Goal: Task Accomplishment & Management: Complete application form

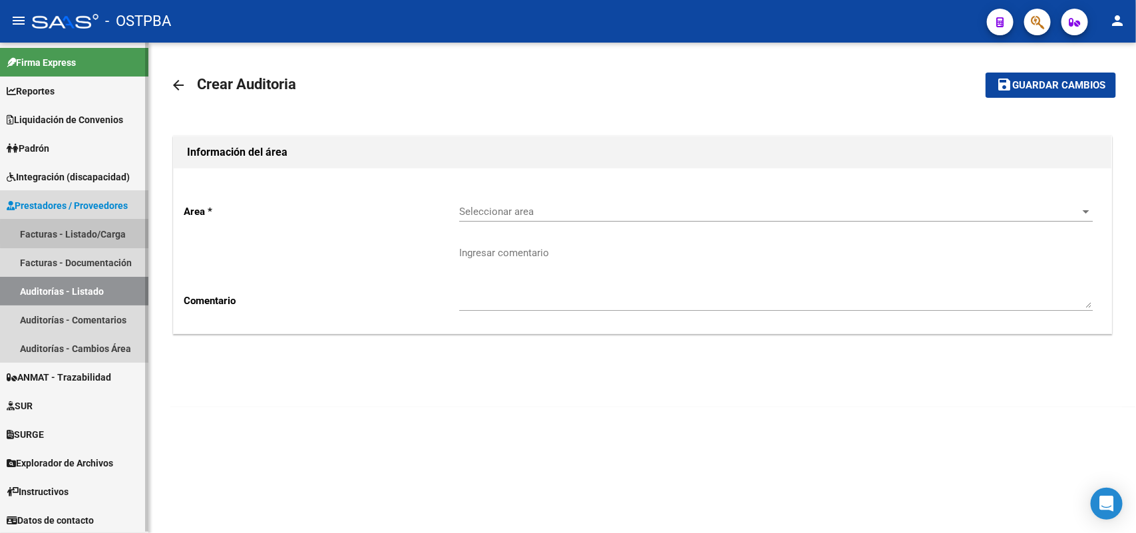
click at [102, 233] on link "Facturas - Listado/Carga" at bounding box center [74, 234] width 148 height 29
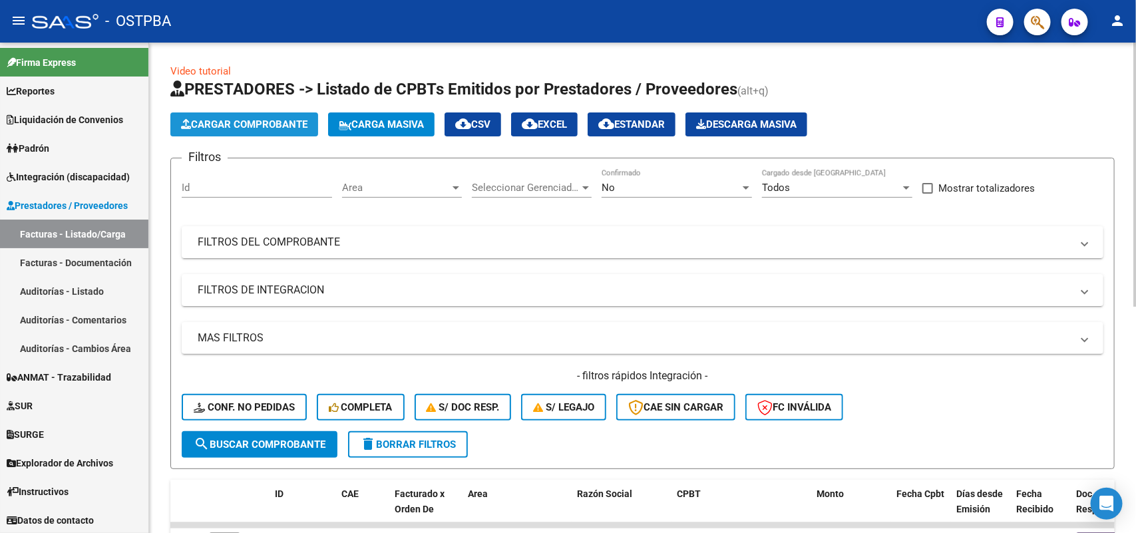
click at [260, 118] on span "Cargar Comprobante" at bounding box center [244, 124] width 126 height 12
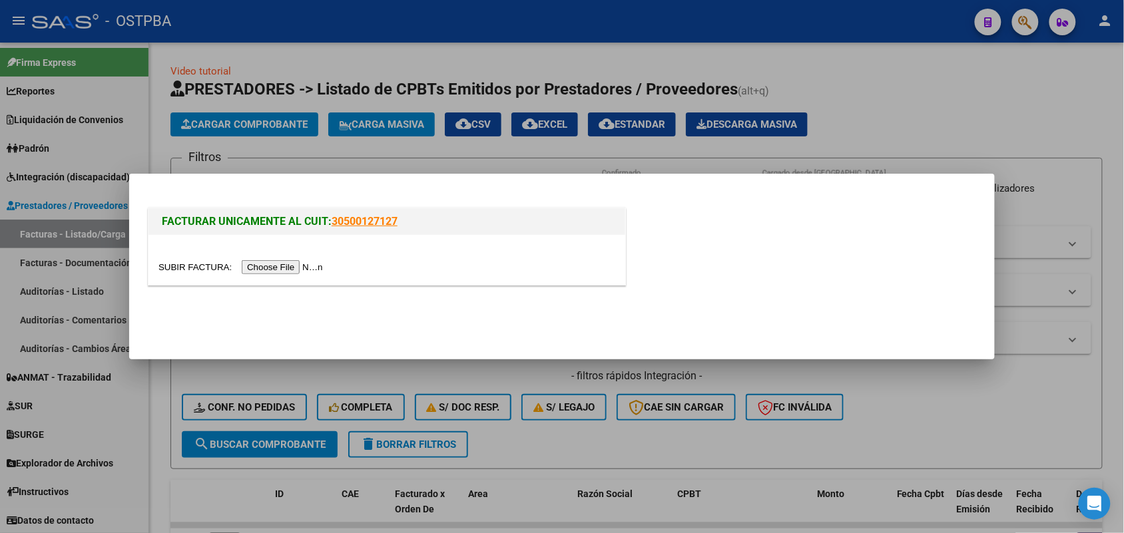
click at [295, 268] on input "file" at bounding box center [242, 267] width 168 height 14
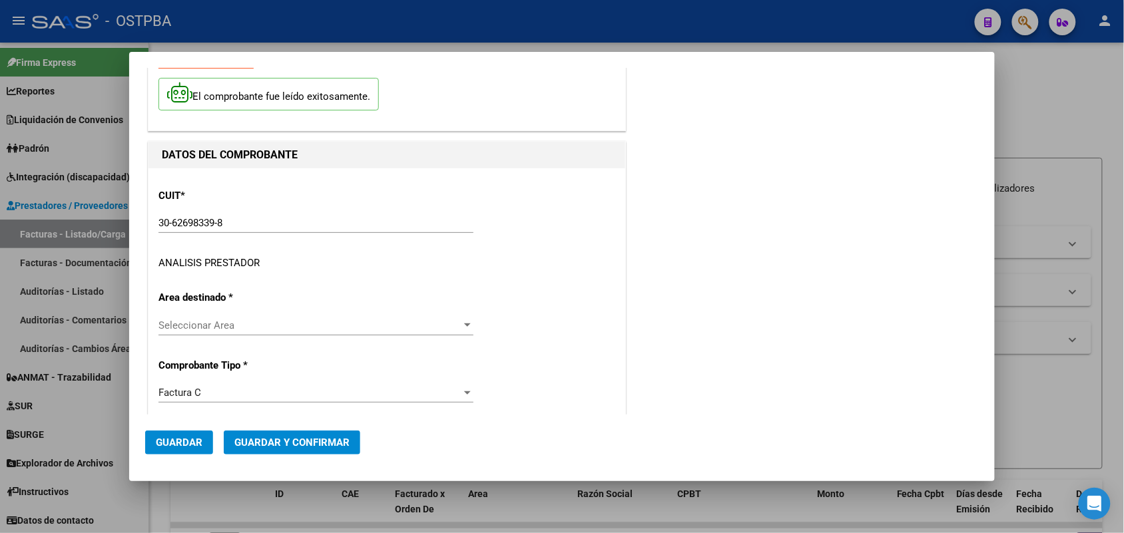
scroll to position [83, 0]
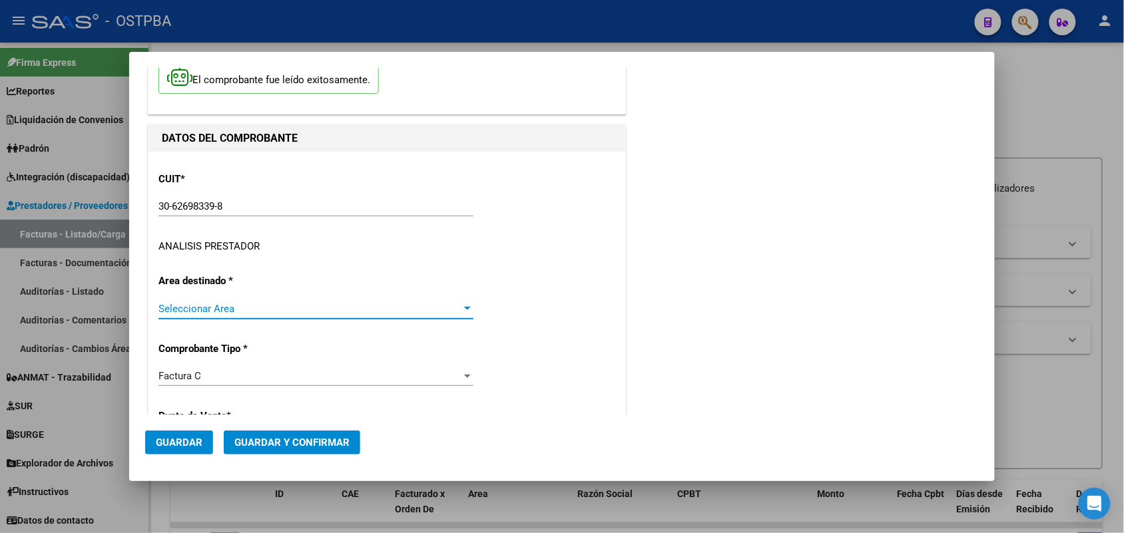
click at [464, 308] on div at bounding box center [467, 308] width 7 height 3
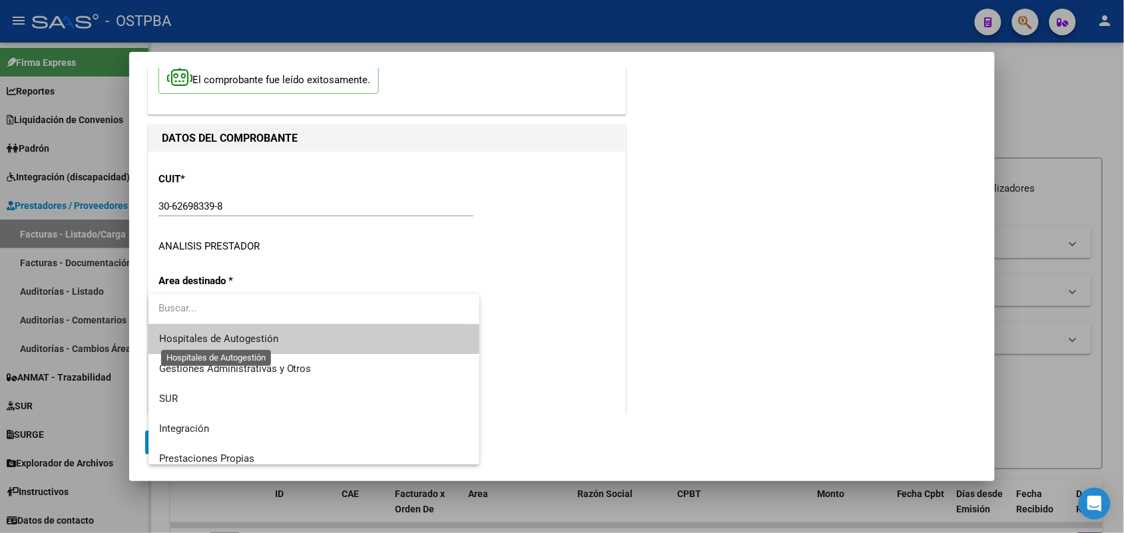
click at [265, 341] on span "Hospitales de Autogestión" at bounding box center [218, 339] width 119 height 12
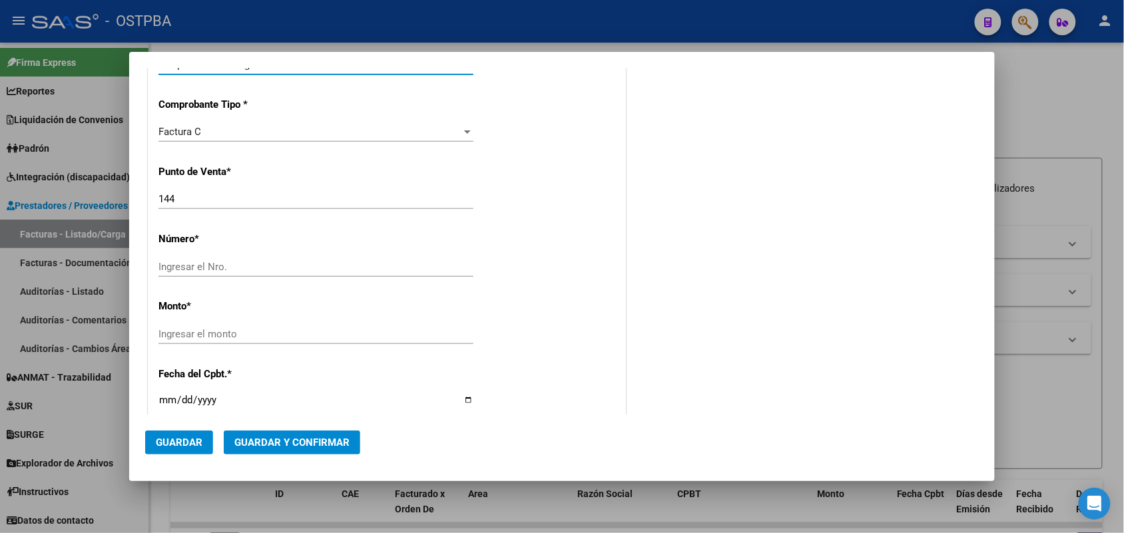
scroll to position [333, 0]
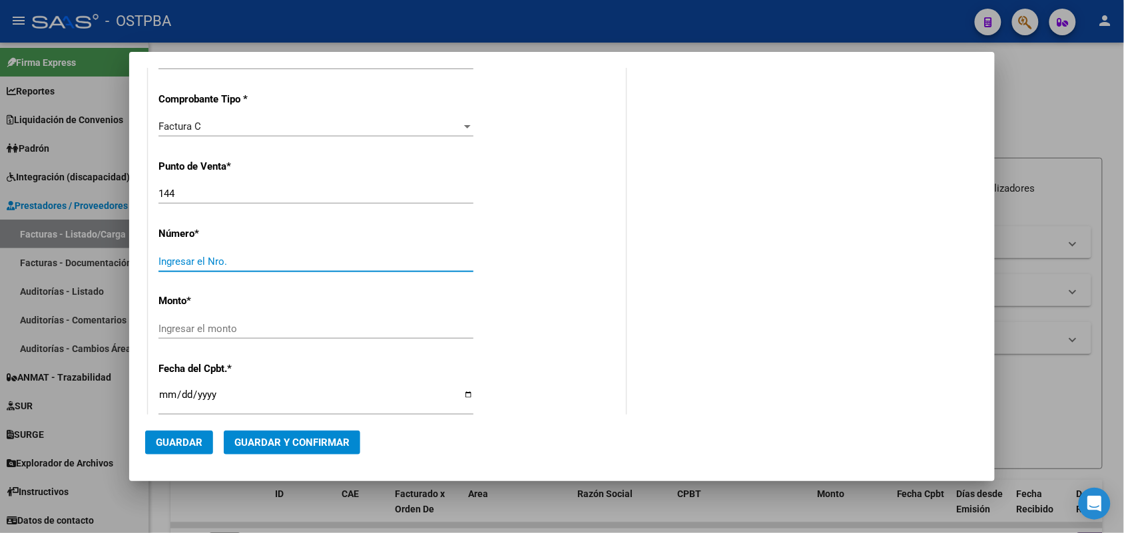
click at [164, 257] on input "Ingresar el Nro." at bounding box center [315, 262] width 315 height 12
type input "12389"
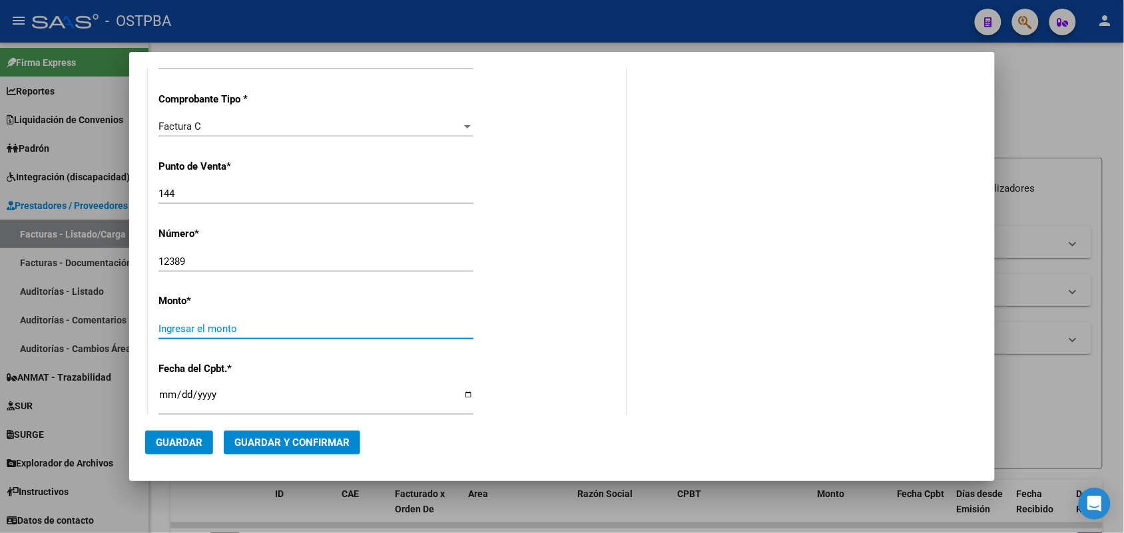
click at [231, 326] on input "Ingresar el monto" at bounding box center [315, 329] width 315 height 12
type input "$ 21.732,00"
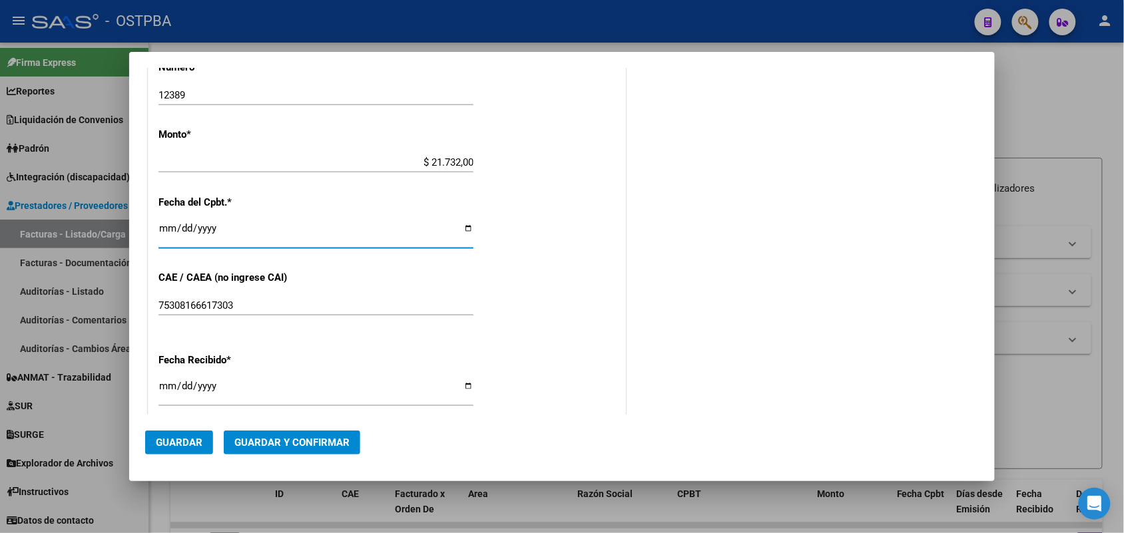
click at [170, 230] on input "Ingresar la fecha" at bounding box center [315, 233] width 315 height 21
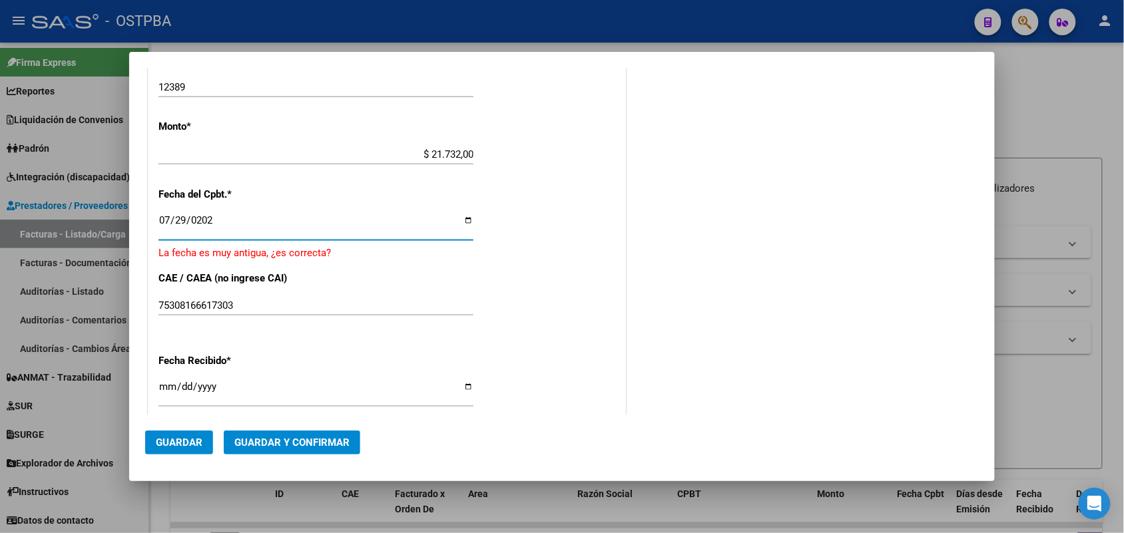
type input "2025-07-29"
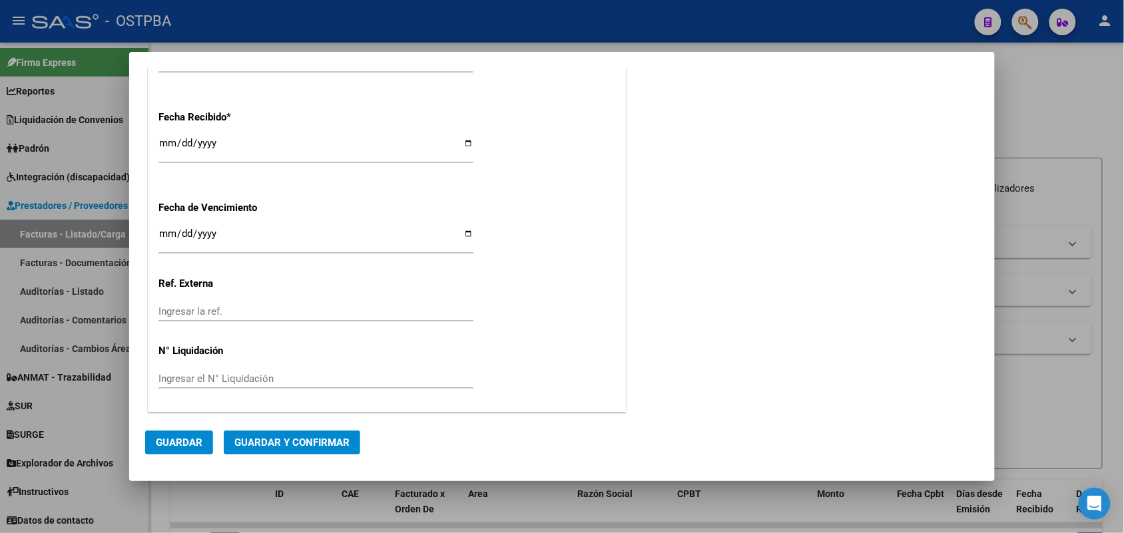
scroll to position [660, 0]
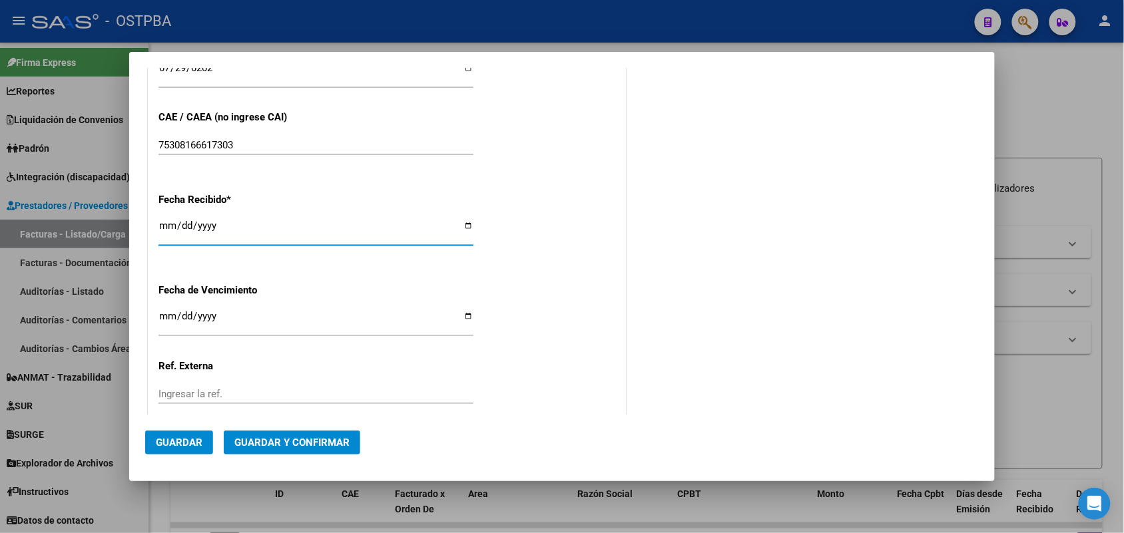
click at [168, 230] on input "[DATE]" at bounding box center [315, 230] width 315 height 21
type input "[DATE]"
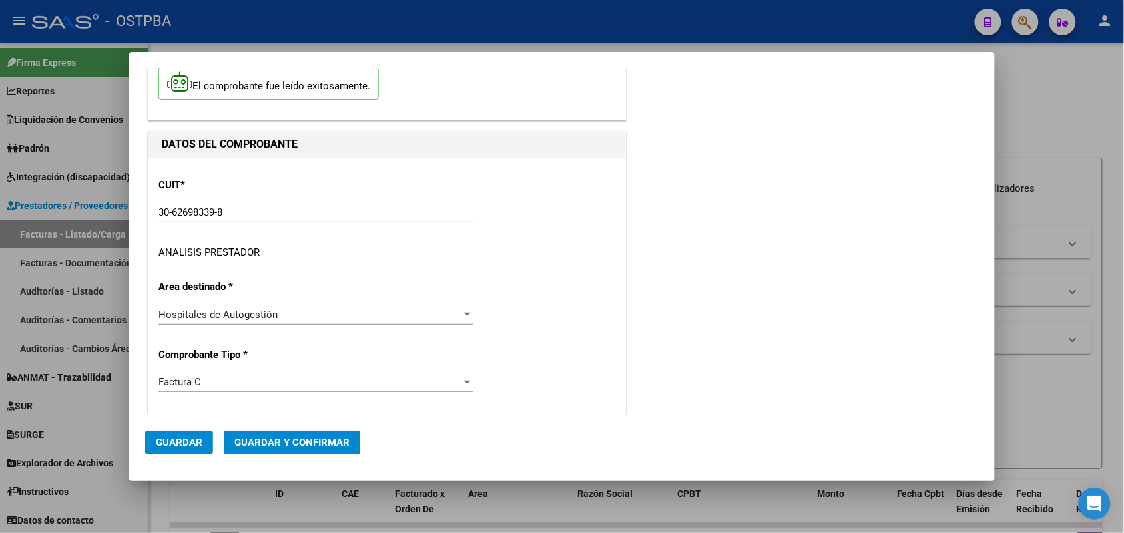
scroll to position [0, 0]
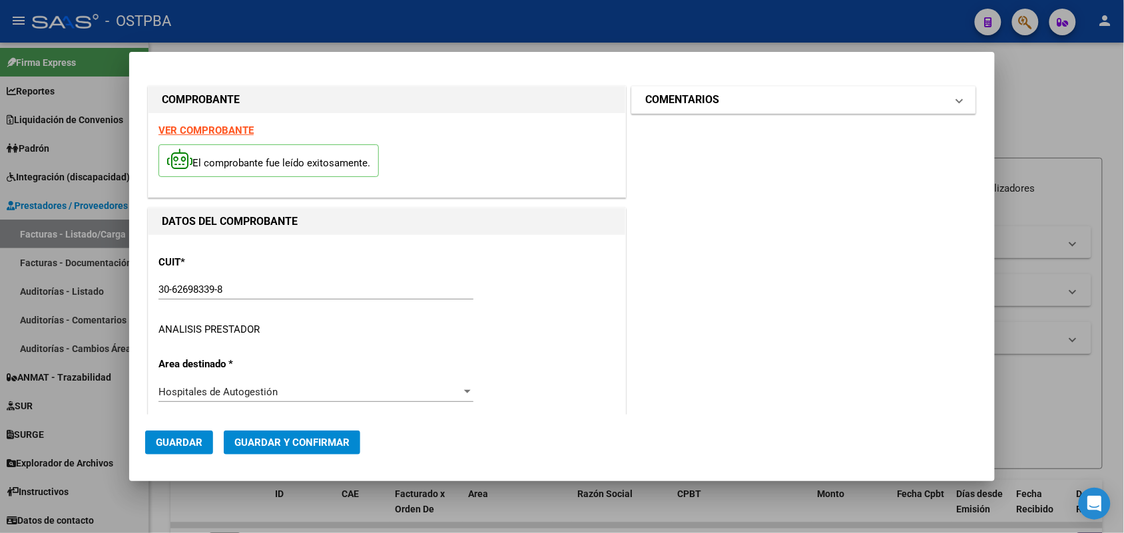
click at [956, 101] on span at bounding box center [958, 100] width 5 height 16
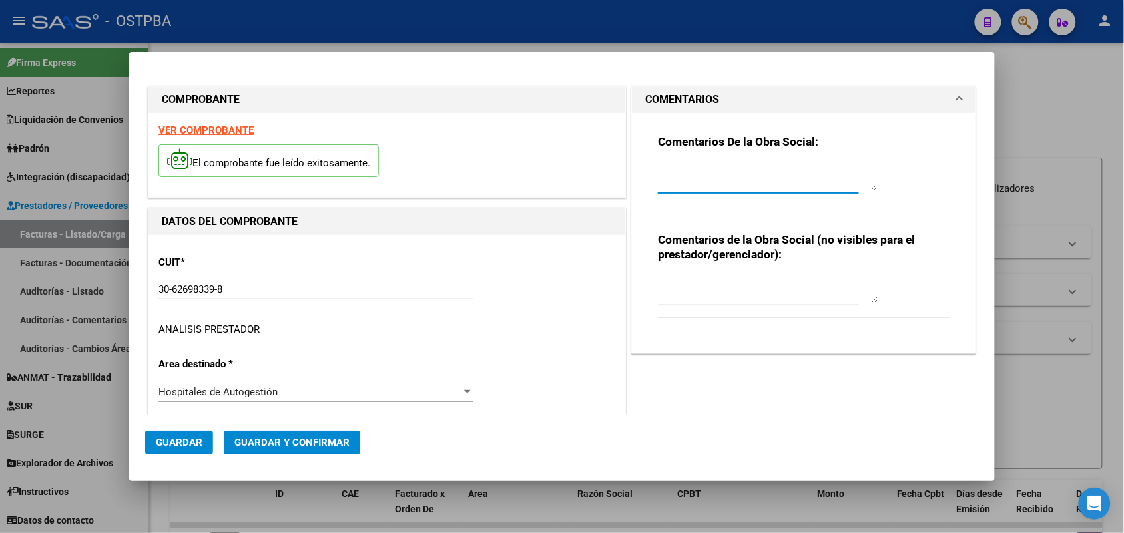
click at [676, 181] on textarea at bounding box center [768, 177] width 220 height 27
type textarea "HR 126455"
click at [190, 446] on span "Guardar" at bounding box center [179, 443] width 47 height 12
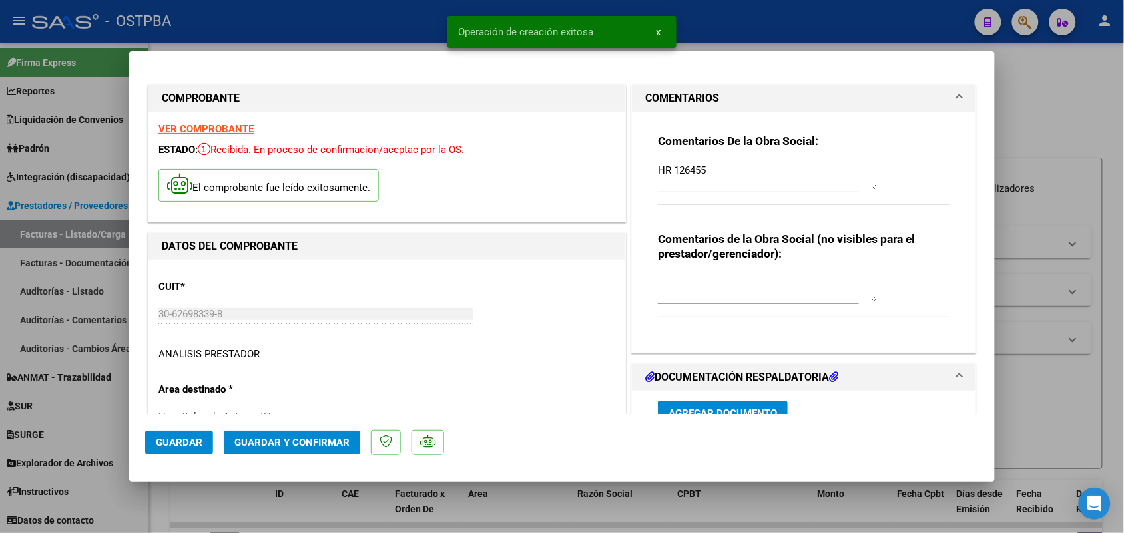
type input "2025-09-27"
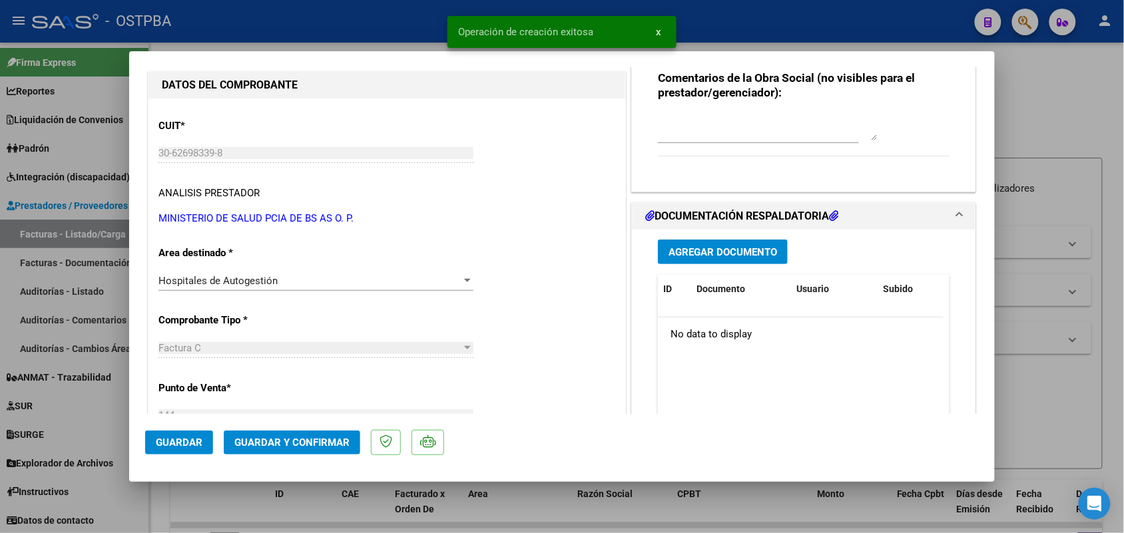
scroll to position [166, 0]
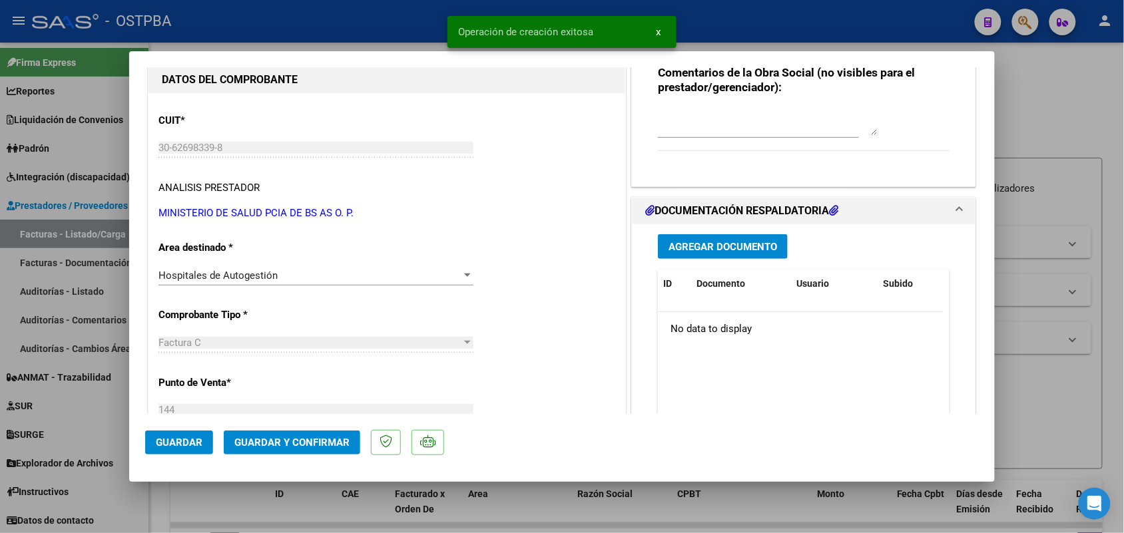
click at [714, 248] on span "Agregar Documento" at bounding box center [722, 247] width 108 height 12
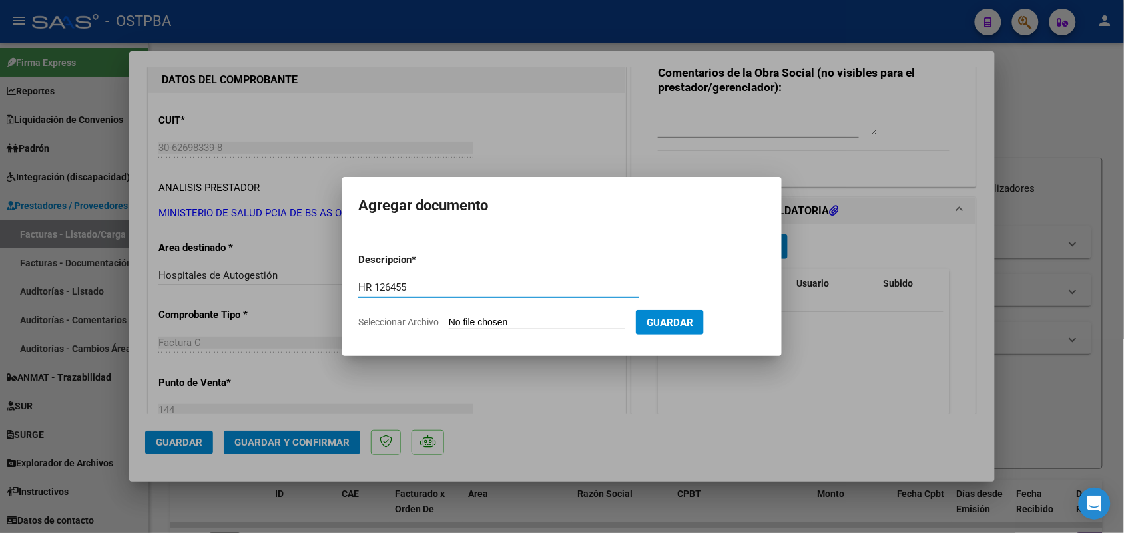
type input "HR 126455"
click at [466, 327] on input "Seleccionar Archivo" at bounding box center [537, 323] width 176 height 13
type input "C:\fakepath\HR 126455.pdf"
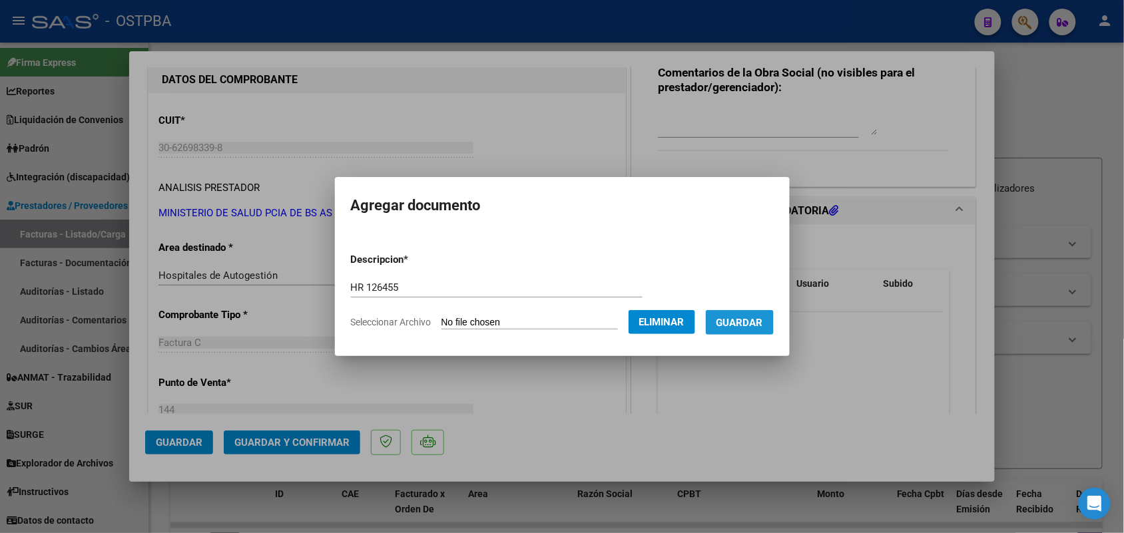
click at [756, 325] on span "Guardar" at bounding box center [739, 323] width 47 height 12
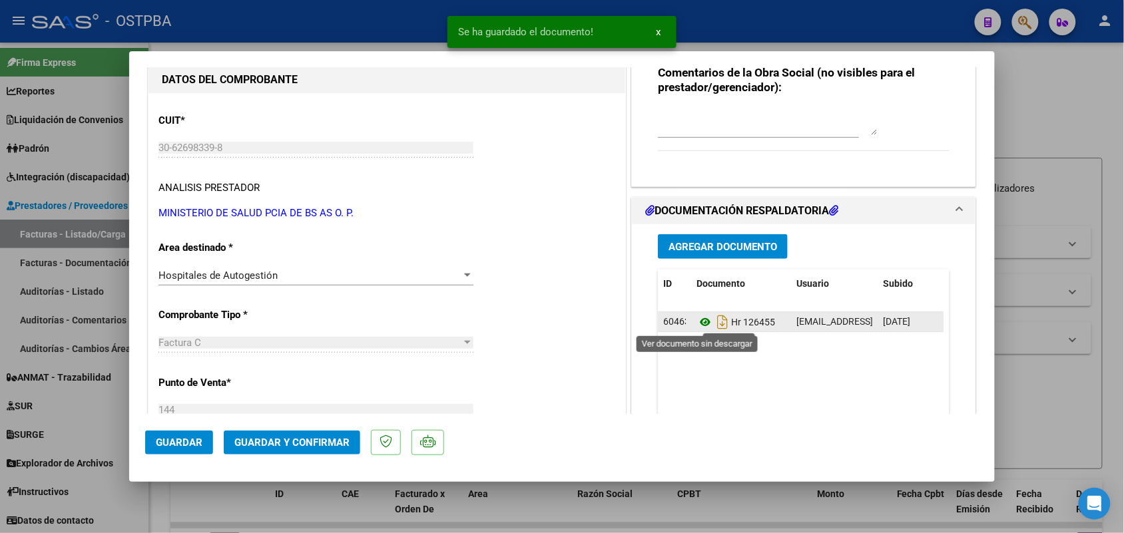
click at [698, 323] on icon at bounding box center [704, 322] width 17 height 16
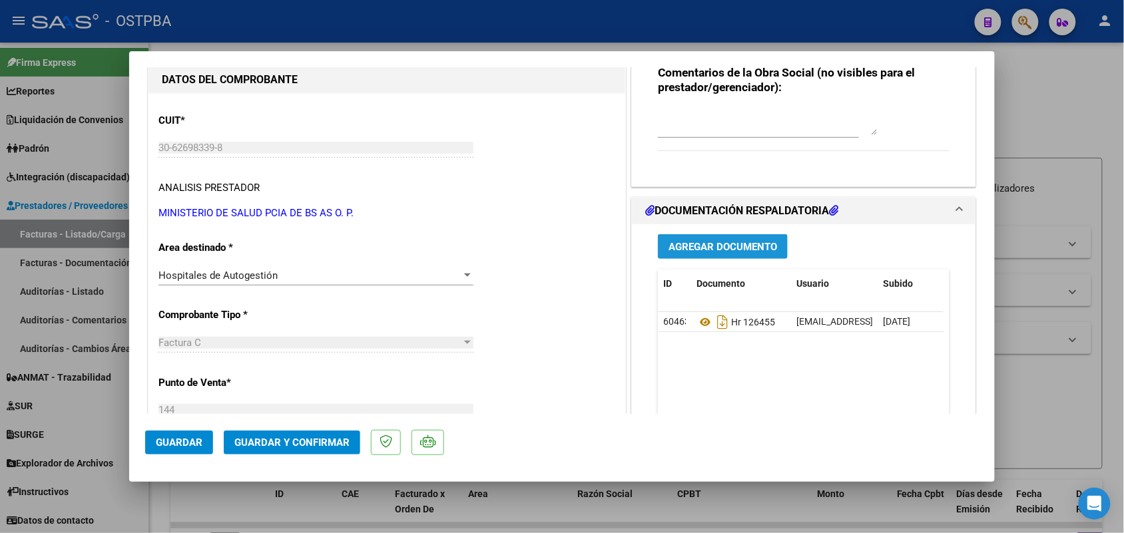
click at [736, 248] on span "Agregar Documento" at bounding box center [722, 247] width 108 height 12
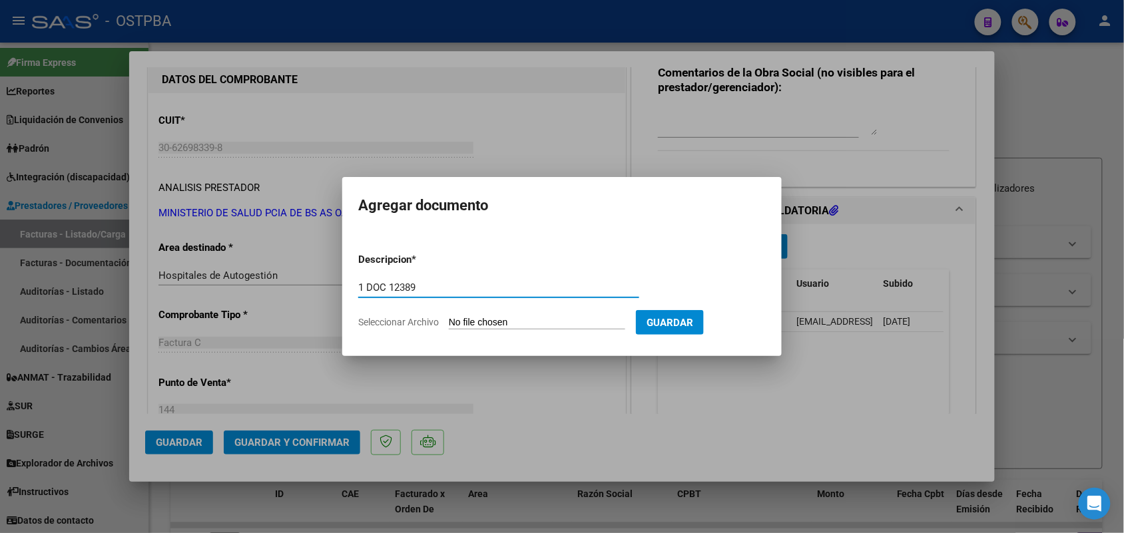
type input "1 DOC 12389"
click at [456, 323] on input "Seleccionar Archivo" at bounding box center [537, 323] width 176 height 13
type input "C:\fakepath\1 DOC 12389.pdf"
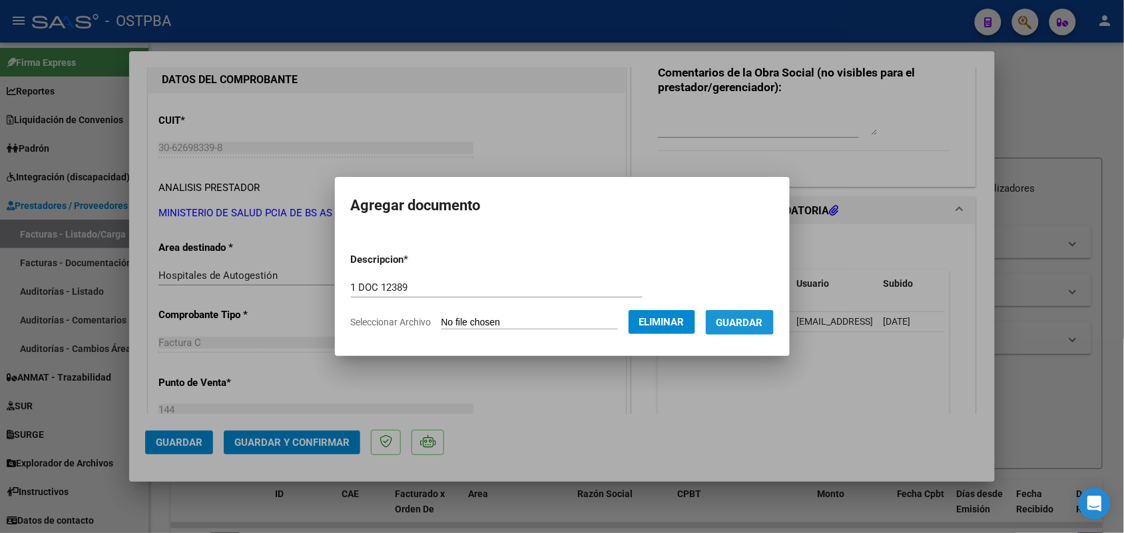
click at [751, 320] on span "Guardar" at bounding box center [739, 323] width 47 height 12
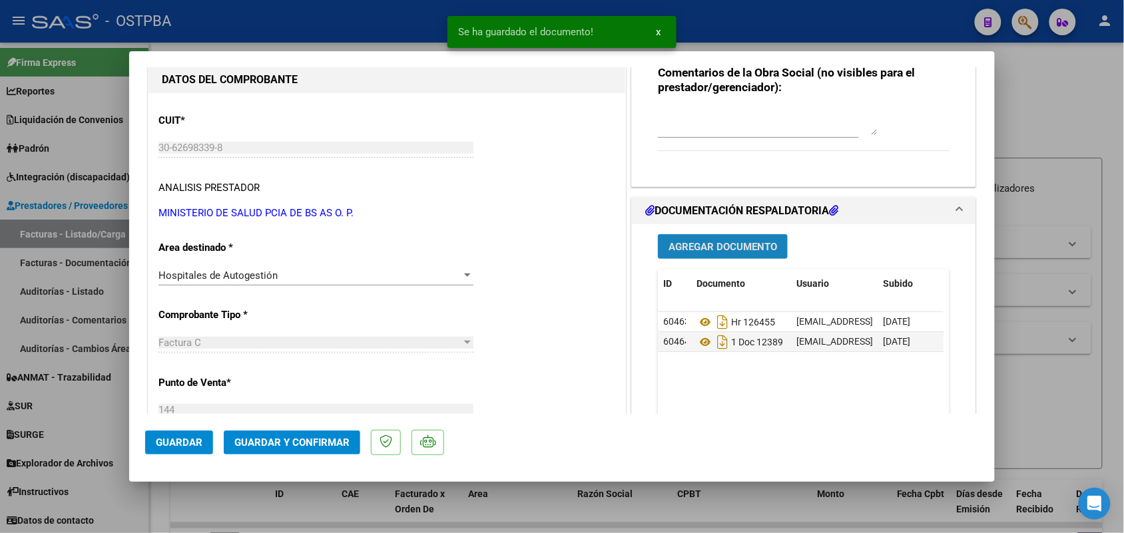
click at [739, 248] on span "Agregar Documento" at bounding box center [722, 247] width 108 height 12
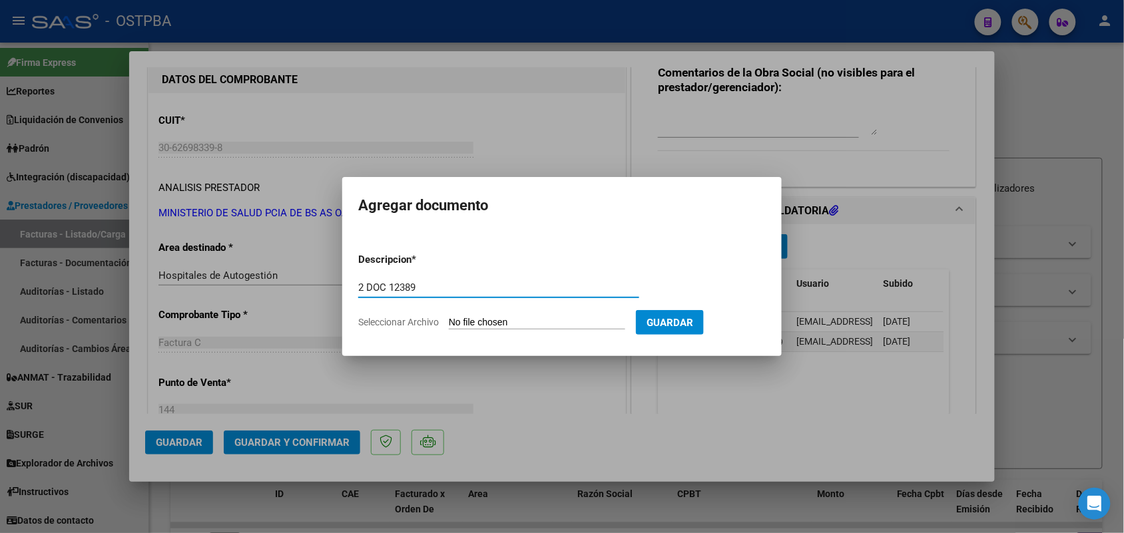
type input "2 DOC 12389"
click at [451, 326] on input "Seleccionar Archivo" at bounding box center [537, 323] width 176 height 13
type input "C:\fakepath\2 DOC 12389.pdf"
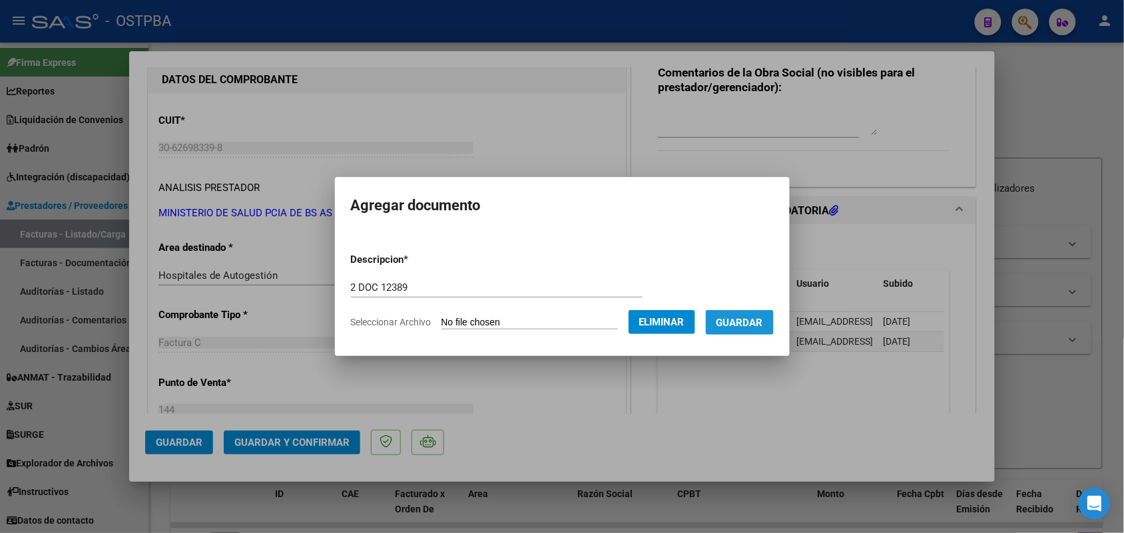
click at [751, 321] on span "Guardar" at bounding box center [739, 323] width 47 height 12
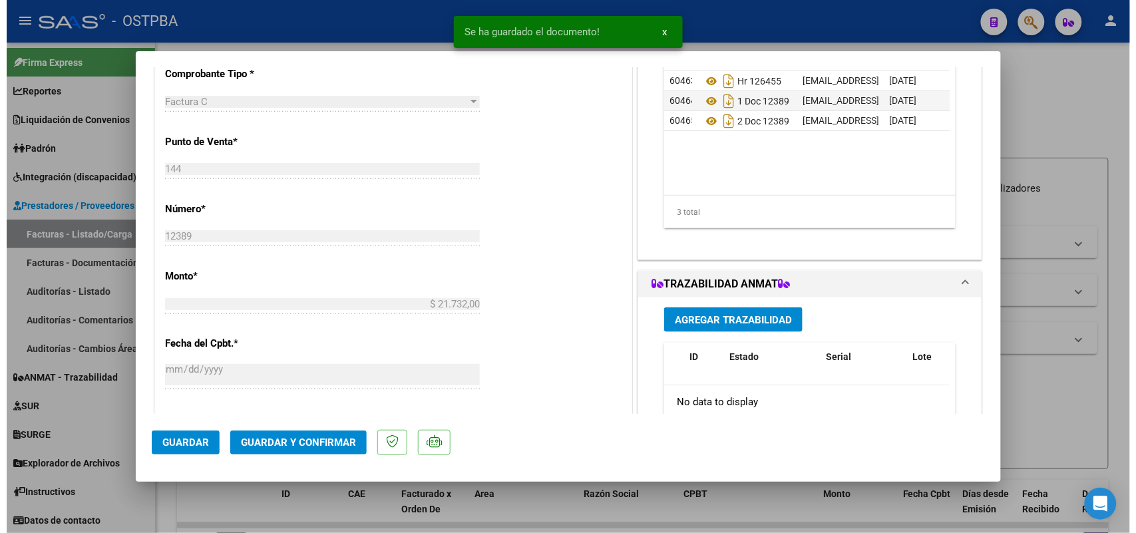
scroll to position [416, 0]
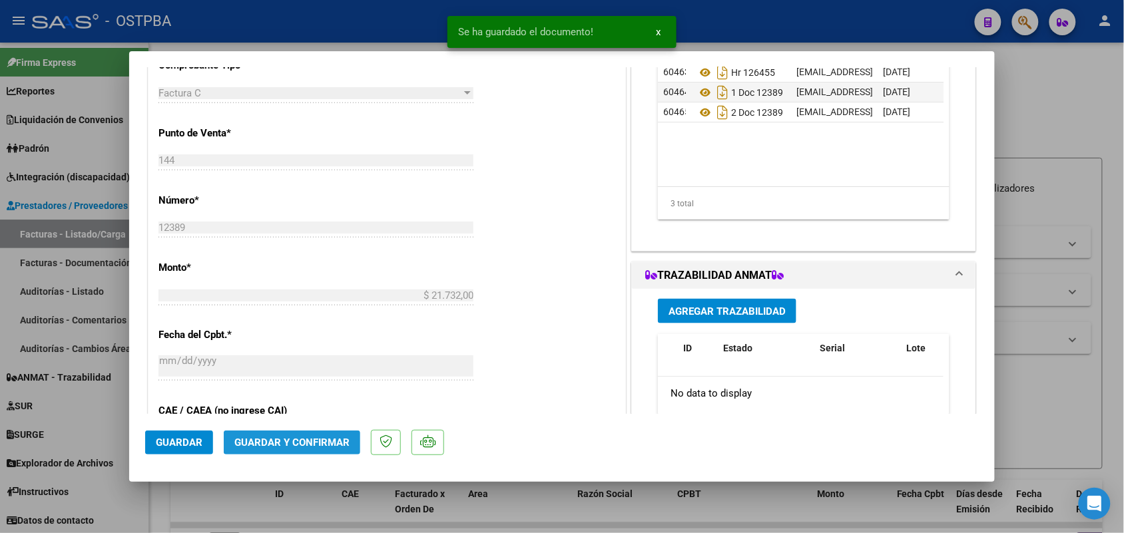
click at [298, 441] on span "Guardar y Confirmar" at bounding box center [291, 443] width 115 height 12
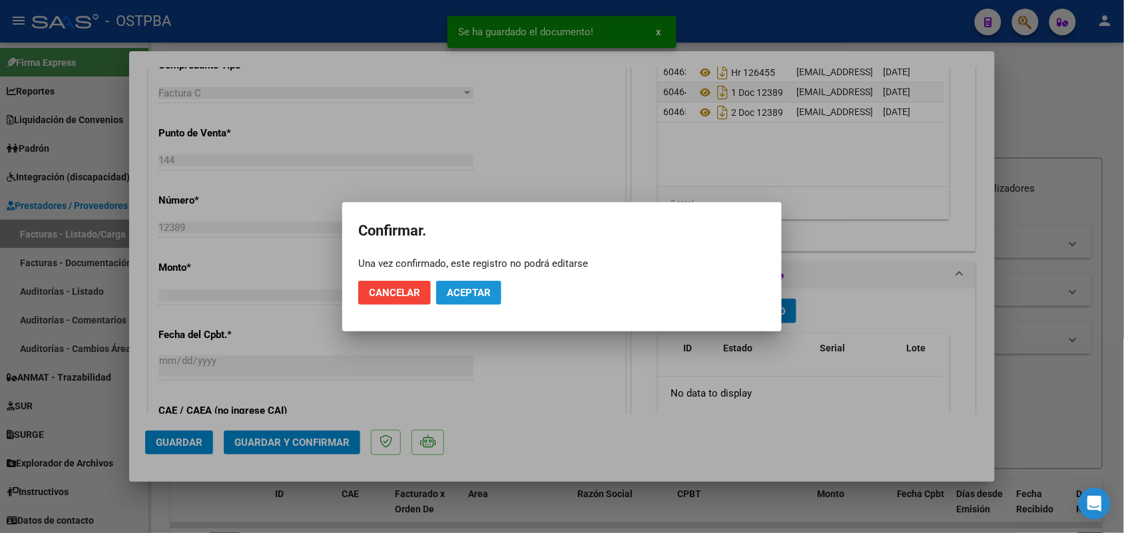
click at [461, 291] on span "Aceptar" at bounding box center [469, 293] width 44 height 12
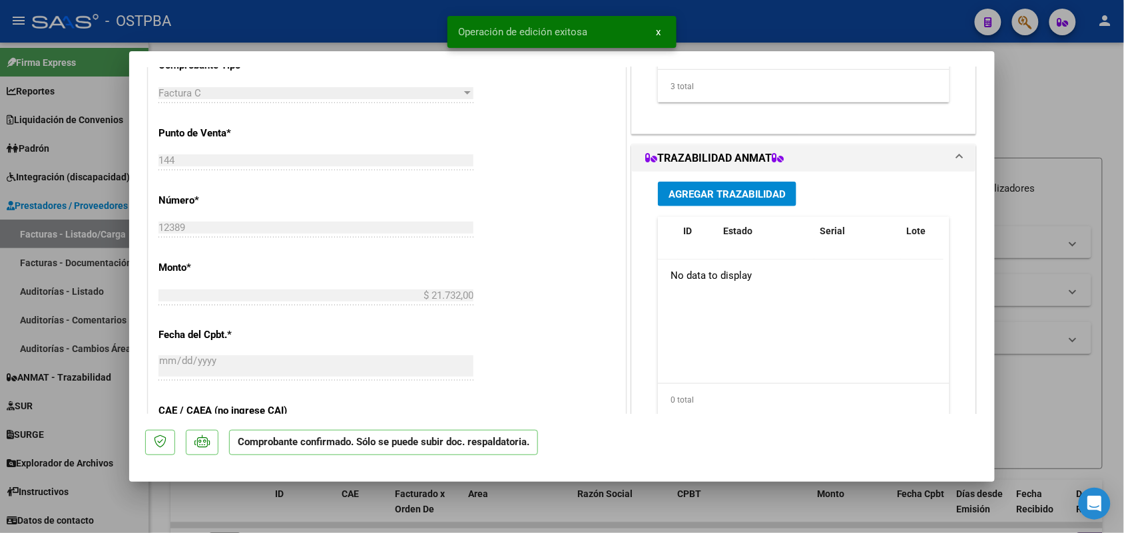
click at [100, 267] on div at bounding box center [562, 266] width 1124 height 533
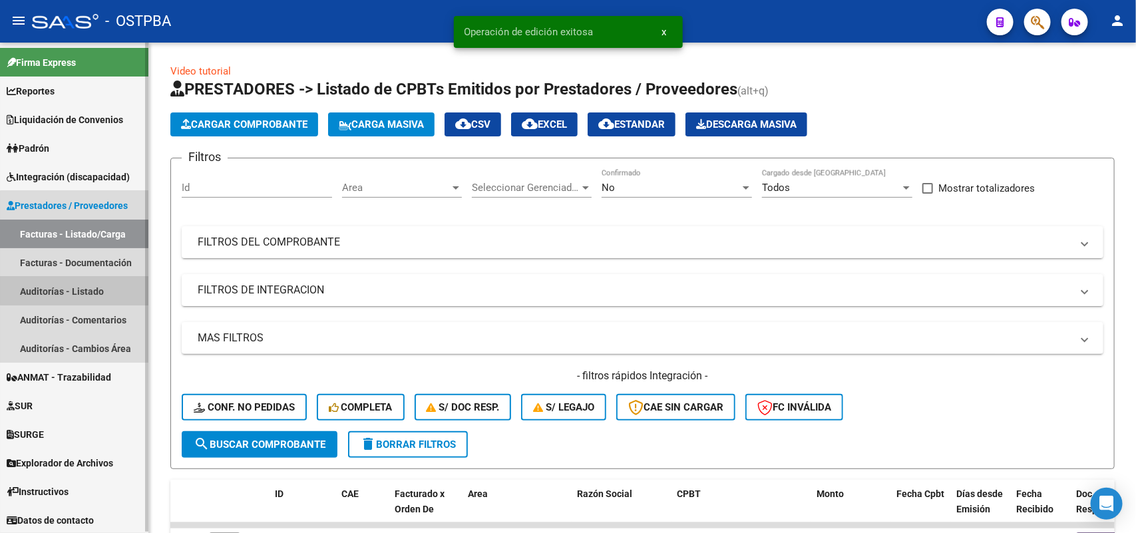
click at [85, 284] on link "Auditorías - Listado" at bounding box center [74, 291] width 148 height 29
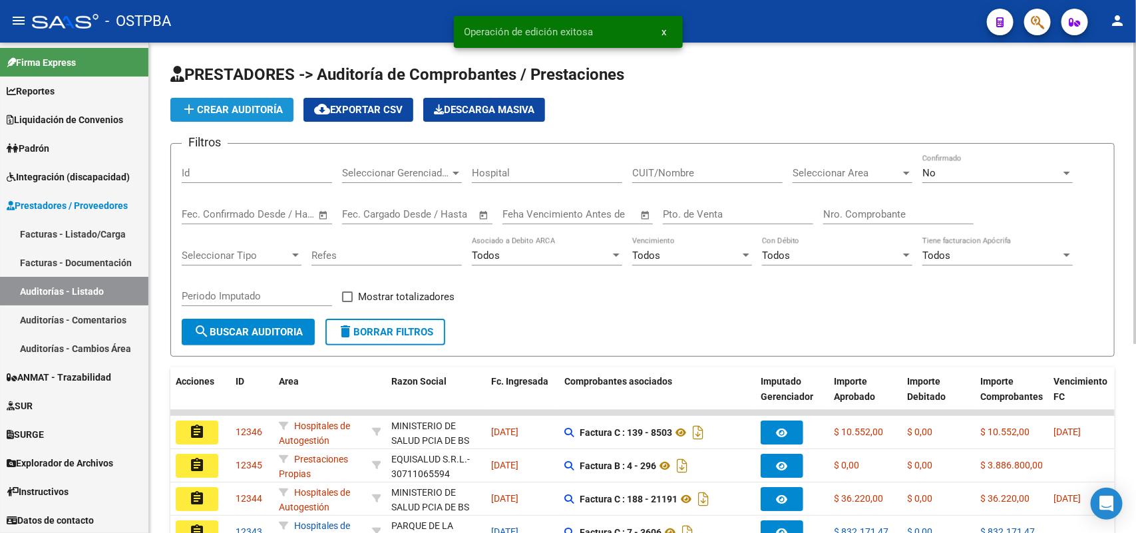
click at [251, 111] on span "add Crear Auditoría" at bounding box center [232, 110] width 102 height 12
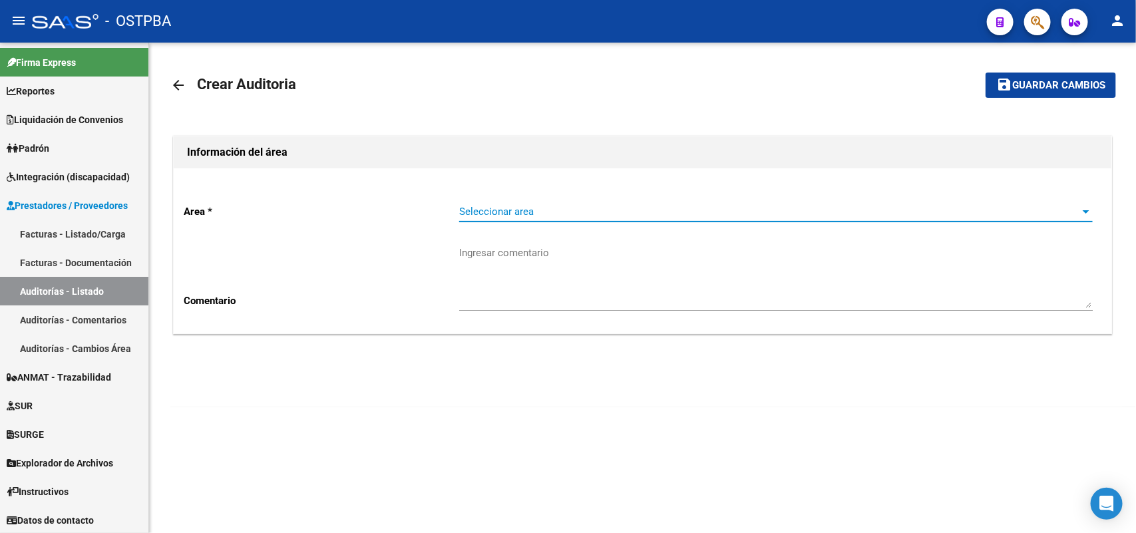
click at [524, 214] on span "Seleccionar area" at bounding box center [770, 212] width 622 height 12
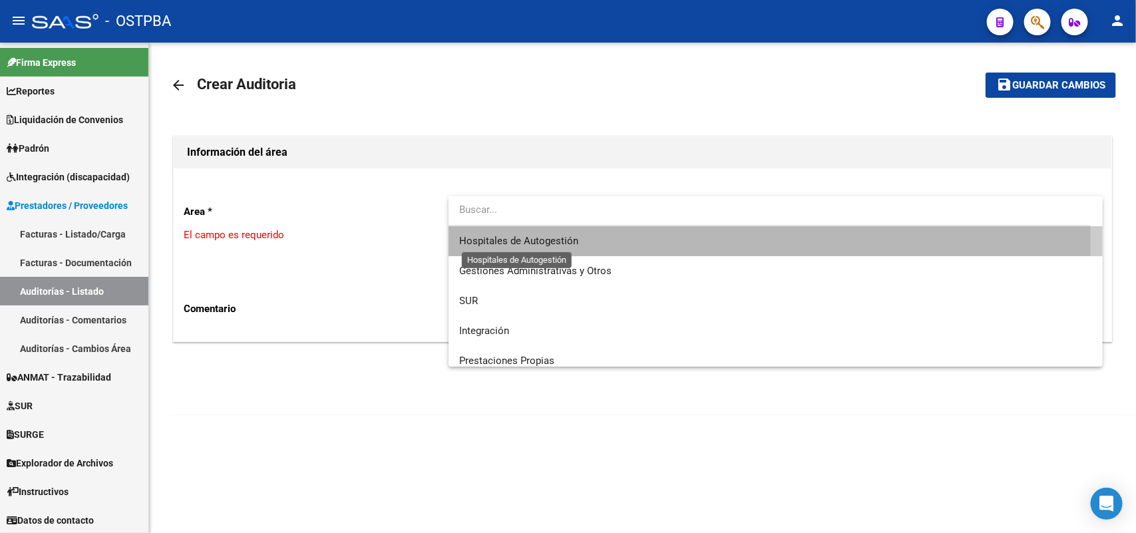
click at [530, 244] on span "Hospitales de Autogestión" at bounding box center [518, 241] width 119 height 12
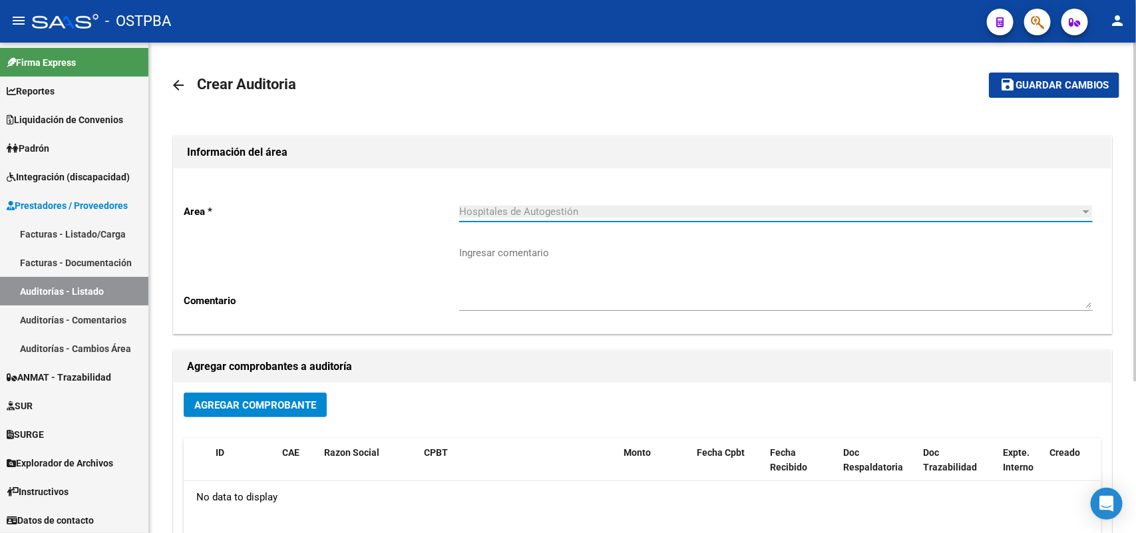
scroll to position [166, 0]
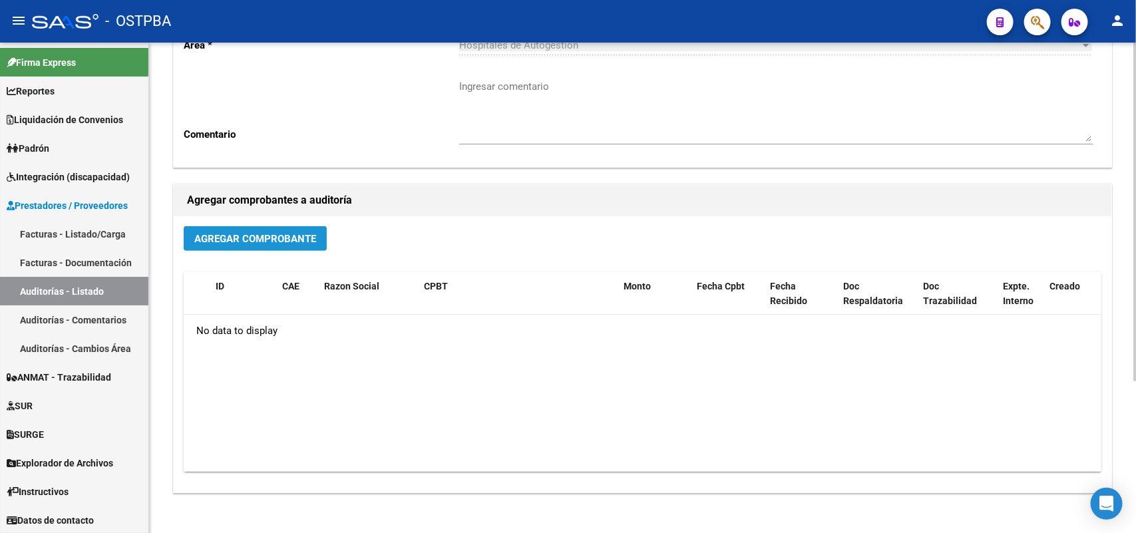
click at [273, 238] on span "Agregar Comprobante" at bounding box center [255, 239] width 122 height 12
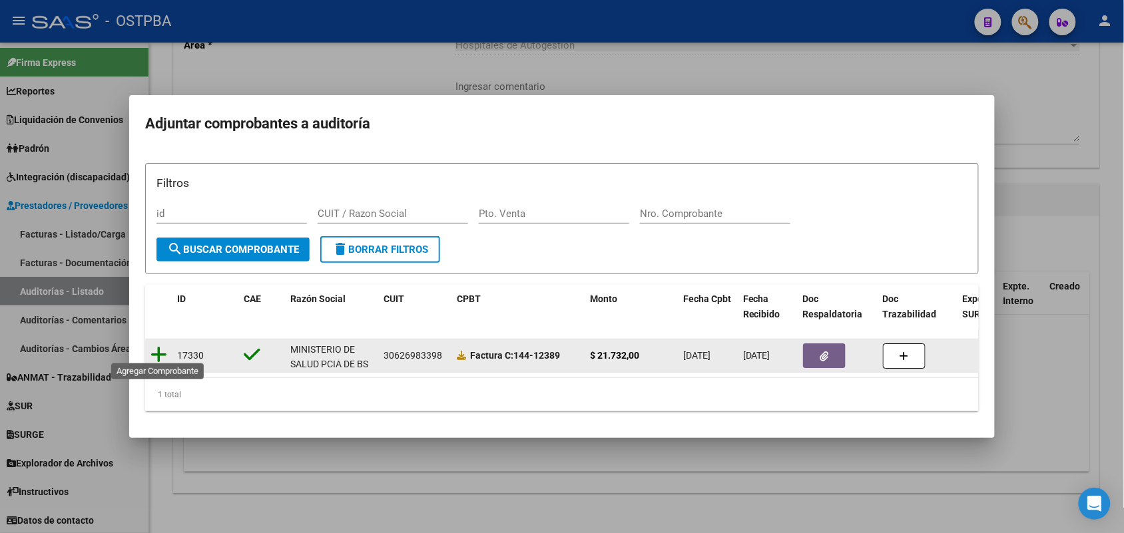
click at [158, 347] on icon at bounding box center [158, 354] width 17 height 19
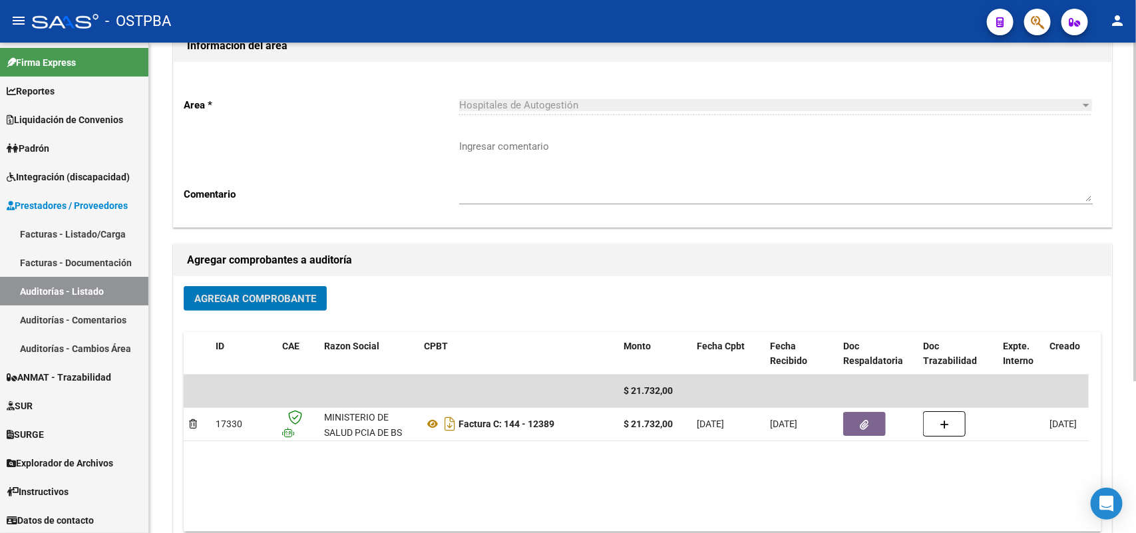
scroll to position [0, 0]
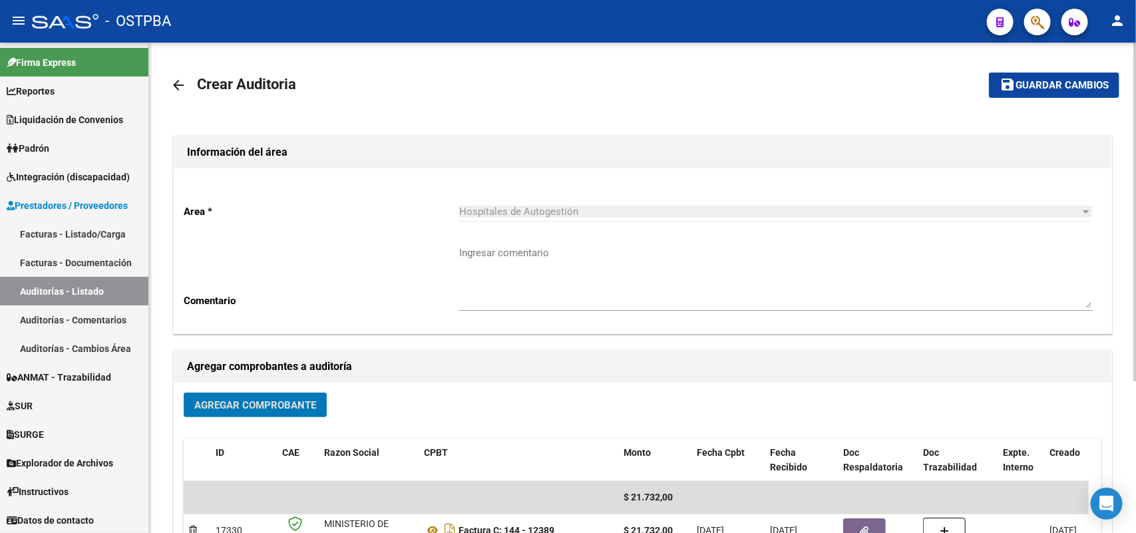
click at [1029, 81] on span "Guardar cambios" at bounding box center [1062, 86] width 93 height 12
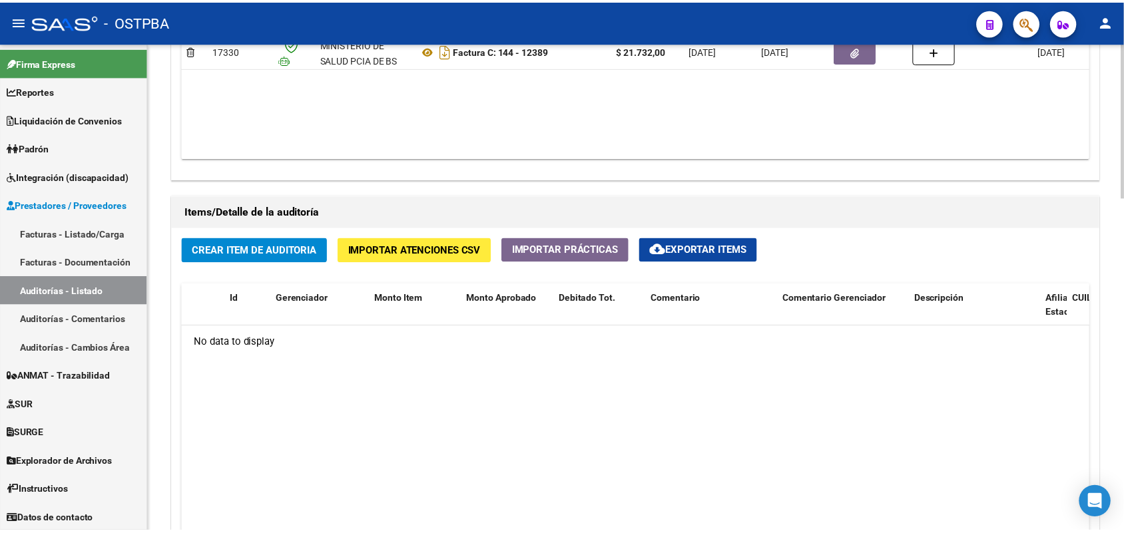
scroll to position [890, 0]
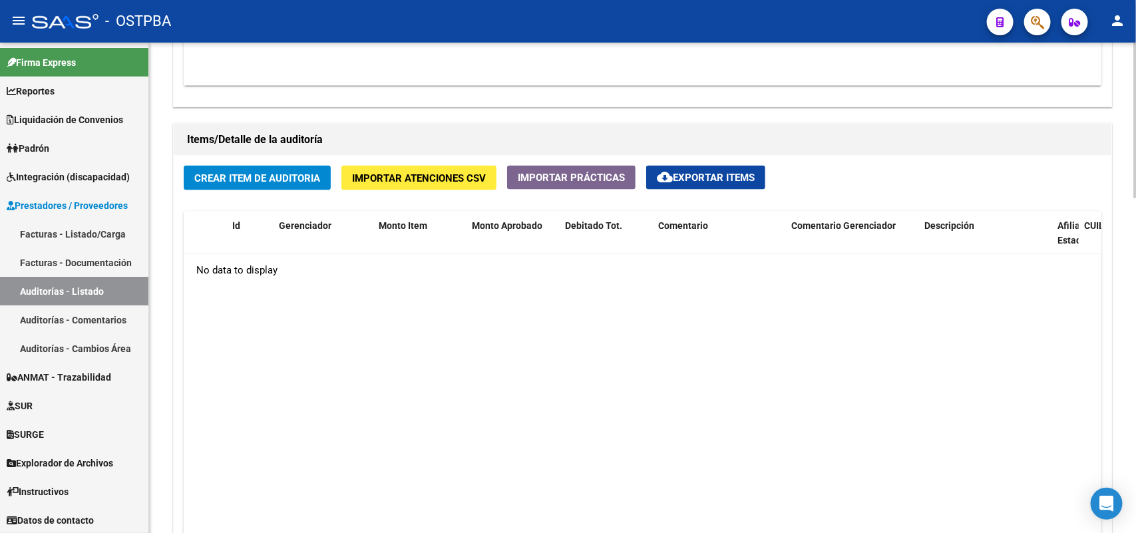
click at [274, 173] on span "Crear Item de Auditoria" at bounding box center [257, 178] width 126 height 12
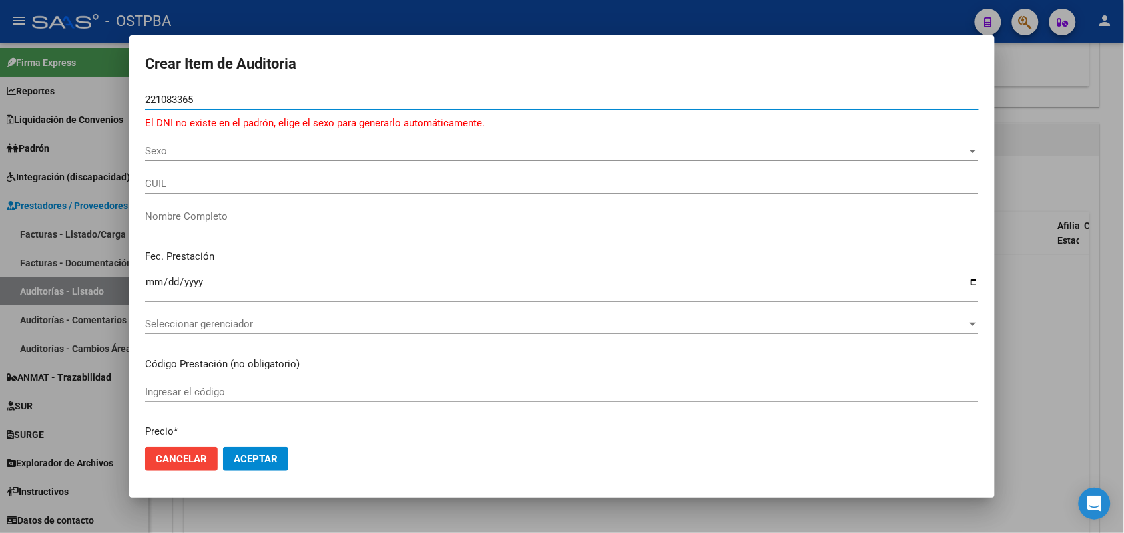
type input "221083365"
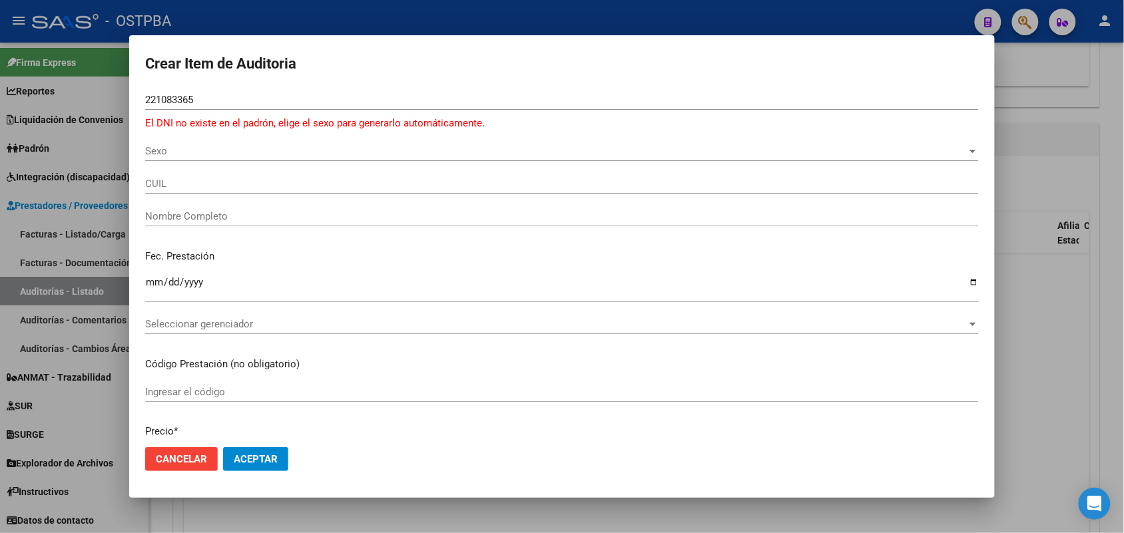
click at [70, 278] on div at bounding box center [562, 266] width 1124 height 533
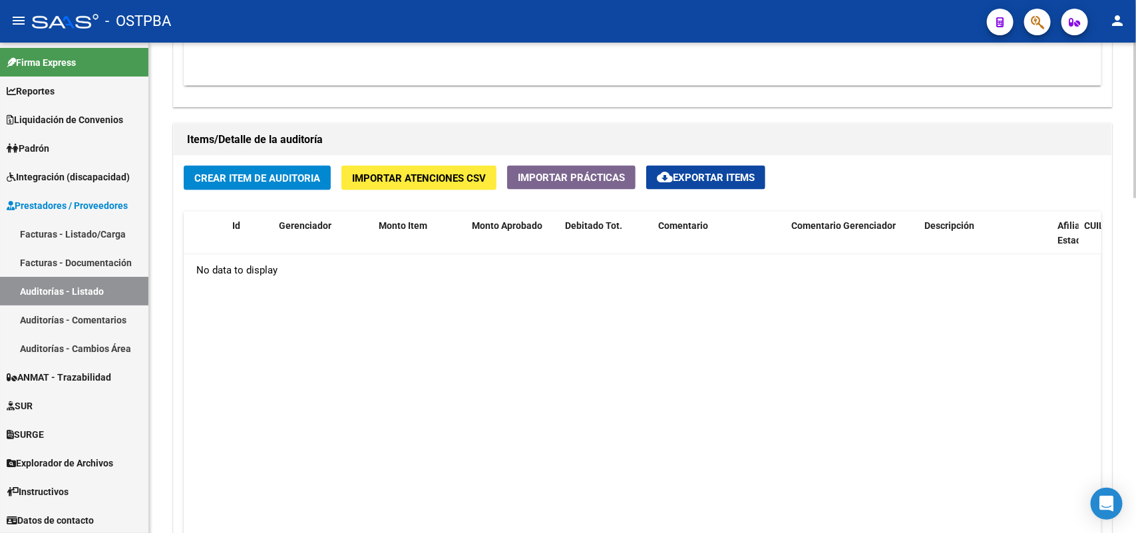
click at [251, 181] on span "Crear Item de Auditoria" at bounding box center [257, 178] width 126 height 12
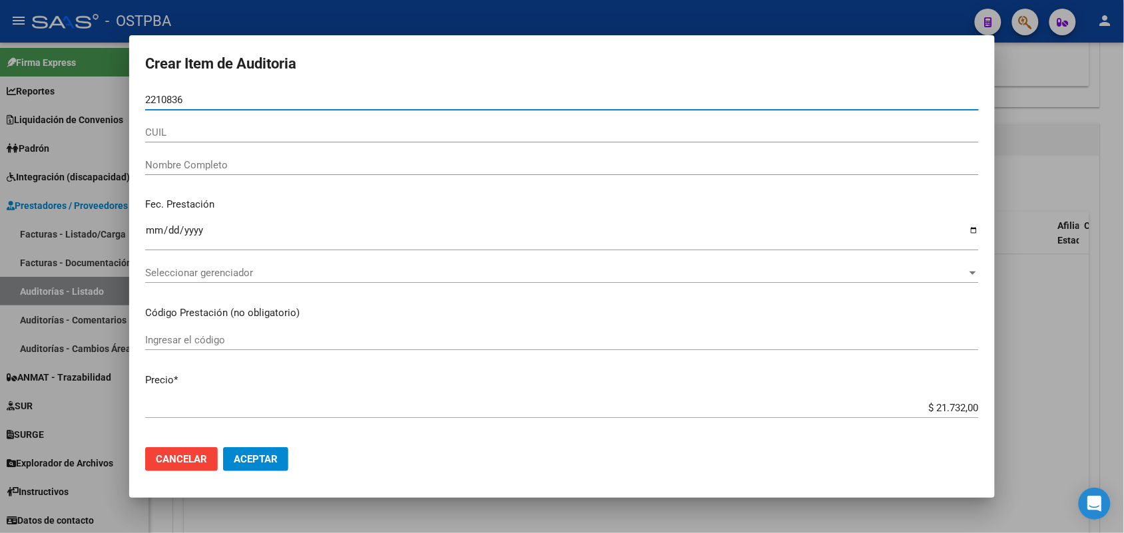
type input "22108365"
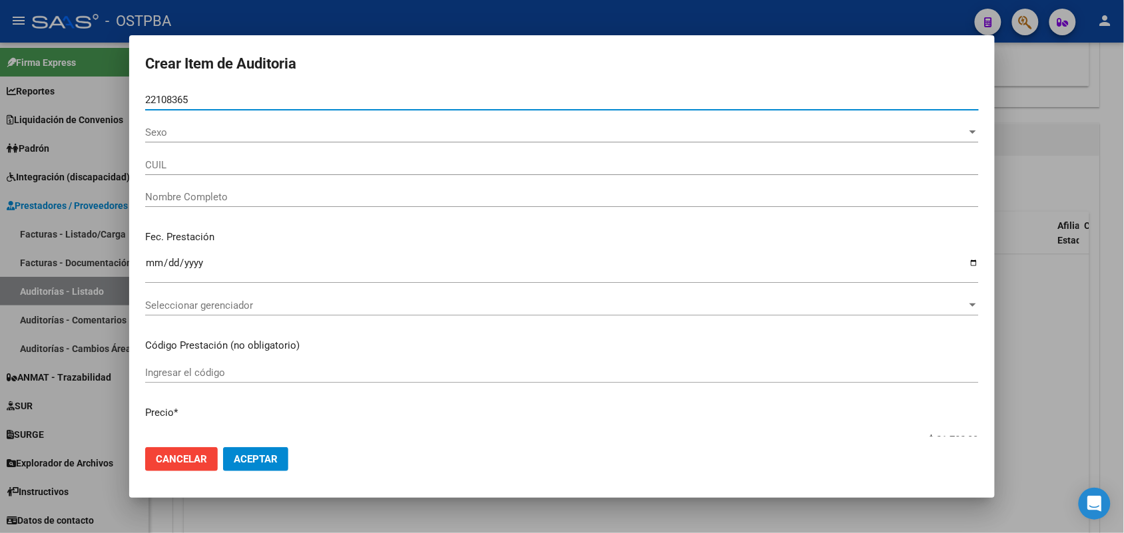
type input "20221083653"
type input "MARTINEZ RICARDO JAVIER -"
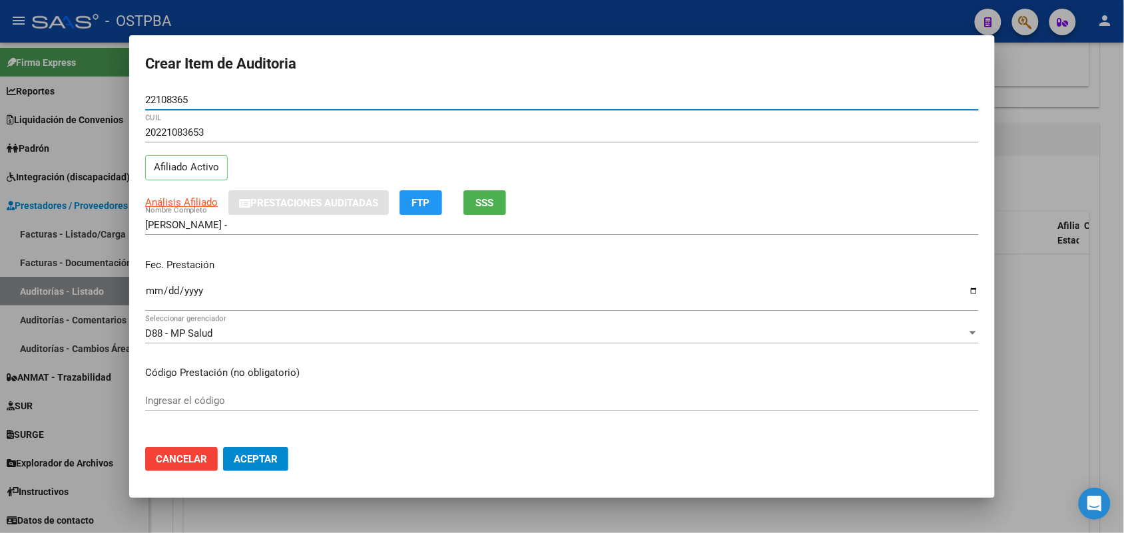
type input "22108365"
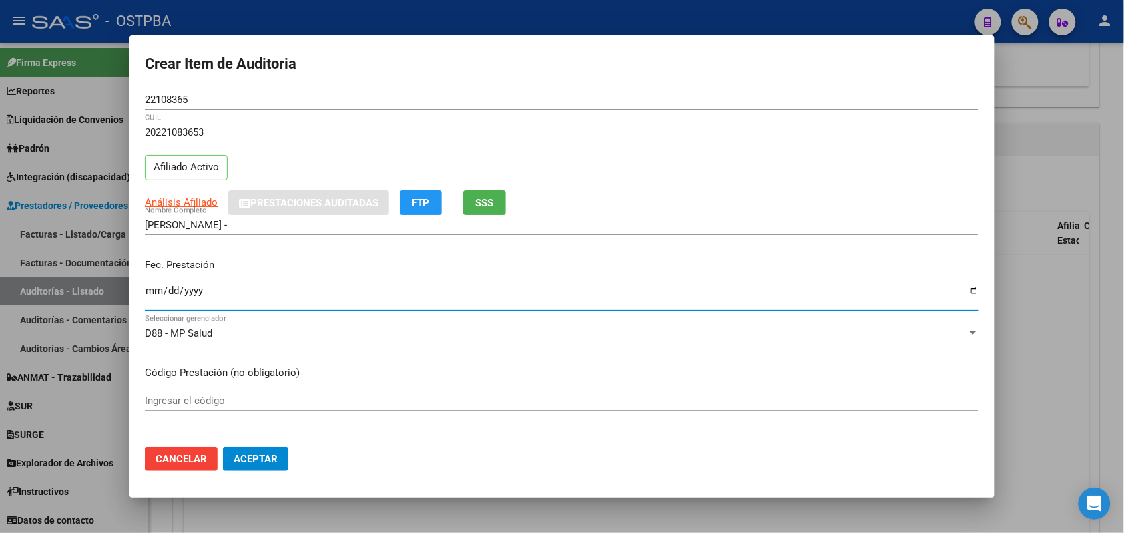
click at [156, 304] on input "Ingresar la fecha" at bounding box center [561, 296] width 833 height 21
type input "2025-05-21"
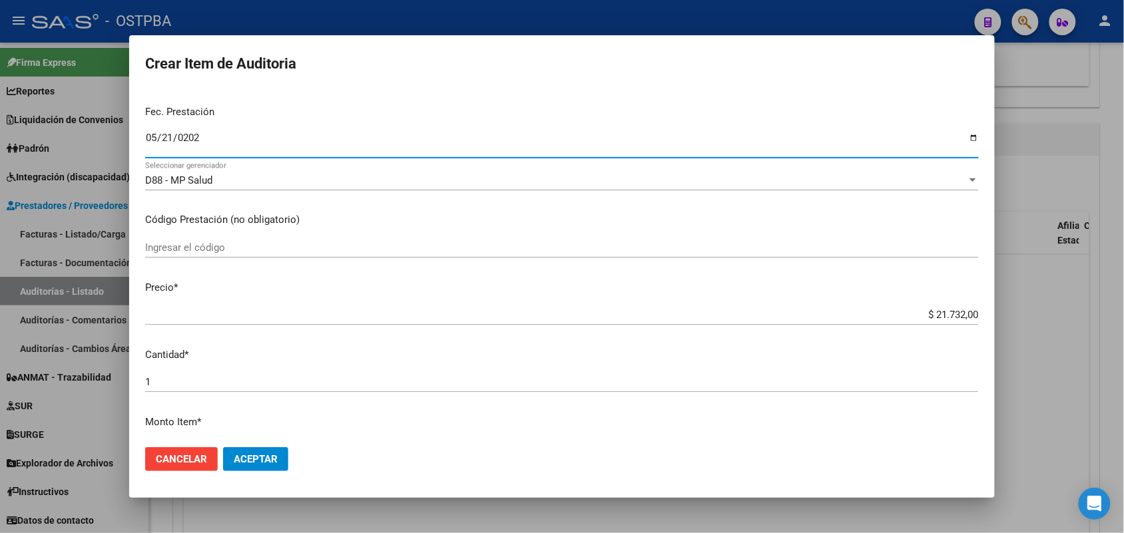
scroll to position [166, 0]
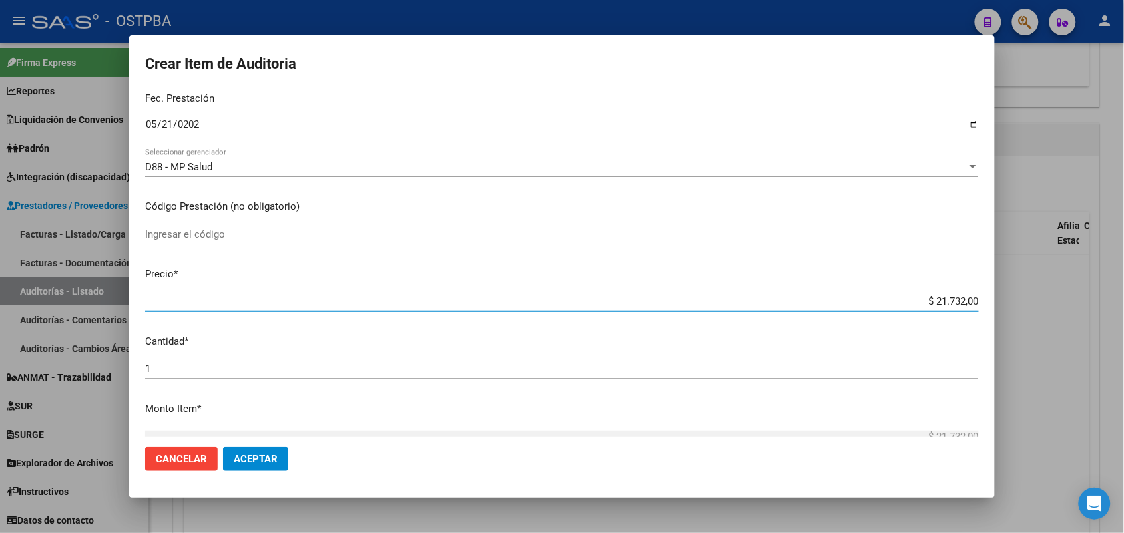
drag, startPoint x: 897, startPoint y: 306, endPoint x: 1013, endPoint y: 301, distance: 115.9
click at [1013, 301] on div "Crear Item de Auditoria 22108365 Nro Documento 20221083653 CUIL Afiliado Activo…" at bounding box center [562, 266] width 1124 height 533
type input "$ 0,07"
type input "$ 0,72"
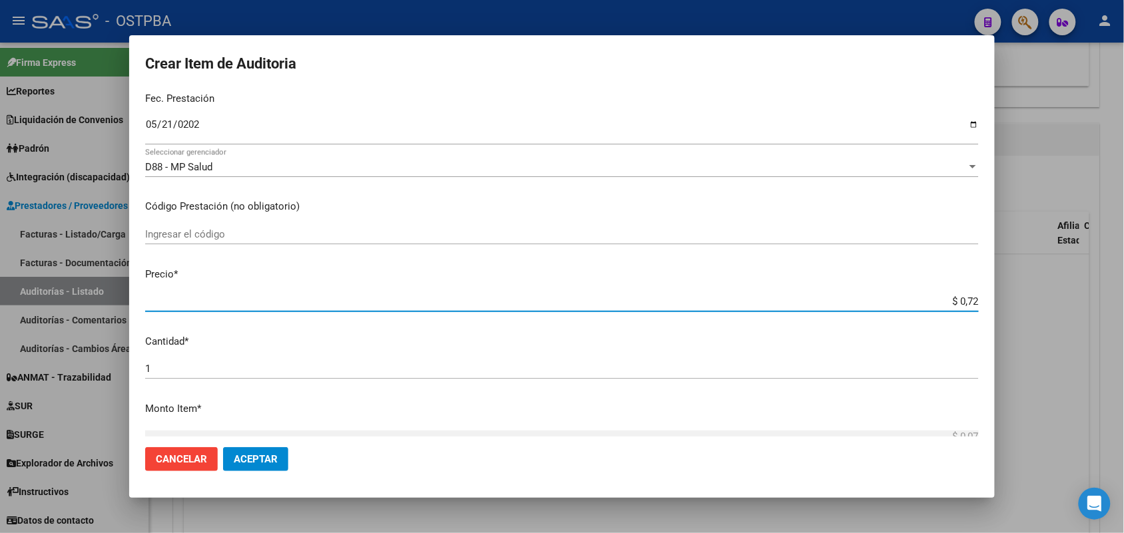
type input "$ 0,72"
type input "$ 7,24"
type input "$ 72,44"
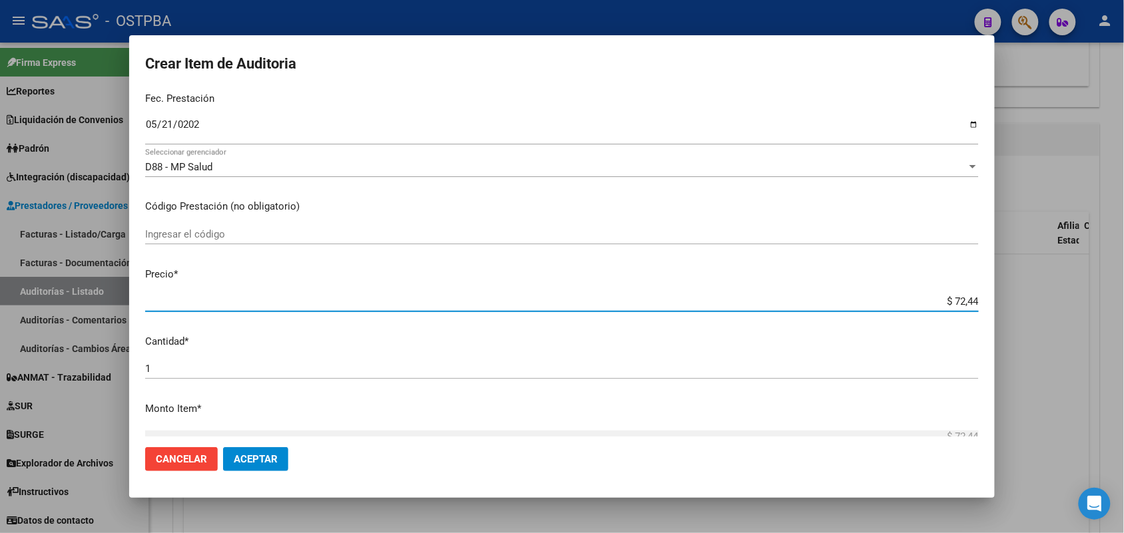
type input "$ 724,40"
type input "$ 7.244,00"
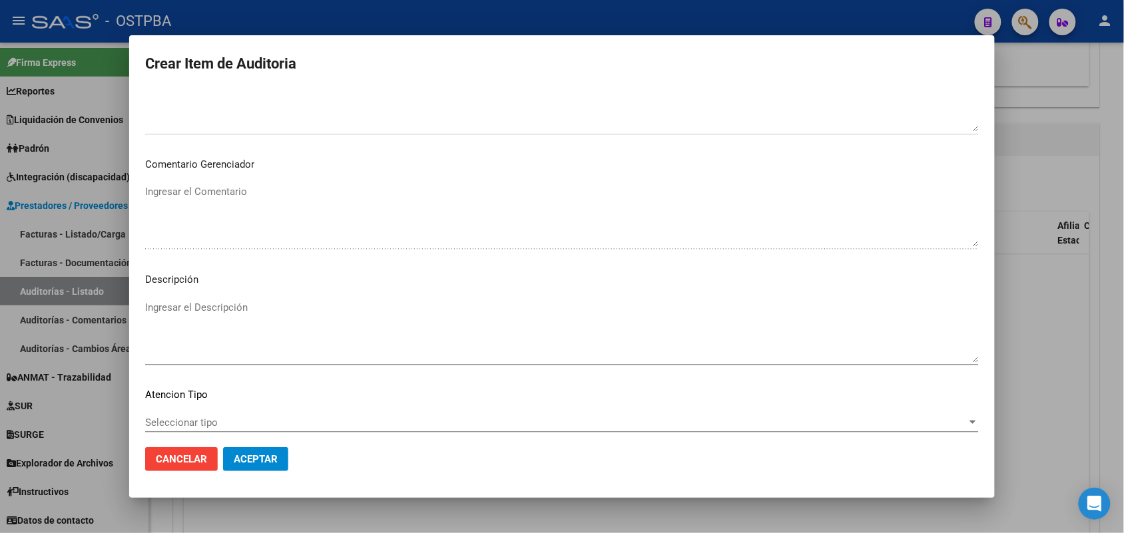
scroll to position [736, 0]
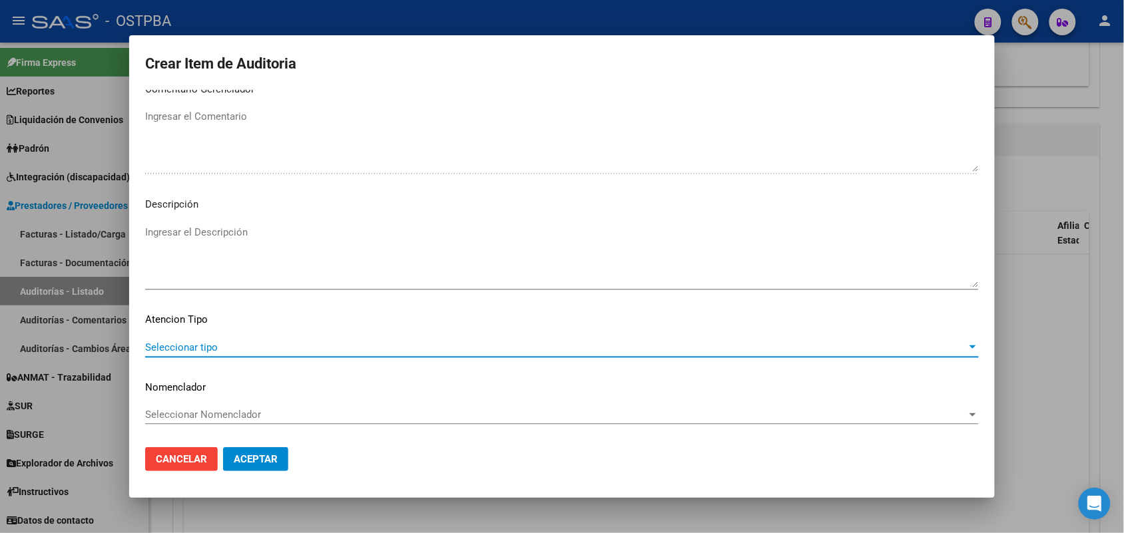
click at [211, 343] on span "Seleccionar tipo" at bounding box center [555, 347] width 821 height 12
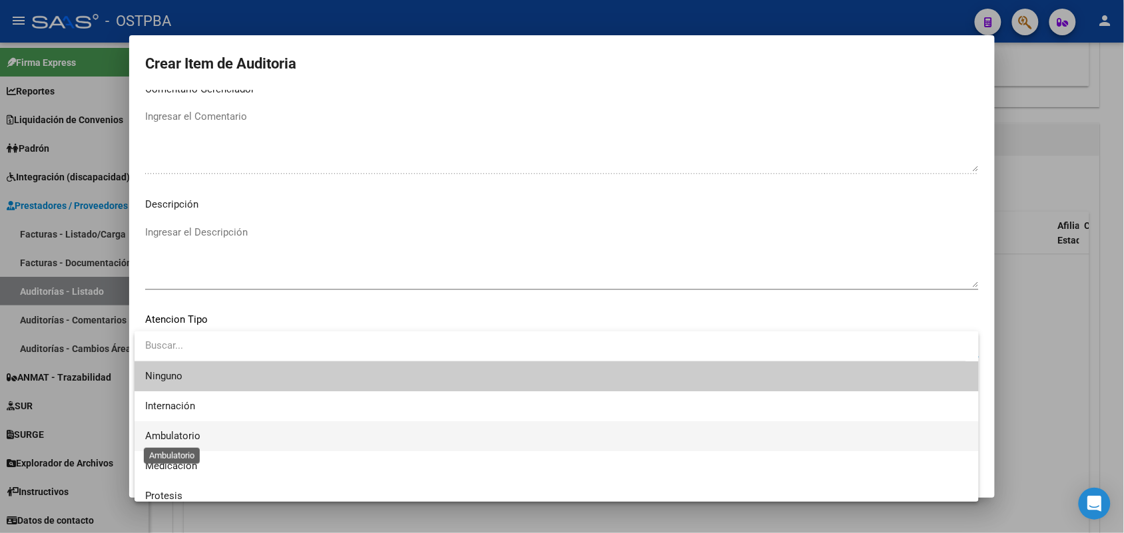
click at [184, 437] on span "Ambulatorio" at bounding box center [172, 436] width 55 height 12
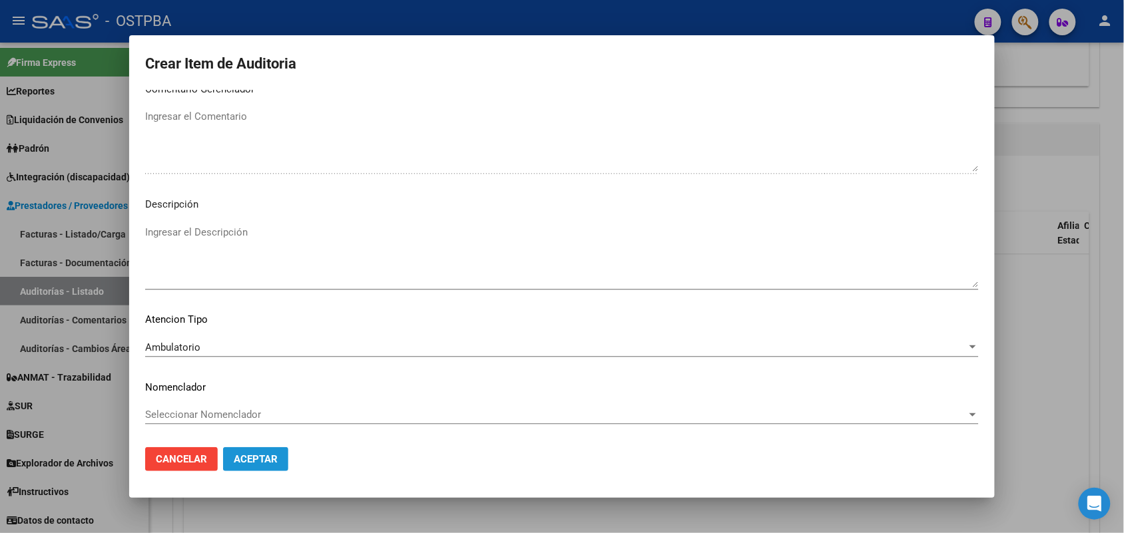
click at [270, 467] on button "Aceptar" at bounding box center [255, 459] width 65 height 24
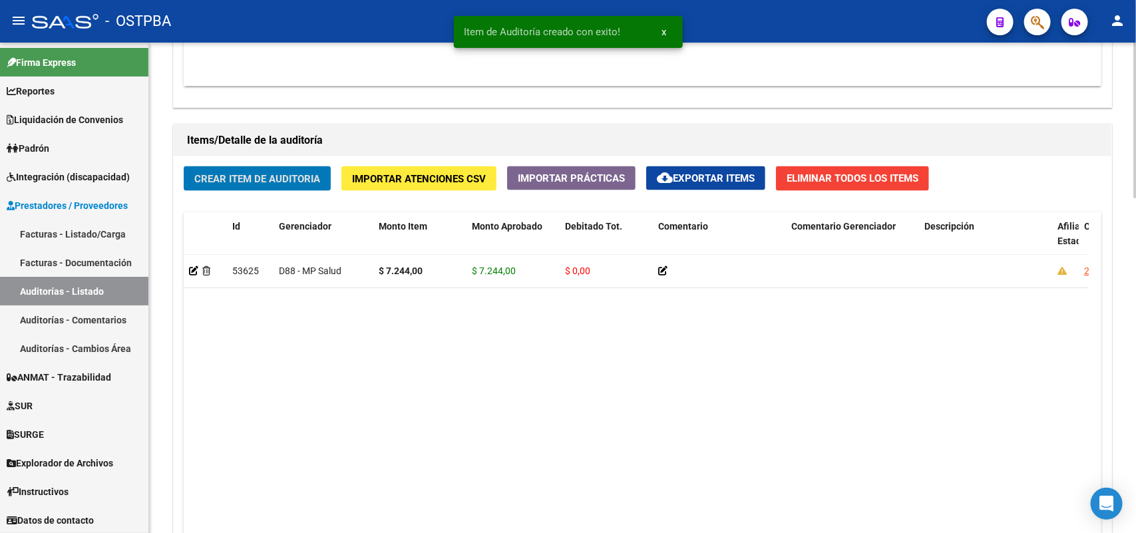
click at [304, 181] on span "Crear Item de Auditoria" at bounding box center [257, 179] width 126 height 12
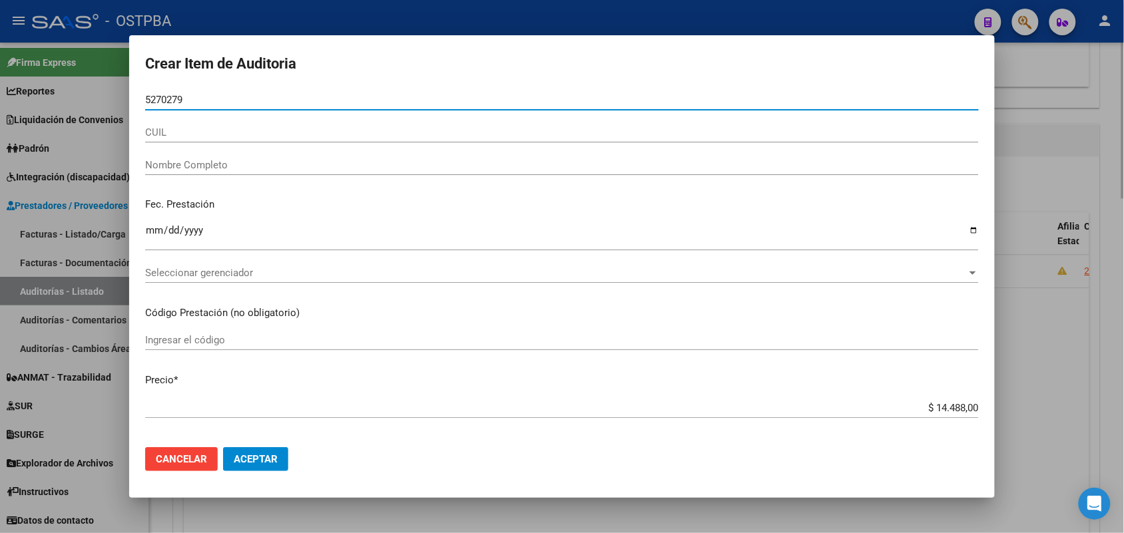
type input "52702790"
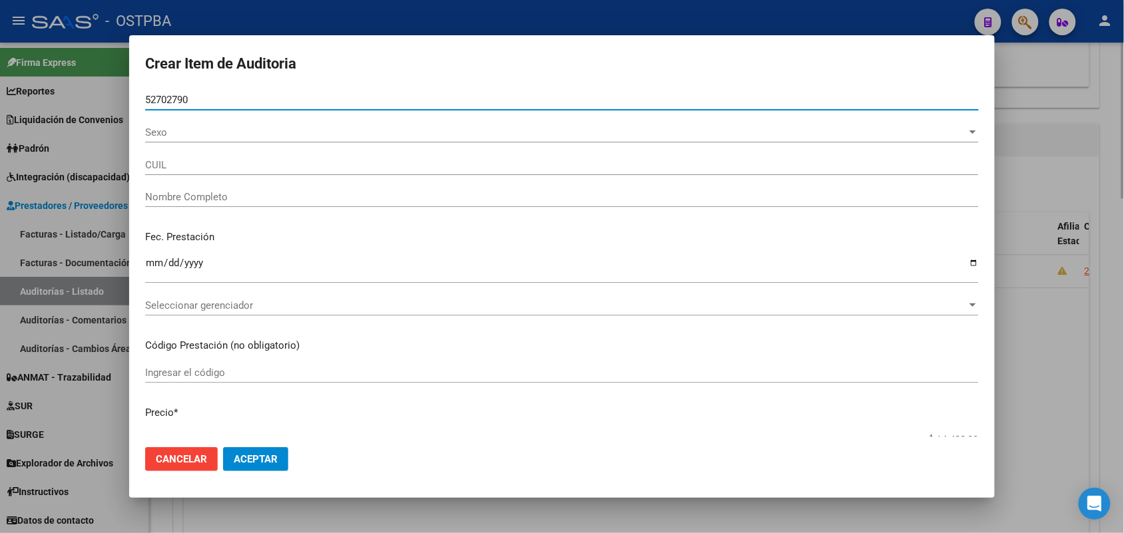
type input "27527027905"
type input "PORTILLO KIARA MILAGROS"
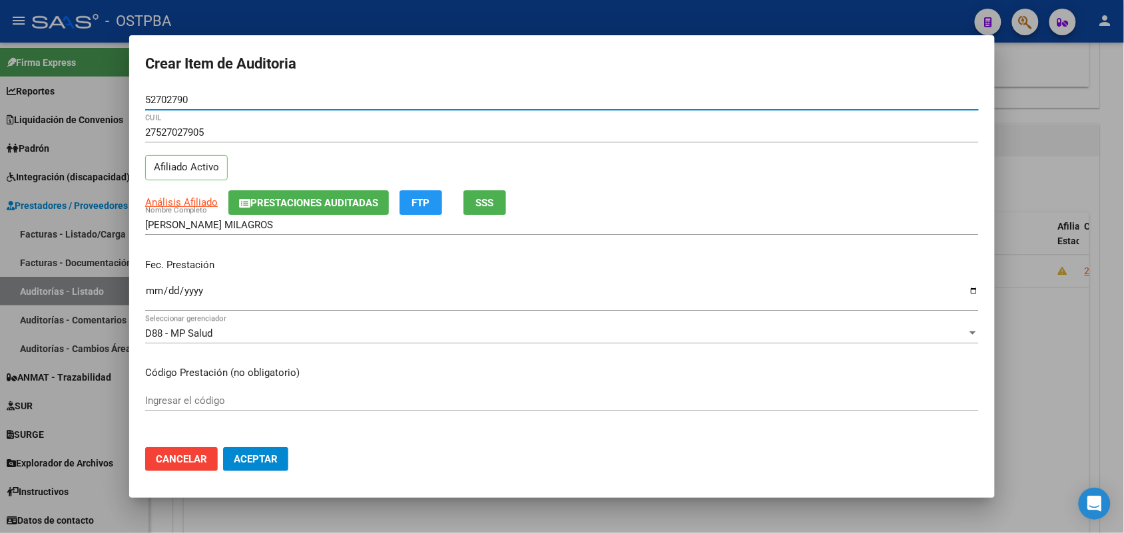
type input "52702790"
click at [150, 296] on input "Ingresar la fecha" at bounding box center [561, 296] width 833 height 21
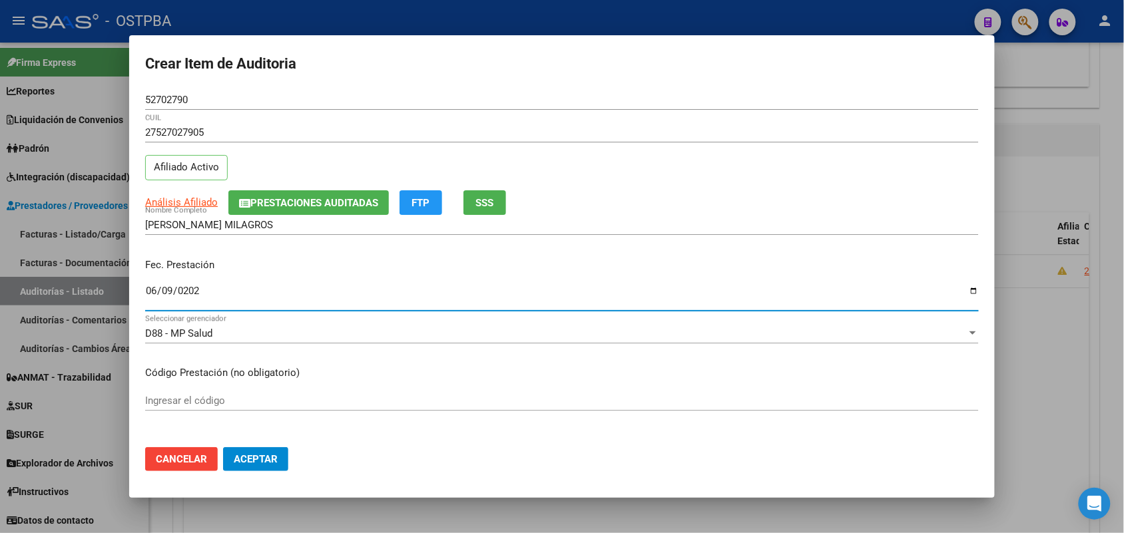
type input "2025-06-09"
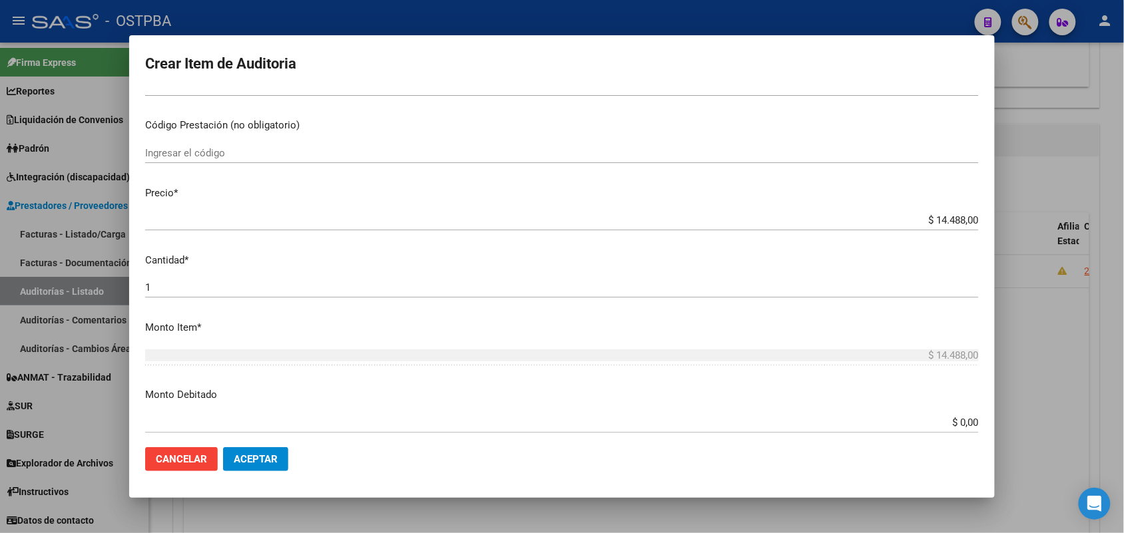
scroll to position [250, 0]
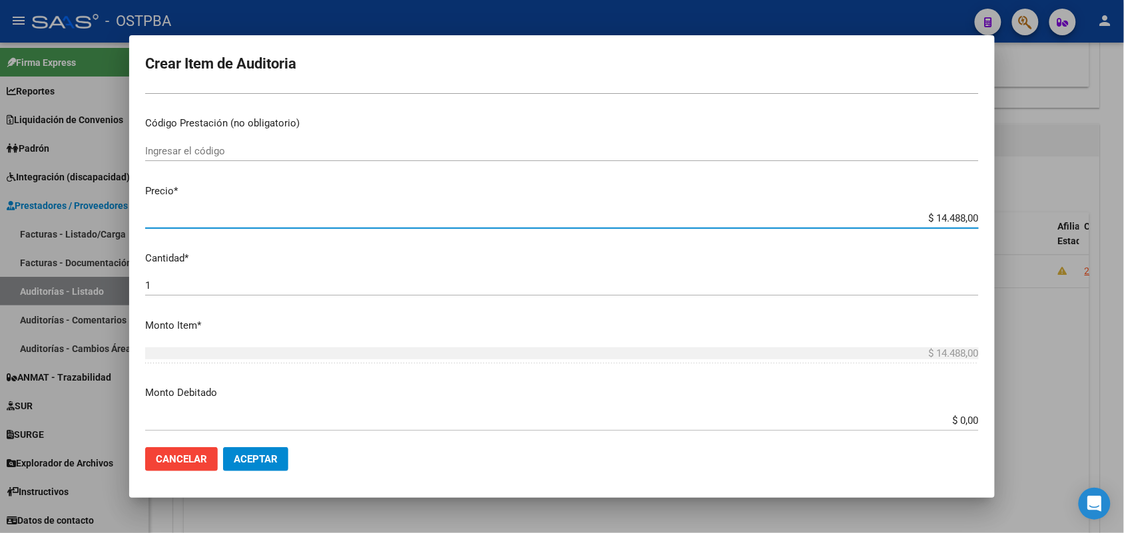
drag, startPoint x: 900, startPoint y: 220, endPoint x: 1026, endPoint y: 230, distance: 126.3
click at [1026, 230] on div "Crear Item de Auditoria 52702790 Nro Documento 27527027905 CUIL Afiliado Activo…" at bounding box center [562, 266] width 1124 height 533
type input "$ 0,07"
type input "$ 0,72"
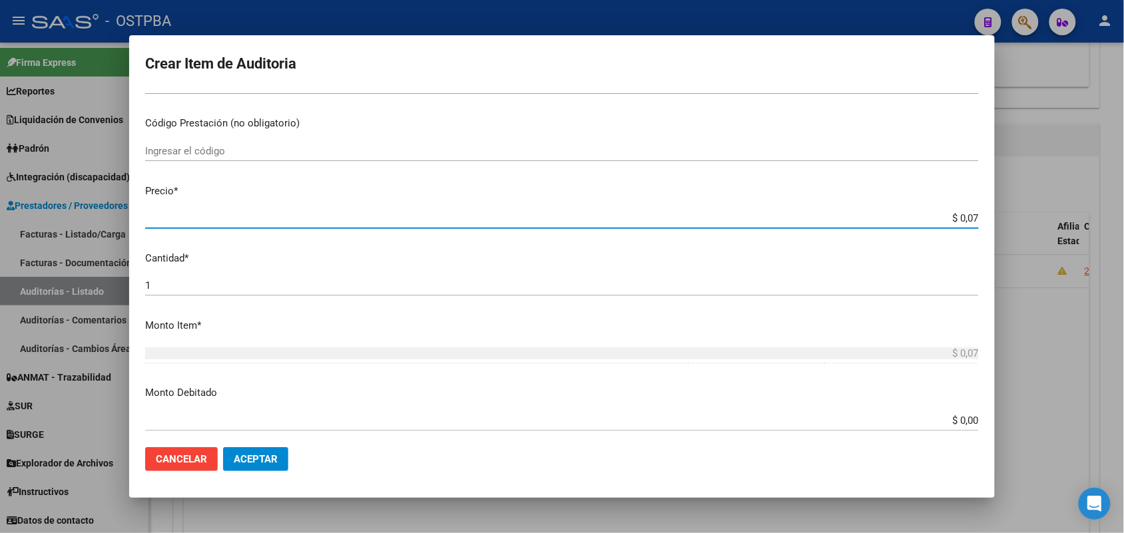
type input "$ 0,72"
type input "$ 7,24"
type input "$ 72,44"
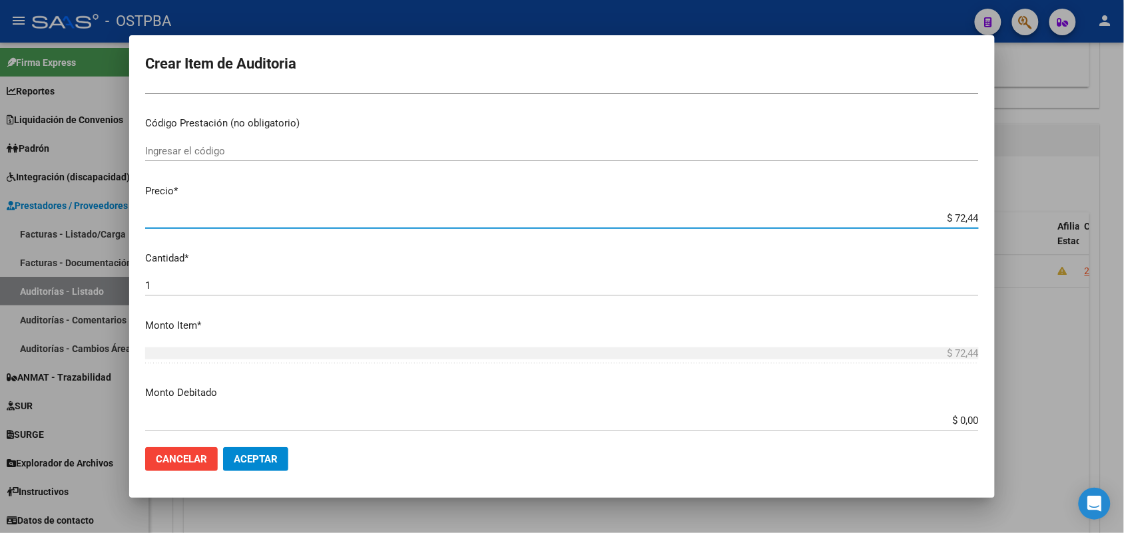
type input "$ 724,40"
type input "$ 7.244,00"
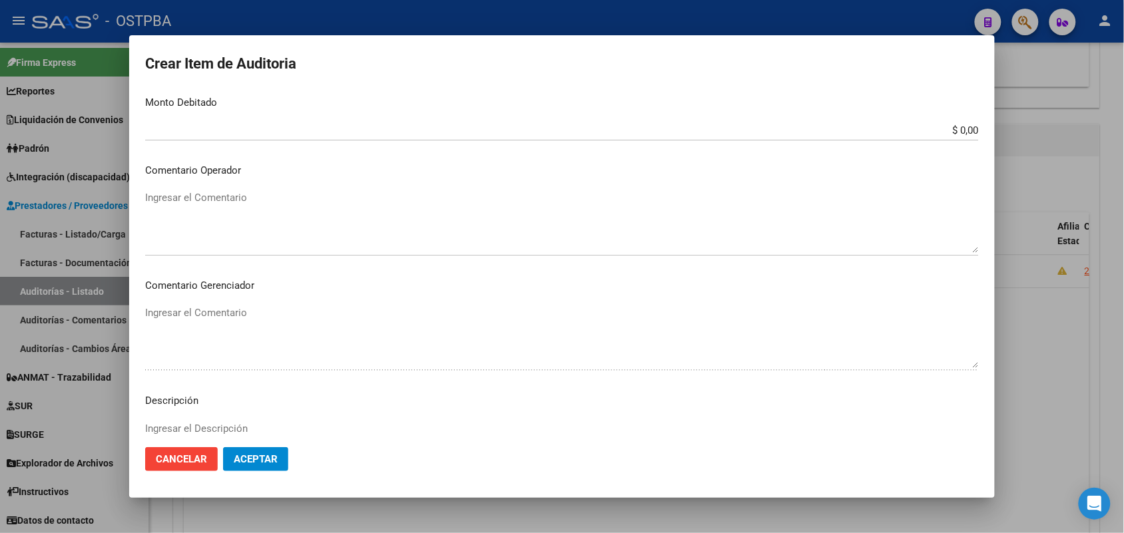
scroll to position [736, 0]
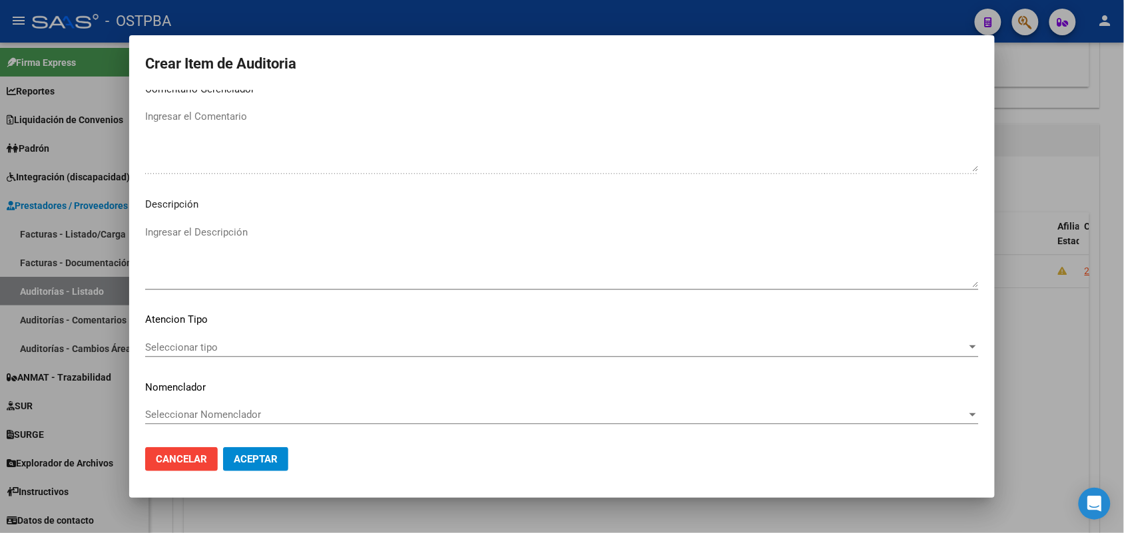
click at [204, 345] on span "Seleccionar tipo" at bounding box center [555, 347] width 821 height 12
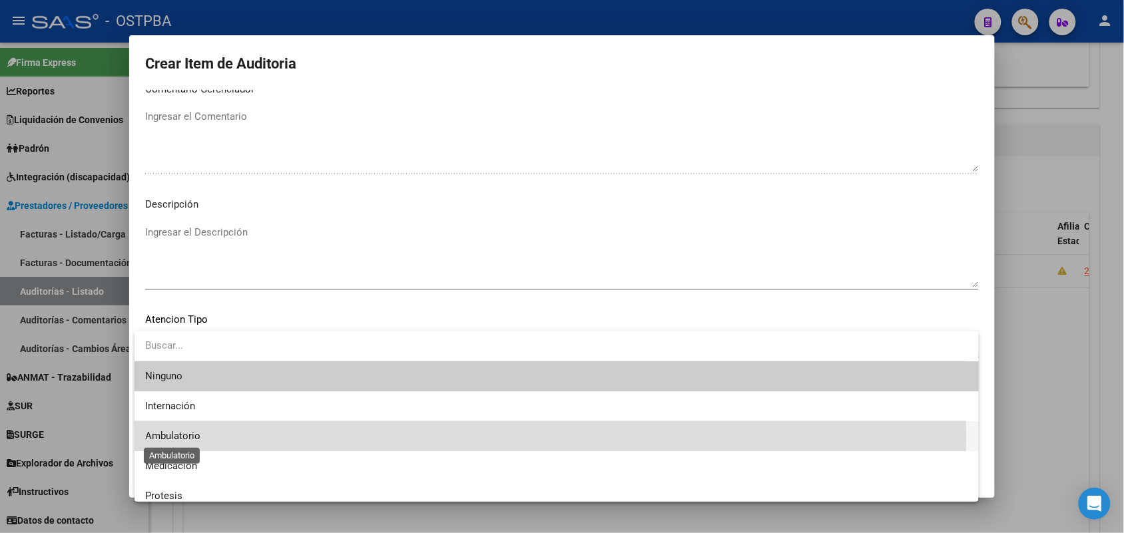
click at [198, 437] on span "Ambulatorio" at bounding box center [172, 436] width 55 height 12
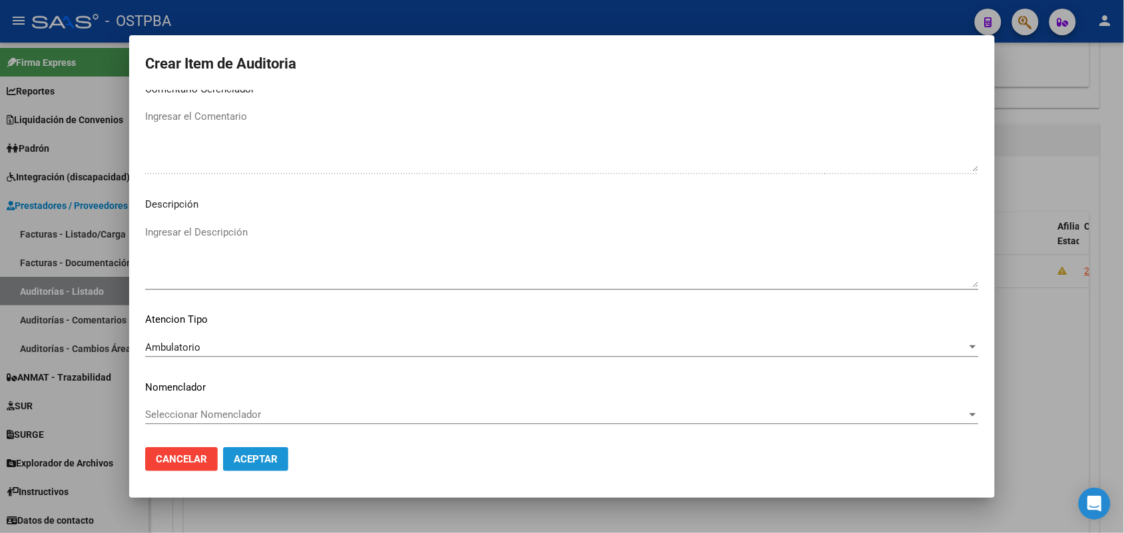
click at [264, 453] on span "Aceptar" at bounding box center [256, 459] width 44 height 12
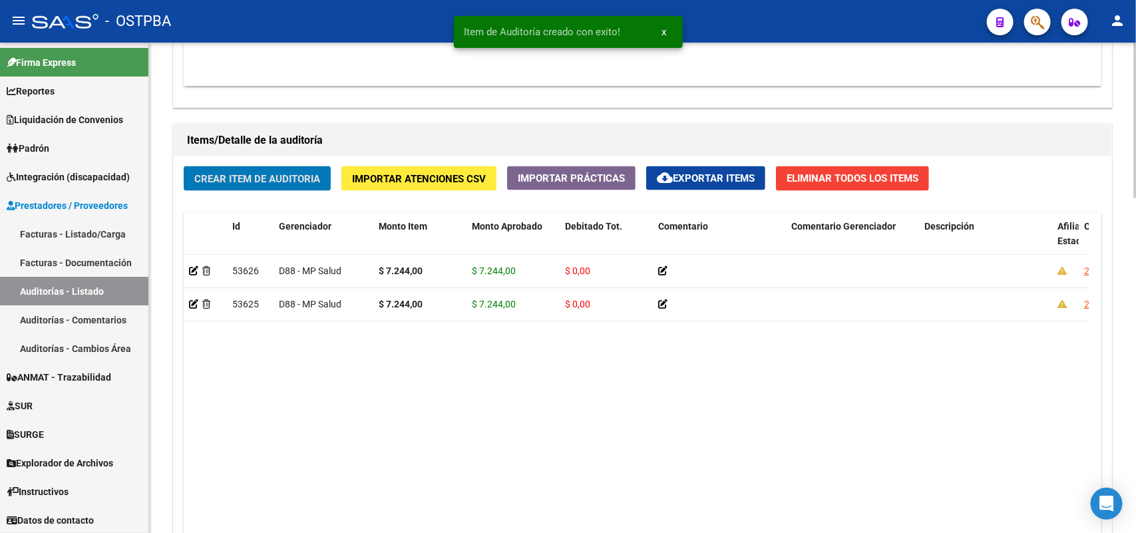
click at [291, 173] on span "Crear Item de Auditoria" at bounding box center [257, 179] width 126 height 12
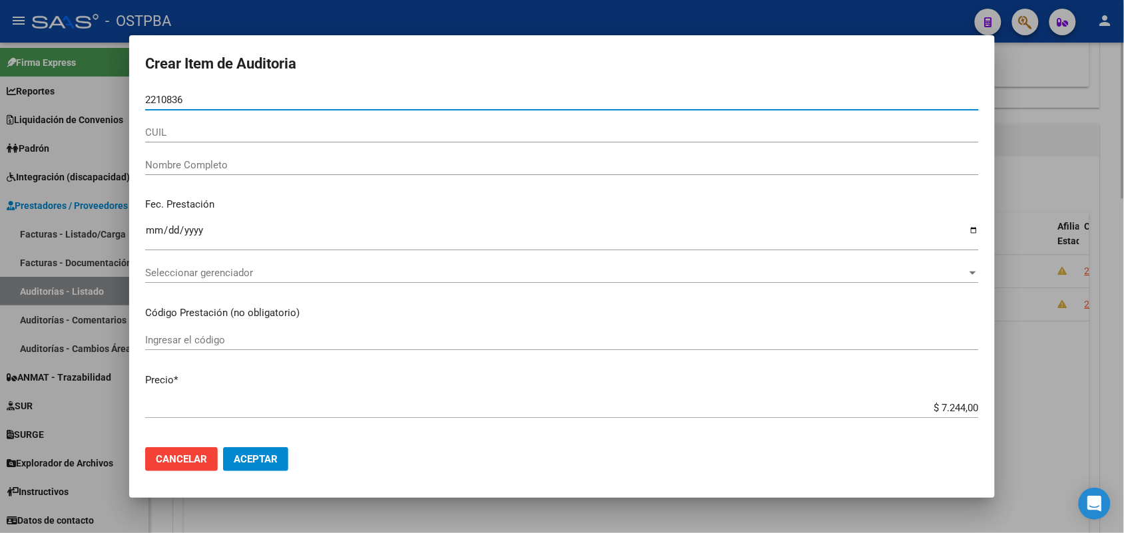
type input "22108365"
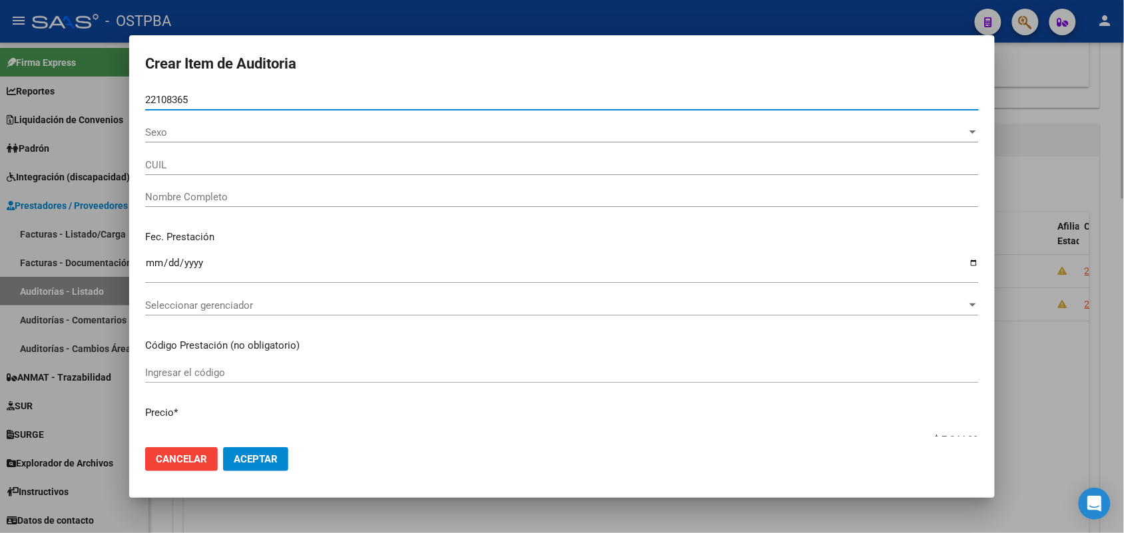
type input "20221083653"
type input "MARTINEZ RICARDO JAVIER -"
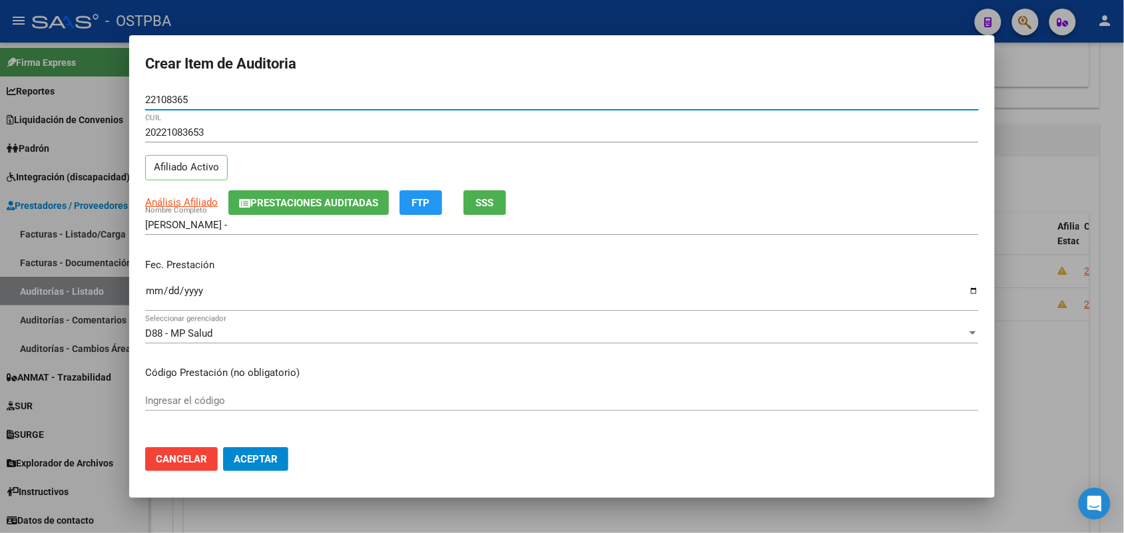
type input "22108365"
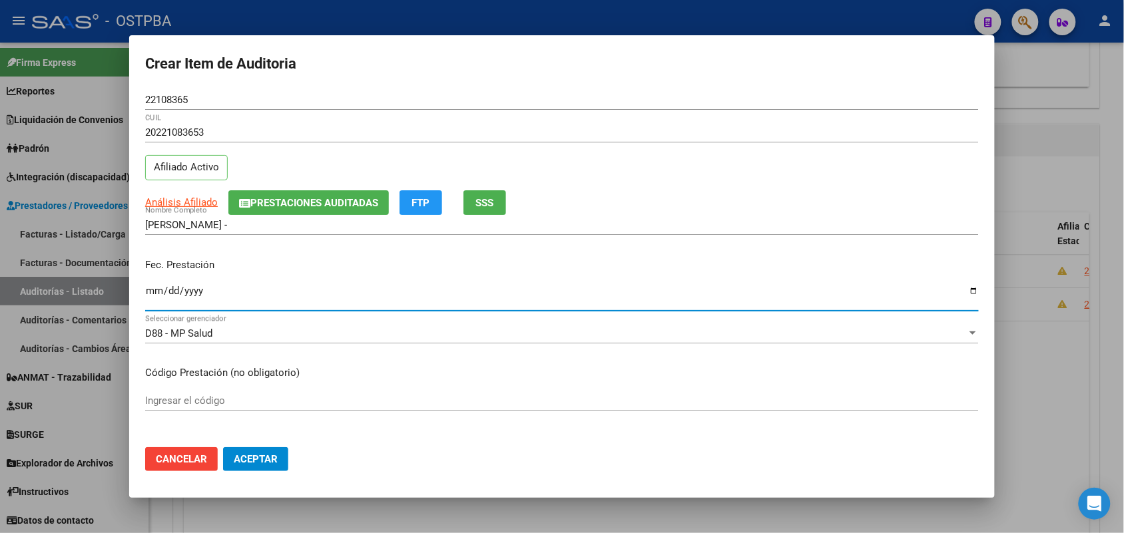
click at [155, 298] on input "Ingresar la fecha" at bounding box center [561, 296] width 833 height 21
type input "2025-06-18"
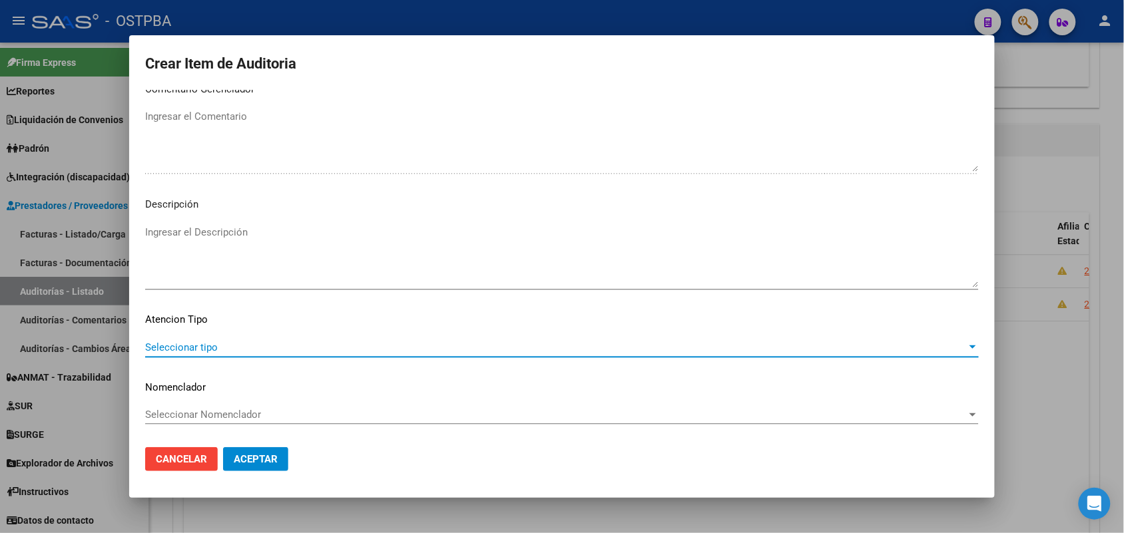
click at [178, 346] on span "Seleccionar tipo" at bounding box center [555, 347] width 821 height 12
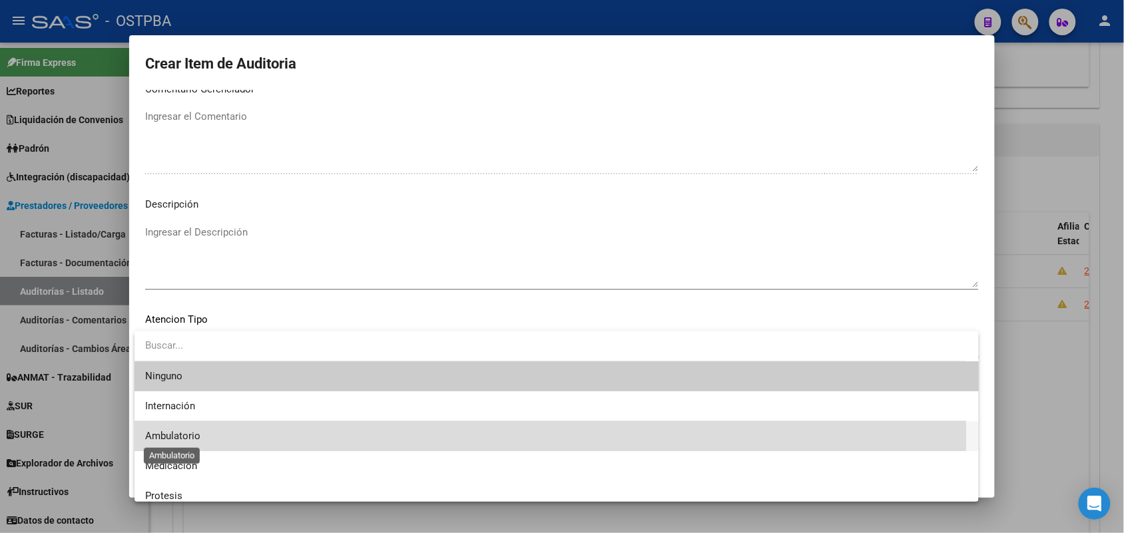
click at [196, 437] on span "Ambulatorio" at bounding box center [172, 436] width 55 height 12
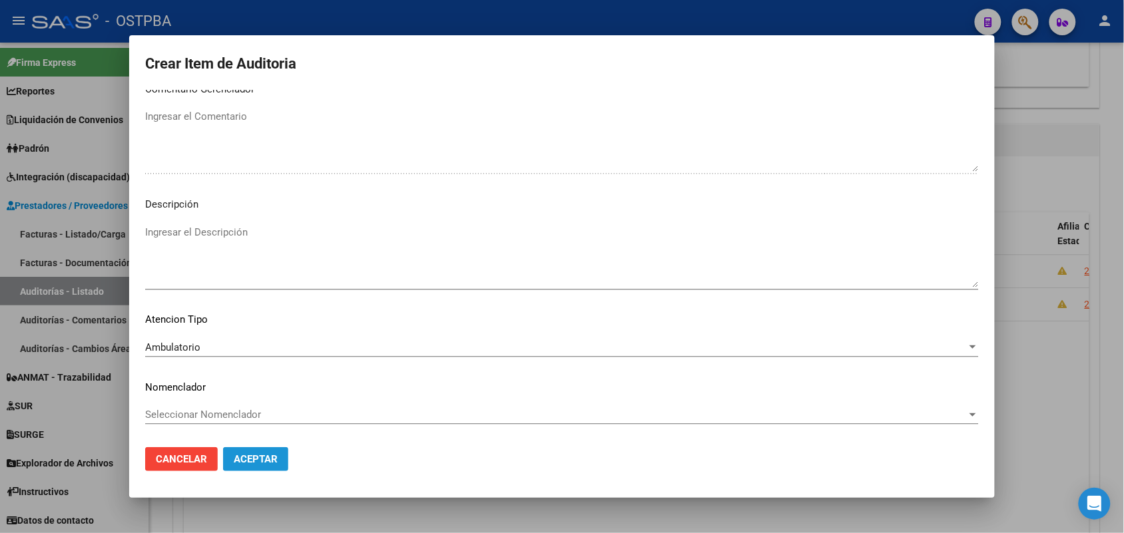
click at [260, 460] on span "Aceptar" at bounding box center [256, 459] width 44 height 12
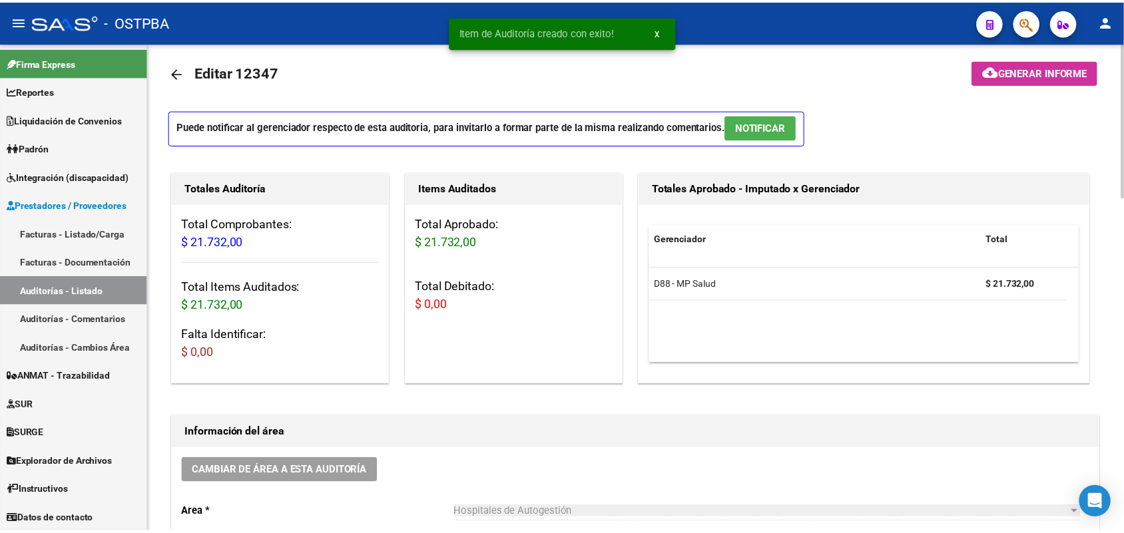
scroll to position [0, 0]
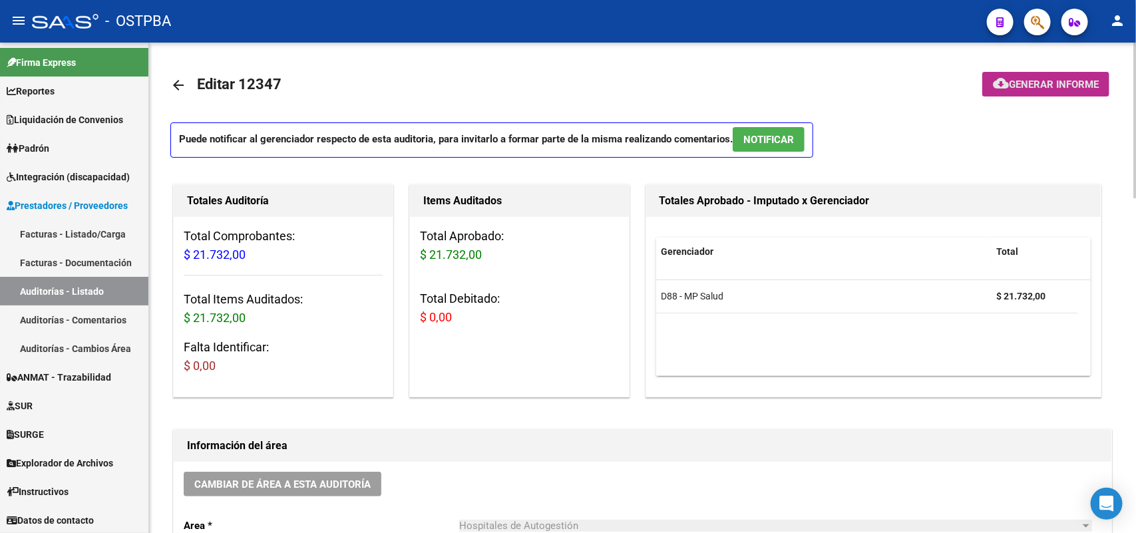
click at [1040, 85] on span "Generar informe" at bounding box center [1054, 85] width 90 height 12
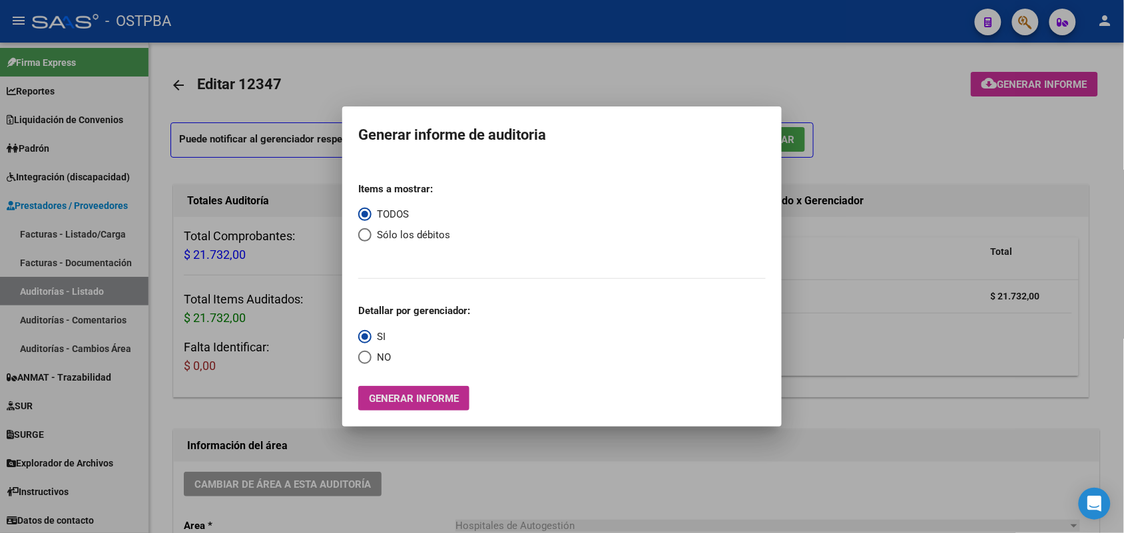
click at [391, 397] on span "Generar informe" at bounding box center [414, 399] width 90 height 12
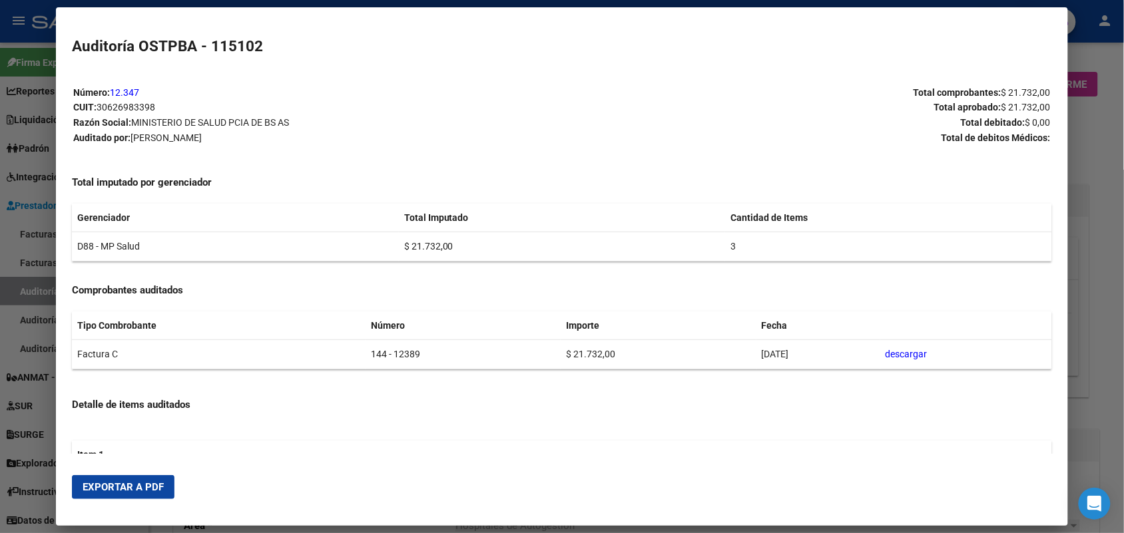
click at [124, 491] on span "Exportar a PDF" at bounding box center [123, 487] width 81 height 12
click at [1103, 272] on div at bounding box center [562, 266] width 1124 height 533
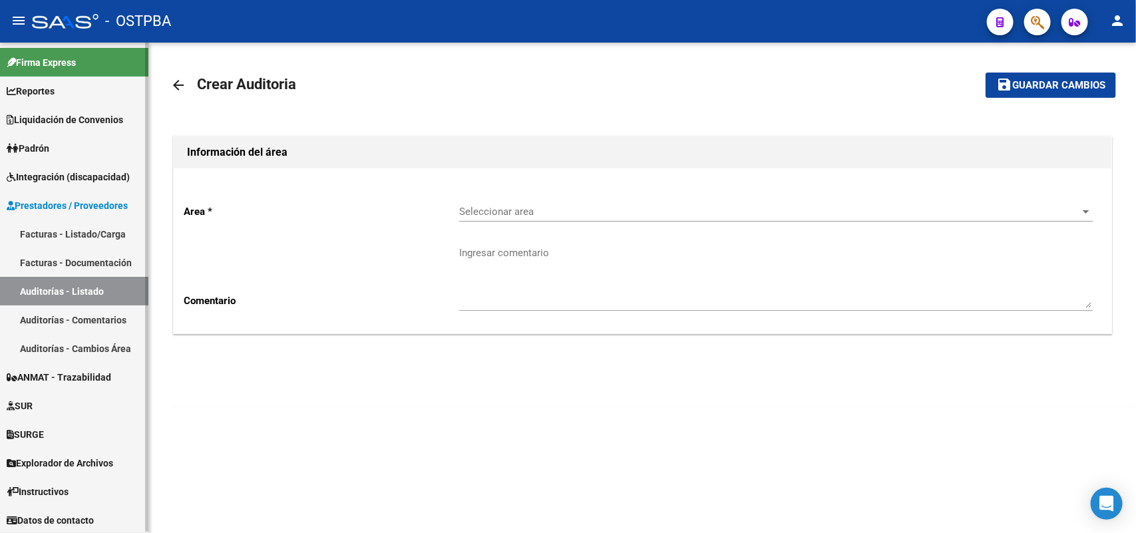
click at [97, 234] on link "Facturas - Listado/Carga" at bounding box center [74, 234] width 148 height 29
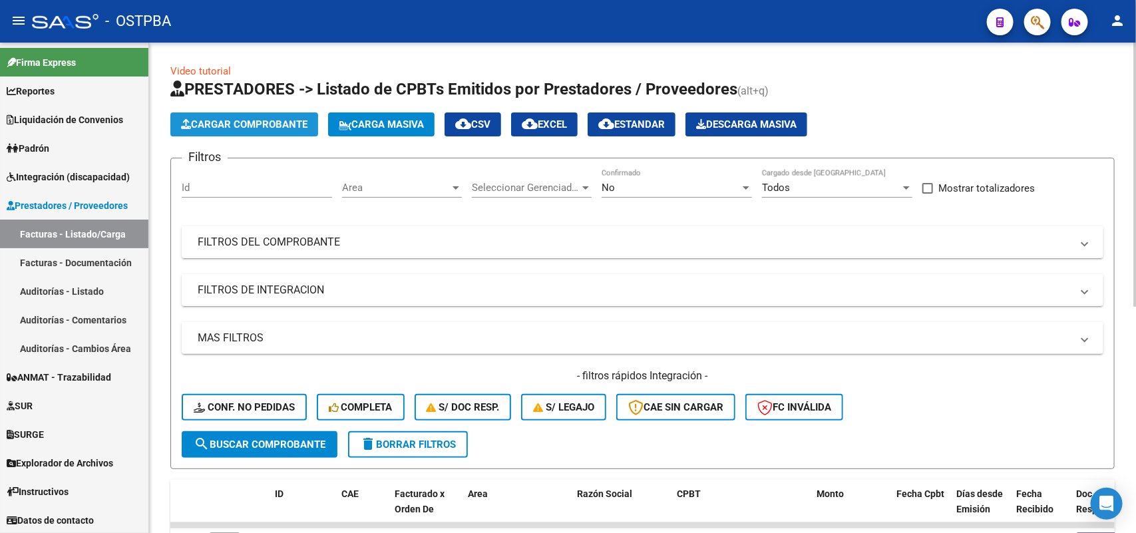
click at [252, 125] on span "Cargar Comprobante" at bounding box center [244, 124] width 126 height 12
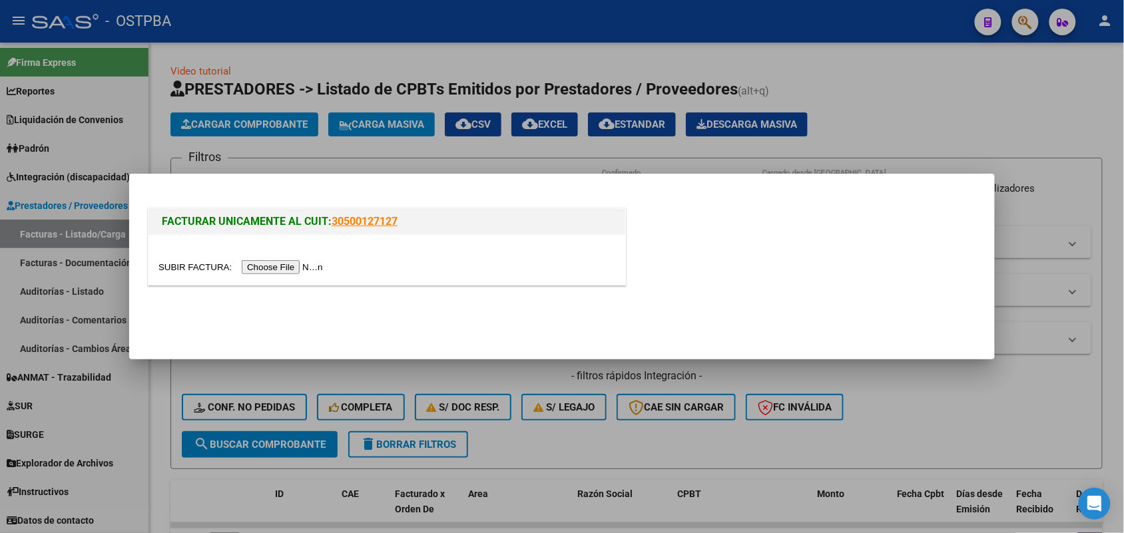
click at [278, 270] on input "file" at bounding box center [242, 267] width 168 height 14
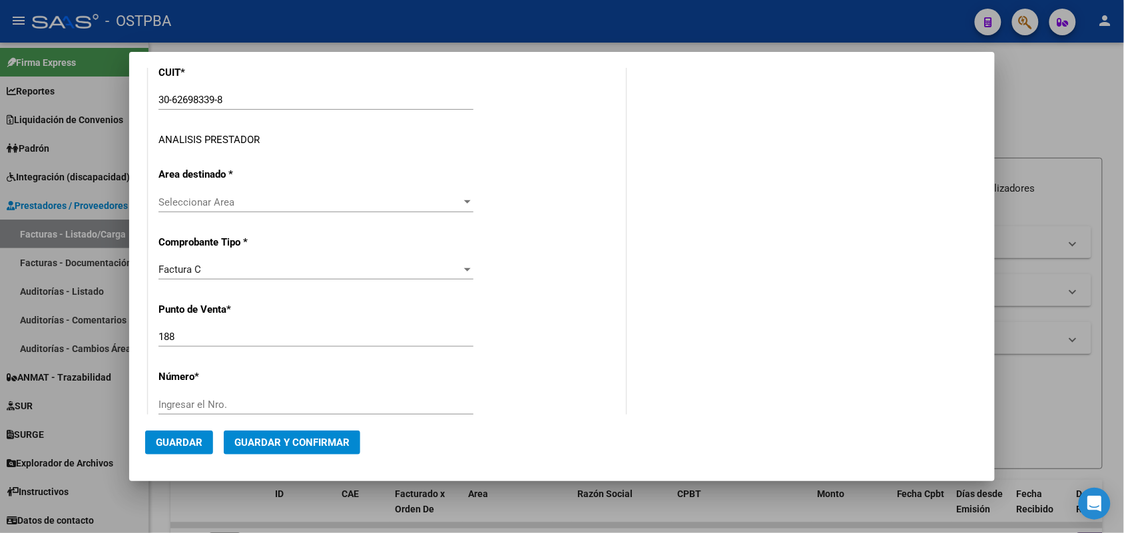
scroll to position [166, 0]
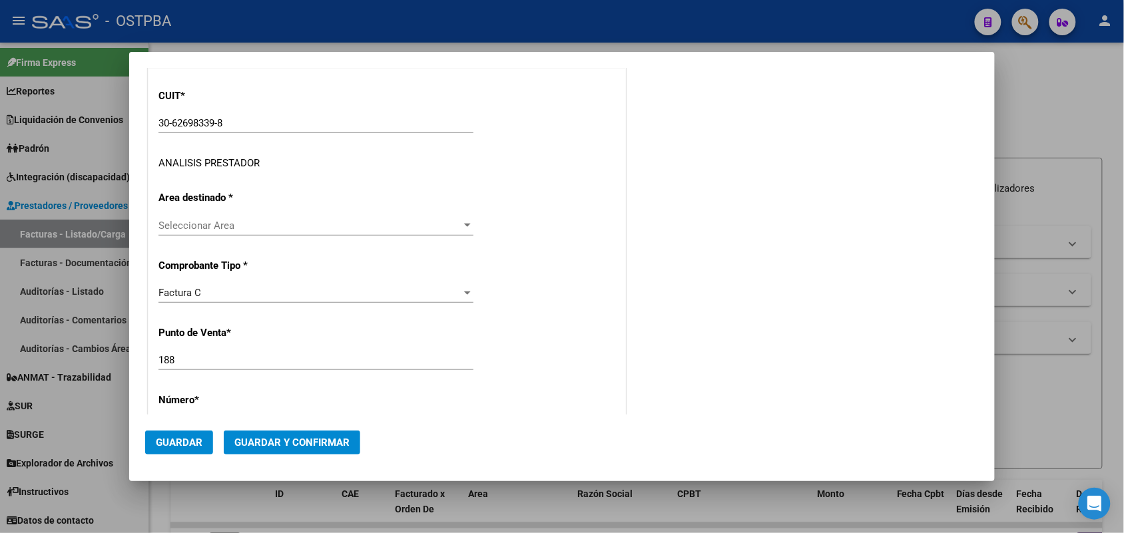
click at [461, 224] on div at bounding box center [467, 225] width 12 height 11
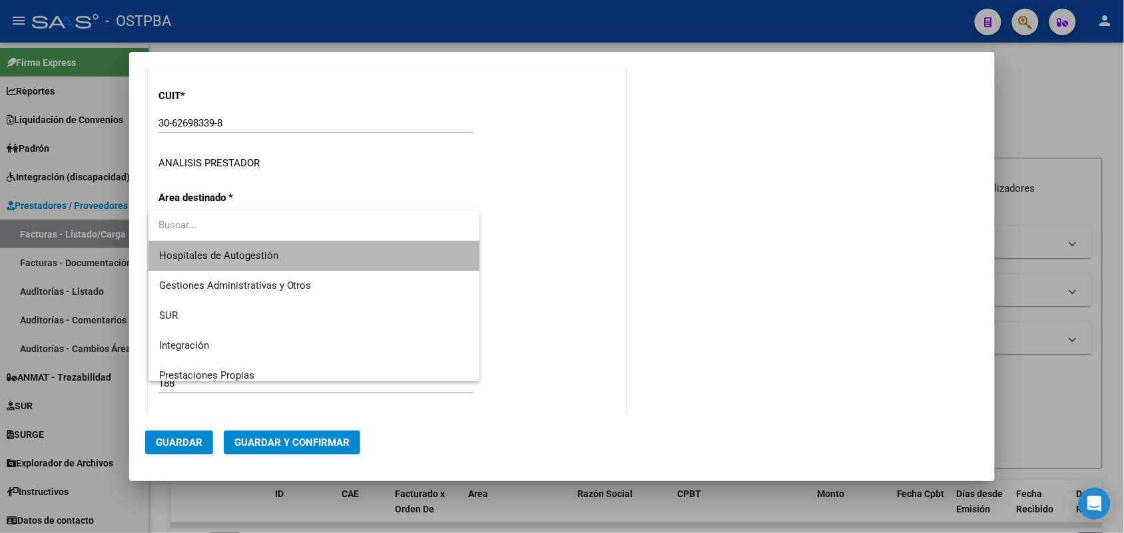
click at [358, 260] on span "Hospitales de Autogestión" at bounding box center [314, 256] width 310 height 30
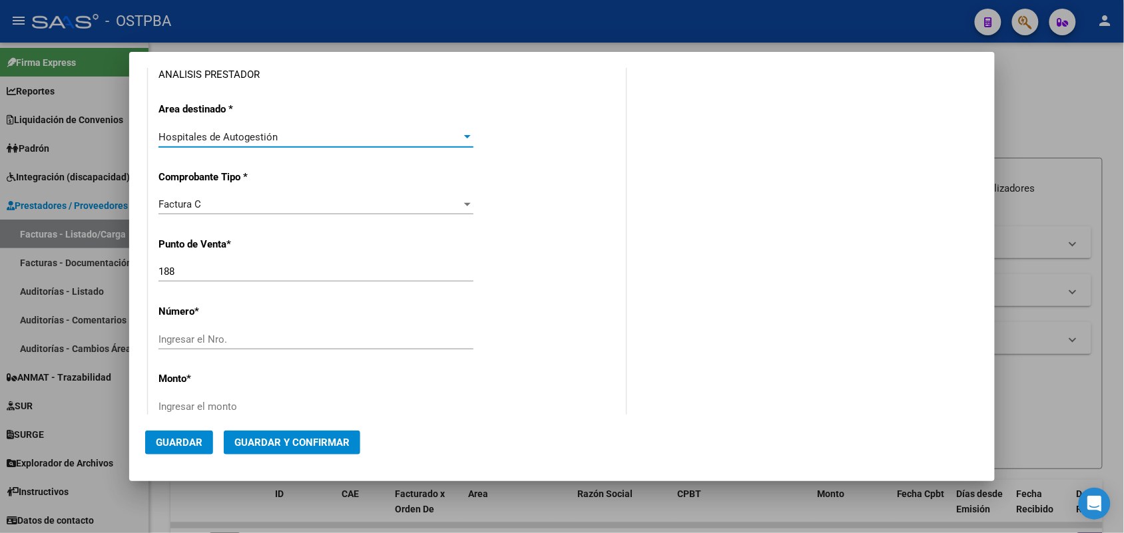
scroll to position [333, 0]
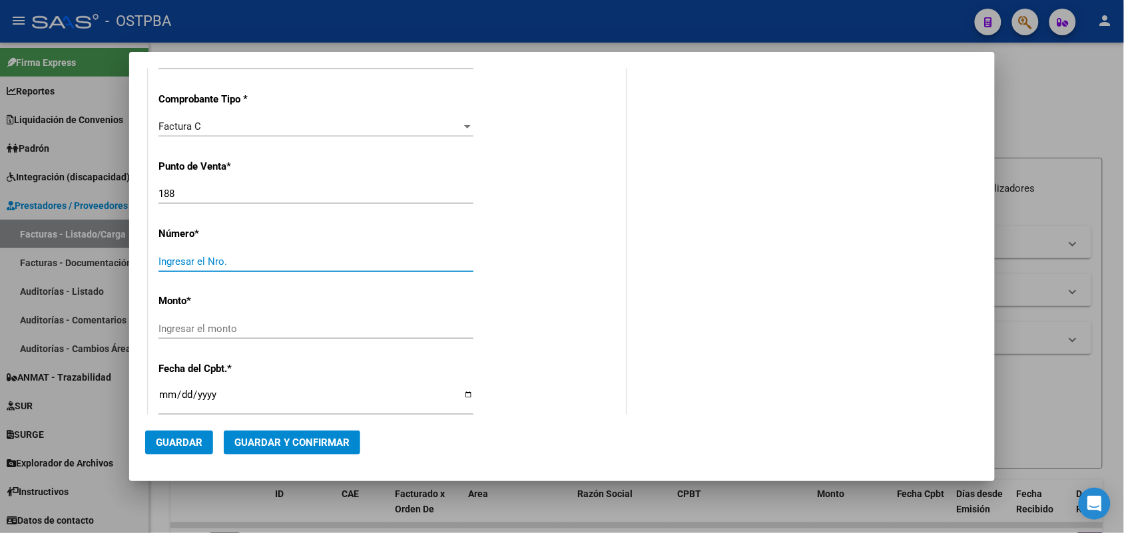
click at [180, 258] on input "Ingresar el Nro." at bounding box center [315, 262] width 315 height 12
type input "21185"
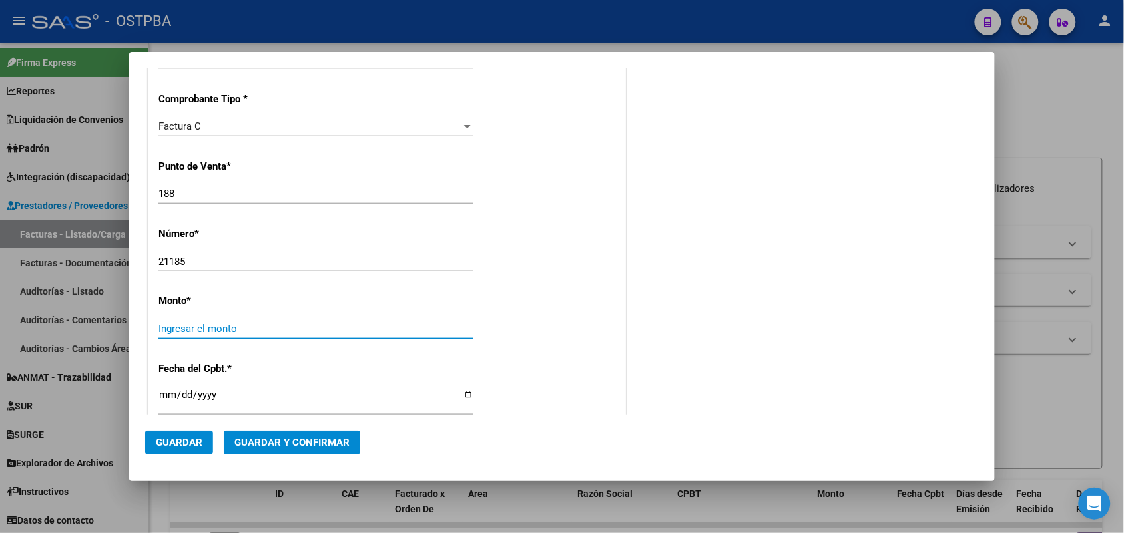
click at [194, 330] on input "Ingresar el monto" at bounding box center [315, 329] width 315 height 12
type input "$ 11.889,00"
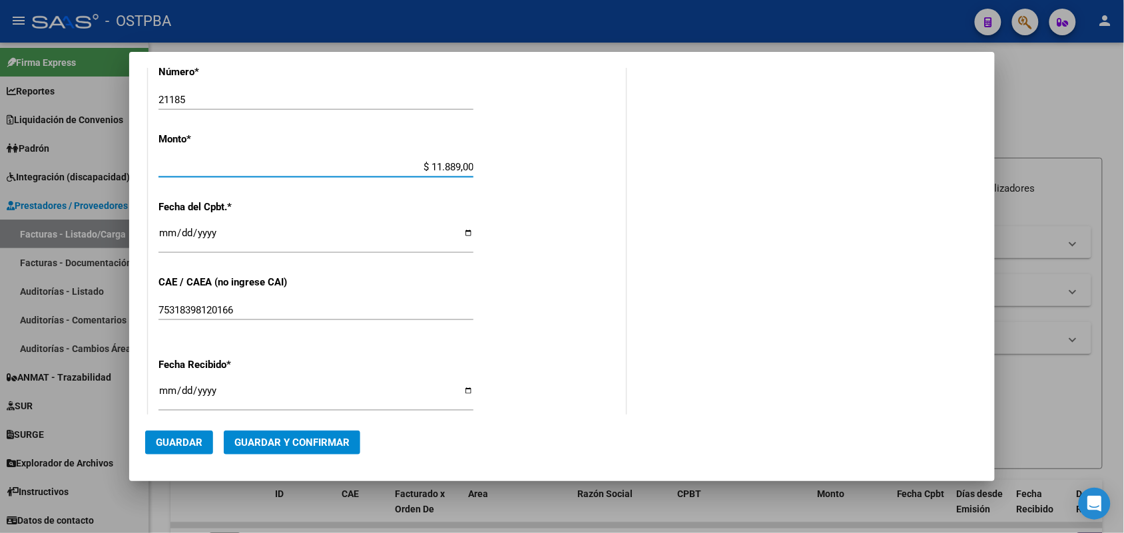
scroll to position [499, 0]
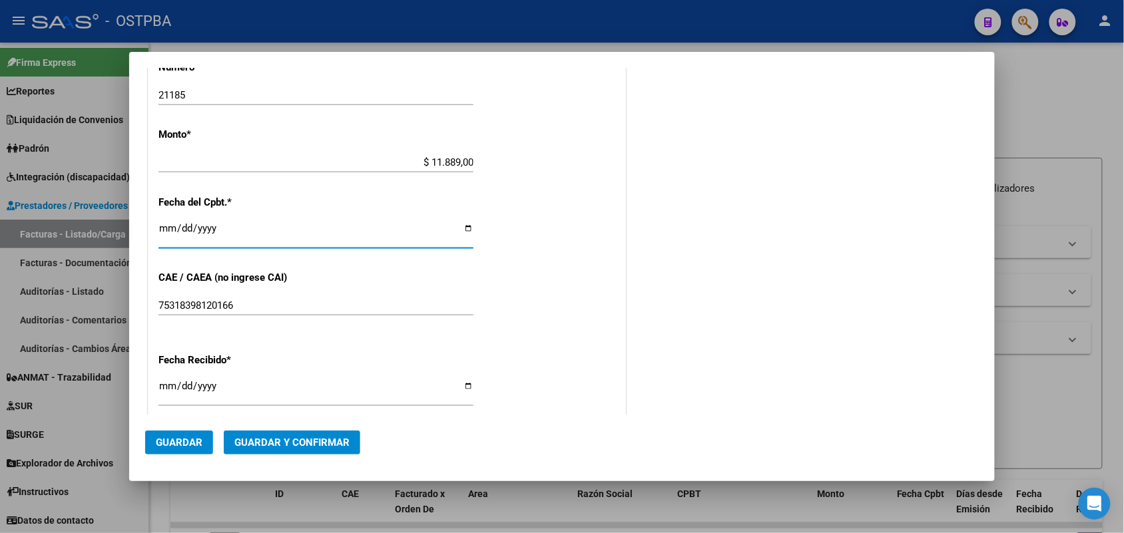
click at [168, 230] on input "Ingresar la fecha" at bounding box center [315, 233] width 315 height 21
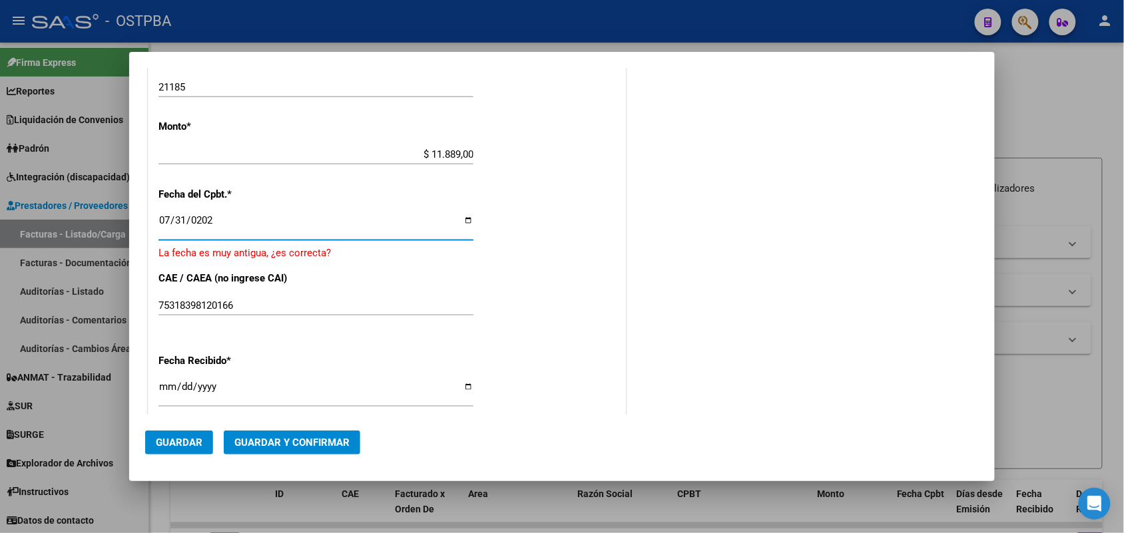
type input "[DATE]"
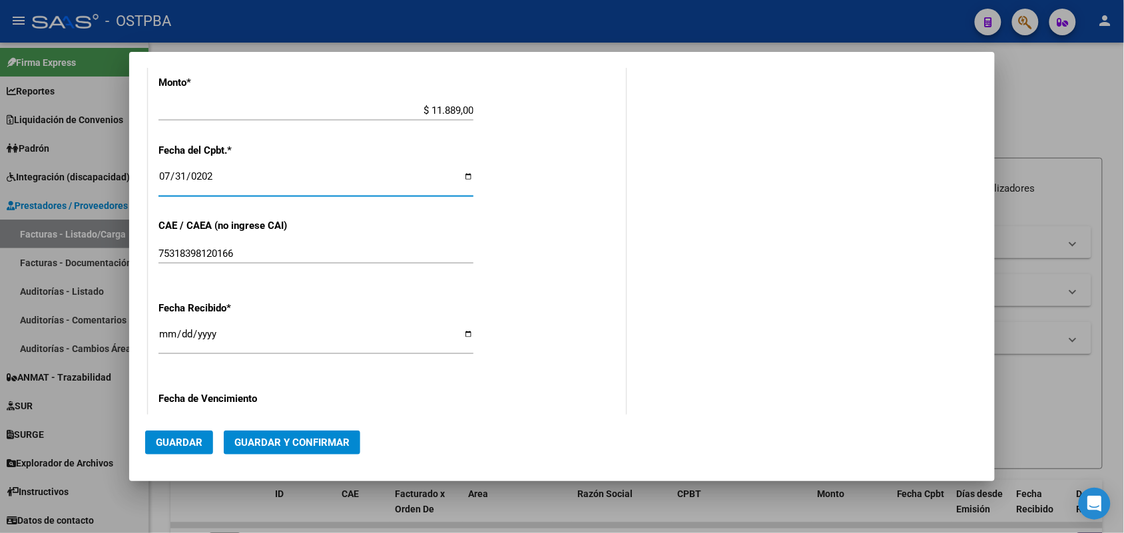
scroll to position [666, 0]
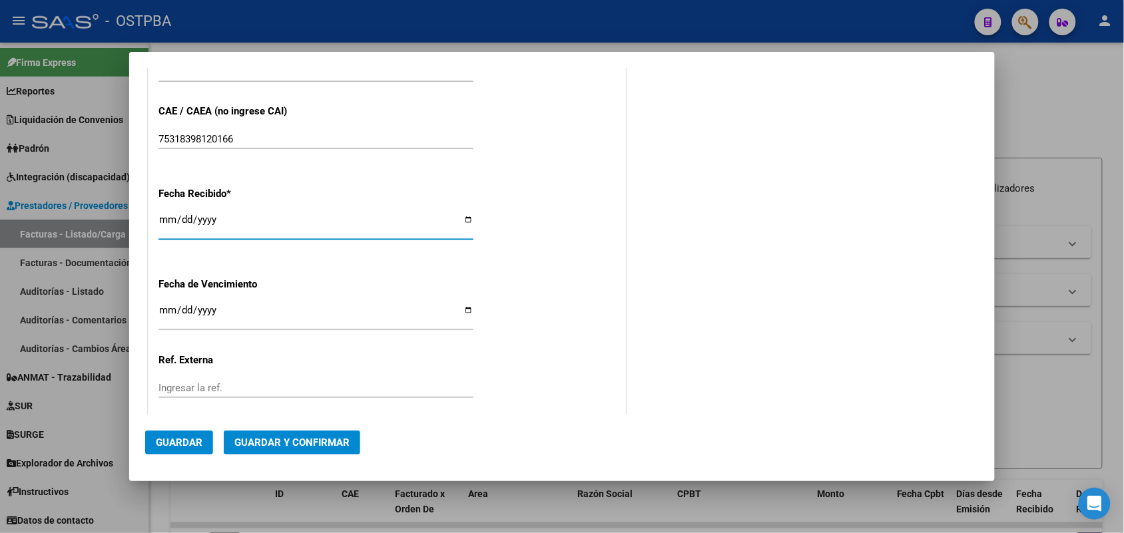
click at [162, 223] on input "[DATE]" at bounding box center [315, 224] width 315 height 21
type input "[DATE]"
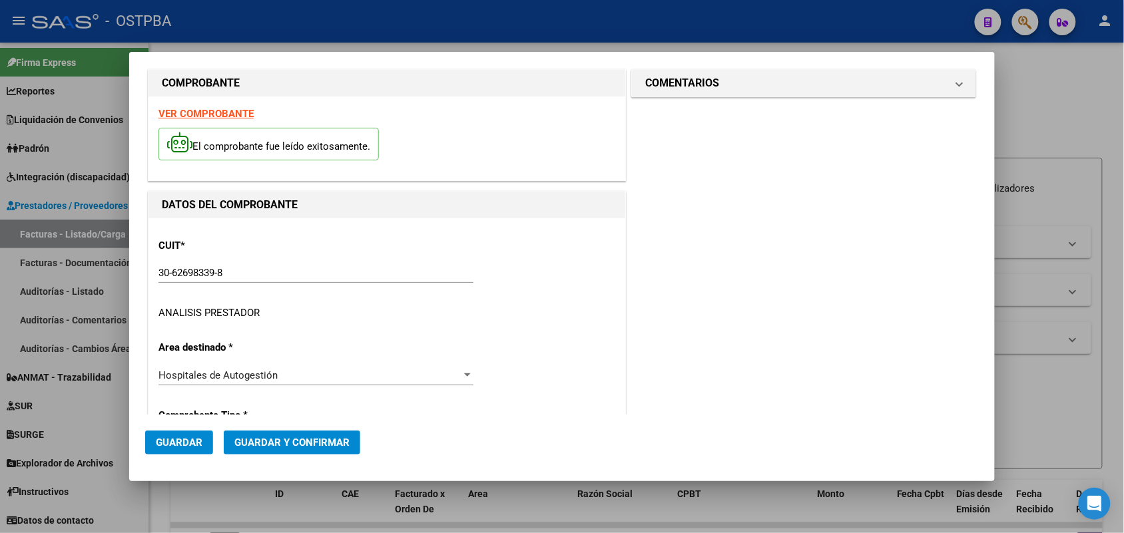
scroll to position [0, 0]
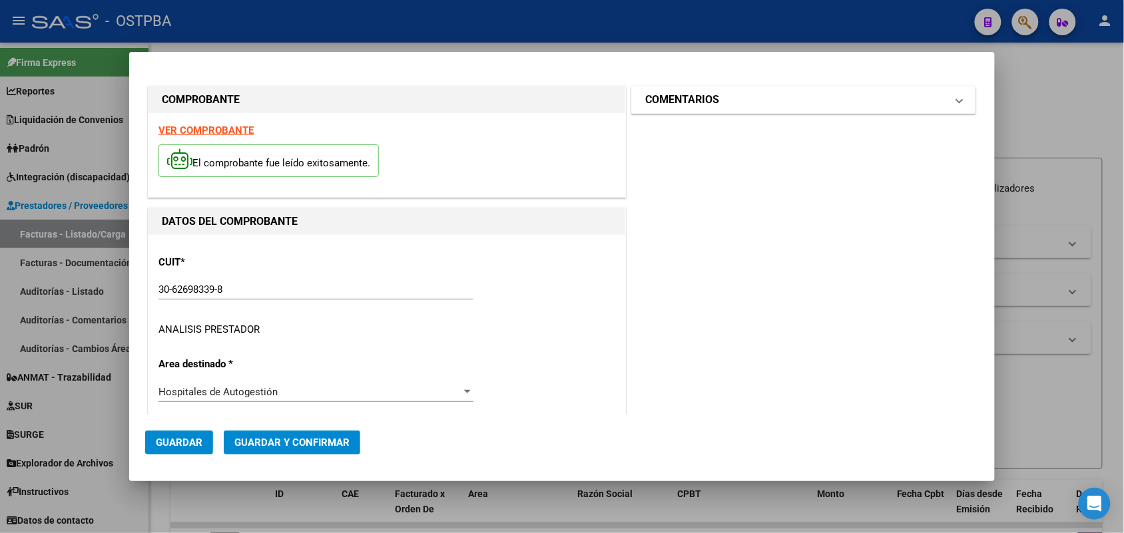
click at [956, 97] on span at bounding box center [958, 100] width 5 height 16
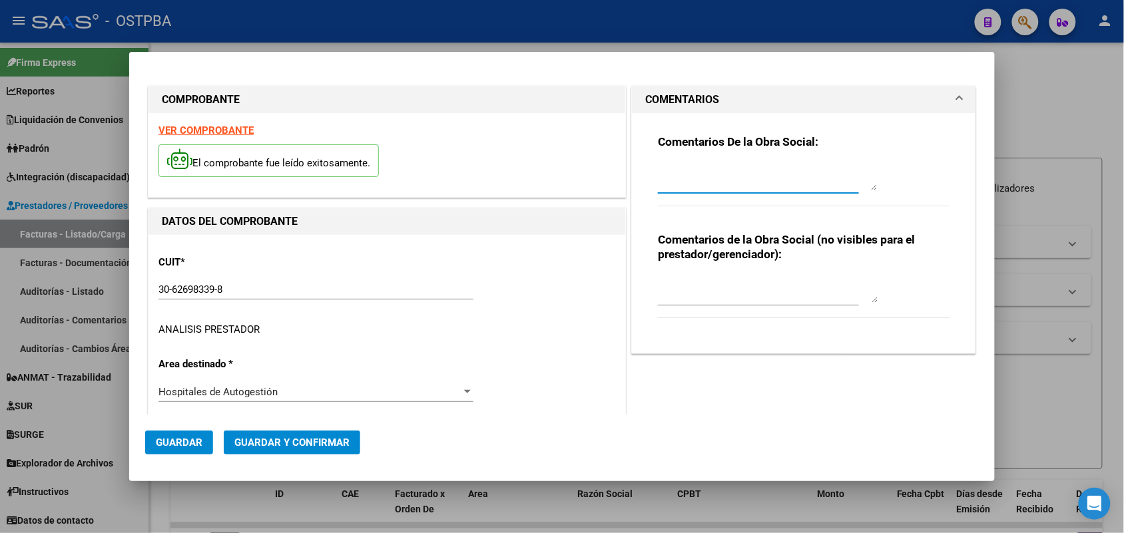
click at [658, 184] on textarea at bounding box center [768, 177] width 220 height 27
type textarea "HR 126458"
click at [180, 441] on span "Guardar" at bounding box center [179, 443] width 47 height 12
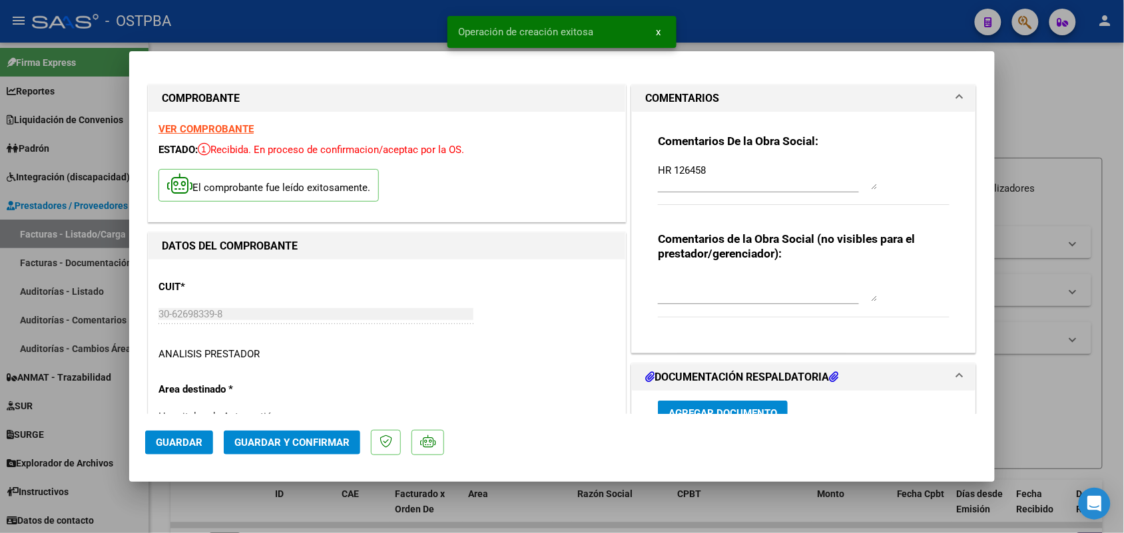
type input "[DATE]"
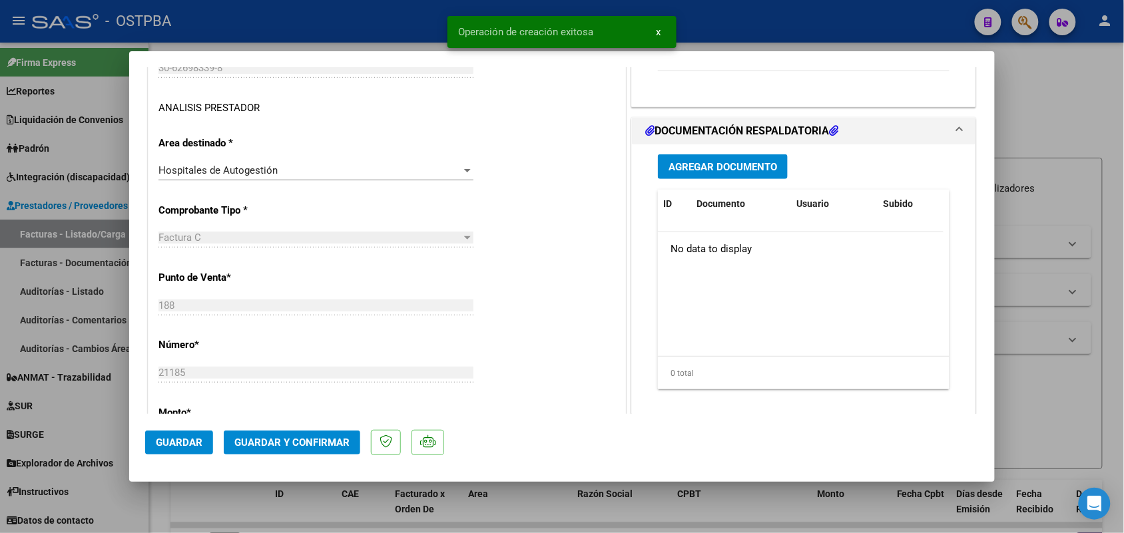
scroll to position [250, 0]
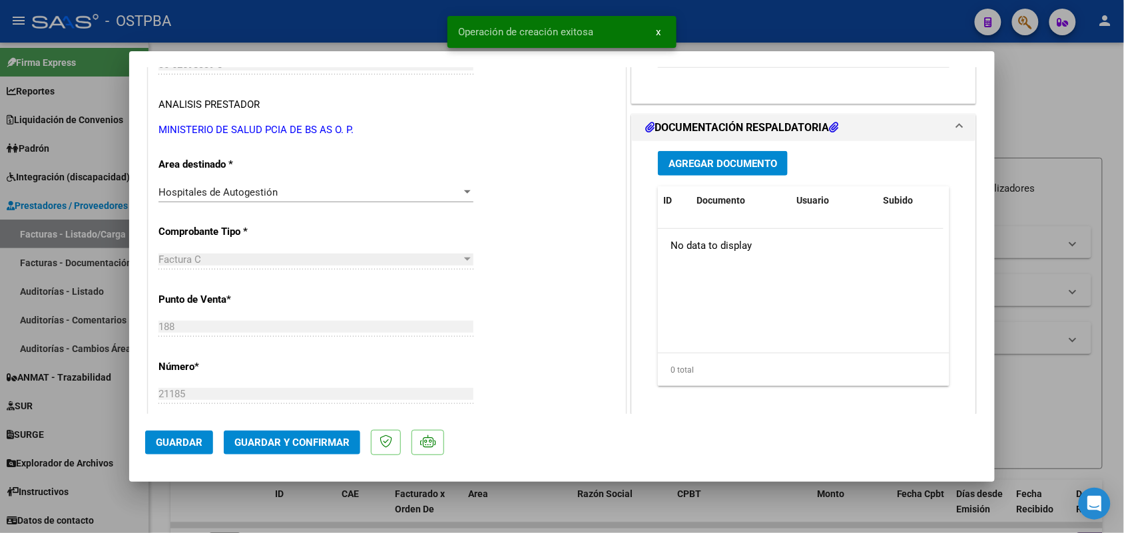
click at [724, 162] on span "Agregar Documento" at bounding box center [722, 164] width 108 height 12
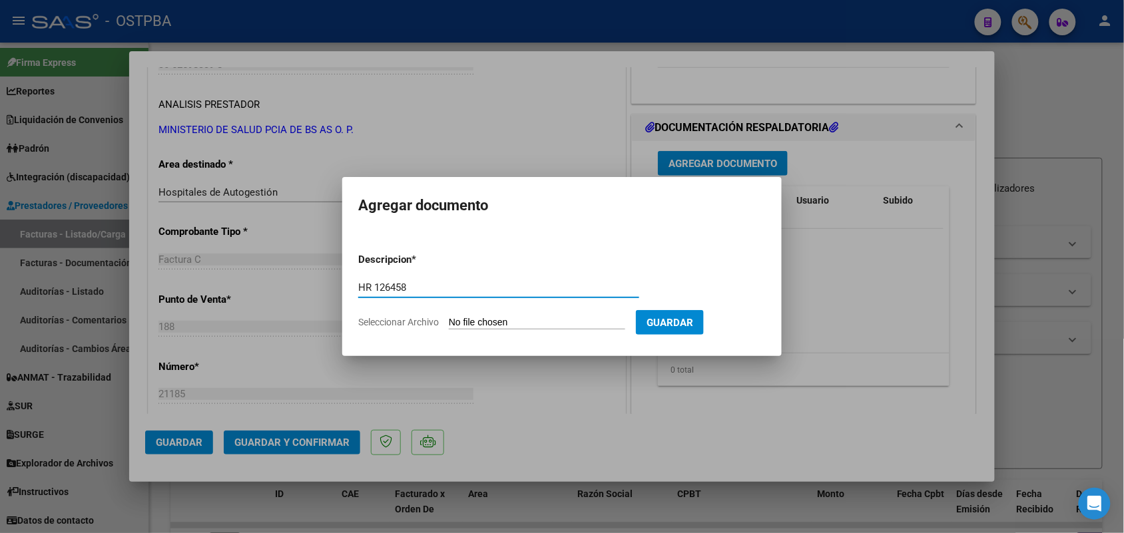
type input "HR 126458"
click at [451, 325] on input "Seleccionar Archivo" at bounding box center [537, 323] width 176 height 13
type input "C:\fakepath\HR 126458.pdf"
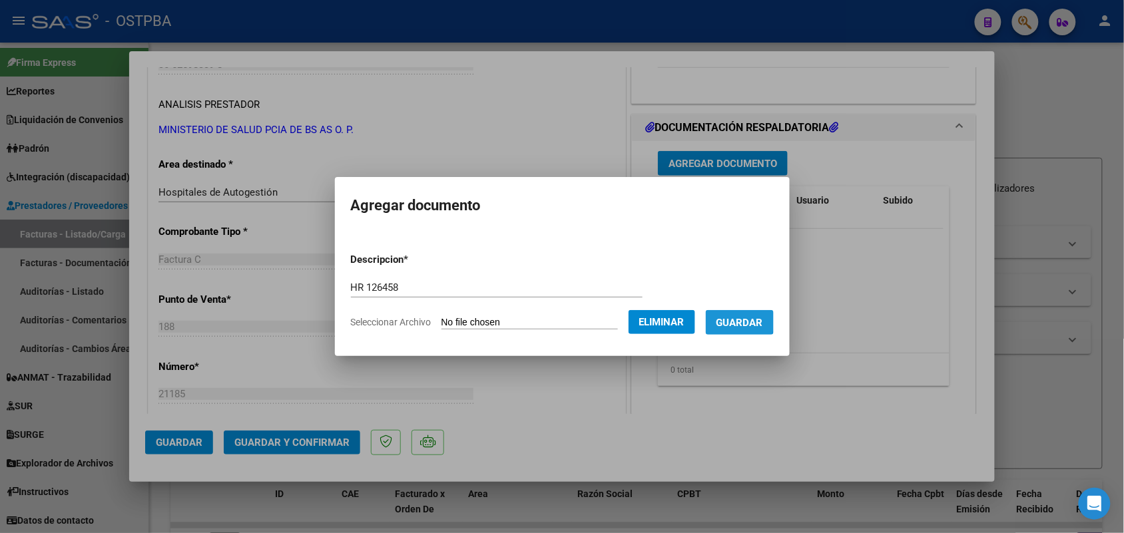
click at [749, 320] on span "Guardar" at bounding box center [739, 323] width 47 height 12
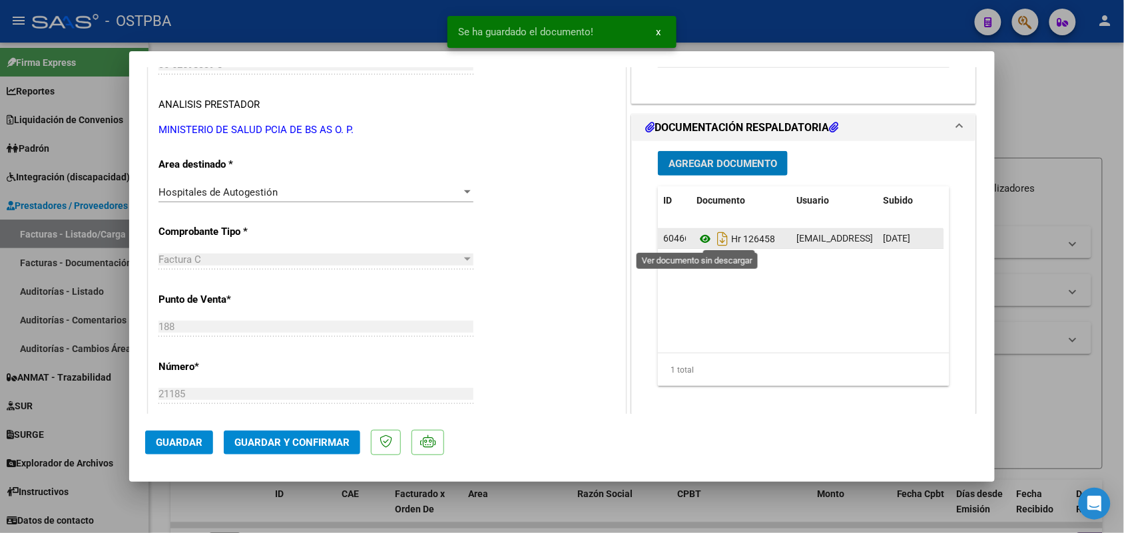
click at [696, 238] on icon at bounding box center [704, 239] width 17 height 16
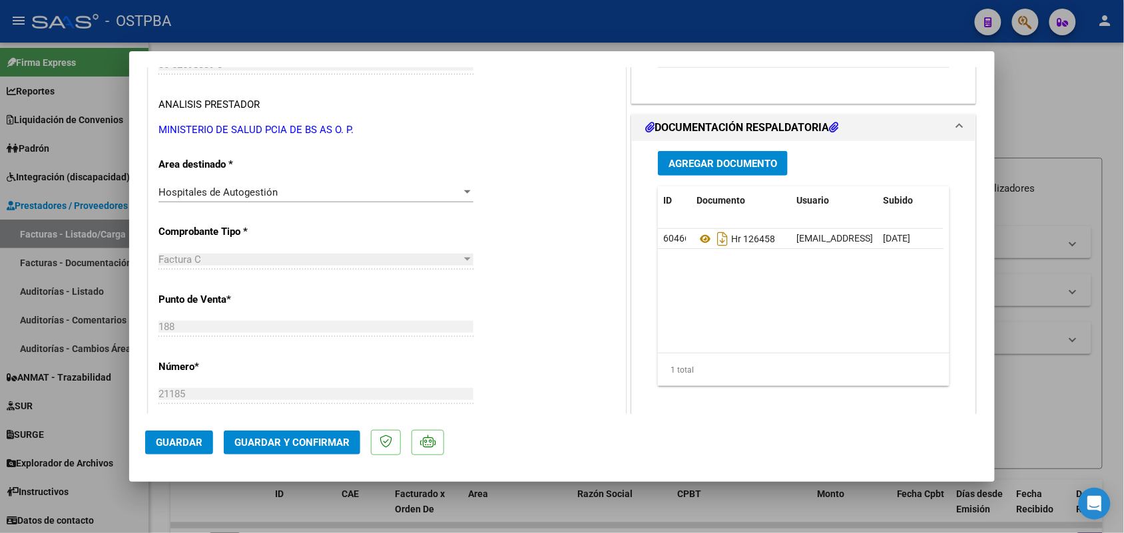
click at [737, 158] on span "Agregar Documento" at bounding box center [722, 164] width 108 height 12
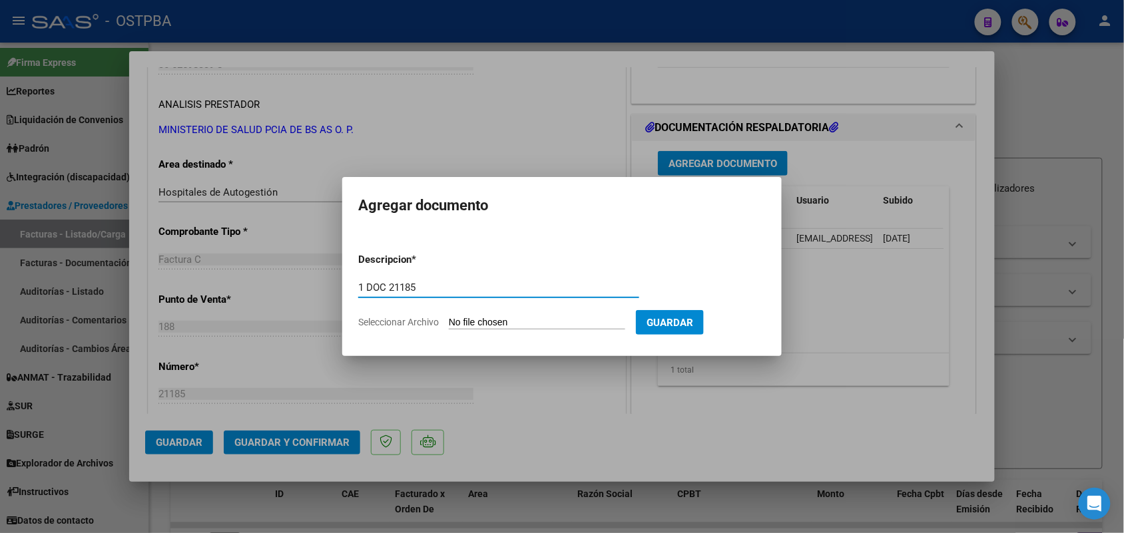
type input "1 DOC 21185"
click at [459, 321] on input "Seleccionar Archivo" at bounding box center [537, 323] width 176 height 13
type input "C:\fakepath\1 DOC 21185.pdf"
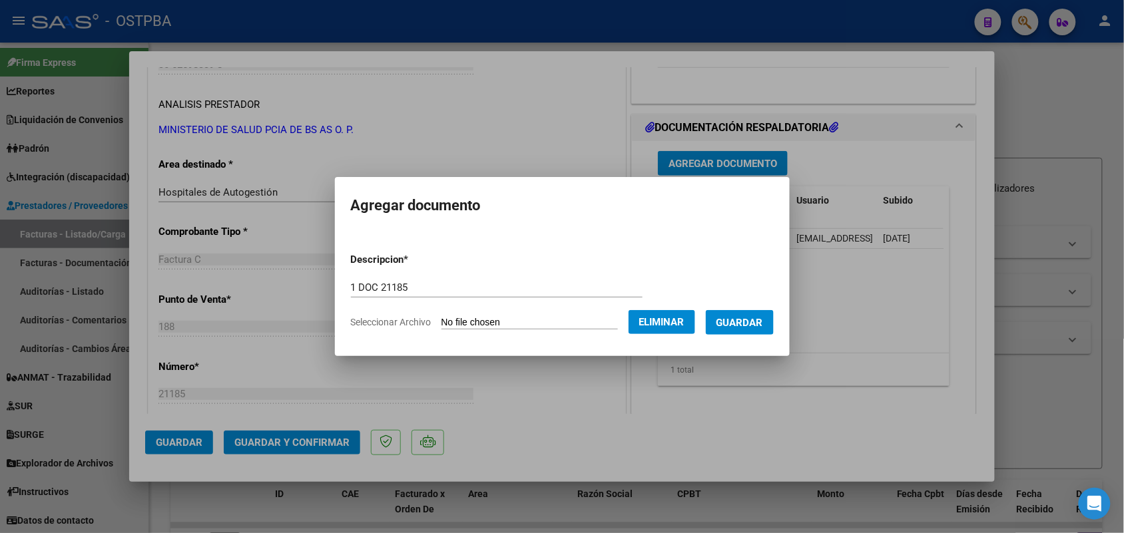
click at [754, 321] on span "Guardar" at bounding box center [739, 323] width 47 height 12
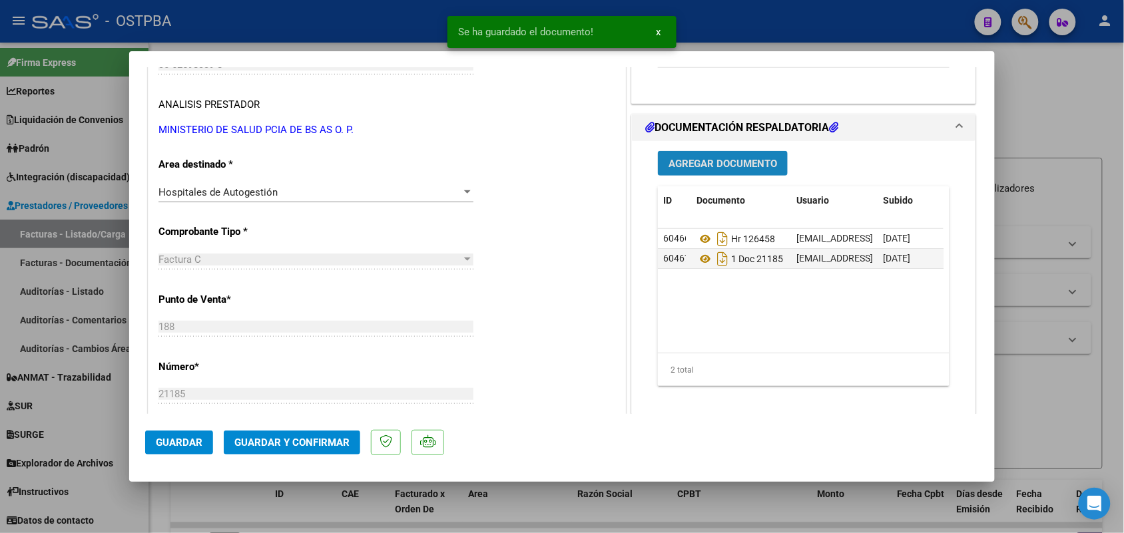
click at [704, 165] on span "Agregar Documento" at bounding box center [722, 164] width 108 height 12
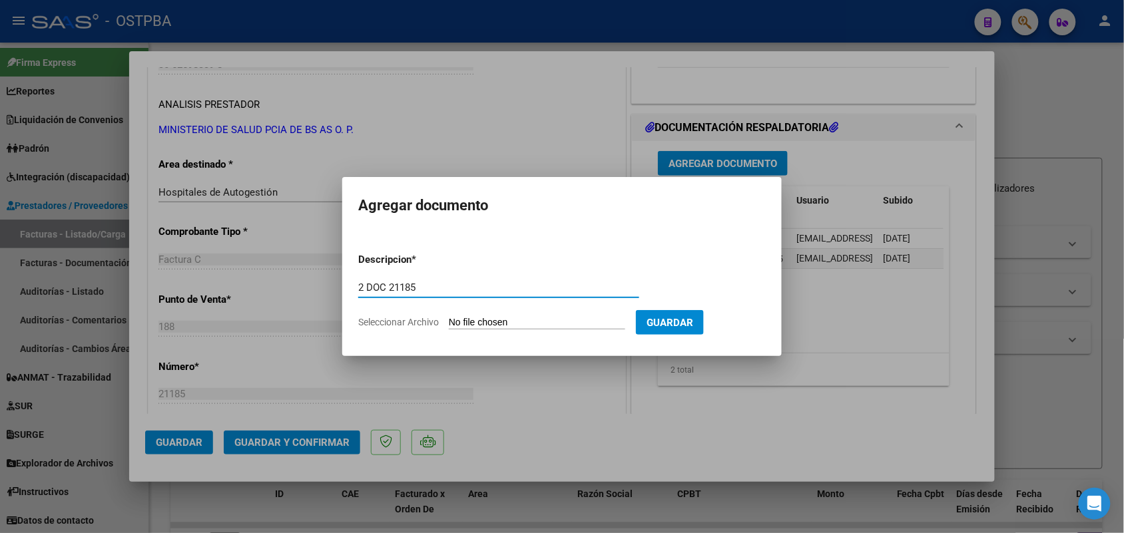
type input "2 DOC 21185"
click at [468, 325] on input "Seleccionar Archivo" at bounding box center [537, 323] width 176 height 13
type input "C:\fakepath\2 DOC 21185.pdf"
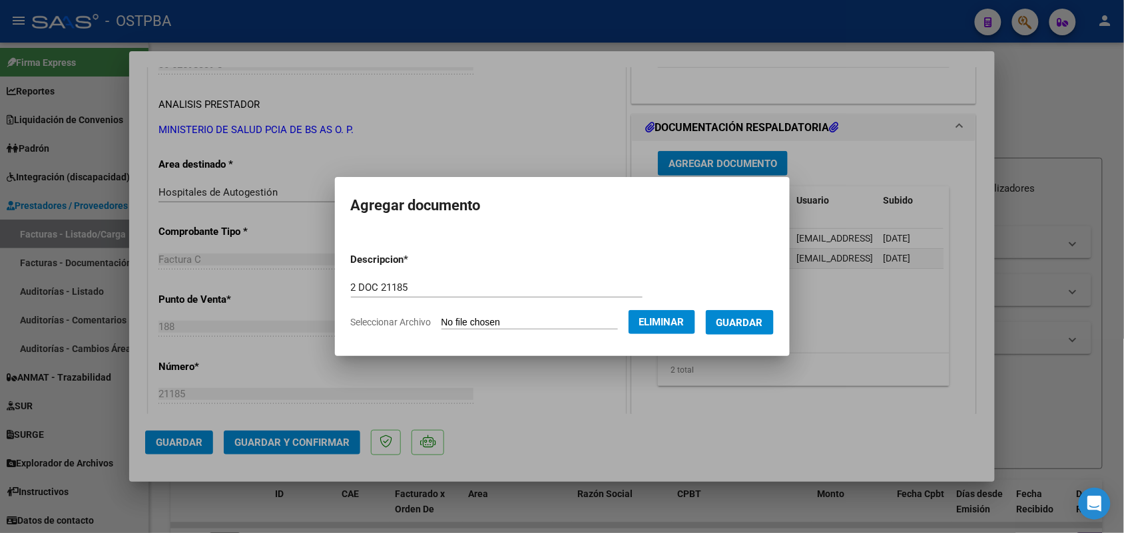
click at [751, 323] on span "Guardar" at bounding box center [739, 323] width 47 height 12
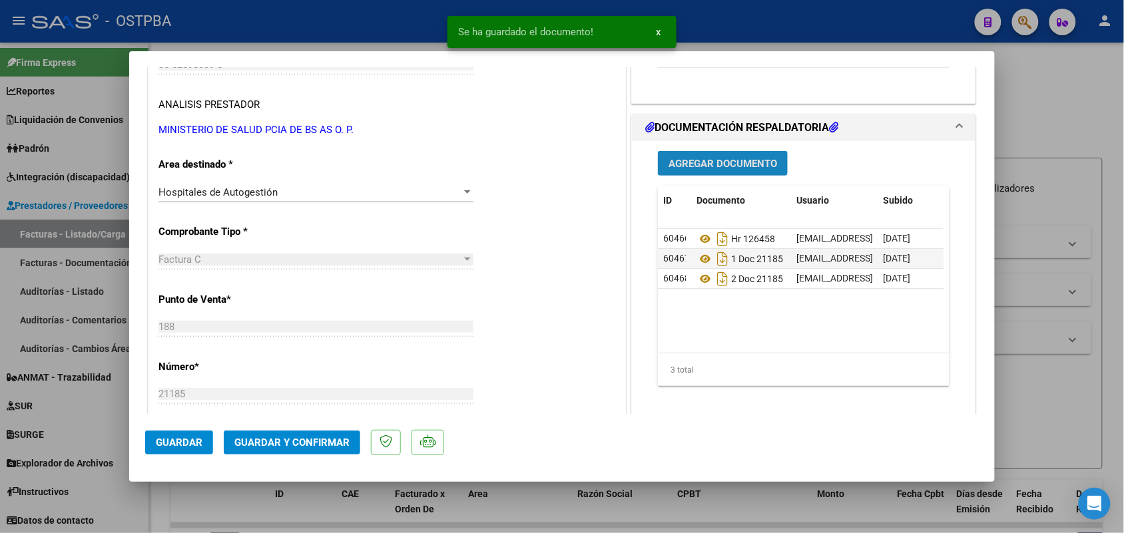
click at [743, 166] on span "Agregar Documento" at bounding box center [722, 164] width 108 height 12
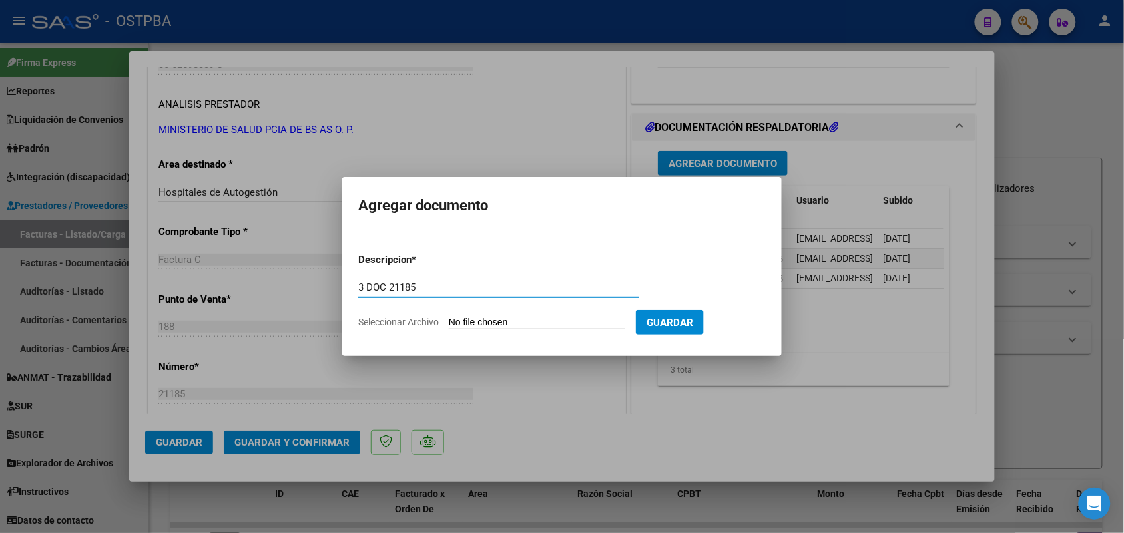
type input "3 DOC 21185"
click at [457, 324] on input "Seleccionar Archivo" at bounding box center [537, 323] width 176 height 13
type input "C:\fakepath\3 DOC 21185.pdf"
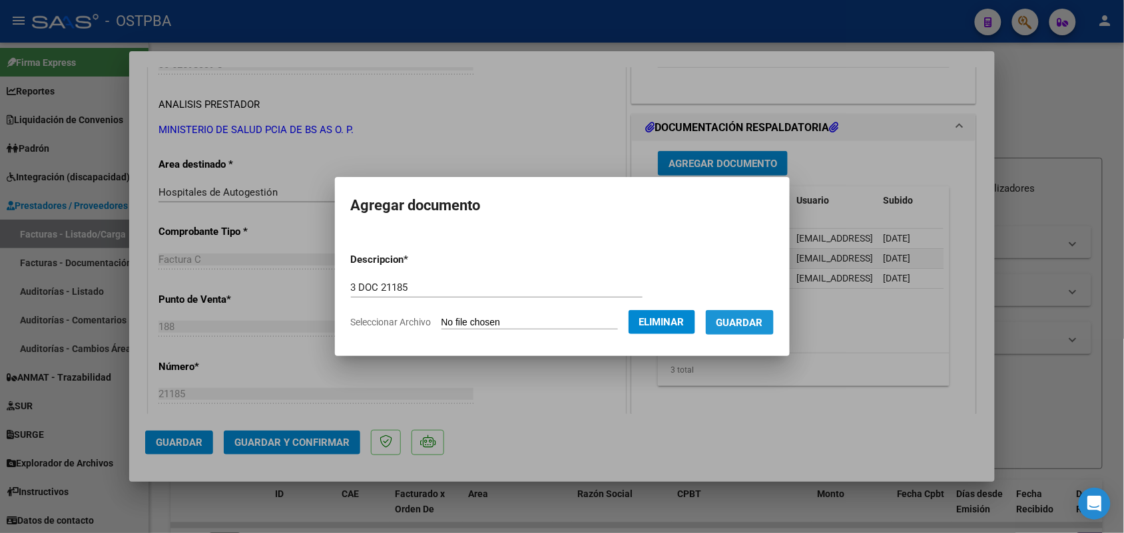
click at [755, 320] on span "Guardar" at bounding box center [739, 323] width 47 height 12
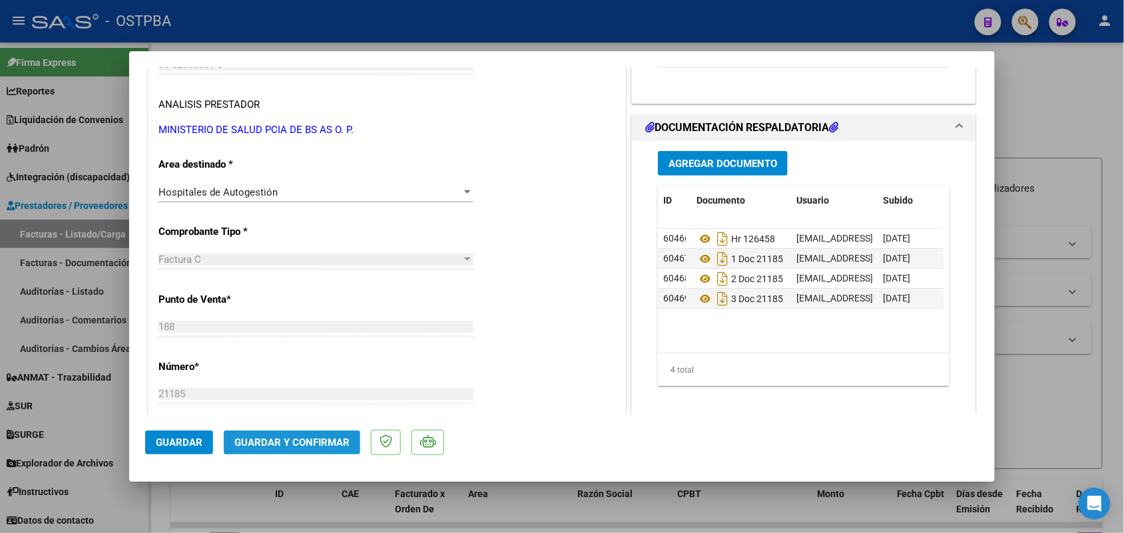
click at [293, 443] on span "Guardar y Confirmar" at bounding box center [291, 443] width 115 height 12
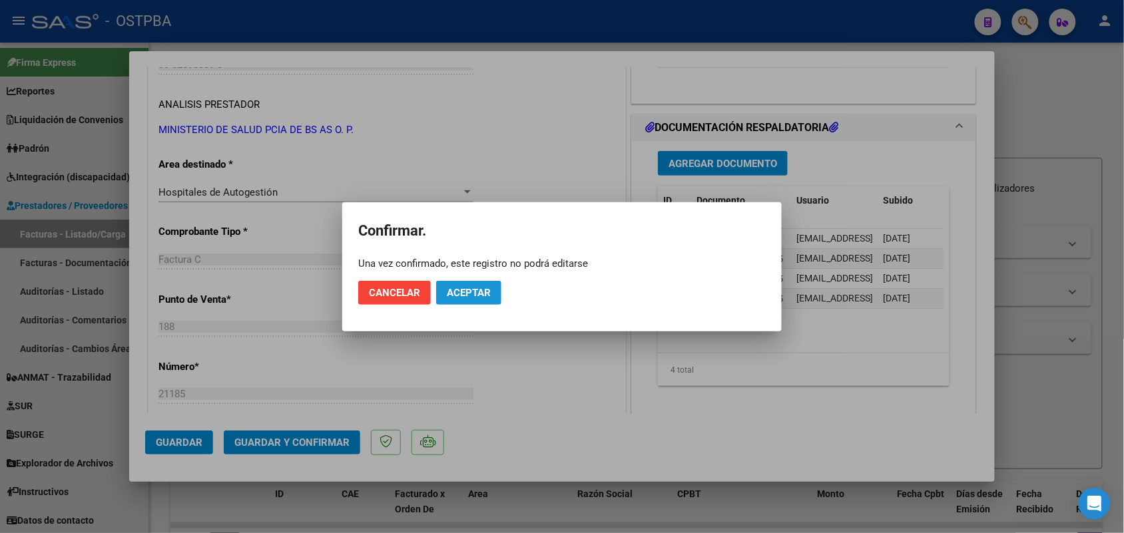
click at [485, 288] on span "Aceptar" at bounding box center [469, 293] width 44 height 12
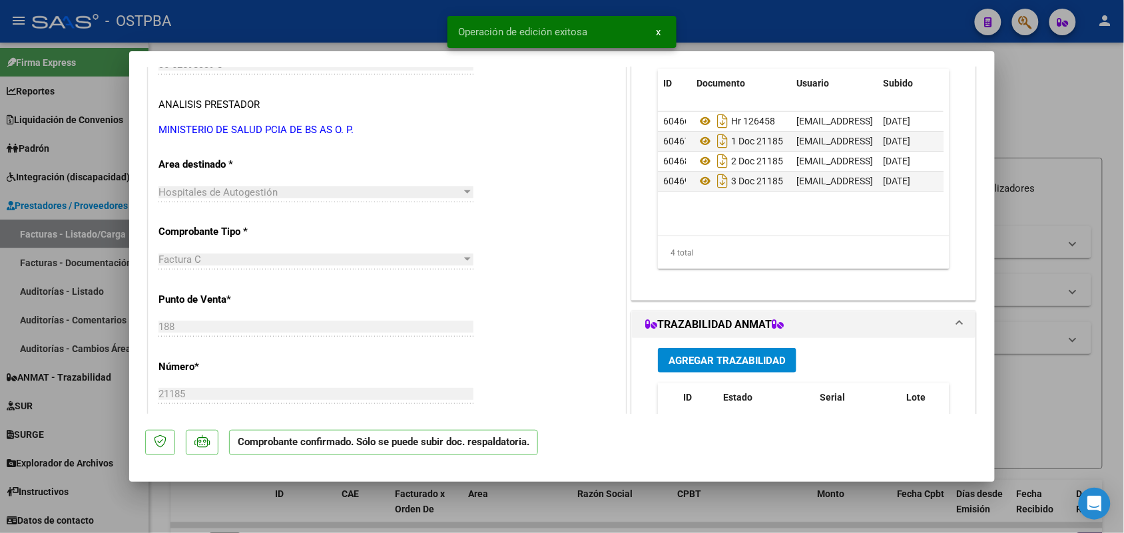
click at [80, 294] on div at bounding box center [562, 266] width 1124 height 533
type input "$ 0,00"
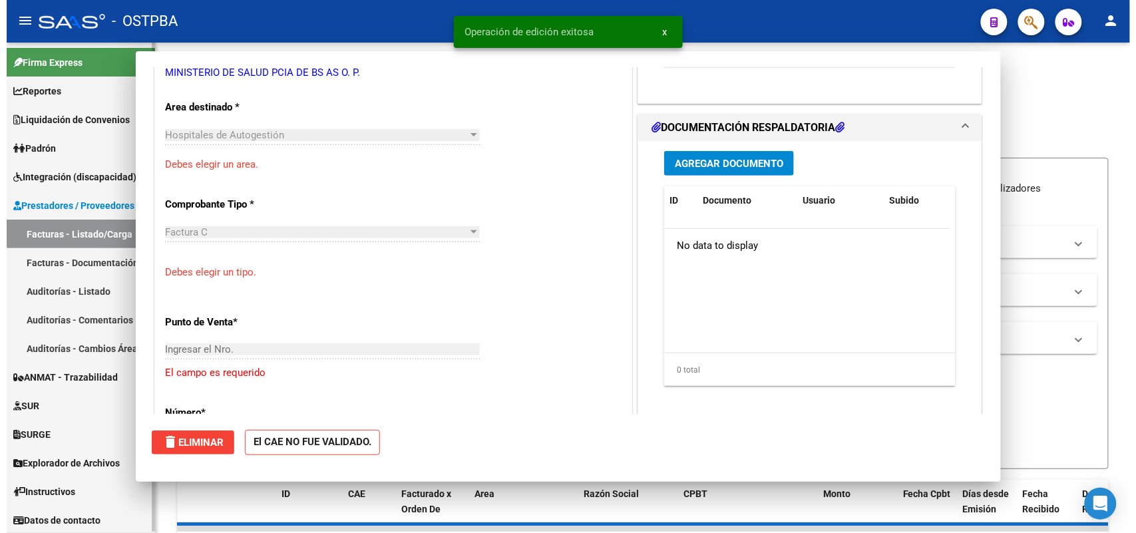
scroll to position [208, 0]
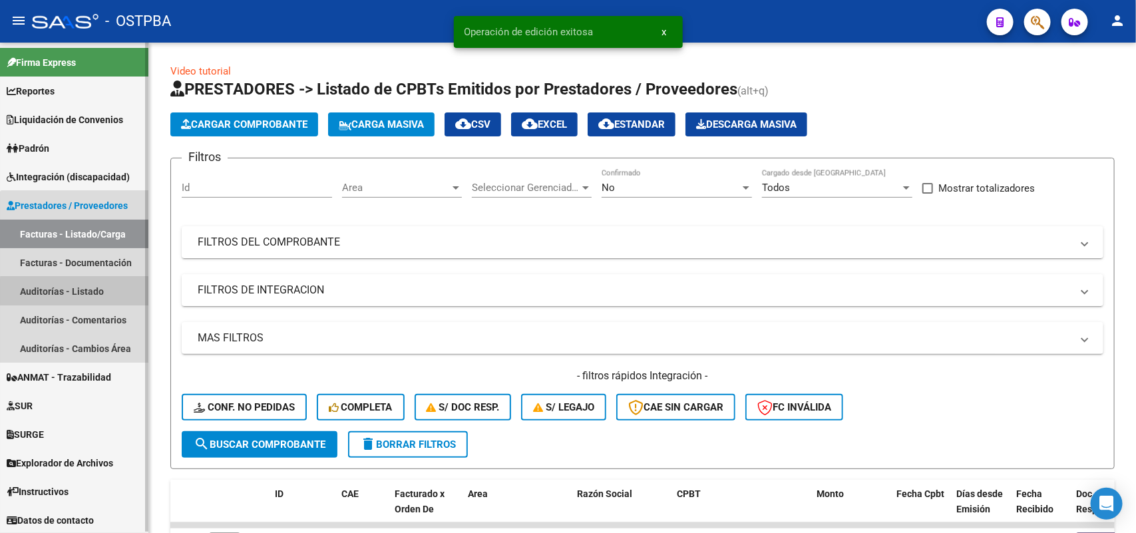
click at [77, 292] on link "Auditorías - Listado" at bounding box center [74, 291] width 148 height 29
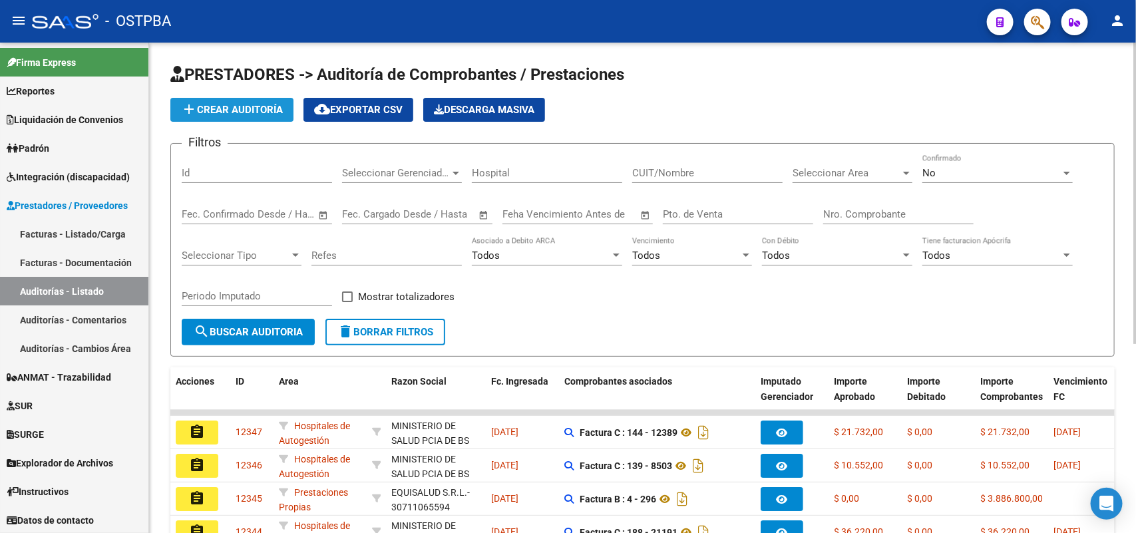
click at [262, 104] on span "add Crear Auditoría" at bounding box center [232, 110] width 102 height 12
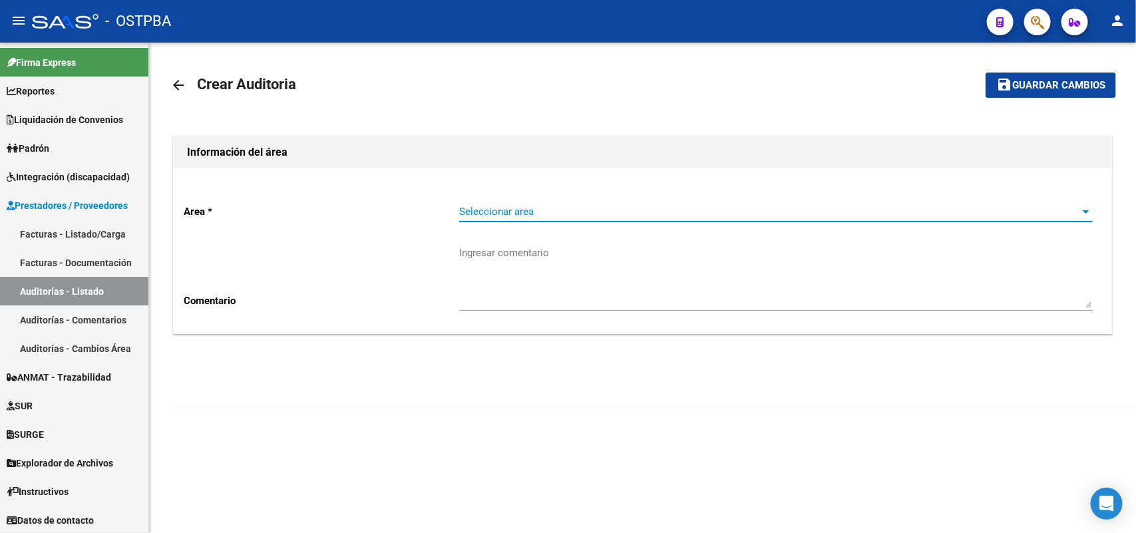
click at [497, 214] on span "Seleccionar area" at bounding box center [770, 212] width 622 height 12
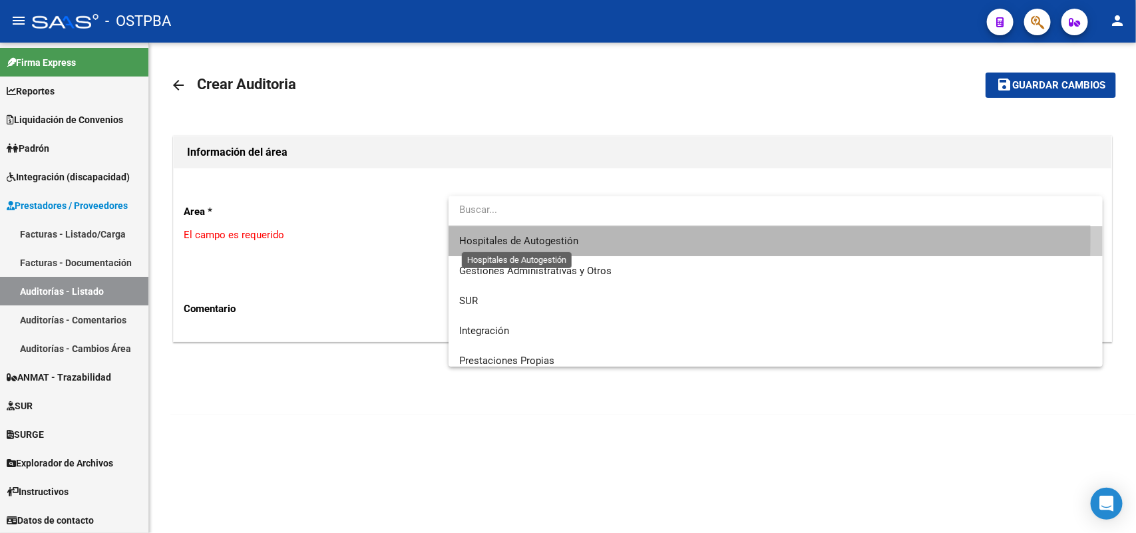
click at [494, 236] on span "Hospitales de Autogestión" at bounding box center [518, 241] width 119 height 12
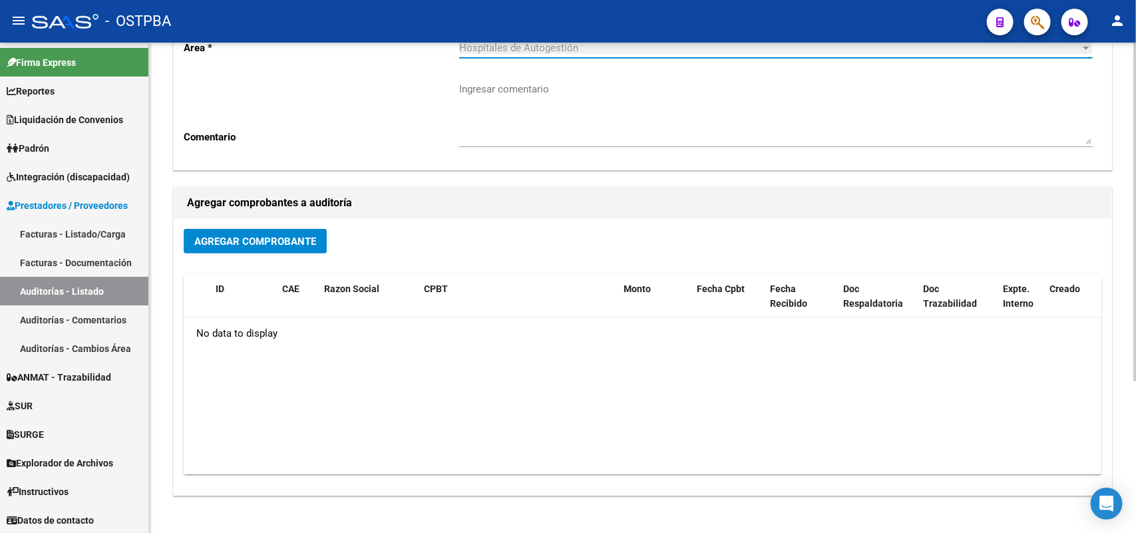
scroll to position [166, 0]
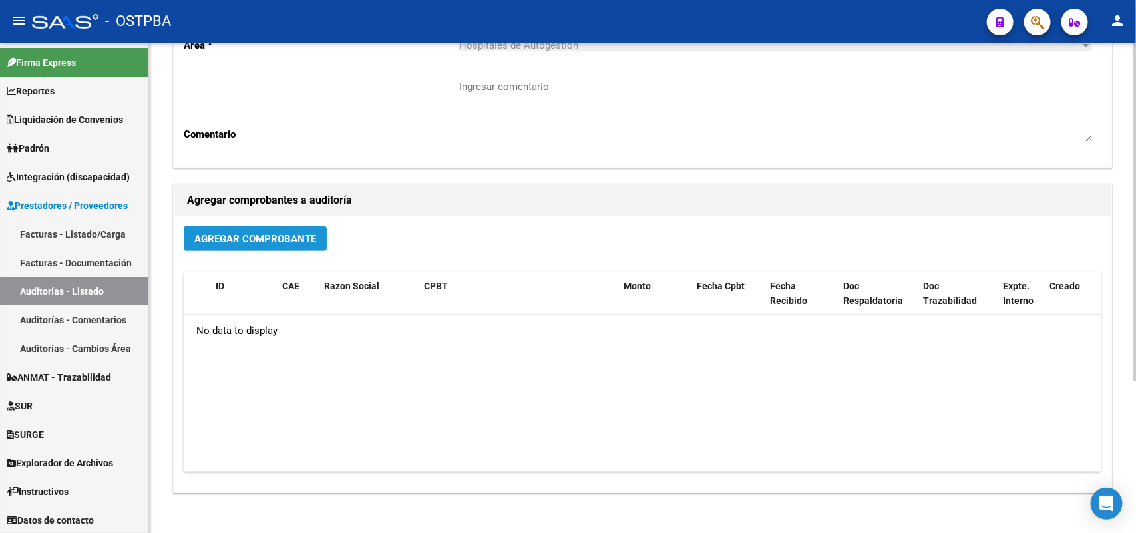
click at [294, 237] on span "Agregar Comprobante" at bounding box center [255, 239] width 122 height 12
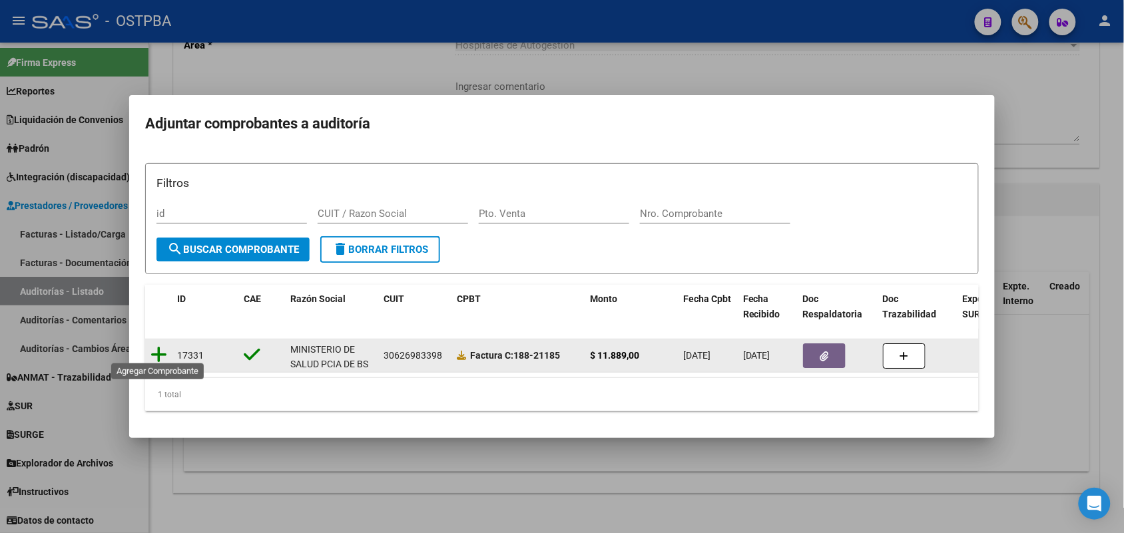
click at [160, 348] on icon at bounding box center [158, 354] width 17 height 19
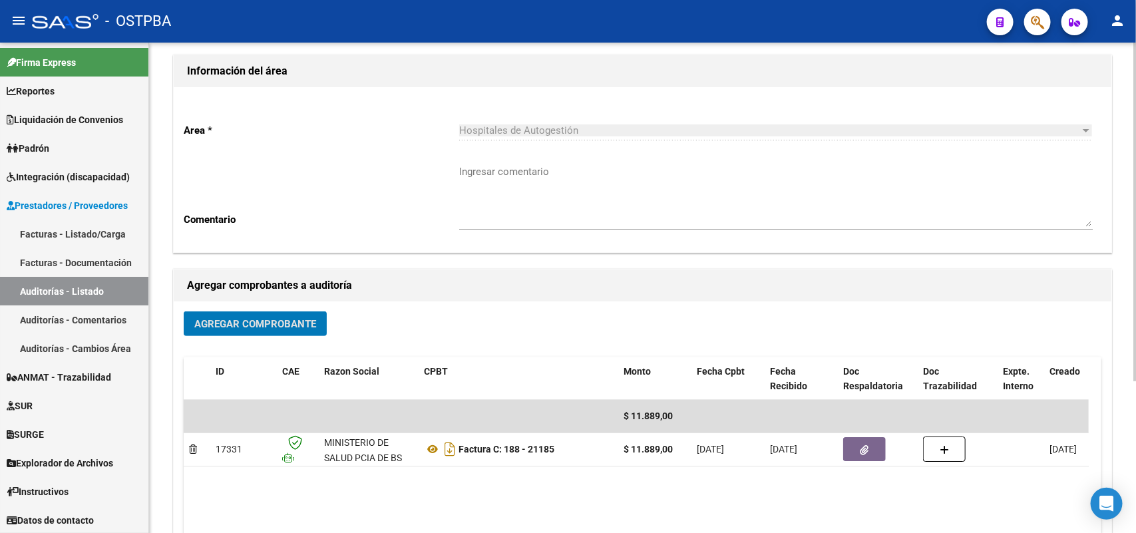
scroll to position [0, 0]
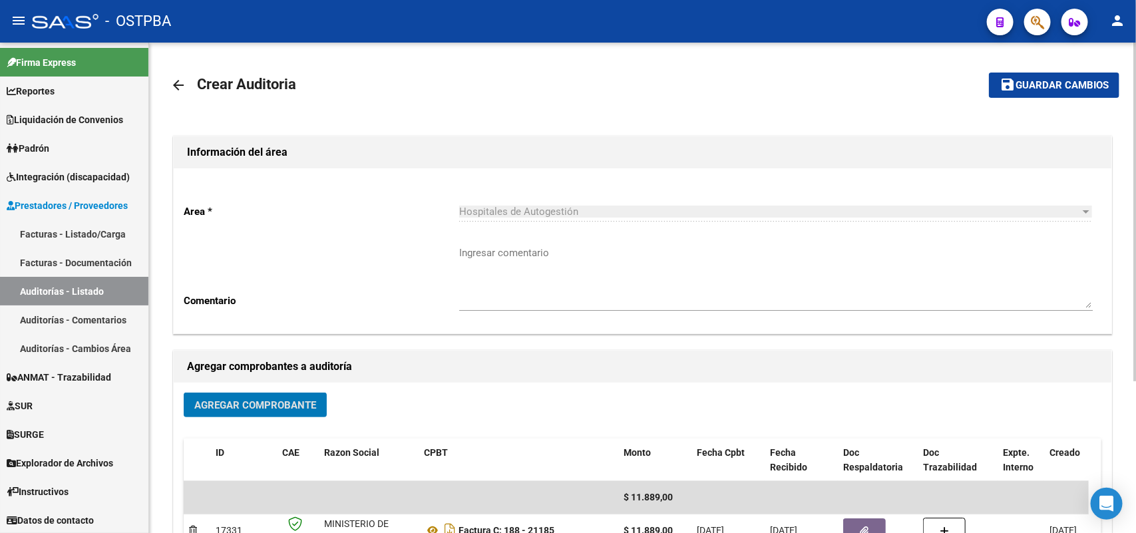
click at [1045, 84] on span "Guardar cambios" at bounding box center [1062, 86] width 93 height 12
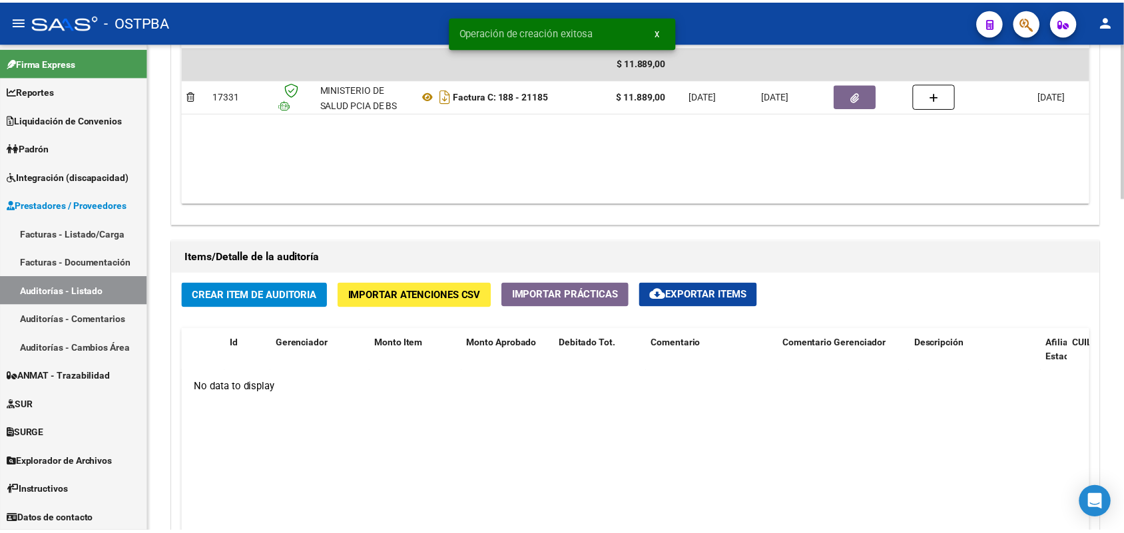
scroll to position [832, 0]
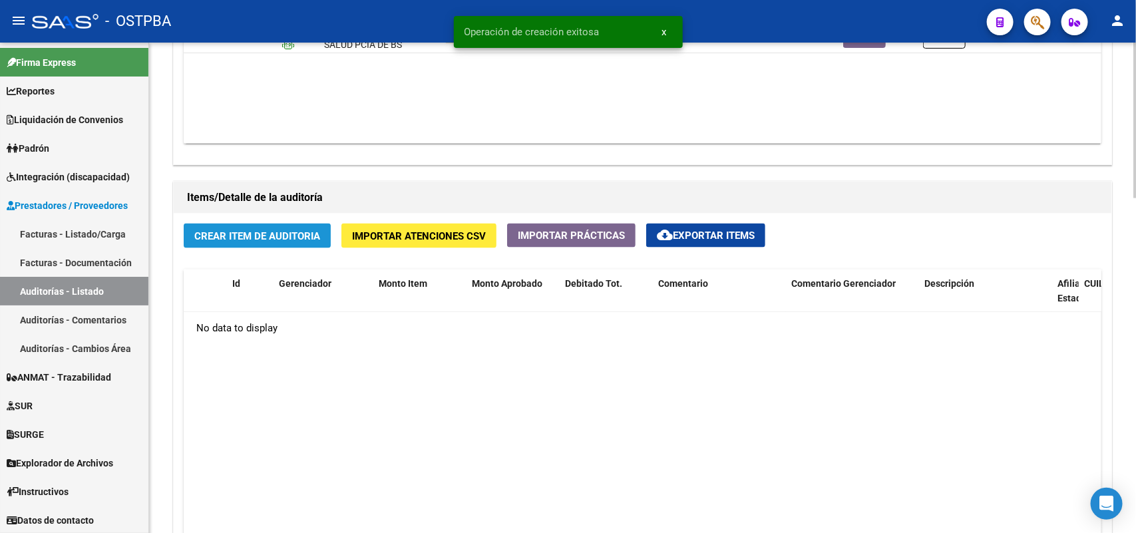
click at [276, 237] on span "Crear Item de Auditoria" at bounding box center [257, 236] width 126 height 12
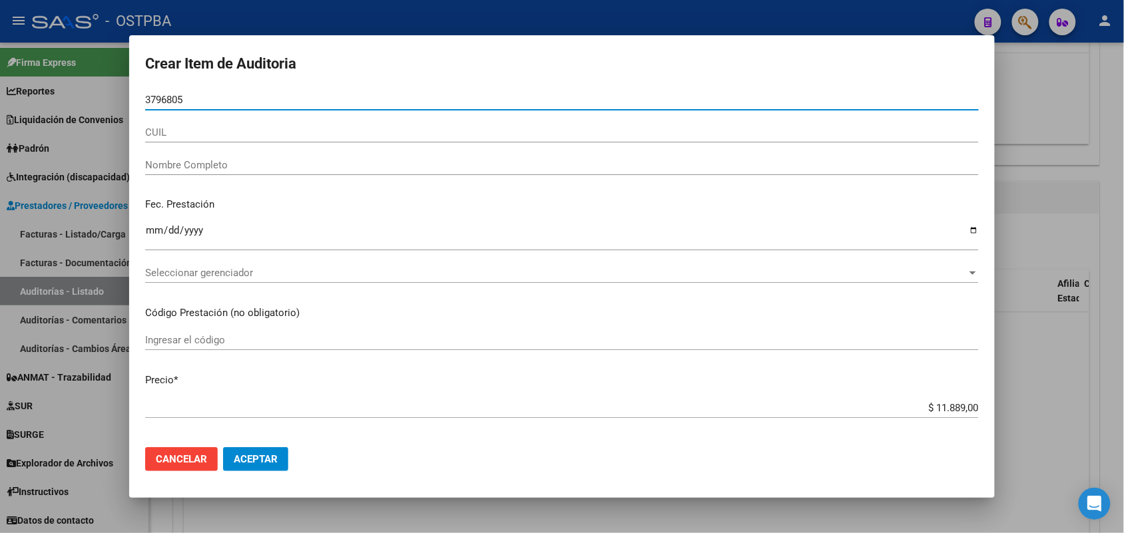
type input "37968054"
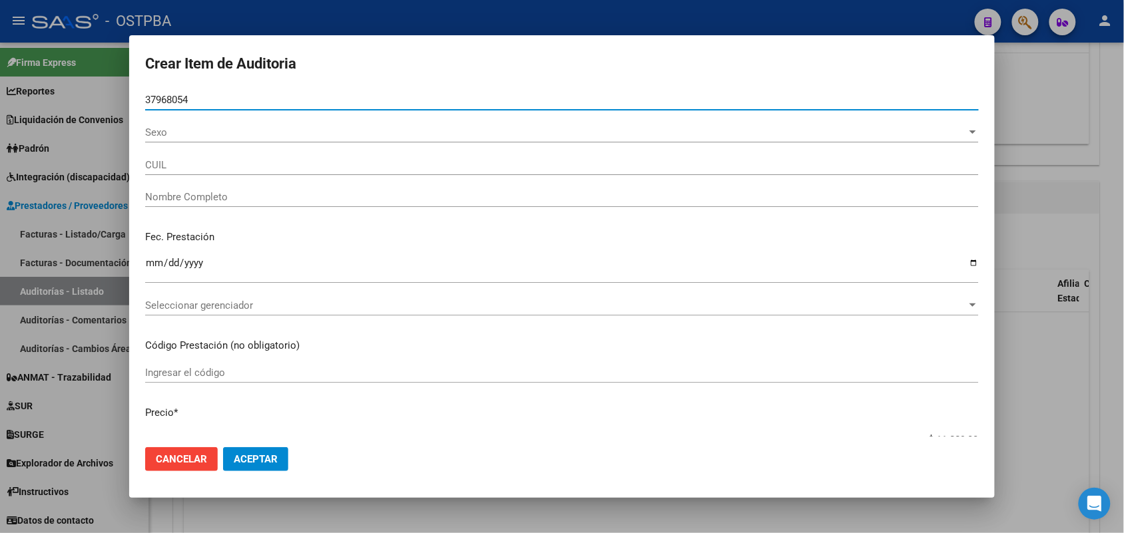
type input "27379680548"
type input "AYALA MARIANA NOEMI -"
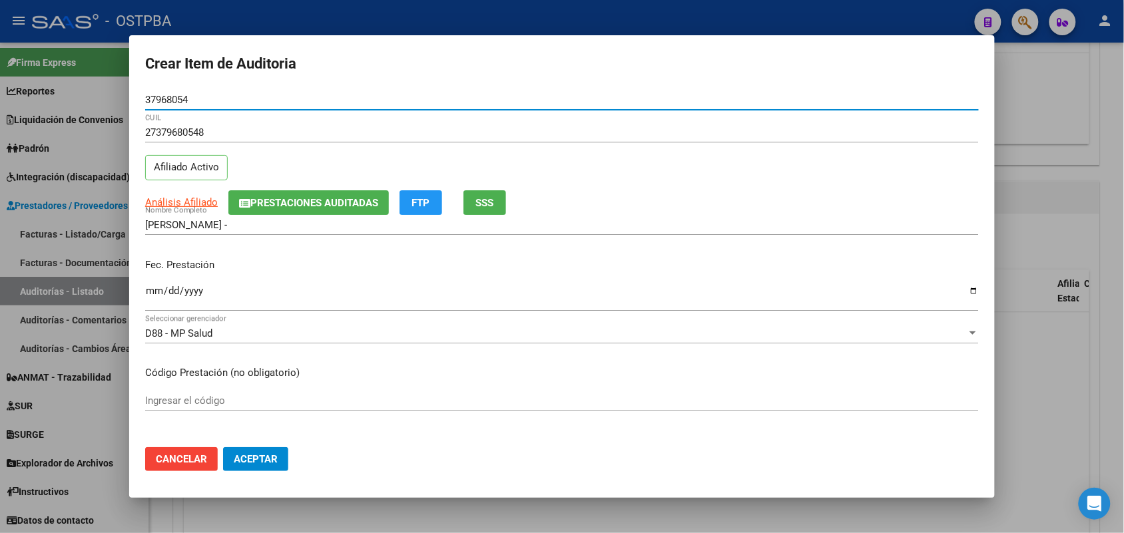
type input "37968054"
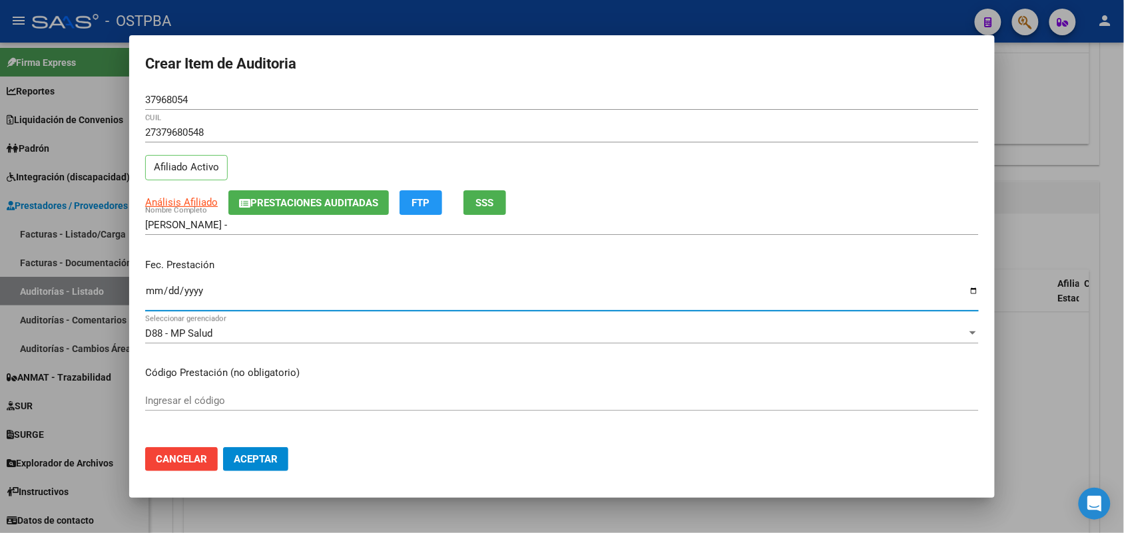
click at [155, 301] on input "Ingresar la fecha" at bounding box center [561, 296] width 833 height 21
type input "2025-03-04"
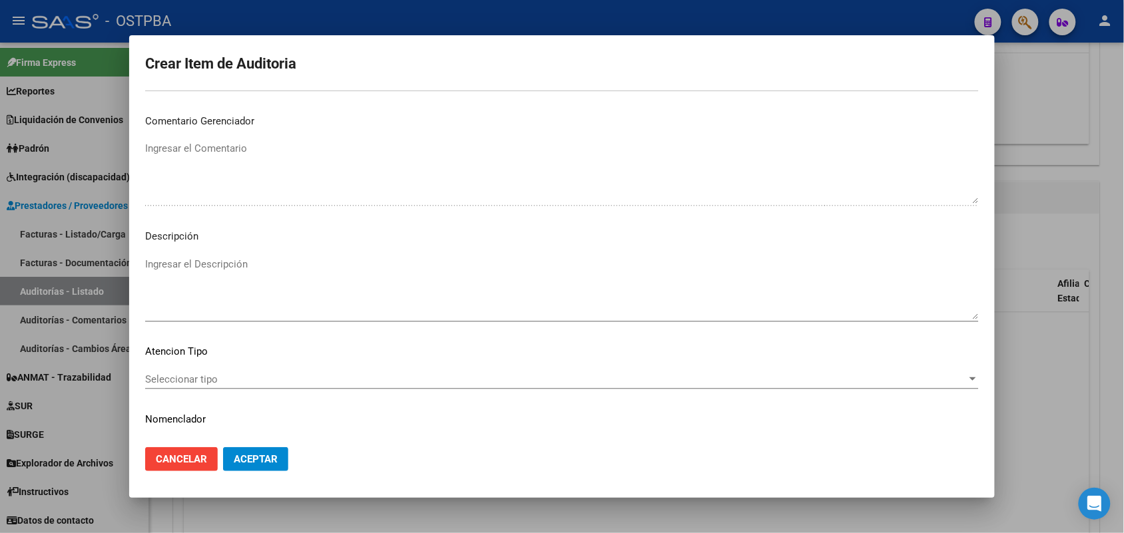
scroll to position [736, 0]
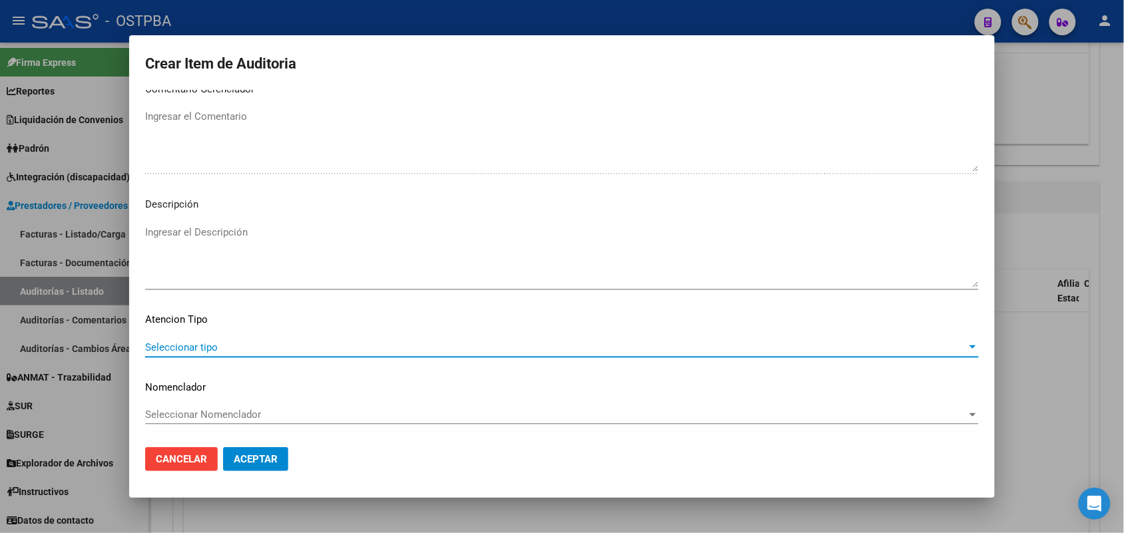
click at [212, 347] on span "Seleccionar tipo" at bounding box center [555, 347] width 821 height 12
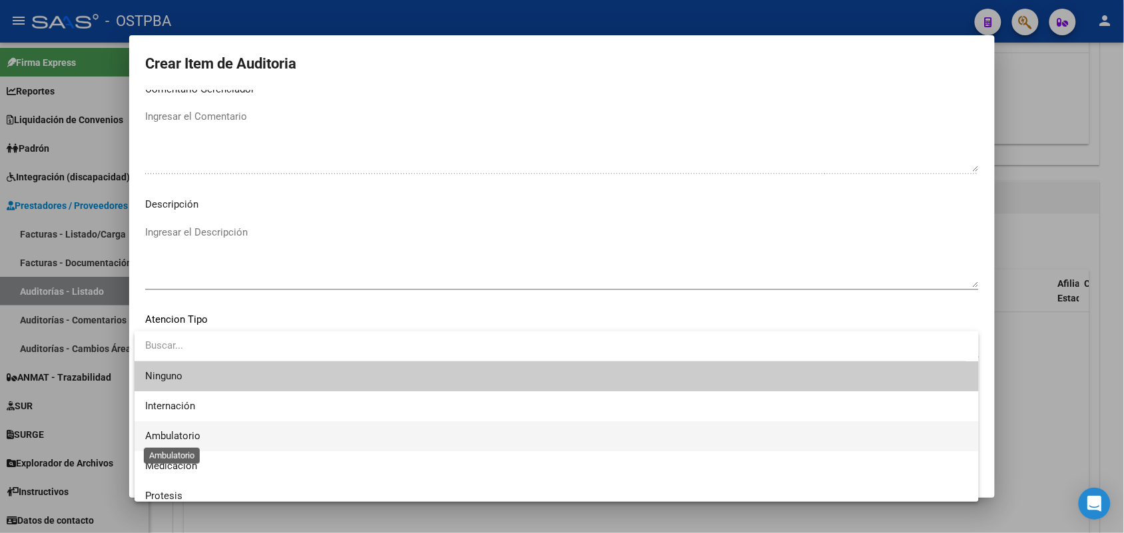
click at [188, 436] on span "Ambulatorio" at bounding box center [172, 436] width 55 height 12
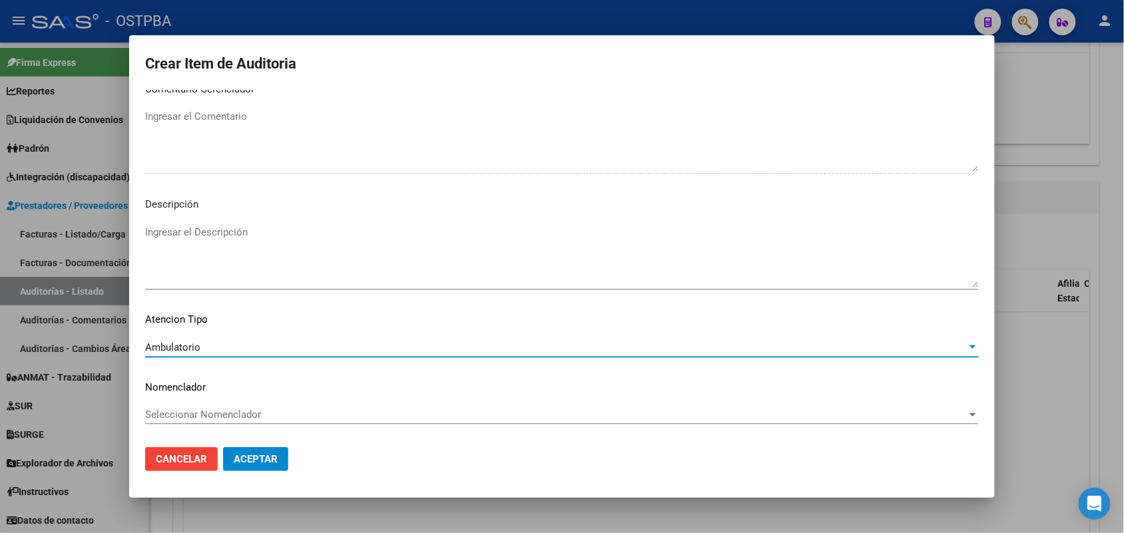
click at [253, 455] on span "Aceptar" at bounding box center [256, 459] width 44 height 12
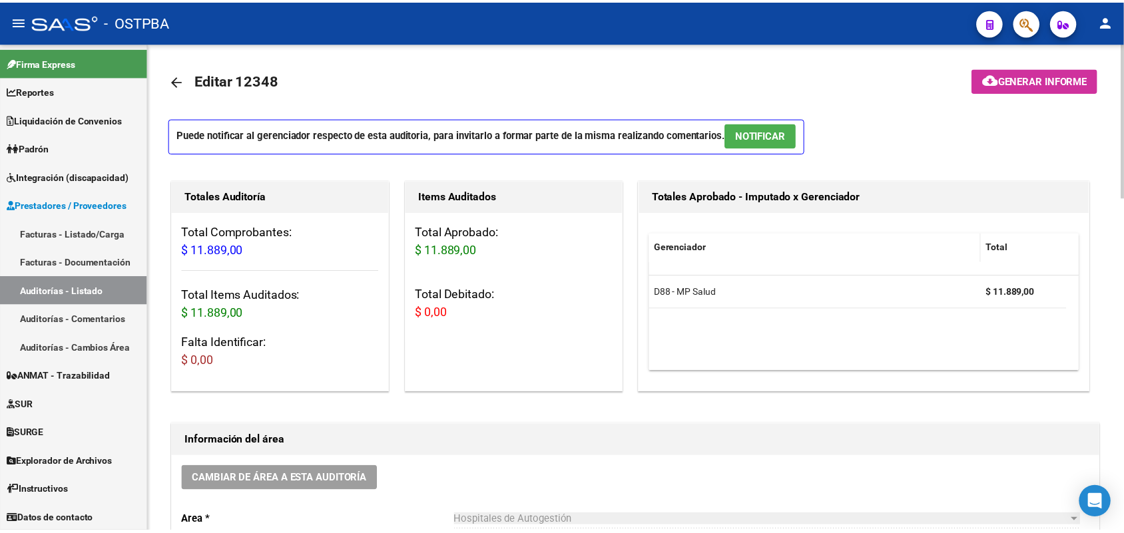
scroll to position [0, 0]
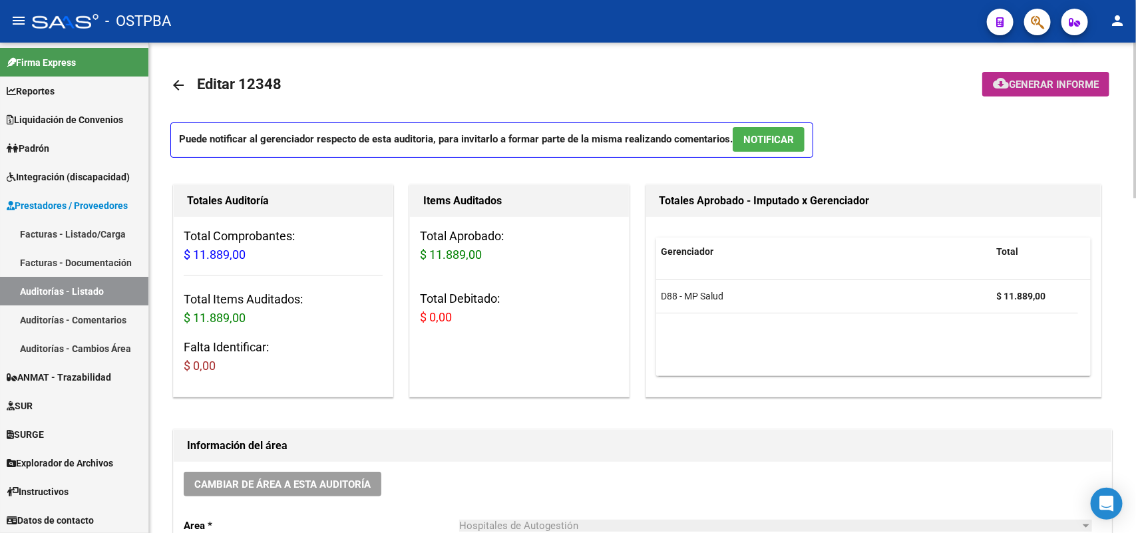
click at [1046, 85] on span "Generar informe" at bounding box center [1054, 85] width 90 height 12
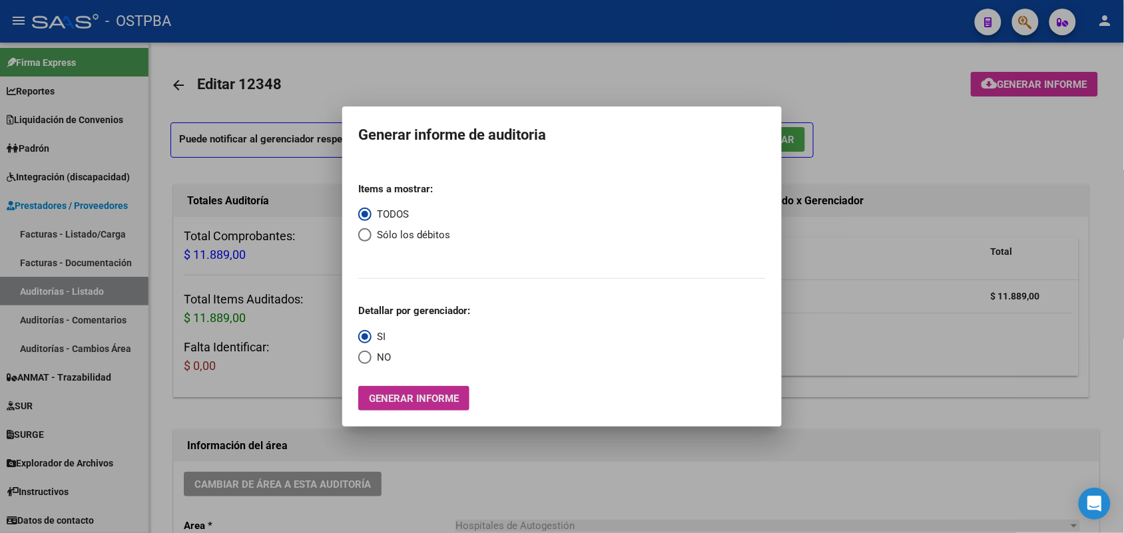
click at [413, 403] on span "Generar informe" at bounding box center [414, 399] width 90 height 12
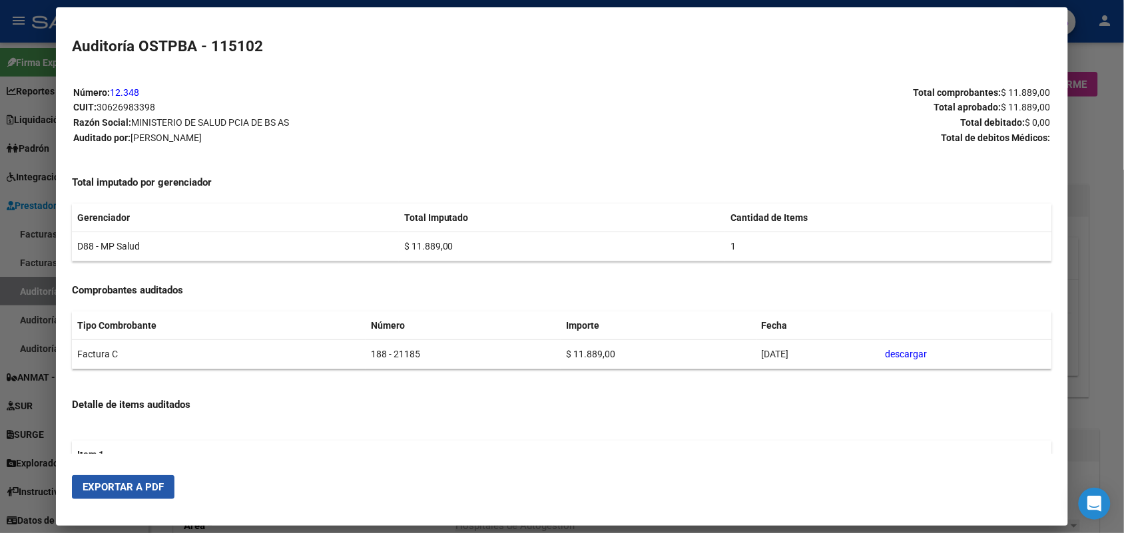
click at [144, 488] on span "Exportar a PDF" at bounding box center [123, 487] width 81 height 12
click at [1086, 162] on div at bounding box center [562, 266] width 1124 height 533
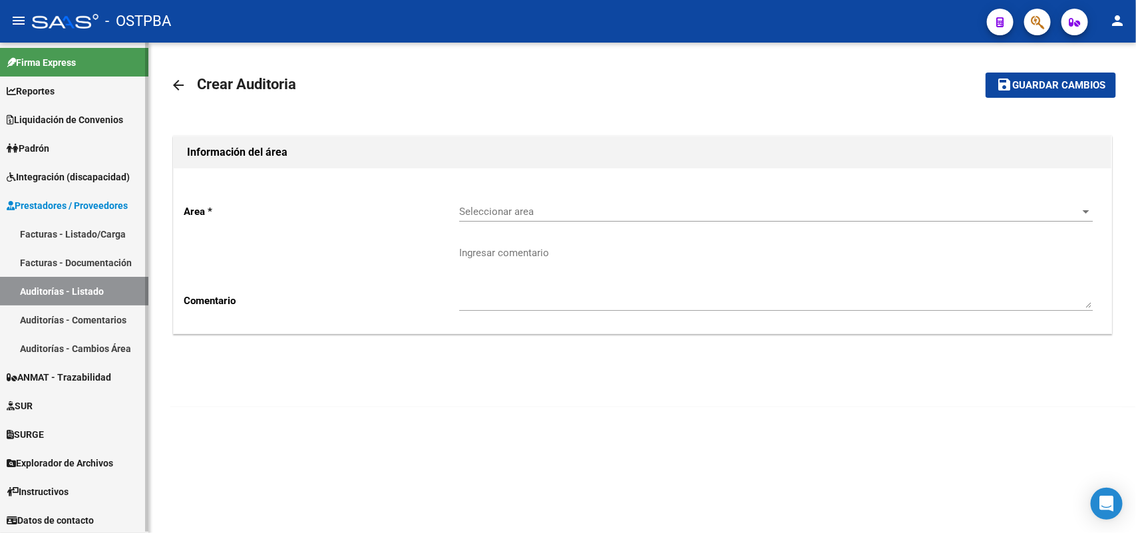
click at [104, 233] on link "Facturas - Listado/Carga" at bounding box center [74, 234] width 148 height 29
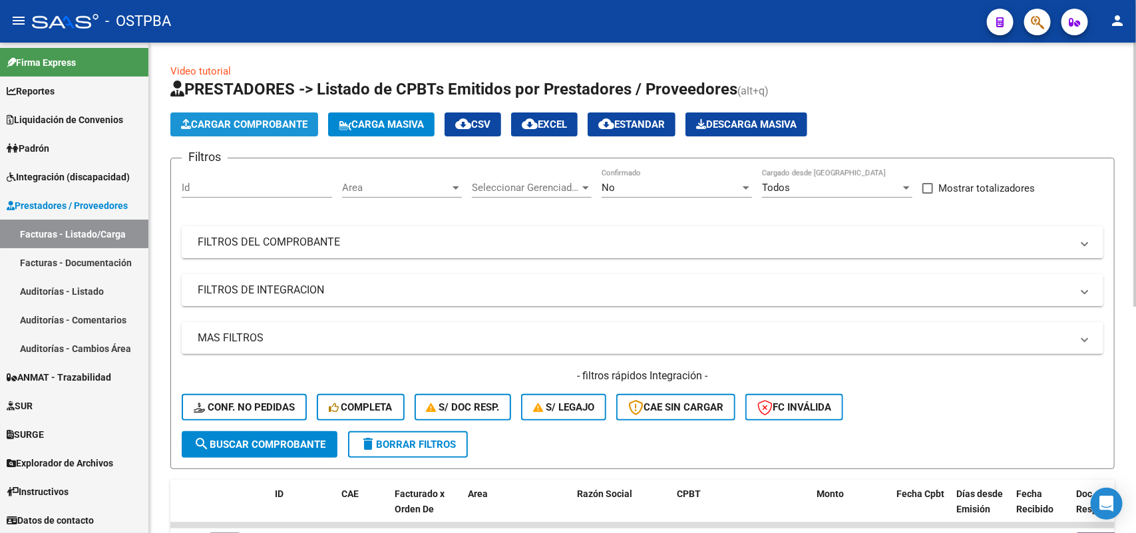
click at [251, 124] on span "Cargar Comprobante" at bounding box center [244, 124] width 126 height 12
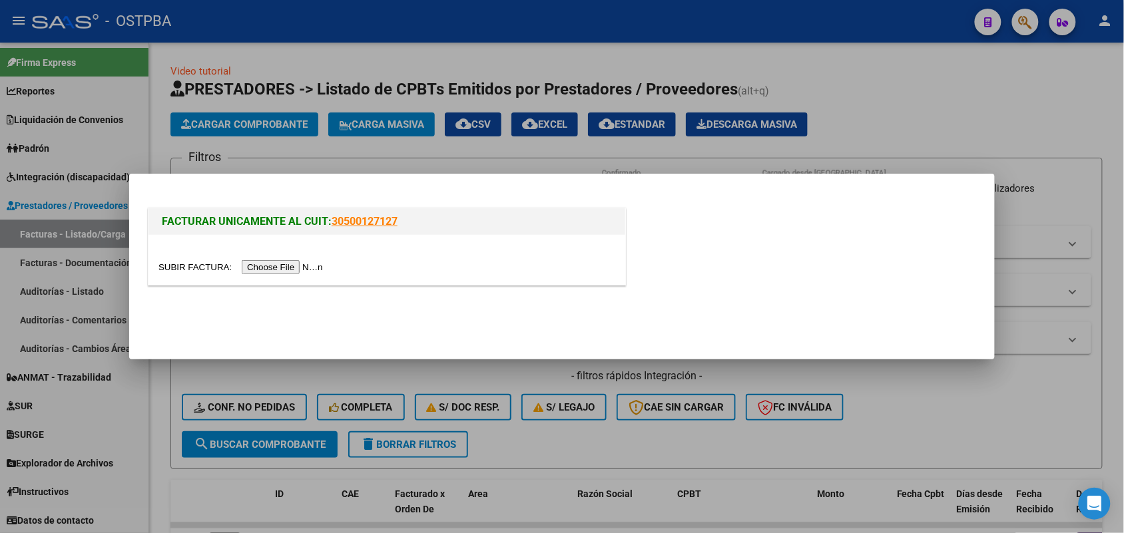
click at [308, 270] on input "file" at bounding box center [242, 267] width 168 height 14
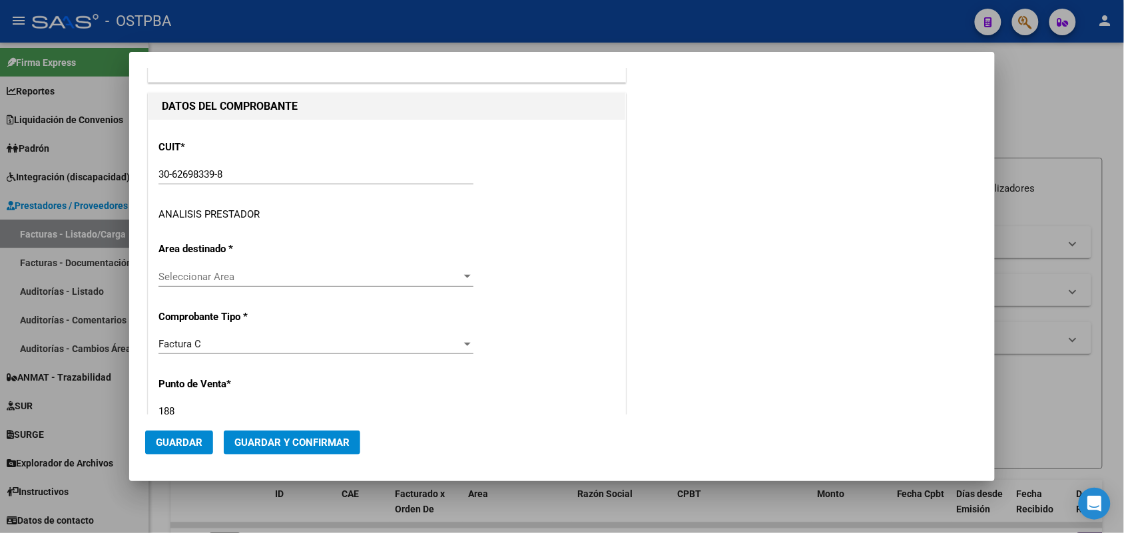
scroll to position [166, 0]
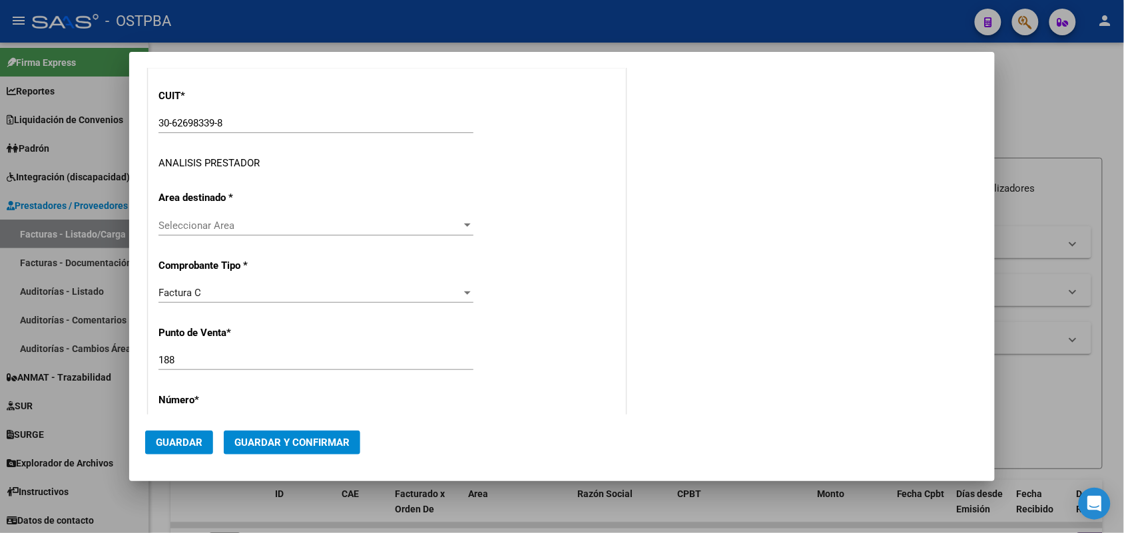
click at [463, 222] on div at bounding box center [467, 225] width 12 height 11
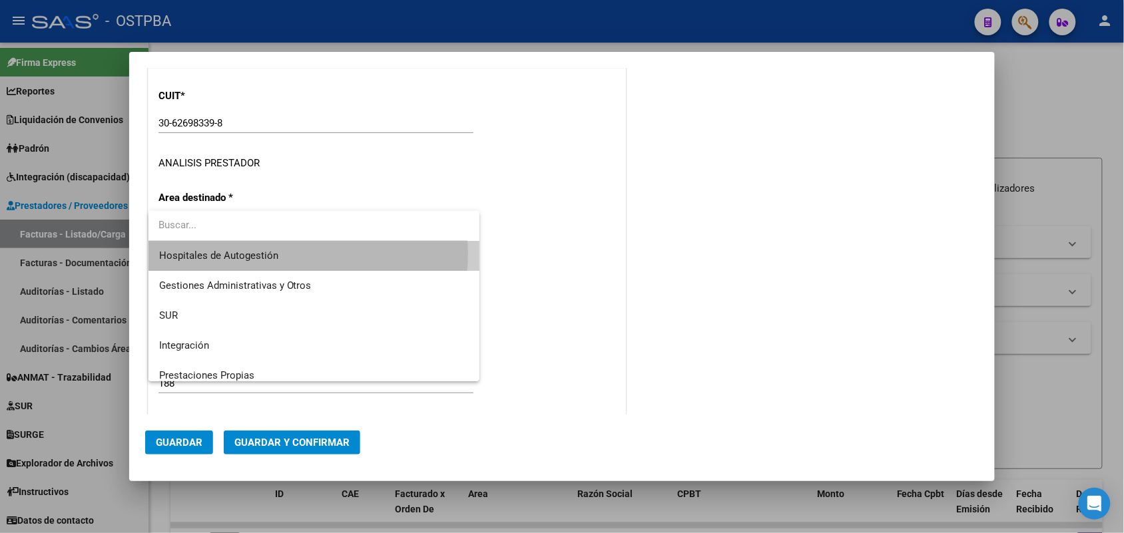
click at [298, 254] on span "Hospitales de Autogestión" at bounding box center [314, 256] width 310 height 30
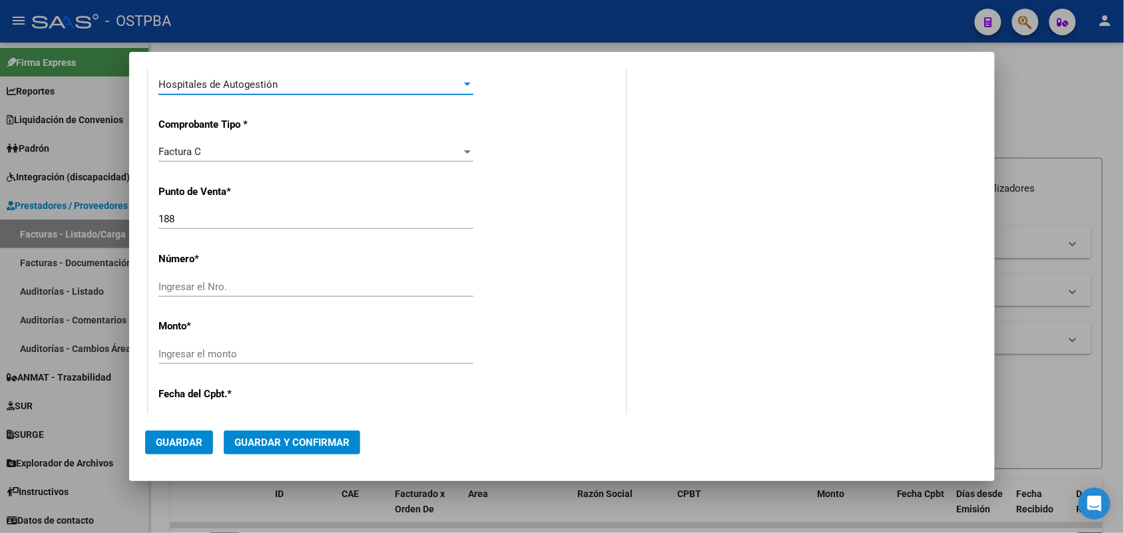
scroll to position [333, 0]
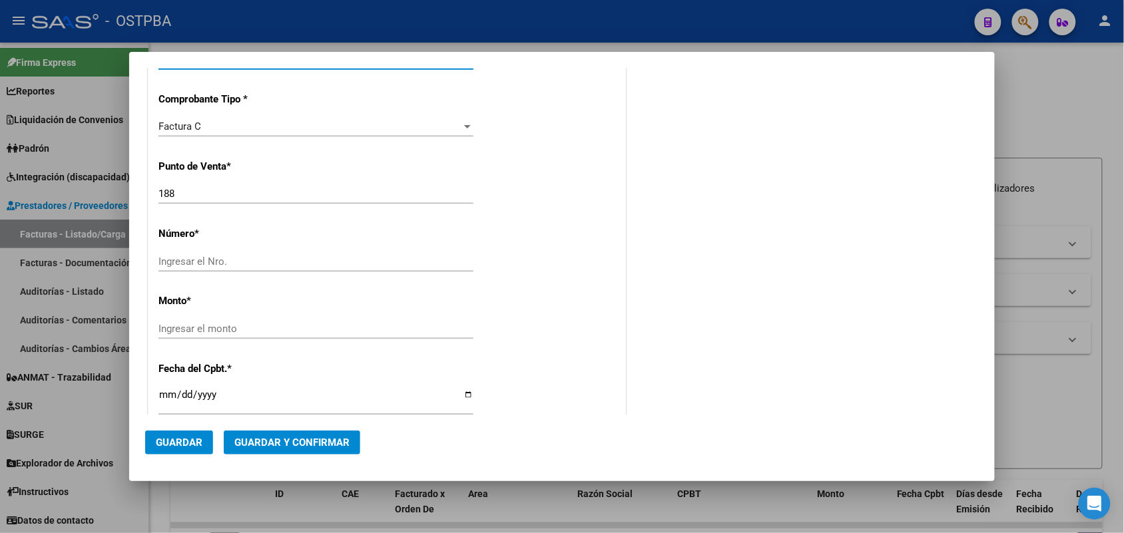
click at [203, 257] on input "Ingresar el Nro." at bounding box center [315, 262] width 315 height 12
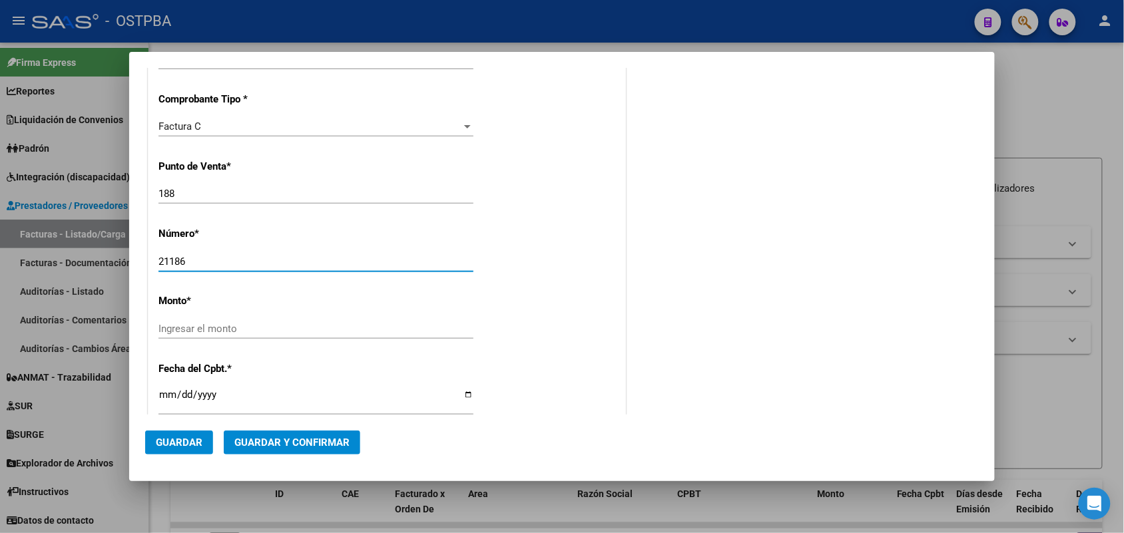
type input "21186"
click at [221, 326] on input "Ingresar el monto" at bounding box center [315, 329] width 315 height 12
type input "$ 11.889,00"
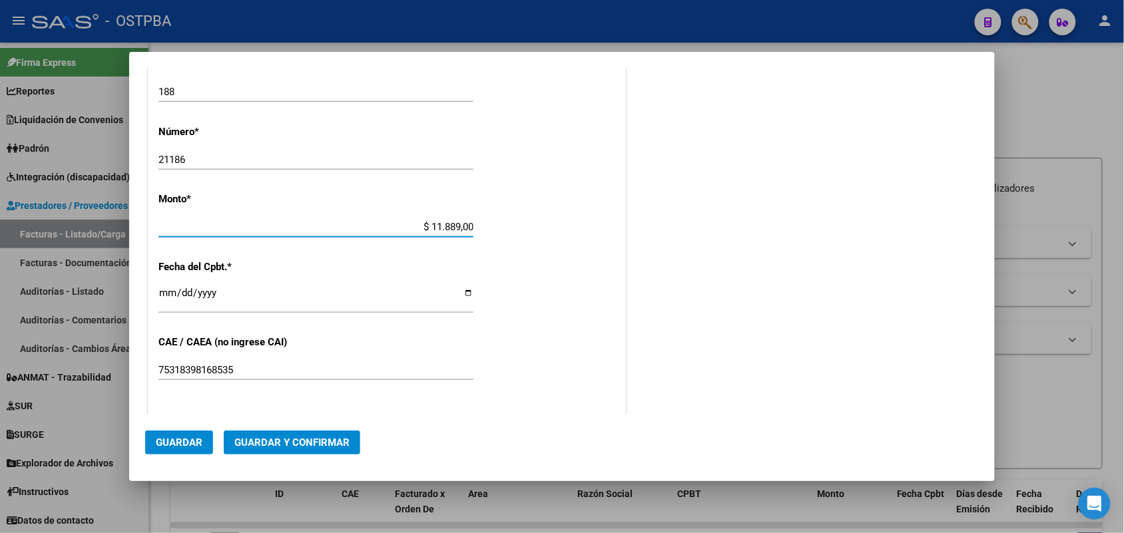
scroll to position [499, 0]
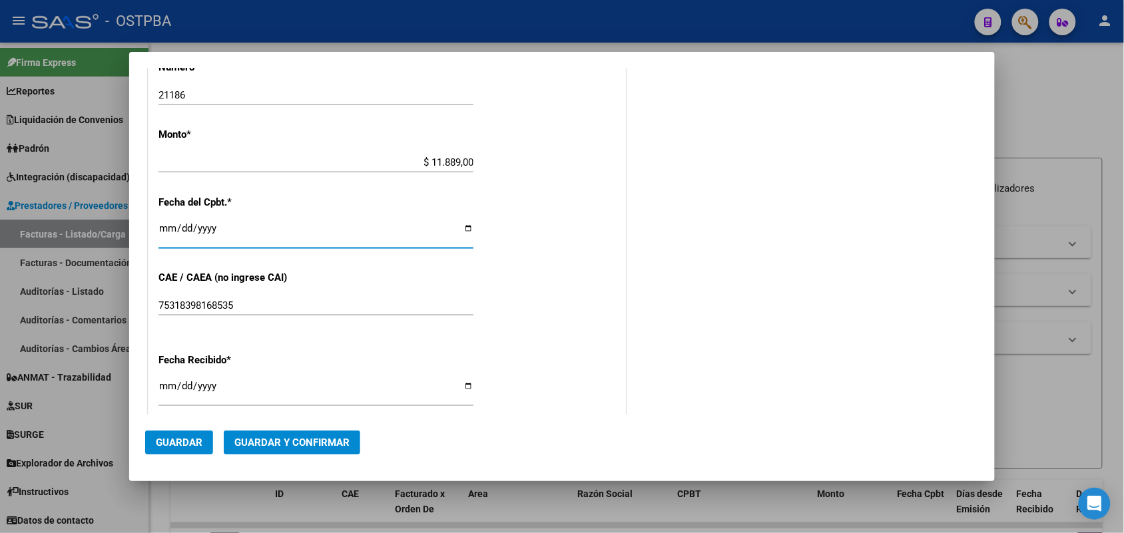
click at [167, 233] on input "Ingresar la fecha" at bounding box center [315, 233] width 315 height 21
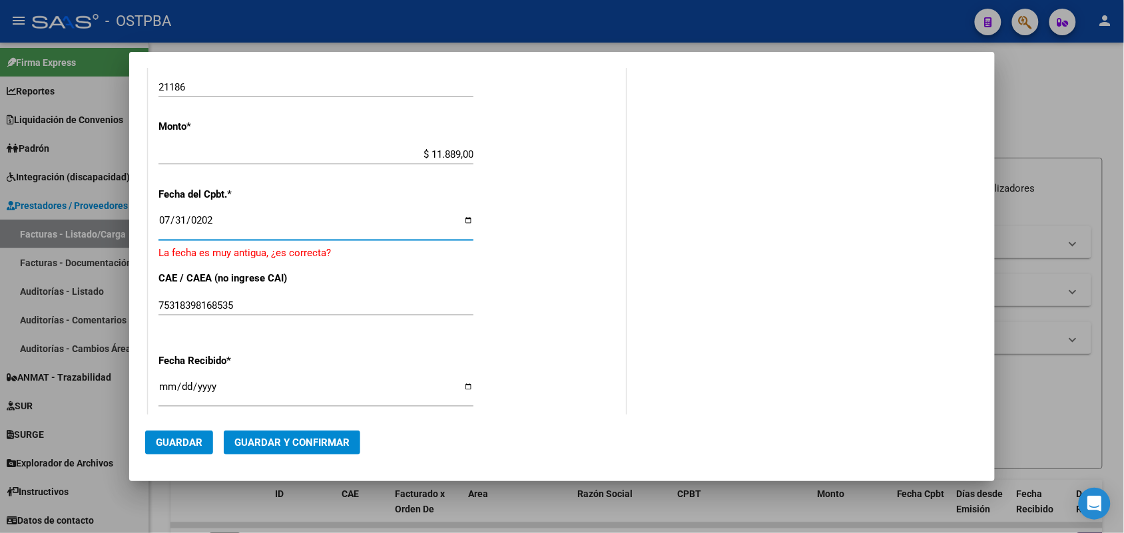
type input "[DATE]"
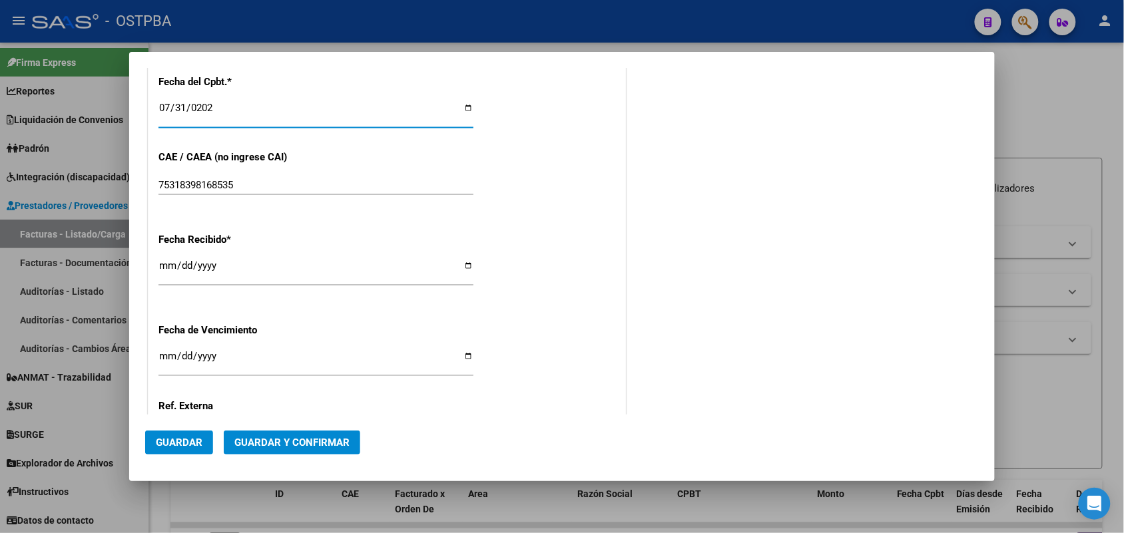
scroll to position [666, 0]
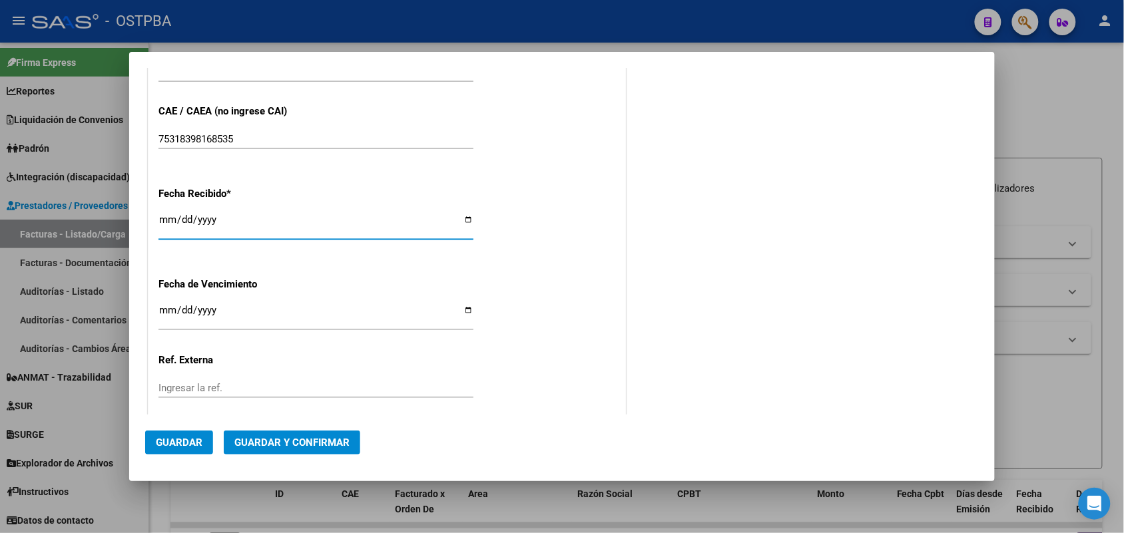
click at [170, 226] on input "[DATE]" at bounding box center [315, 224] width 315 height 21
type input "[DATE]"
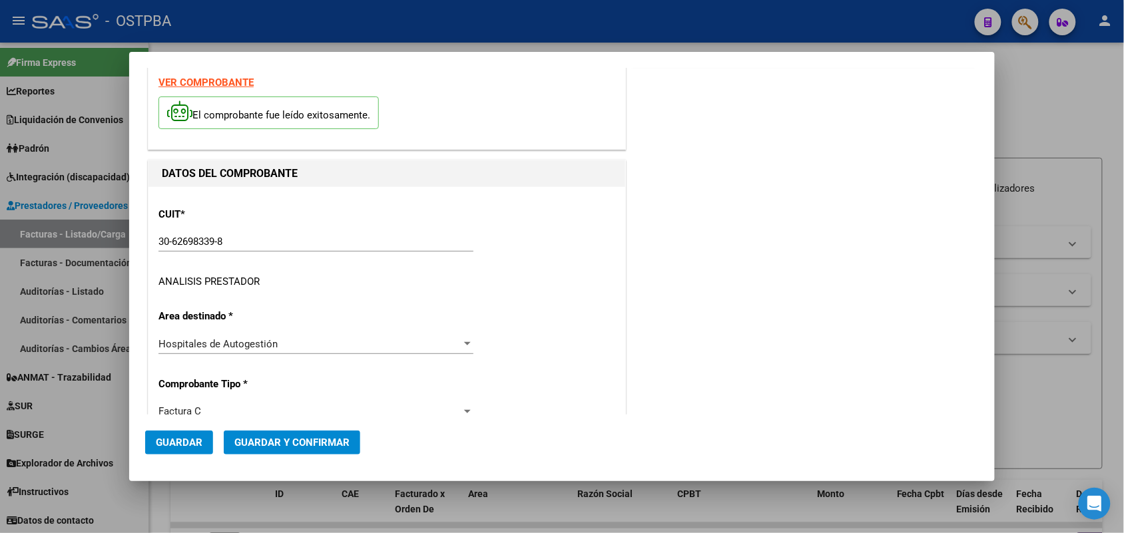
scroll to position [0, 0]
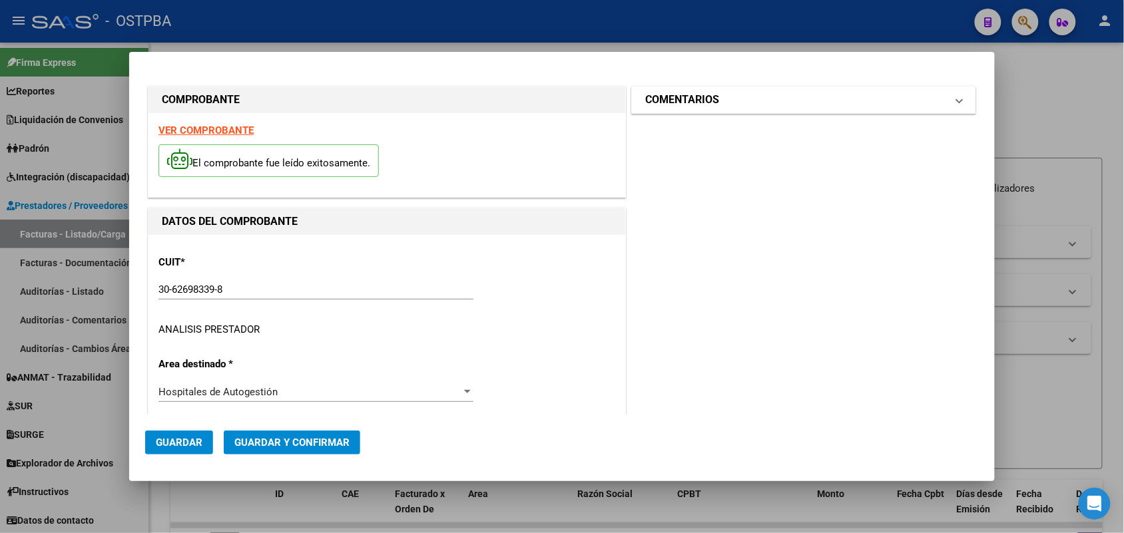
click at [956, 101] on span at bounding box center [958, 100] width 5 height 16
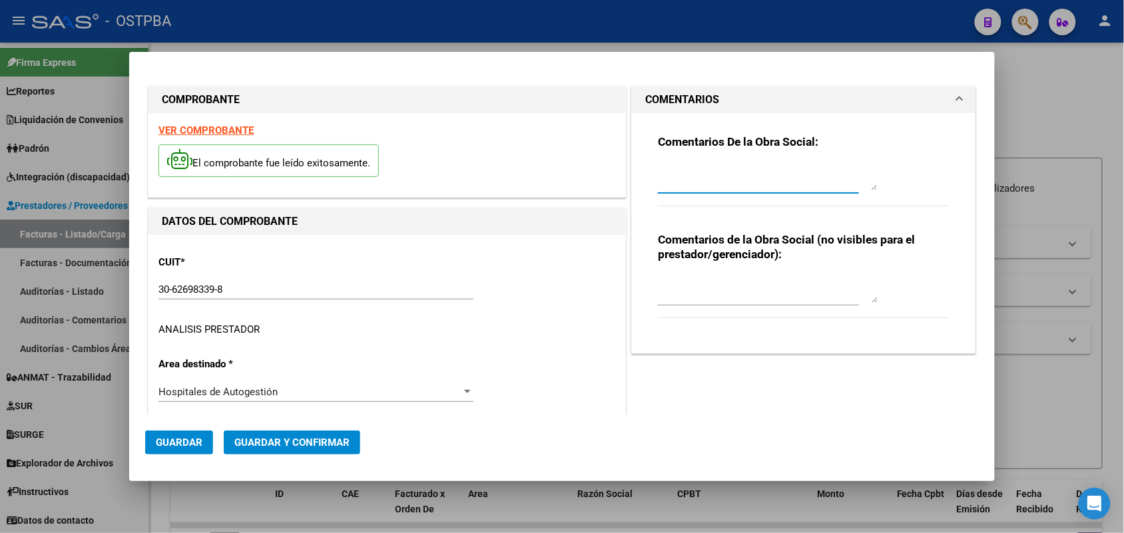
click at [662, 180] on textarea at bounding box center [768, 177] width 220 height 27
type textarea "HR 126459"
click at [180, 444] on span "Guardar" at bounding box center [179, 443] width 47 height 12
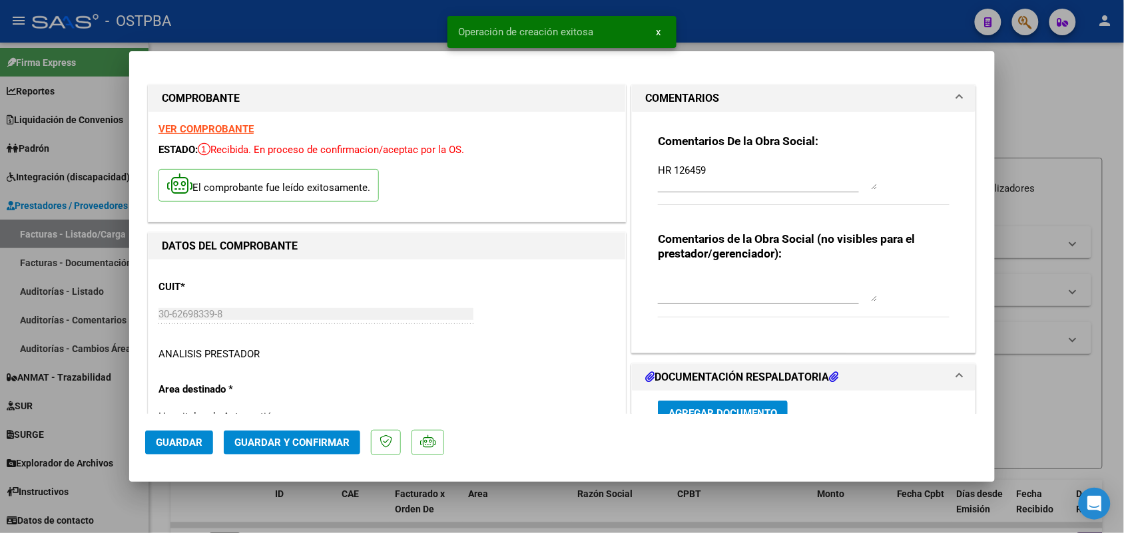
type input "[DATE]"
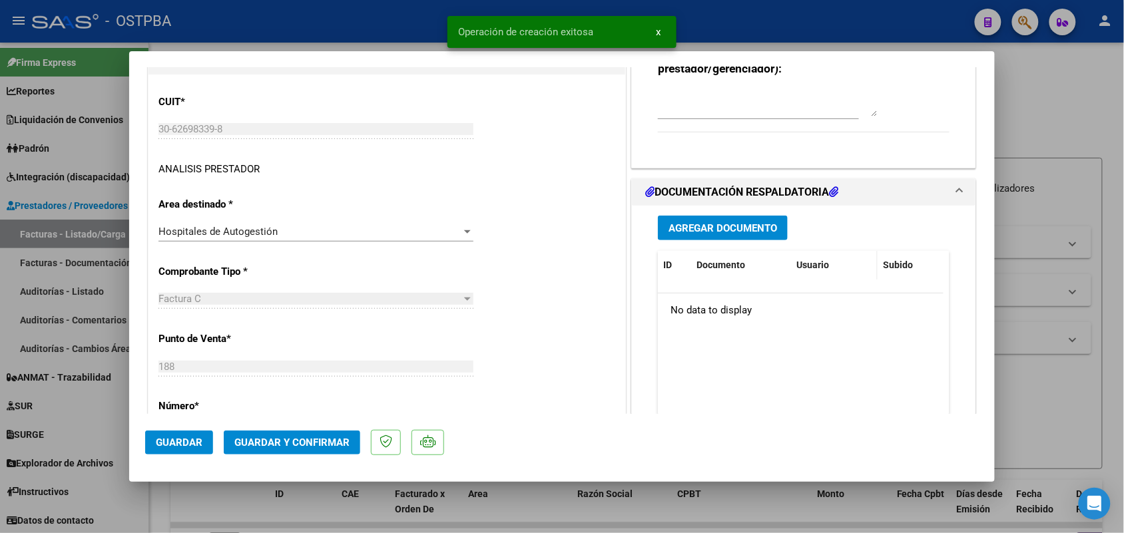
scroll to position [250, 0]
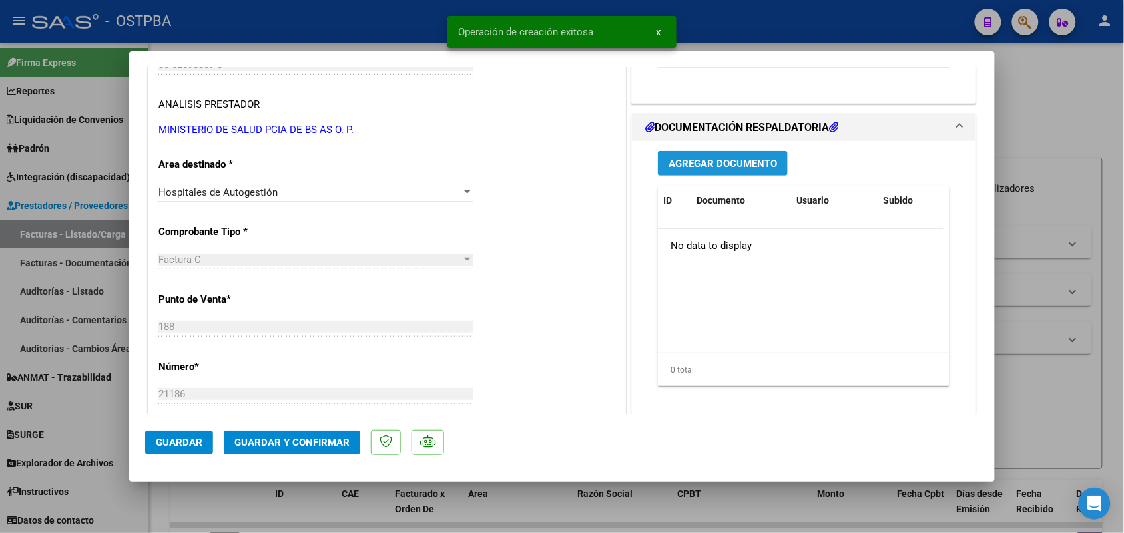
click at [709, 161] on span "Agregar Documento" at bounding box center [722, 164] width 108 height 12
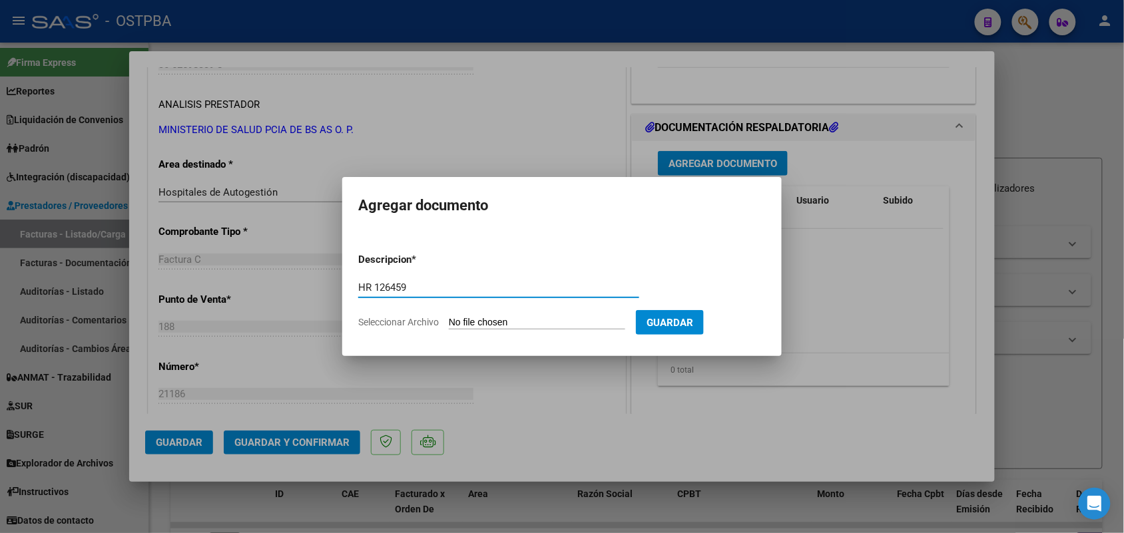
type input "HR 126459"
click at [456, 324] on input "Seleccionar Archivo" at bounding box center [537, 323] width 176 height 13
type input "C:\fakepath\HR 126459.pdf"
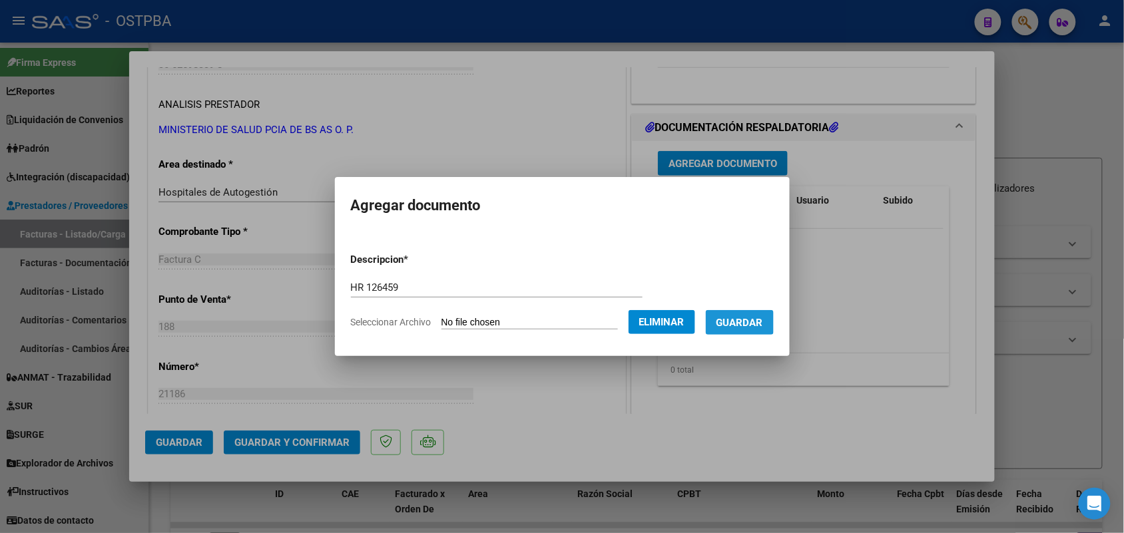
click at [753, 314] on button "Guardar" at bounding box center [740, 322] width 68 height 25
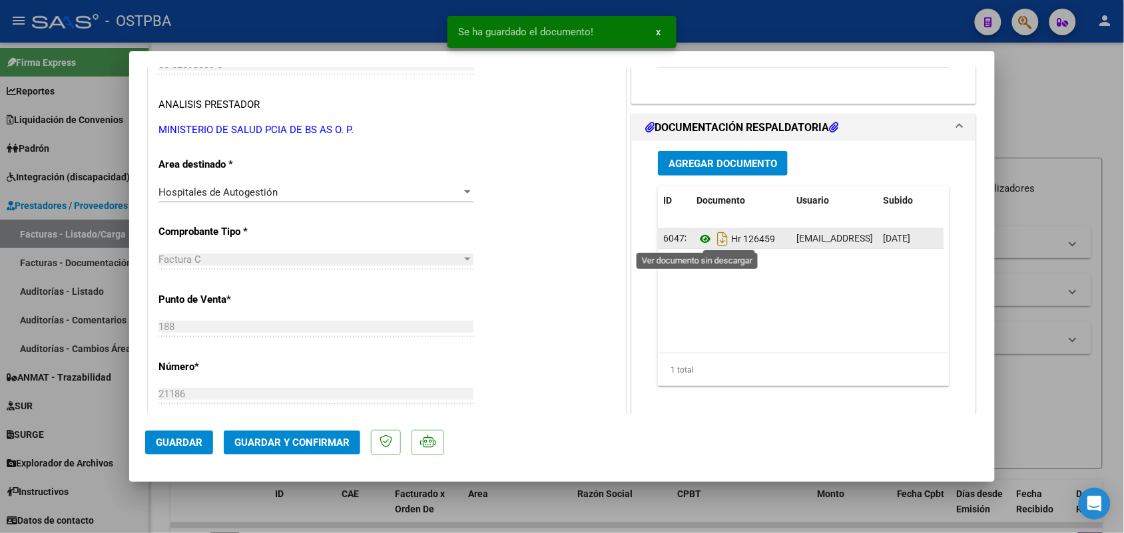
click at [696, 240] on icon at bounding box center [704, 239] width 17 height 16
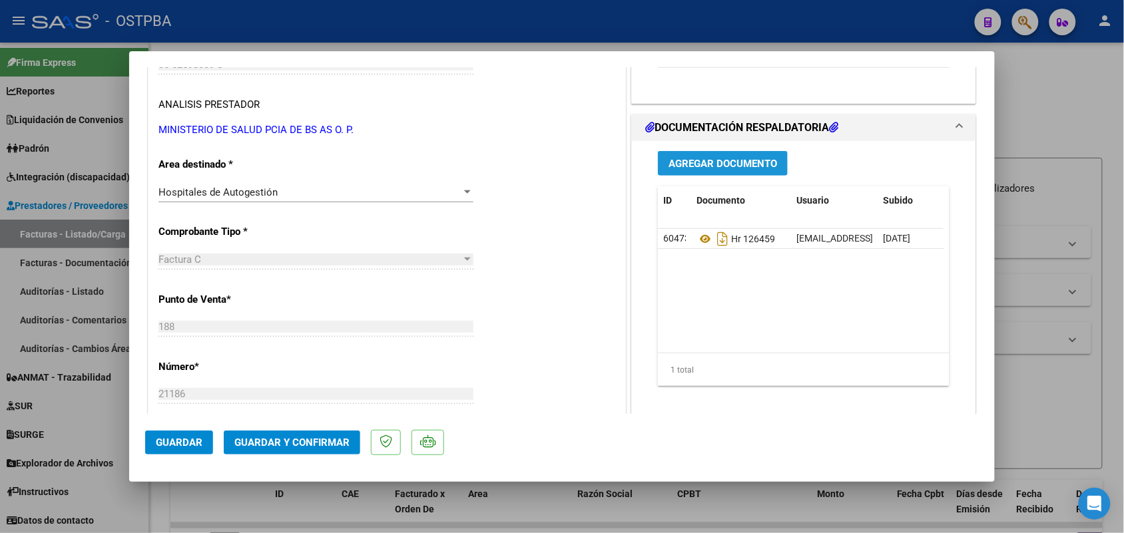
click at [739, 164] on span "Agregar Documento" at bounding box center [722, 164] width 108 height 12
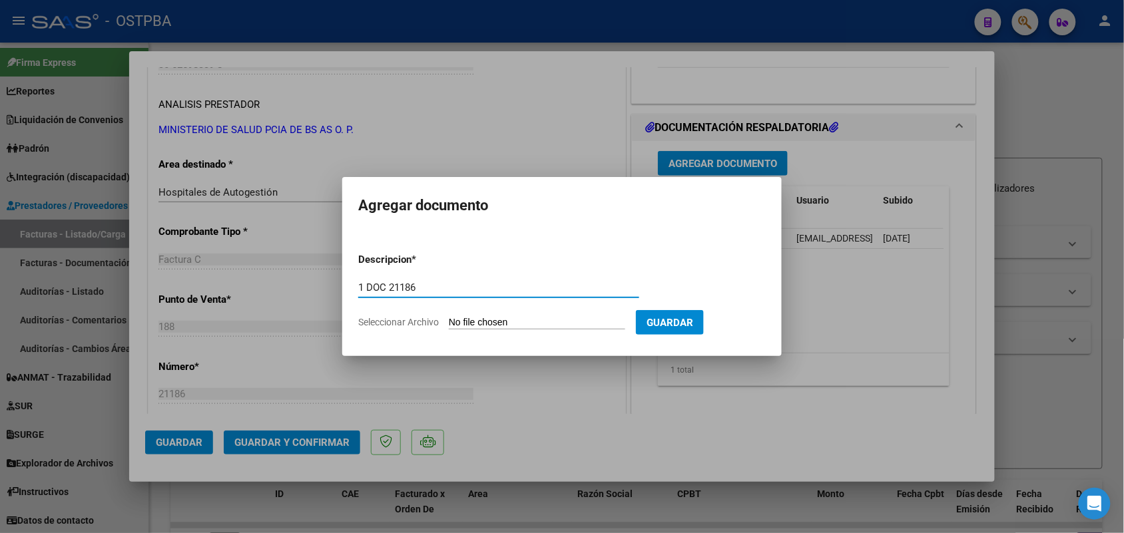
type input "1 DOC 21186"
click at [460, 324] on input "Seleccionar Archivo" at bounding box center [537, 323] width 176 height 13
type input "C:\fakepath\1 DOC 21186.pdf"
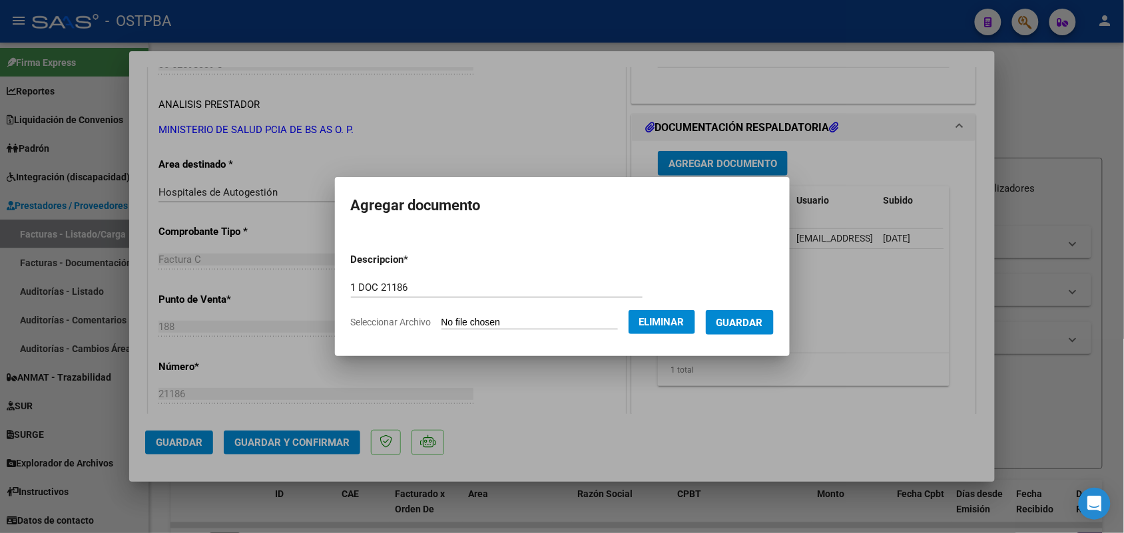
click at [753, 321] on span "Guardar" at bounding box center [739, 323] width 47 height 12
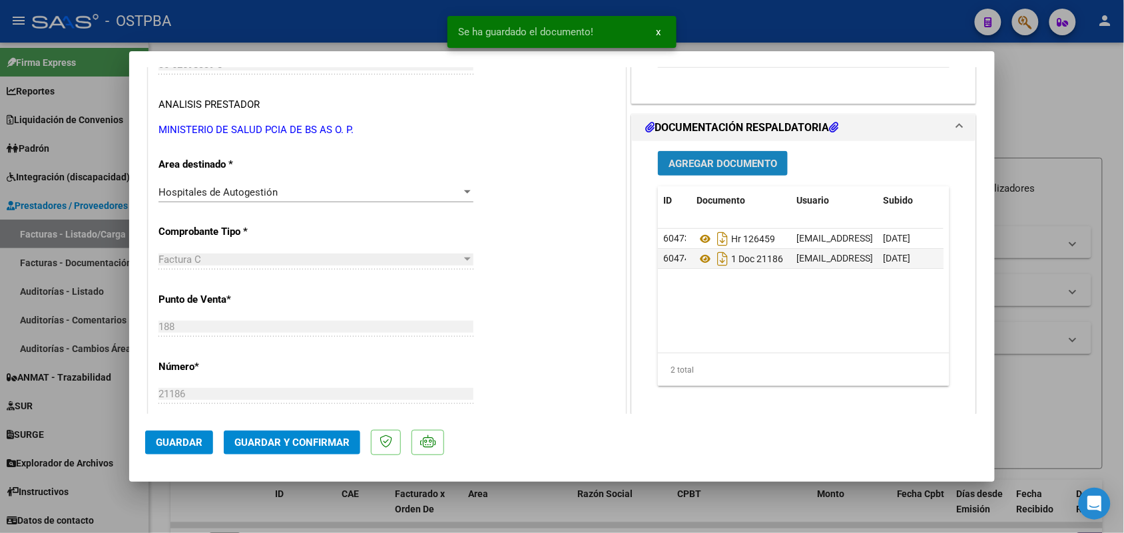
click at [714, 161] on span "Agregar Documento" at bounding box center [722, 164] width 108 height 12
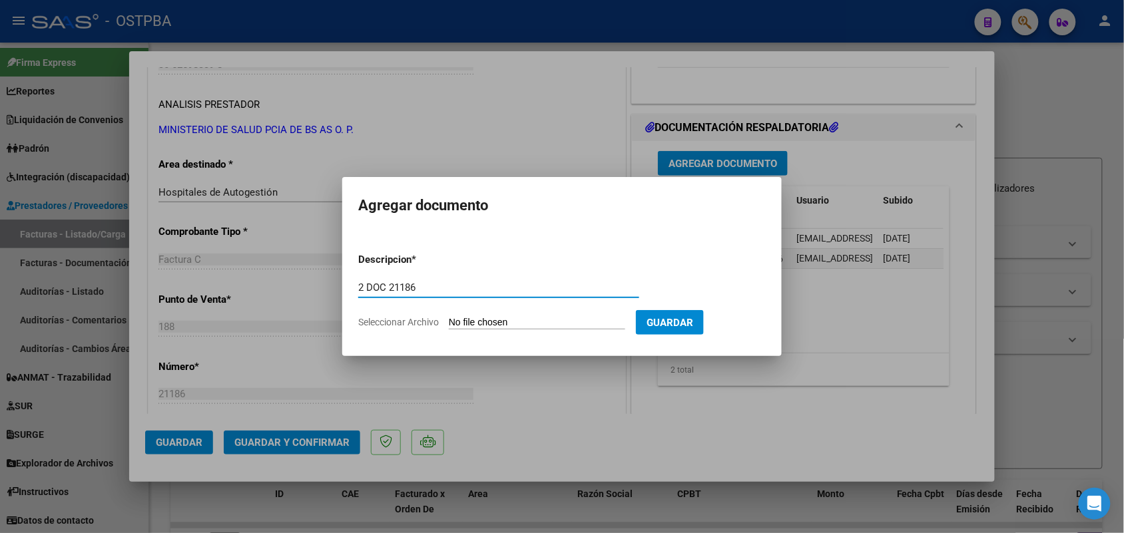
type input "2 DOC 21186"
click at [455, 324] on input "Seleccionar Archivo" at bounding box center [537, 323] width 176 height 13
type input "C:\fakepath\2 DOC 21186.pdf"
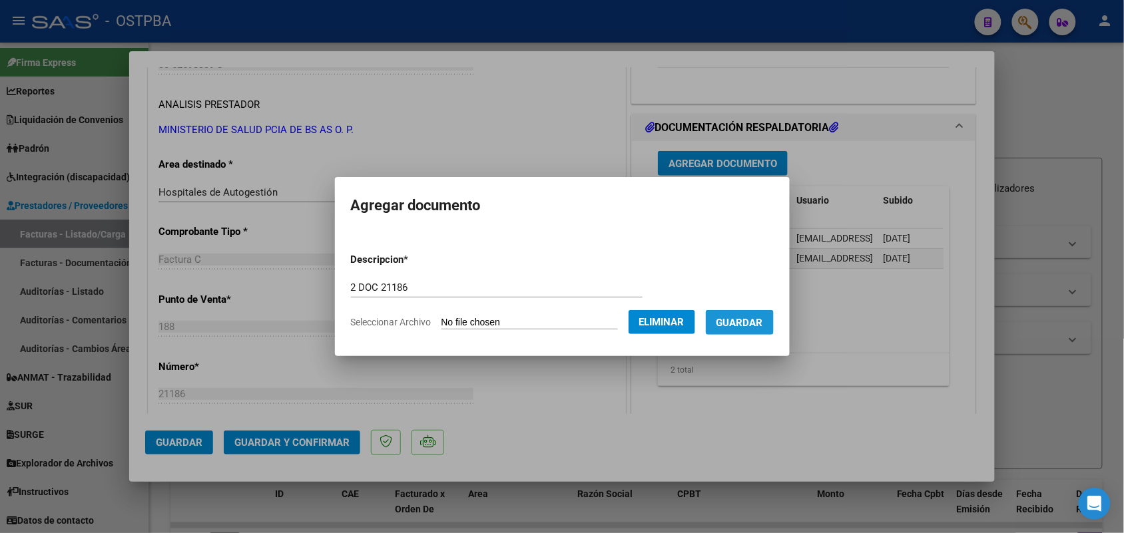
click at [754, 324] on span "Guardar" at bounding box center [739, 323] width 47 height 12
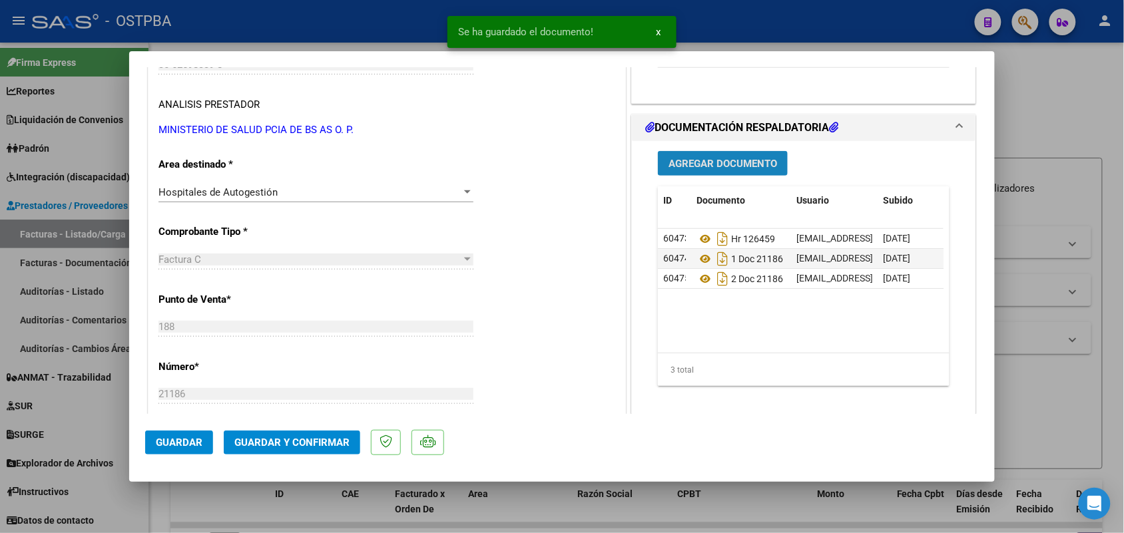
click at [720, 164] on span "Agregar Documento" at bounding box center [722, 164] width 108 height 12
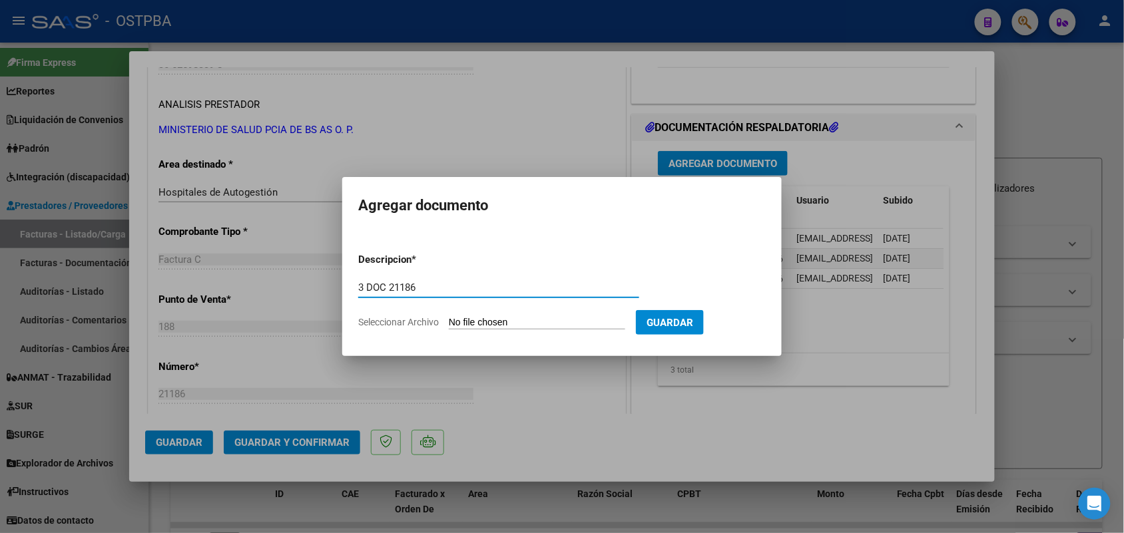
type input "3 DOC 21186"
click at [457, 318] on input "Seleccionar Archivo" at bounding box center [537, 323] width 176 height 13
type input "C:\fakepath\3 DOC 21186.pdf"
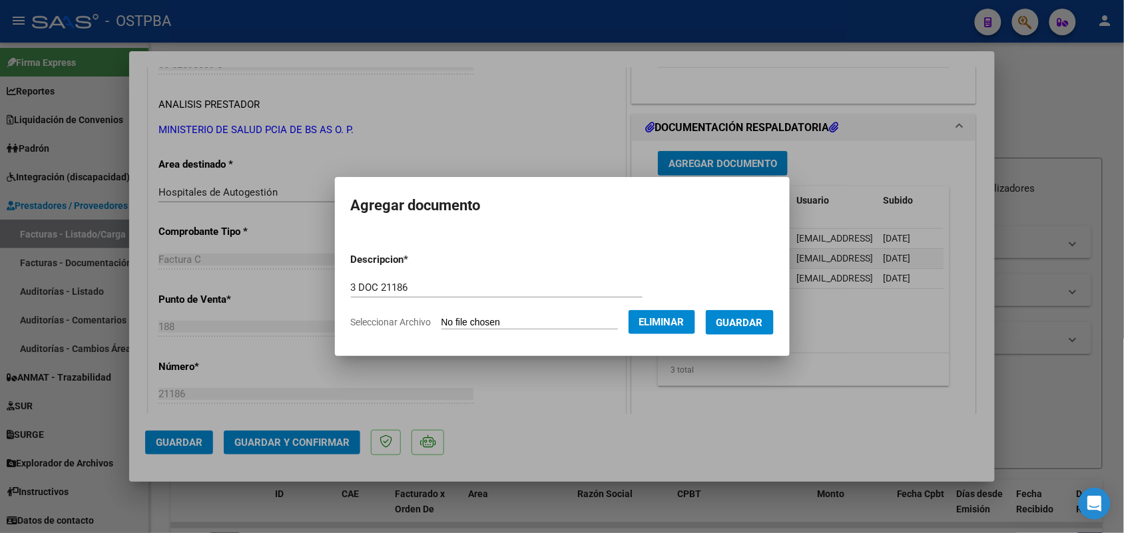
click at [754, 321] on span "Guardar" at bounding box center [739, 323] width 47 height 12
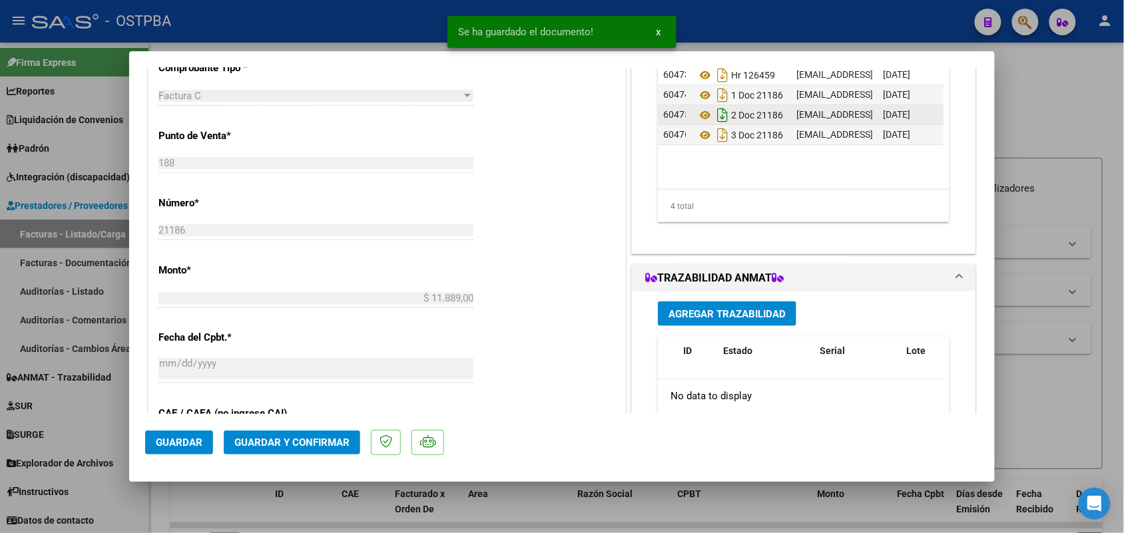
scroll to position [416, 0]
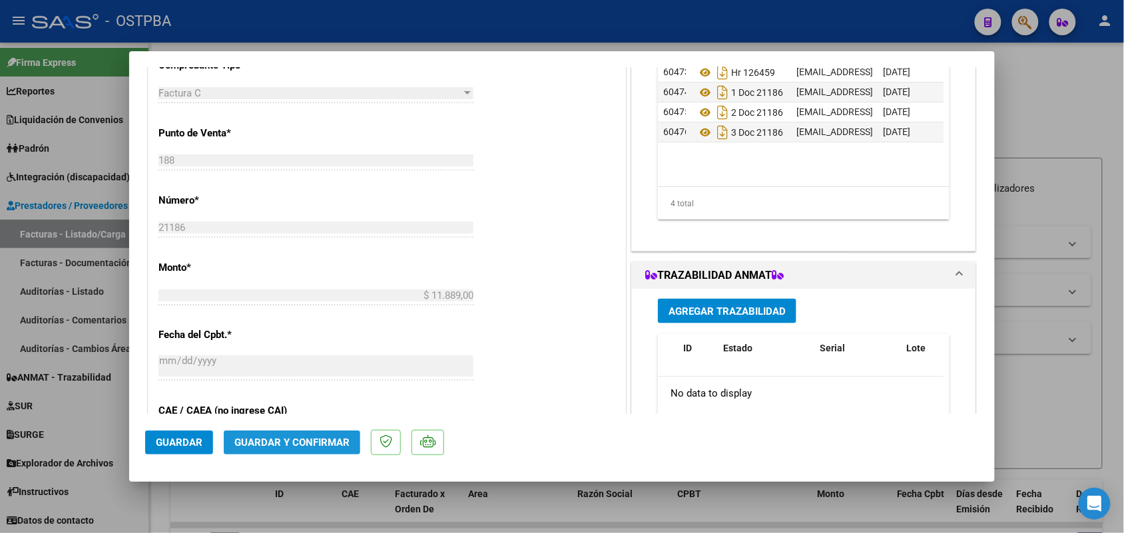
click at [274, 439] on span "Guardar y Confirmar" at bounding box center [291, 443] width 115 height 12
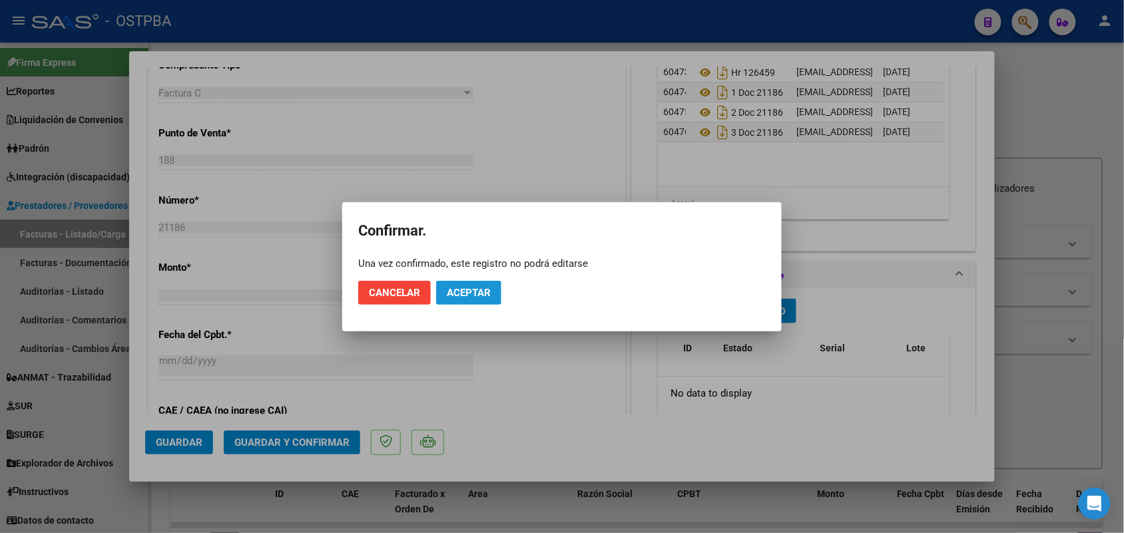
click at [486, 295] on span "Aceptar" at bounding box center [469, 293] width 44 height 12
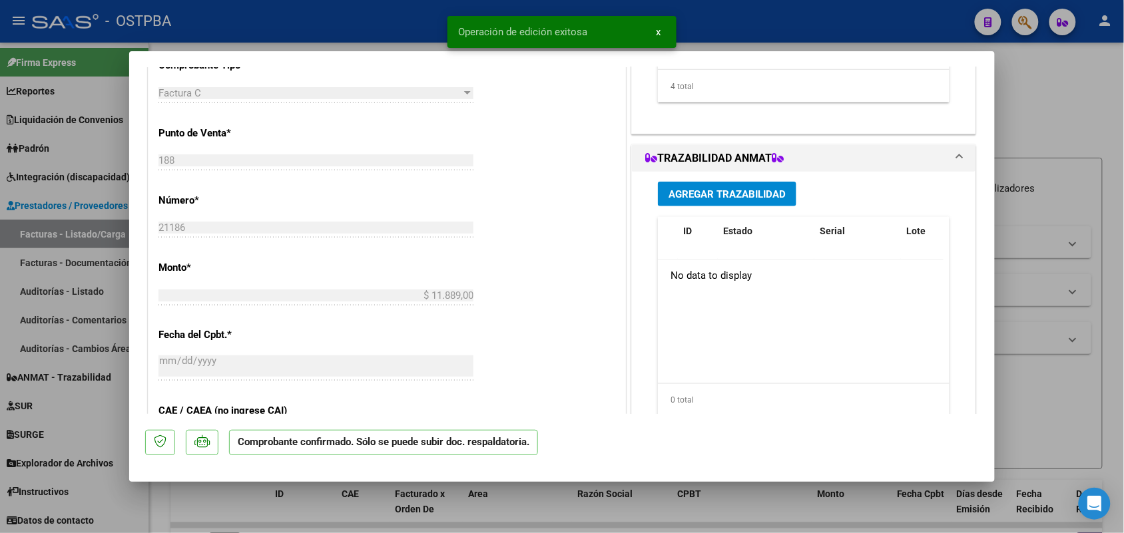
click at [92, 288] on div at bounding box center [562, 266] width 1124 height 533
type input "$ 0,00"
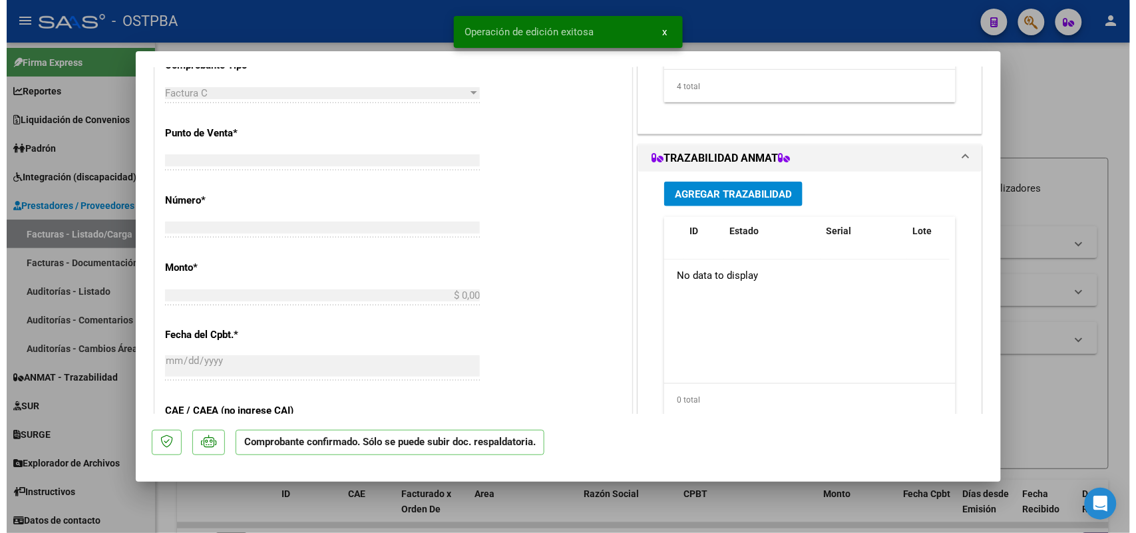
scroll to position [0, 0]
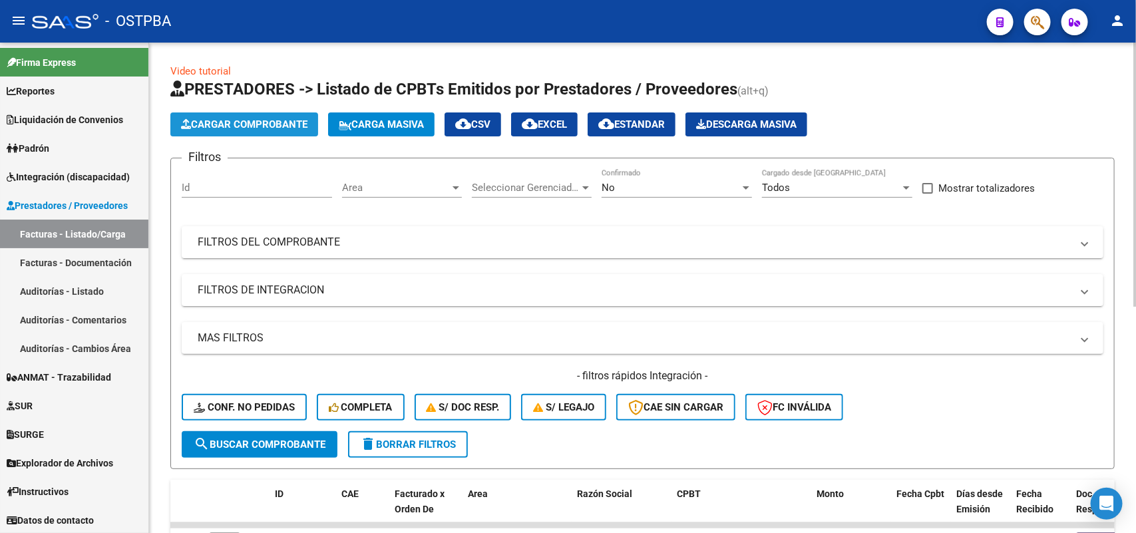
click at [248, 123] on span "Cargar Comprobante" at bounding box center [244, 124] width 126 height 12
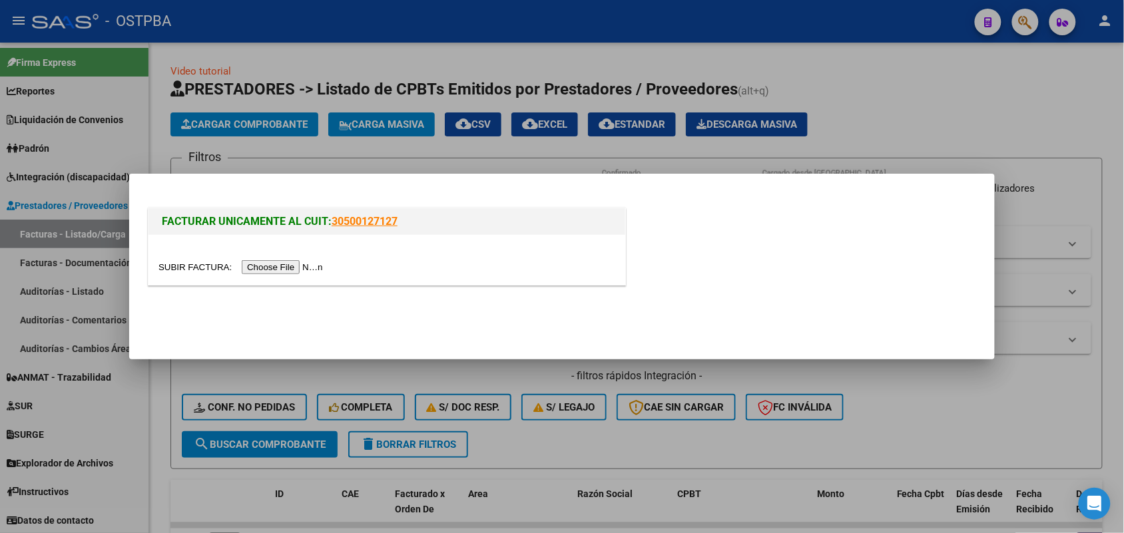
click at [419, 377] on div at bounding box center [562, 266] width 1124 height 533
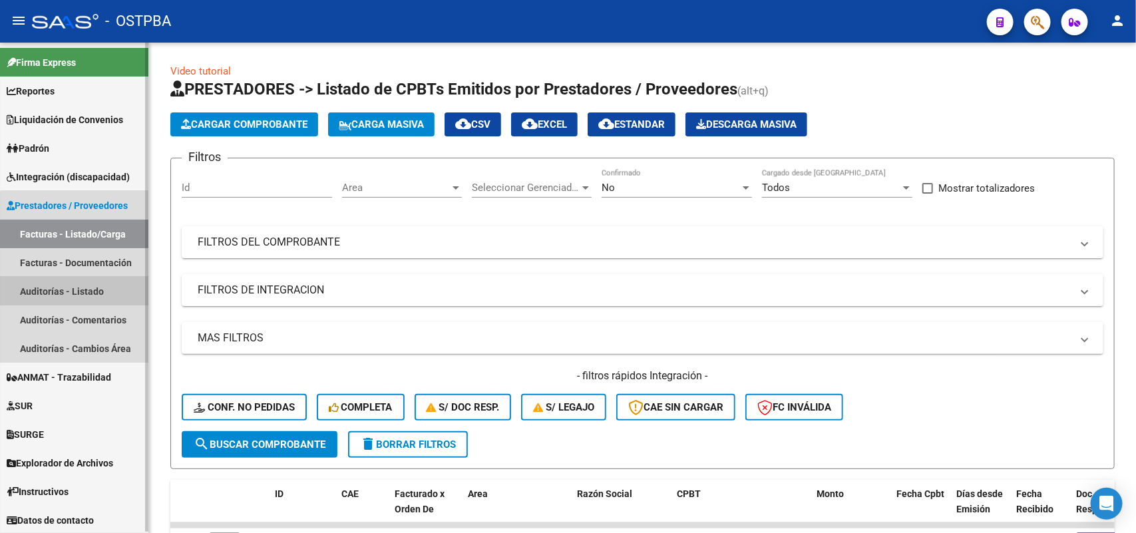
click at [89, 284] on link "Auditorías - Listado" at bounding box center [74, 291] width 148 height 29
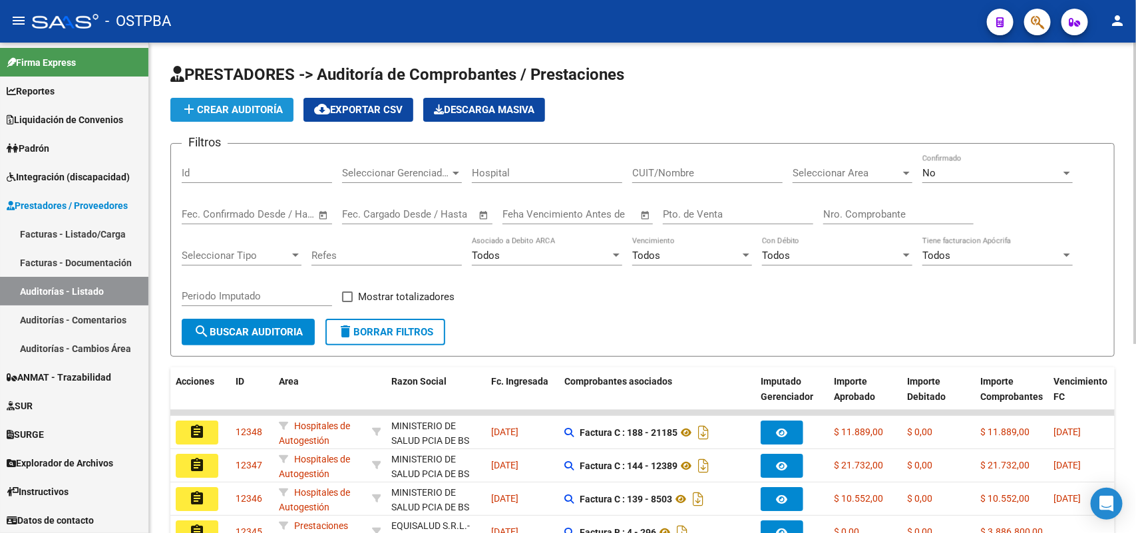
click at [267, 108] on span "add Crear Auditoría" at bounding box center [232, 110] width 102 height 12
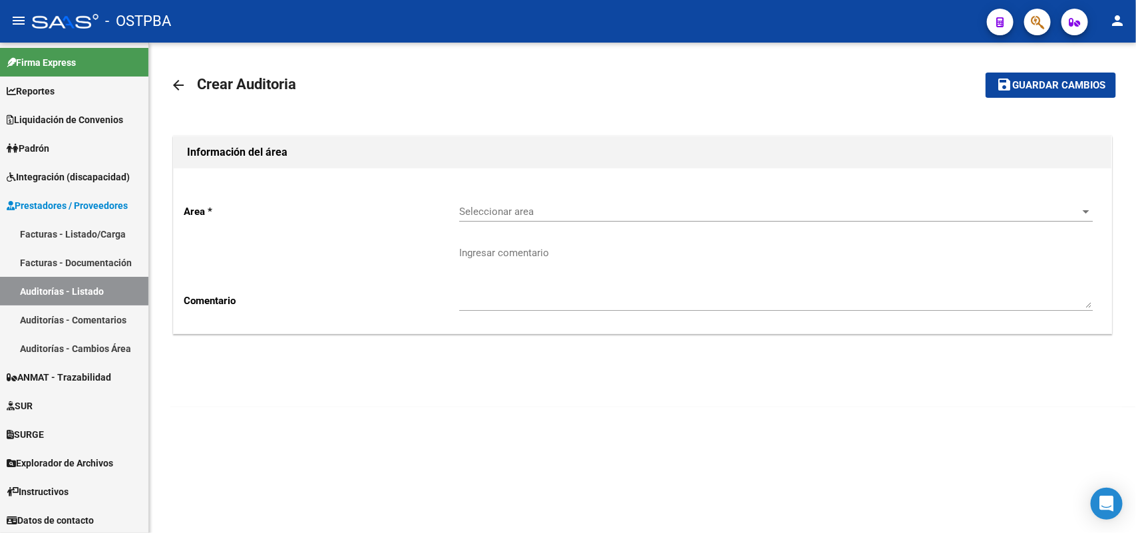
click at [521, 214] on span "Seleccionar area" at bounding box center [770, 212] width 622 height 12
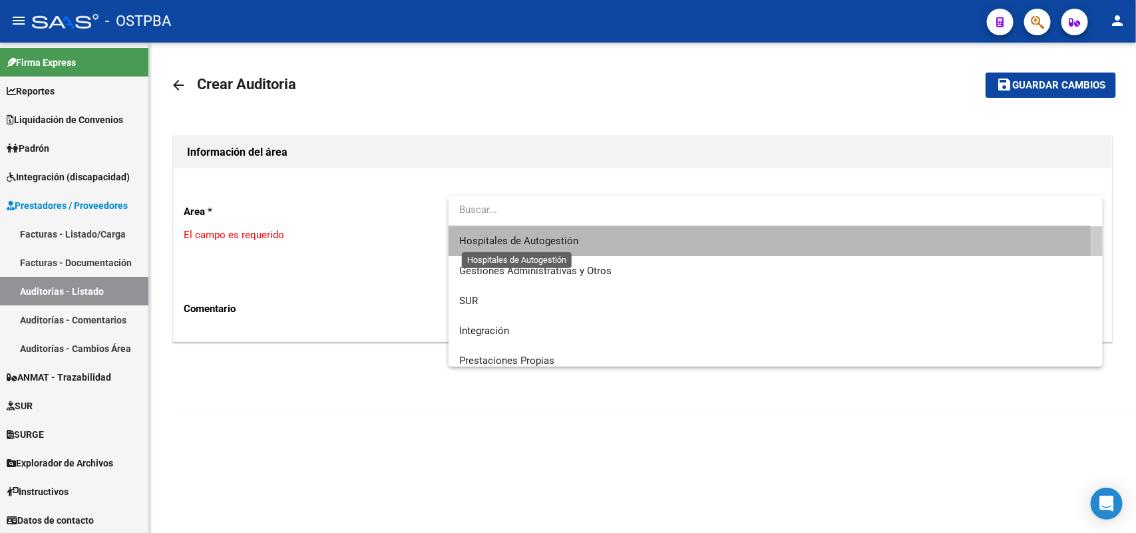
click at [546, 244] on span "Hospitales de Autogestión" at bounding box center [518, 241] width 119 height 12
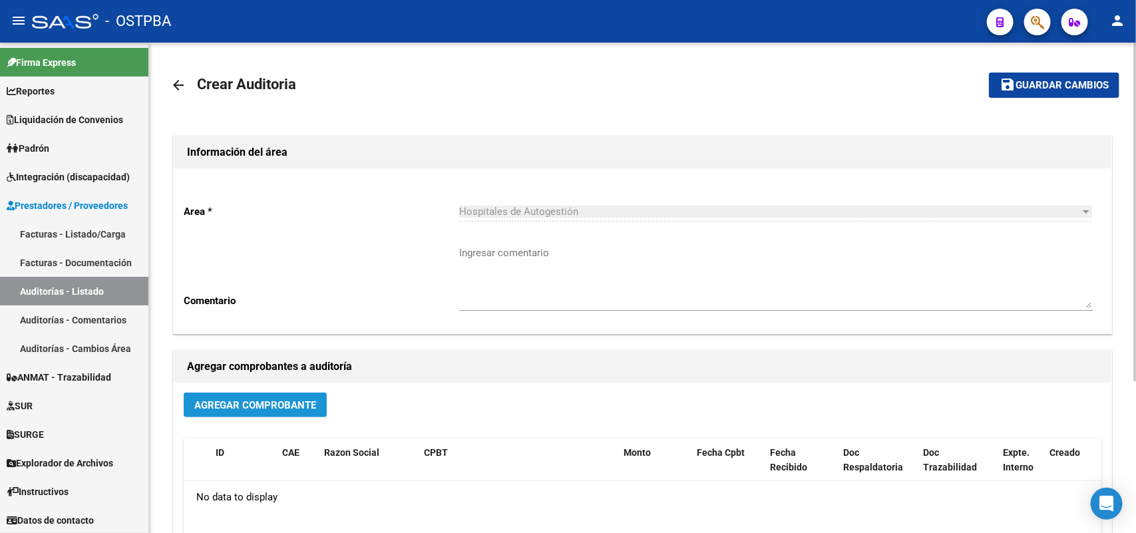
click at [268, 401] on span "Agregar Comprobante" at bounding box center [255, 405] width 122 height 12
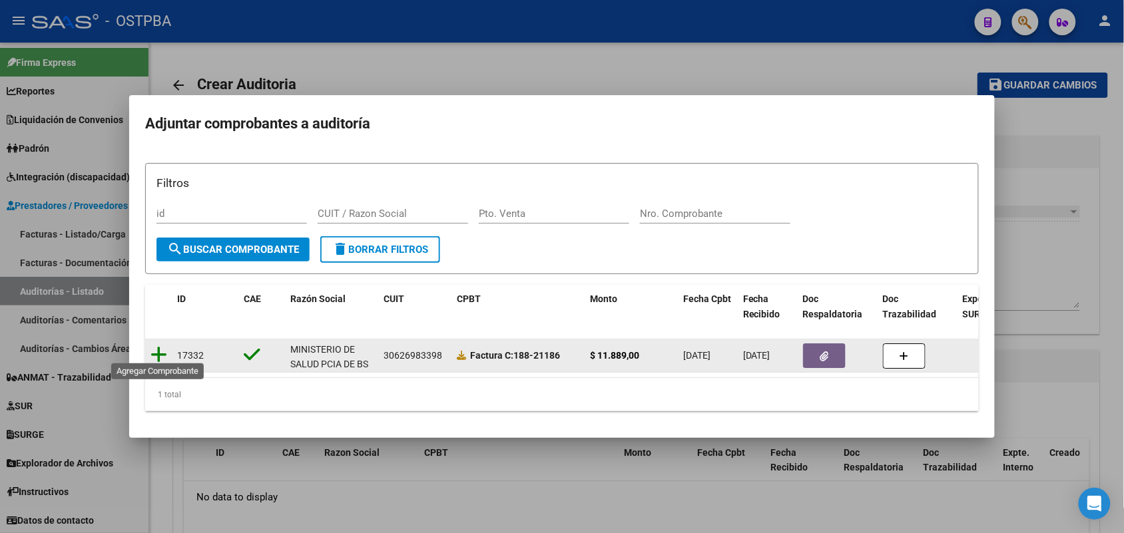
click at [158, 345] on icon at bounding box center [158, 354] width 17 height 19
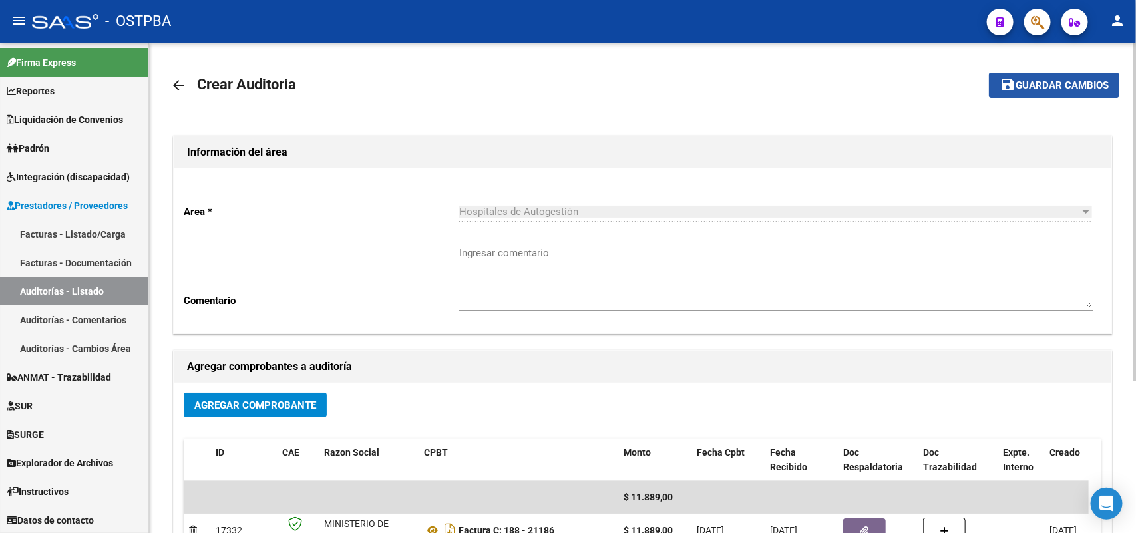
click at [1036, 87] on span "Guardar cambios" at bounding box center [1062, 86] width 93 height 12
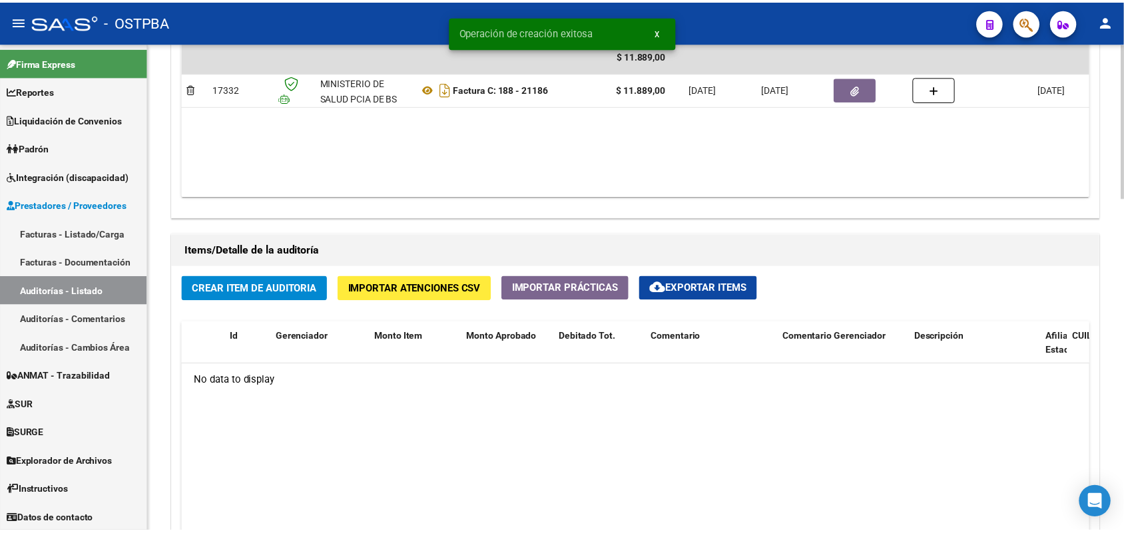
scroll to position [832, 0]
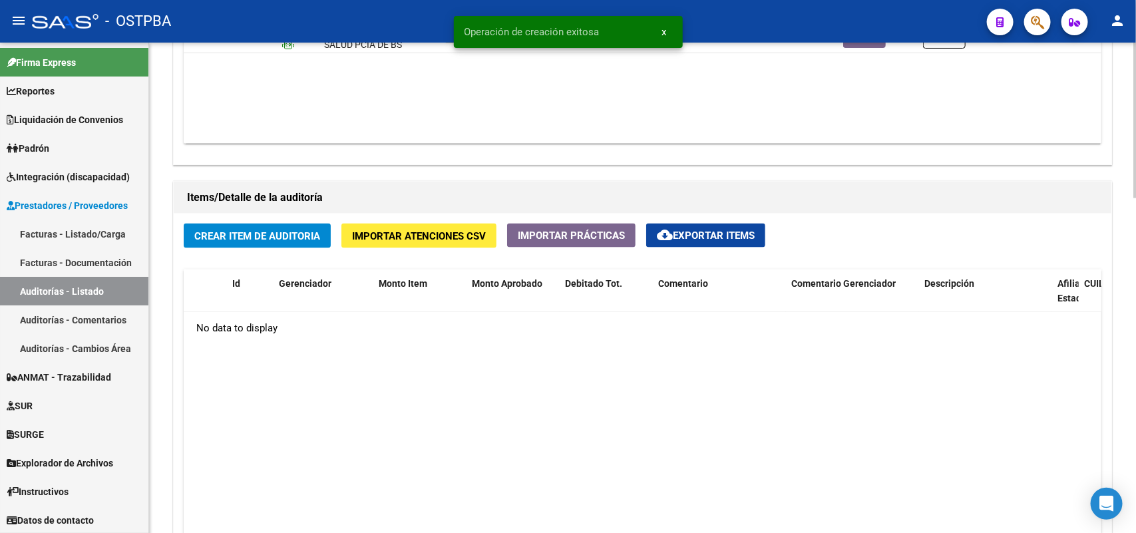
click at [282, 233] on span "Crear Item de Auditoria" at bounding box center [257, 236] width 126 height 12
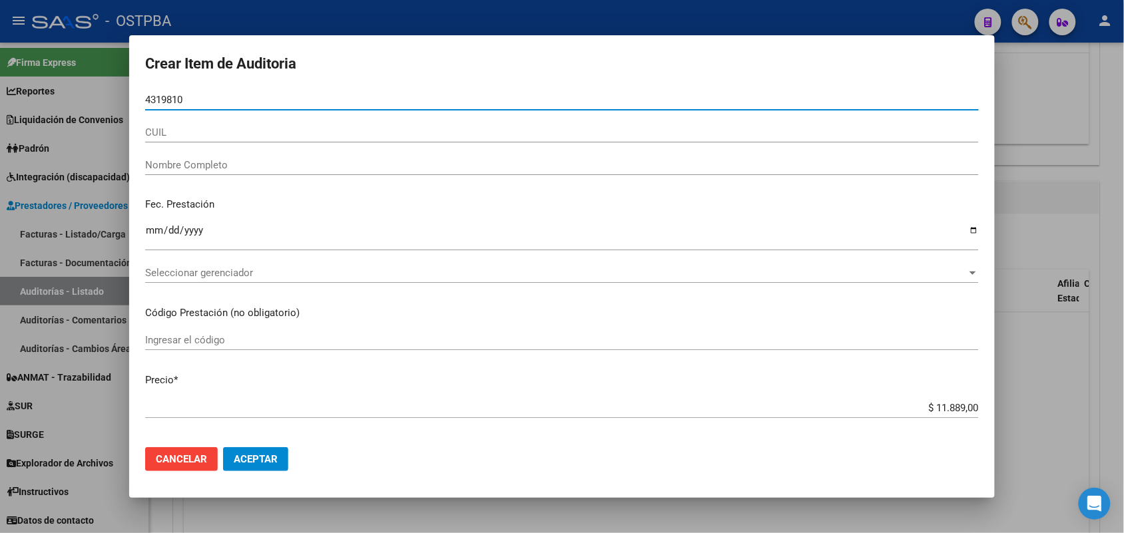
type input "43198100"
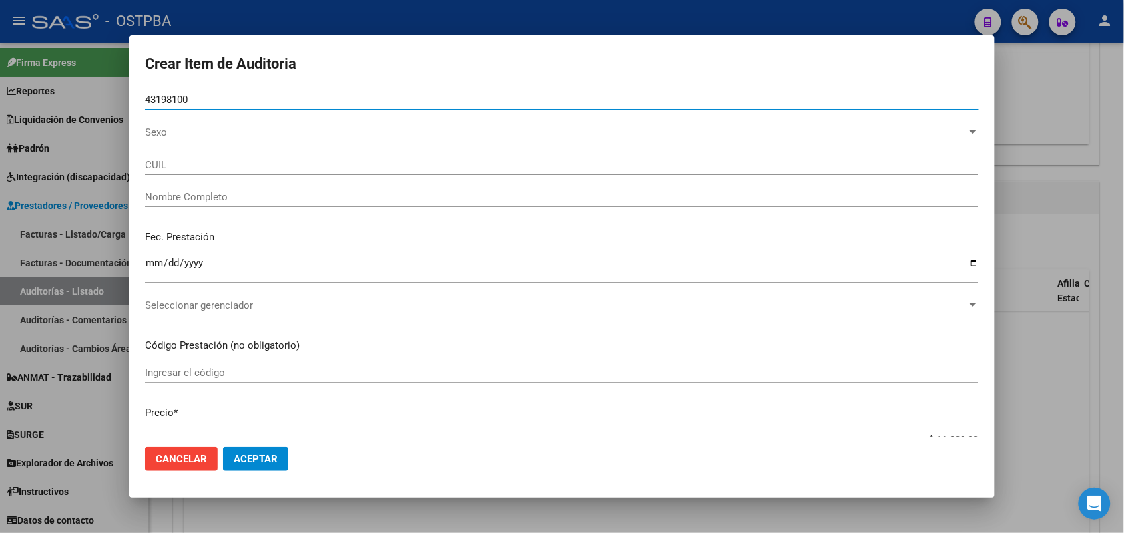
type input "27431981004"
type input "MACHUCA IARA MELINA -"
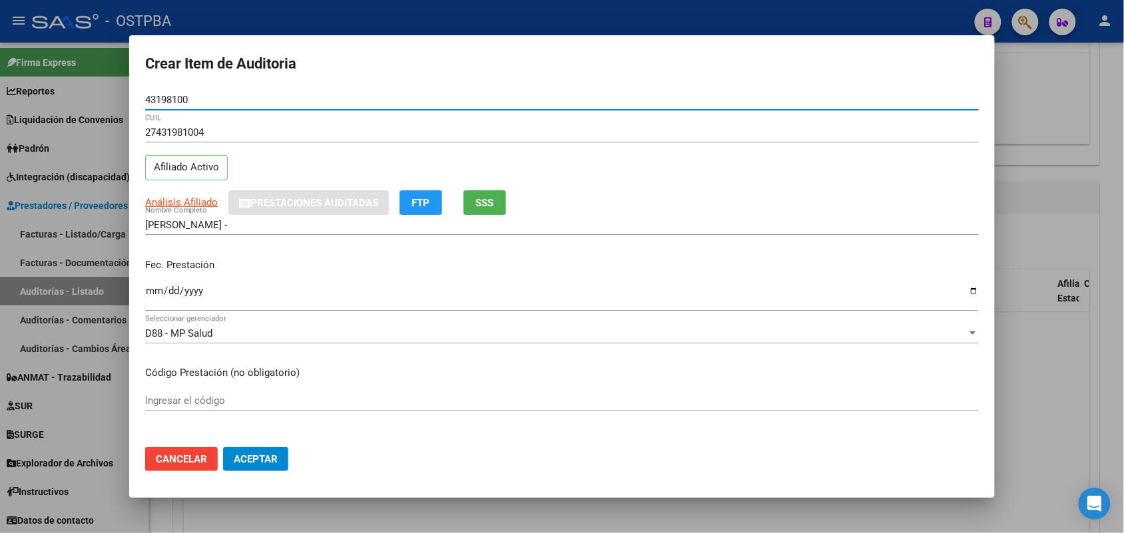
type input "43198100"
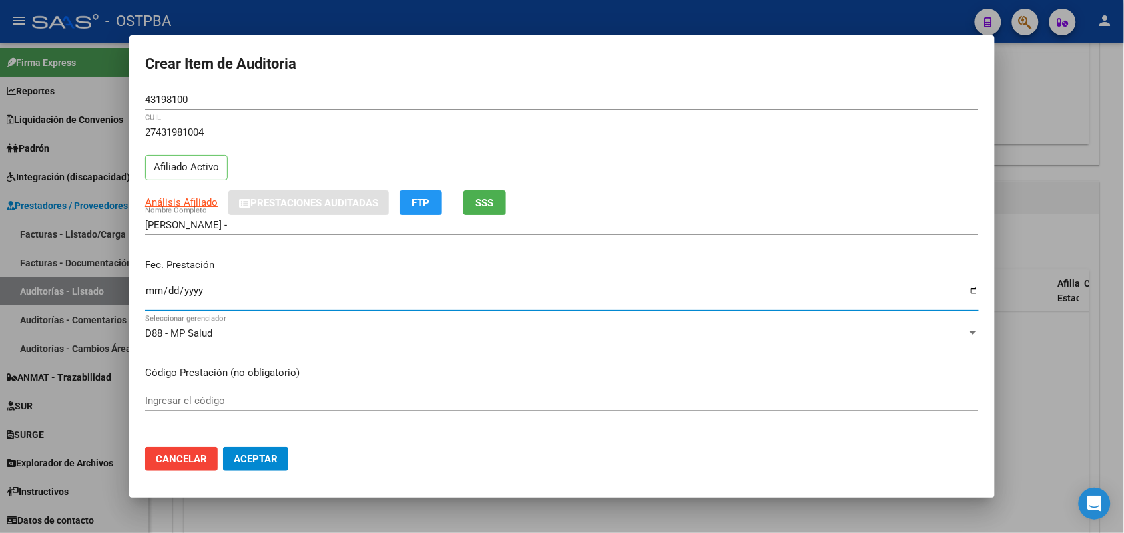
click at [154, 294] on input "Ingresar la fecha" at bounding box center [561, 296] width 833 height 21
type input "2025-04-03"
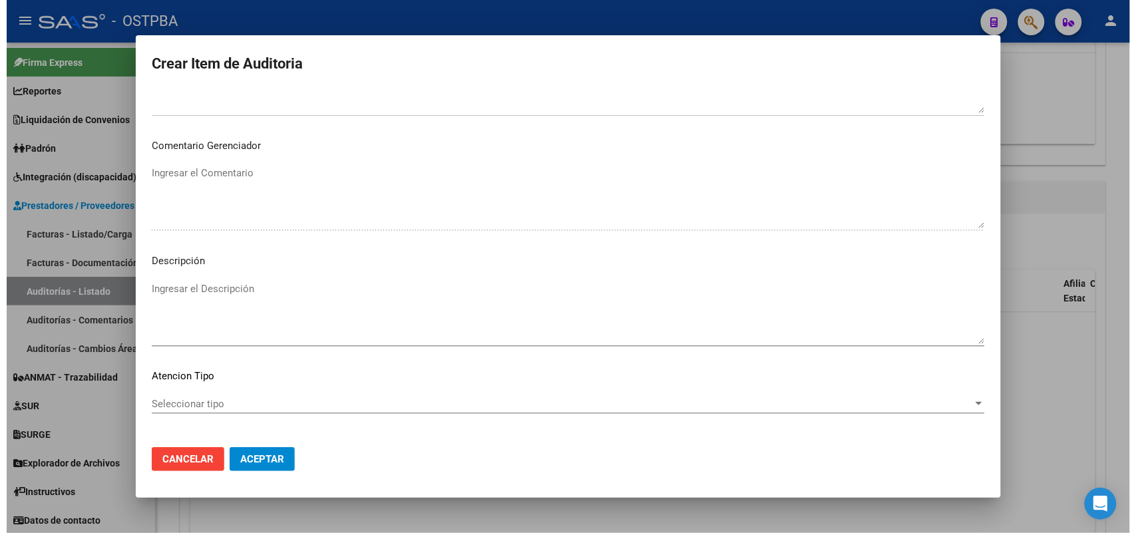
scroll to position [736, 0]
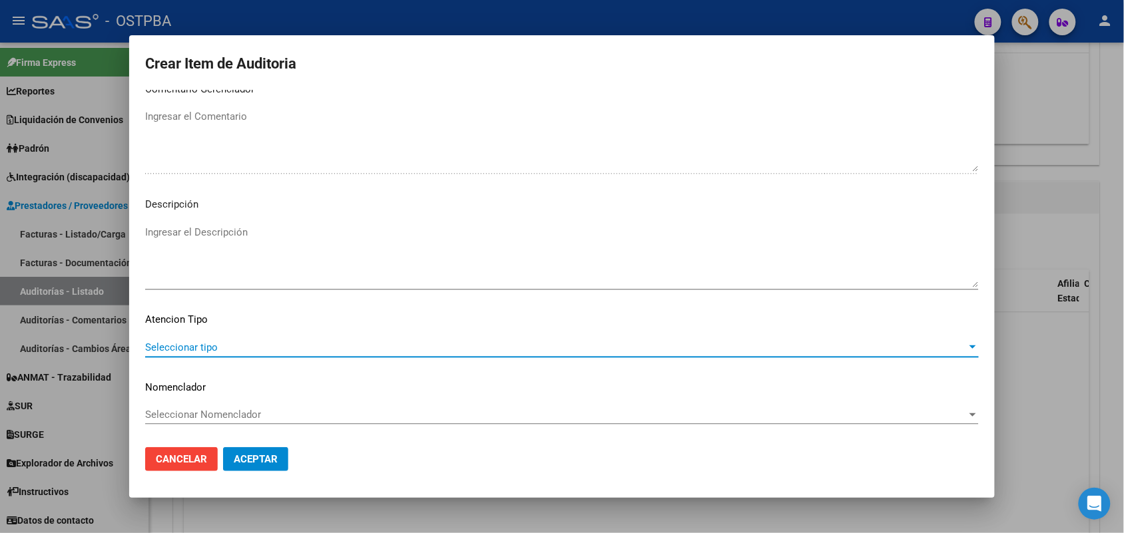
click at [188, 346] on span "Seleccionar tipo" at bounding box center [555, 347] width 821 height 12
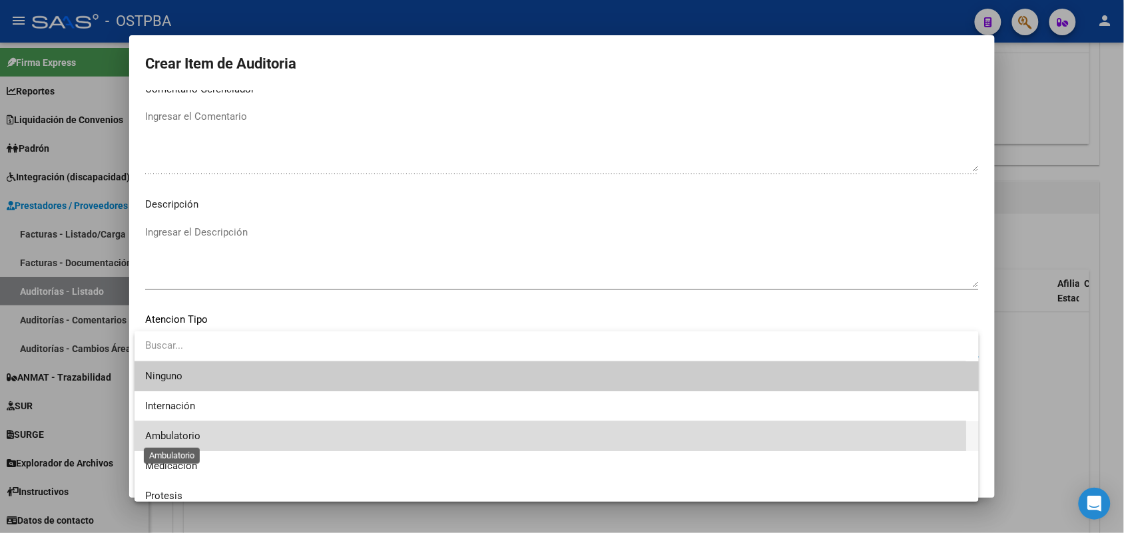
click at [190, 437] on span "Ambulatorio" at bounding box center [172, 436] width 55 height 12
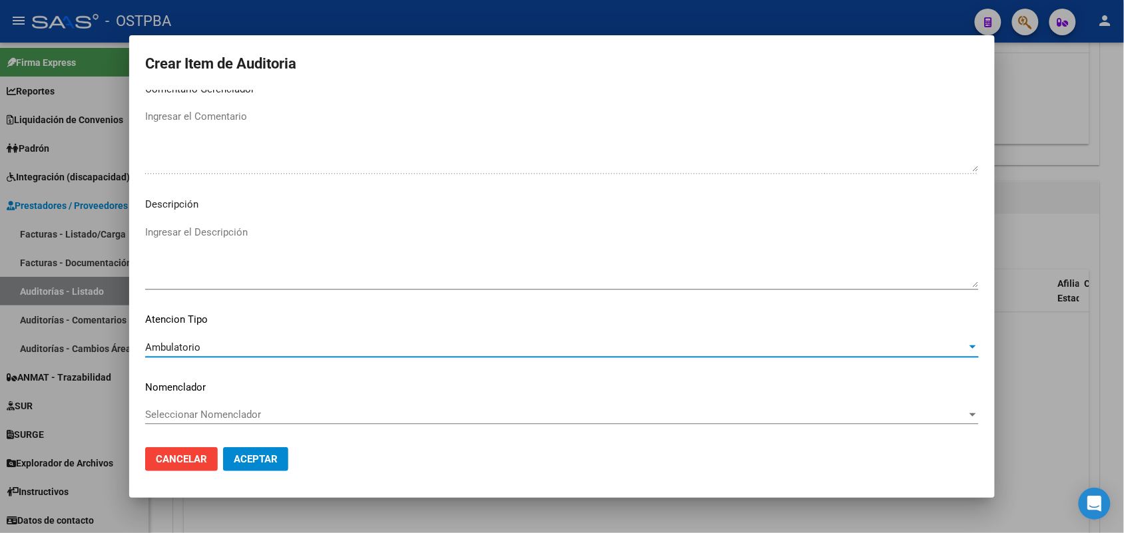
click at [245, 453] on span "Aceptar" at bounding box center [256, 459] width 44 height 12
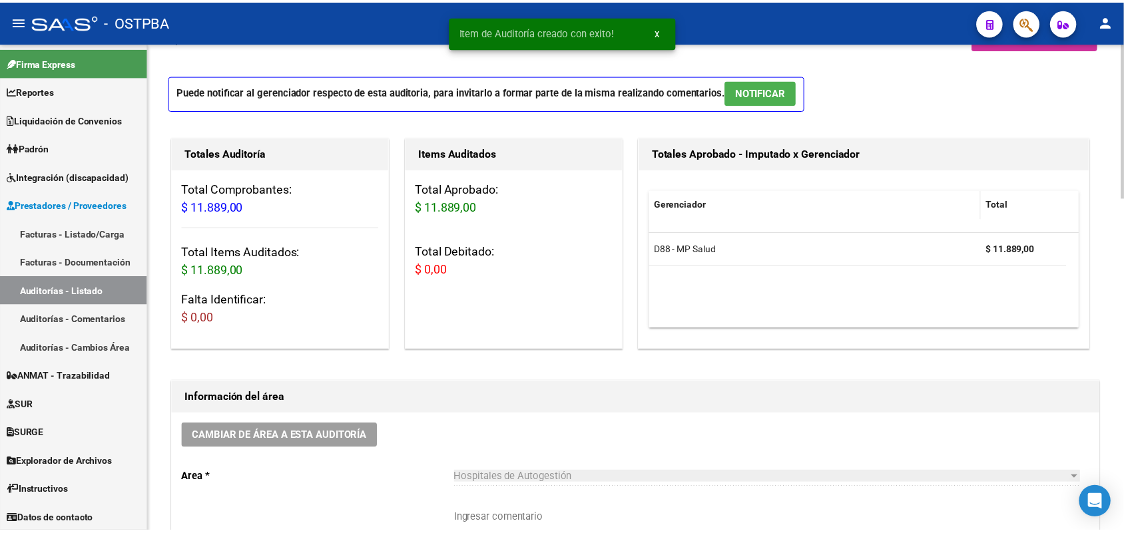
scroll to position [0, 0]
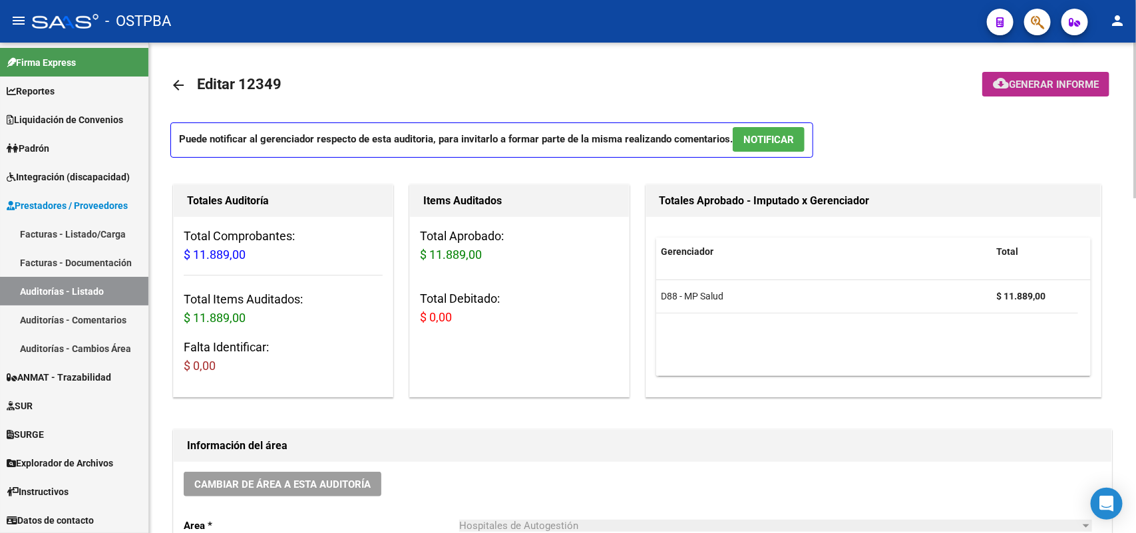
click at [1032, 79] on span "Generar informe" at bounding box center [1054, 85] width 90 height 12
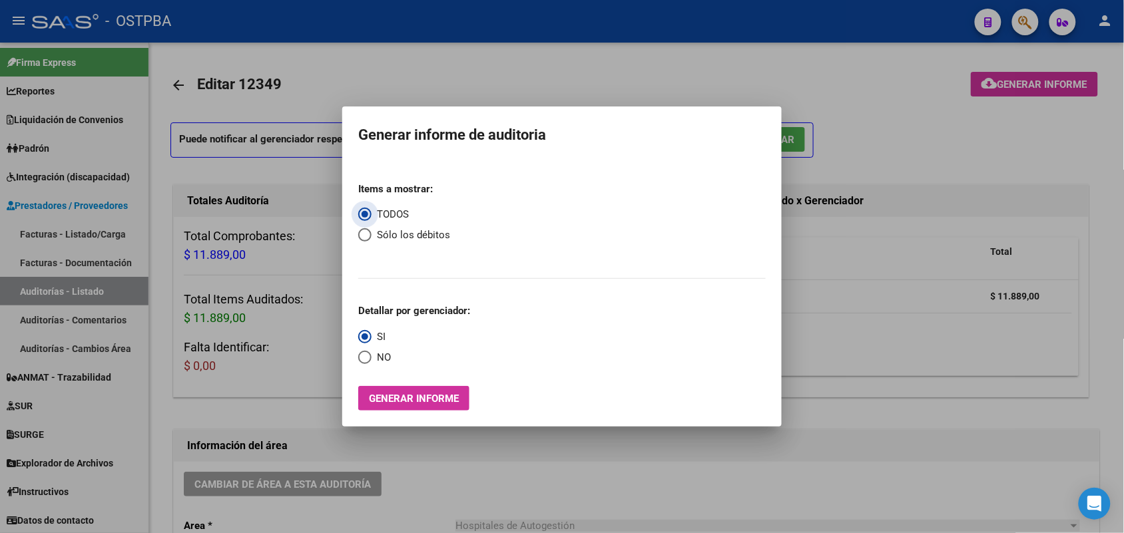
click at [431, 395] on span "Generar informe" at bounding box center [414, 399] width 90 height 12
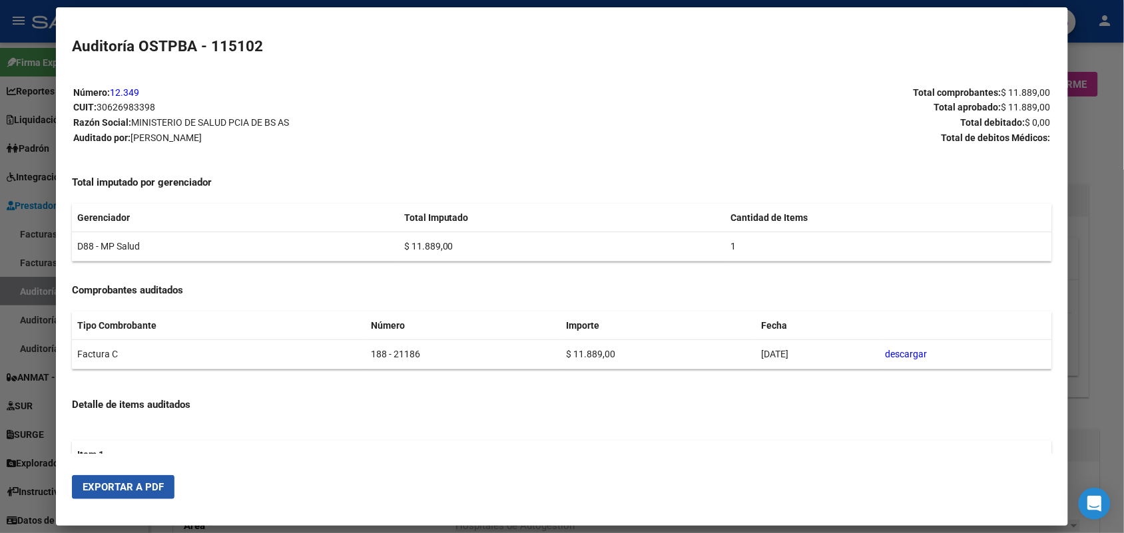
click at [150, 490] on span "Exportar a PDF" at bounding box center [123, 487] width 81 height 12
drag, startPoint x: 1097, startPoint y: 178, endPoint x: 1090, endPoint y: 134, distance: 43.9
click at [1096, 168] on div at bounding box center [562, 266] width 1124 height 533
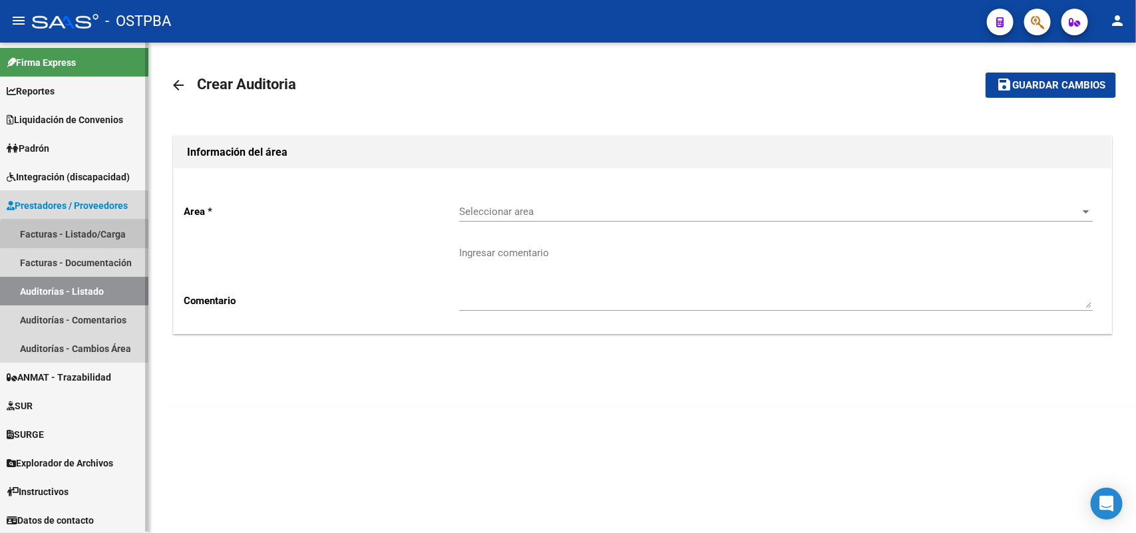
click at [110, 234] on link "Facturas - Listado/Carga" at bounding box center [74, 234] width 148 height 29
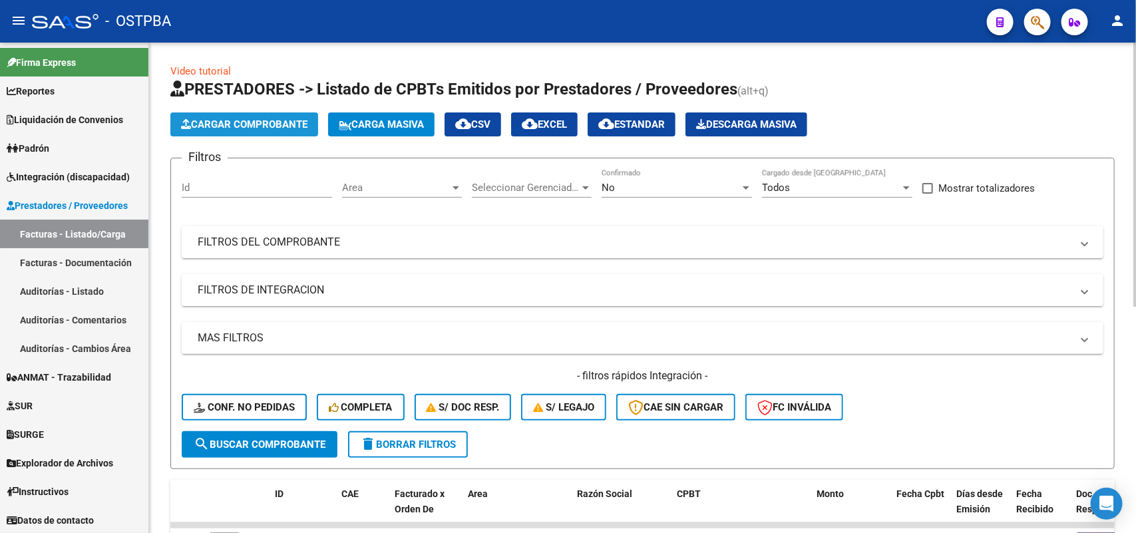
click at [258, 120] on span "Cargar Comprobante" at bounding box center [244, 124] width 126 height 12
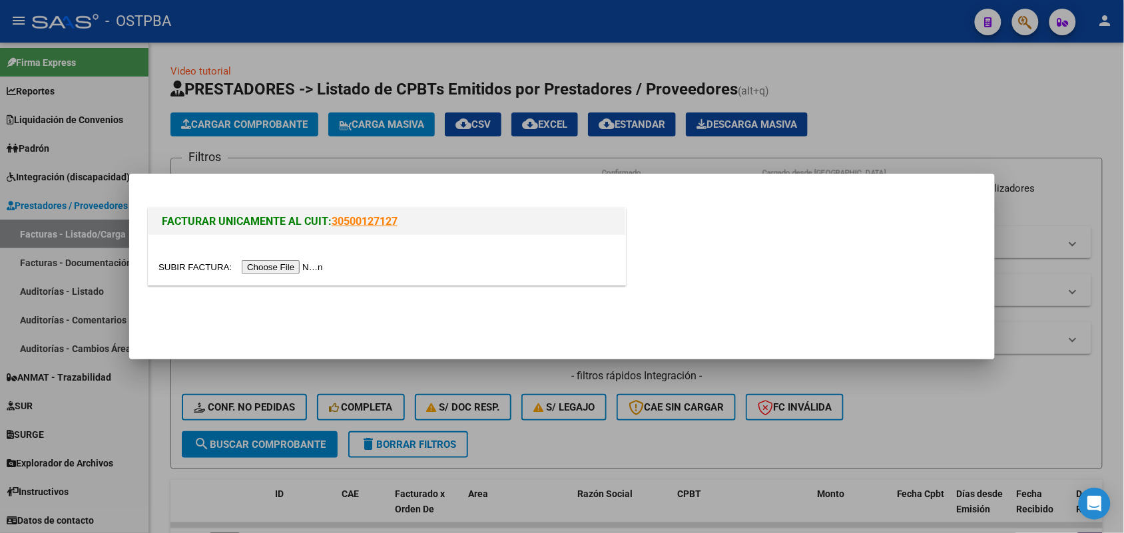
click at [280, 268] on input "file" at bounding box center [242, 267] width 168 height 14
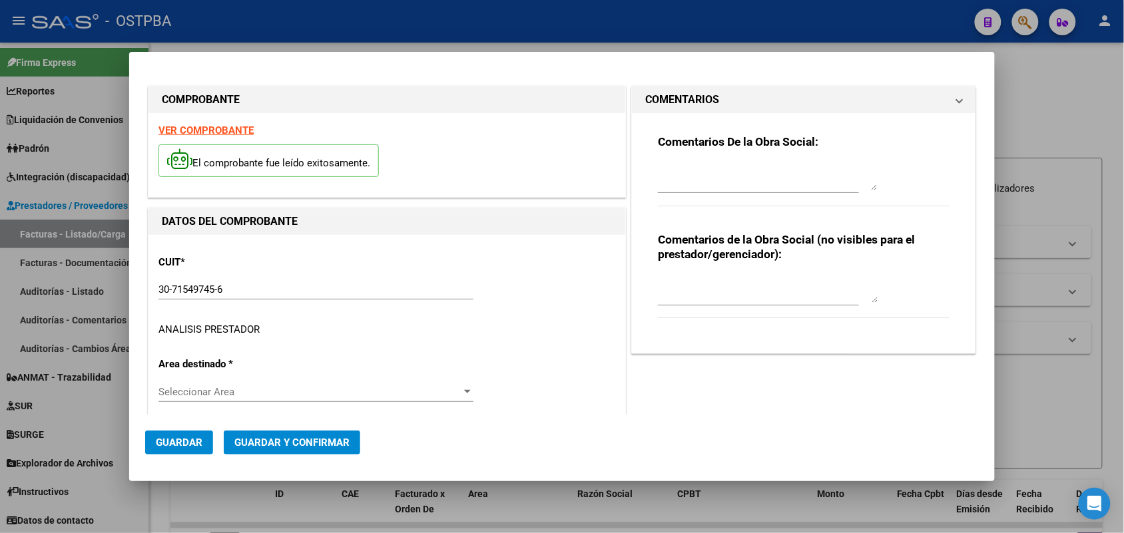
type input "2025-11-16"
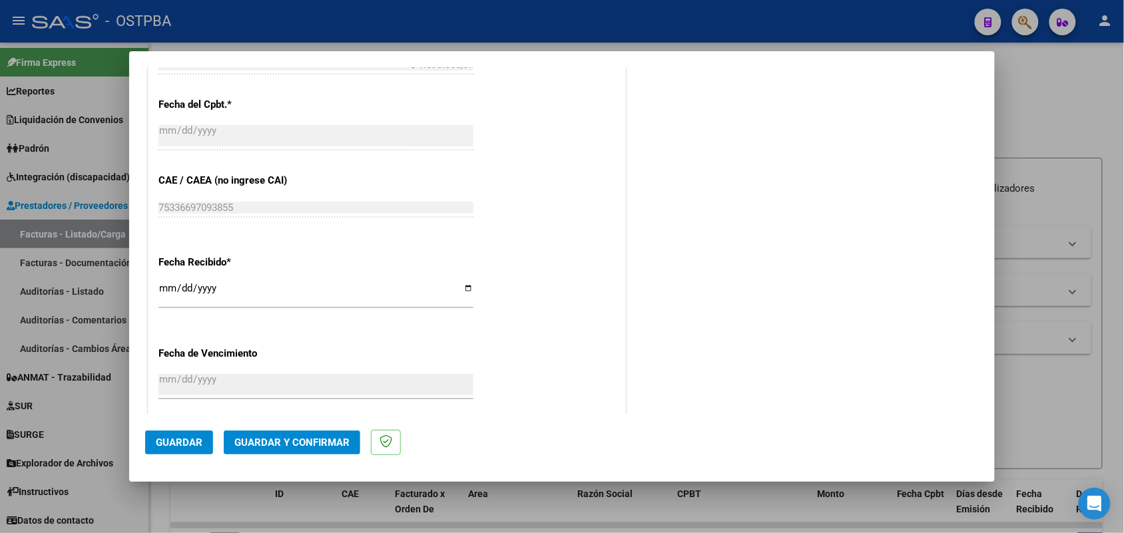
scroll to position [666, 0]
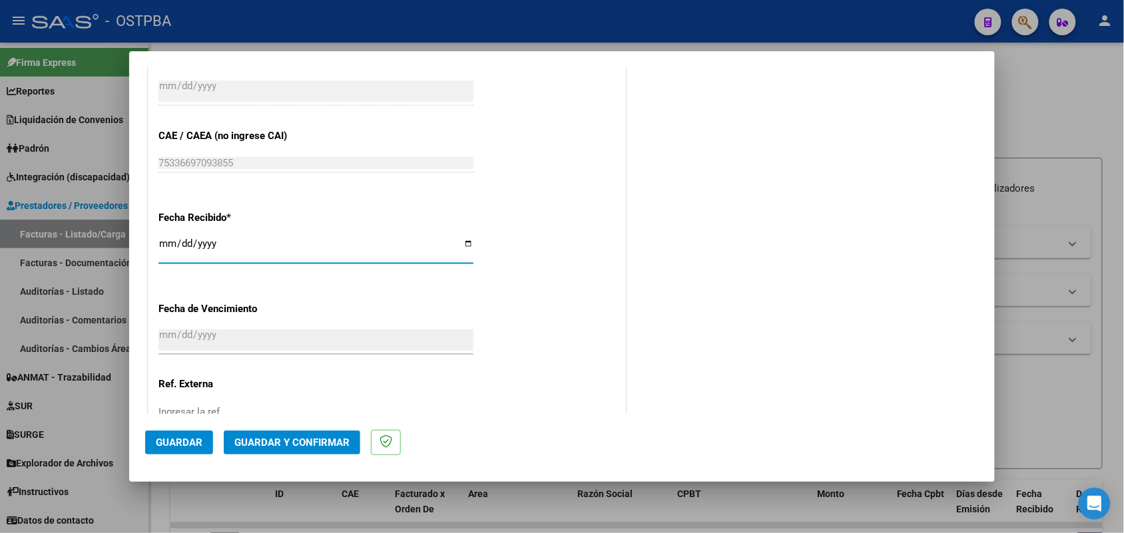
click at [167, 244] on input "[DATE]" at bounding box center [315, 248] width 315 height 21
type input "2025-08-18"
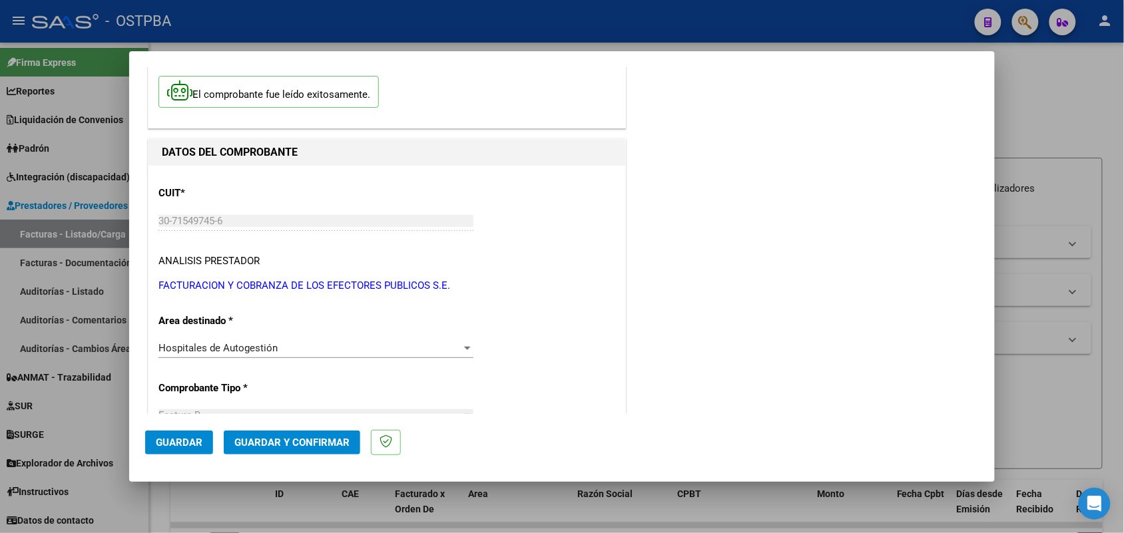
scroll to position [0, 0]
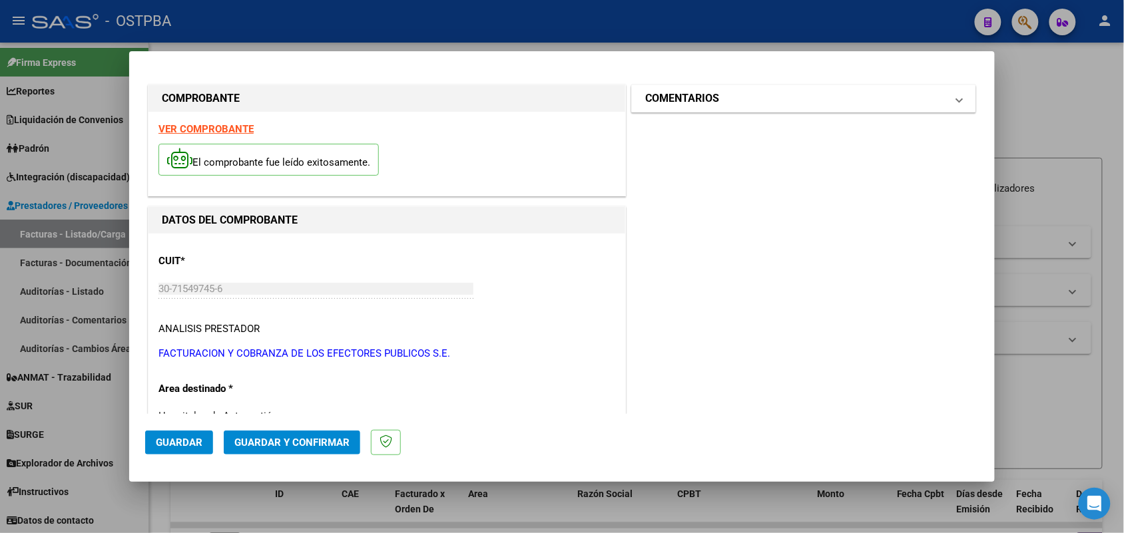
drag, startPoint x: 949, startPoint y: 98, endPoint x: 933, endPoint y: 104, distance: 16.4
click at [956, 99] on span at bounding box center [958, 99] width 5 height 16
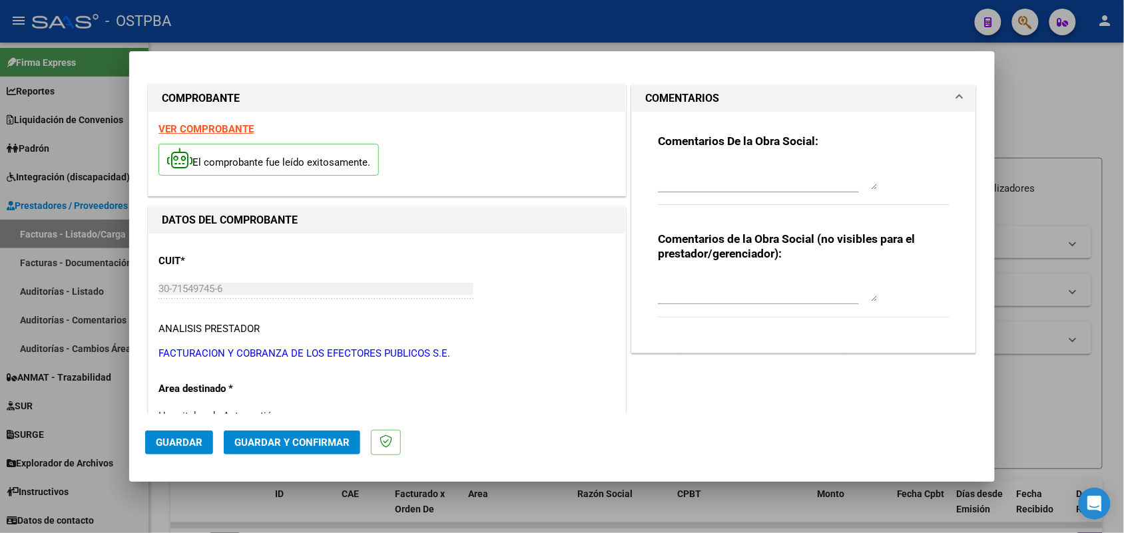
click at [658, 181] on textarea at bounding box center [768, 176] width 220 height 27
type textarea "h"
click at [956, 93] on span at bounding box center [958, 99] width 5 height 16
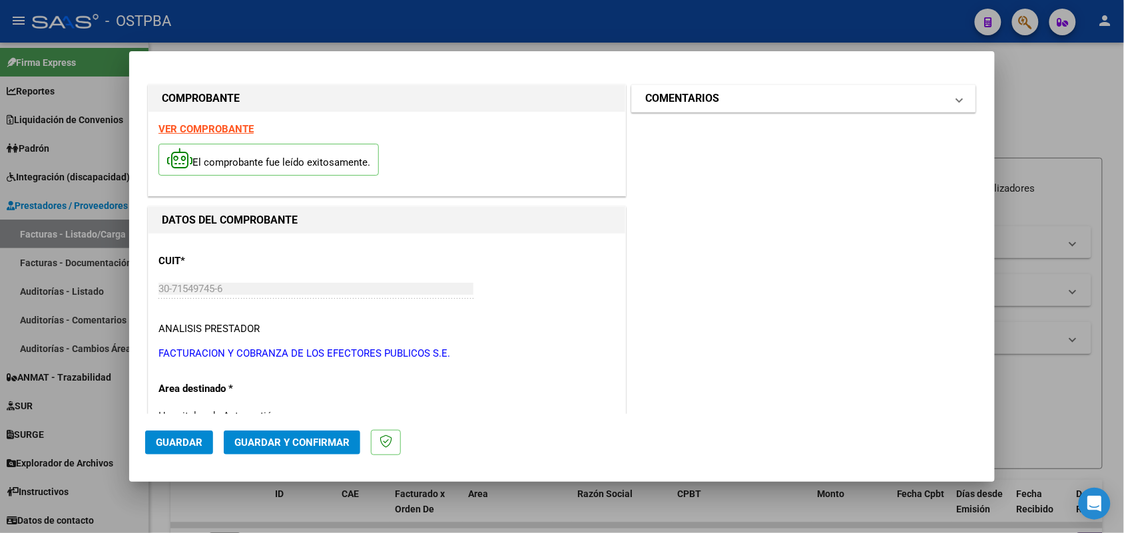
click at [956, 97] on span at bounding box center [958, 99] width 5 height 16
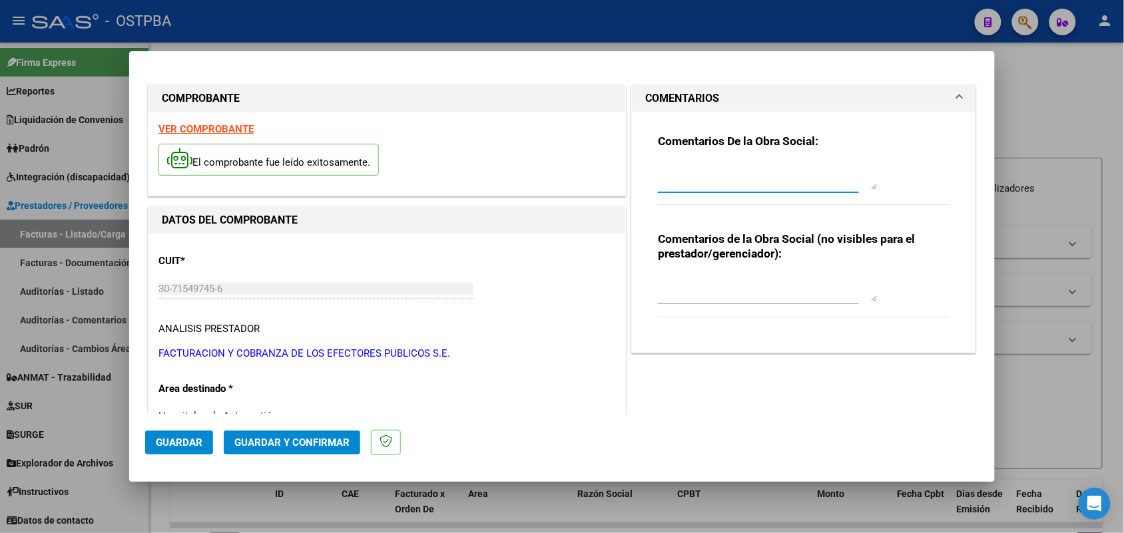
click at [711, 182] on textarea at bounding box center [768, 176] width 220 height 27
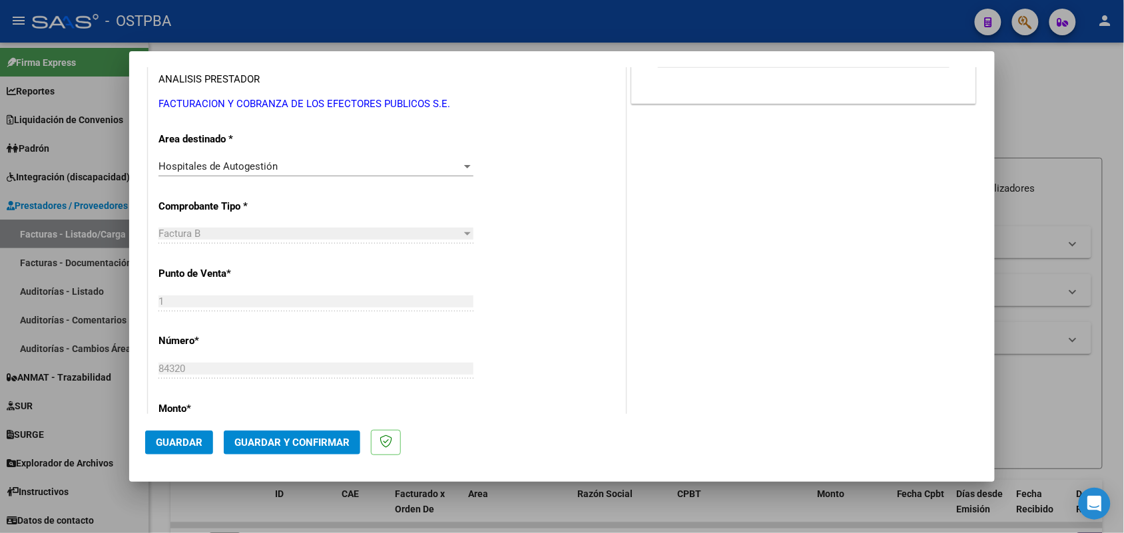
scroll to position [83, 0]
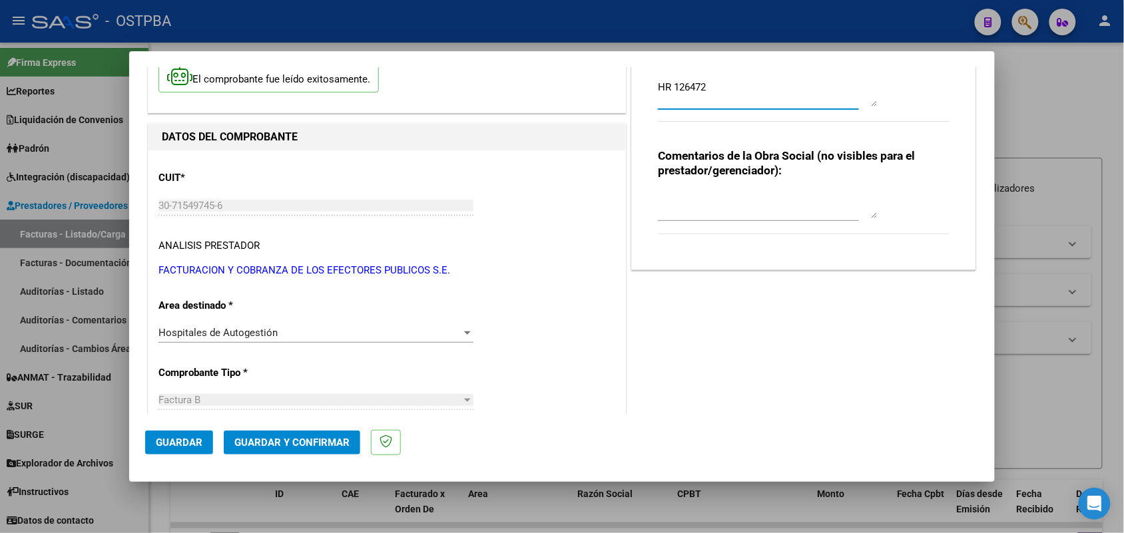
type textarea "HR 126472"
click at [200, 440] on span "Guardar" at bounding box center [179, 443] width 47 height 12
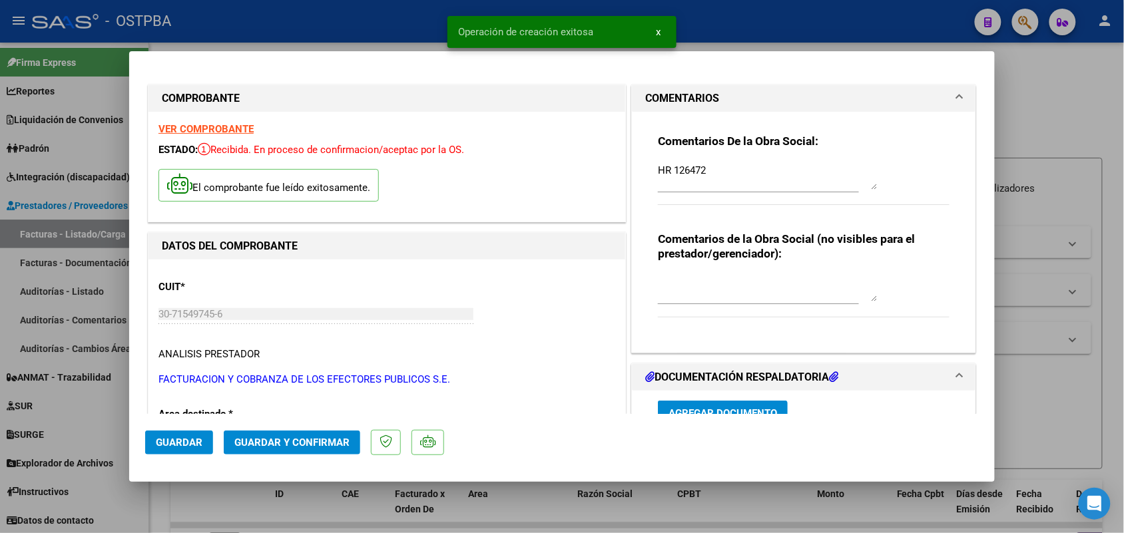
scroll to position [250, 0]
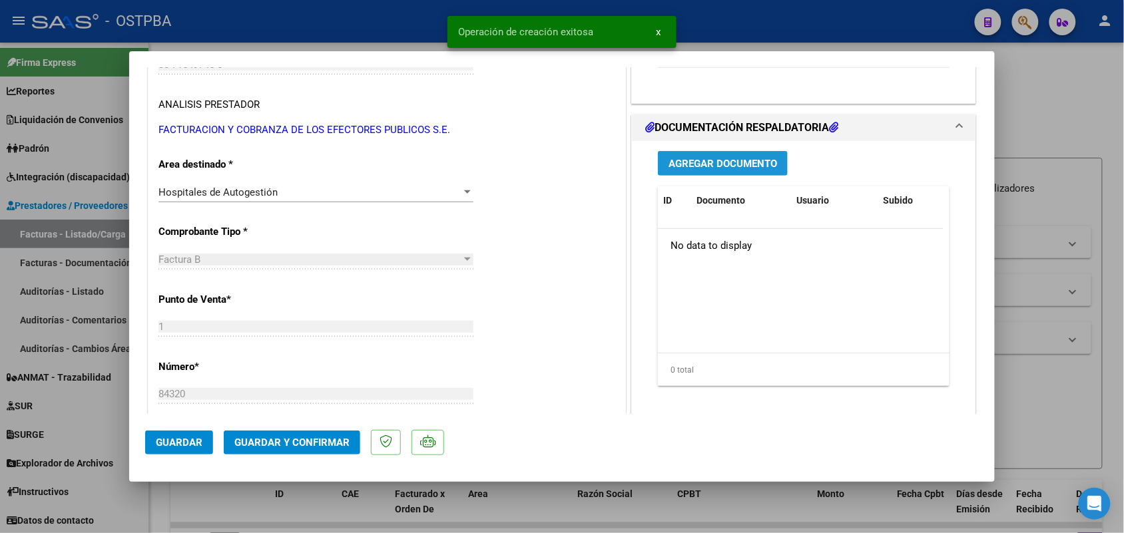
click at [730, 163] on span "Agregar Documento" at bounding box center [722, 164] width 108 height 12
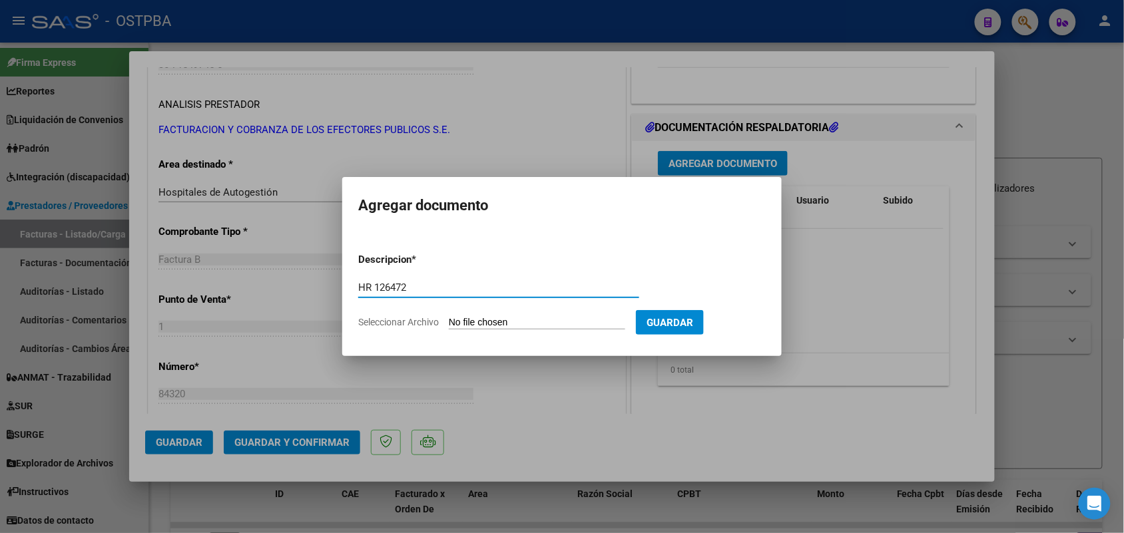
type input "HR 126472"
click at [456, 321] on input "Seleccionar Archivo" at bounding box center [537, 323] width 176 height 13
type input "C:\fakepath\HR 126472.pdf"
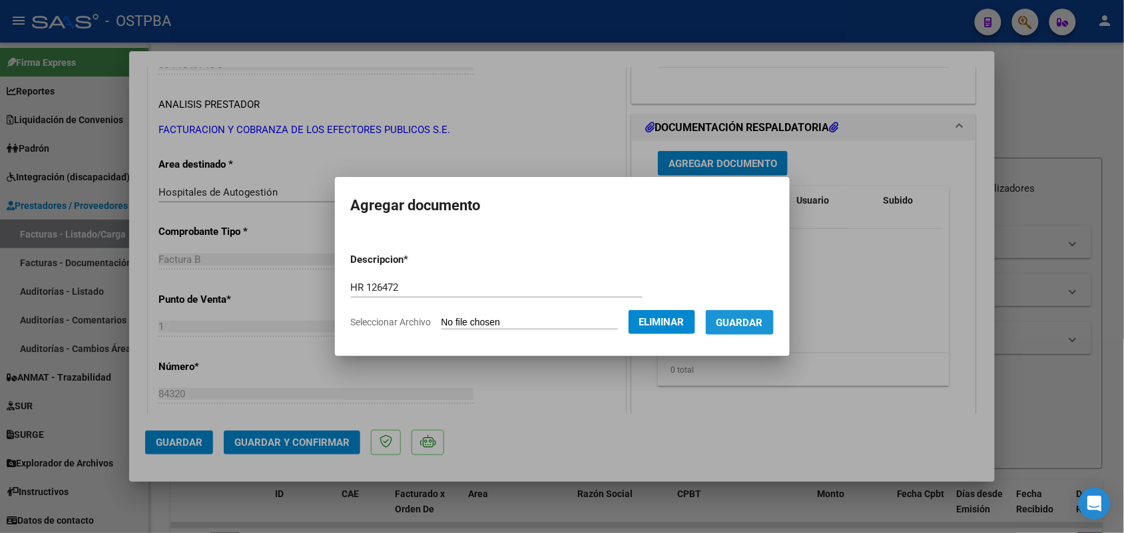
click at [740, 325] on span "Guardar" at bounding box center [739, 323] width 47 height 12
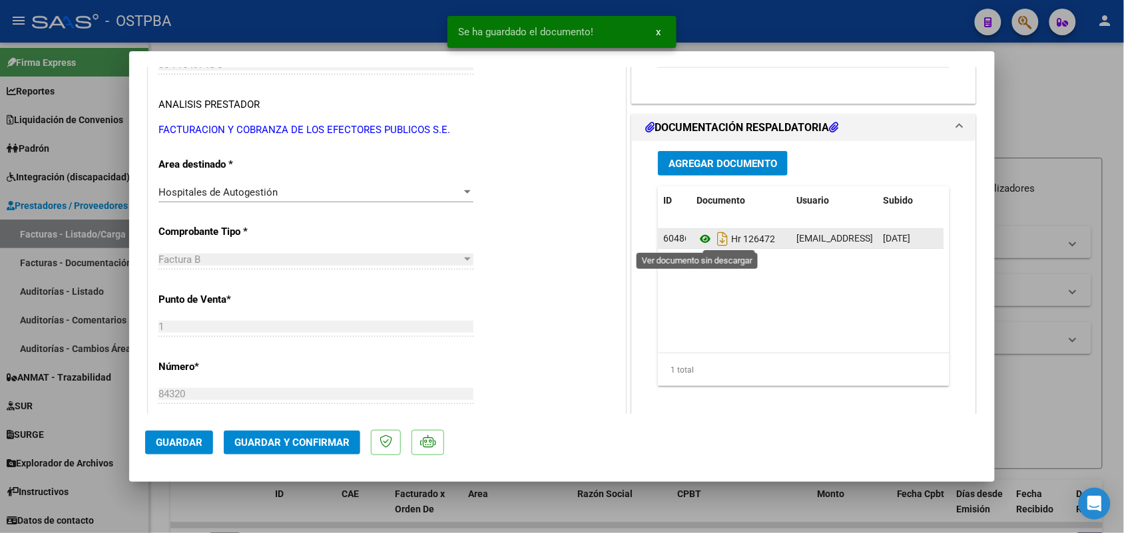
click at [698, 237] on icon at bounding box center [704, 239] width 17 height 16
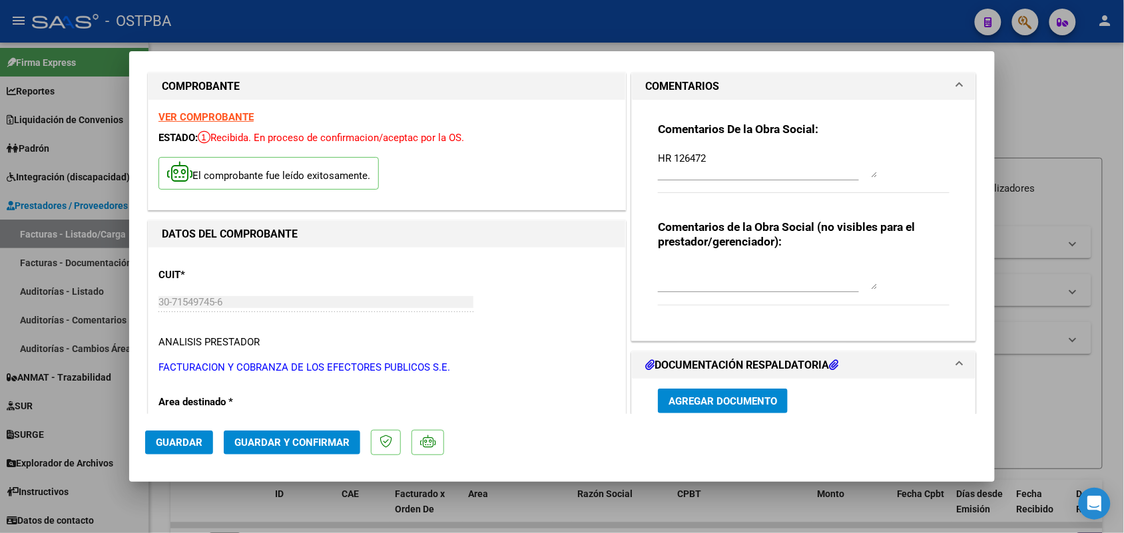
scroll to position [0, 0]
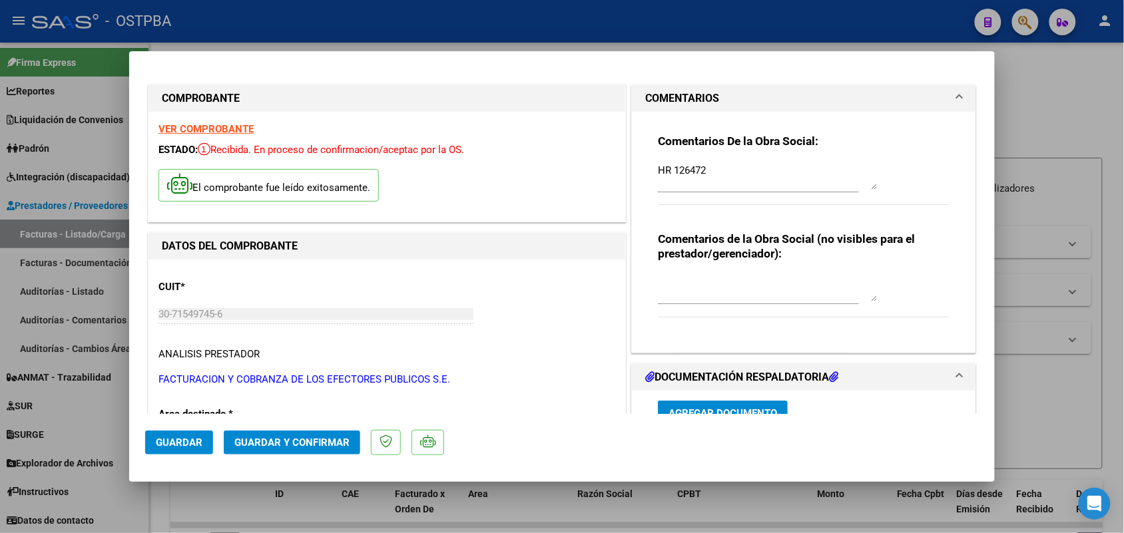
click at [217, 127] on strong "VER COMPROBANTE" at bounding box center [205, 129] width 95 height 12
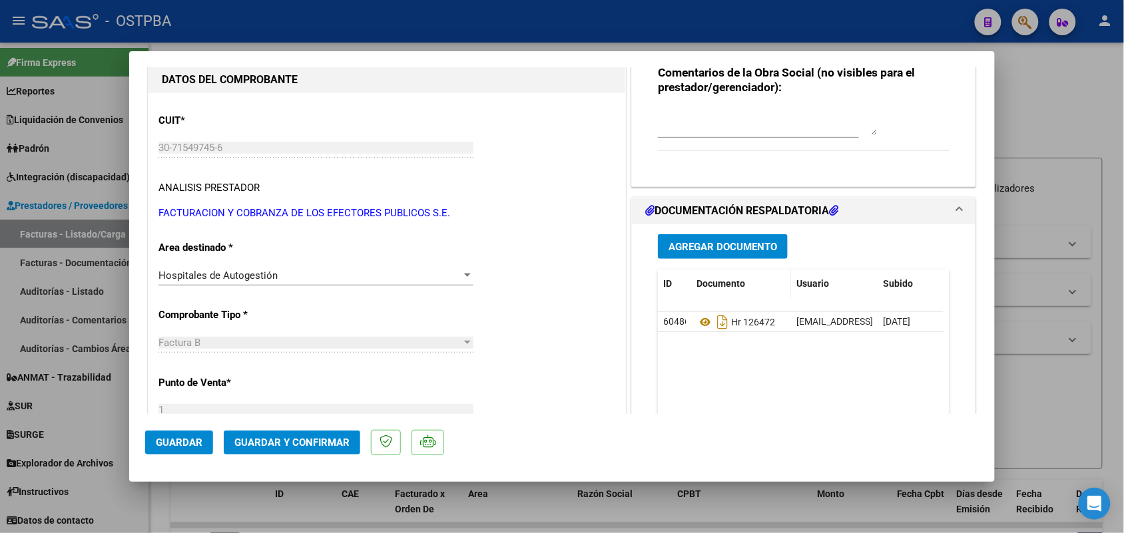
scroll to position [250, 0]
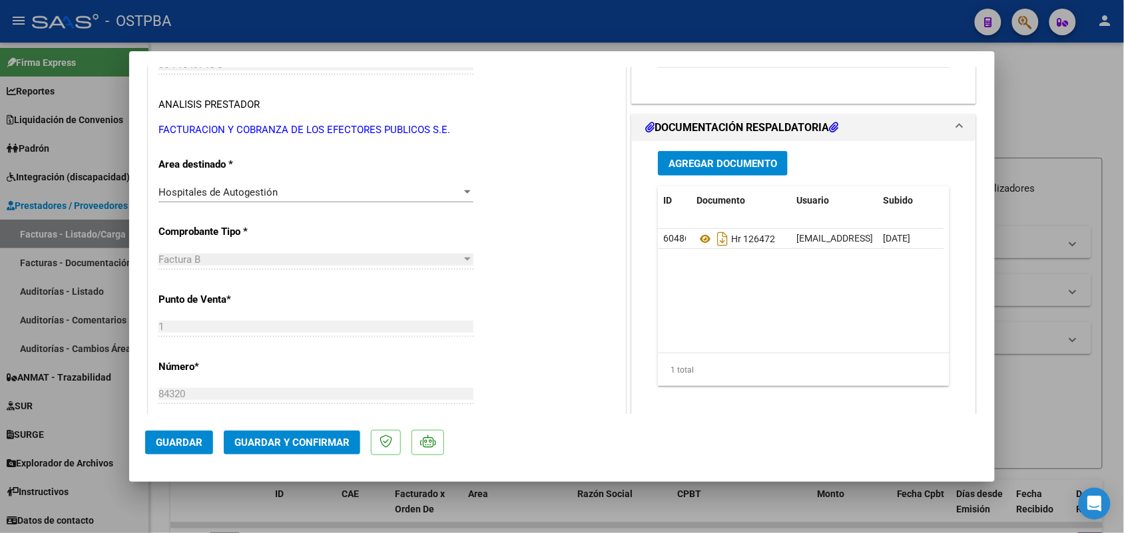
click at [729, 164] on span "Agregar Documento" at bounding box center [722, 164] width 108 height 12
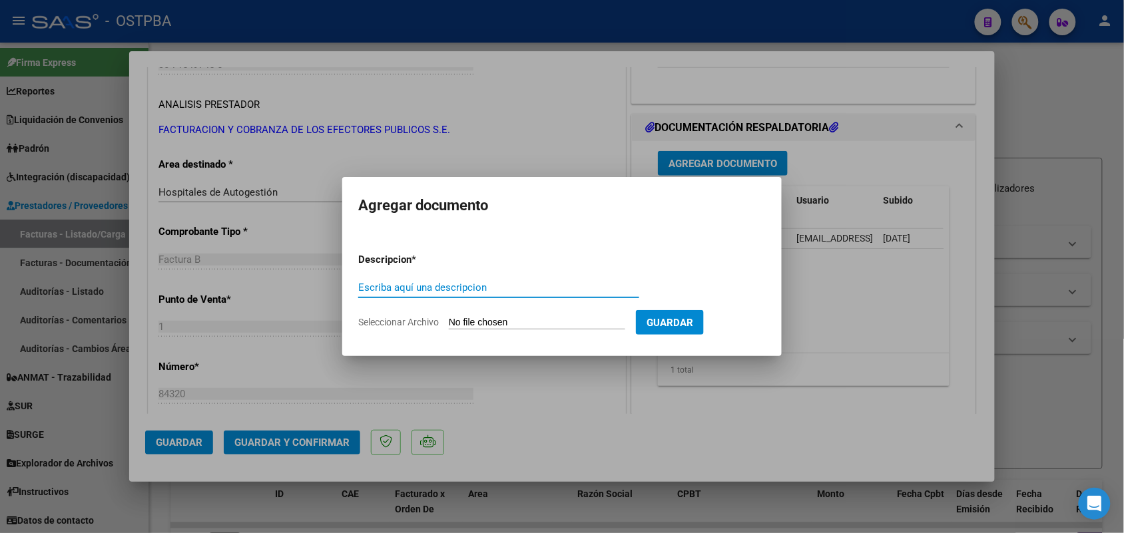
type input "1"
type input "DOC 84320"
click at [461, 324] on input "Seleccionar Archivo" at bounding box center [537, 323] width 176 height 13
type input "C:\fakepath\doc 84320.pdf"
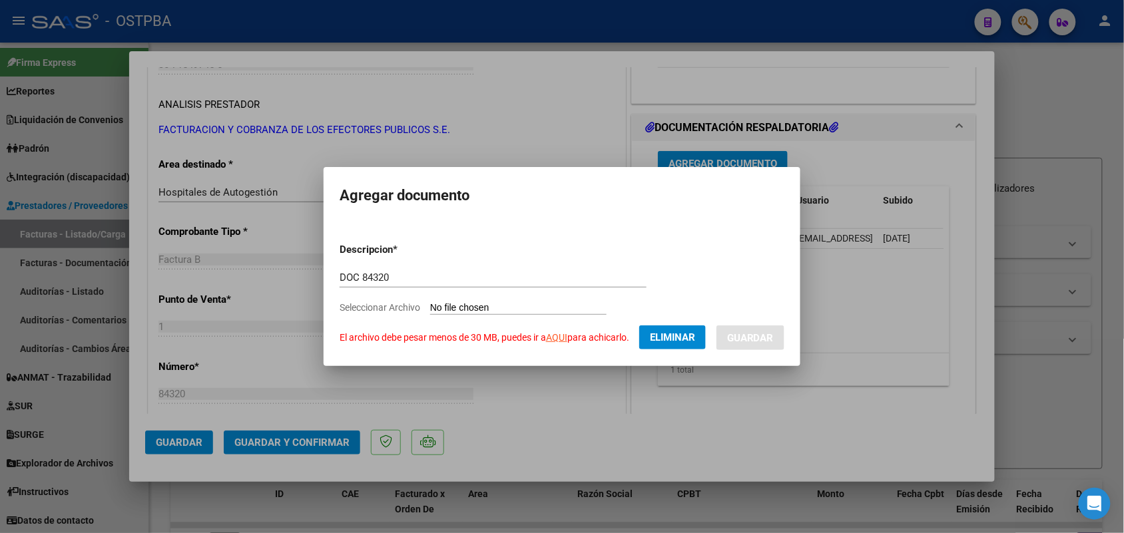
click at [627, 381] on div at bounding box center [562, 266] width 1124 height 533
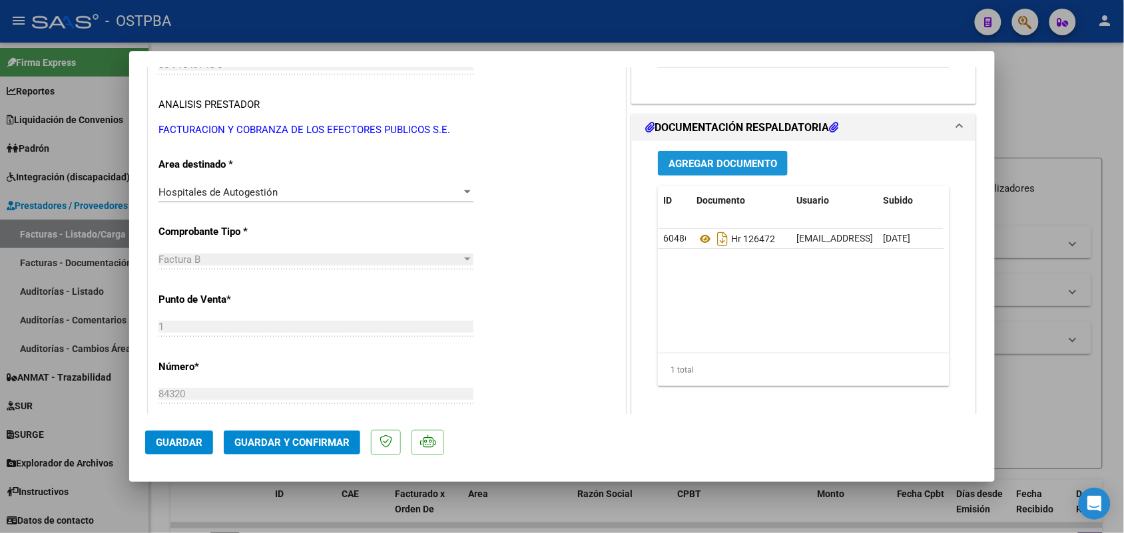
click at [710, 164] on span "Agregar Documento" at bounding box center [722, 164] width 108 height 12
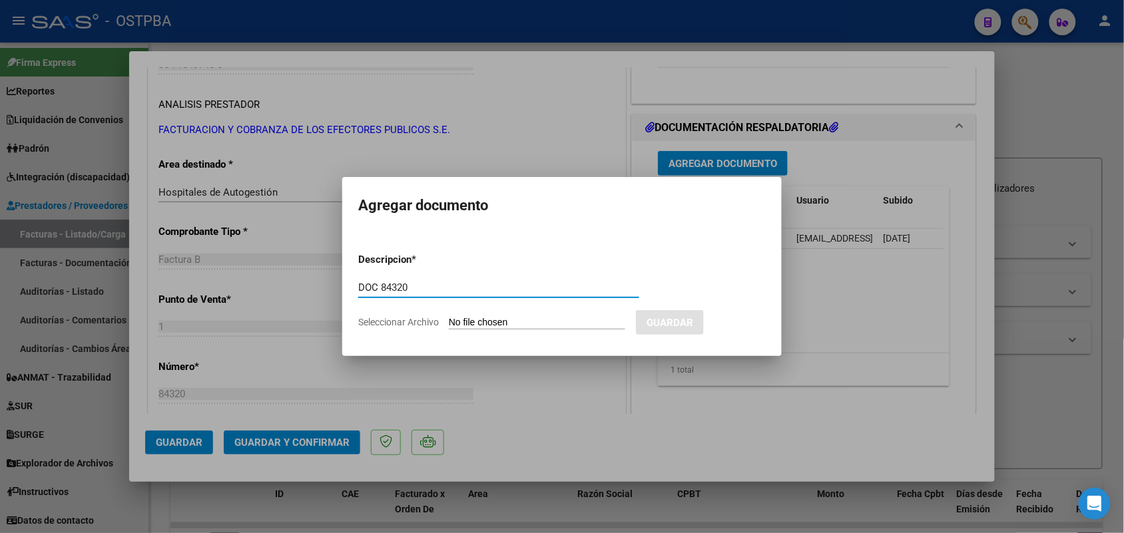
type input "DOC 84320"
click at [469, 324] on input "Seleccionar Archivo" at bounding box center [537, 323] width 176 height 13
type input "C:\fakepath\doc 84320.pdf"
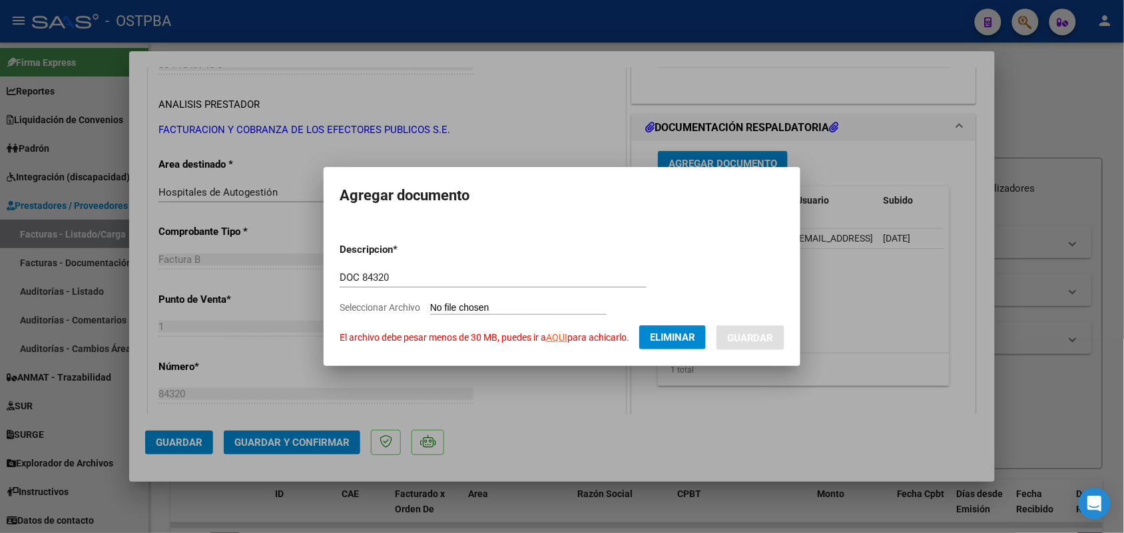
click at [641, 399] on div at bounding box center [562, 266] width 1124 height 533
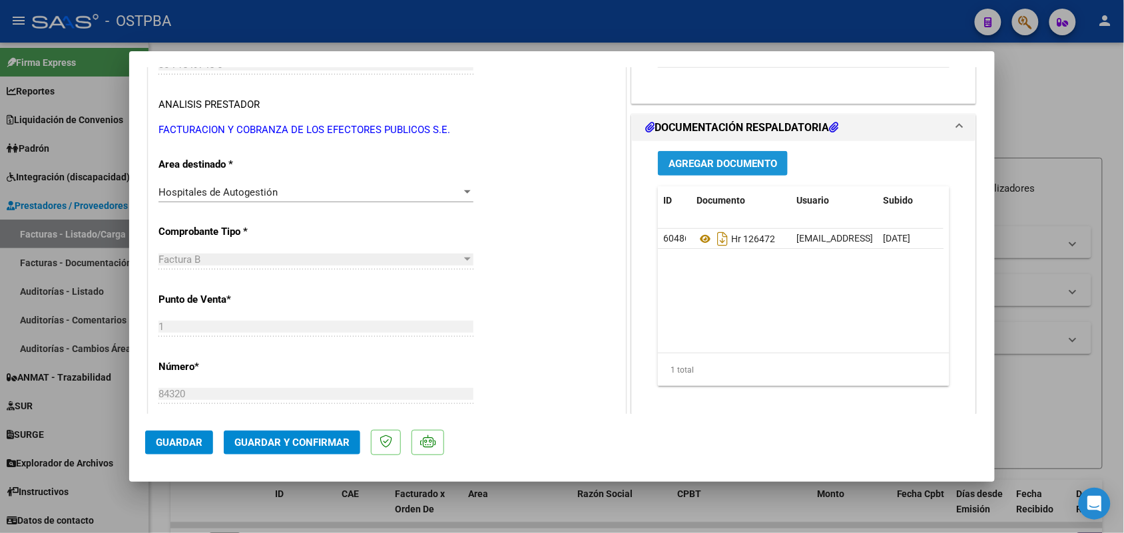
click at [718, 165] on span "Agregar Documento" at bounding box center [722, 164] width 108 height 12
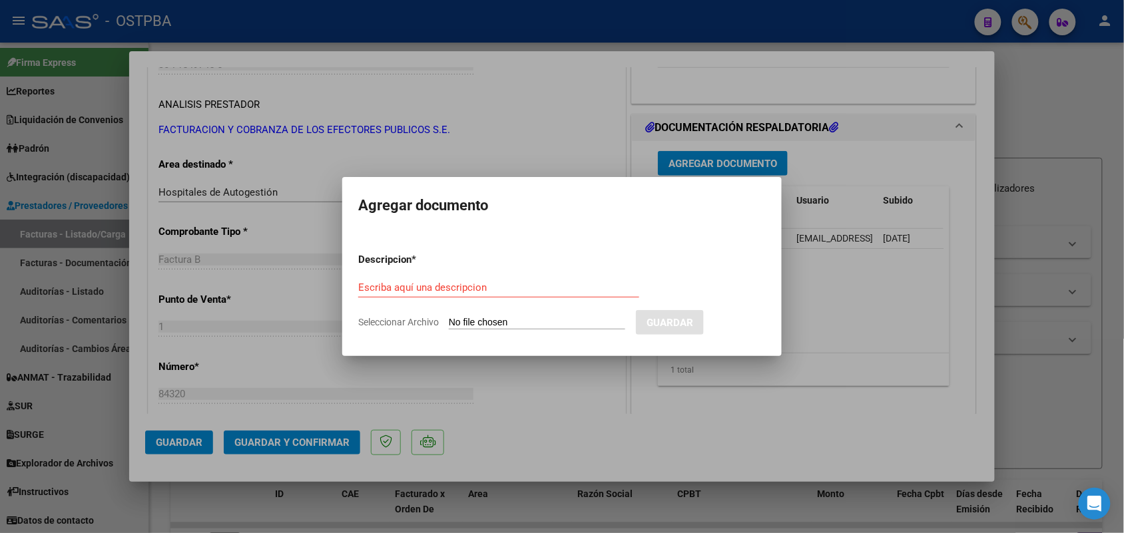
click at [800, 276] on div at bounding box center [562, 266] width 1124 height 533
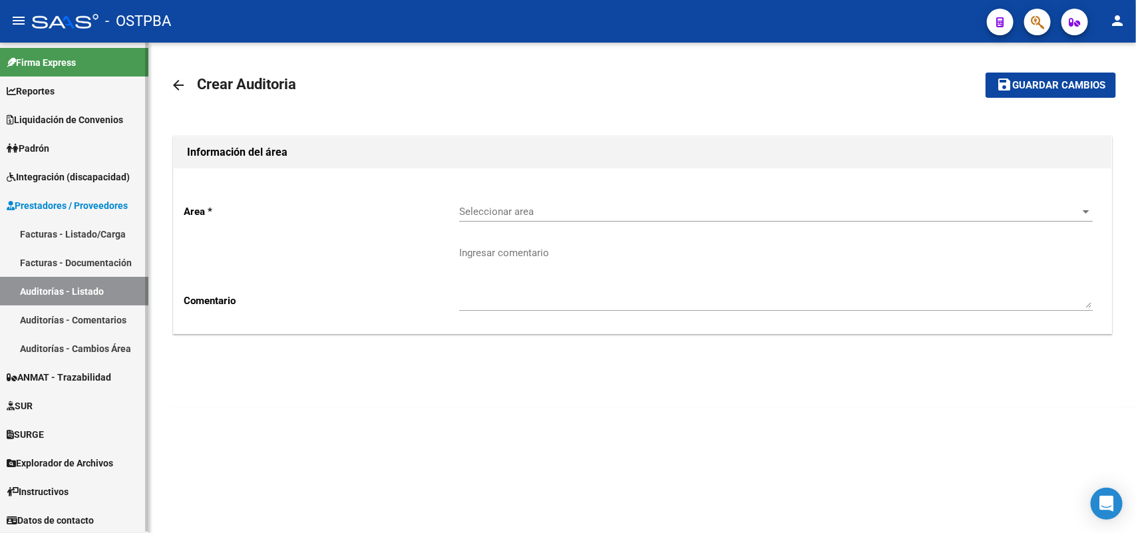
click at [100, 228] on link "Facturas - Listado/Carga" at bounding box center [74, 234] width 148 height 29
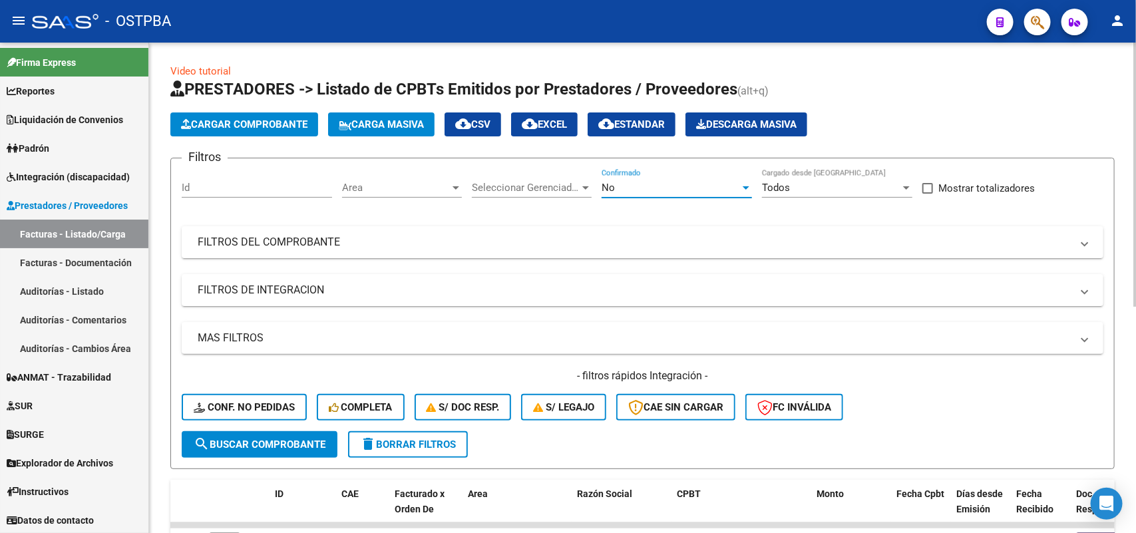
drag, startPoint x: 749, startPoint y: 185, endPoint x: 743, endPoint y: 186, distance: 6.8
click at [747, 185] on div at bounding box center [746, 187] width 12 height 11
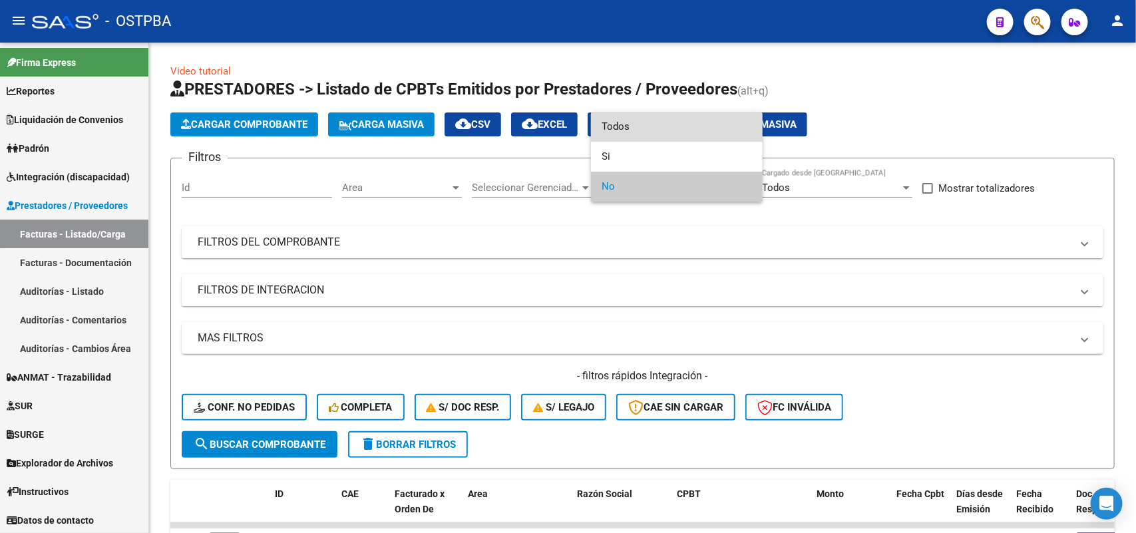
click at [633, 123] on span "Todos" at bounding box center [677, 127] width 150 height 30
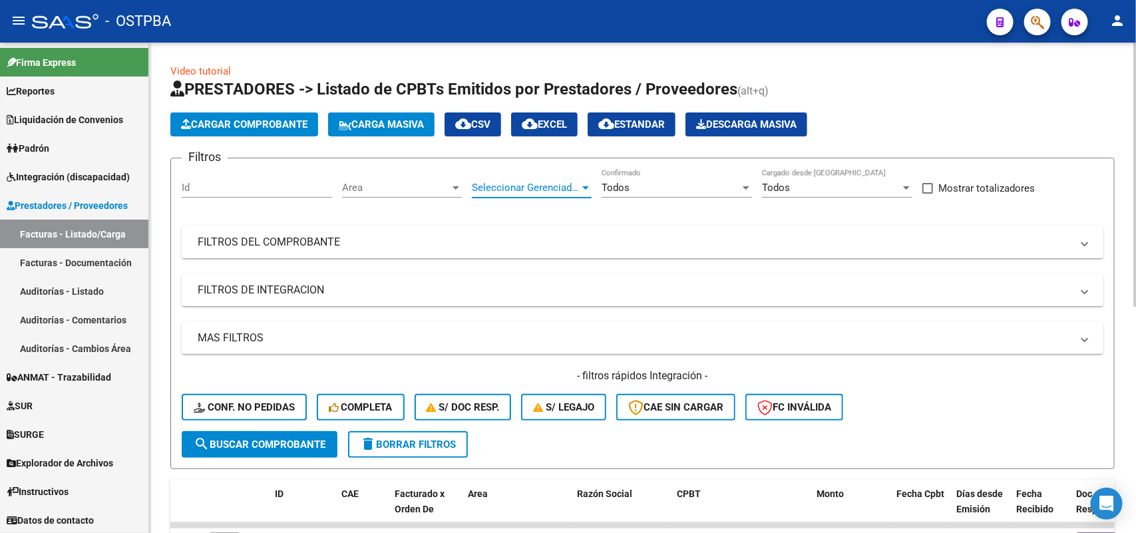
click at [589, 182] on div "Seleccionar Gerenciador" at bounding box center [532, 188] width 120 height 12
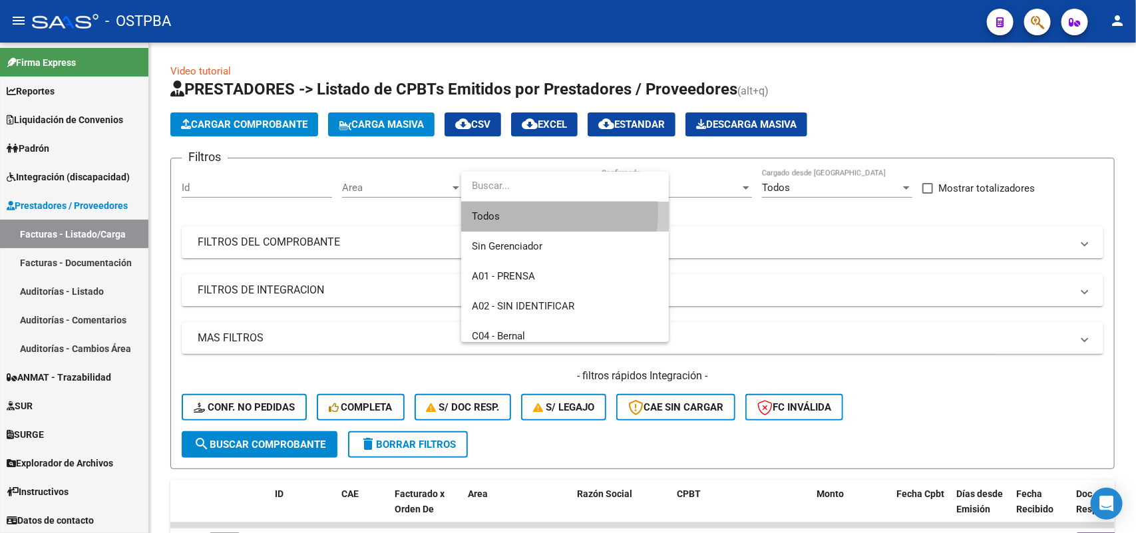
click at [518, 212] on span "Todos" at bounding box center [565, 217] width 186 height 30
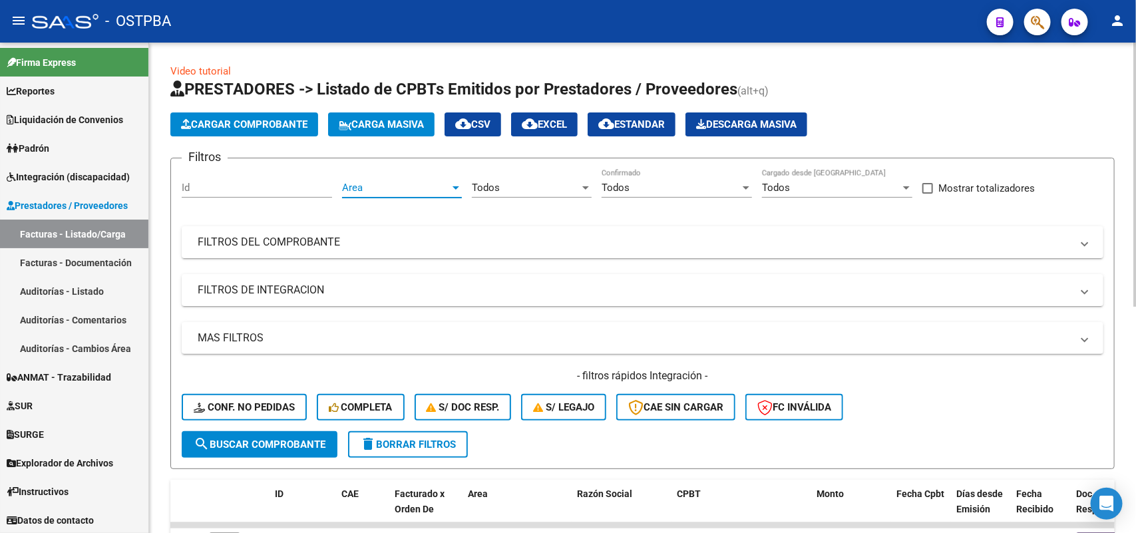
click at [457, 186] on div at bounding box center [456, 187] width 7 height 3
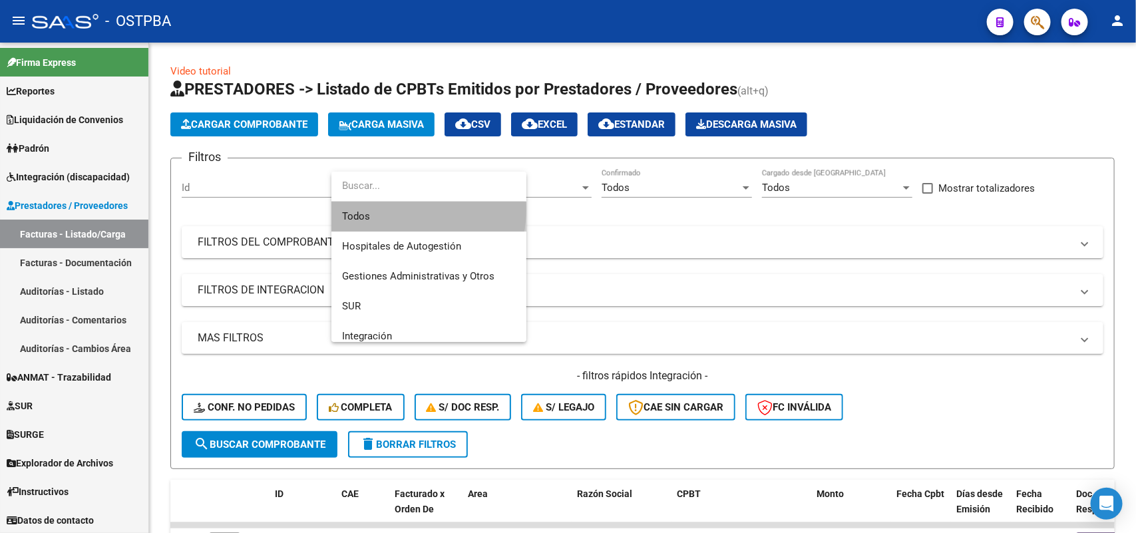
click at [386, 210] on span "Todos" at bounding box center [429, 217] width 174 height 30
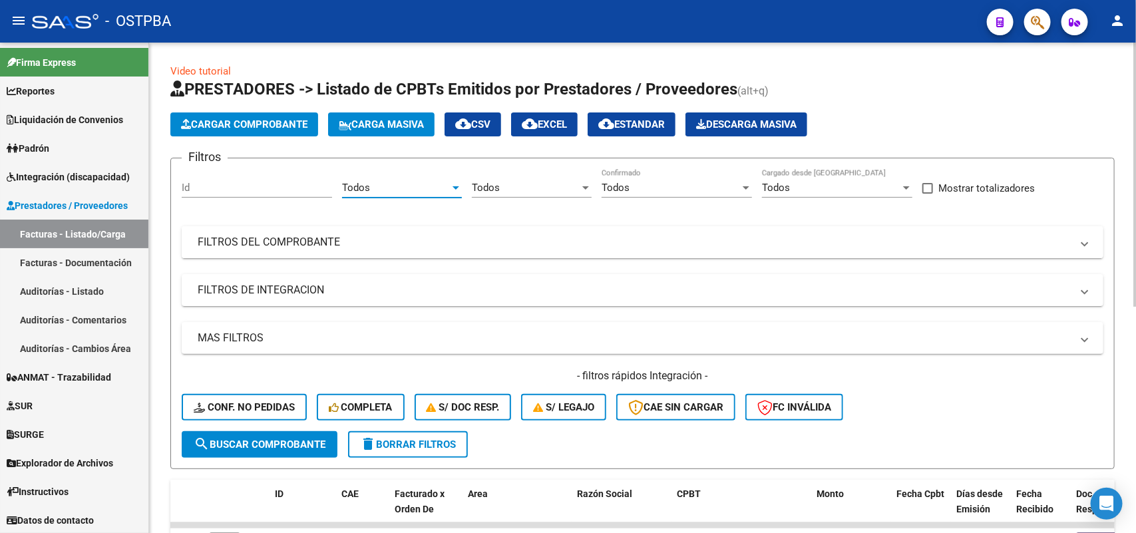
click at [336, 243] on mat-panel-title "FILTROS DEL COMPROBANTE" at bounding box center [635, 242] width 874 height 15
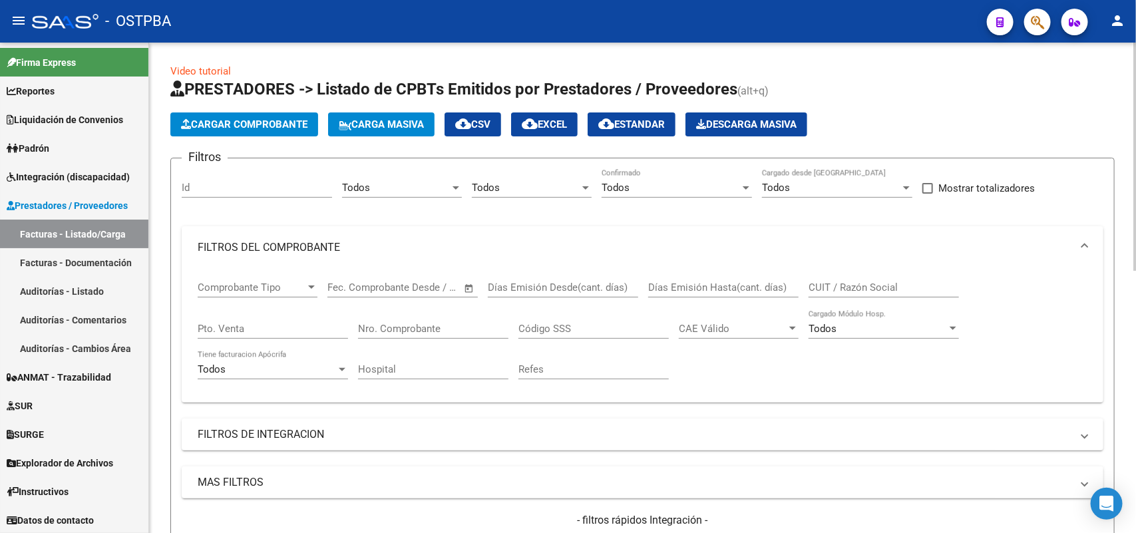
click at [451, 319] on div "Nro. Comprobante" at bounding box center [433, 324] width 150 height 29
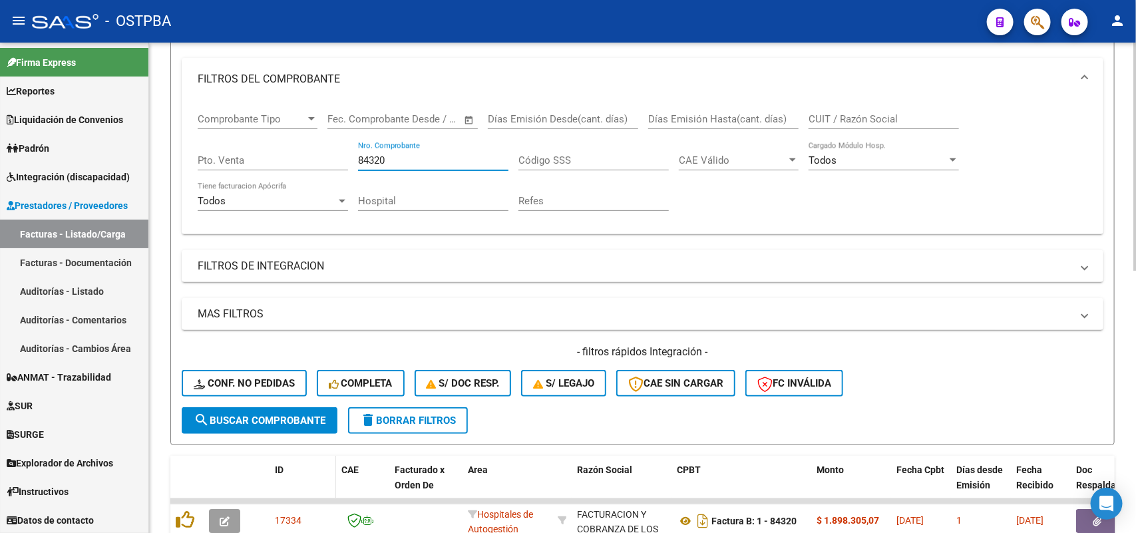
scroll to position [416, 0]
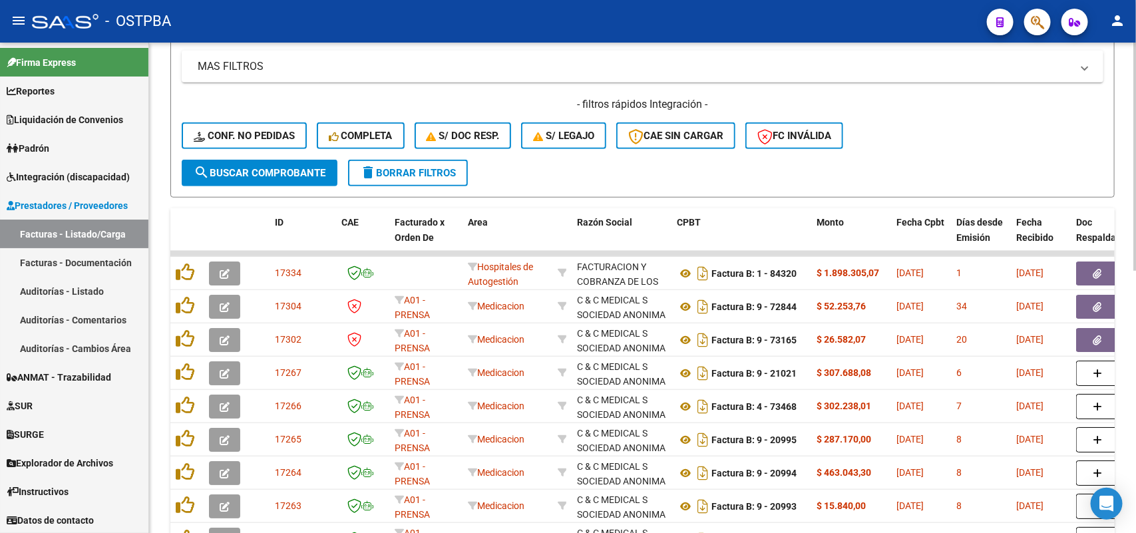
type input "84320"
click at [248, 173] on span "search Buscar Comprobante" at bounding box center [260, 173] width 132 height 12
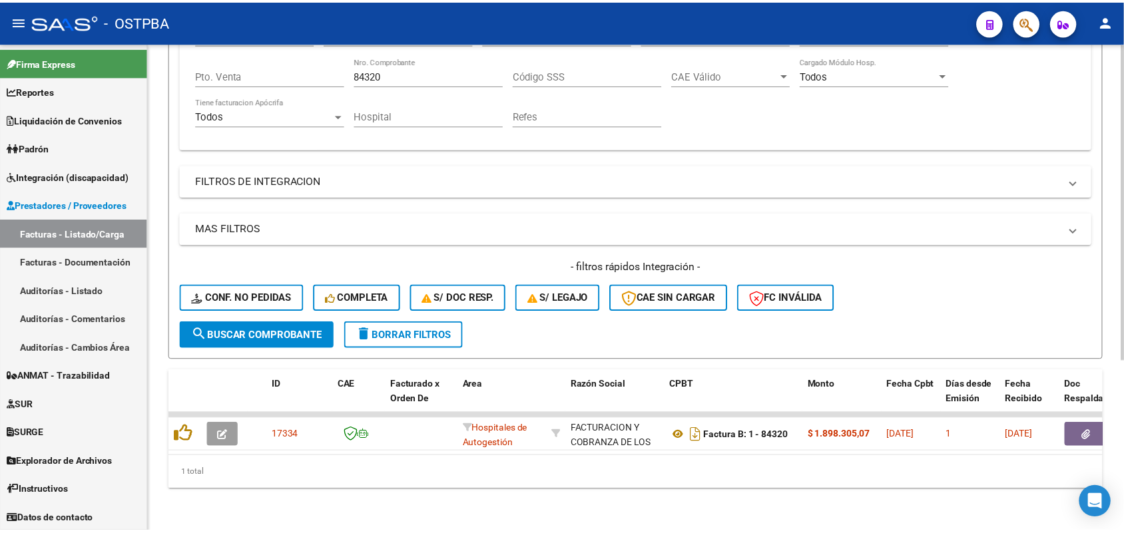
scroll to position [263, 0]
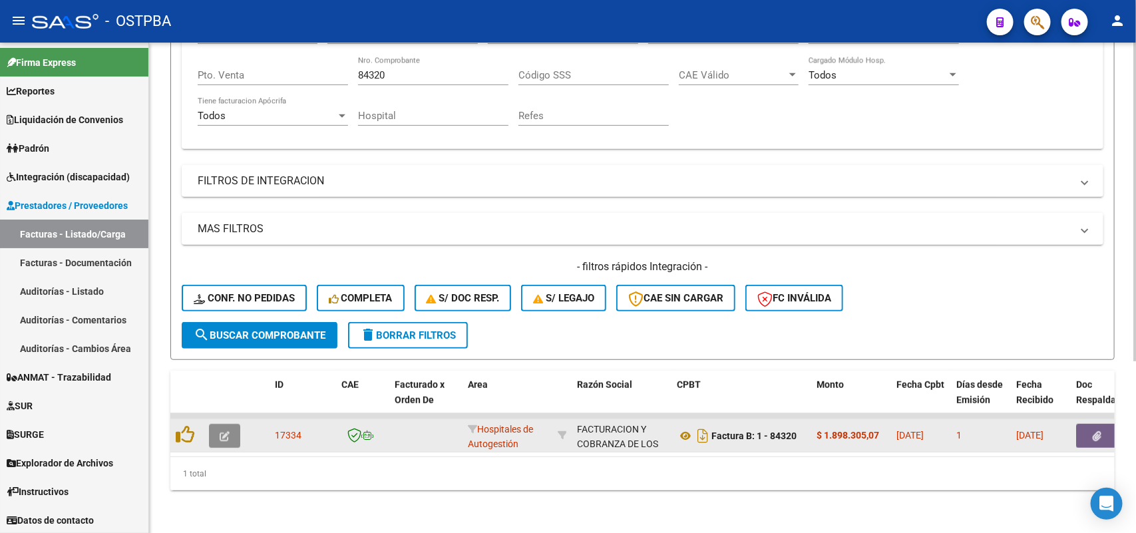
click at [223, 431] on icon "button" at bounding box center [225, 436] width 10 height 10
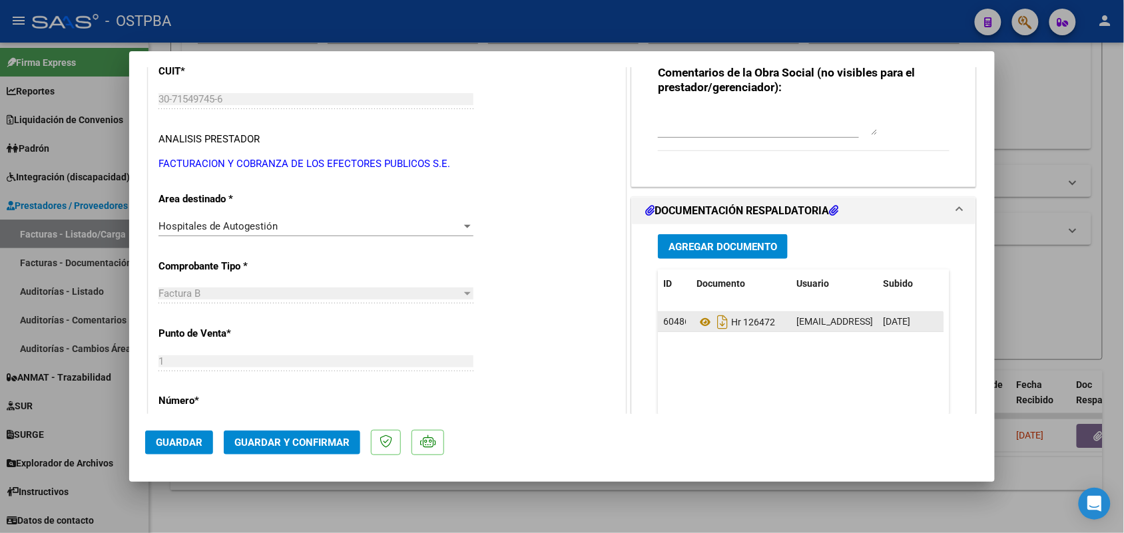
scroll to position [250, 0]
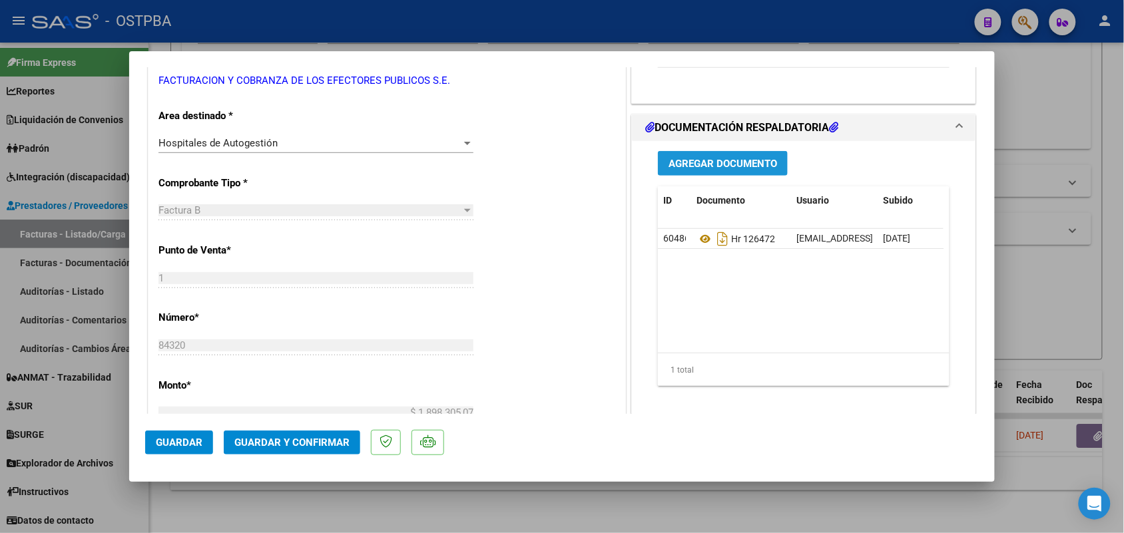
click at [720, 162] on span "Agregar Documento" at bounding box center [722, 164] width 108 height 12
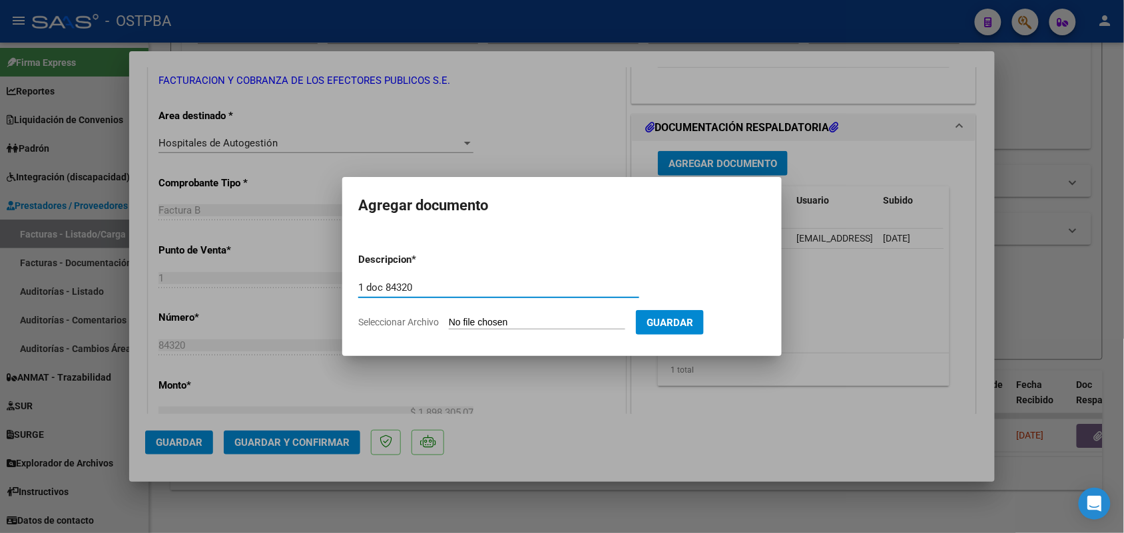
type input "1 doc 84320"
click at [460, 324] on input "Seleccionar Archivo" at bounding box center [537, 323] width 176 height 13
type input "C:\fakepath\1 doc 84320.pdf"
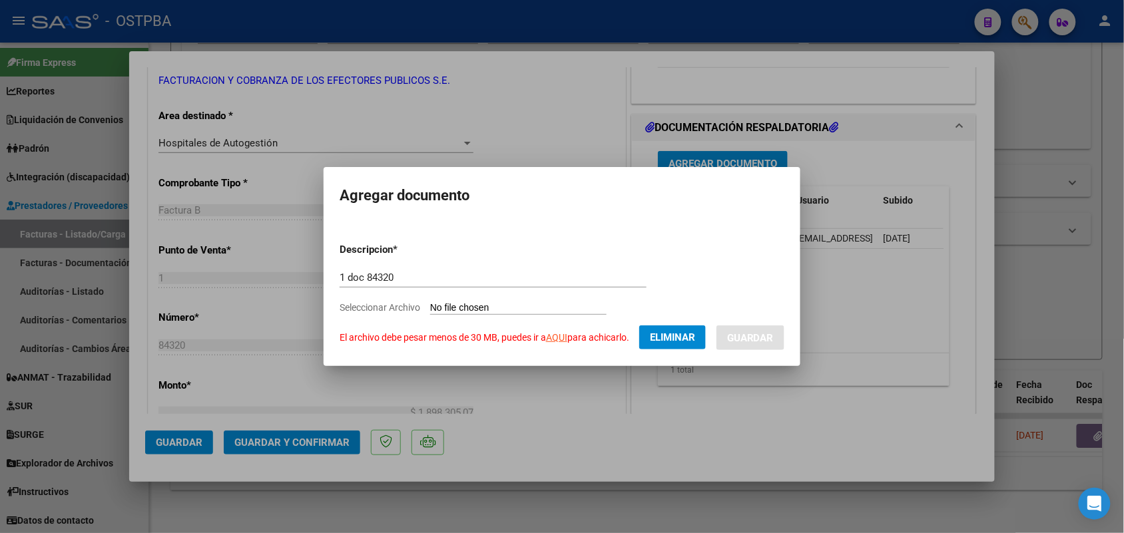
click at [516, 389] on div at bounding box center [562, 266] width 1124 height 533
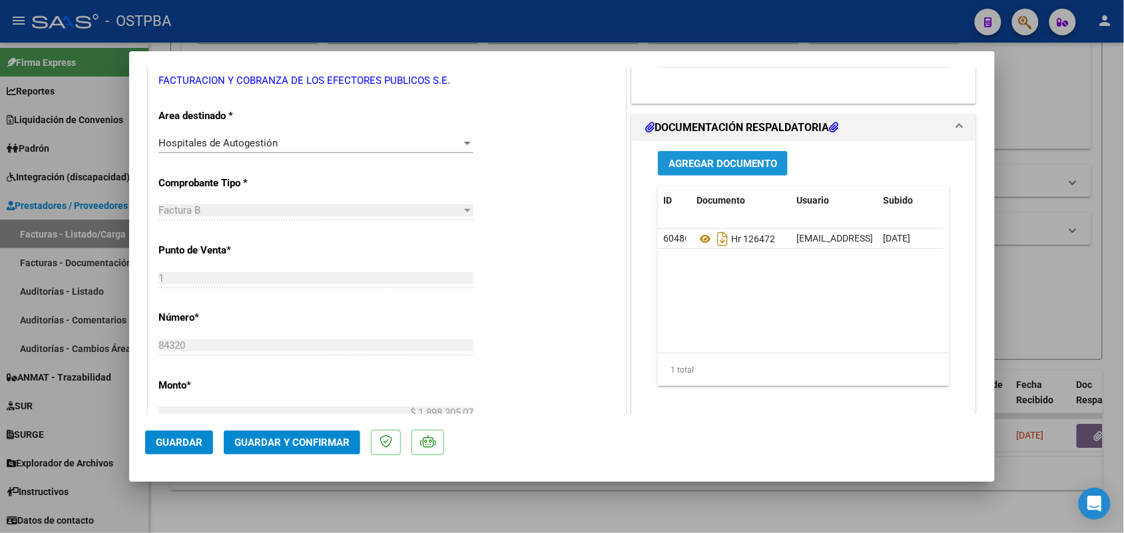
click at [726, 164] on span "Agregar Documento" at bounding box center [722, 164] width 108 height 12
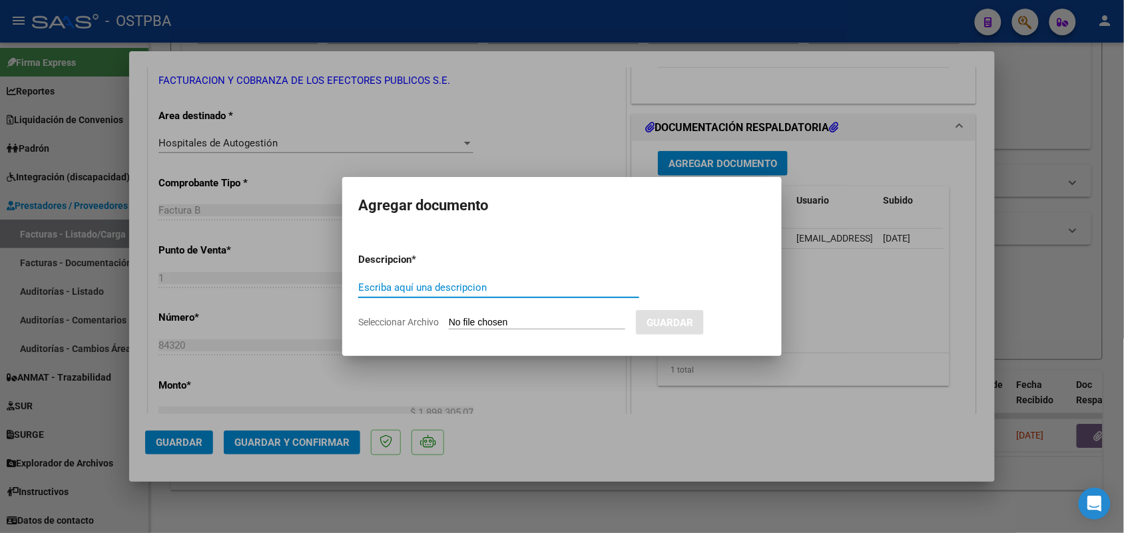
click at [643, 391] on div at bounding box center [562, 266] width 1124 height 533
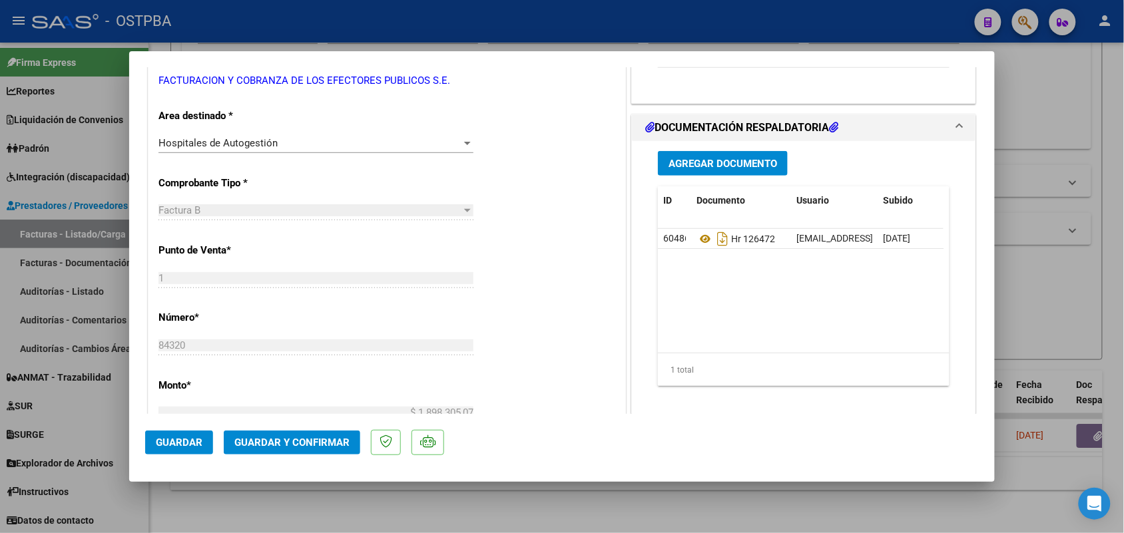
click at [708, 164] on span "Agregar Documento" at bounding box center [722, 164] width 108 height 12
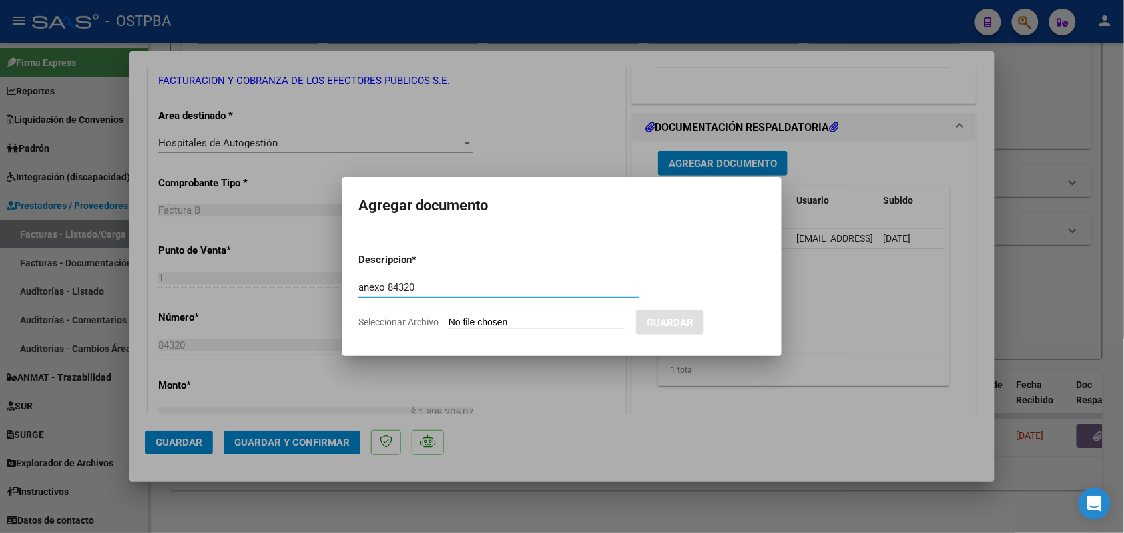
type input "anexo 84320"
click at [454, 321] on input "Seleccionar Archivo" at bounding box center [537, 323] width 176 height 13
type input "C:\fakepath\anexo 84320.pdf"
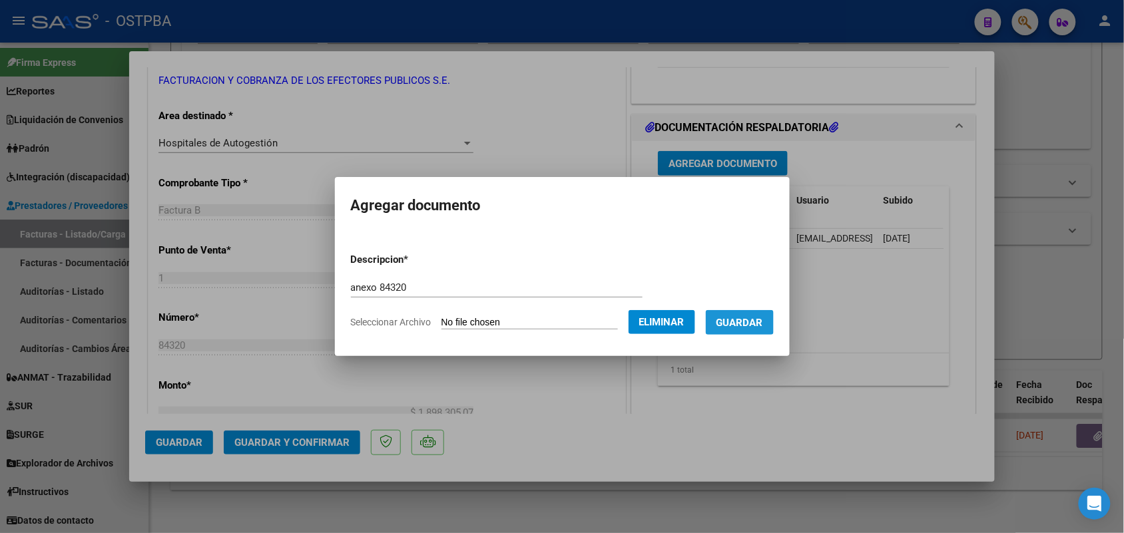
click at [749, 319] on span "Guardar" at bounding box center [739, 323] width 47 height 12
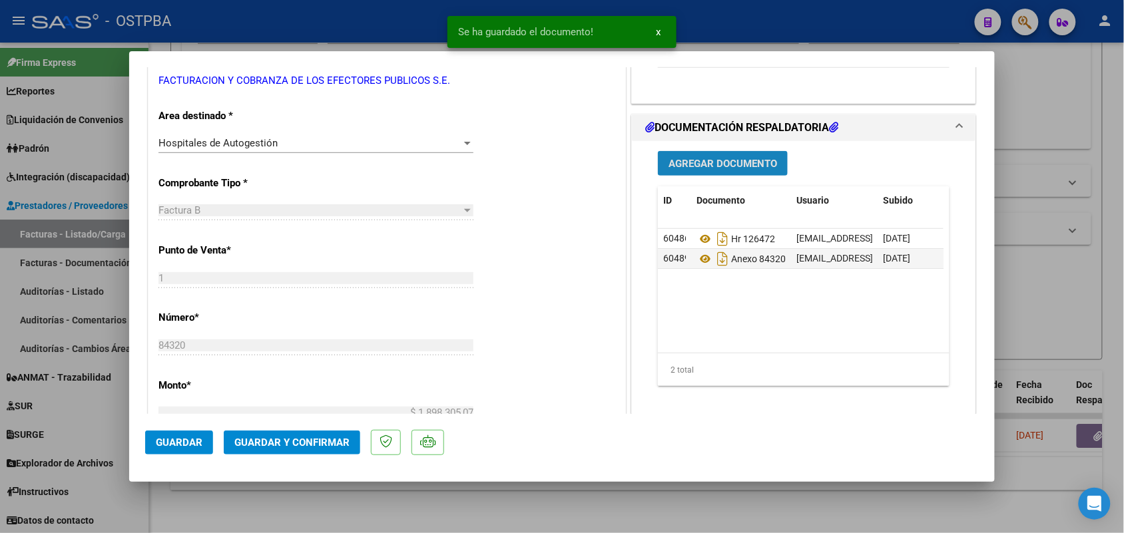
click at [726, 166] on span "Agregar Documento" at bounding box center [722, 164] width 108 height 12
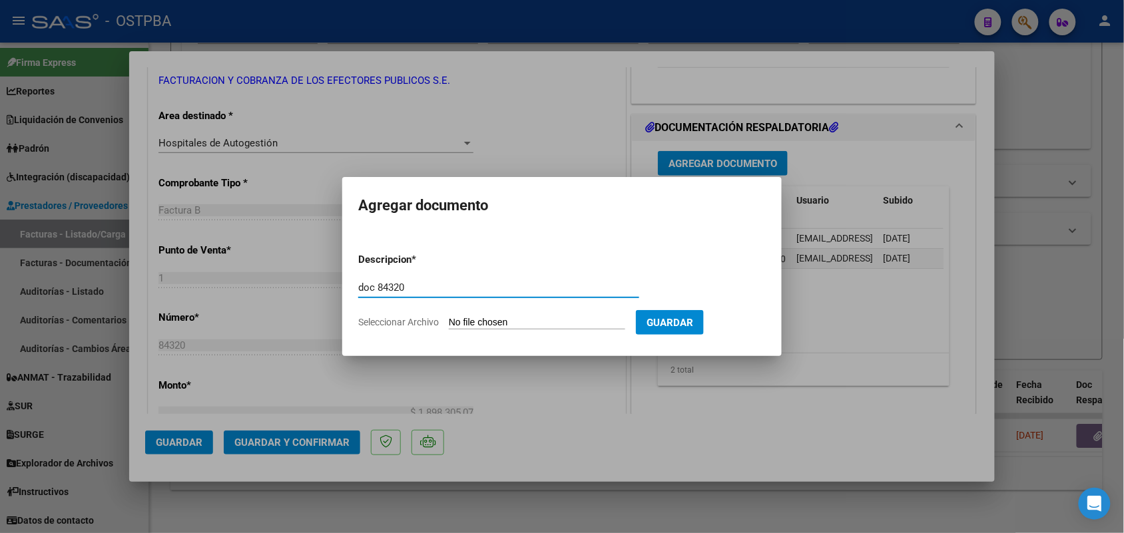
type input "doc 84320"
click at [469, 323] on input "Seleccionar Archivo" at bounding box center [537, 323] width 176 height 13
type input "C:\fakepath\doc 84320.pdf"
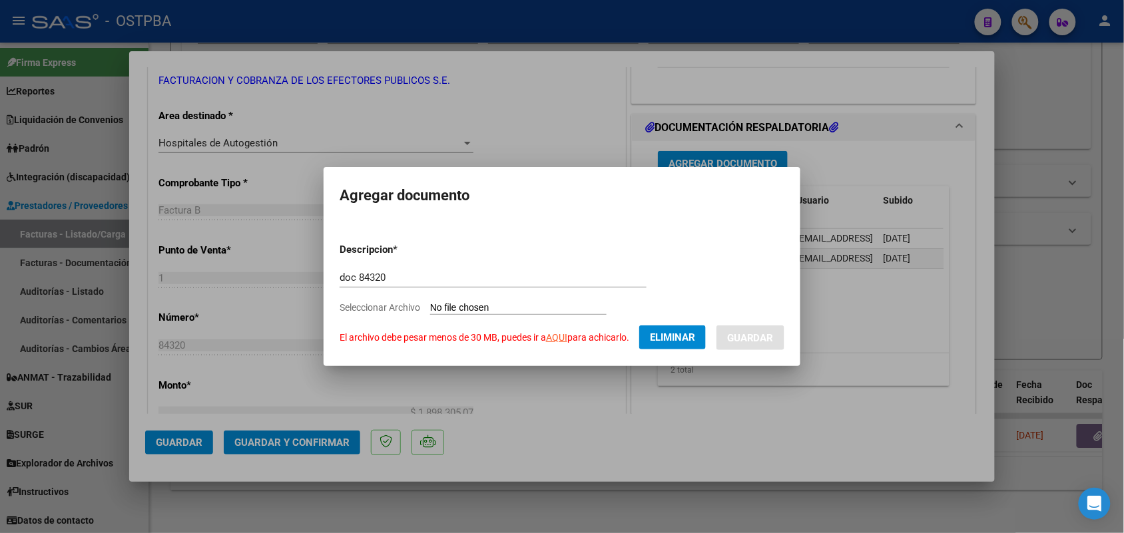
click at [532, 407] on div at bounding box center [562, 266] width 1124 height 533
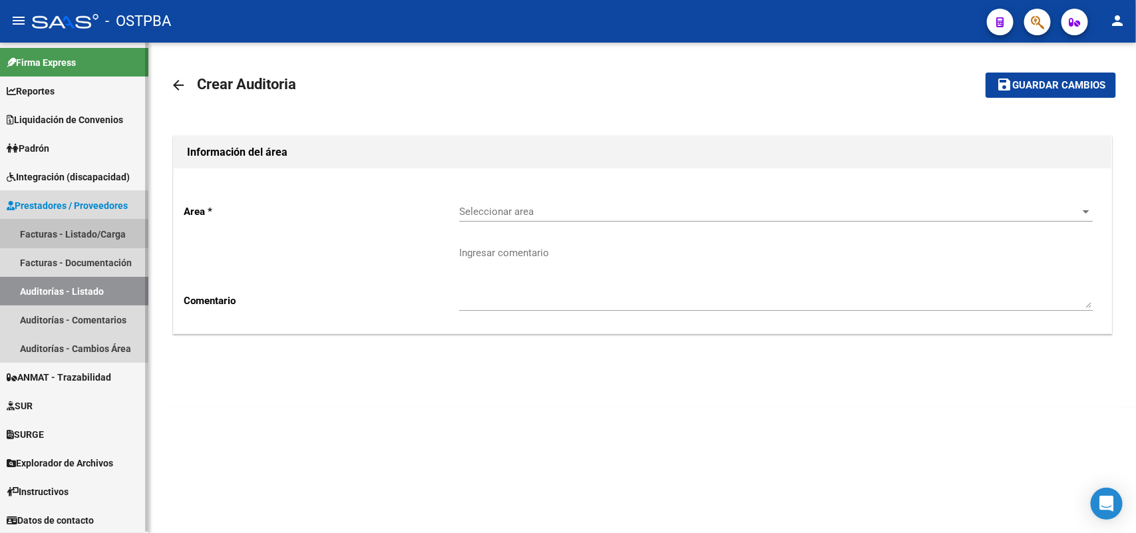
click at [67, 232] on link "Facturas - Listado/Carga" at bounding box center [74, 234] width 148 height 29
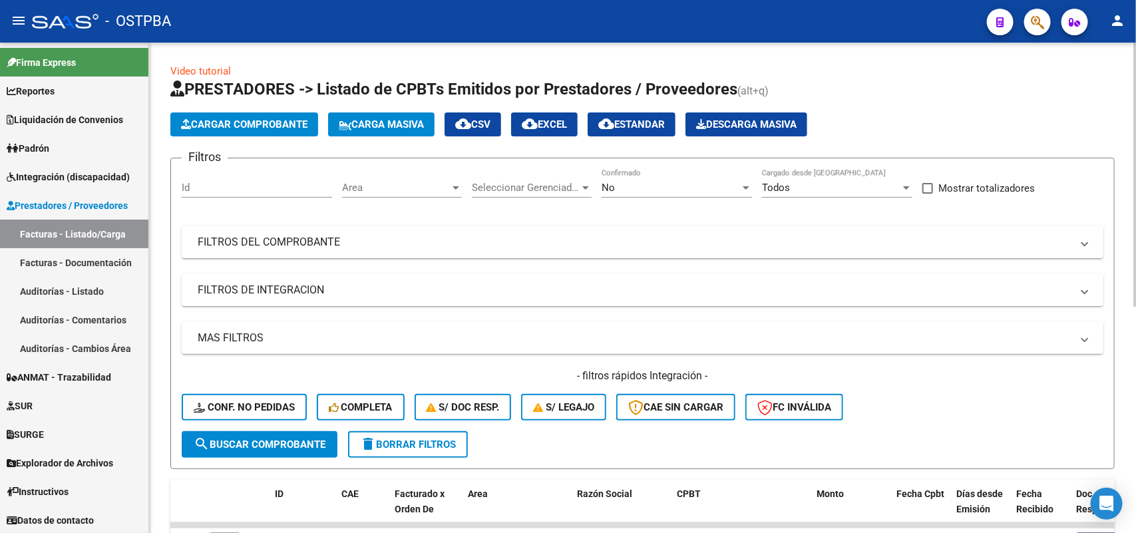
click at [744, 188] on div at bounding box center [746, 187] width 12 height 11
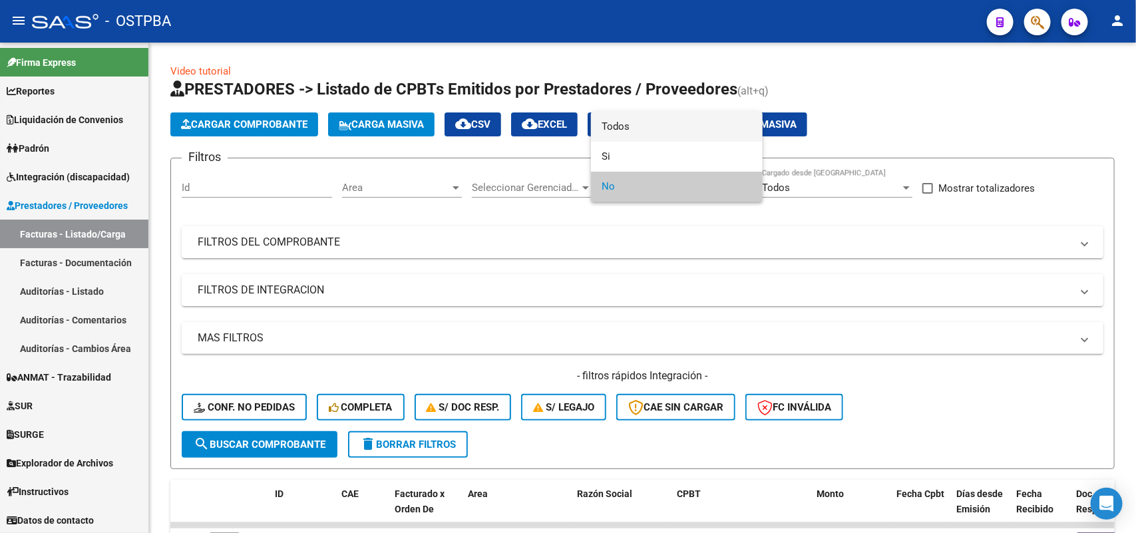
click at [636, 121] on span "Todos" at bounding box center [677, 127] width 150 height 30
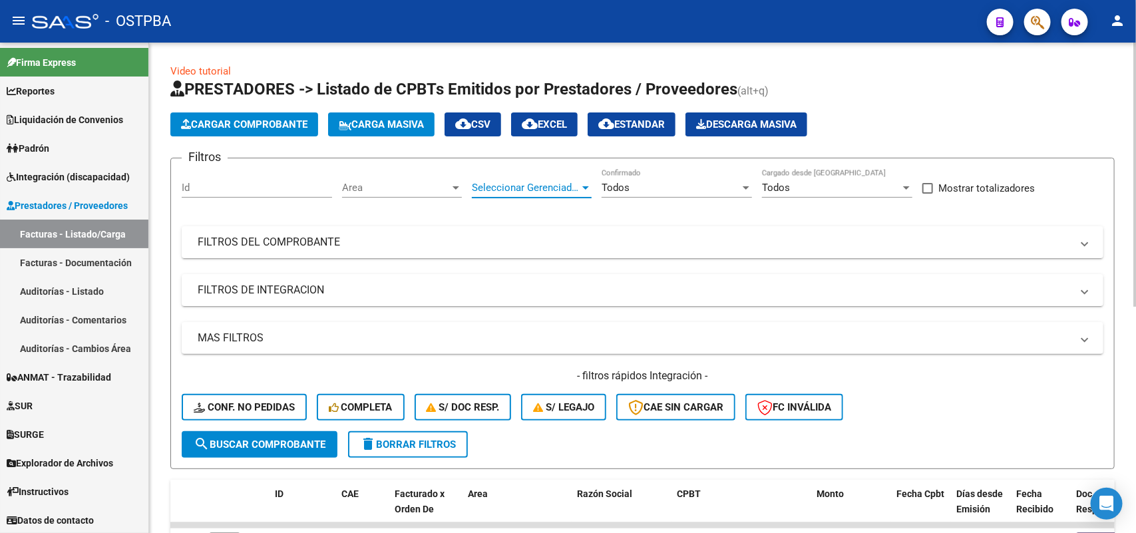
click at [587, 186] on div at bounding box center [585, 187] width 7 height 3
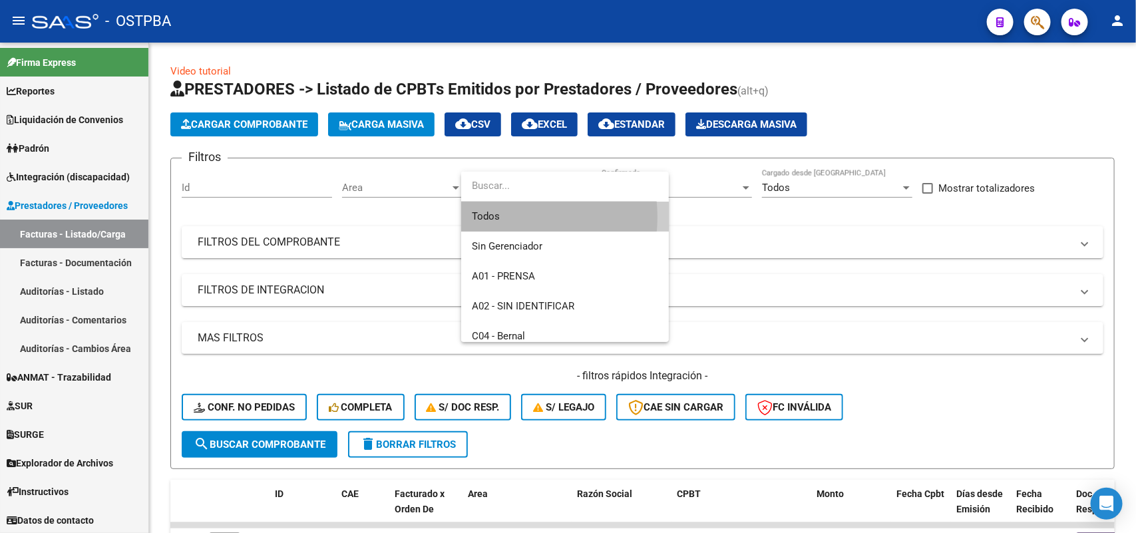
click at [499, 217] on span "Todos" at bounding box center [565, 217] width 186 height 30
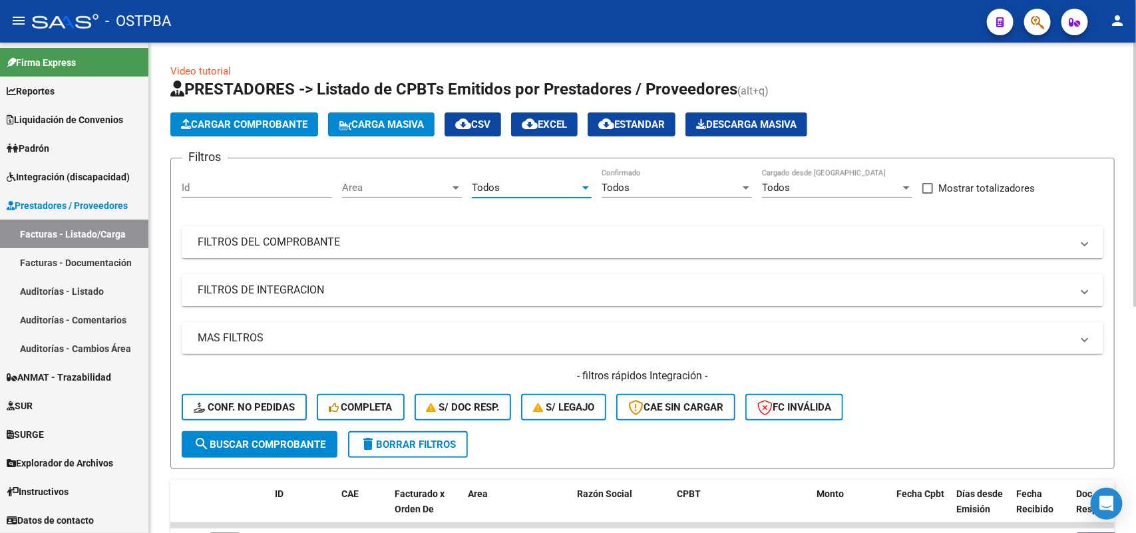
click at [460, 187] on div at bounding box center [456, 187] width 12 height 11
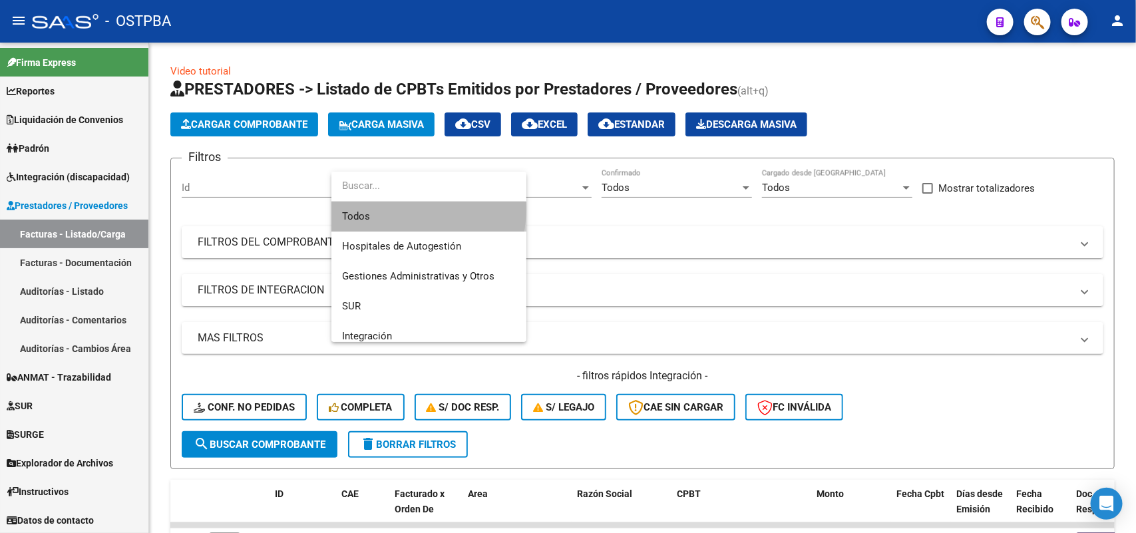
click at [393, 208] on span "Todos" at bounding box center [429, 217] width 174 height 30
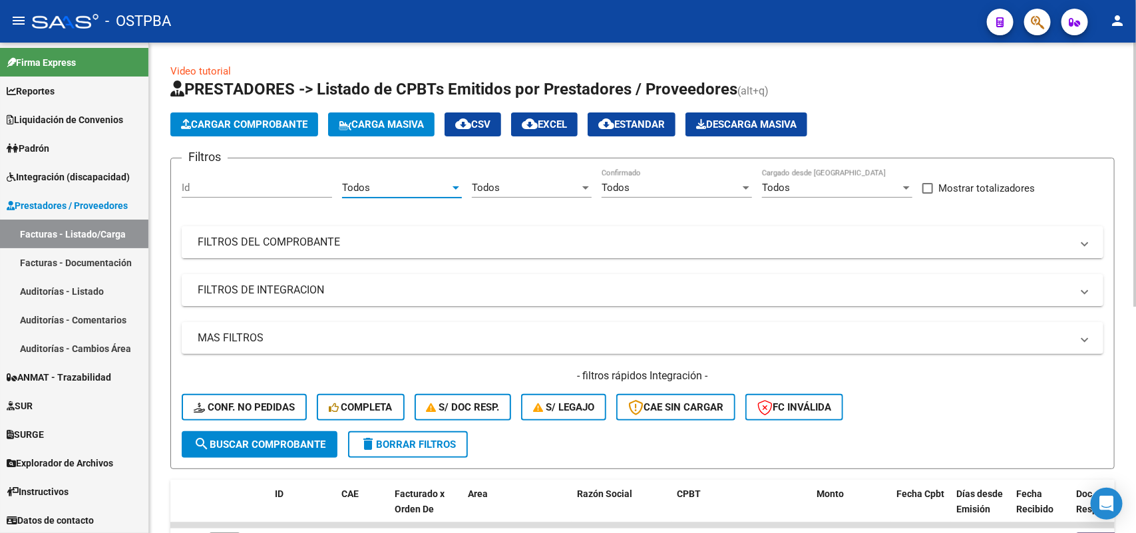
click at [321, 237] on mat-panel-title "FILTROS DEL COMPROBANTE" at bounding box center [635, 242] width 874 height 15
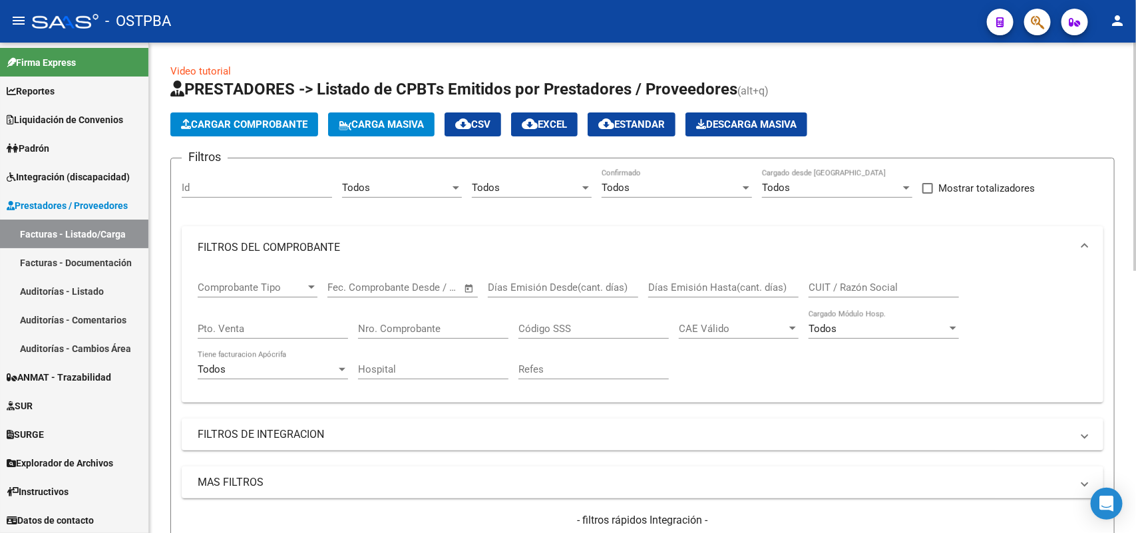
click at [433, 328] on input "Nro. Comprobante" at bounding box center [433, 329] width 150 height 12
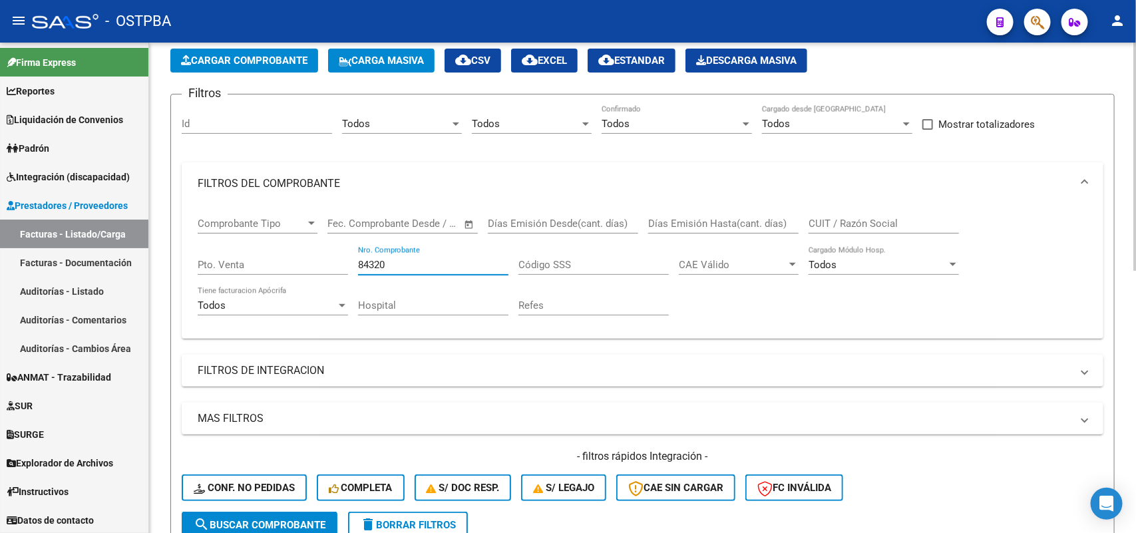
scroll to position [166, 0]
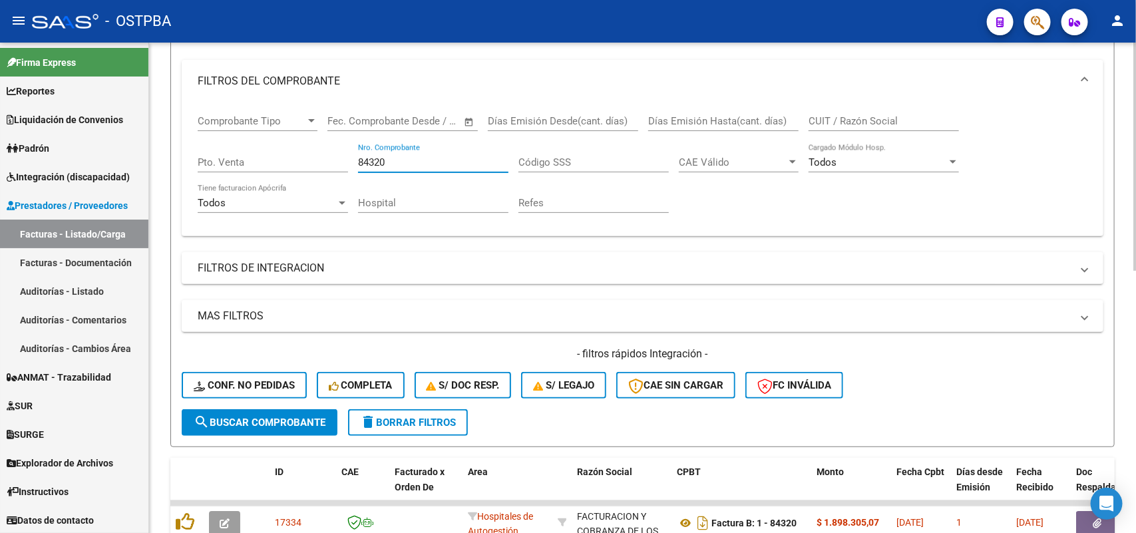
type input "84320"
click at [234, 418] on span "search Buscar Comprobante" at bounding box center [260, 423] width 132 height 12
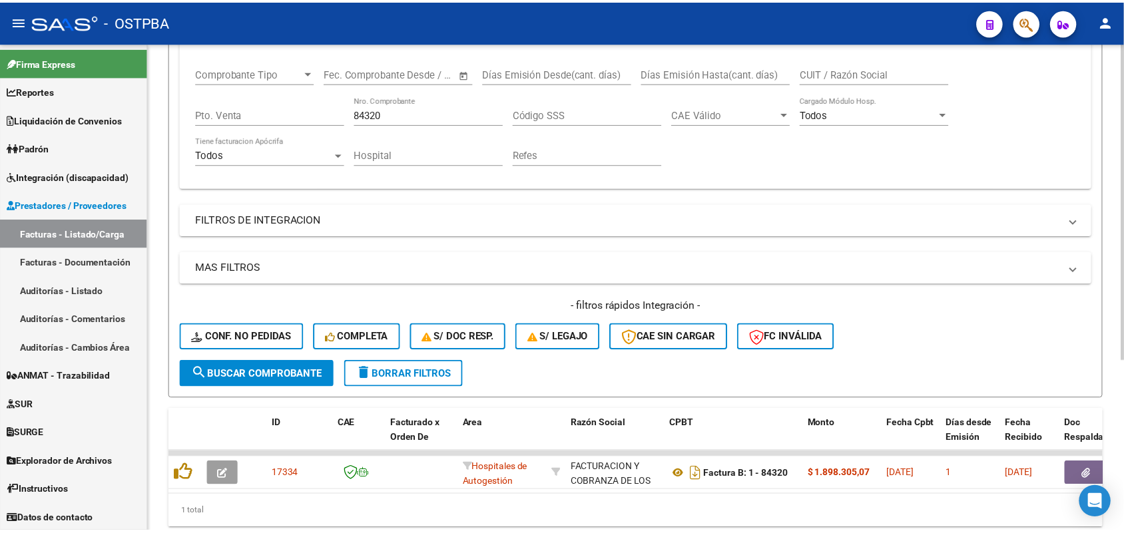
scroll to position [263, 0]
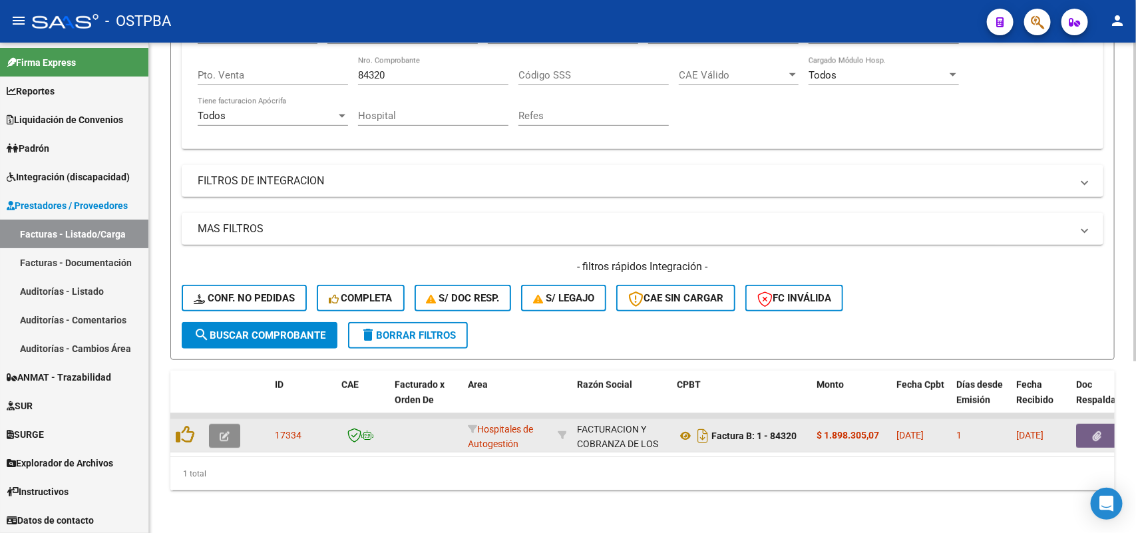
click at [224, 431] on icon "button" at bounding box center [225, 436] width 10 height 10
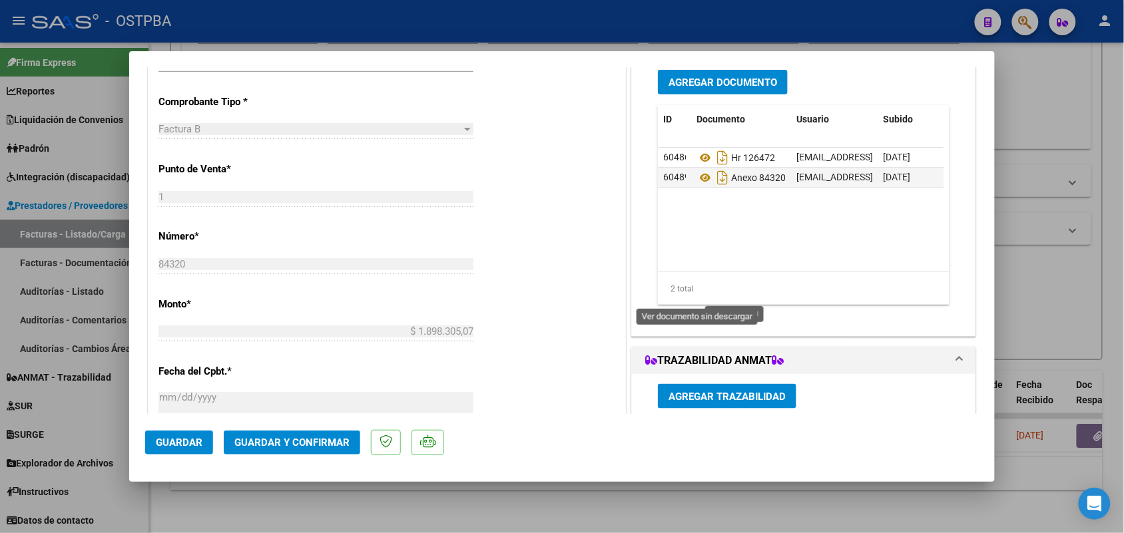
scroll to position [333, 0]
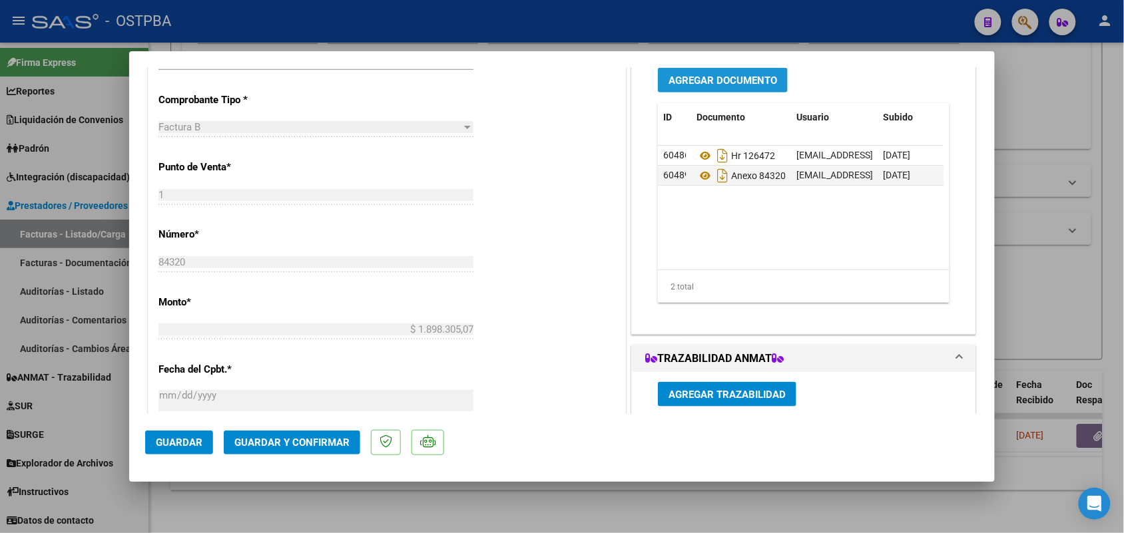
click at [704, 81] on span "Agregar Documento" at bounding box center [722, 81] width 108 height 12
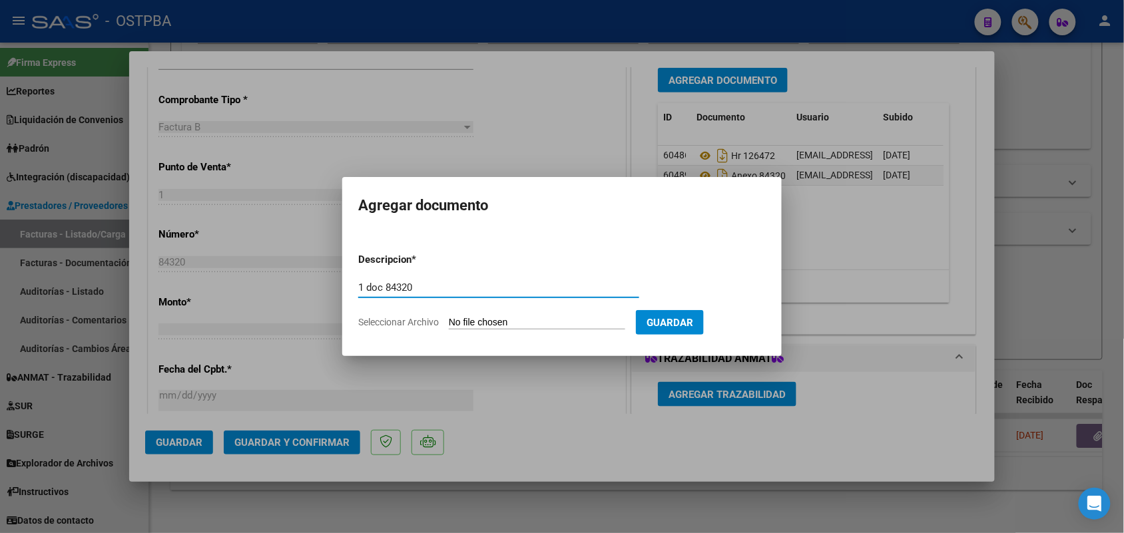
type input "1 doc 84320"
click at [456, 318] on input "Seleccionar Archivo" at bounding box center [537, 323] width 176 height 13
type input "C:\fakepath\1-84320.pdf"
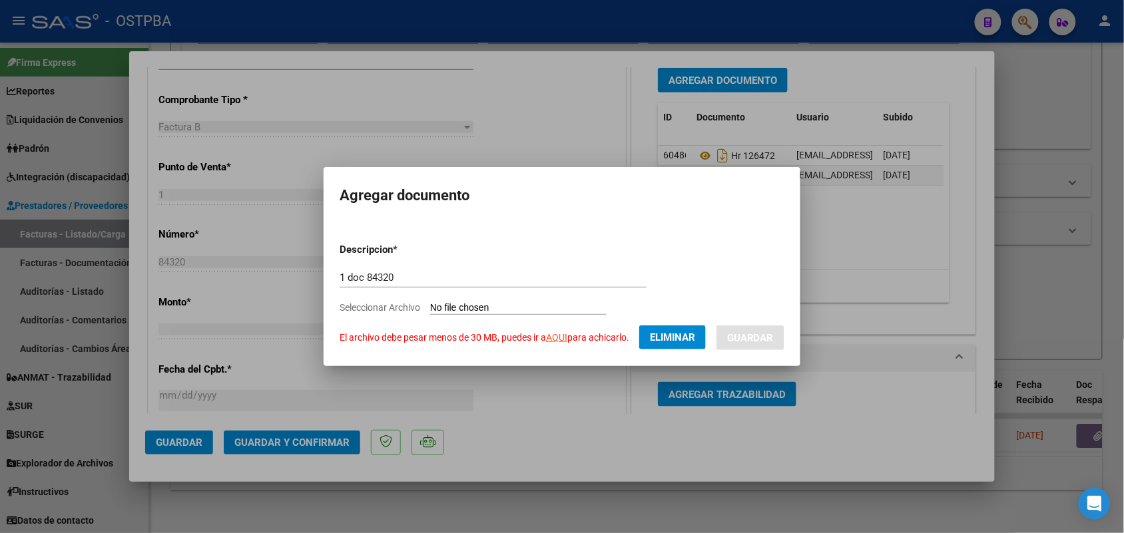
click at [558, 337] on link "AQUI" at bounding box center [556, 337] width 21 height 11
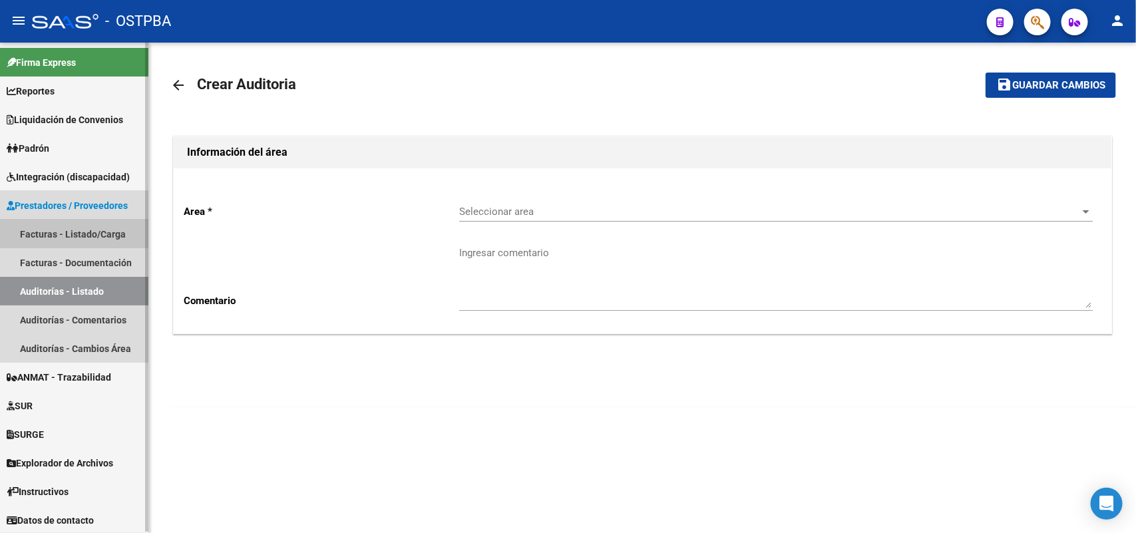
click at [83, 233] on link "Facturas - Listado/Carga" at bounding box center [74, 234] width 148 height 29
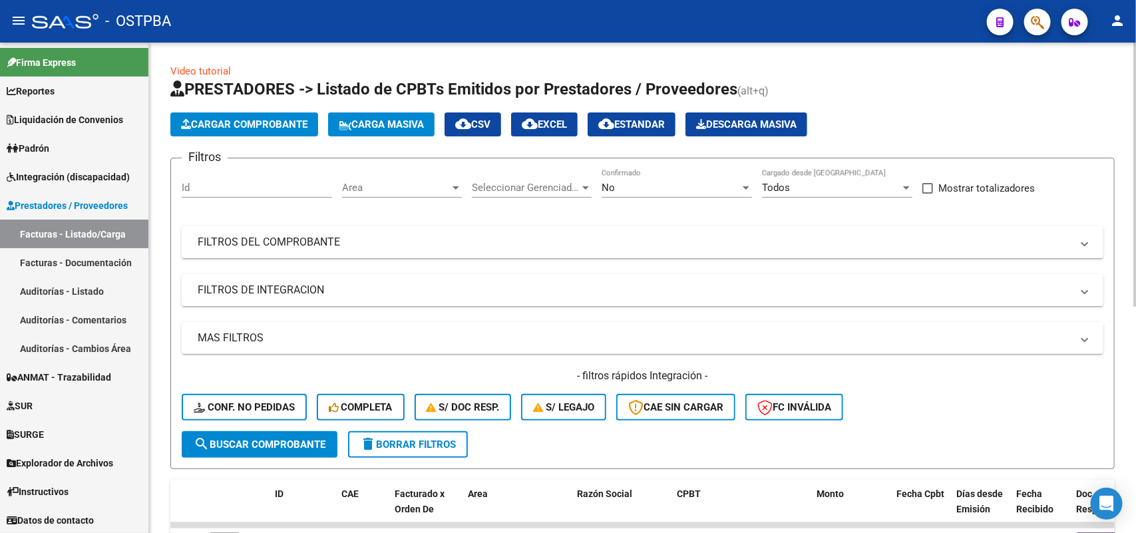
click at [740, 186] on div at bounding box center [746, 187] width 12 height 11
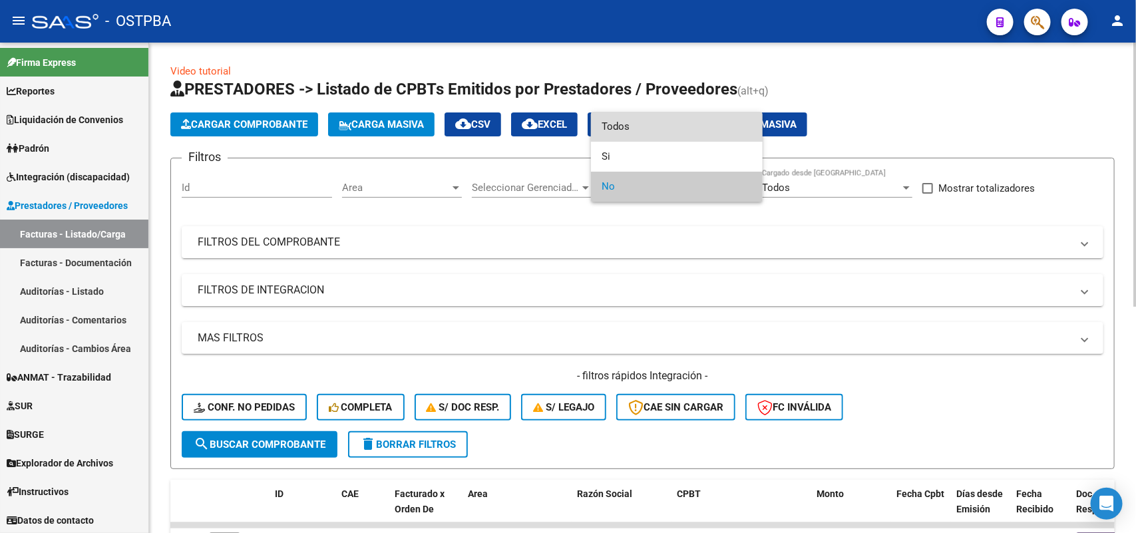
drag, startPoint x: 650, startPoint y: 128, endPoint x: 602, endPoint y: 156, distance: 55.3
click at [646, 130] on span "Todos" at bounding box center [677, 127] width 150 height 30
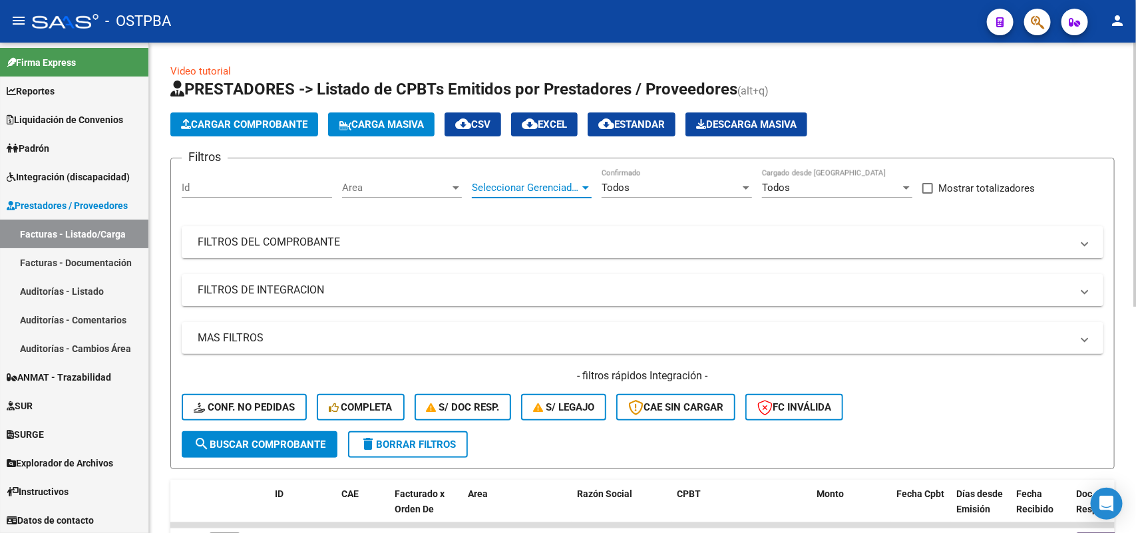
click at [590, 188] on div at bounding box center [586, 187] width 12 height 11
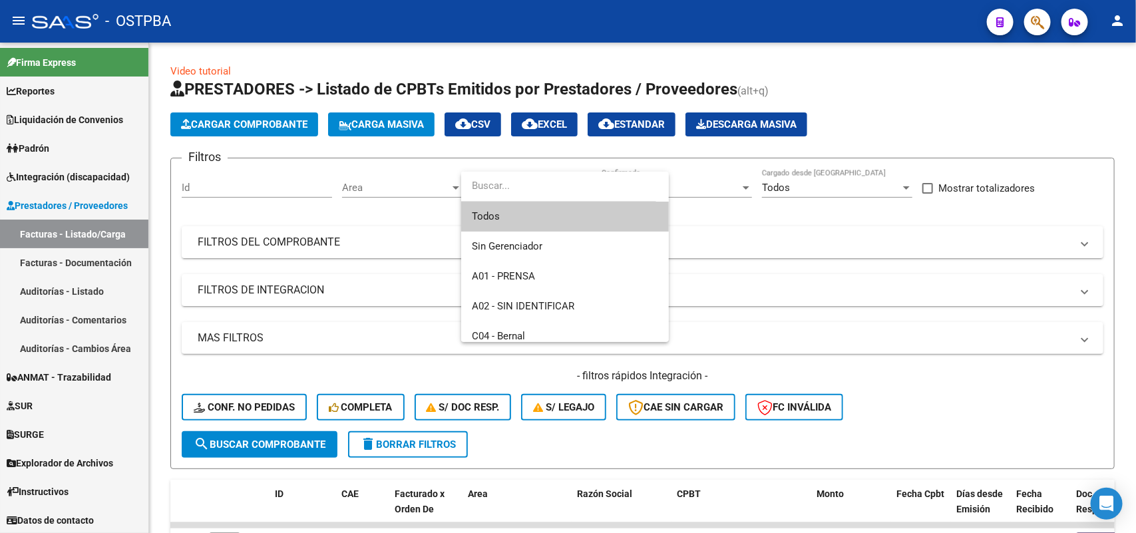
click at [529, 212] on span "Todos" at bounding box center [565, 217] width 186 height 30
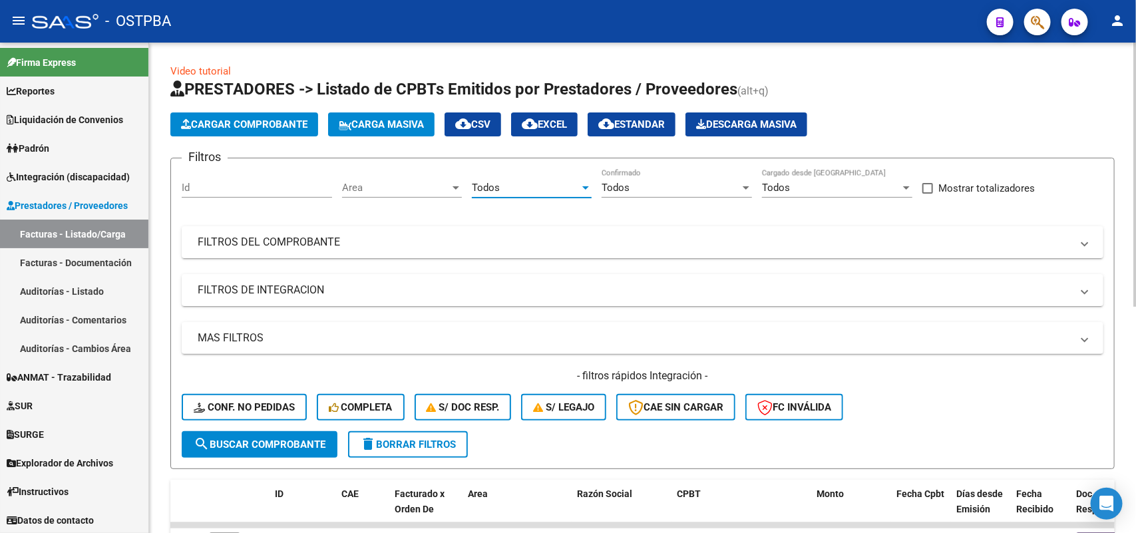
click at [458, 187] on div at bounding box center [456, 187] width 7 height 3
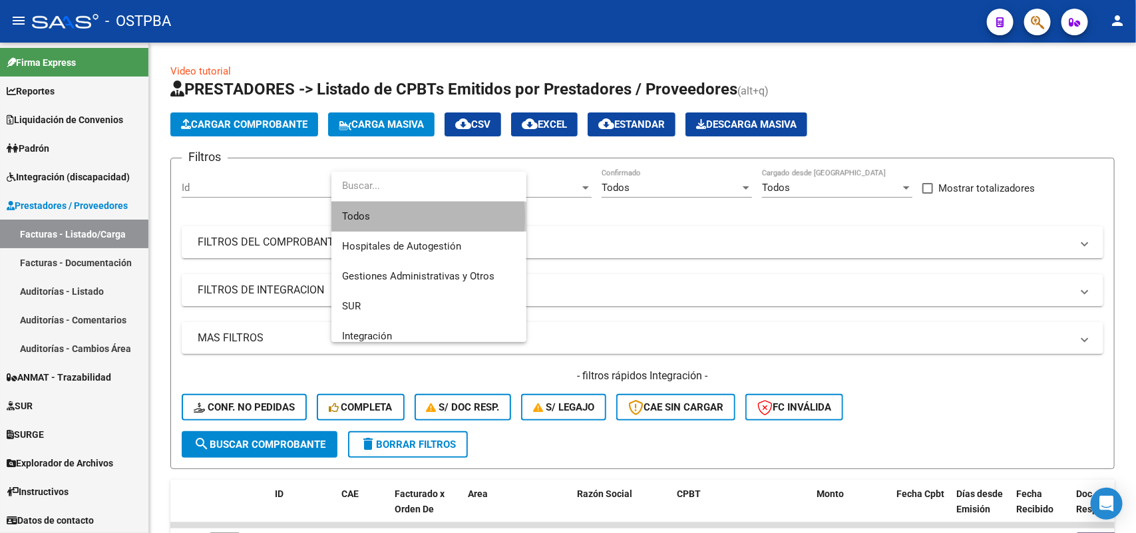
click at [381, 218] on span "Todos" at bounding box center [429, 217] width 174 height 30
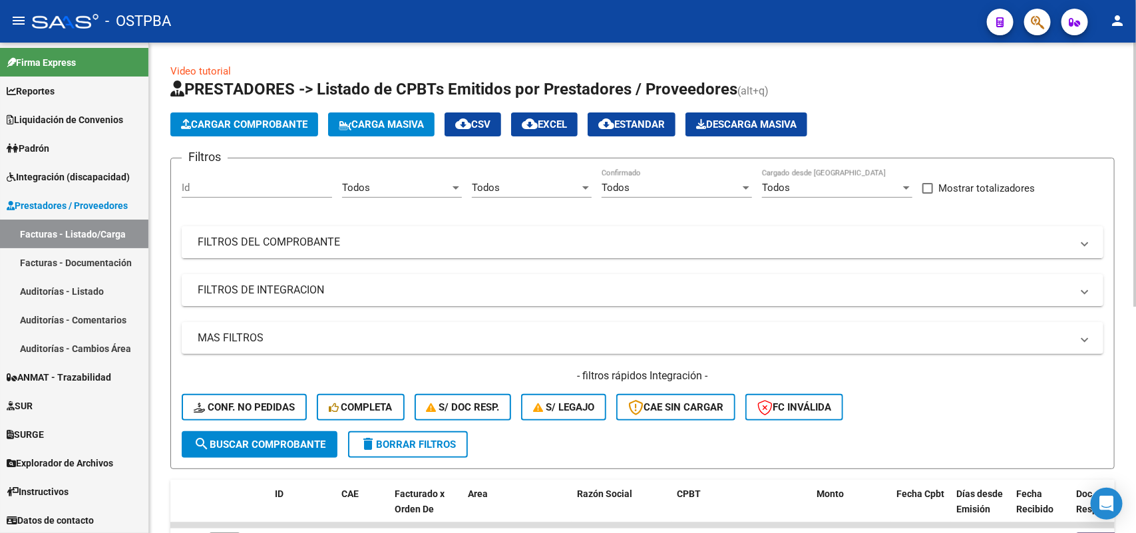
click at [331, 238] on mat-panel-title "FILTROS DEL COMPROBANTE" at bounding box center [635, 242] width 874 height 15
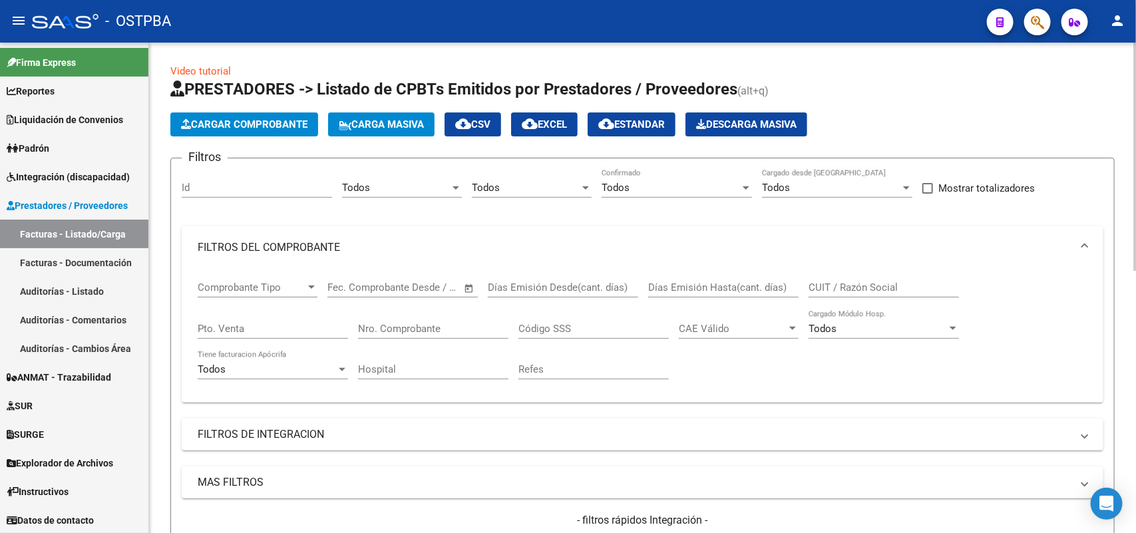
click at [419, 331] on input "Nro. Comprobante" at bounding box center [433, 329] width 150 height 12
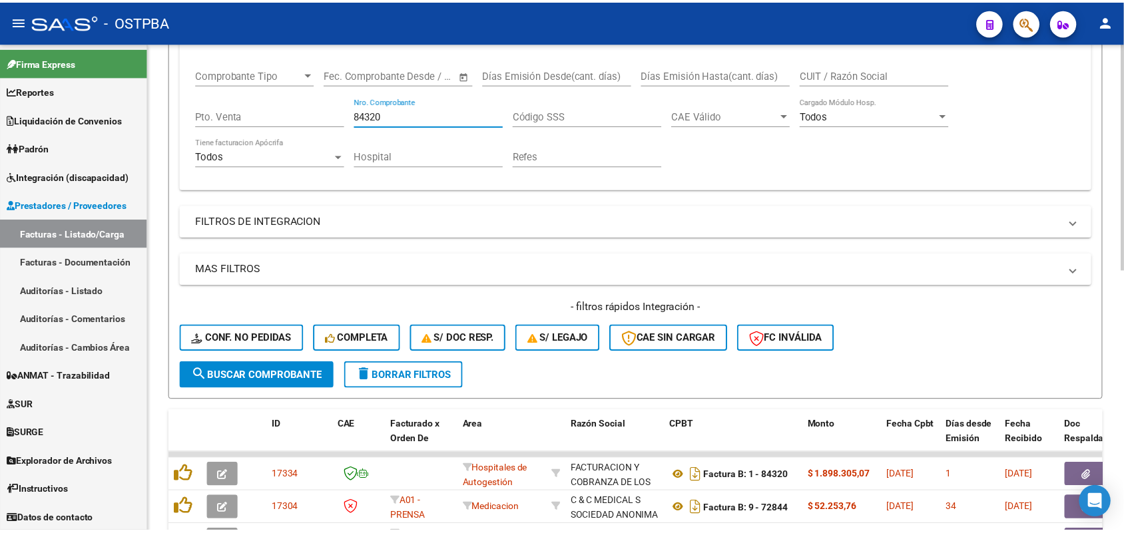
scroll to position [250, 0]
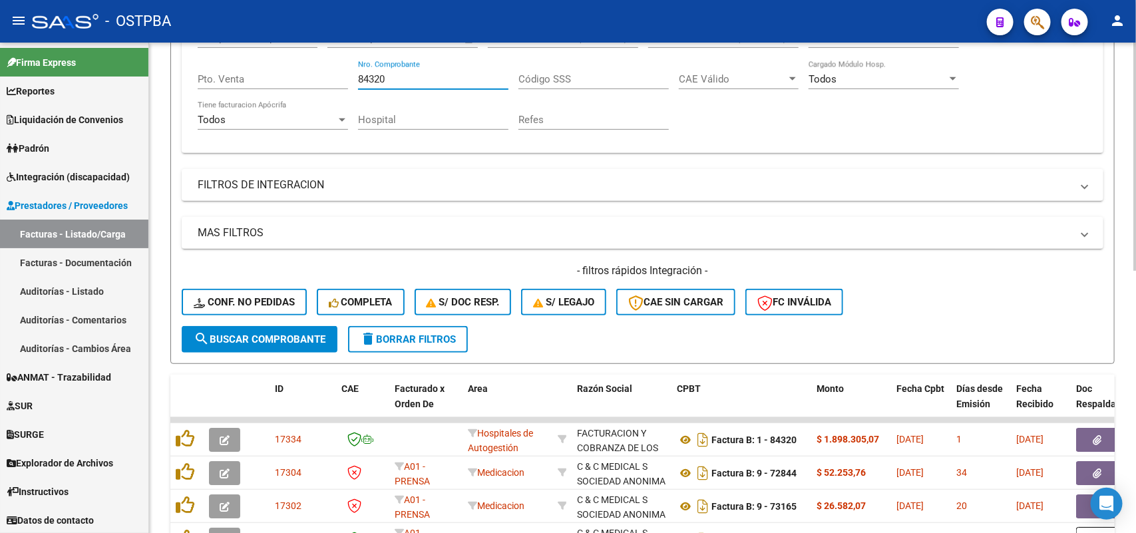
type input "84320"
click at [261, 333] on span "search Buscar Comprobante" at bounding box center [260, 339] width 132 height 12
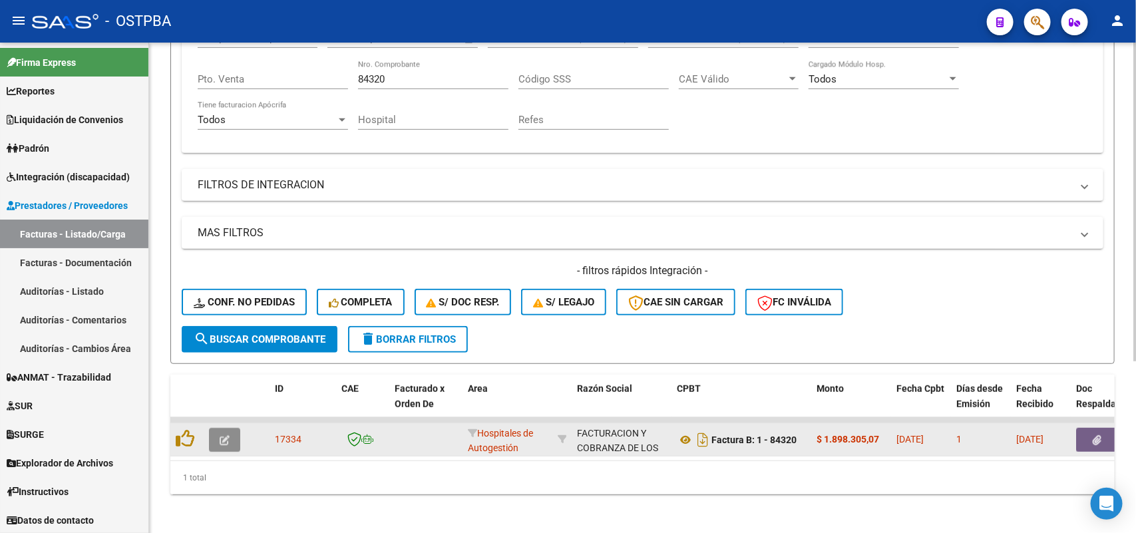
click at [223, 435] on icon "button" at bounding box center [225, 440] width 10 height 10
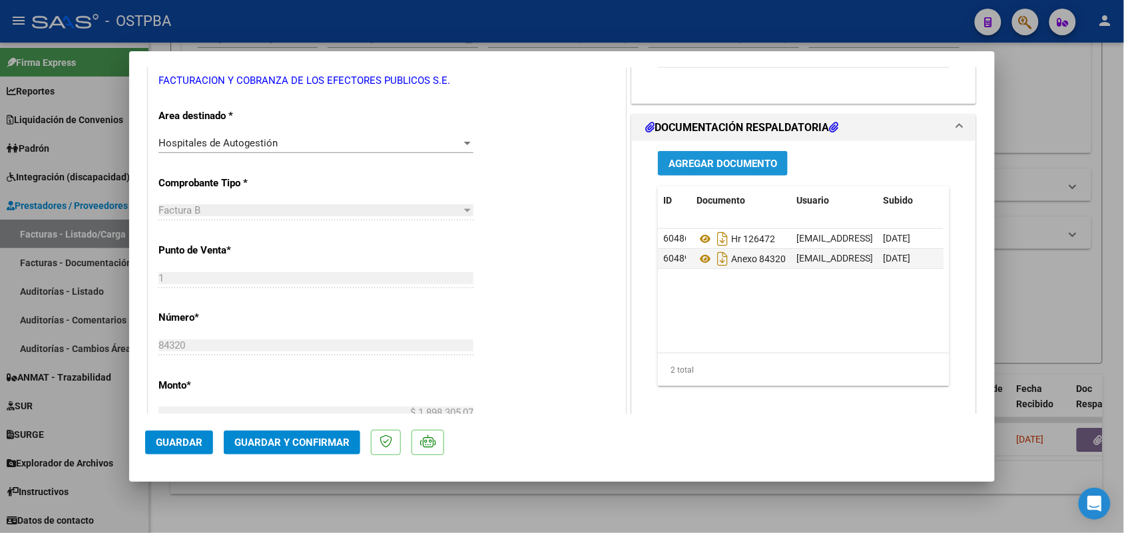
click at [721, 164] on span "Agregar Documento" at bounding box center [722, 164] width 108 height 12
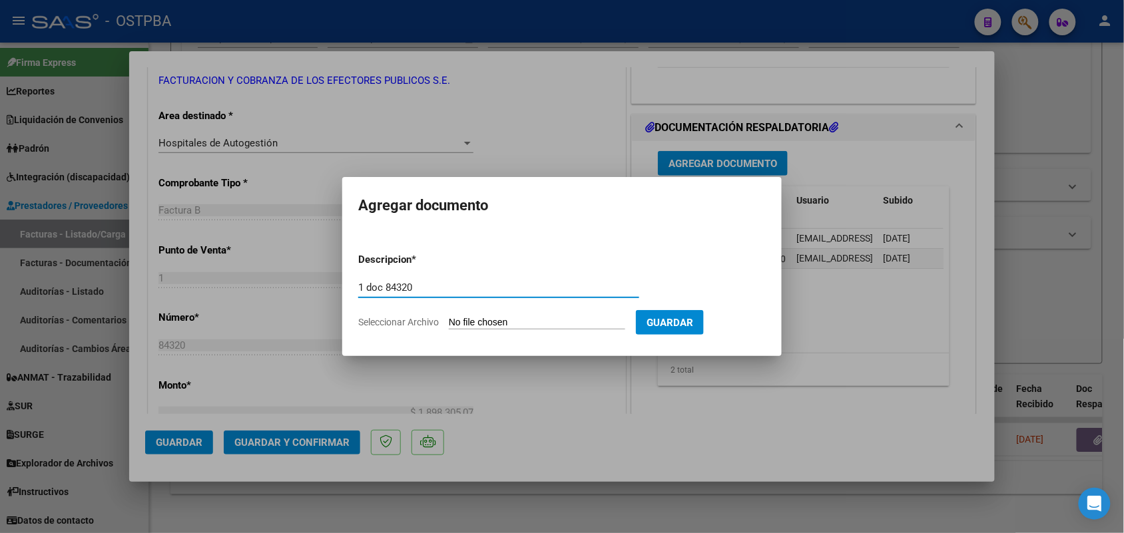
type input "1 doc 84320"
click at [473, 323] on input "Seleccionar Archivo" at bounding box center [537, 323] width 176 height 13
click at [701, 383] on div at bounding box center [562, 266] width 1124 height 533
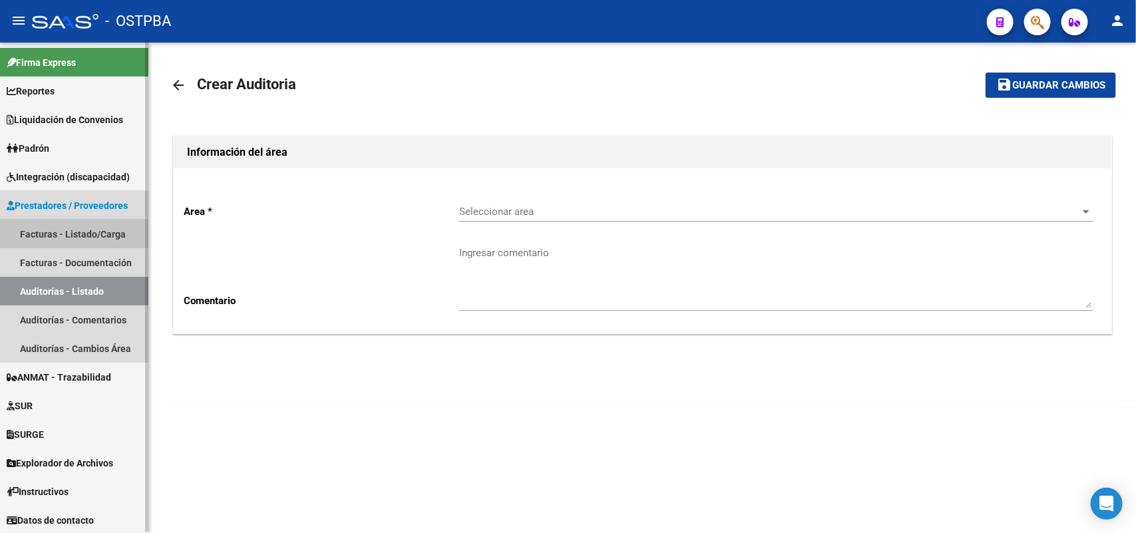
click at [91, 232] on link "Facturas - Listado/Carga" at bounding box center [74, 234] width 148 height 29
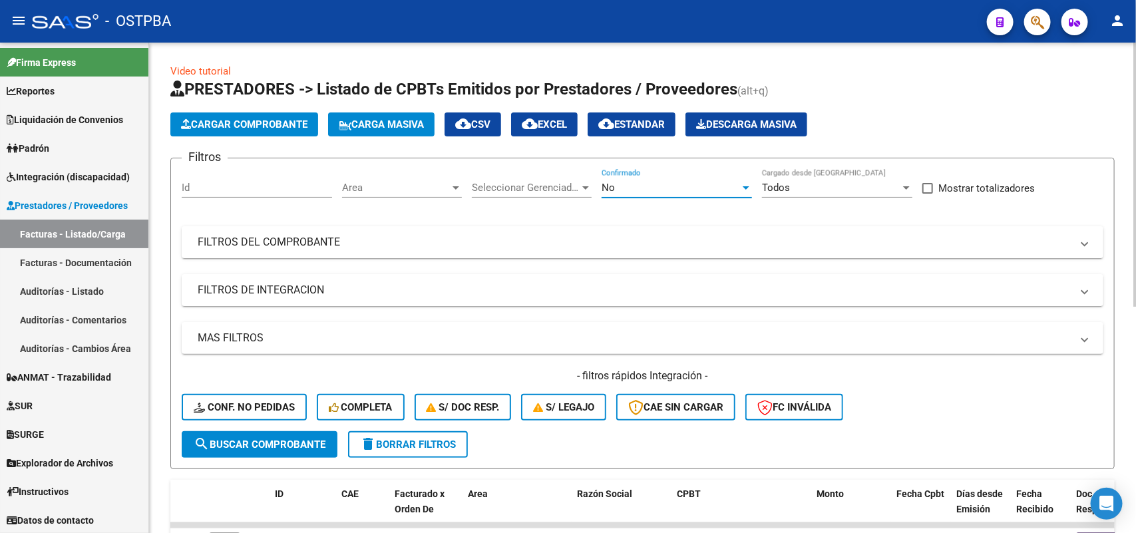
click at [747, 186] on div at bounding box center [746, 187] width 7 height 3
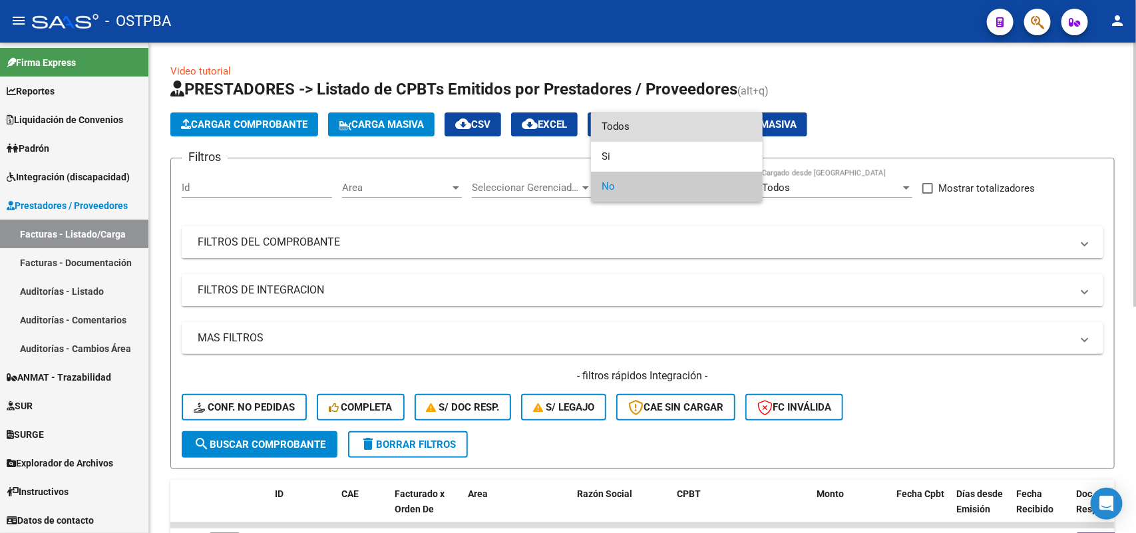
drag, startPoint x: 657, startPoint y: 128, endPoint x: 640, endPoint y: 167, distance: 42.9
click at [656, 132] on span "Todos" at bounding box center [677, 127] width 150 height 30
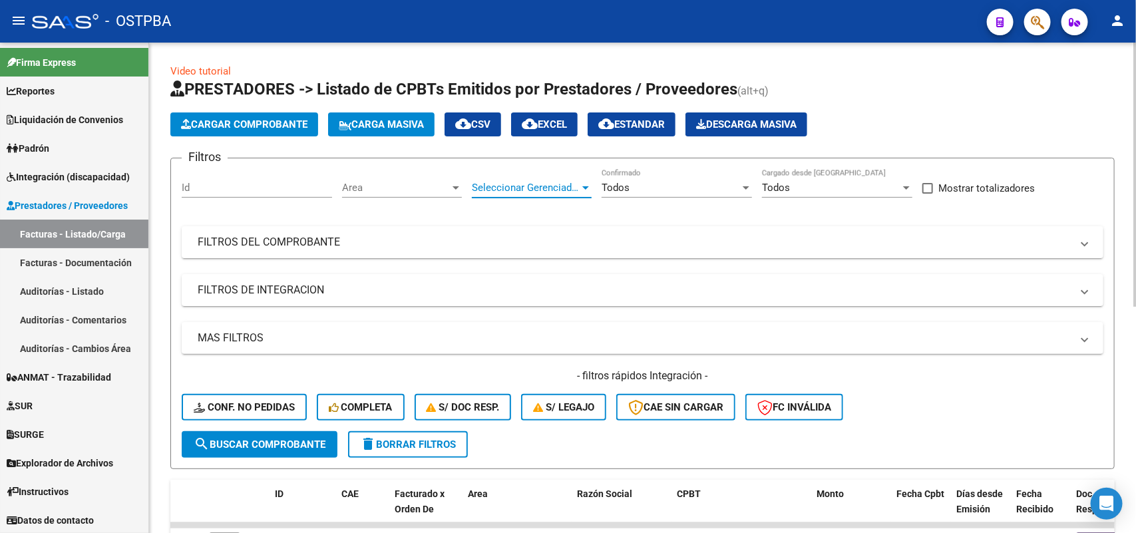
click at [588, 190] on div at bounding box center [586, 187] width 12 height 11
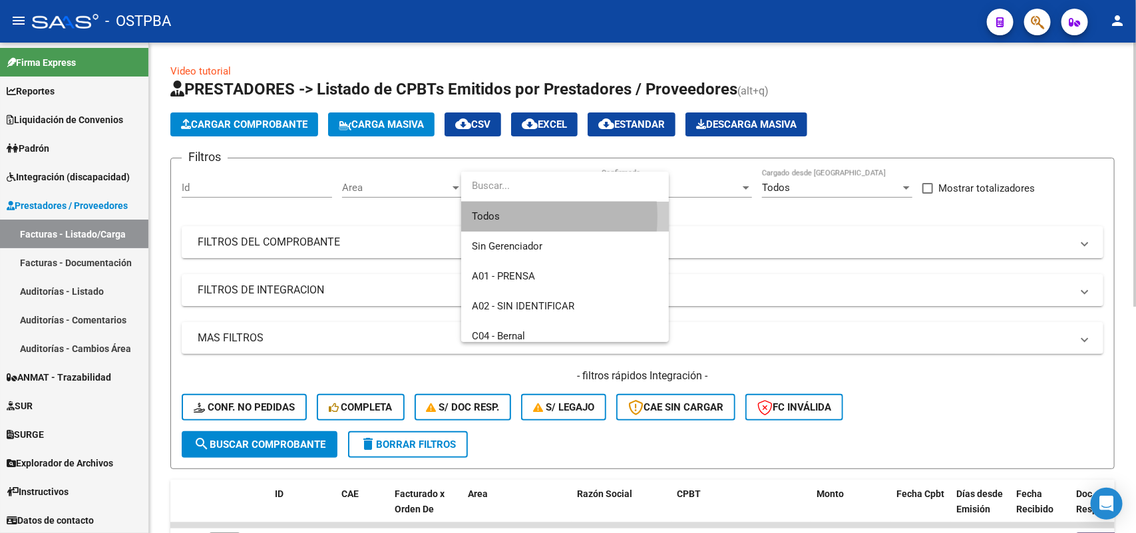
drag, startPoint x: 501, startPoint y: 216, endPoint x: 476, endPoint y: 200, distance: 29.7
click at [500, 216] on span "Todos" at bounding box center [565, 217] width 186 height 30
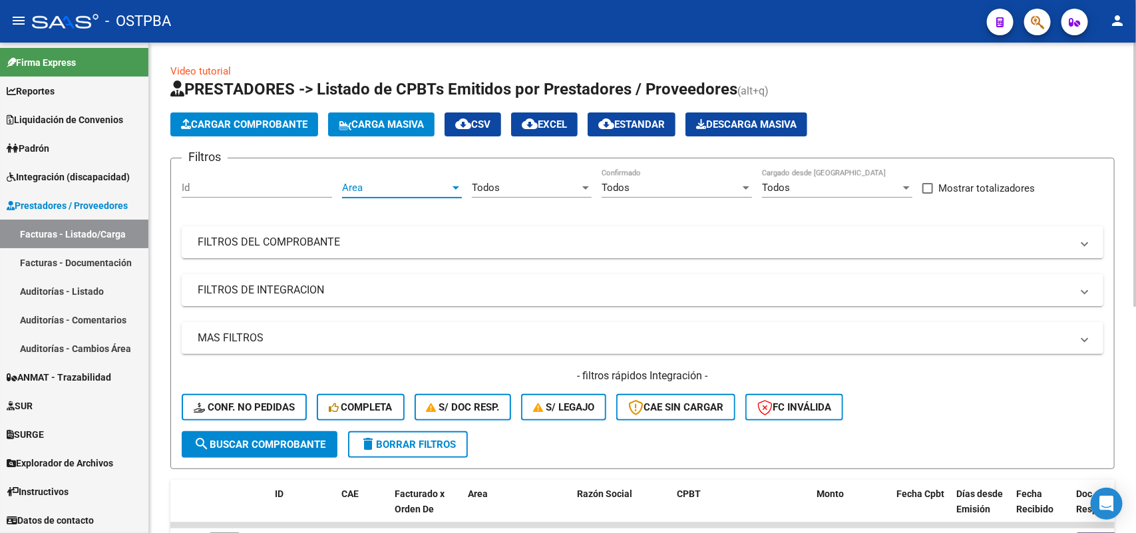
click at [455, 190] on div at bounding box center [456, 187] width 12 height 11
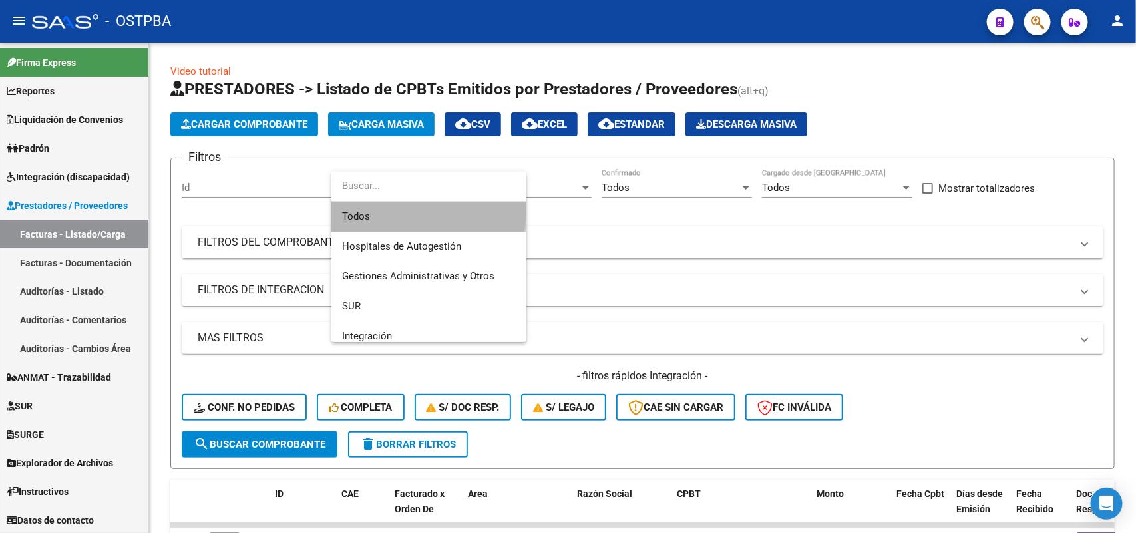
click at [389, 208] on span "Todos" at bounding box center [429, 217] width 174 height 30
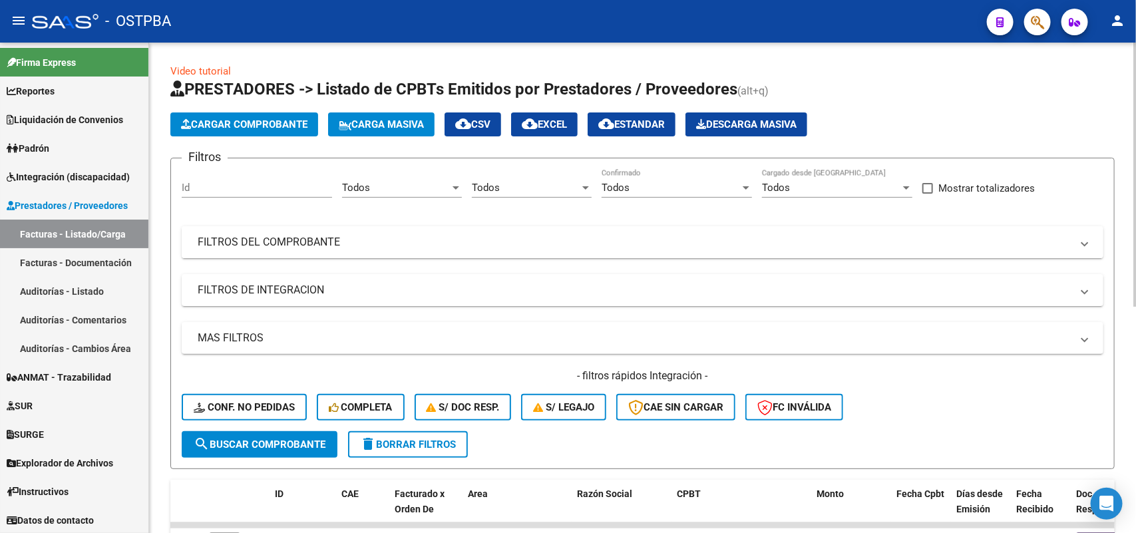
click at [344, 244] on mat-panel-title "FILTROS DEL COMPROBANTE" at bounding box center [635, 242] width 874 height 15
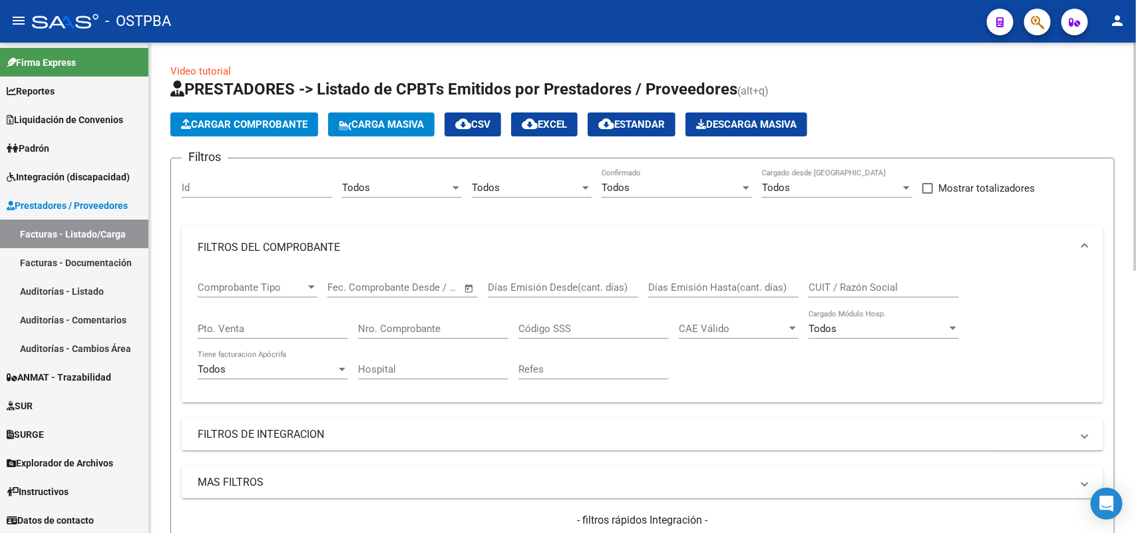
click at [439, 336] on div "Nro. Comprobante" at bounding box center [433, 324] width 150 height 29
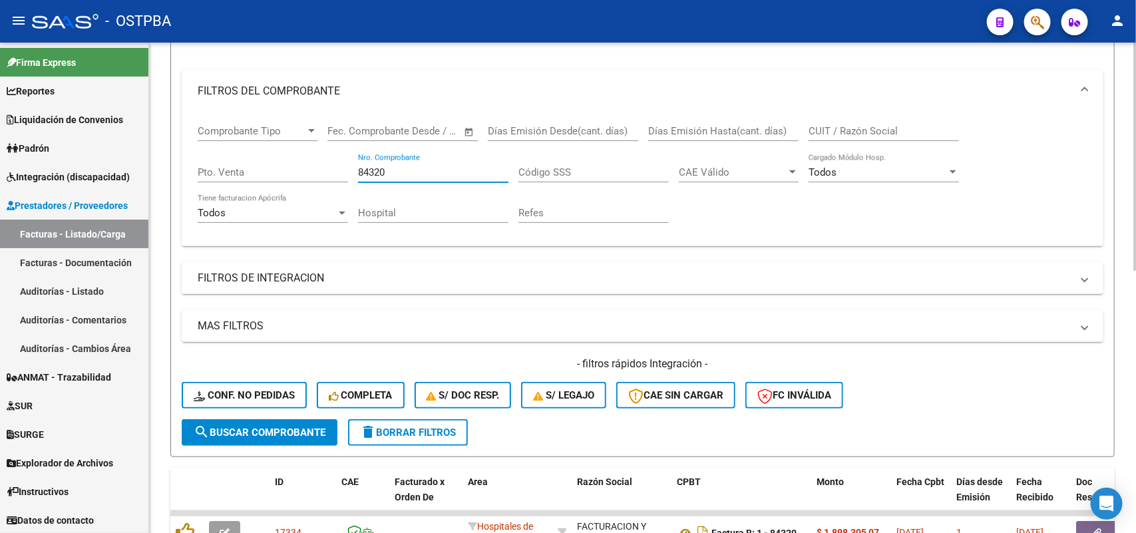
scroll to position [166, 0]
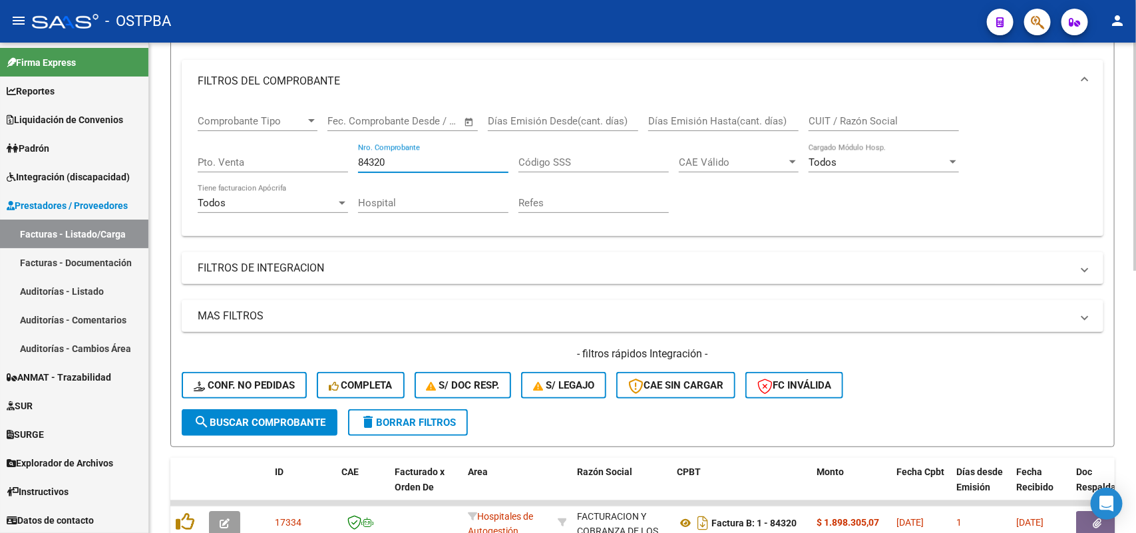
type input "84320"
click at [252, 420] on span "search Buscar Comprobante" at bounding box center [260, 423] width 132 height 12
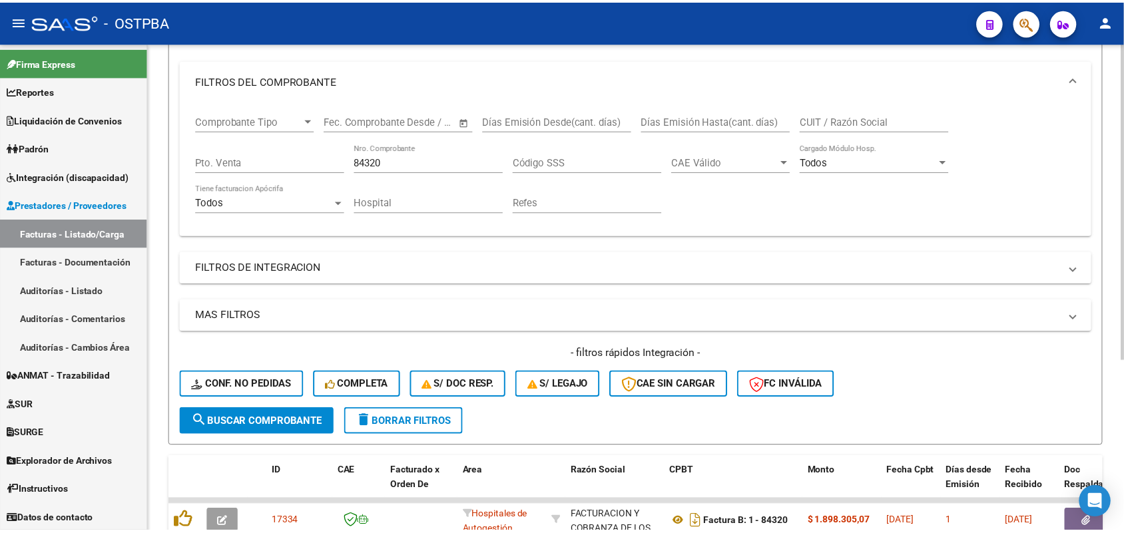
scroll to position [250, 0]
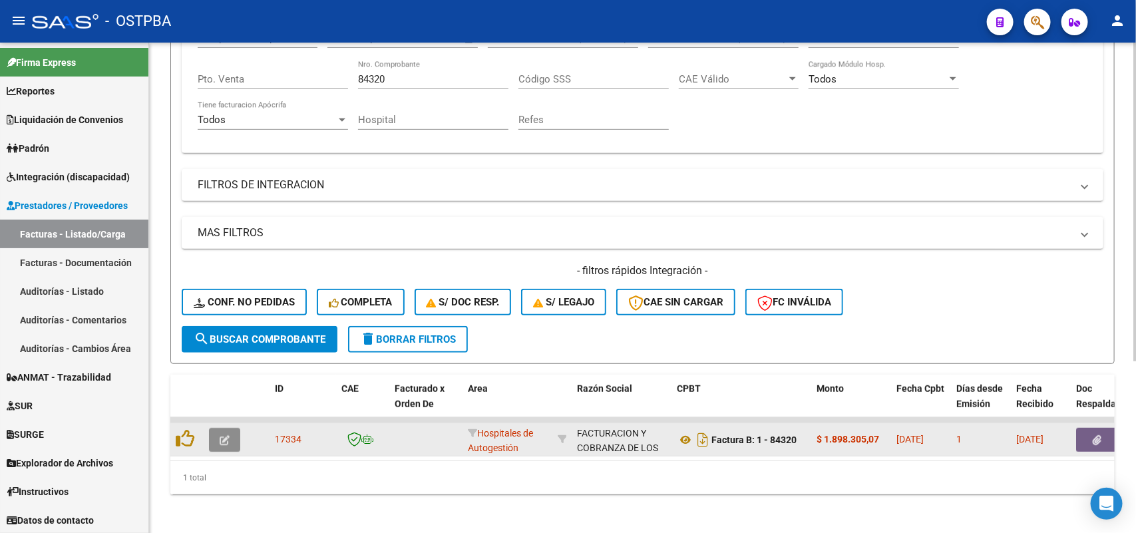
click at [227, 435] on icon "button" at bounding box center [225, 440] width 10 height 10
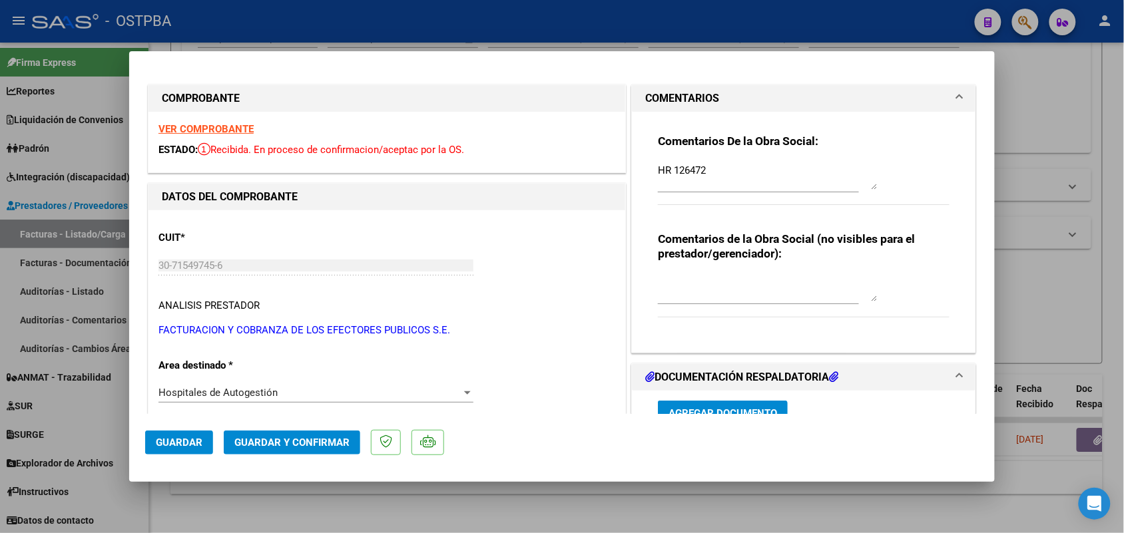
scroll to position [166, 0]
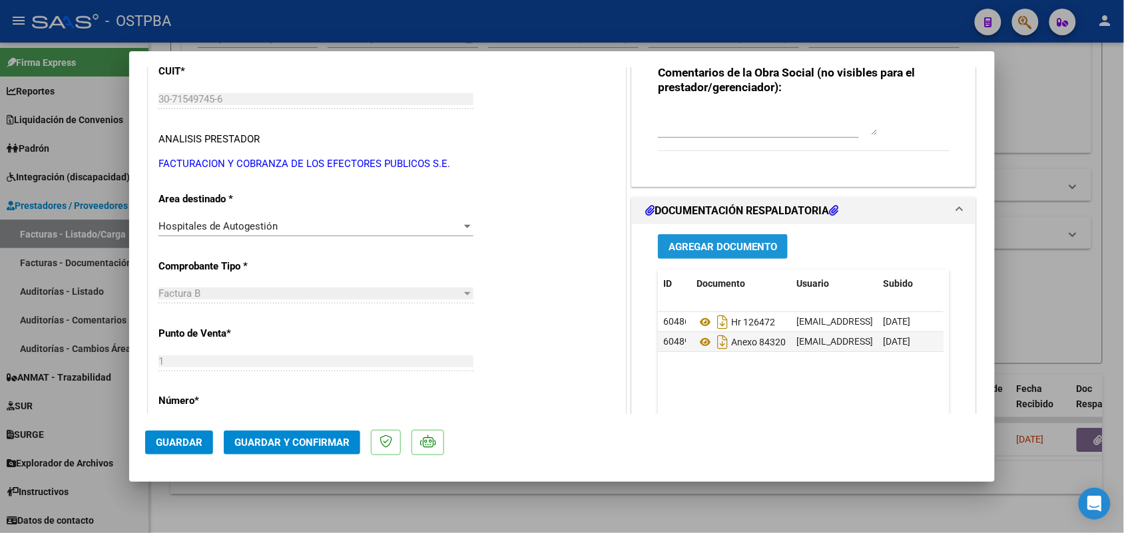
click at [716, 250] on span "Agregar Documento" at bounding box center [722, 247] width 108 height 12
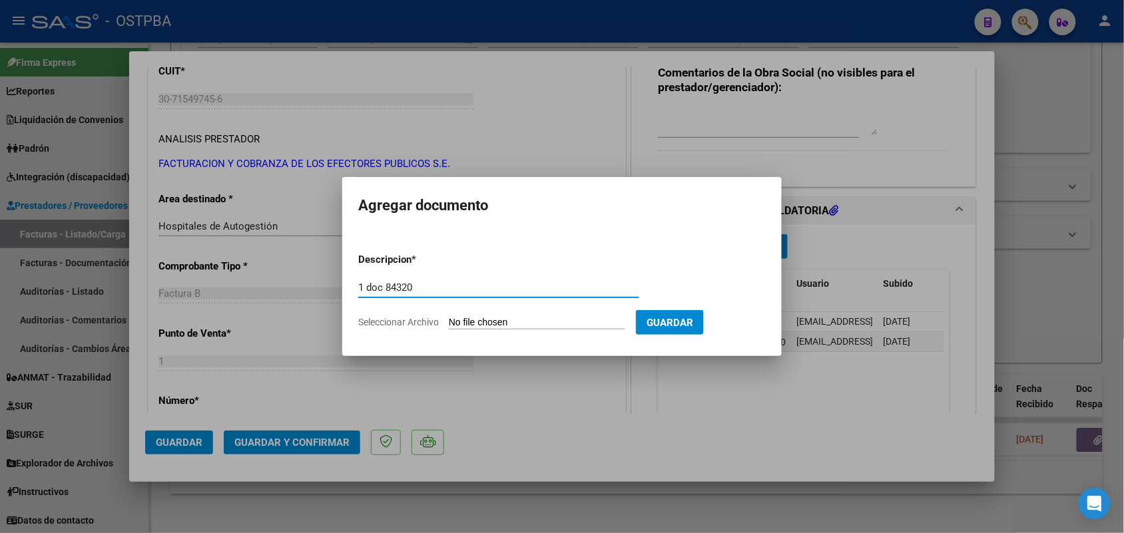
type input "1 doc 84320"
click at [461, 324] on input "Seleccionar Archivo" at bounding box center [537, 323] width 176 height 13
click at [843, 330] on div at bounding box center [562, 266] width 1124 height 533
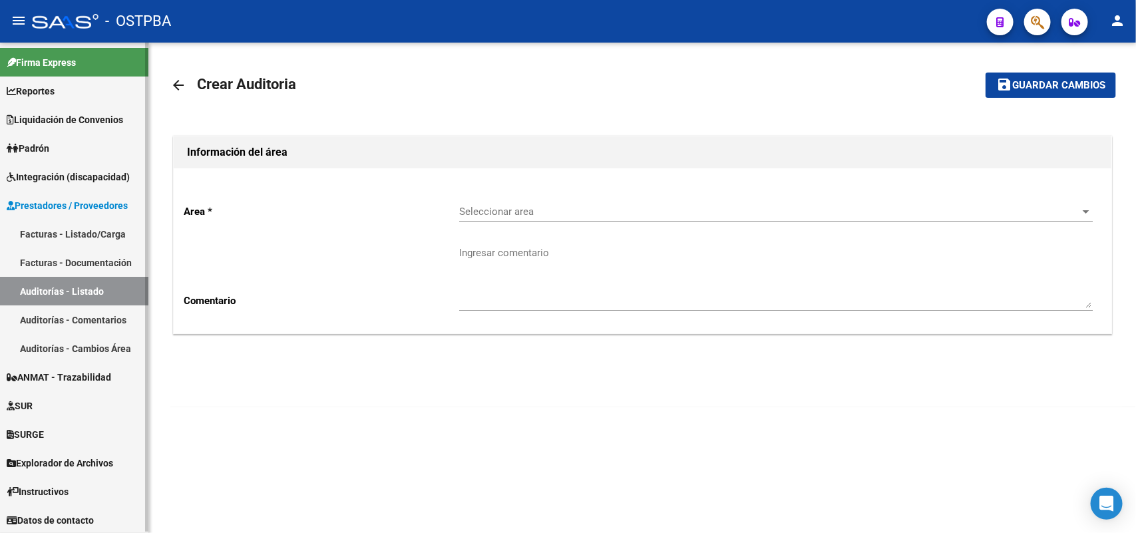
click at [95, 228] on link "Facturas - Listado/Carga" at bounding box center [74, 234] width 148 height 29
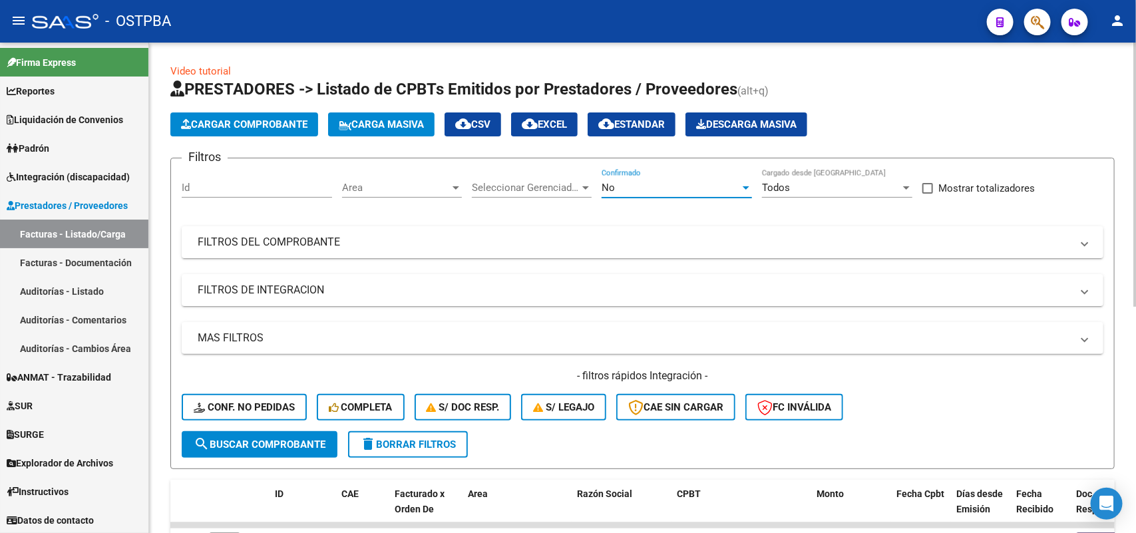
click at [750, 187] on div at bounding box center [746, 187] width 12 height 11
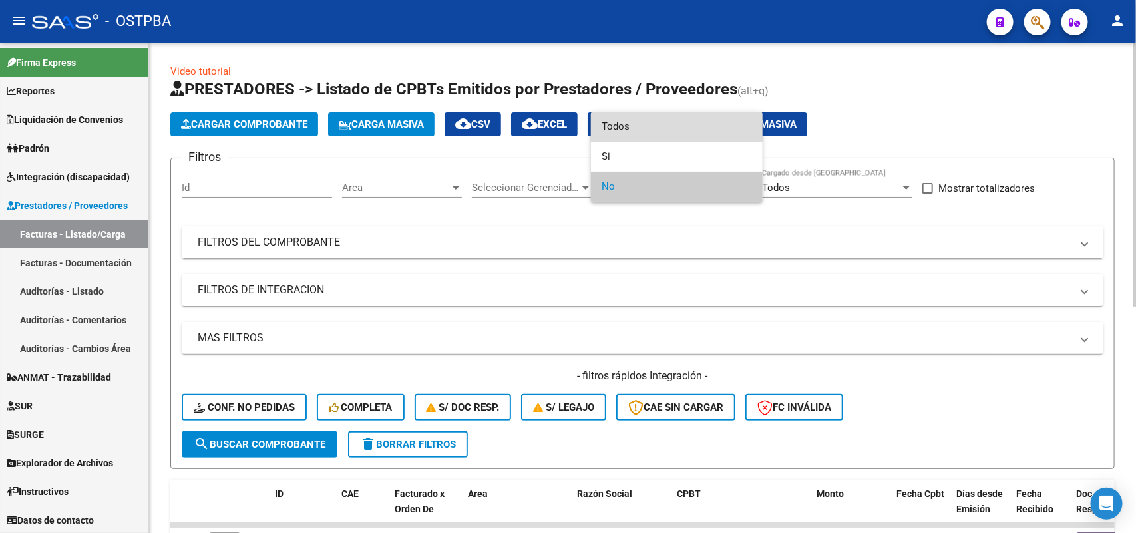
drag, startPoint x: 637, startPoint y: 125, endPoint x: 624, endPoint y: 147, distance: 25.3
click at [634, 126] on span "Todos" at bounding box center [677, 127] width 150 height 30
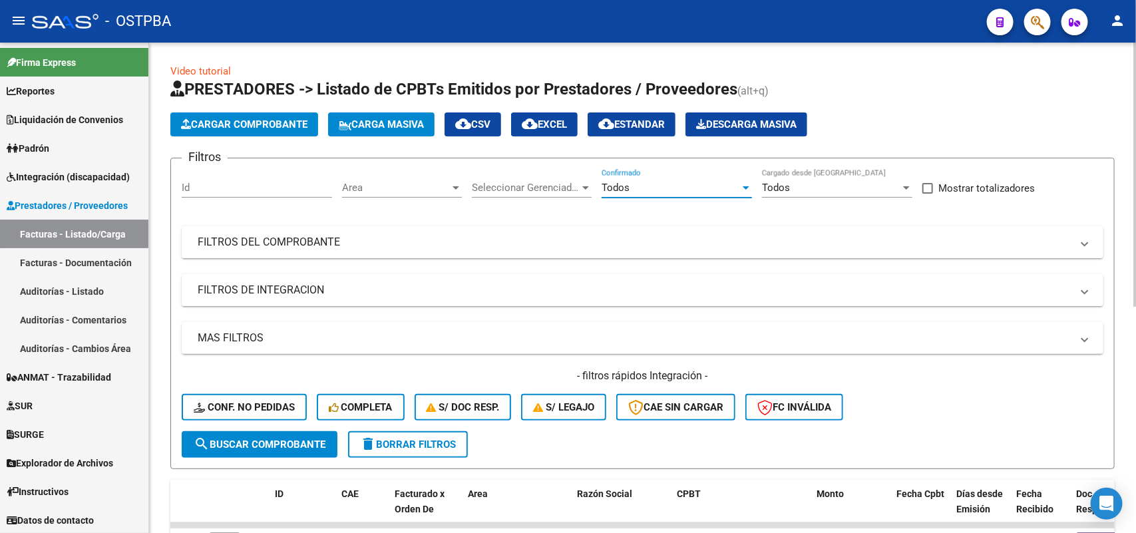
click at [586, 186] on div at bounding box center [585, 187] width 7 height 3
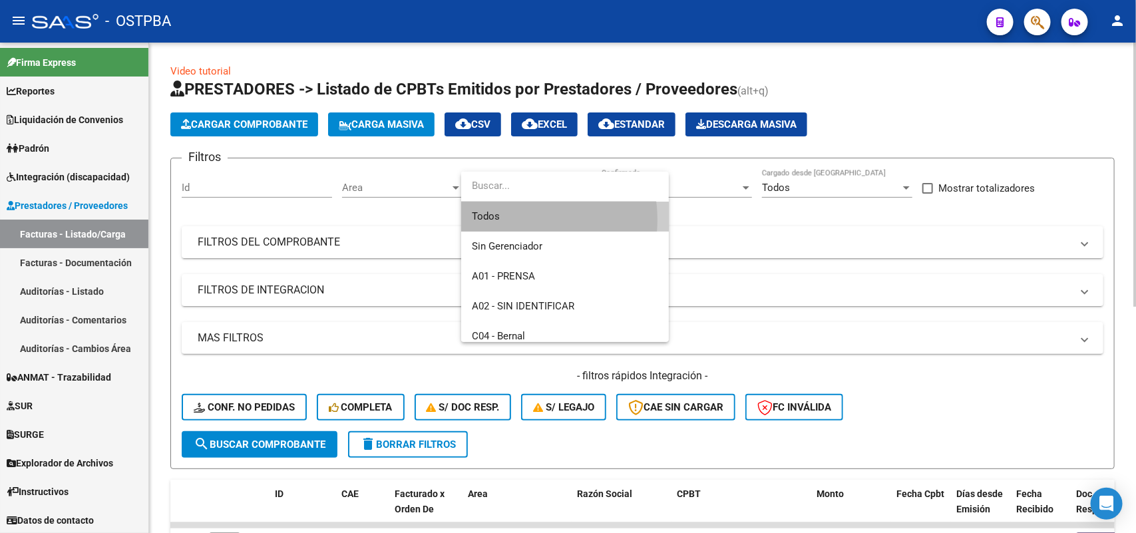
drag, startPoint x: 510, startPoint y: 220, endPoint x: 450, endPoint y: 204, distance: 62.0
click at [509, 220] on span "Todos" at bounding box center [565, 217] width 186 height 30
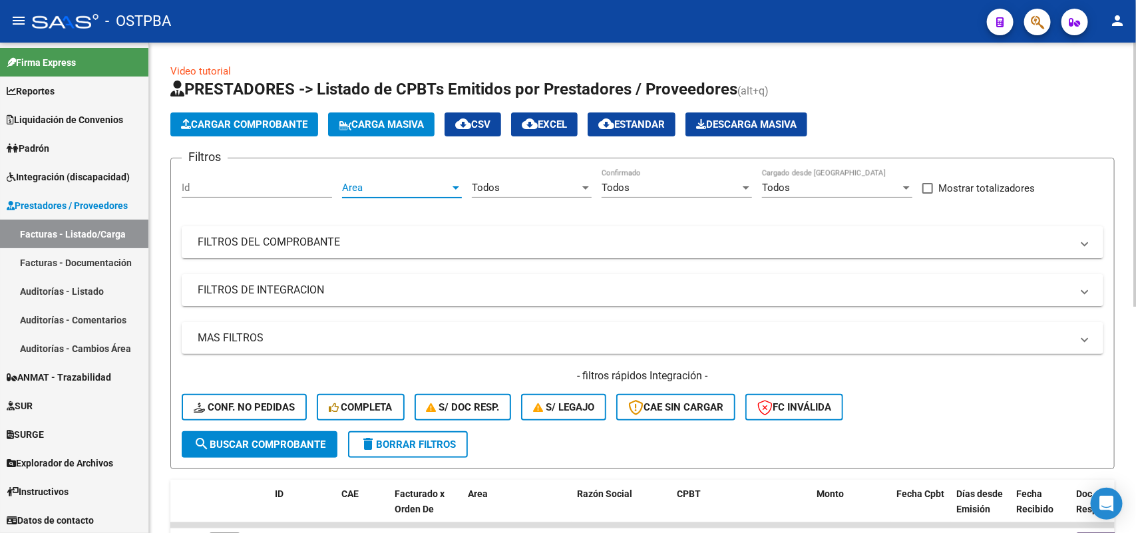
click at [457, 188] on div at bounding box center [456, 187] width 7 height 3
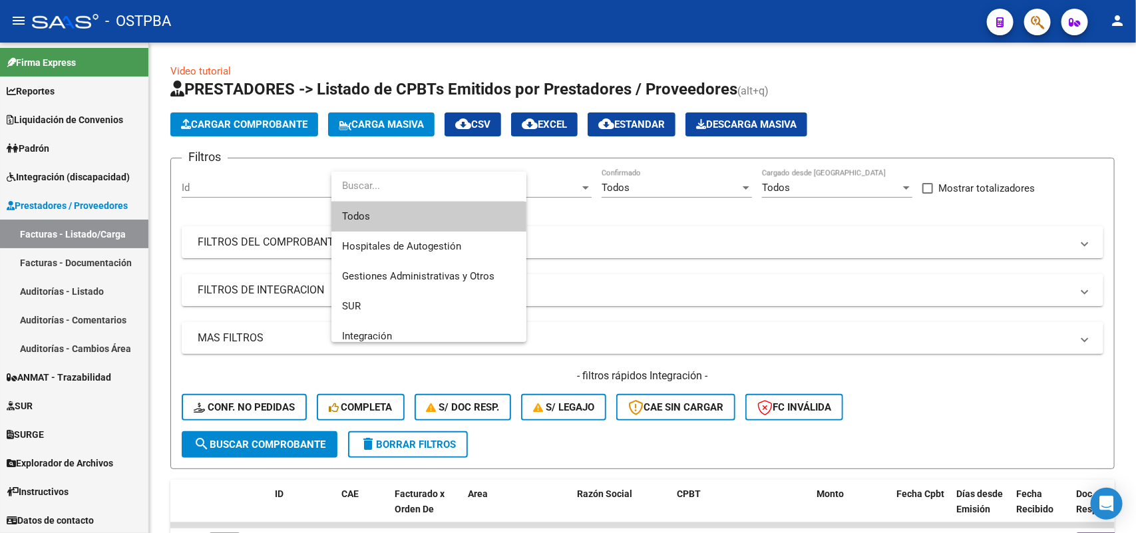
click at [390, 215] on span "Todos" at bounding box center [429, 217] width 174 height 30
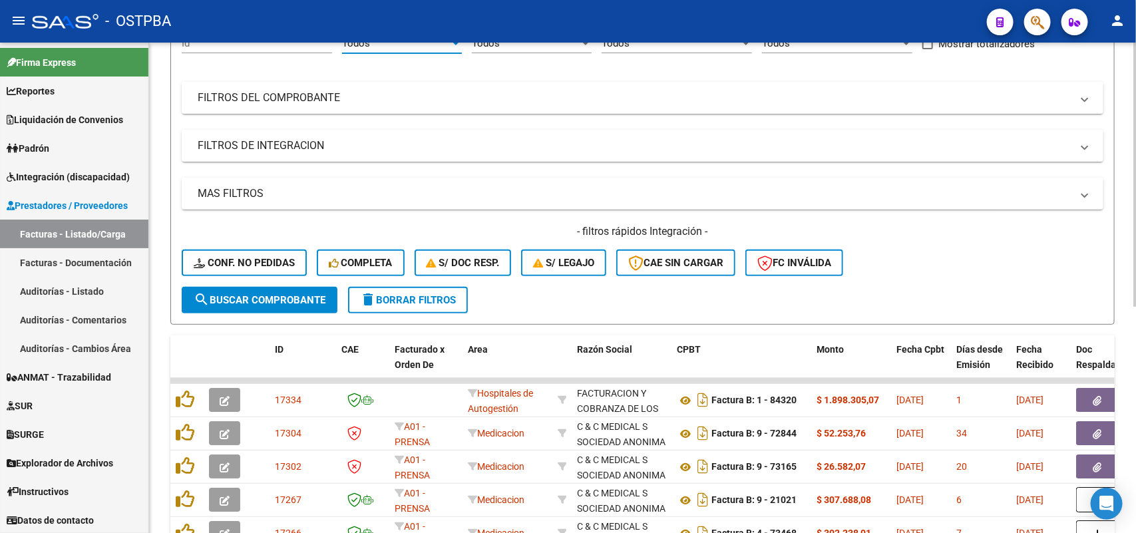
scroll to position [166, 0]
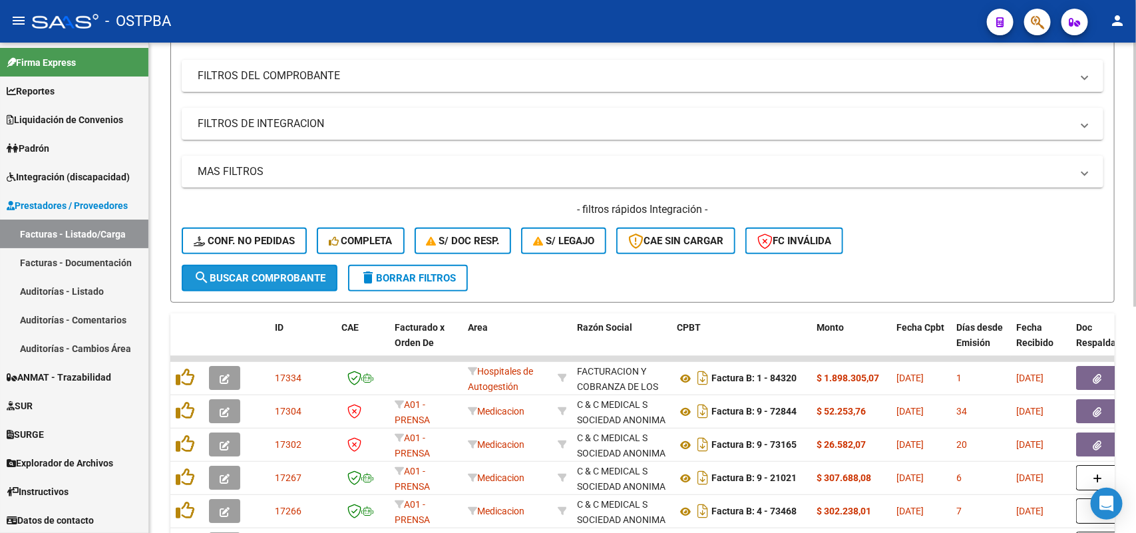
click at [300, 272] on span "search Buscar Comprobante" at bounding box center [260, 278] width 132 height 12
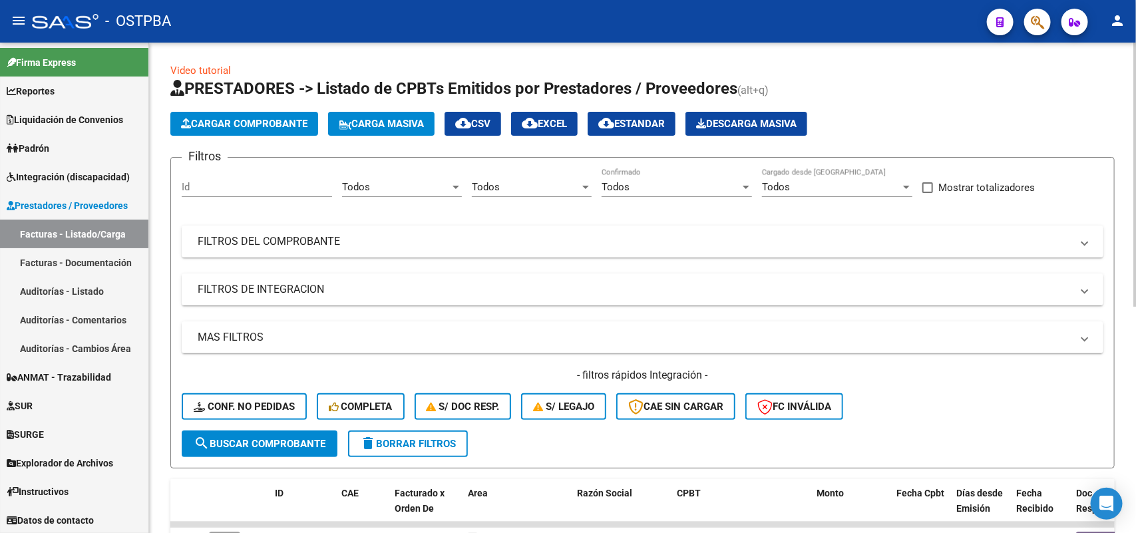
scroll to position [0, 0]
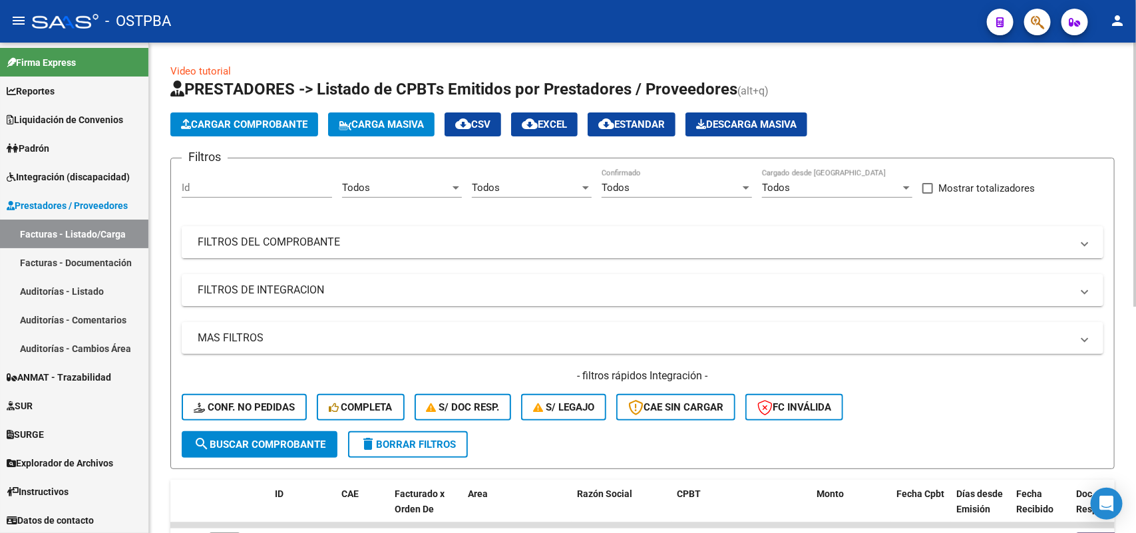
click at [345, 238] on mat-panel-title "FILTROS DEL COMPROBANTE" at bounding box center [635, 242] width 874 height 15
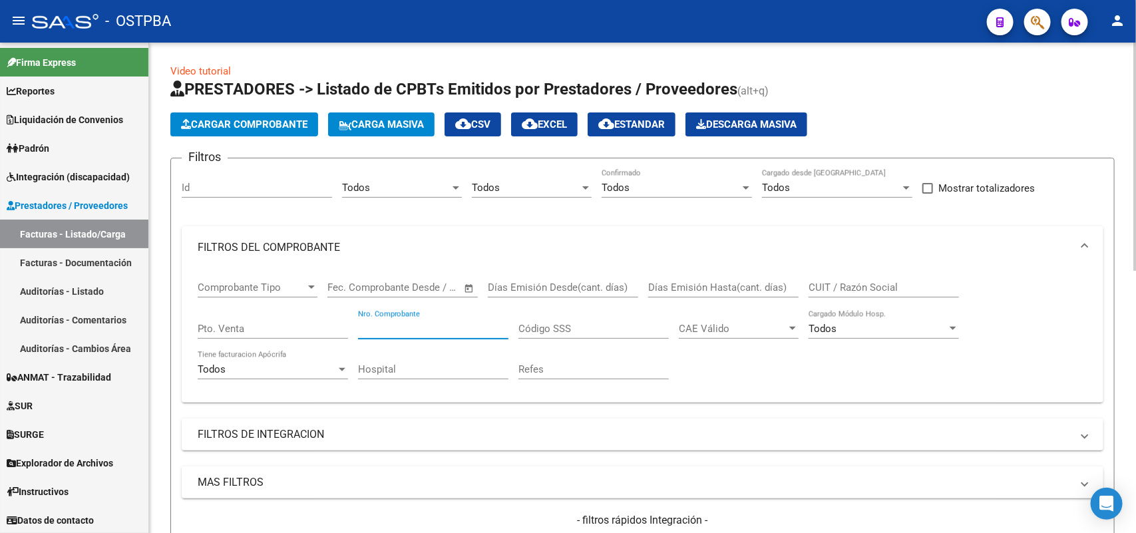
click at [417, 327] on input "Nro. Comprobante" at bounding box center [433, 329] width 150 height 12
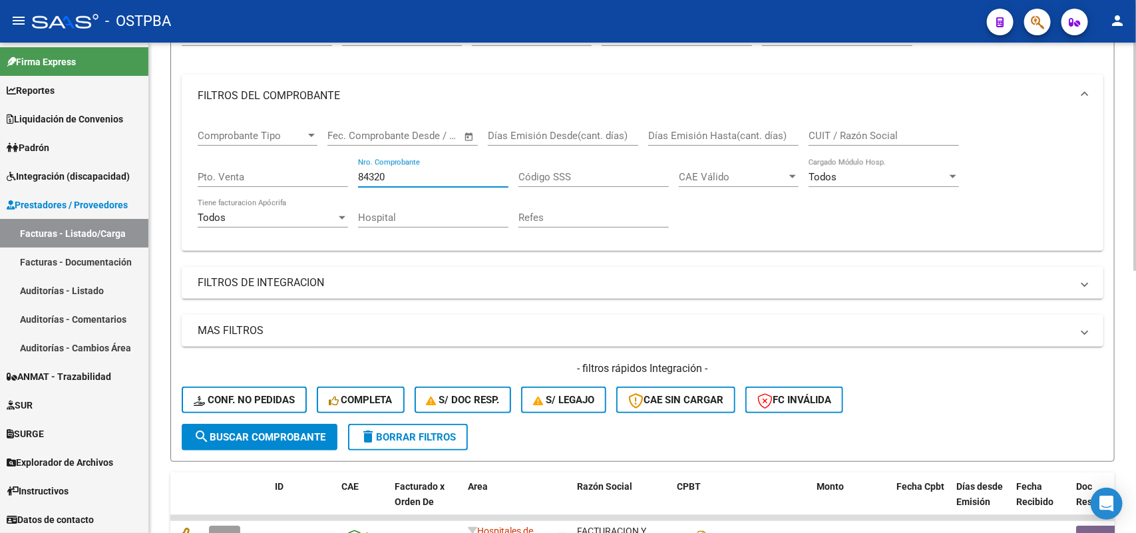
scroll to position [166, 0]
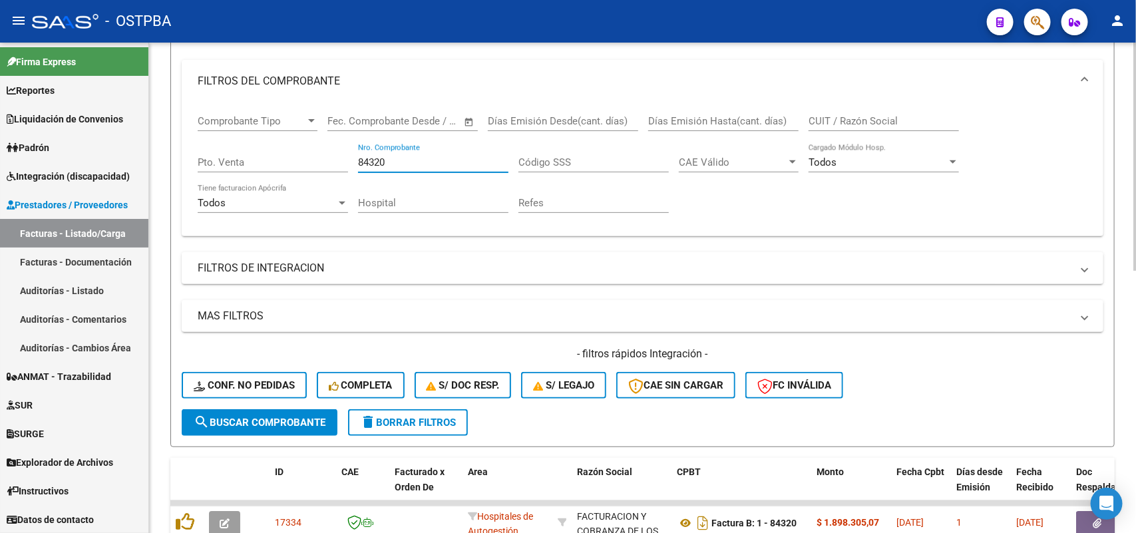
type input "84320"
click at [270, 417] on span "search Buscar Comprobante" at bounding box center [260, 423] width 132 height 12
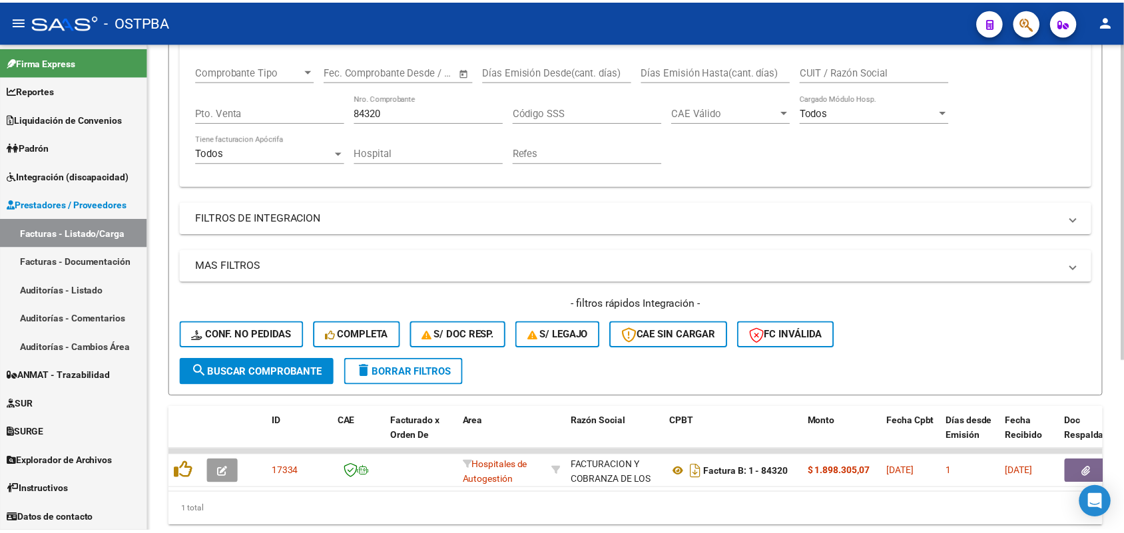
scroll to position [263, 0]
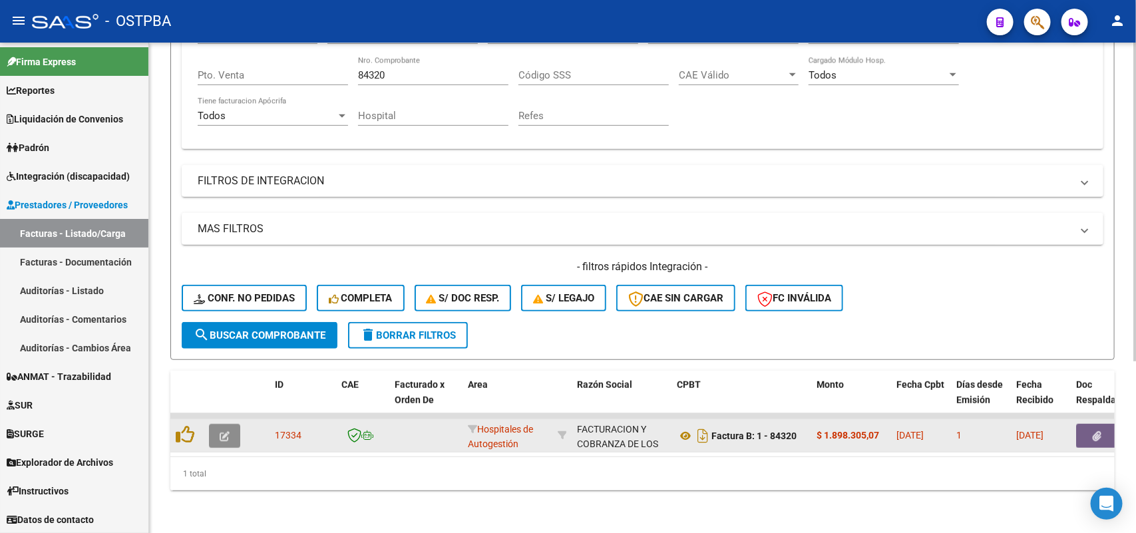
click at [226, 431] on icon "button" at bounding box center [225, 436] width 10 height 10
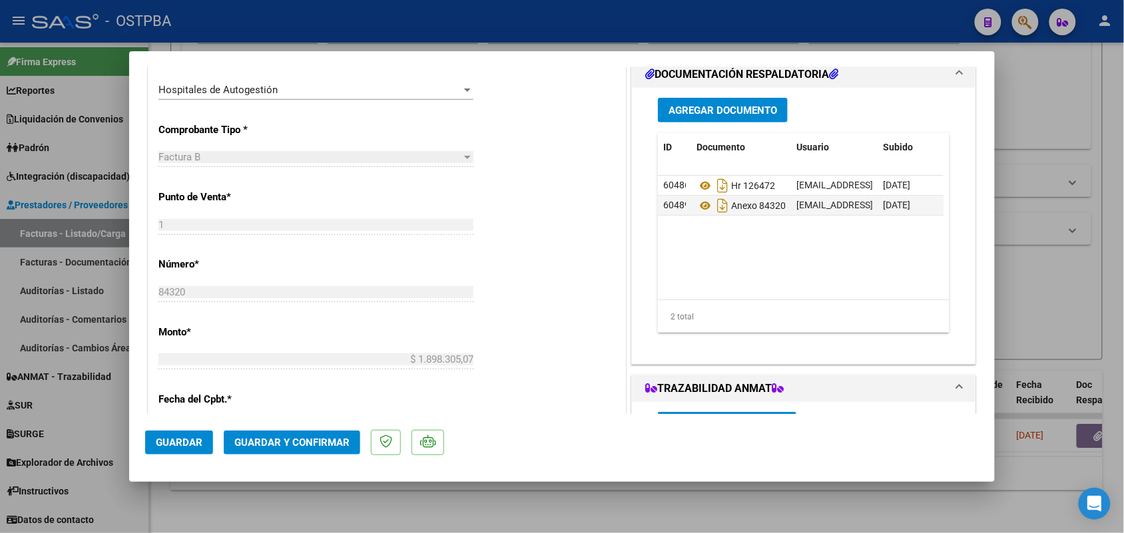
scroll to position [333, 0]
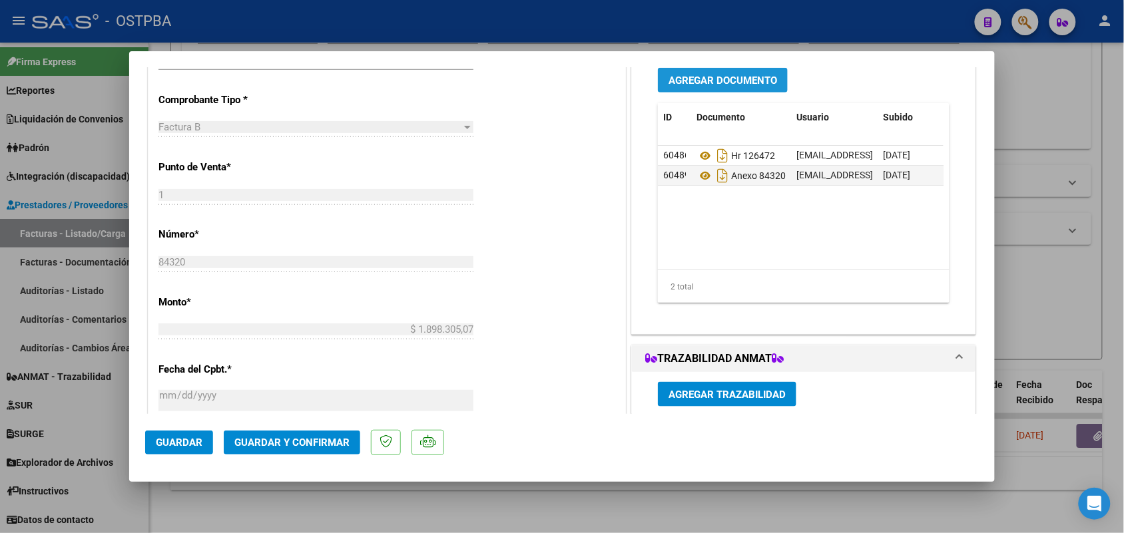
click at [726, 88] on button "Agregar Documento" at bounding box center [723, 80] width 130 height 25
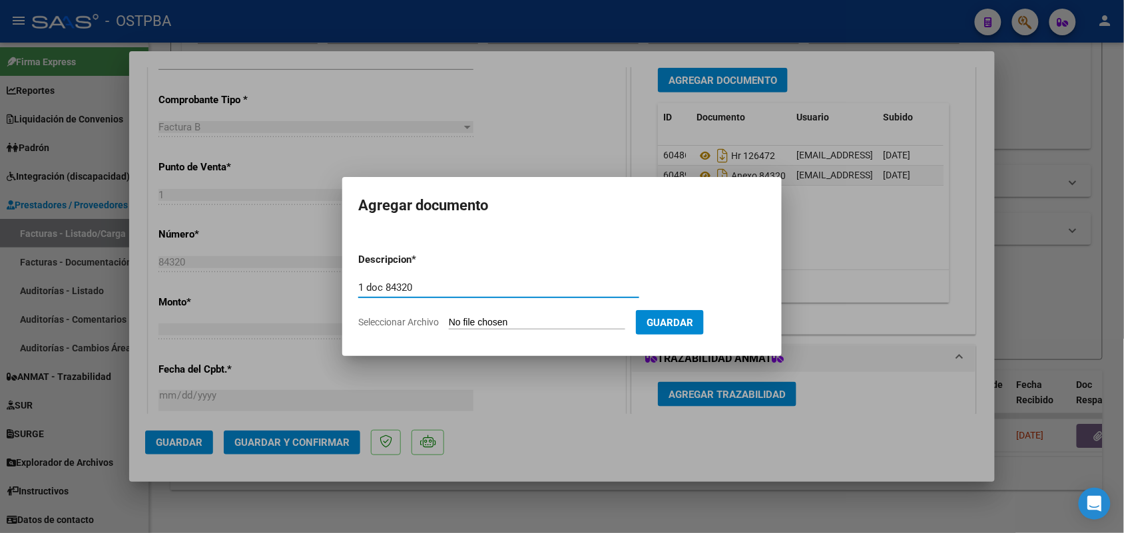
type input "1 doc 84320"
click at [459, 318] on input "Seleccionar Archivo" at bounding box center [537, 323] width 176 height 13
type input "C:\fakepath\1-84320.pdf"
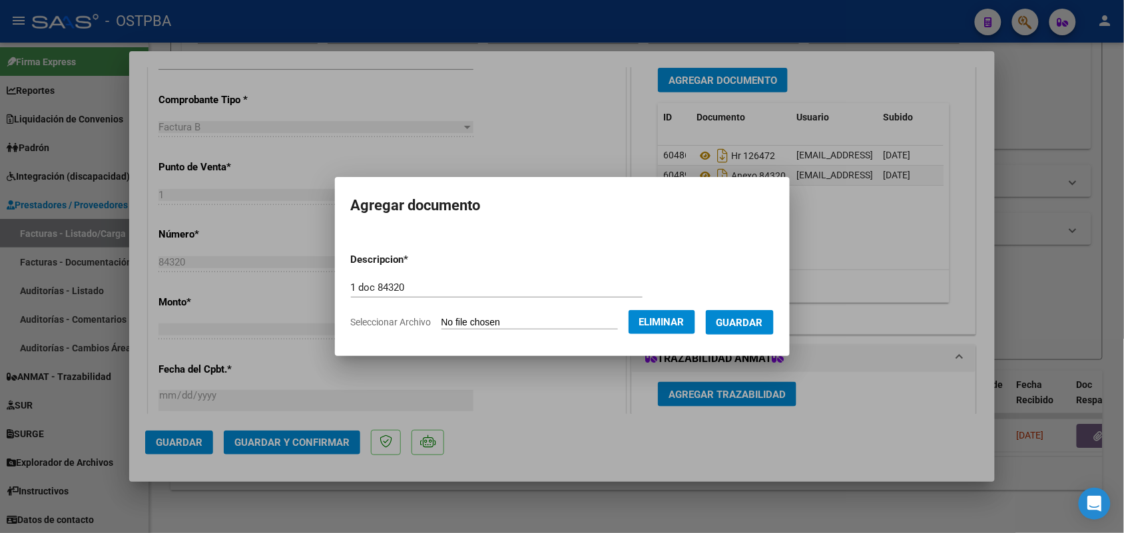
click at [745, 321] on span "Guardar" at bounding box center [739, 323] width 47 height 12
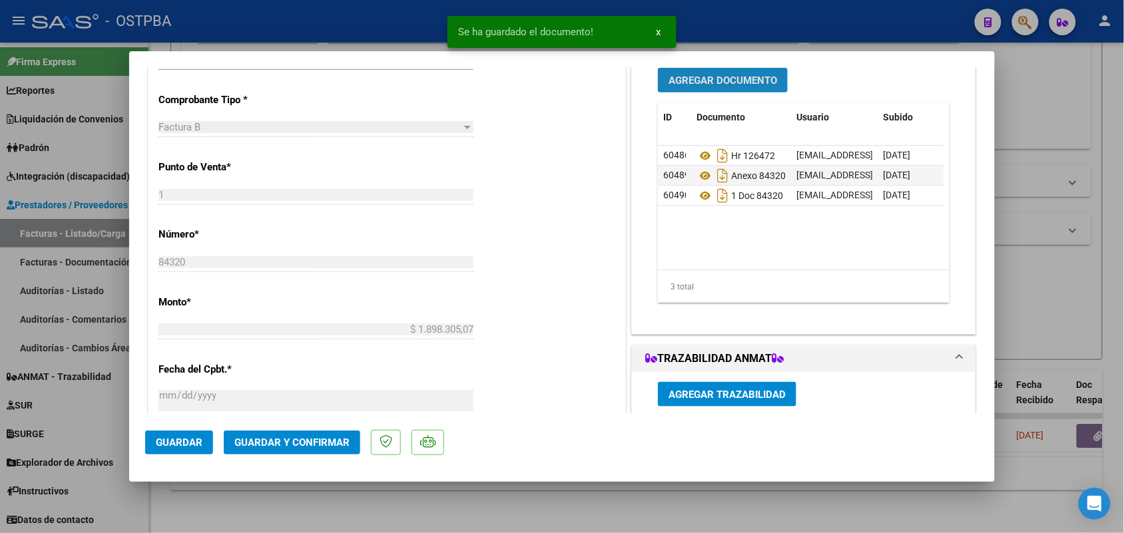
click at [710, 75] on span "Agregar Documento" at bounding box center [722, 81] width 108 height 12
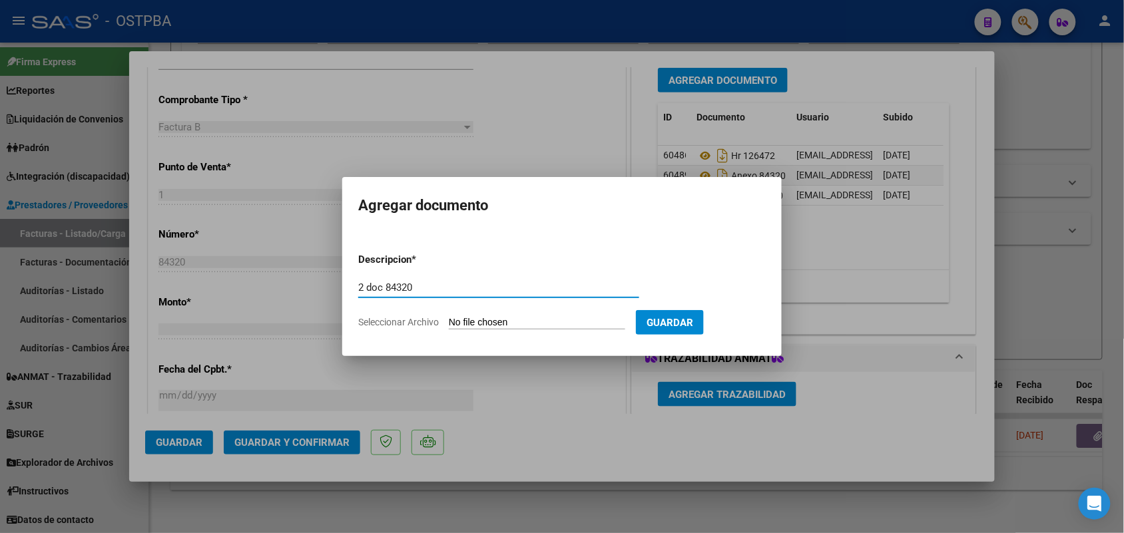
type input "2 doc 84320"
click at [451, 321] on input "Seleccionar Archivo" at bounding box center [537, 323] width 176 height 13
type input "C:\fakepath\2-84320.pdf"
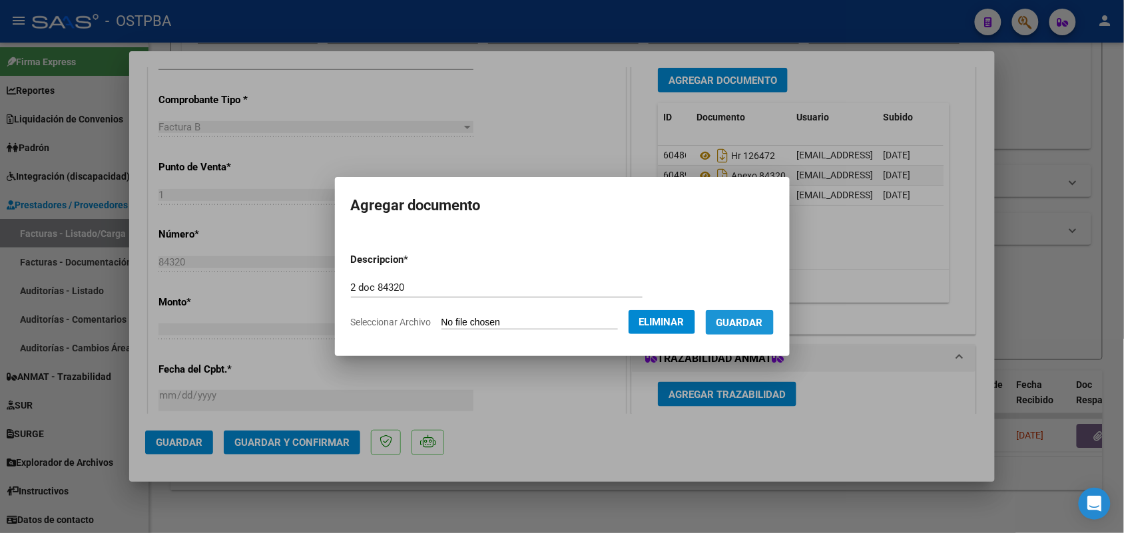
click at [746, 314] on button "Guardar" at bounding box center [740, 322] width 68 height 25
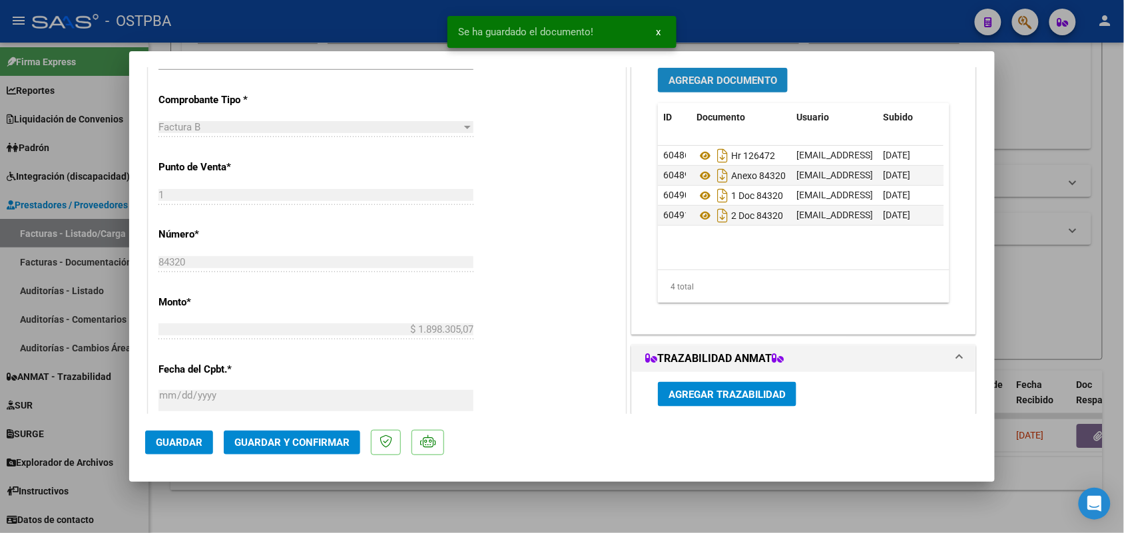
click at [730, 80] on span "Agregar Documento" at bounding box center [722, 81] width 108 height 12
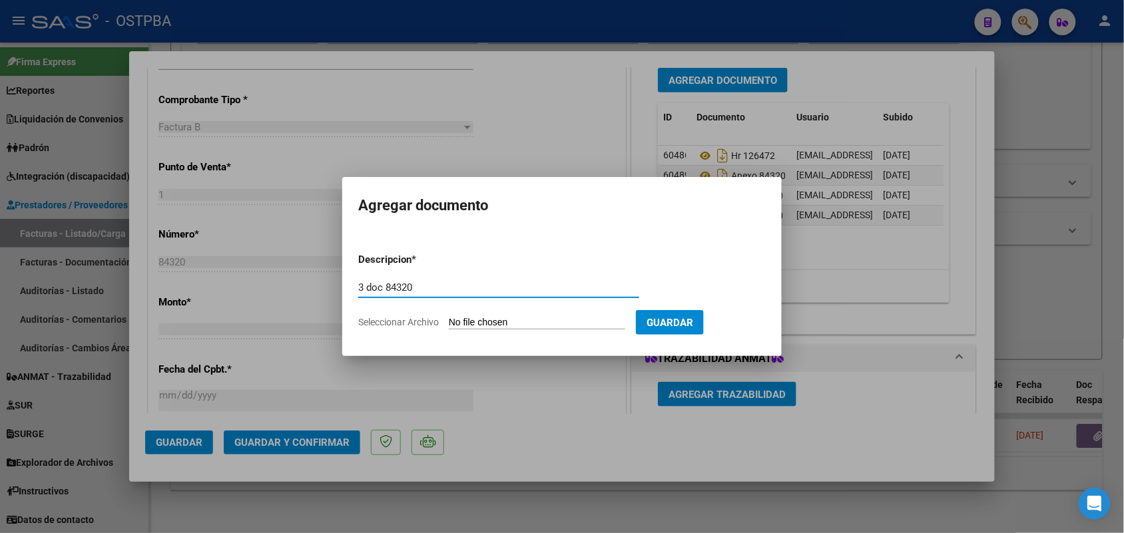
type input "3 doc 84320"
click at [448, 321] on app-file-uploader "Seleccionar Archivo" at bounding box center [497, 322] width 278 height 12
click at [460, 321] on input "Seleccionar Archivo" at bounding box center [537, 323] width 176 height 13
type input "C:\fakepath\3-84320.pdf"
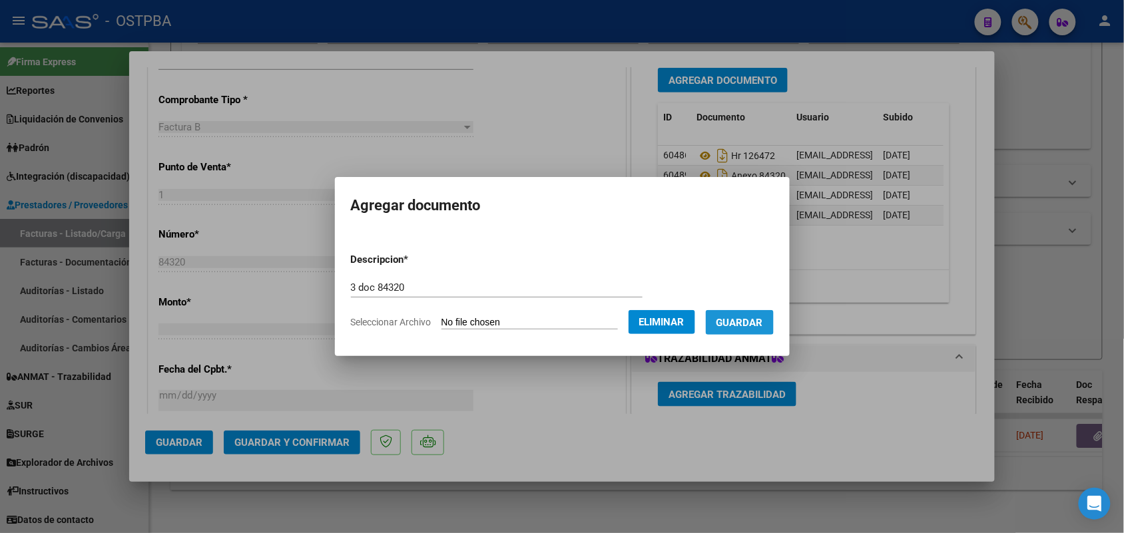
click at [753, 317] on span "Guardar" at bounding box center [739, 323] width 47 height 12
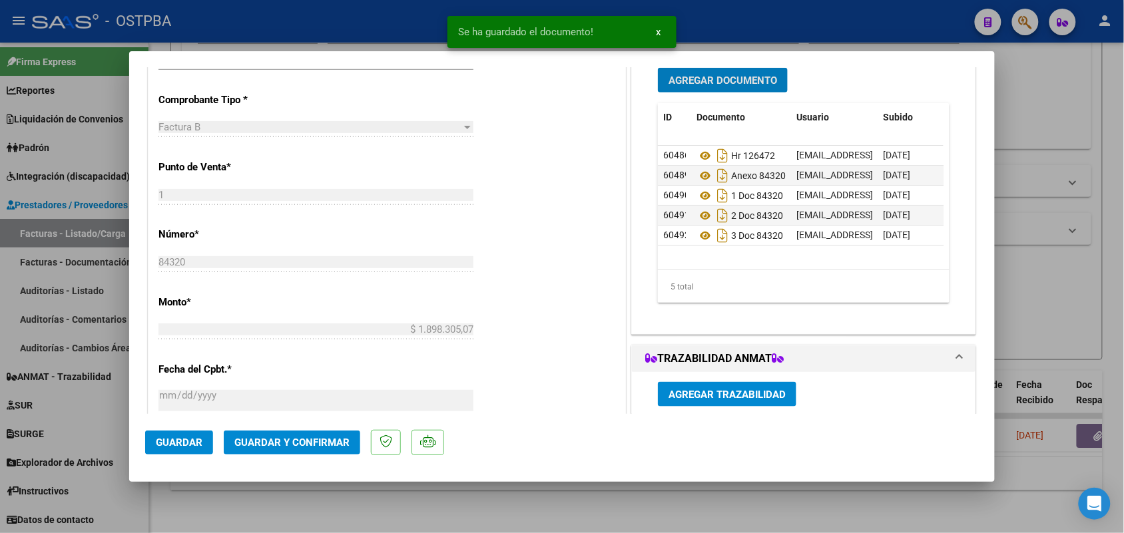
click at [726, 77] on span "Agregar Documento" at bounding box center [722, 81] width 108 height 12
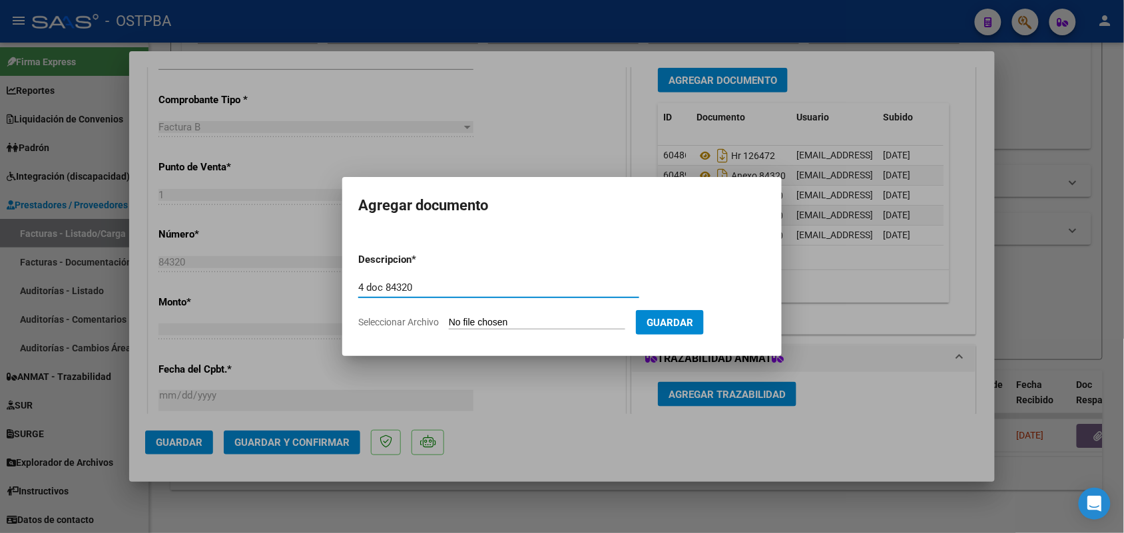
type input "4 doc 84320"
click at [480, 320] on input "Seleccionar Archivo" at bounding box center [537, 323] width 176 height 13
type input "C:\fakepath\4-84320.pdf"
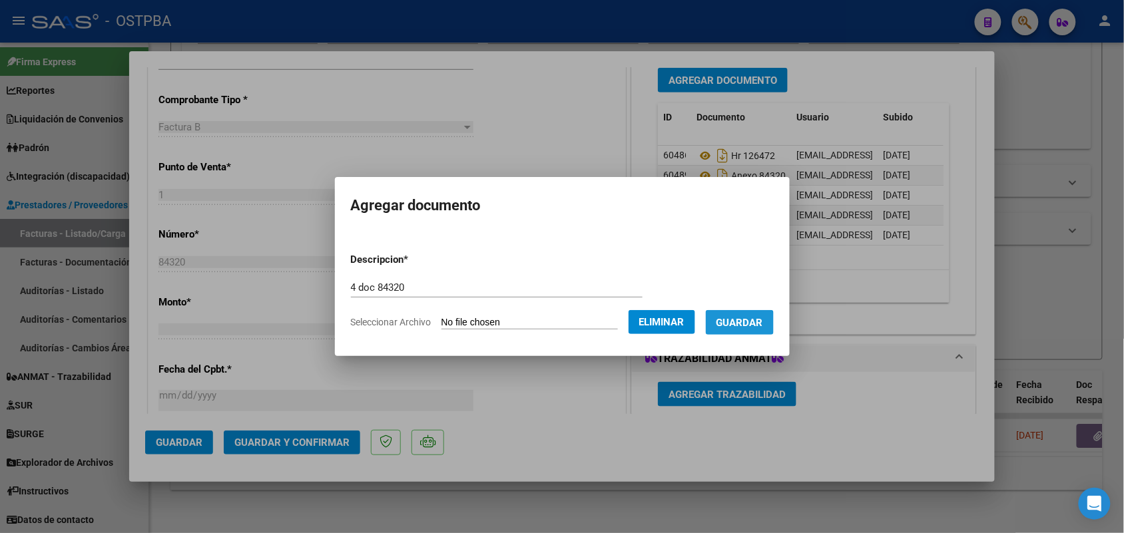
click at [754, 323] on span "Guardar" at bounding box center [739, 323] width 47 height 12
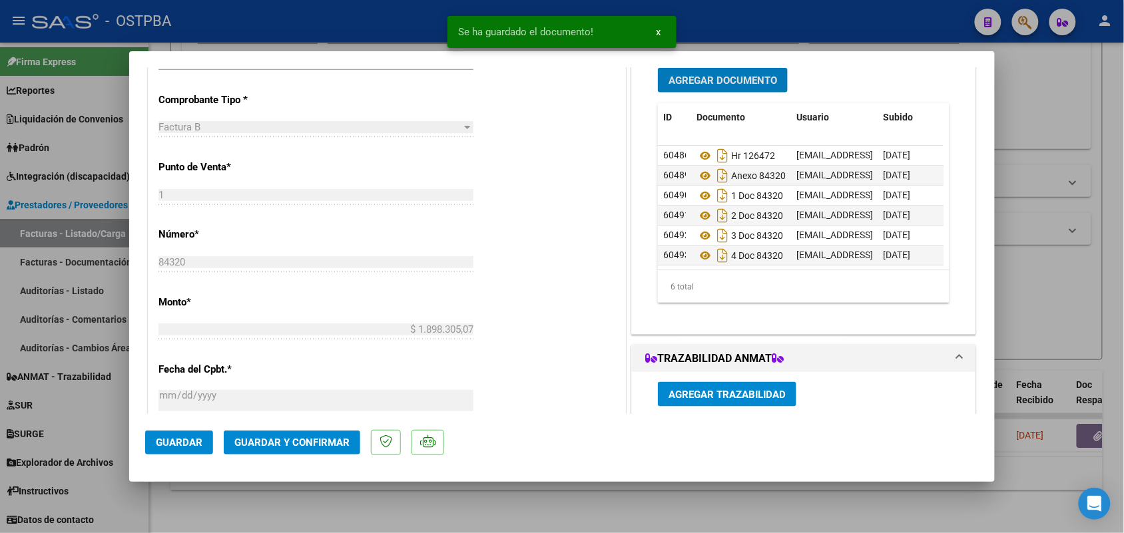
scroll to position [13, 0]
click at [294, 441] on span "Guardar y Confirmar" at bounding box center [291, 443] width 115 height 12
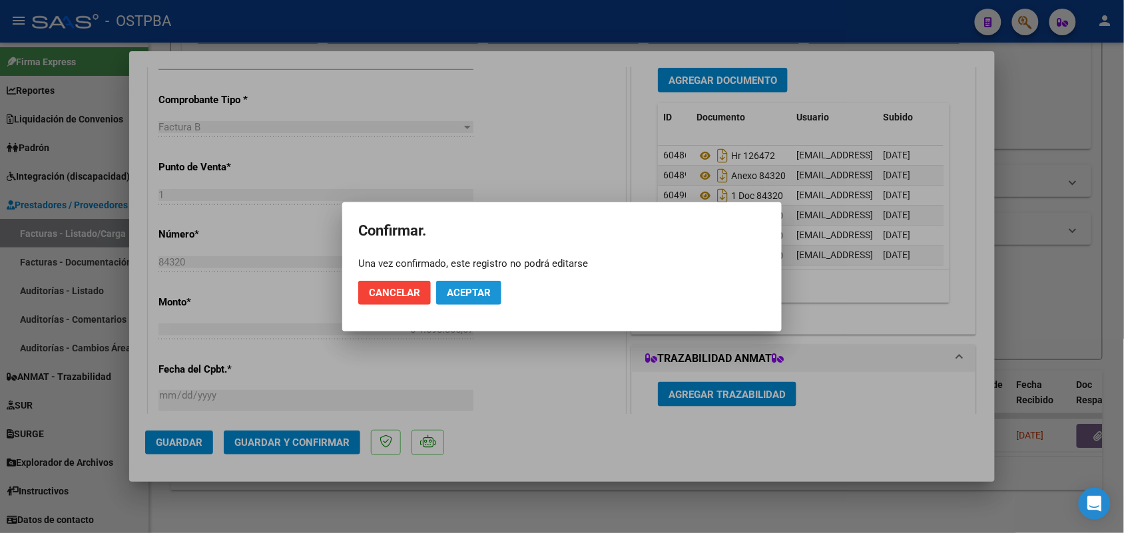
click at [469, 293] on span "Aceptar" at bounding box center [469, 293] width 44 height 12
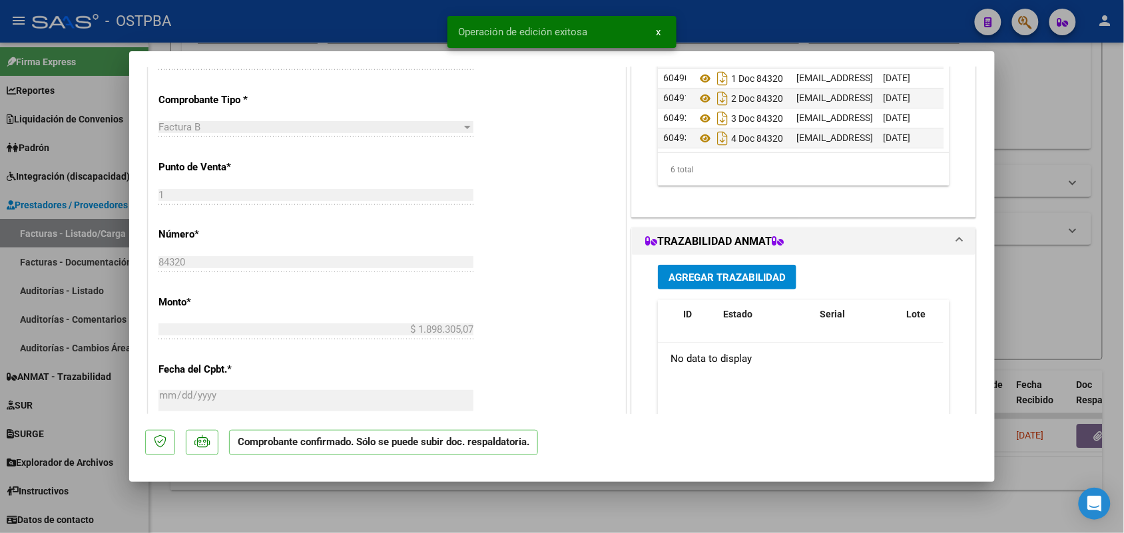
click at [94, 308] on div at bounding box center [562, 266] width 1124 height 533
type input "$ 0,00"
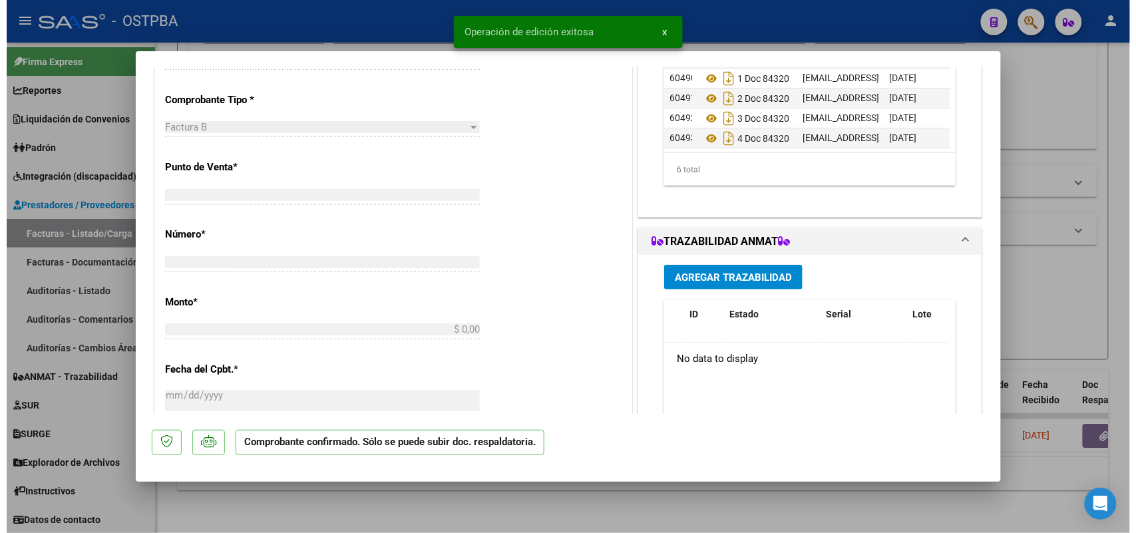
scroll to position [0, 0]
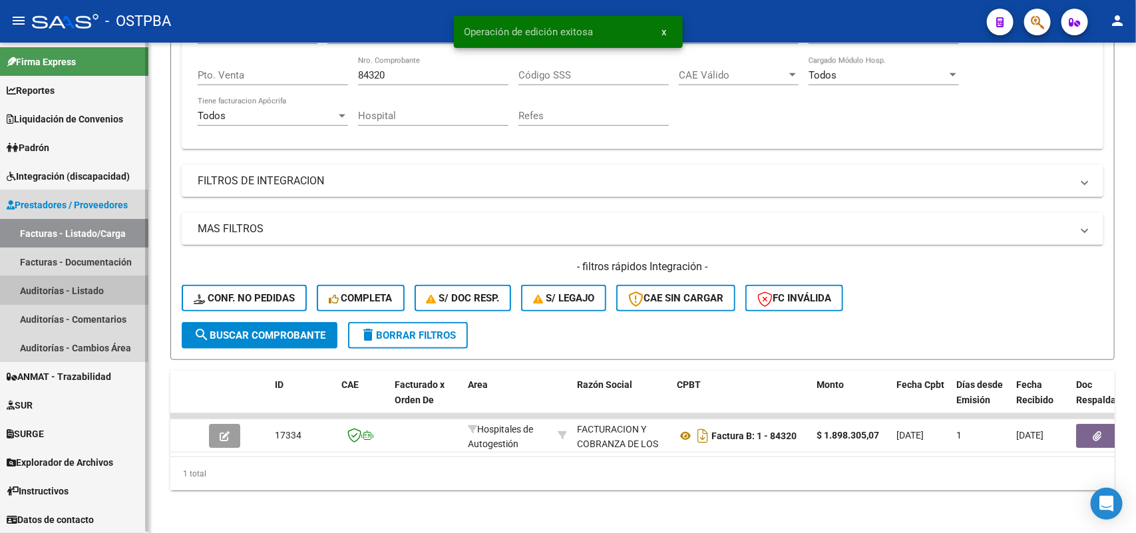
click at [81, 286] on link "Auditorías - Listado" at bounding box center [74, 290] width 148 height 29
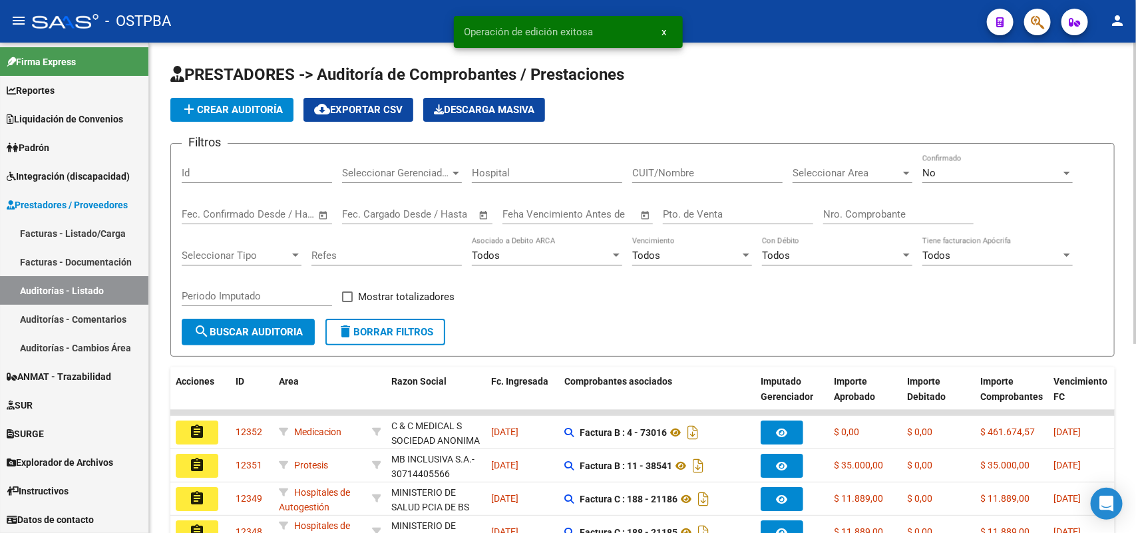
click at [276, 111] on span "add Crear Auditoría" at bounding box center [232, 110] width 102 height 12
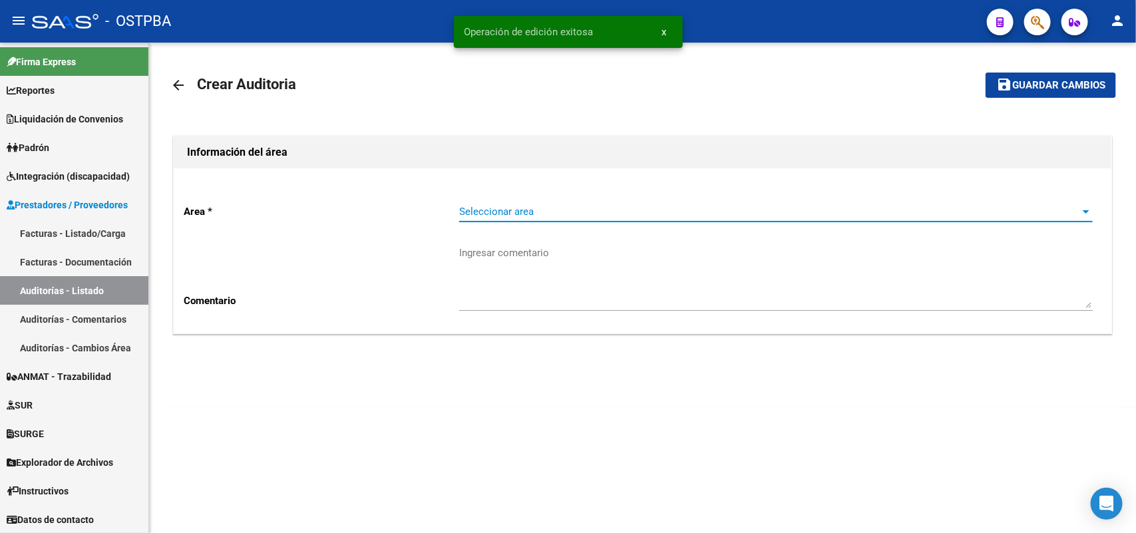
click at [493, 211] on span "Seleccionar area" at bounding box center [770, 212] width 622 height 12
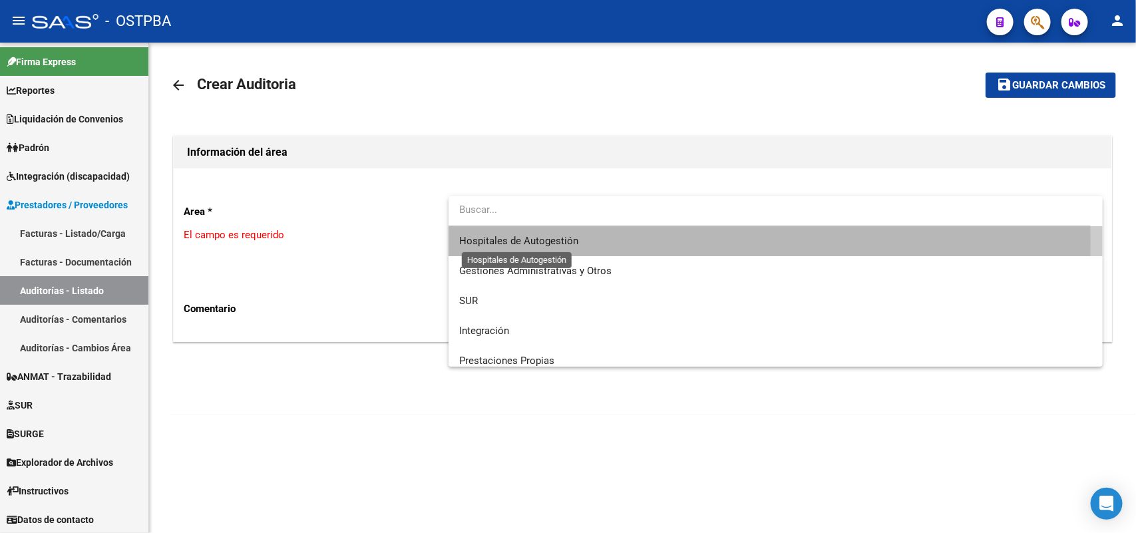
click at [505, 243] on span "Hospitales de Autogestión" at bounding box center [518, 241] width 119 height 12
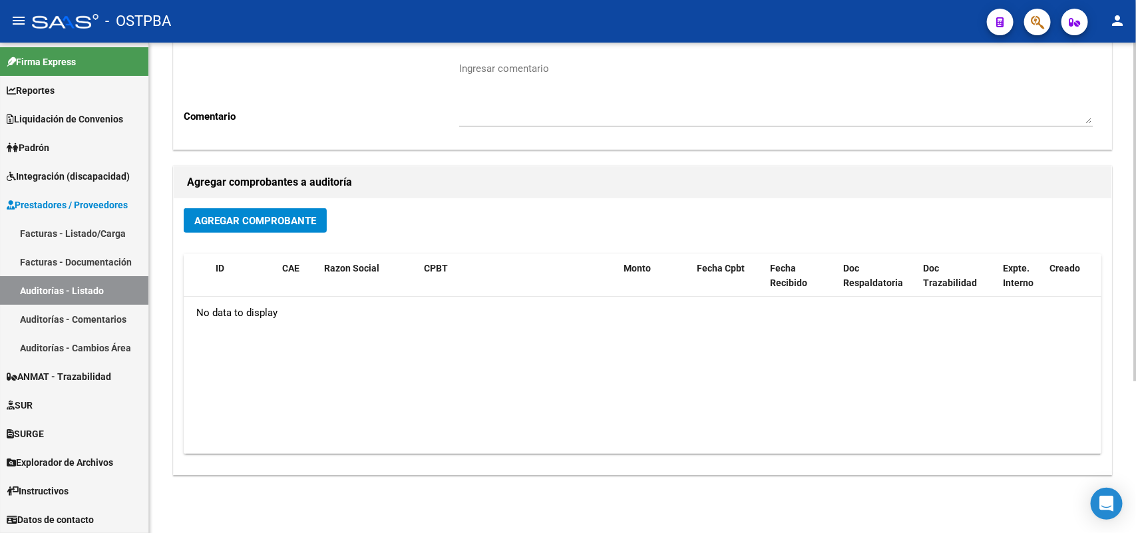
scroll to position [220, 0]
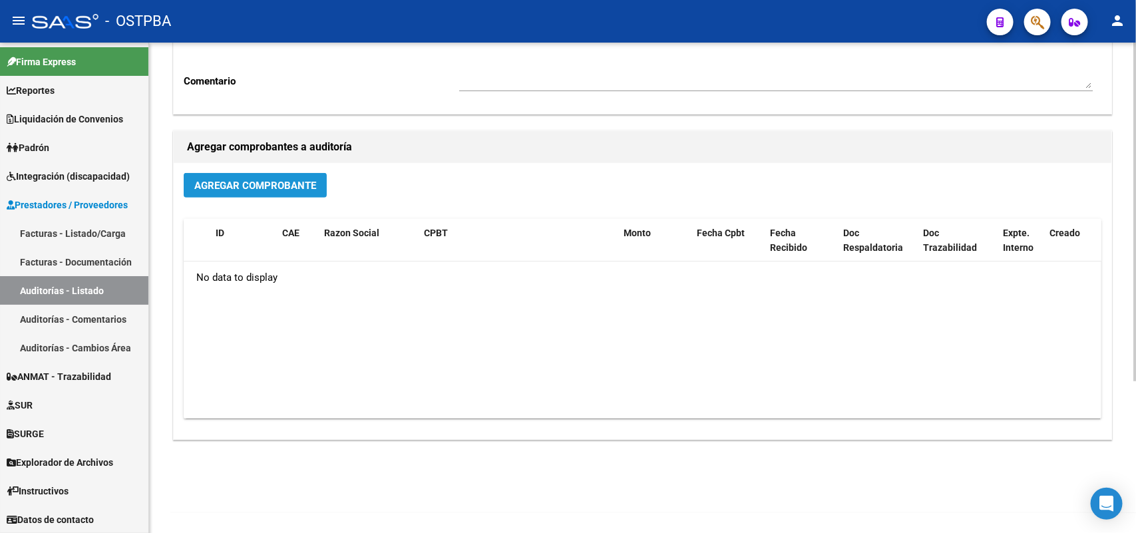
click at [272, 182] on span "Agregar Comprobante" at bounding box center [255, 186] width 122 height 12
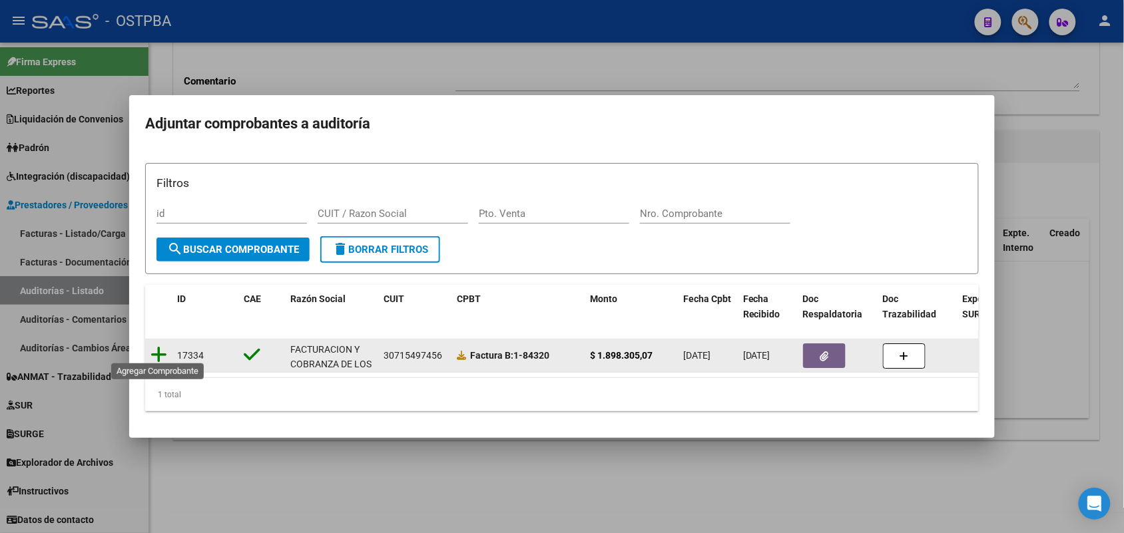
click at [156, 348] on icon at bounding box center [158, 354] width 17 height 19
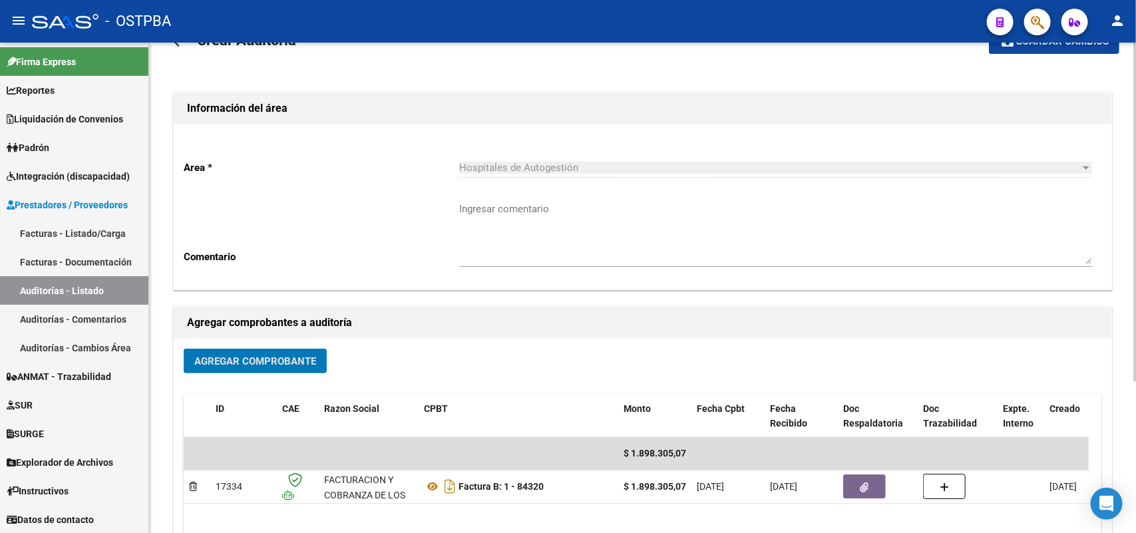
scroll to position [0, 0]
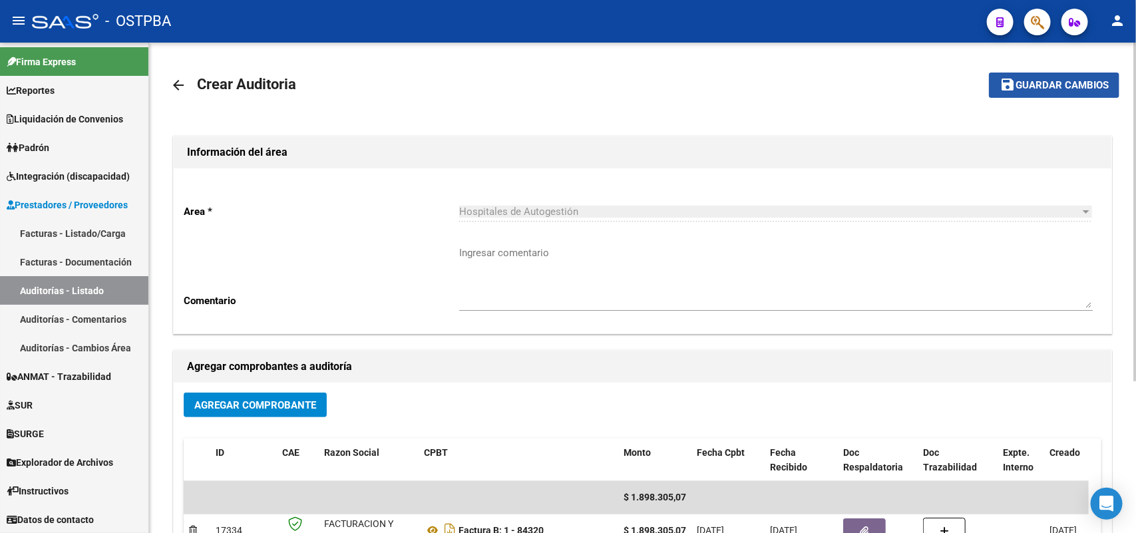
click at [1039, 85] on span "Guardar cambios" at bounding box center [1062, 86] width 93 height 12
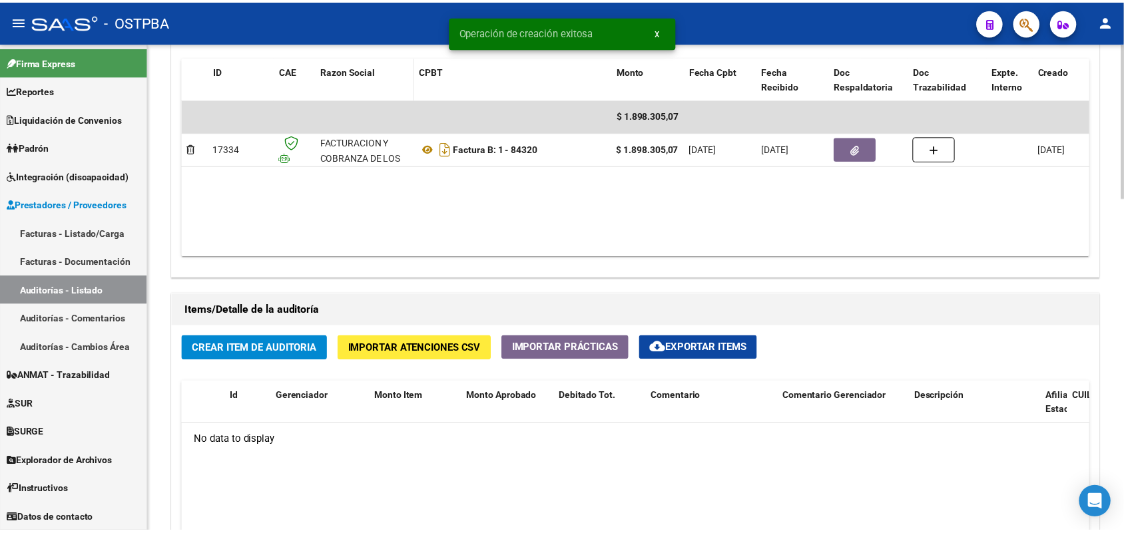
scroll to position [749, 0]
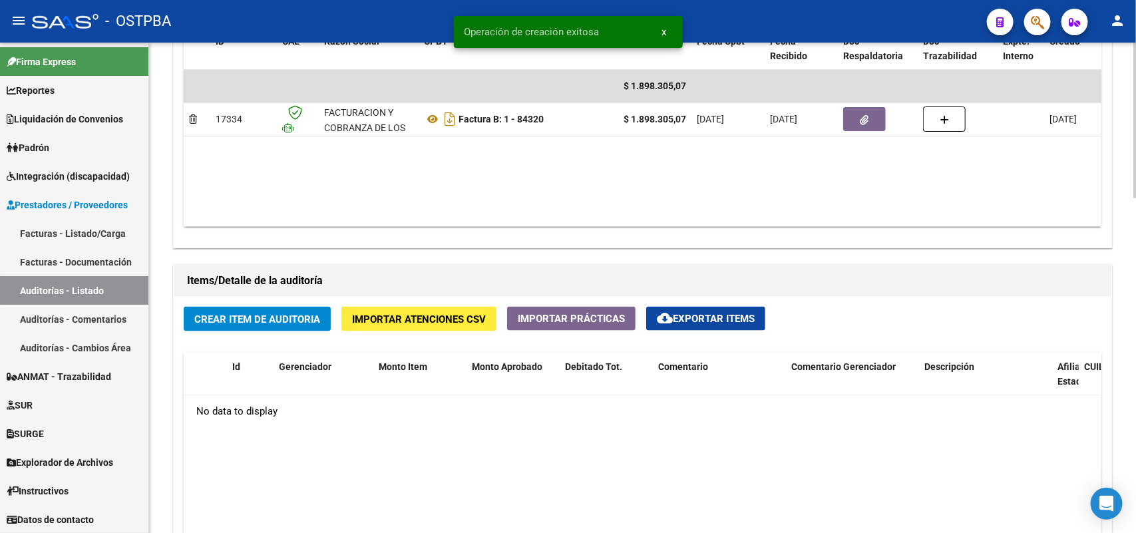
click at [260, 314] on span "Crear Item de Auditoria" at bounding box center [257, 320] width 126 height 12
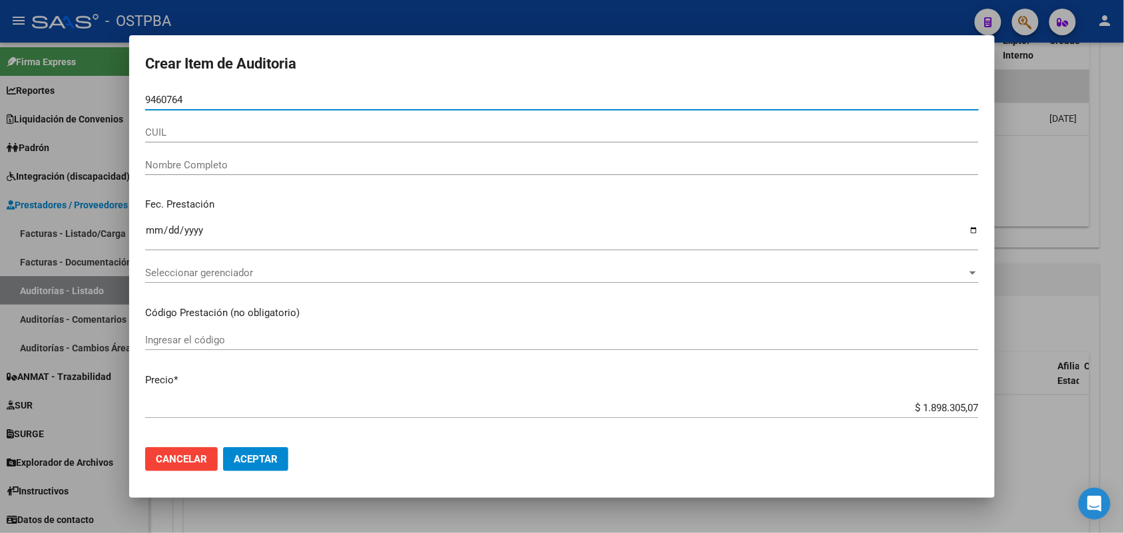
type input "94607642"
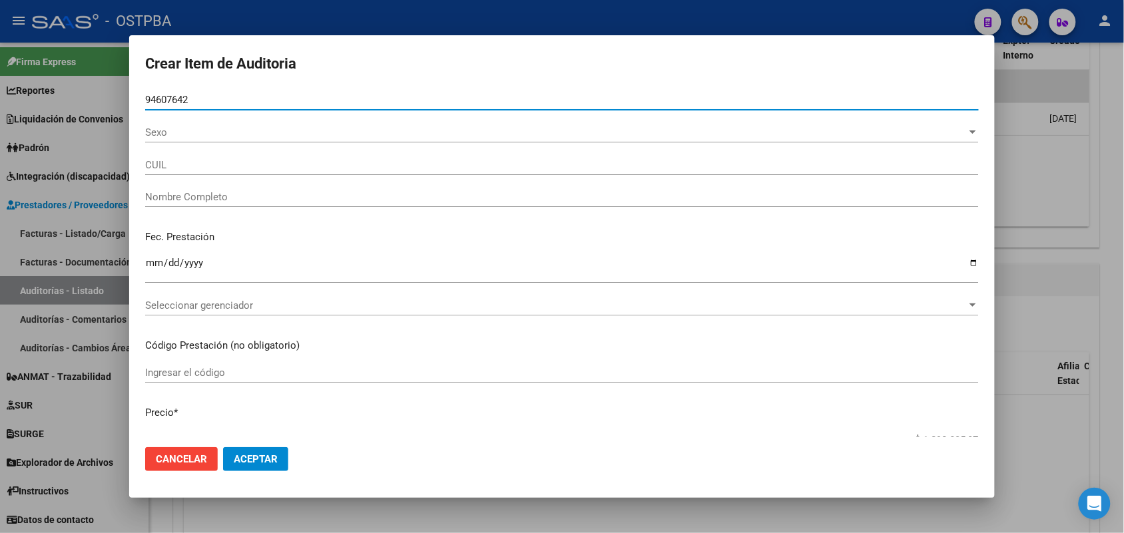
type input "27946076428"
type input "[PERSON_NAME]"
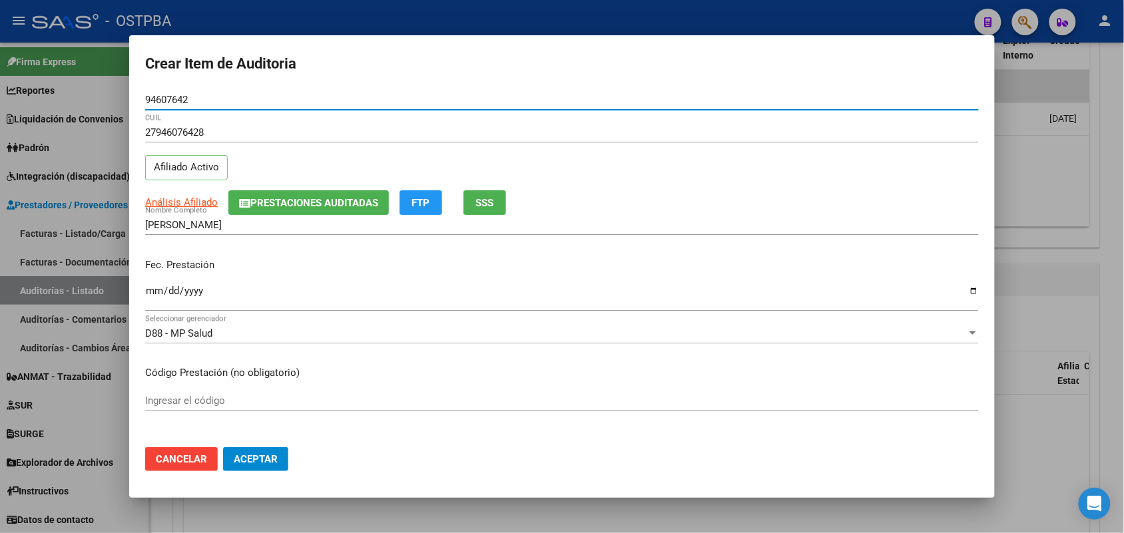
type input "94607642"
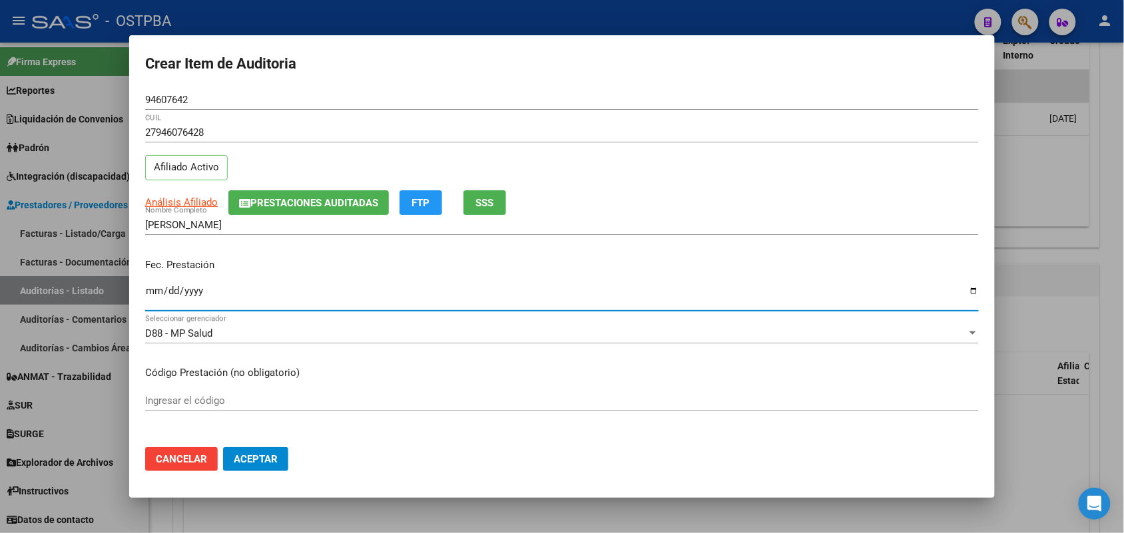
click at [148, 295] on input "Ingresar la fecha" at bounding box center [561, 296] width 833 height 21
type input "[DATE]"
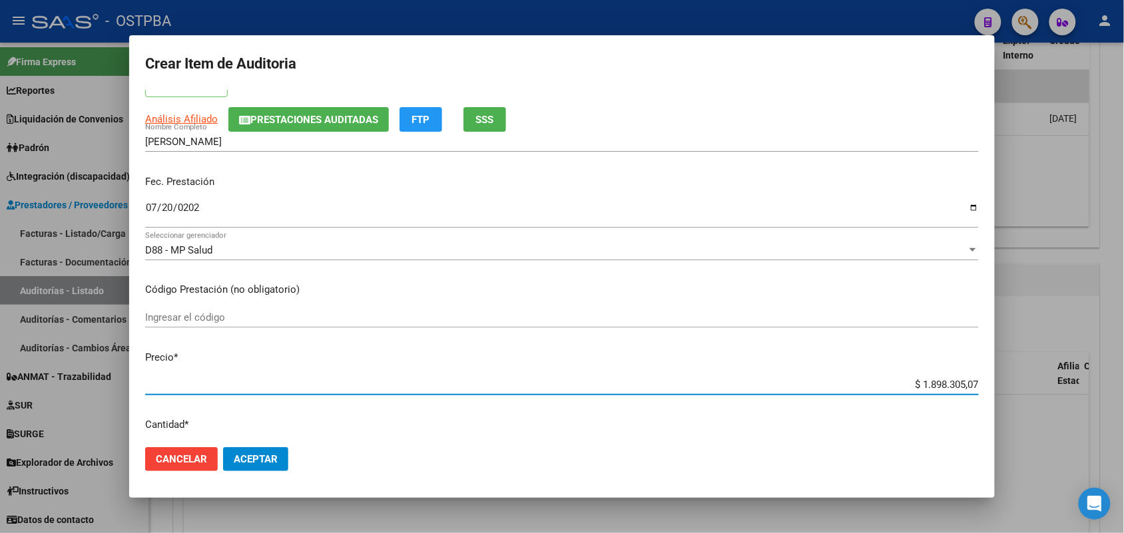
drag, startPoint x: 892, startPoint y: 385, endPoint x: 1020, endPoint y: 385, distance: 127.8
click at [1020, 385] on div "Crear Item de Auditoria 94607642 Nro Documento 27946076428 CUIL Afiliado Activo…" at bounding box center [562, 266] width 1124 height 533
type input "$ 0,01"
type input "$ 0,16"
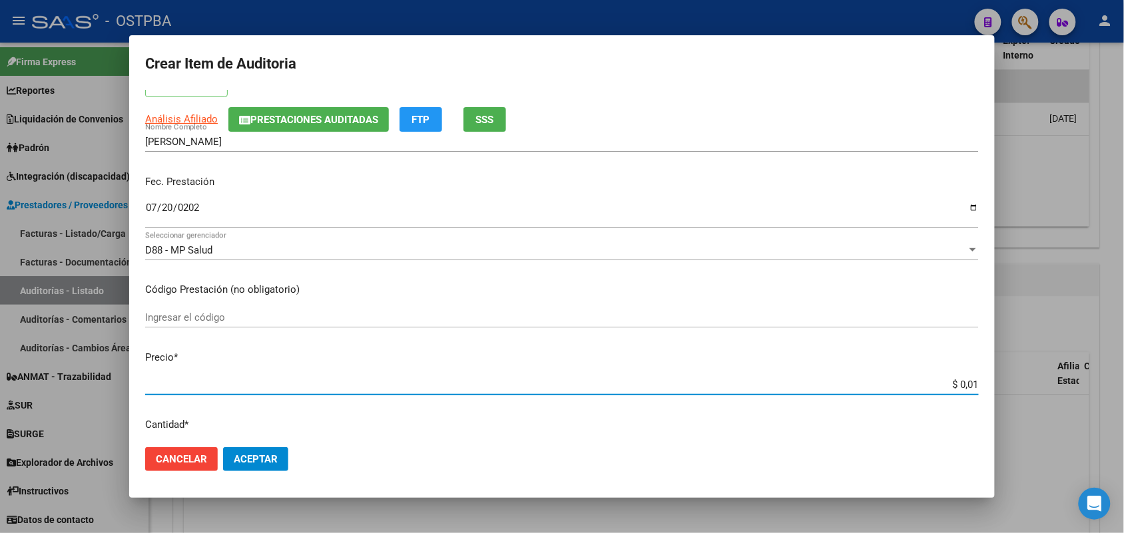
type input "$ 0,16"
type input "$ 1,63"
type input "$ 16,34"
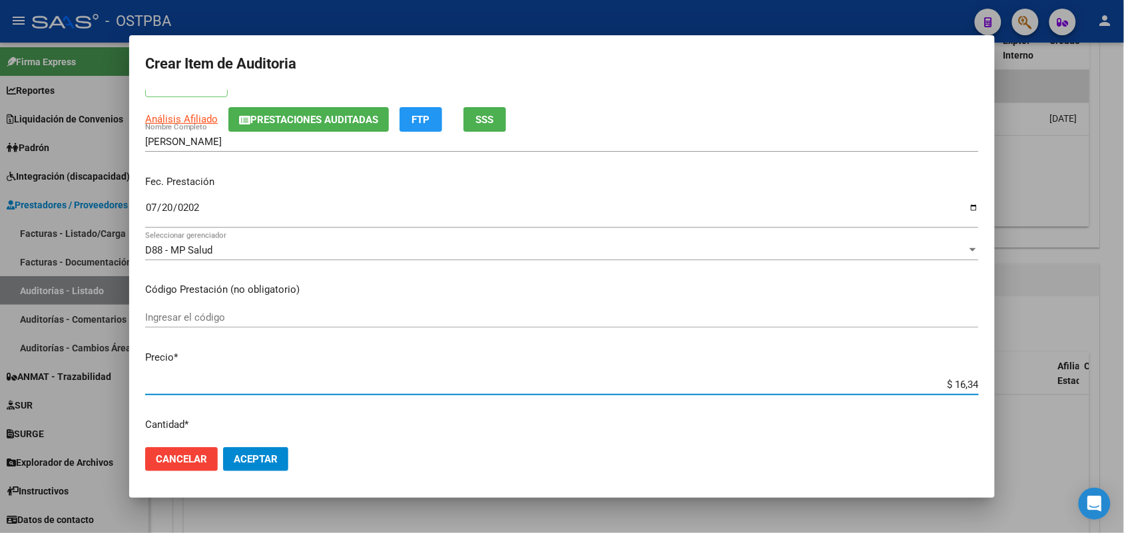
type input "$ 163,43"
type input "$ 1.634,37"
type input "$ 16.343,76"
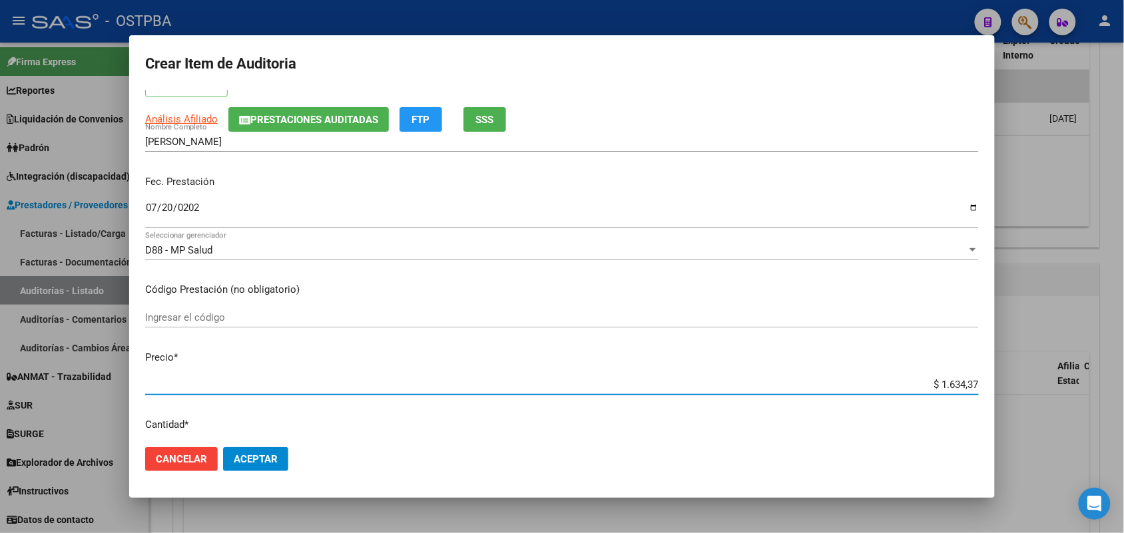
type input "$ 16.343,76"
type input "$ 163.437,60"
type input "$ 1.634.376,07"
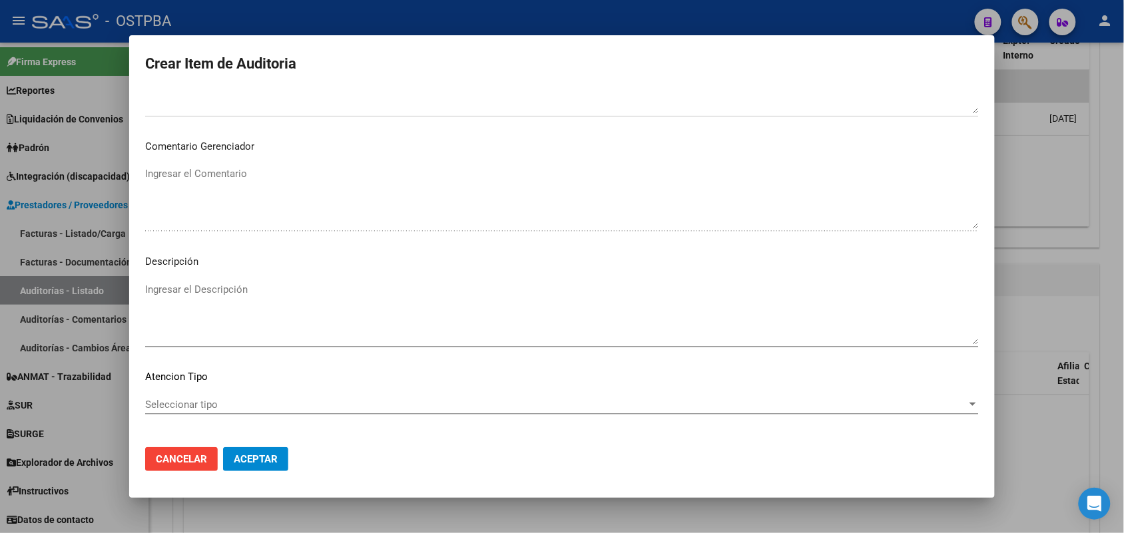
scroll to position [736, 0]
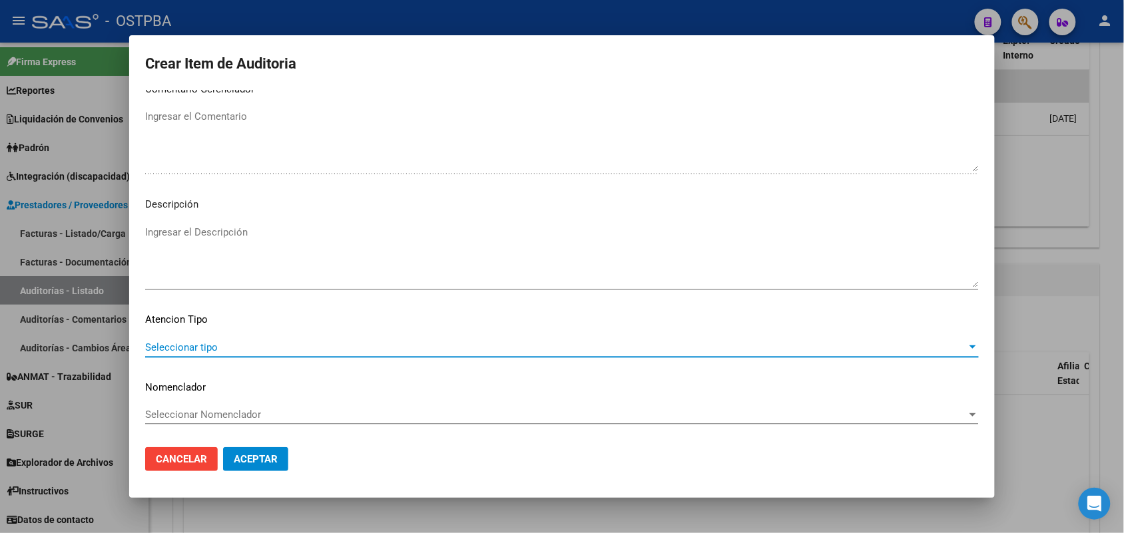
click at [197, 349] on span "Seleccionar tipo" at bounding box center [555, 347] width 821 height 12
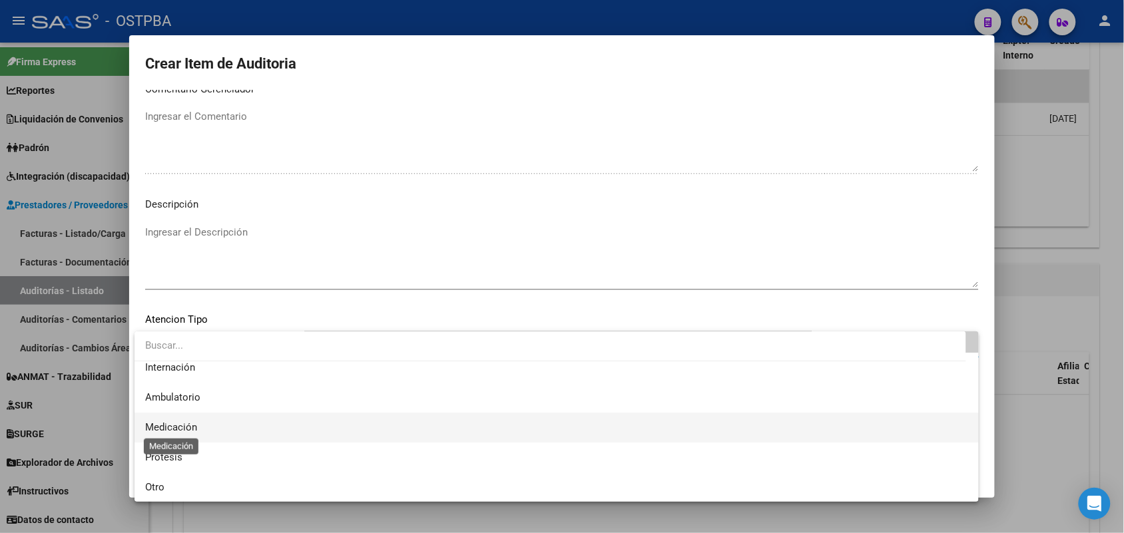
scroll to position [0, 0]
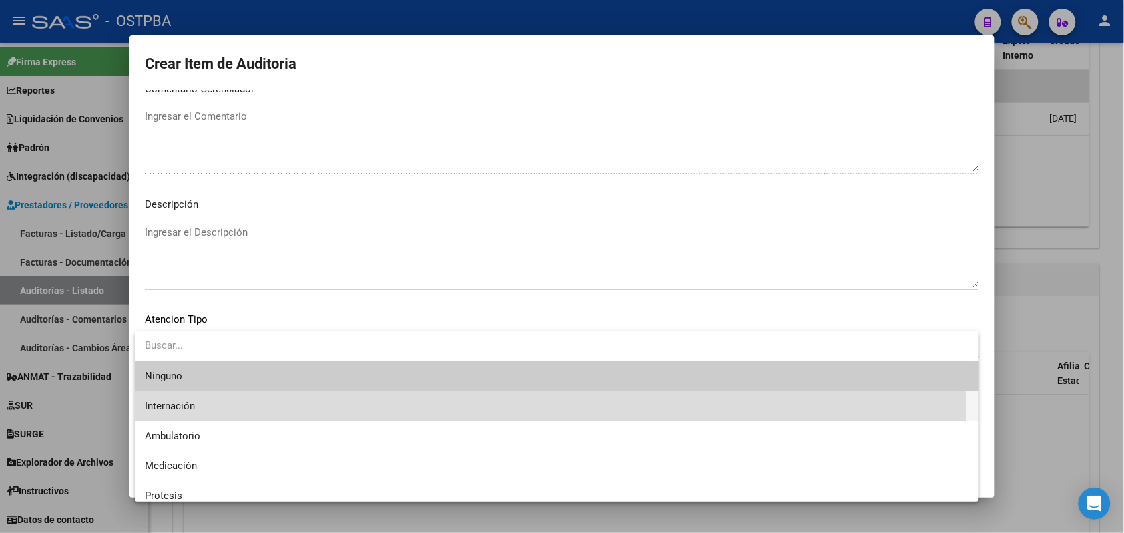
click at [195, 407] on span "Internación" at bounding box center [556, 406] width 823 height 30
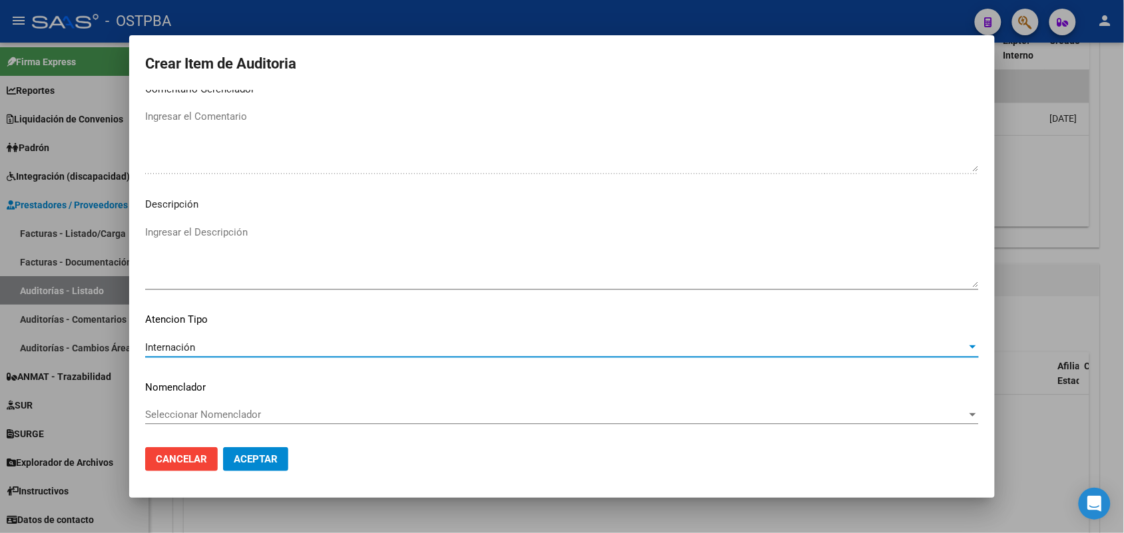
click at [264, 461] on span "Aceptar" at bounding box center [256, 459] width 44 height 12
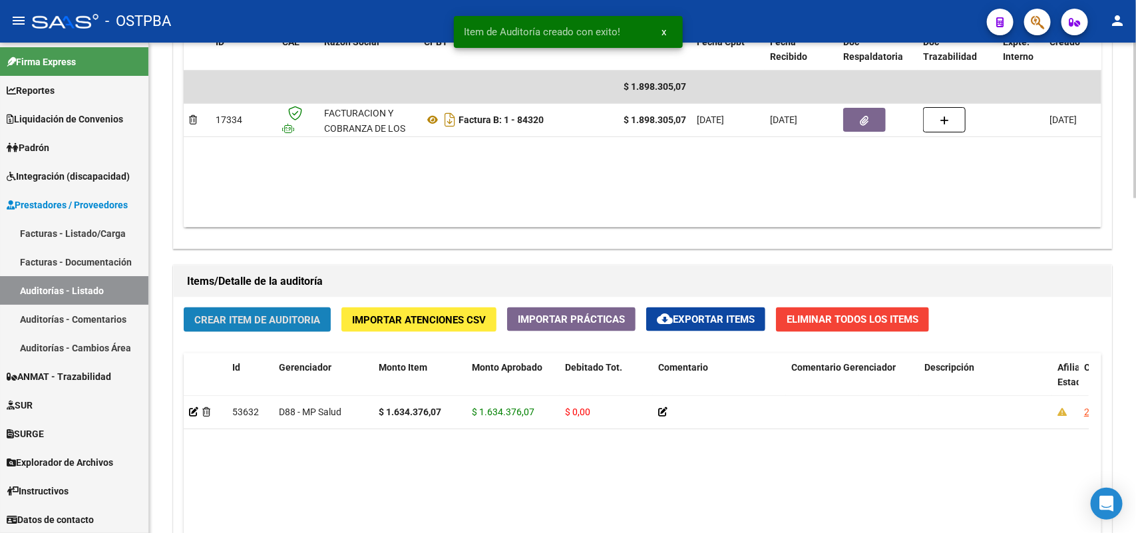
click at [290, 315] on span "Crear Item de Auditoria" at bounding box center [257, 320] width 126 height 12
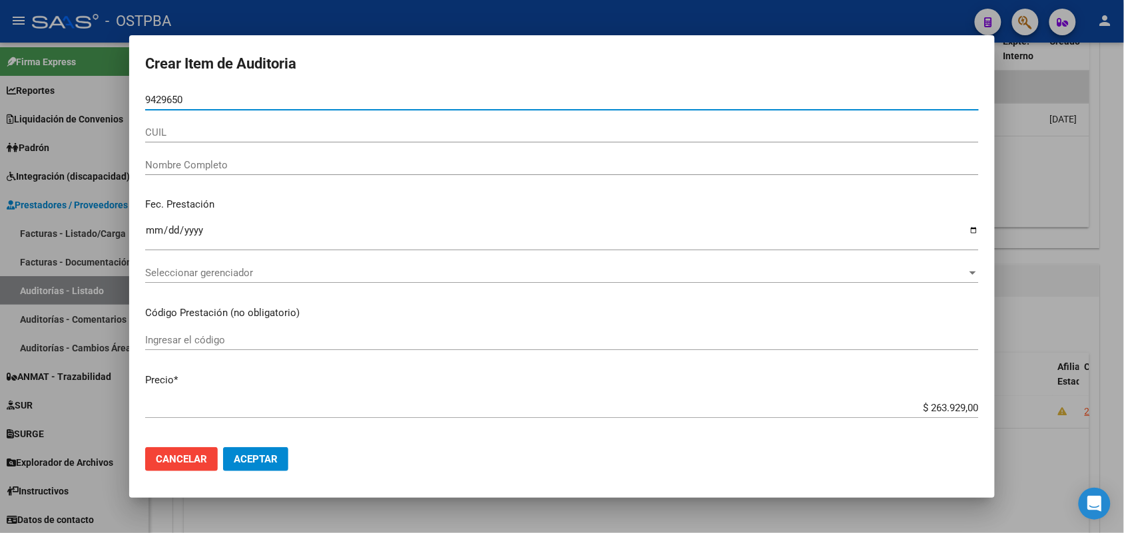
type input "94296503"
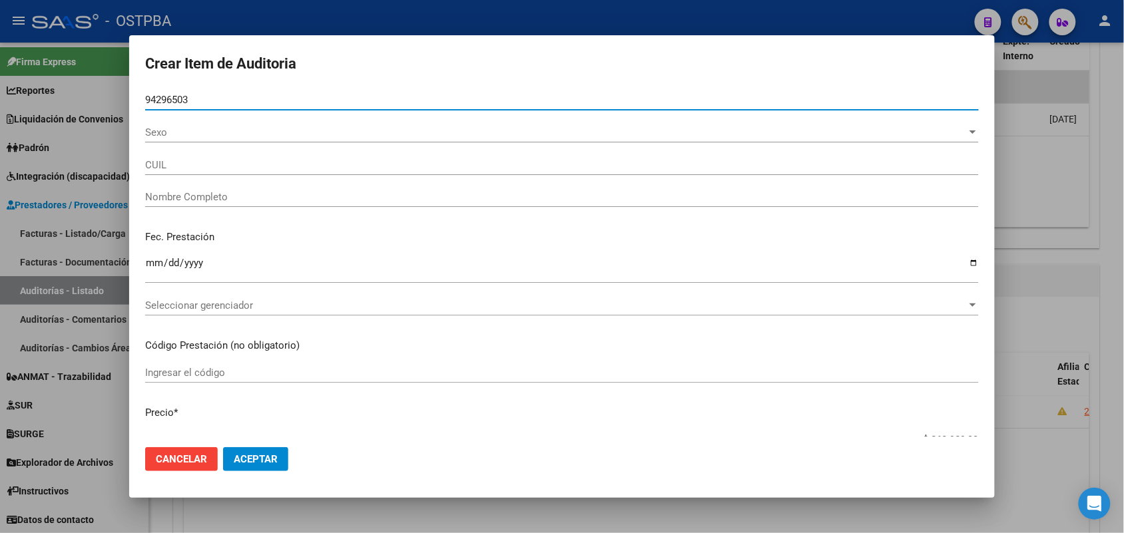
type input "27942965031"
type input "IBA�EZ [PERSON_NAME] -"
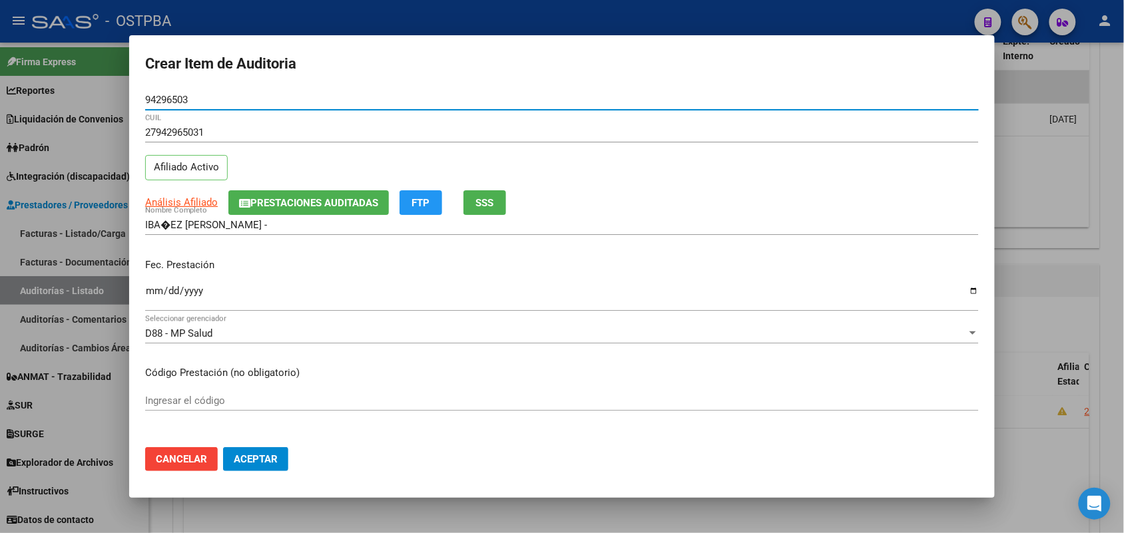
type input "94296503"
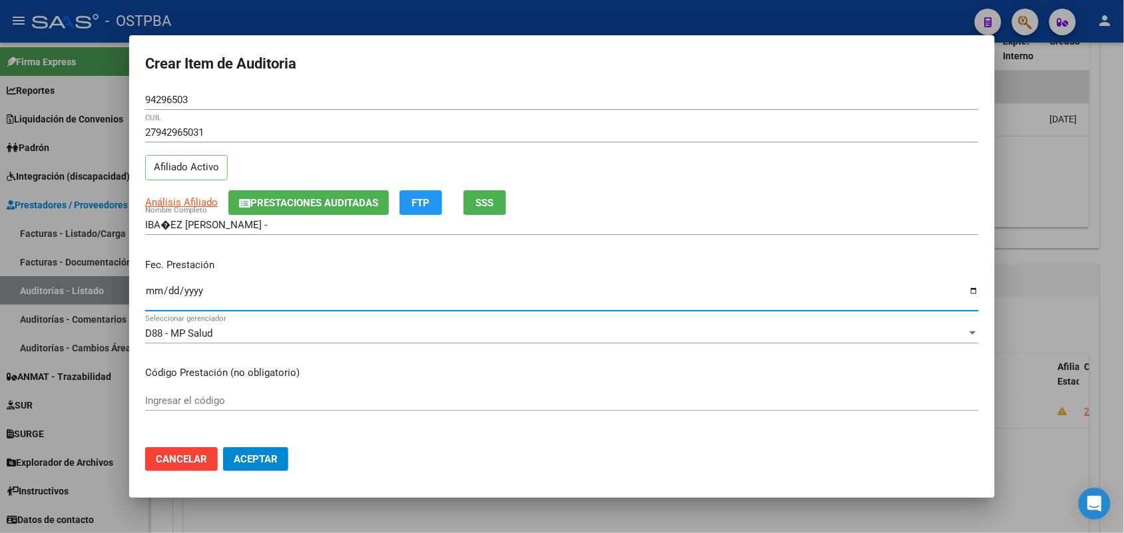
click at [150, 292] on input "Ingresar la fecha" at bounding box center [561, 296] width 833 height 21
type input "[DATE]"
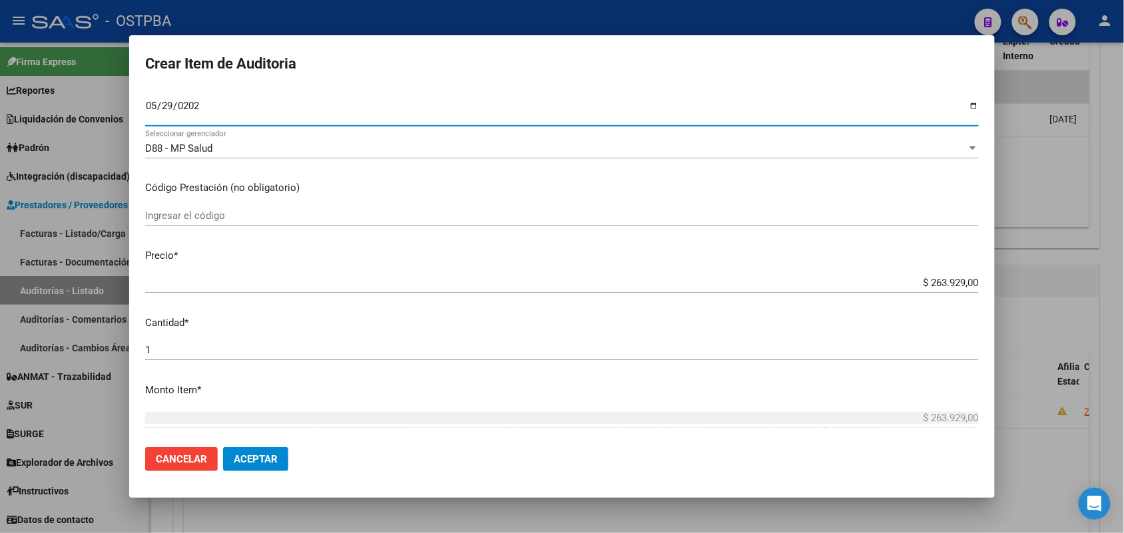
scroll to position [250, 0]
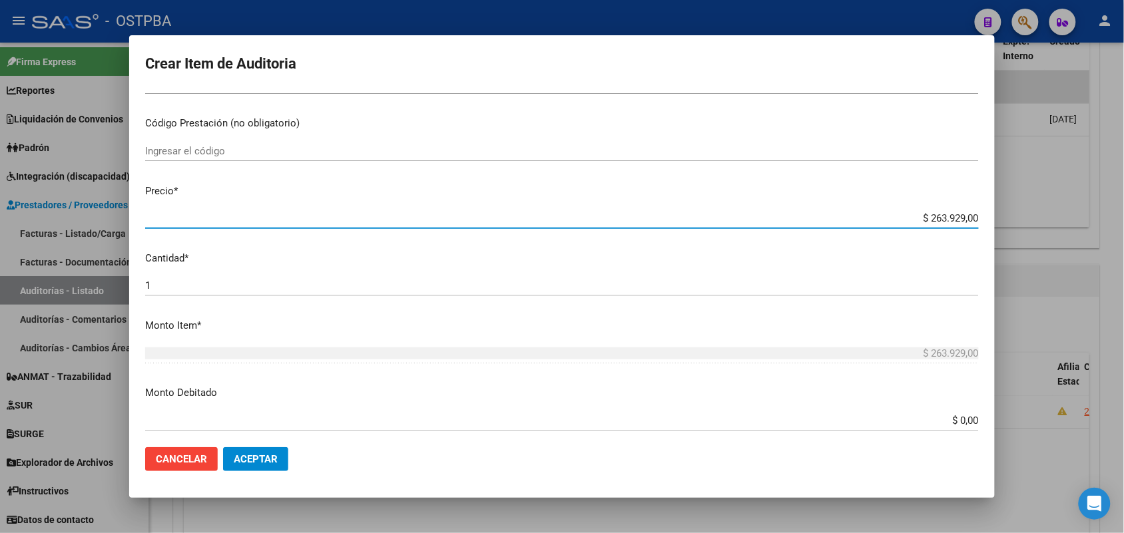
drag, startPoint x: 902, startPoint y: 223, endPoint x: 1032, endPoint y: 228, distance: 129.9
click at [1032, 228] on div "Crear Item de Auditoria 94296503 Nro Documento 27942965031 CUIL Afiliado Activo…" at bounding box center [562, 266] width 1124 height 533
type input "$ 0,01"
type input "$ 0,17"
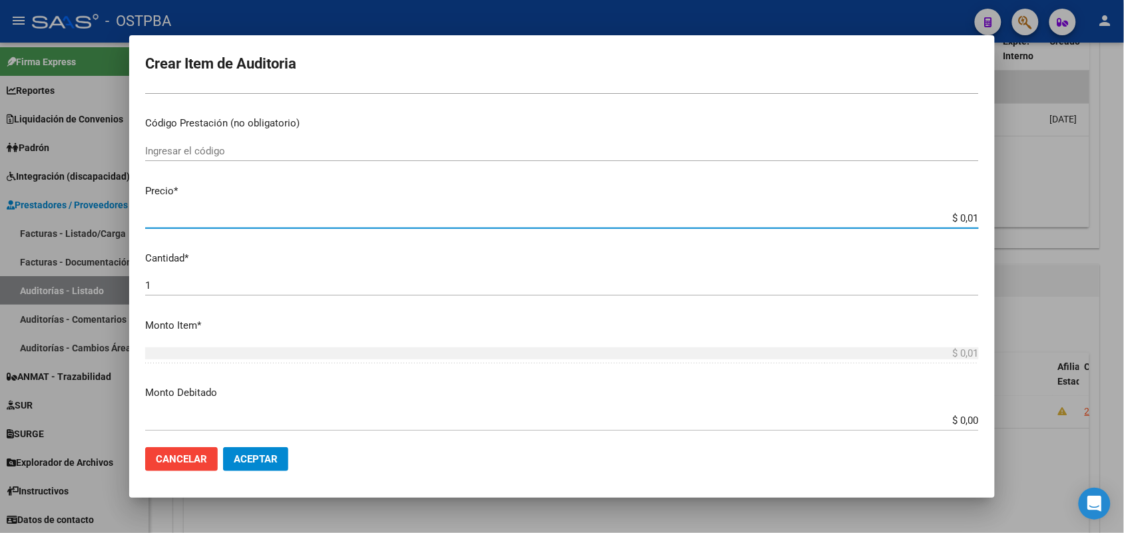
type input "$ 0,17"
type input "$ 1,77"
type input "$ 17,71"
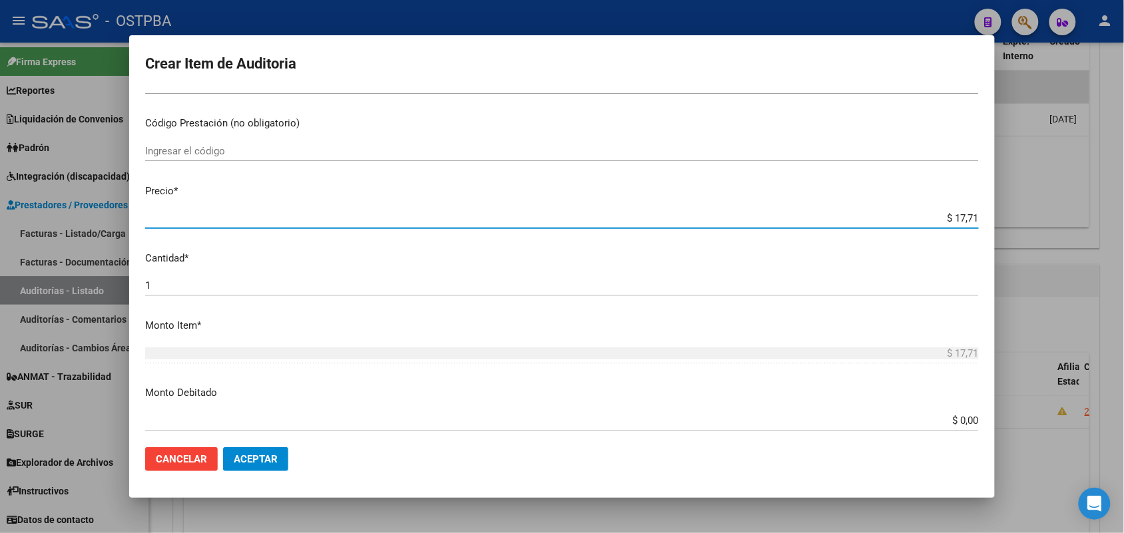
type input "$ 177,13"
type input "$ 1.771,38"
type input "$ 17.713,80"
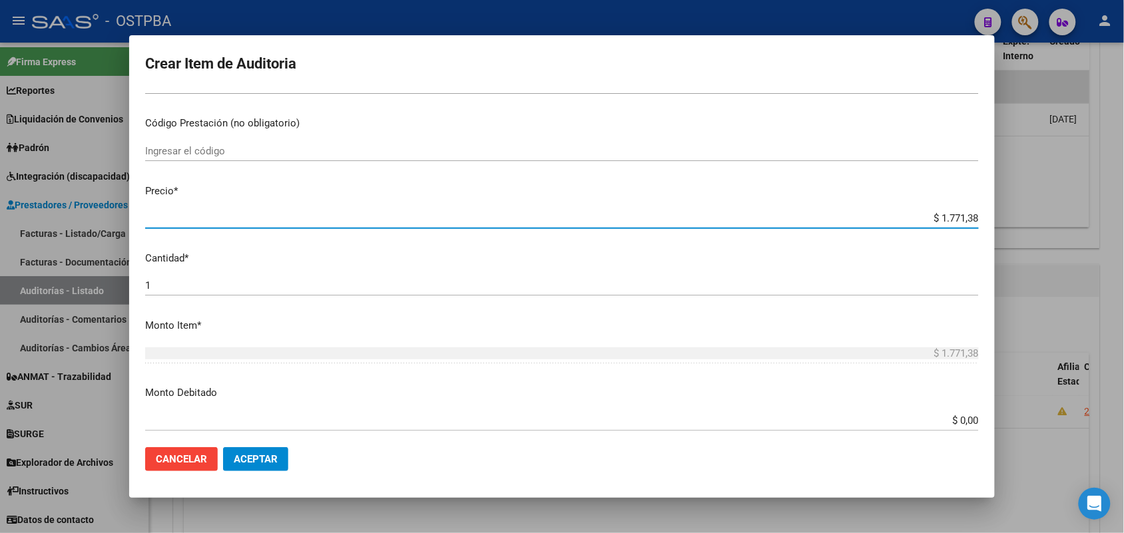
type input "$ 17.713,80"
type input "$ 177.138,00"
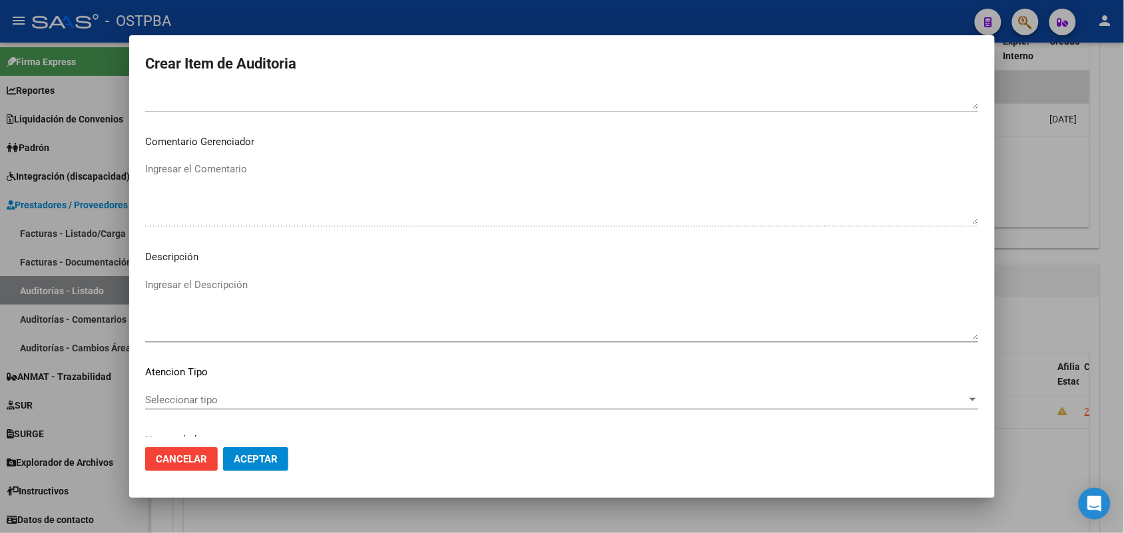
scroll to position [736, 0]
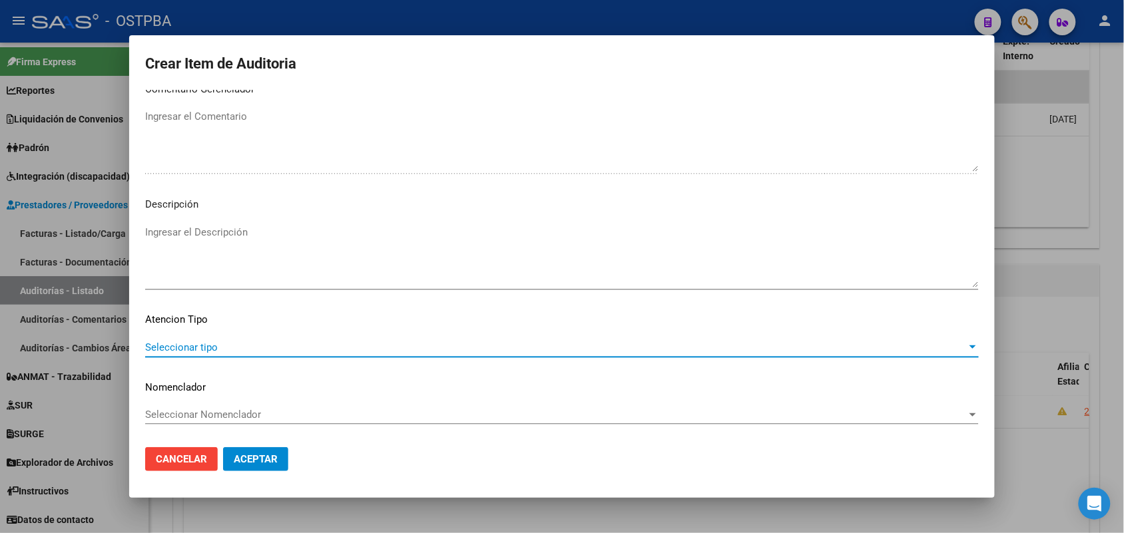
click at [208, 345] on span "Seleccionar tipo" at bounding box center [555, 347] width 821 height 12
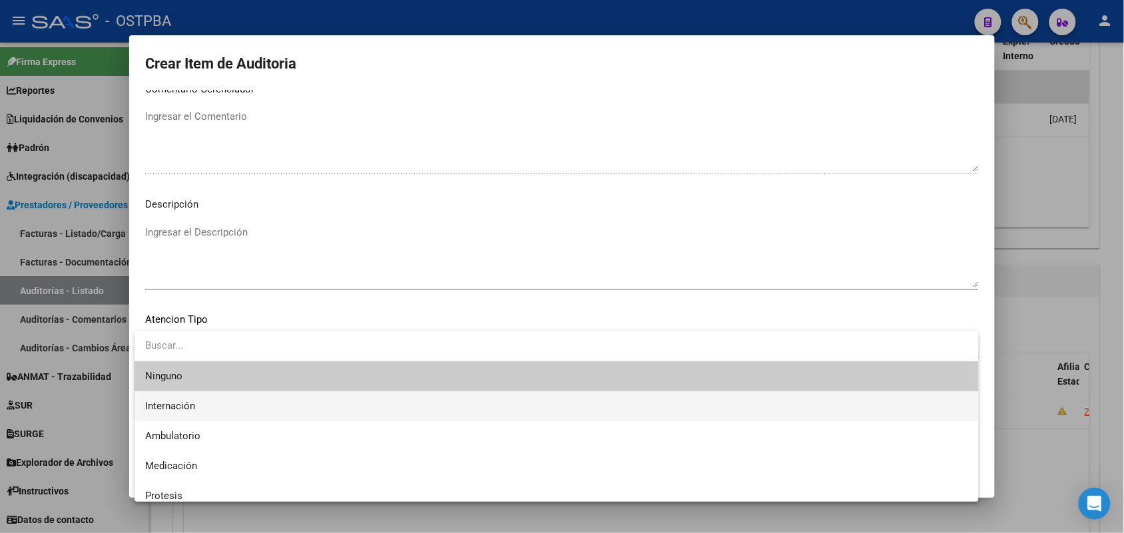
scroll to position [39, 0]
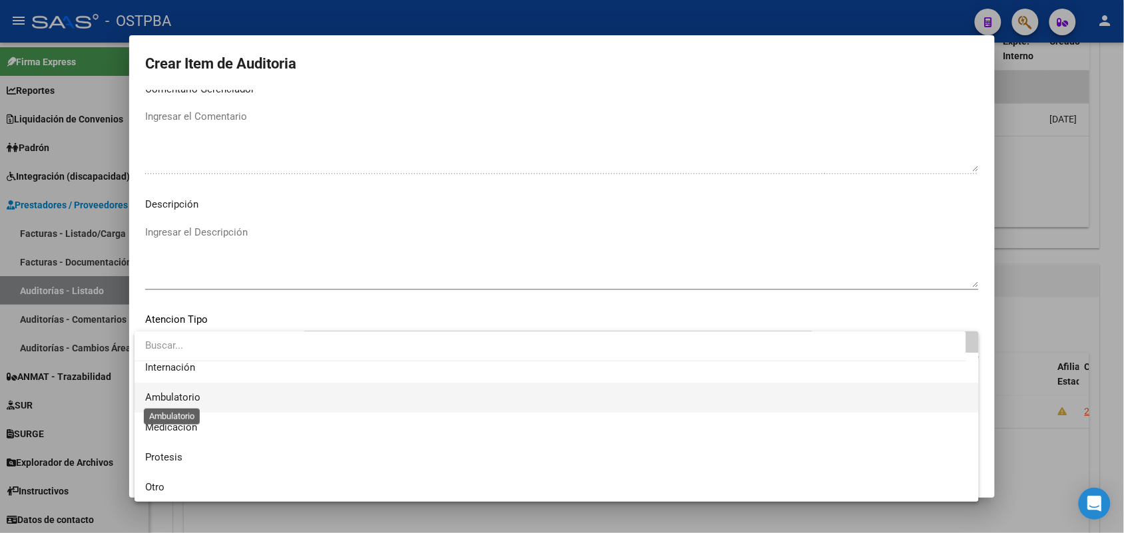
click at [186, 397] on span "Ambulatorio" at bounding box center [172, 397] width 55 height 12
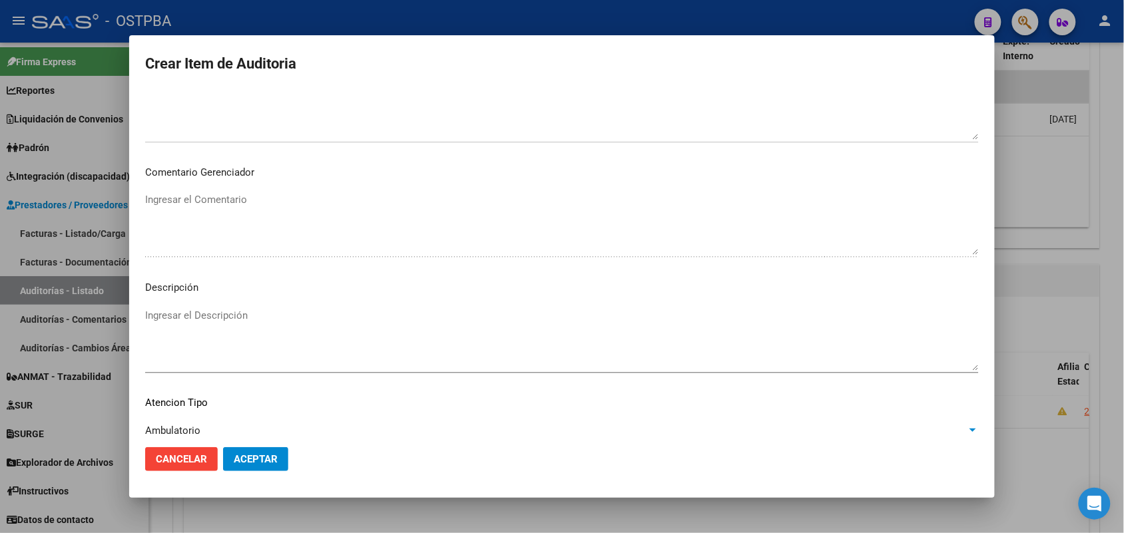
scroll to position [736, 0]
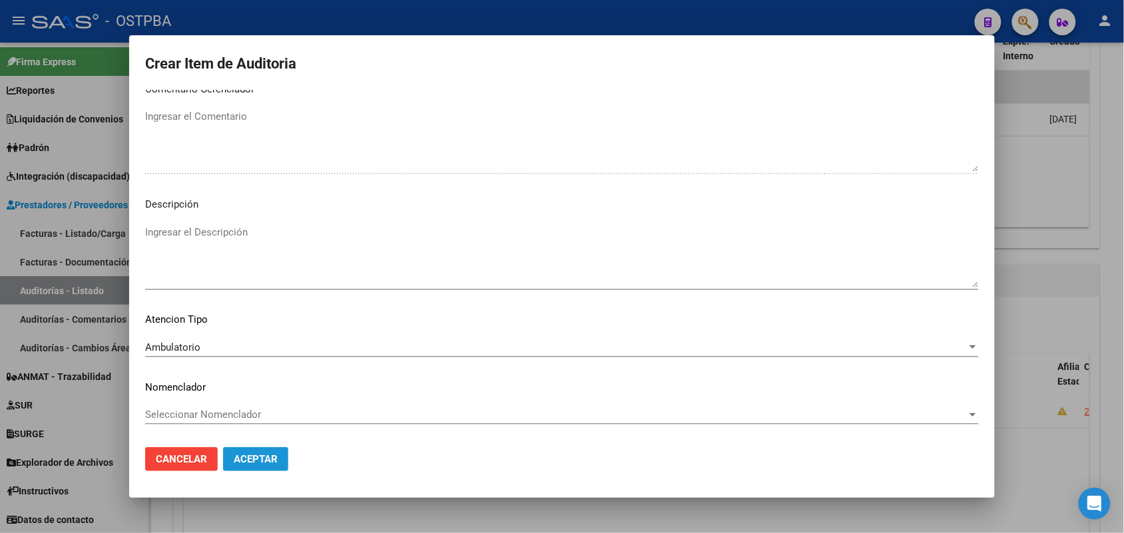
click at [270, 454] on span "Aceptar" at bounding box center [256, 459] width 44 height 12
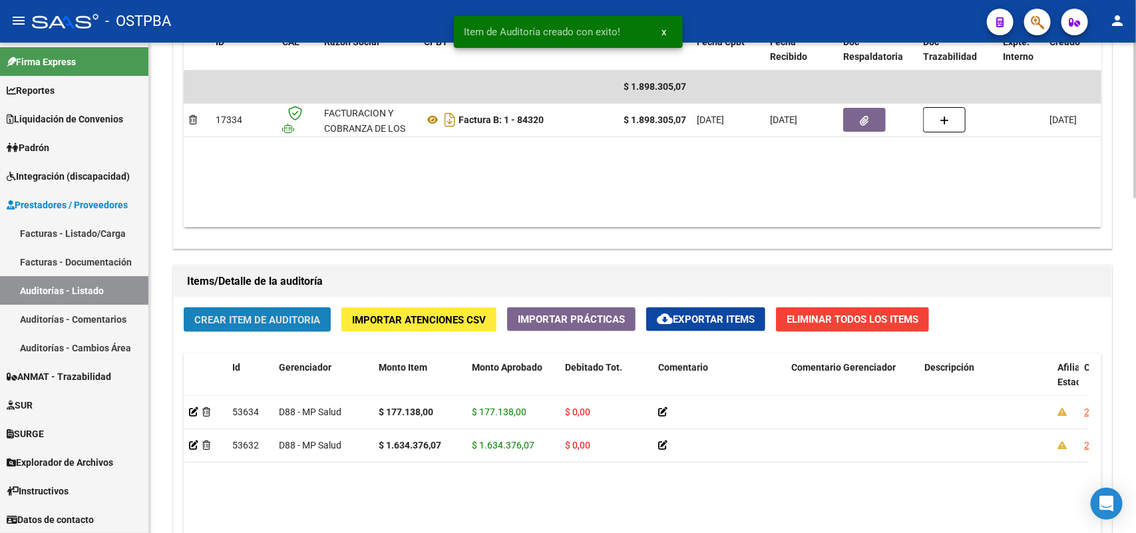
click at [278, 315] on span "Crear Item de Auditoria" at bounding box center [257, 320] width 126 height 12
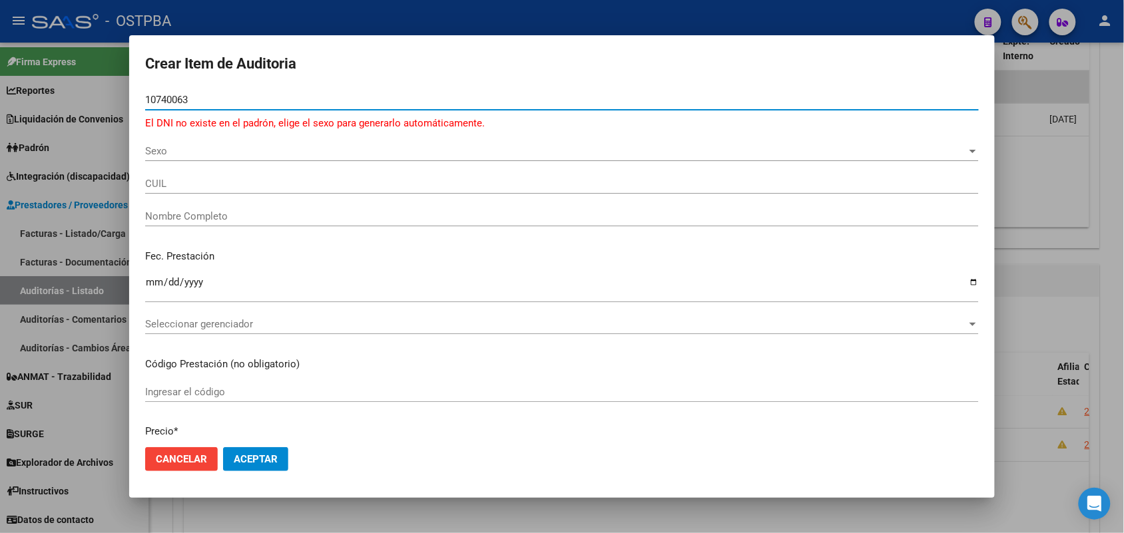
type input "10740063"
click at [68, 284] on div at bounding box center [562, 266] width 1124 height 533
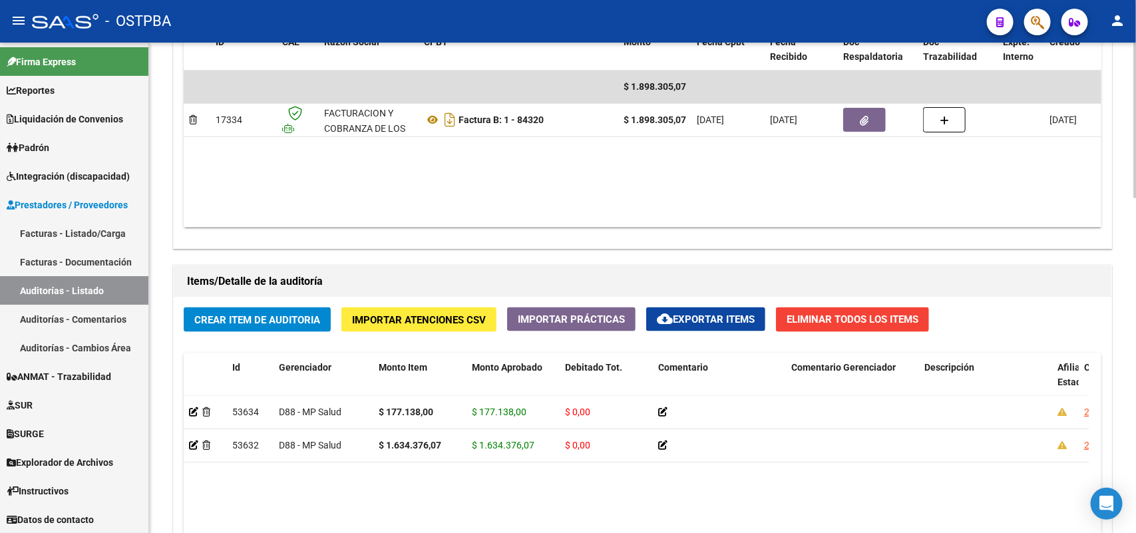
click at [235, 314] on span "Crear Item de Auditoria" at bounding box center [257, 320] width 126 height 12
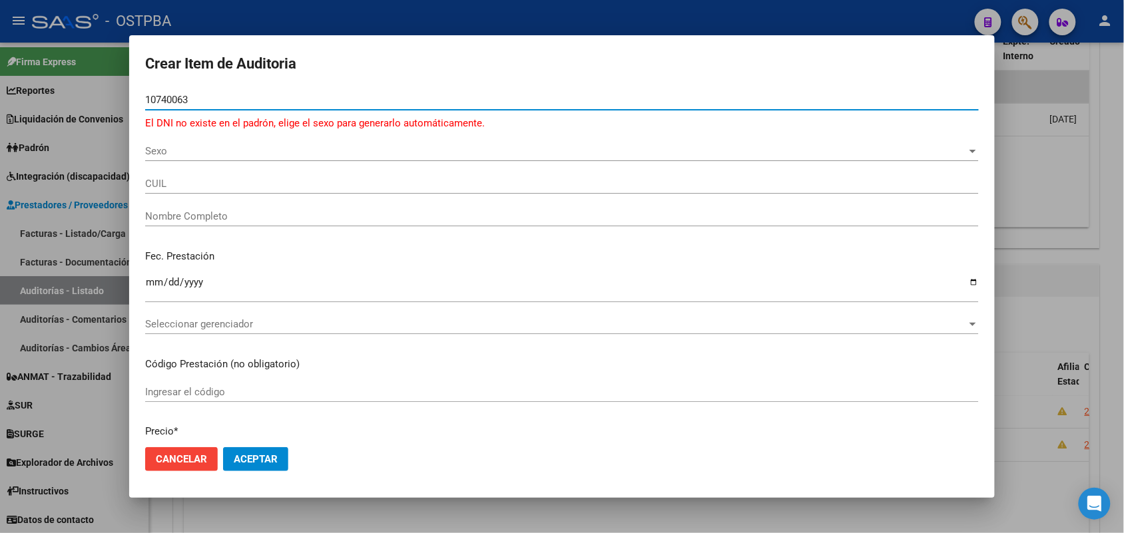
type input "10740063"
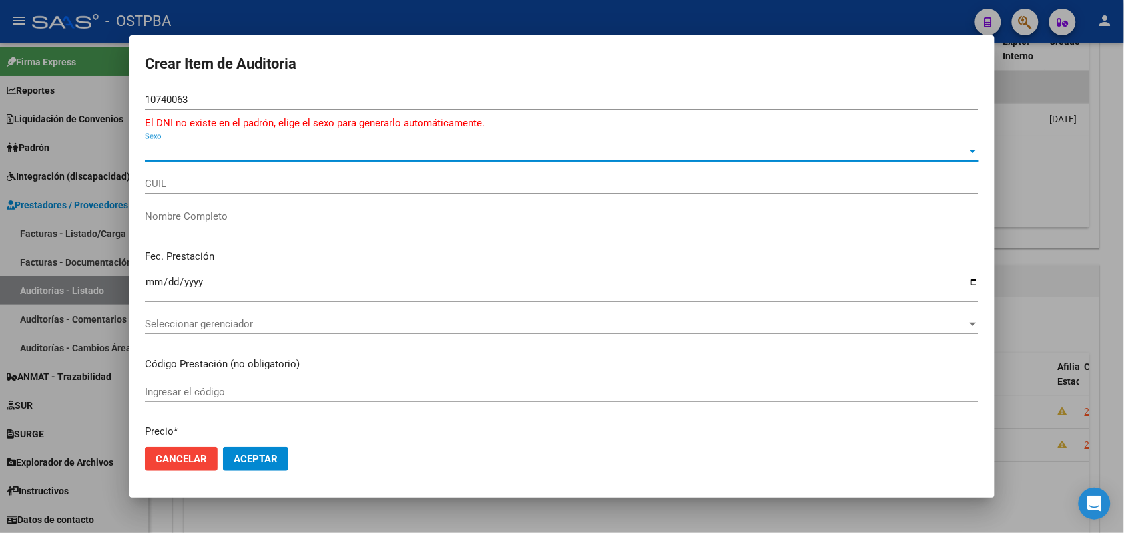
click at [157, 145] on span "Sexo" at bounding box center [555, 151] width 821 height 12
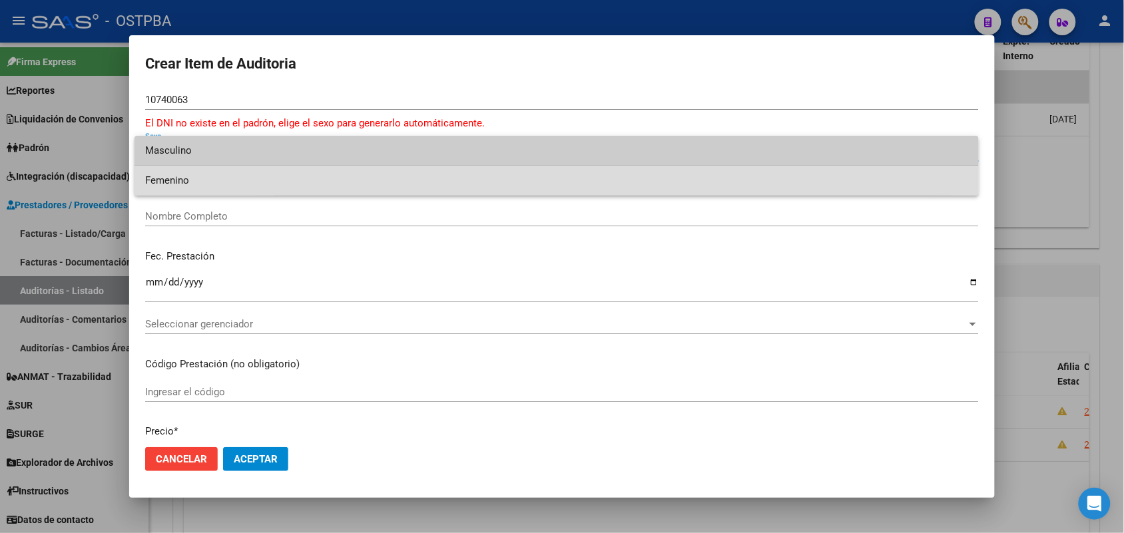
click at [204, 182] on span "Femenino" at bounding box center [556, 181] width 823 height 30
type input "27107400635"
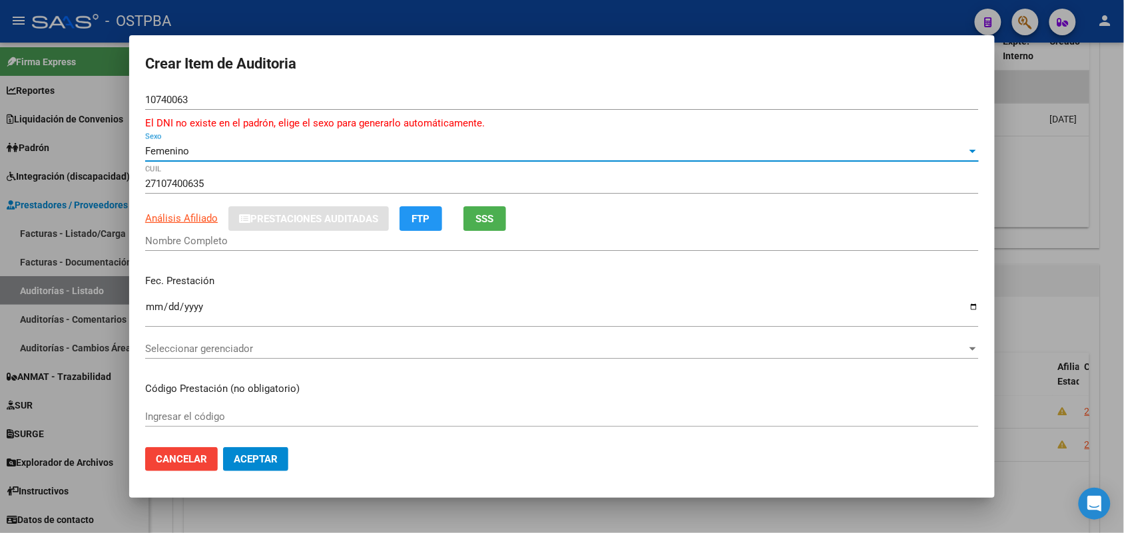
type input "[PERSON_NAME]"
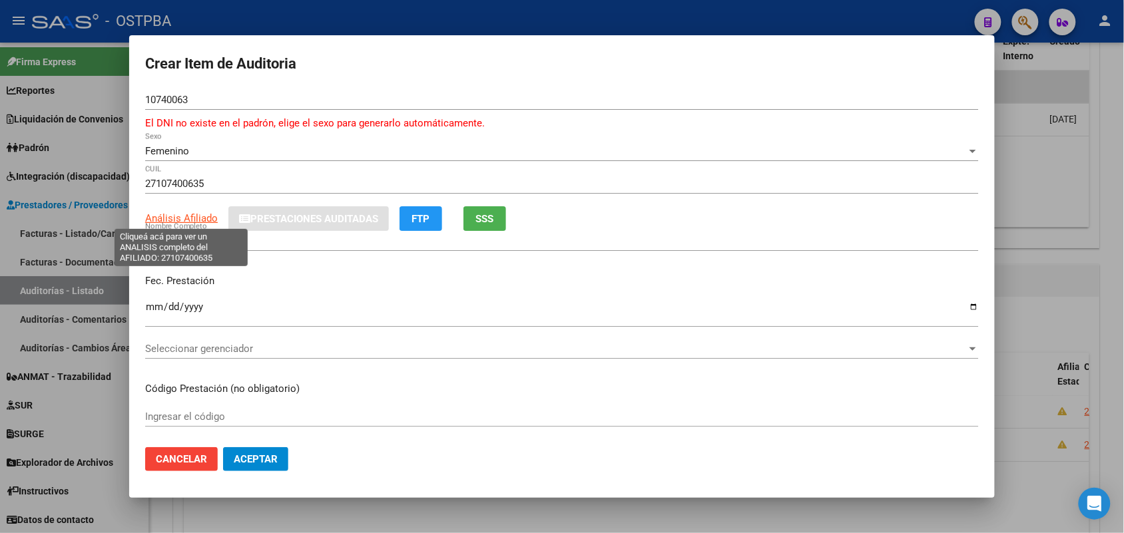
click at [205, 218] on span "Análisis Afiliado" at bounding box center [181, 218] width 73 height 12
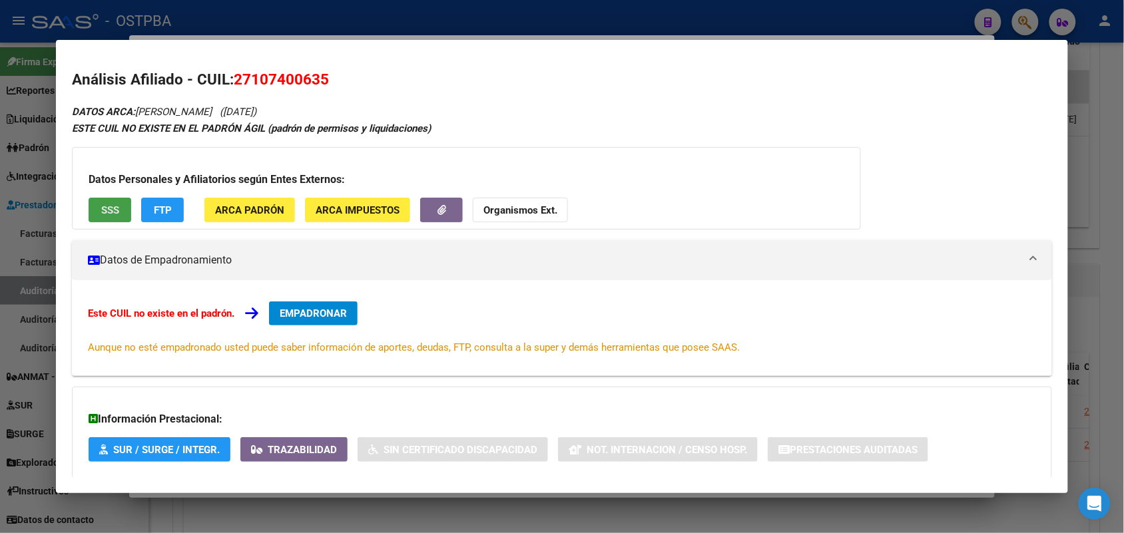
click at [114, 210] on span "SSS" at bounding box center [110, 210] width 18 height 12
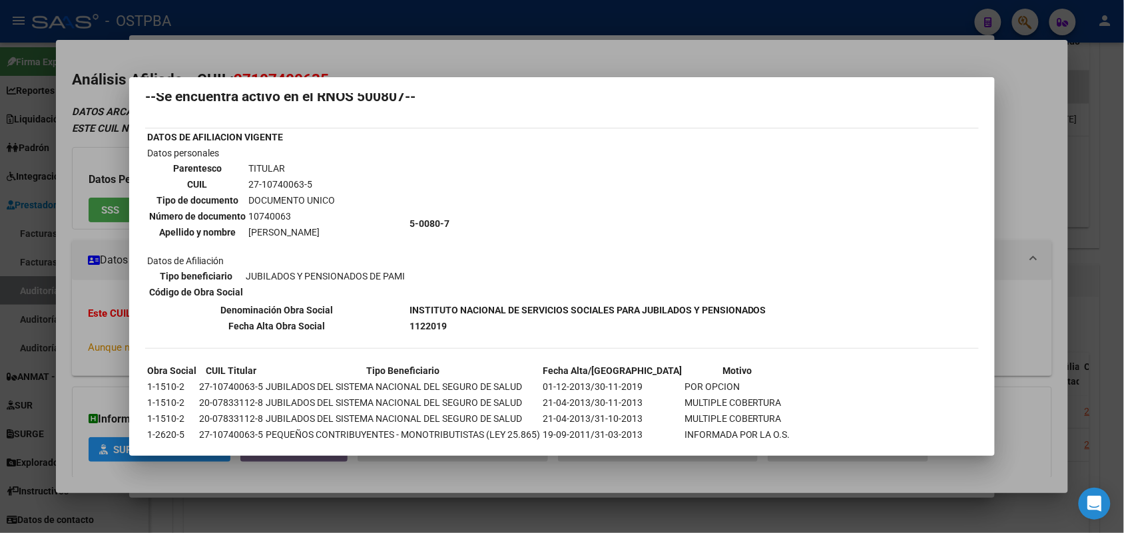
scroll to position [61, 0]
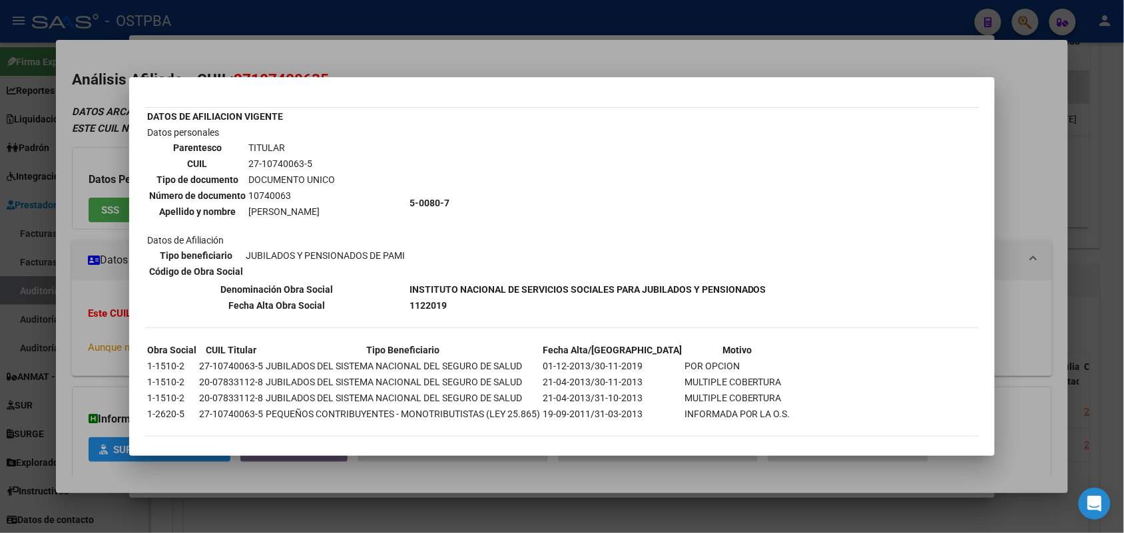
click at [108, 345] on div at bounding box center [562, 266] width 1124 height 533
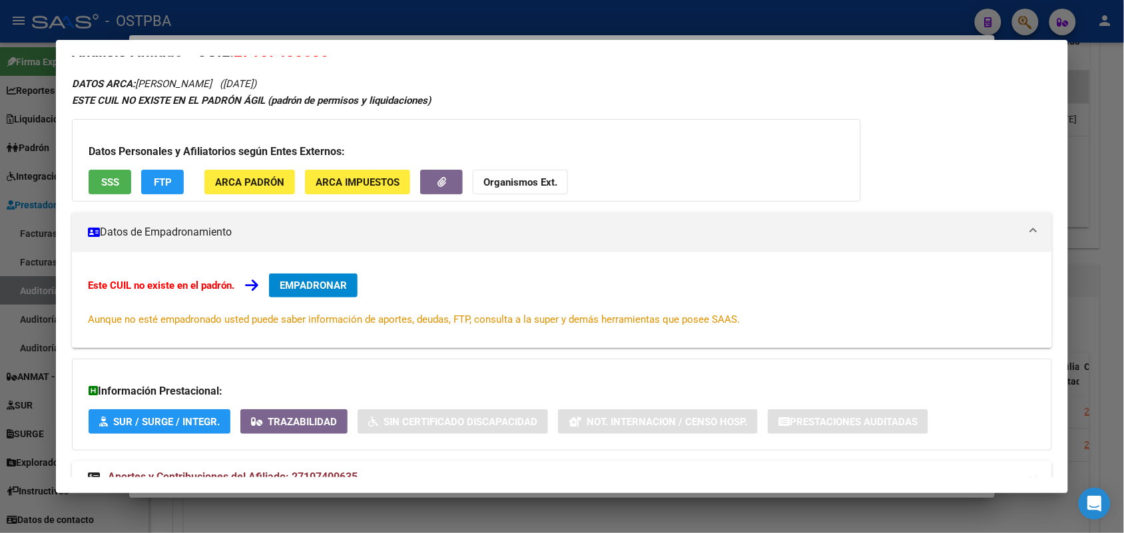
scroll to position [73, 0]
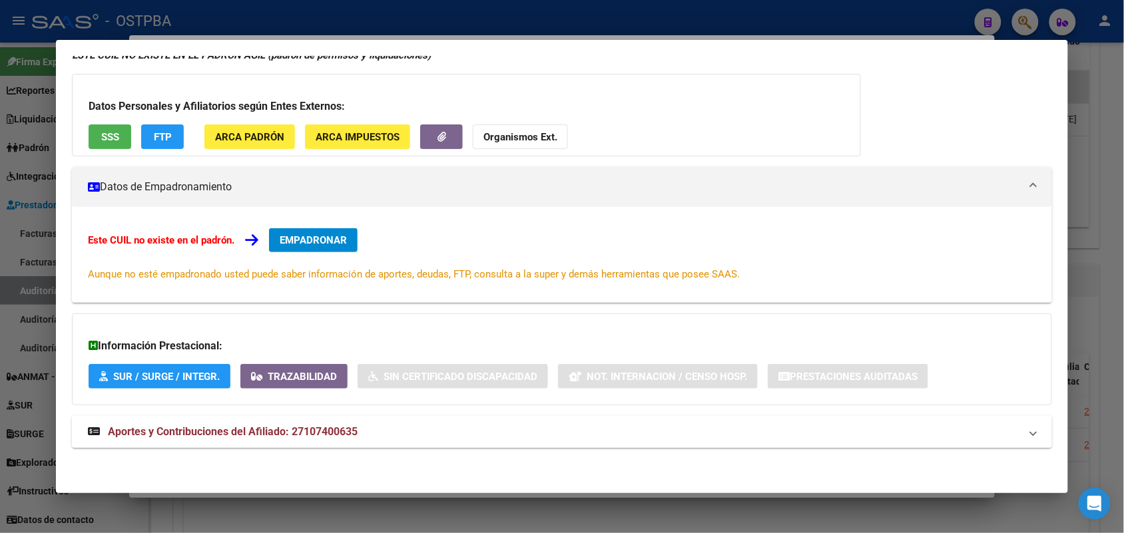
click at [91, 429] on icon at bounding box center [94, 431] width 12 height 11
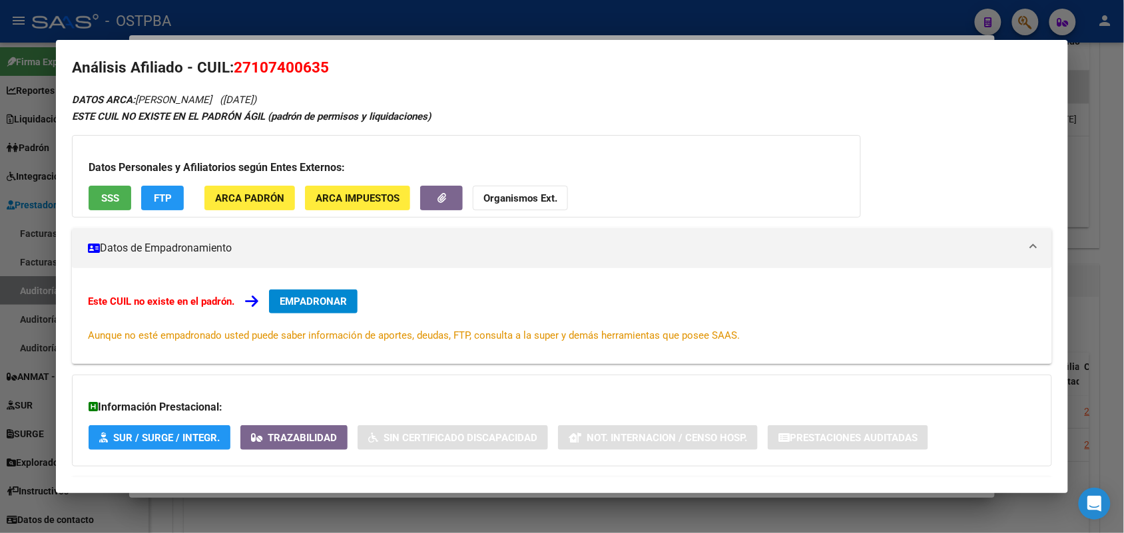
scroll to position [0, 0]
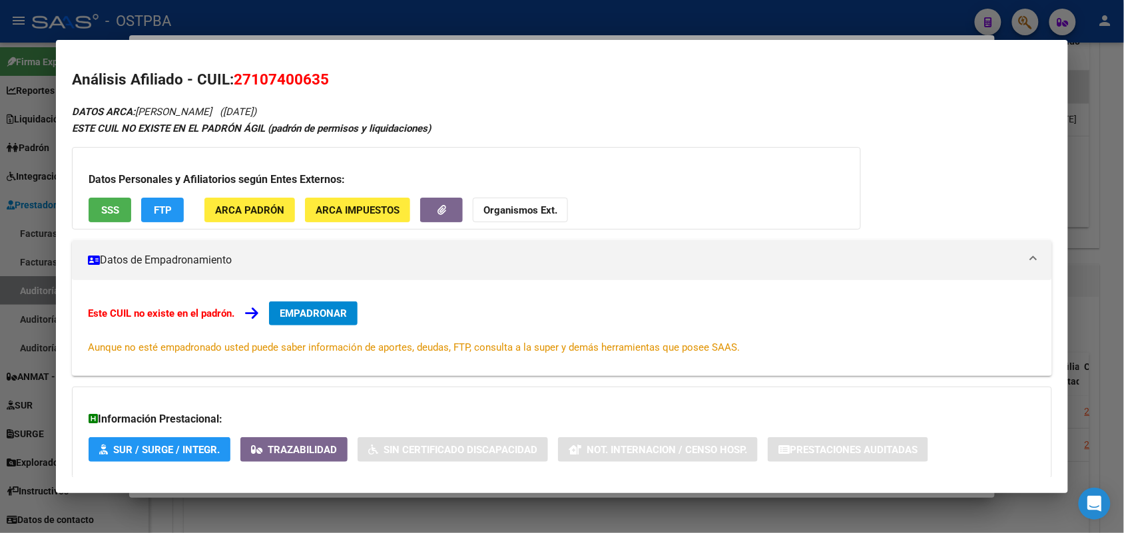
click at [14, 338] on div at bounding box center [562, 266] width 1124 height 533
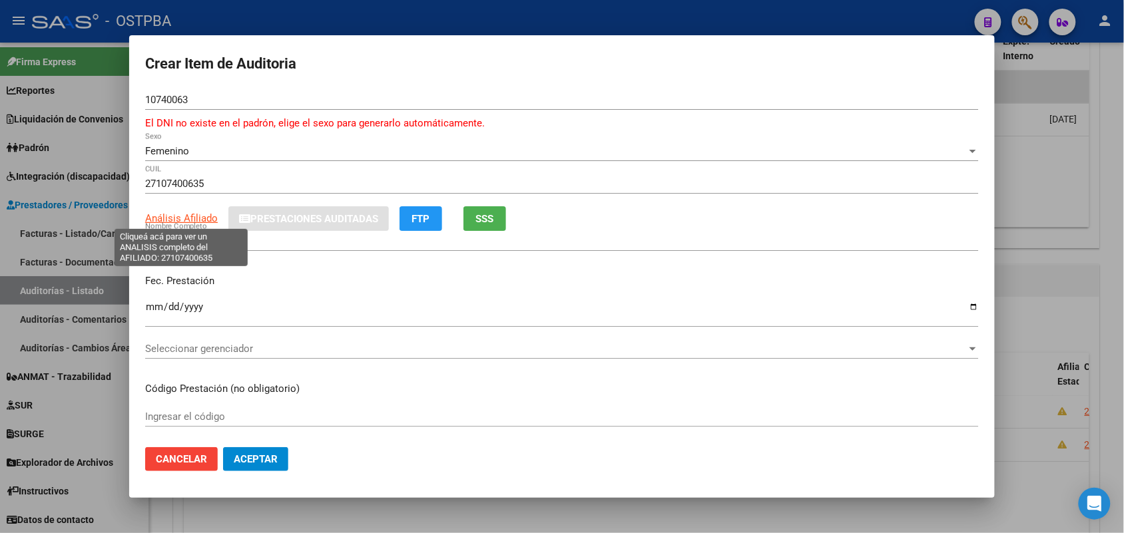
click at [187, 218] on span "Análisis Afiliado" at bounding box center [181, 218] width 73 height 12
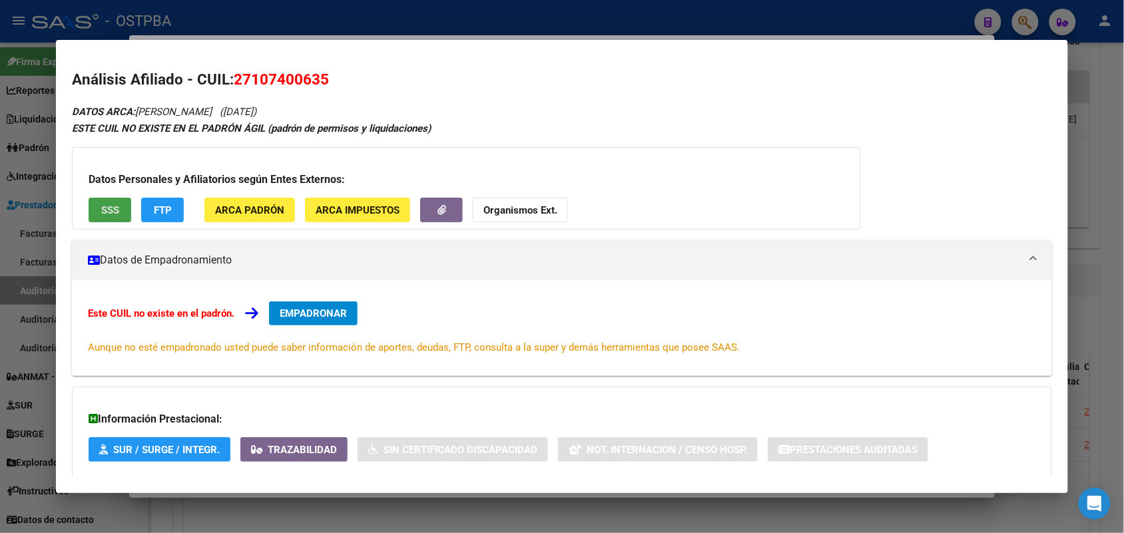
click at [101, 210] on span "SSS" at bounding box center [110, 210] width 18 height 12
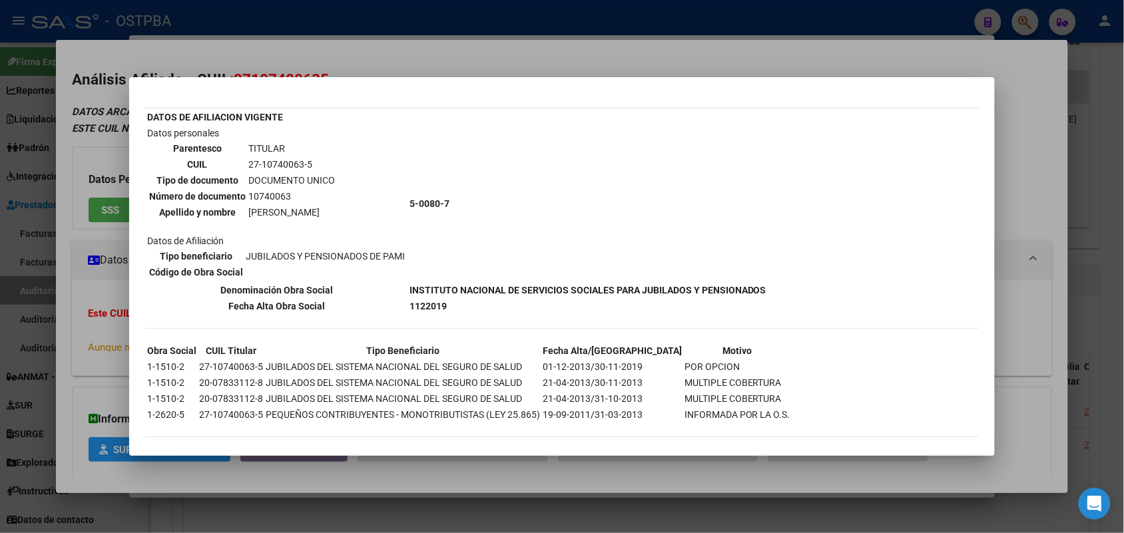
scroll to position [61, 0]
click at [110, 286] on div at bounding box center [562, 266] width 1124 height 533
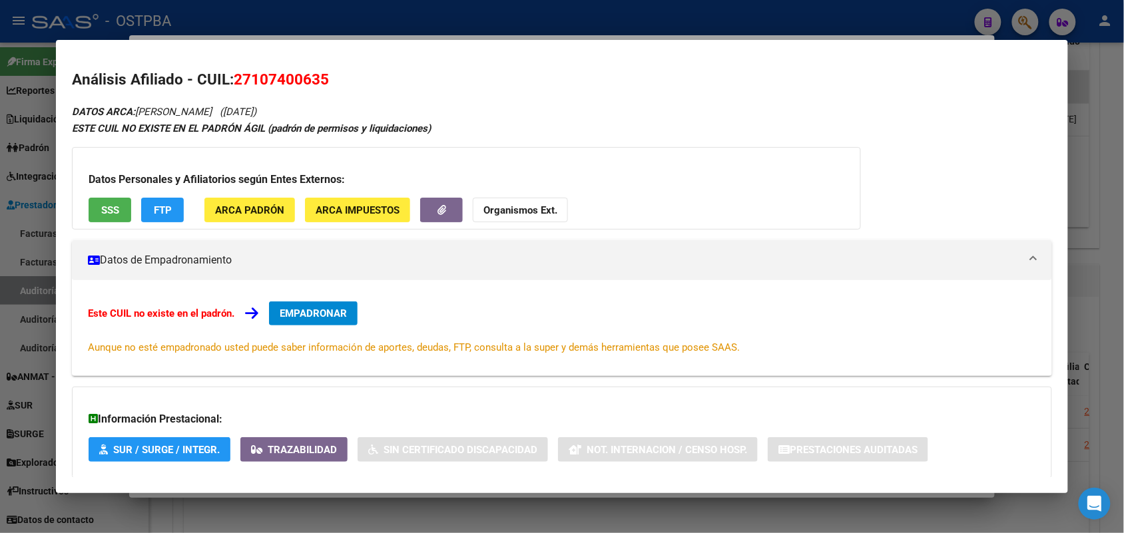
click at [24, 233] on div at bounding box center [562, 266] width 1124 height 533
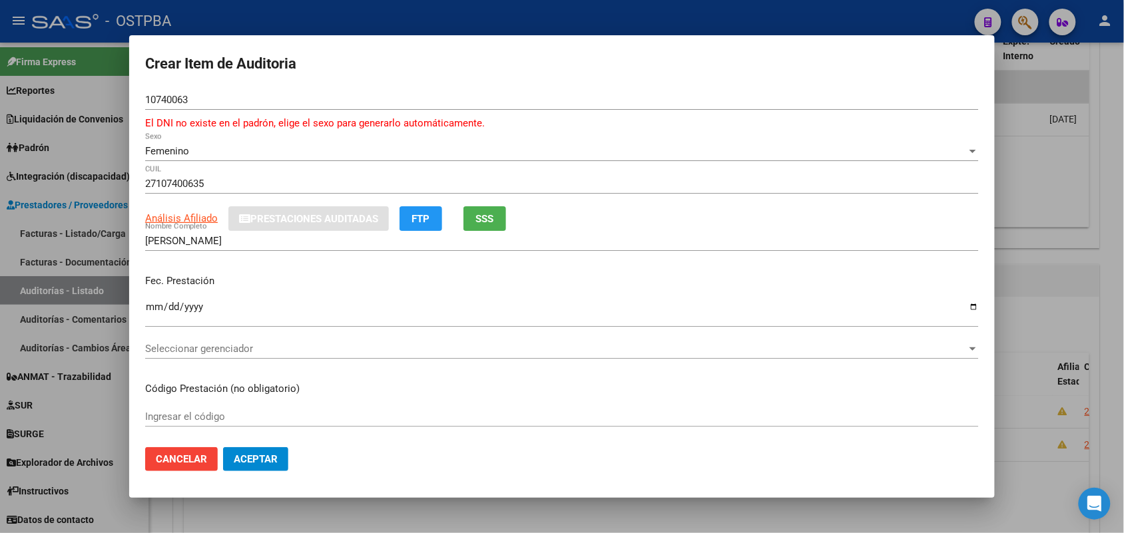
click at [73, 288] on div at bounding box center [562, 266] width 1124 height 533
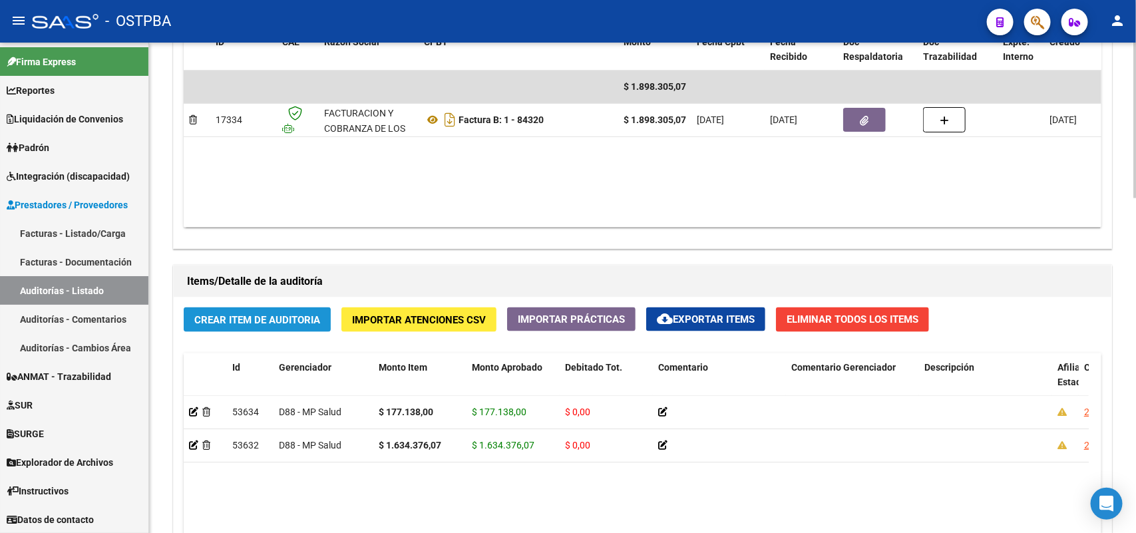
click at [254, 310] on button "Crear Item de Auditoria" at bounding box center [257, 320] width 147 height 25
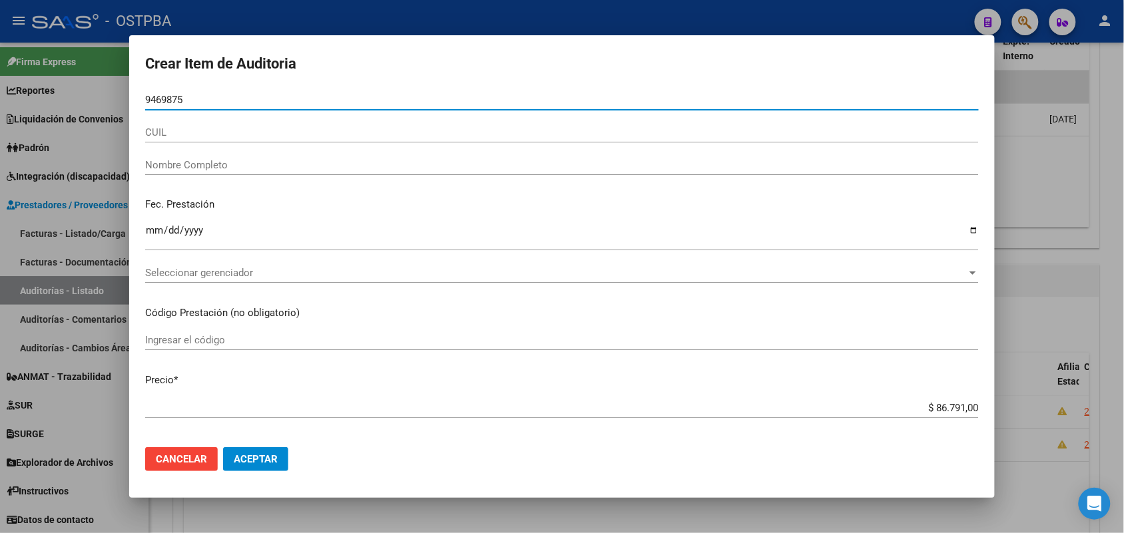
type input "94698754"
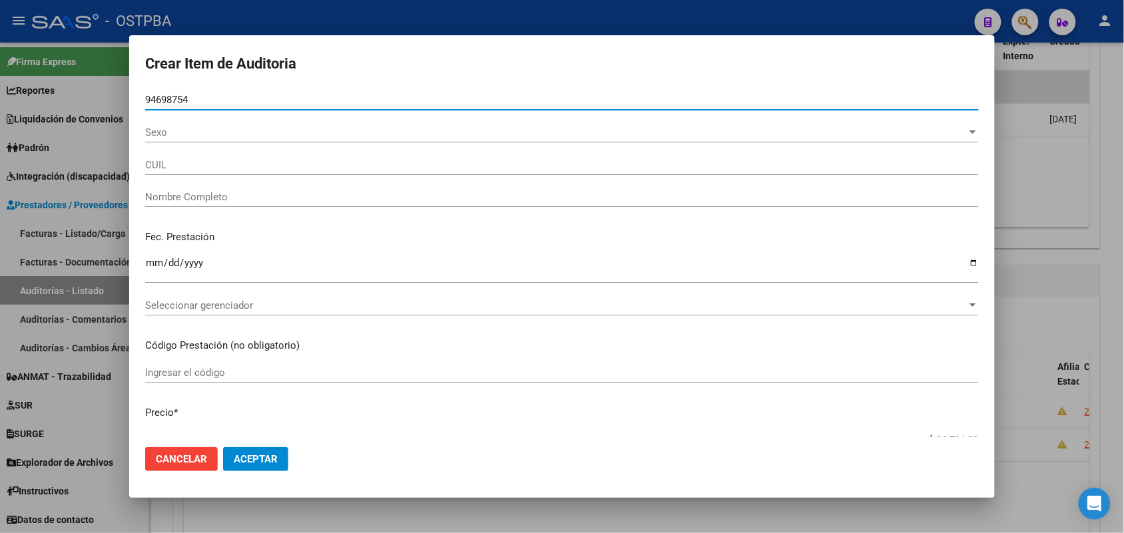
type input "27946987544"
type input "[PERSON_NAME] [PERSON_NAME]"
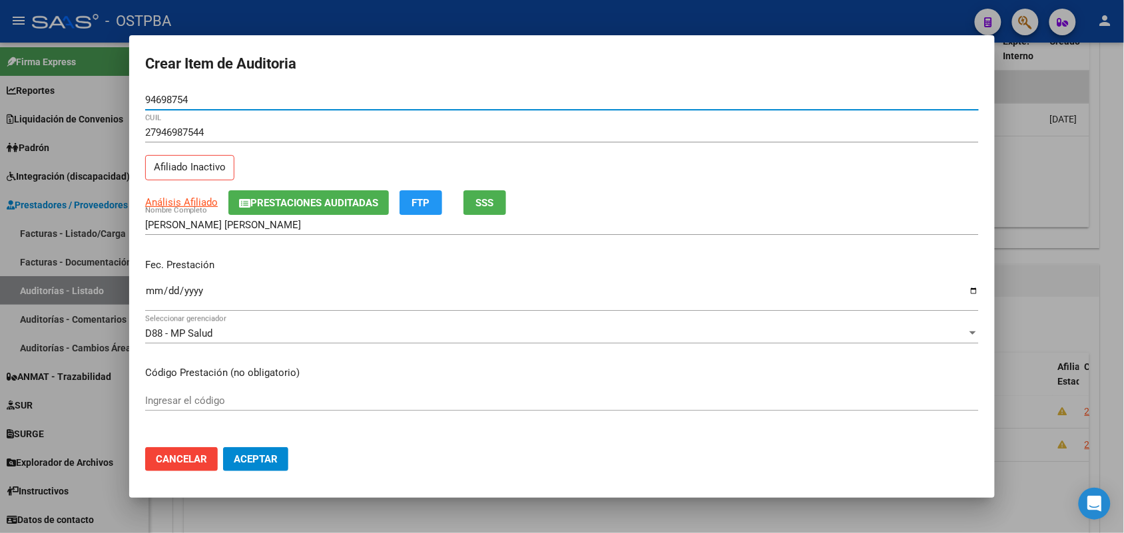
type input "94698754"
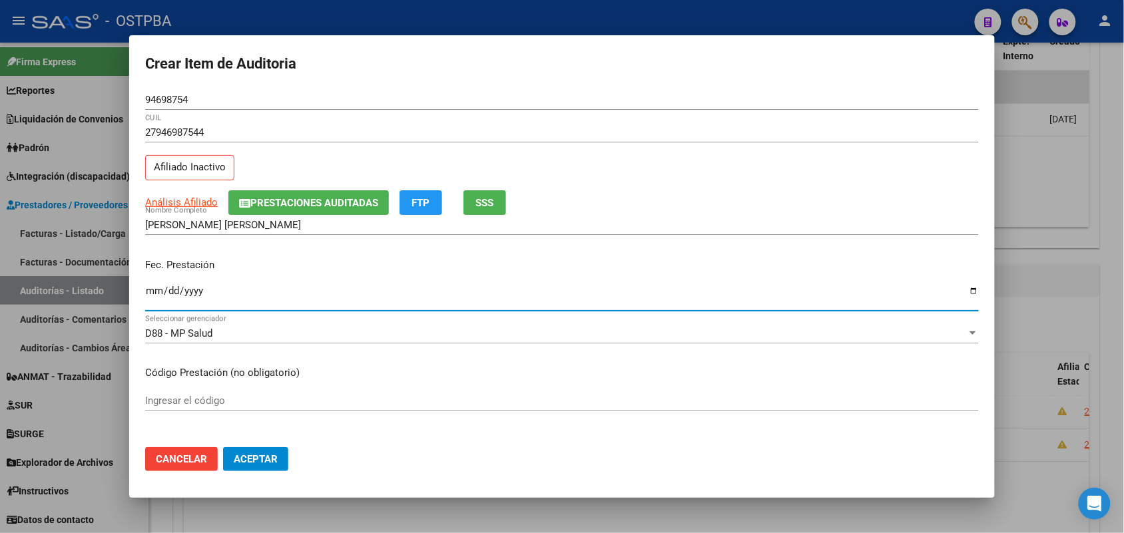
click at [154, 296] on input "Ingresar la fecha" at bounding box center [561, 296] width 833 height 21
type input "[DATE]"
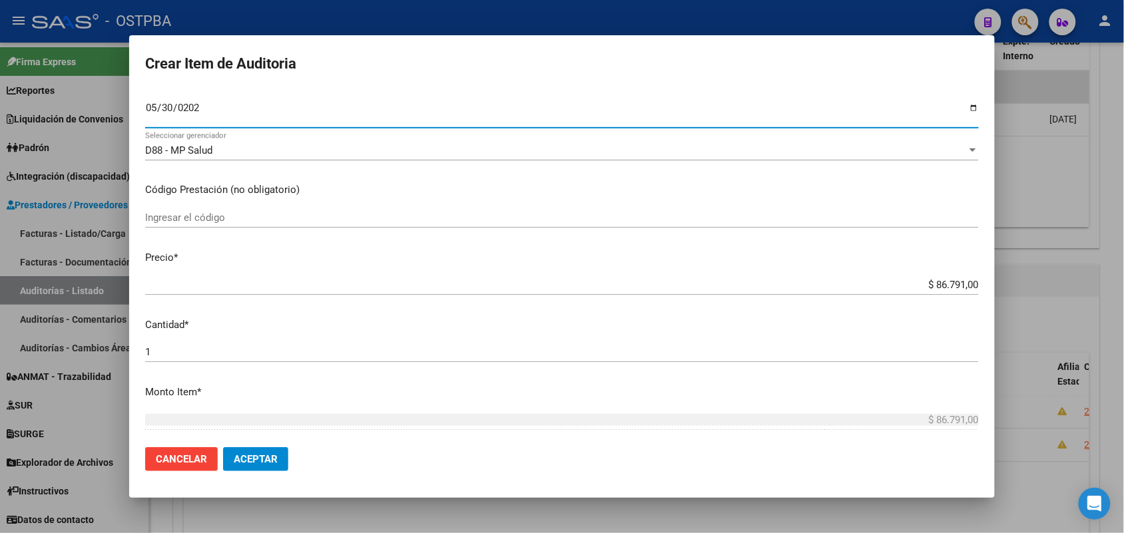
scroll to position [250, 0]
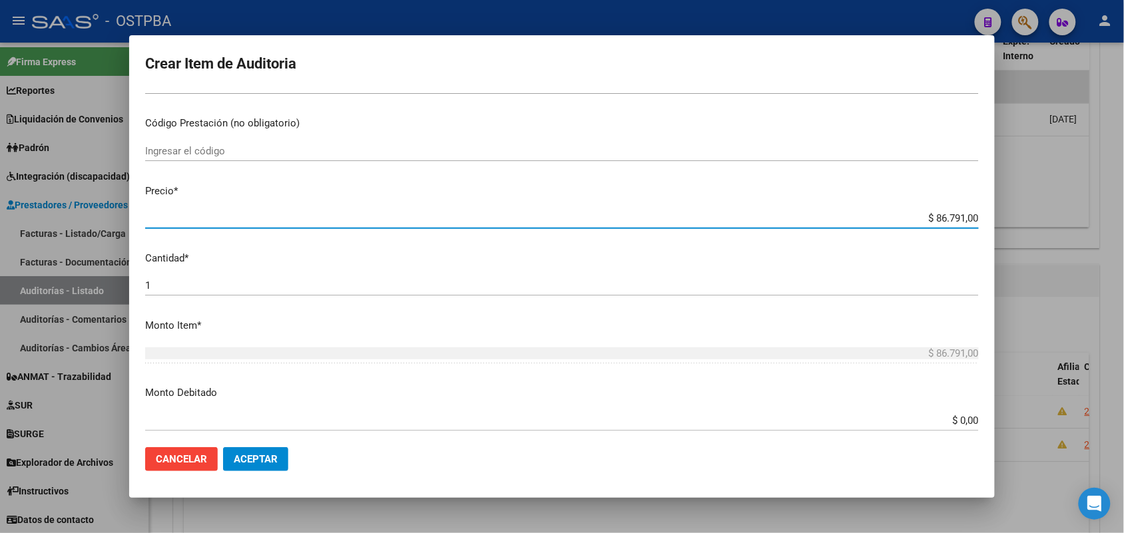
drag, startPoint x: 916, startPoint y: 218, endPoint x: 1027, endPoint y: 208, distance: 111.6
click at [1027, 208] on div "Crear Item de Auditoria 94698754 Nro Documento 27946987544 CUIL Afiliado Inacti…" at bounding box center [562, 266] width 1124 height 533
type input "$ 0,01"
type input "$ 0,16"
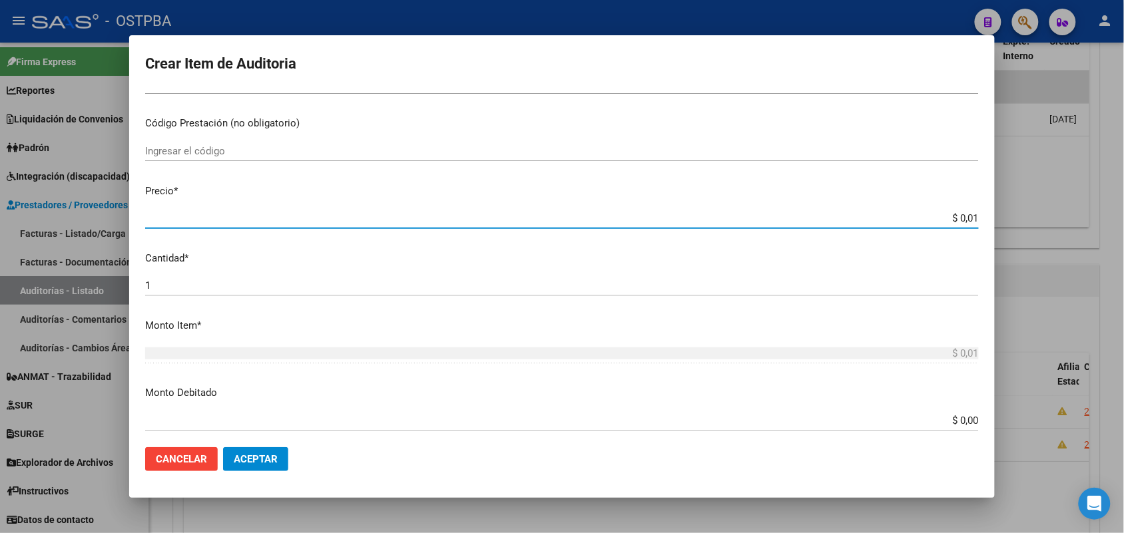
type input "$ 0,16"
type input "$ 1,67"
type input "$ 16,79"
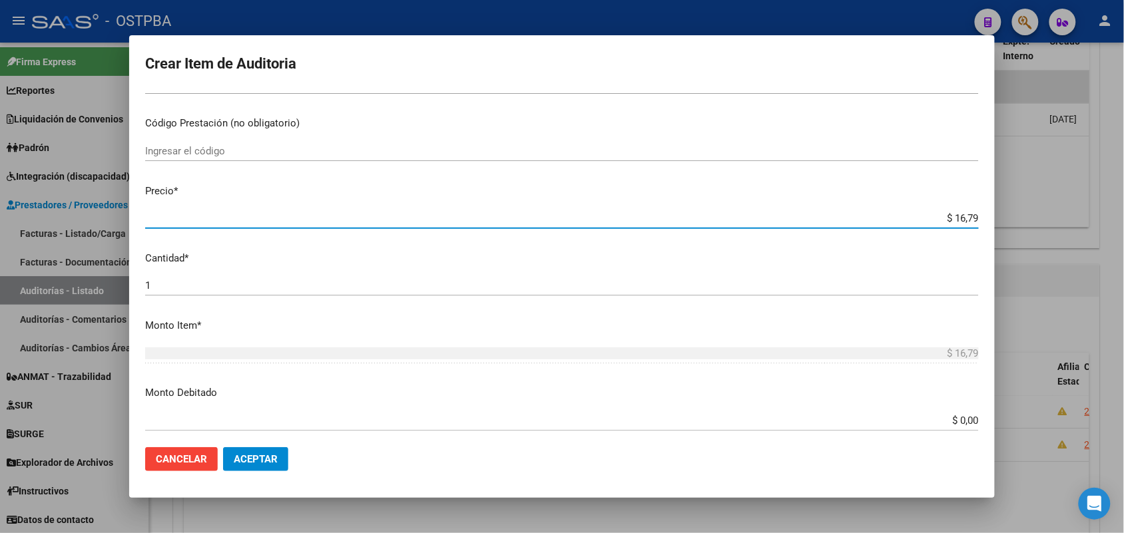
type input "$ 167,96"
type input "$ 1.679,60"
type input "$ 16.796,00"
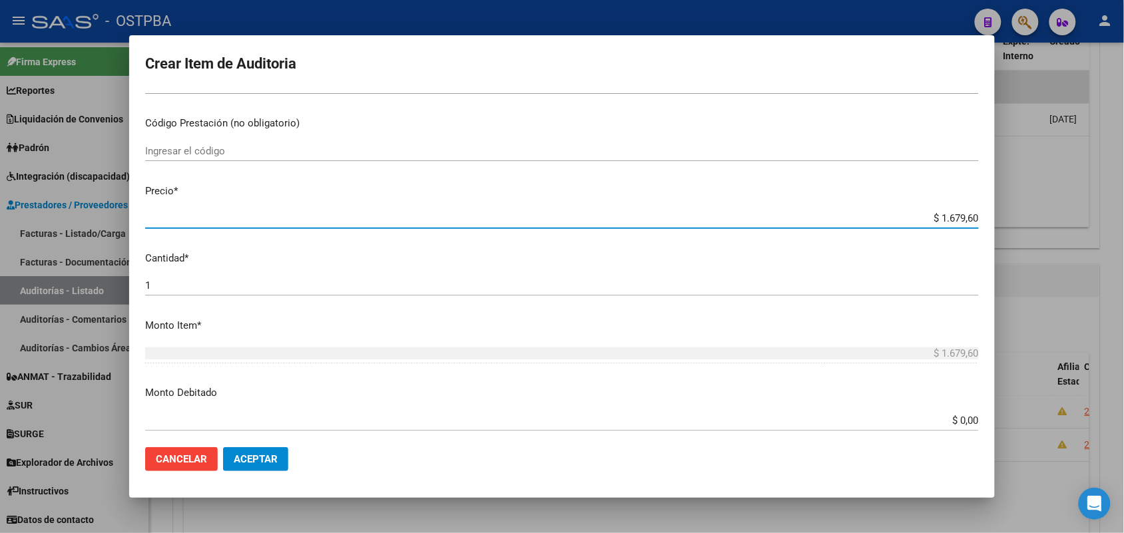
type input "$ 16.796,00"
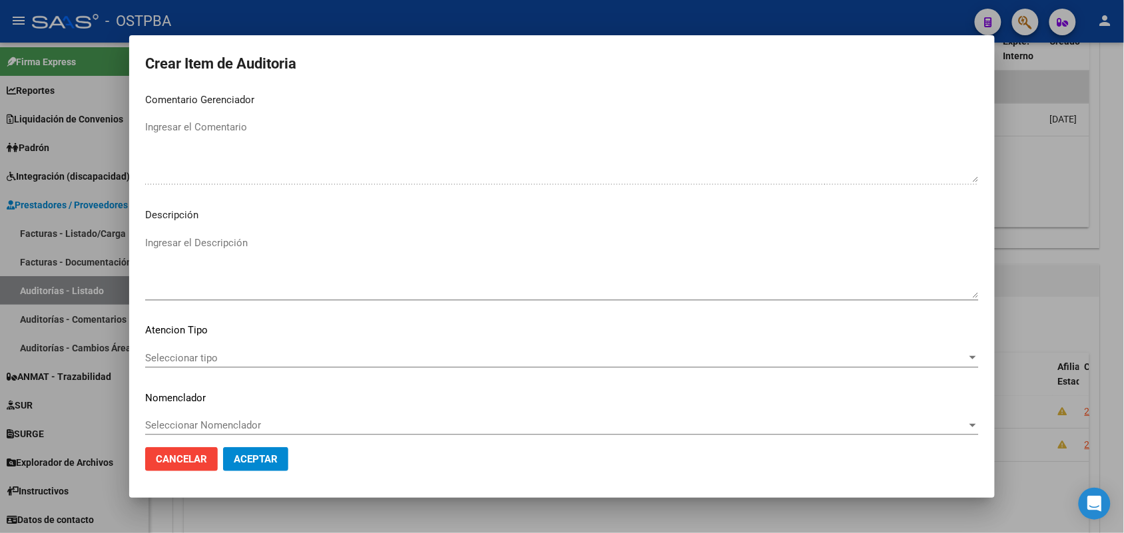
scroll to position [736, 0]
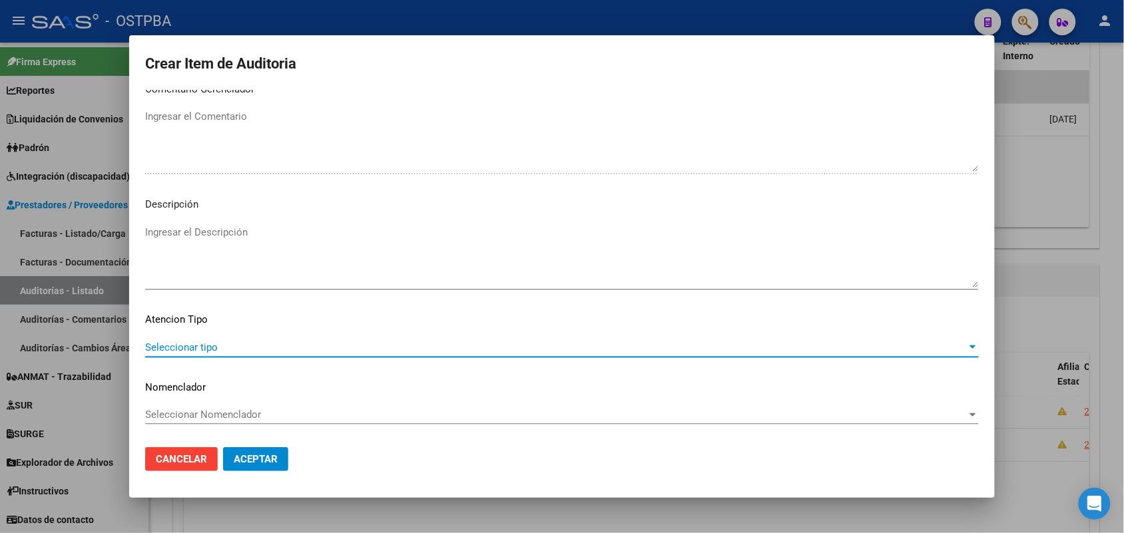
click at [208, 347] on span "Seleccionar tipo" at bounding box center [555, 347] width 821 height 12
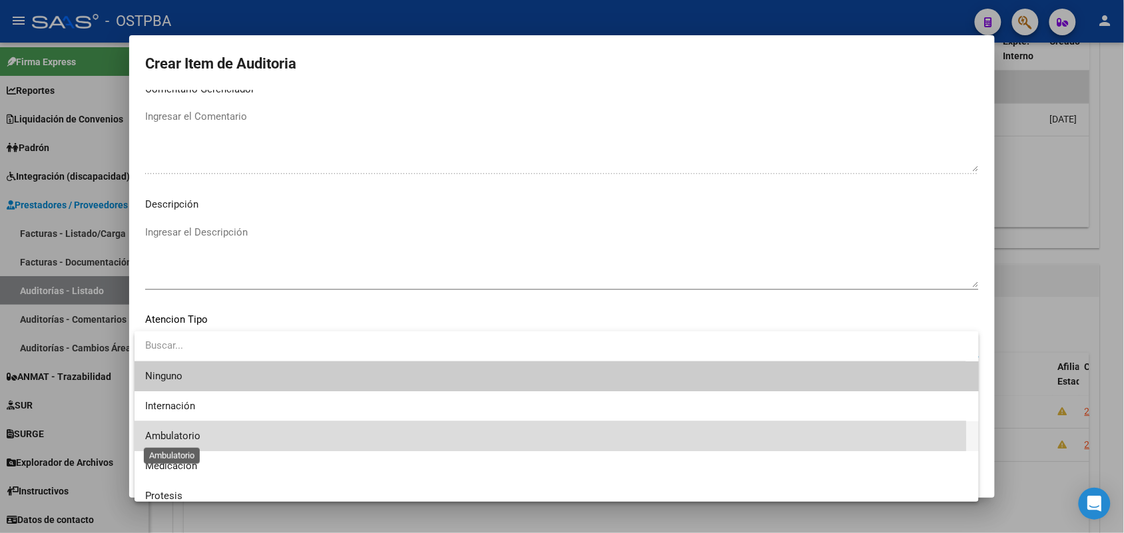
click at [196, 437] on span "Ambulatorio" at bounding box center [172, 436] width 55 height 12
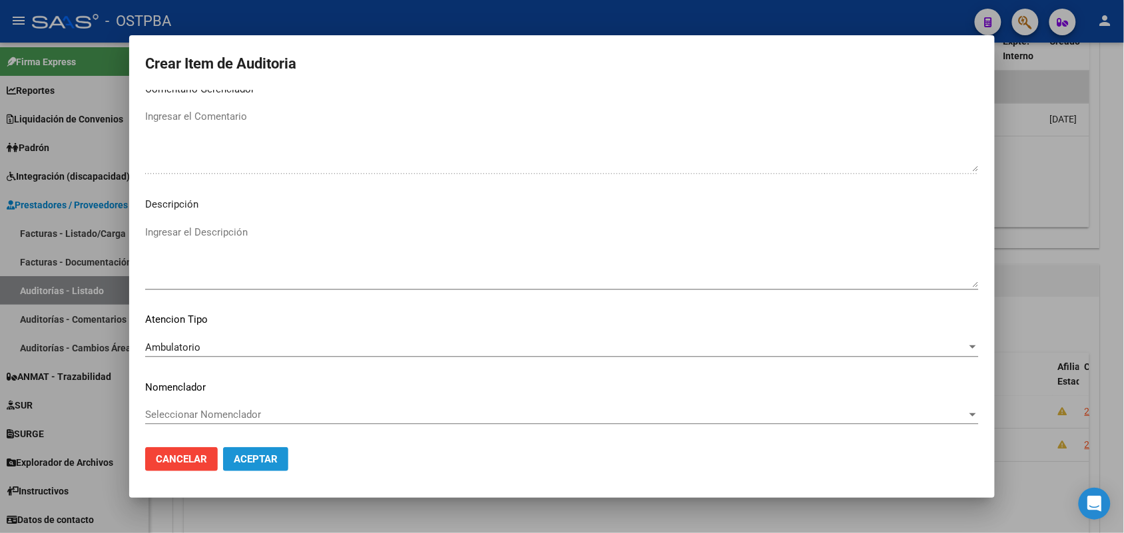
click at [246, 459] on span "Aceptar" at bounding box center [256, 459] width 44 height 12
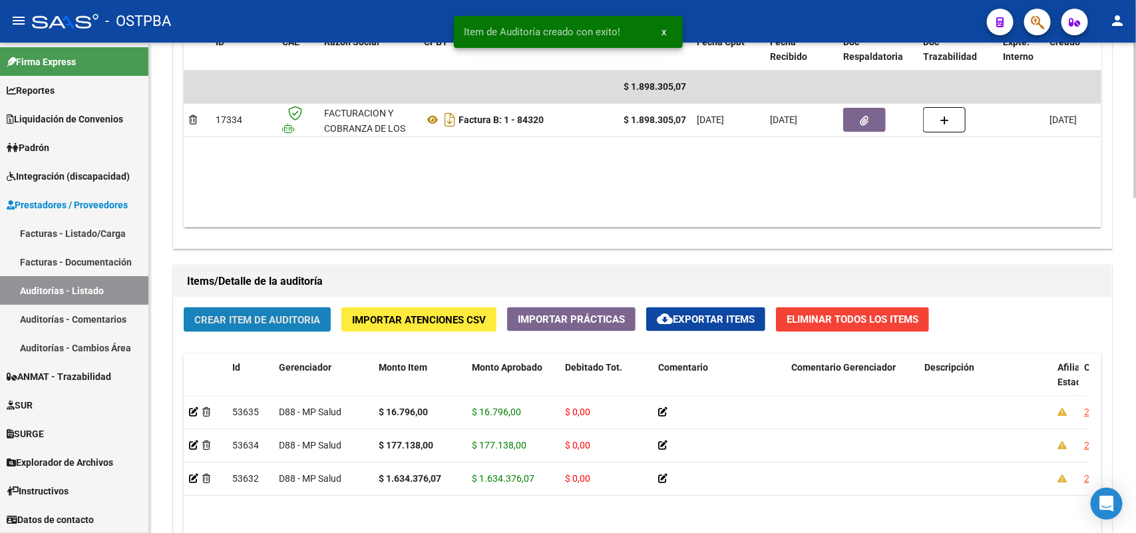
click at [298, 310] on button "Crear Item de Auditoria" at bounding box center [257, 320] width 147 height 25
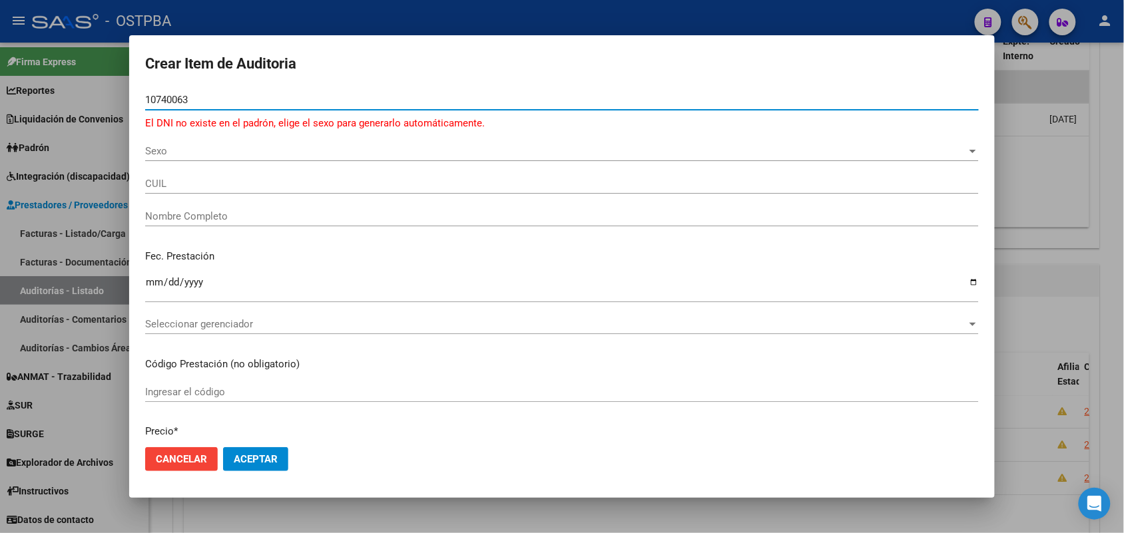
type input "10740063"
click at [165, 152] on span "Sexo" at bounding box center [555, 151] width 821 height 12
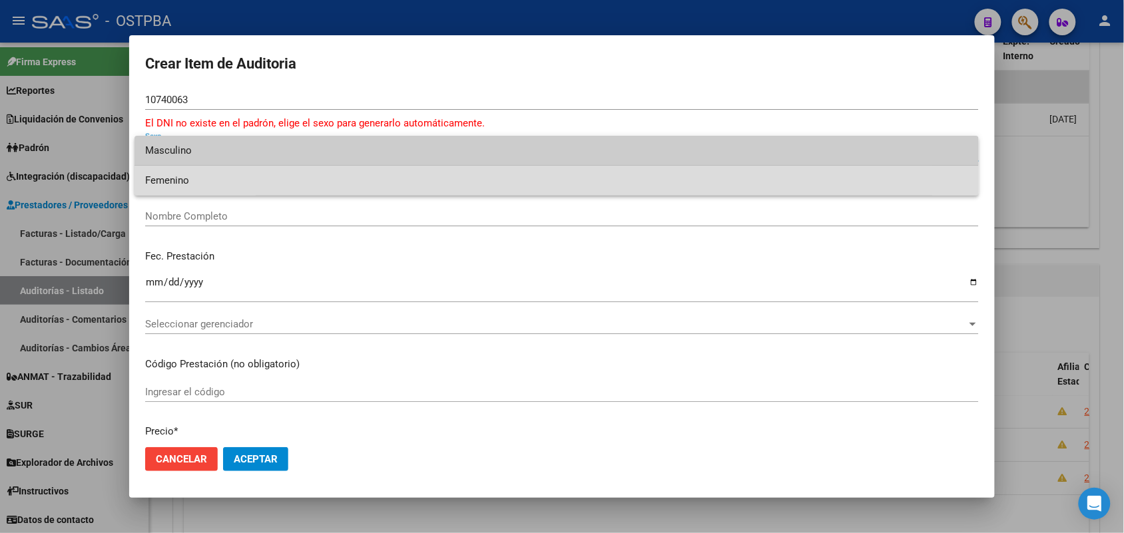
click at [194, 187] on span "Femenino" at bounding box center [556, 181] width 823 height 30
type input "27107400635"
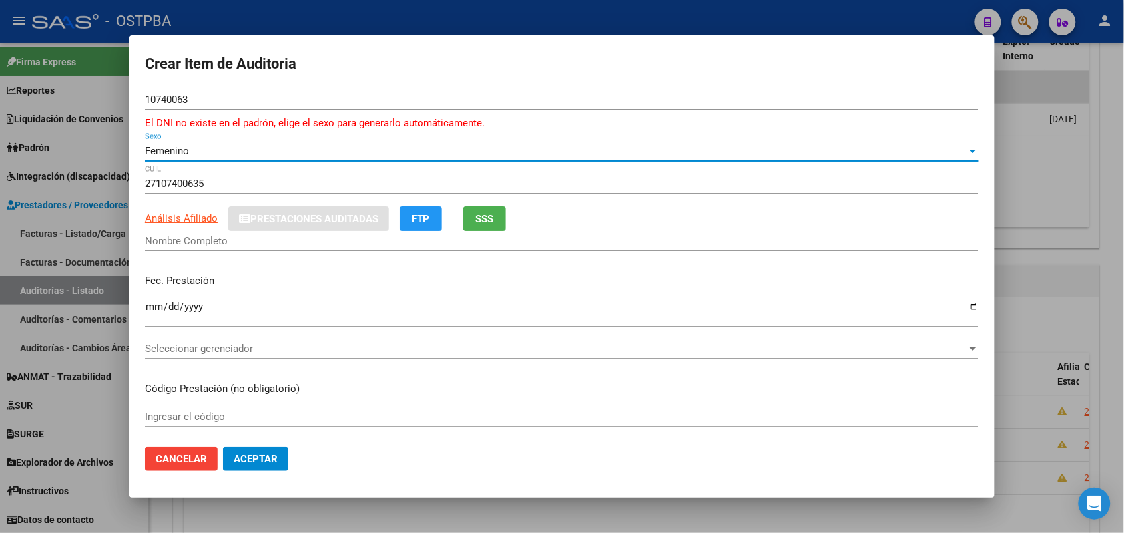
type input "[PERSON_NAME]"
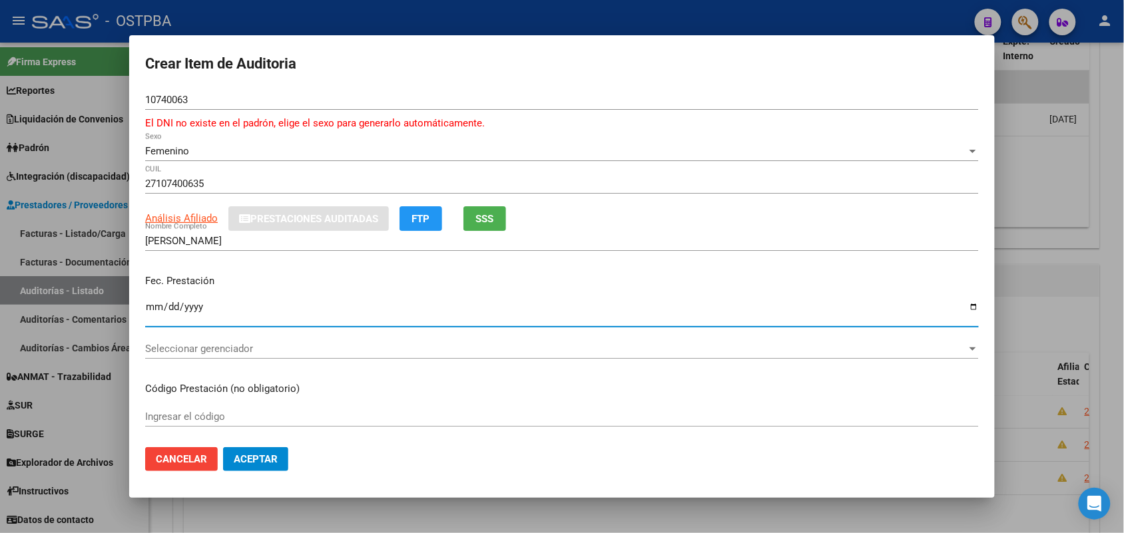
click at [155, 310] on input "Ingresar la fecha" at bounding box center [561, 312] width 833 height 21
type input "[DATE]"
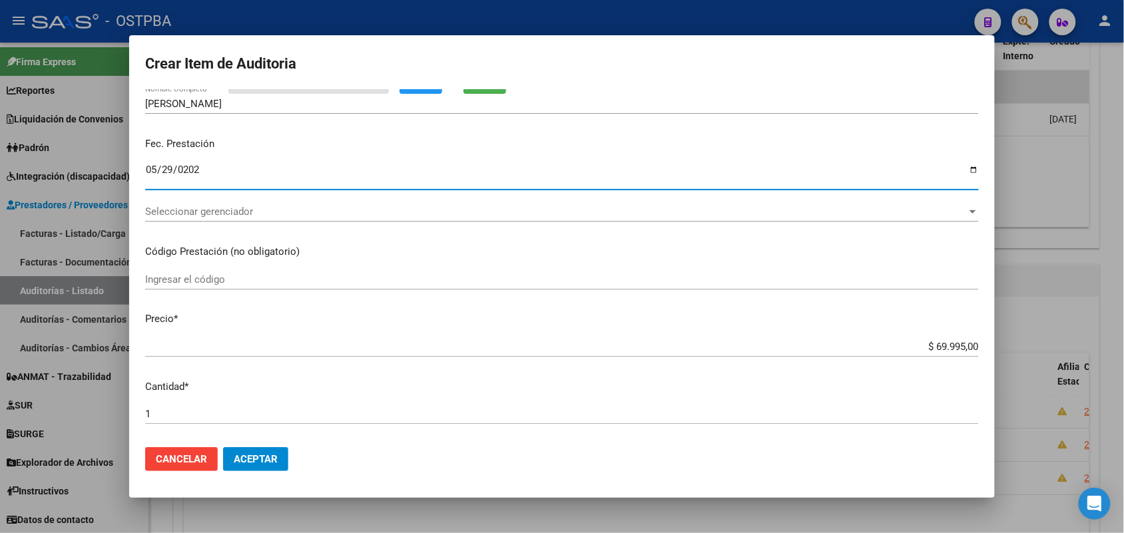
scroll to position [166, 0]
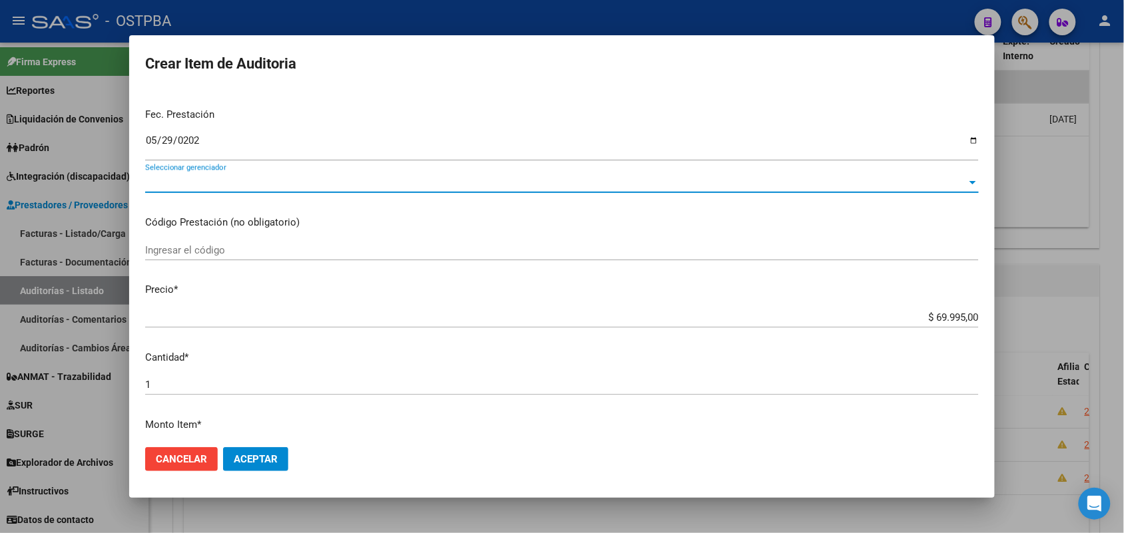
click at [244, 180] on span "Seleccionar gerenciador" at bounding box center [555, 182] width 821 height 12
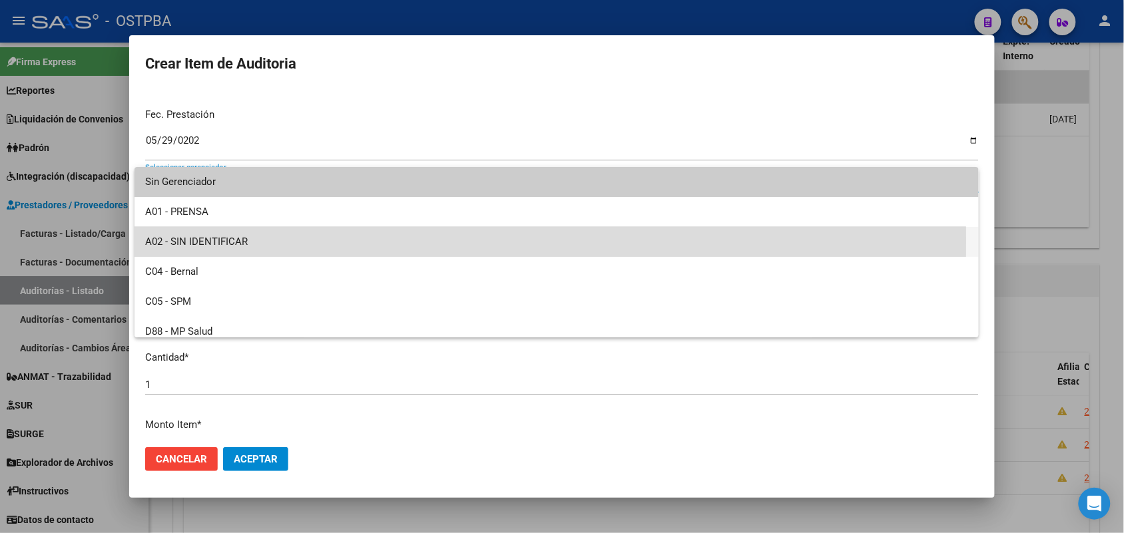
click at [211, 240] on span "A02 - SIN IDENTIFICAR" at bounding box center [556, 242] width 823 height 30
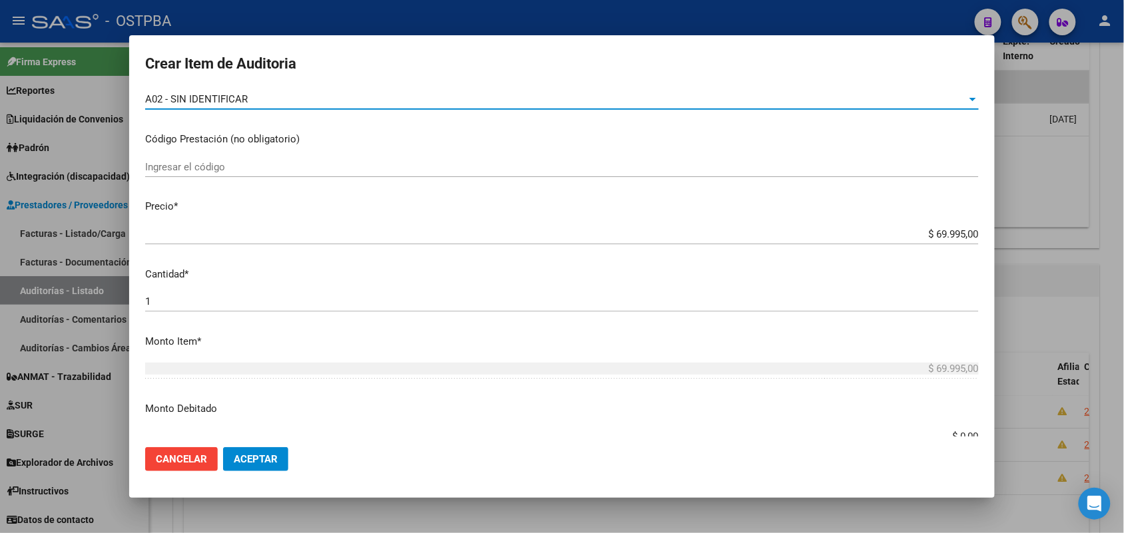
scroll to position [333, 0]
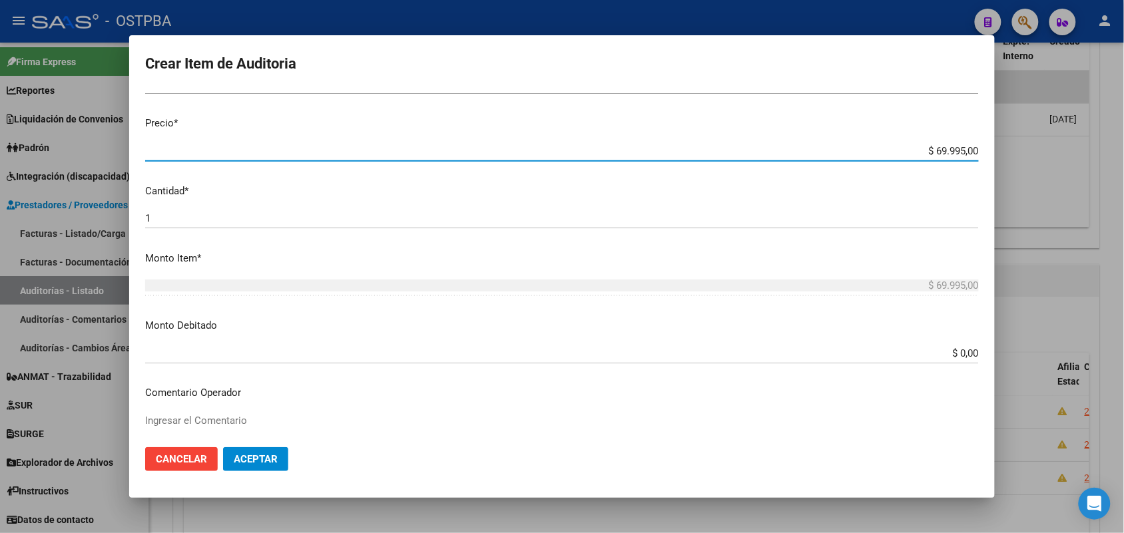
drag, startPoint x: 906, startPoint y: 148, endPoint x: 1006, endPoint y: 146, distance: 100.5
click at [1006, 146] on div "Crear Item de Auditoria 10740063 Nro Documento El DNI no existe en el padrón, e…" at bounding box center [562, 266] width 1124 height 533
type input "$ 0,01"
type input "$ 0,16"
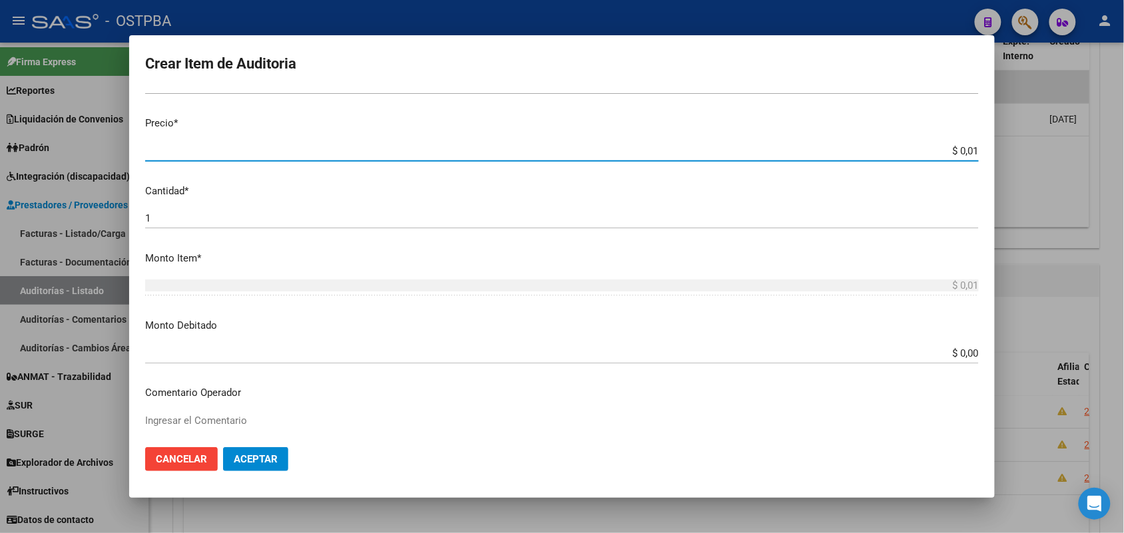
type input "$ 0,16"
type input "$ 1,67"
type input "$ 16,79"
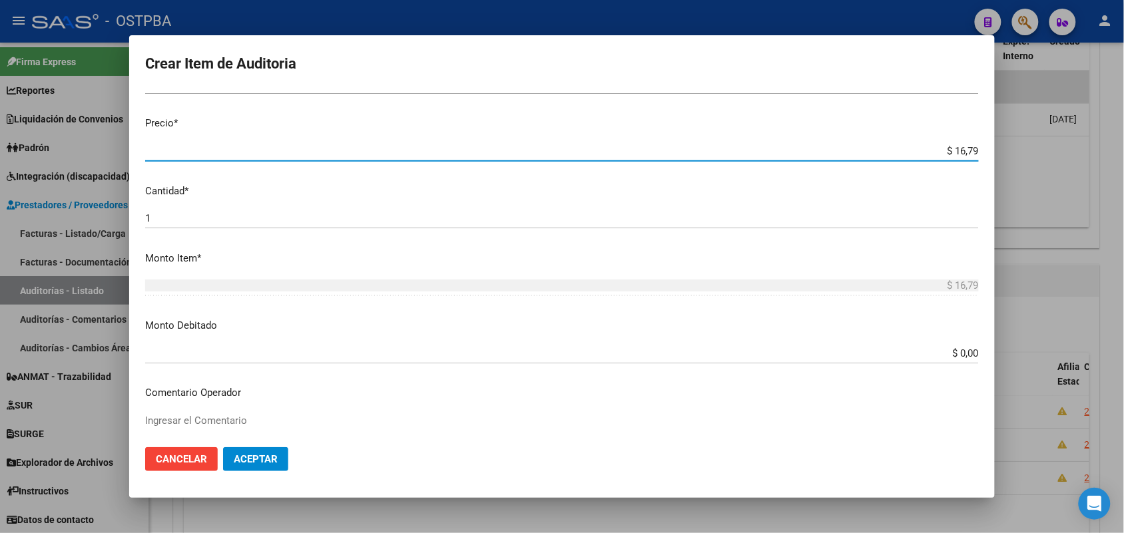
type input "$ 167,96"
type input "$ 1.679,60"
type input "$ 16.796,00"
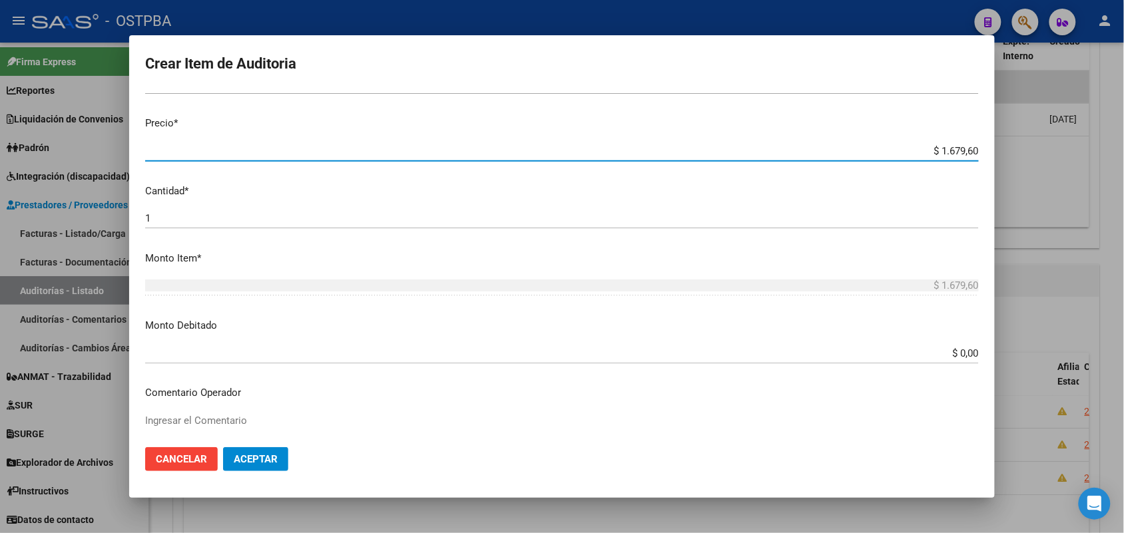
type input "$ 16.796,00"
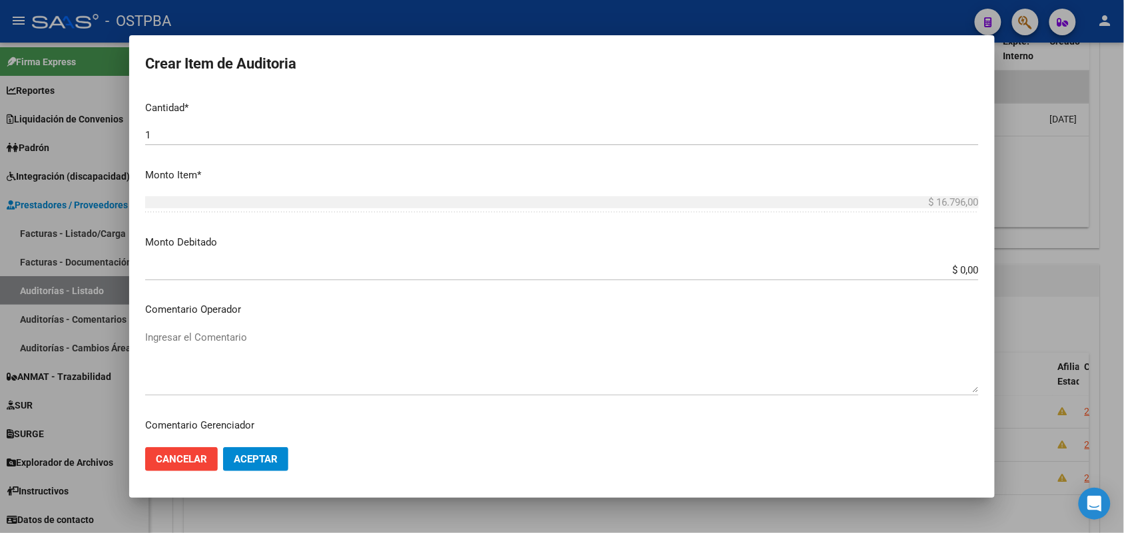
scroll to position [499, 0]
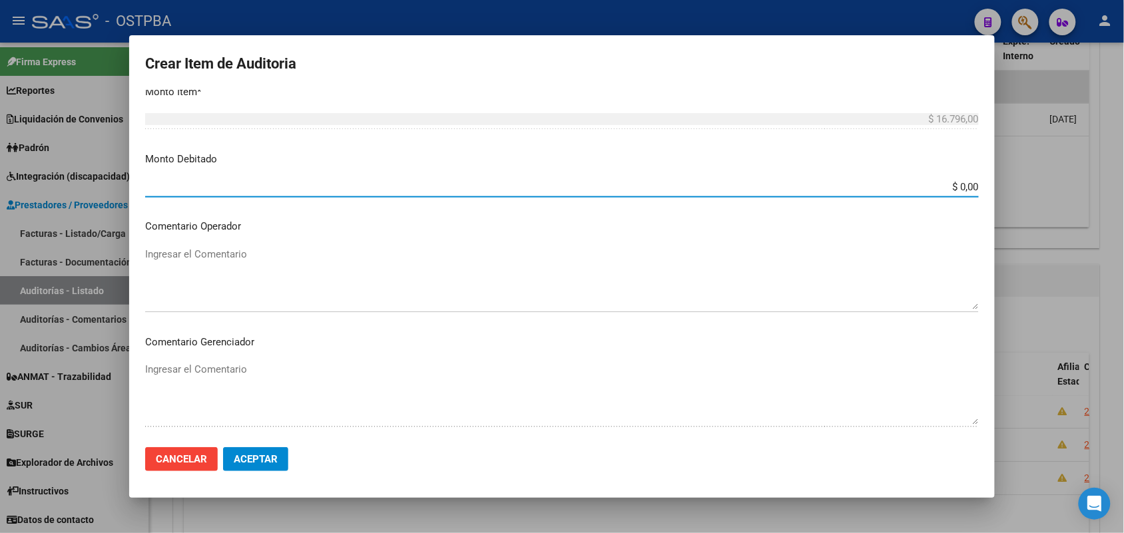
click at [927, 188] on input "$ 0,00" at bounding box center [561, 187] width 833 height 12
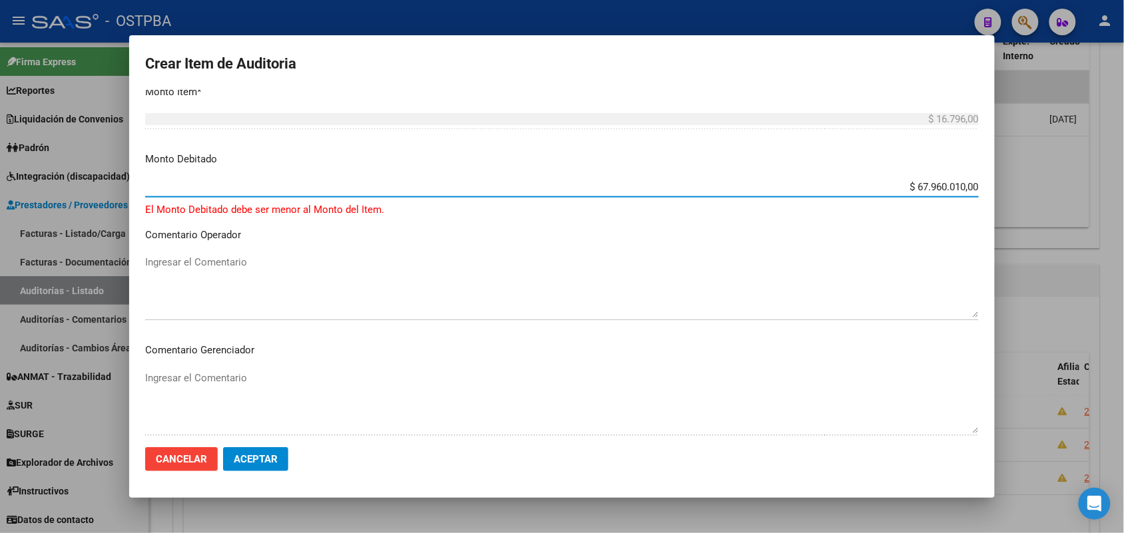
drag, startPoint x: 891, startPoint y: 184, endPoint x: 1047, endPoint y: 187, distance: 156.4
click at [1047, 187] on div "Crear Item de Auditoria 10740063 Nro Documento El DNI no existe en el padrón, e…" at bounding box center [562, 266] width 1124 height 533
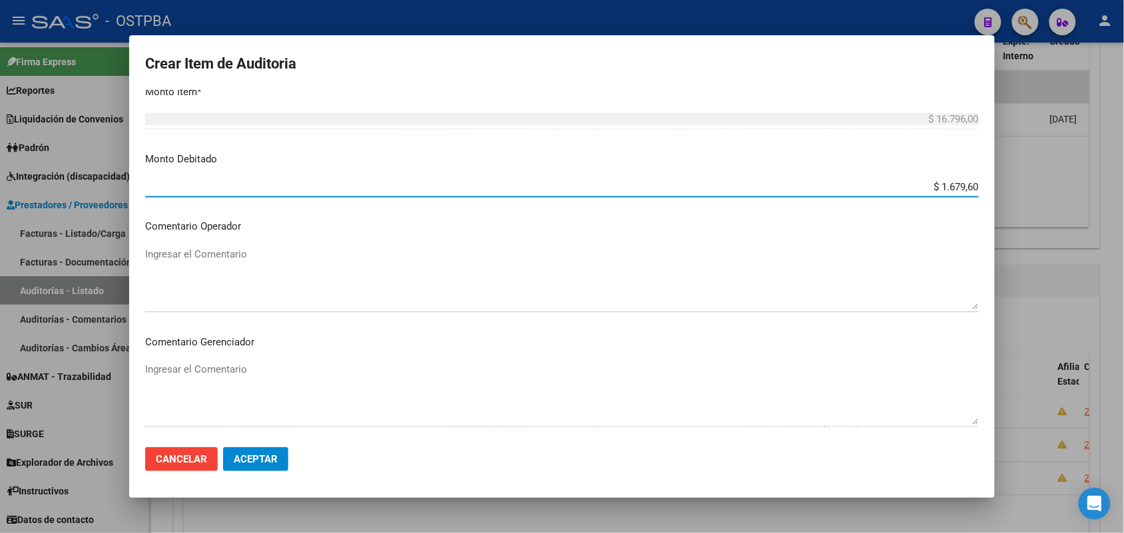
type input "$ 16.796,00"
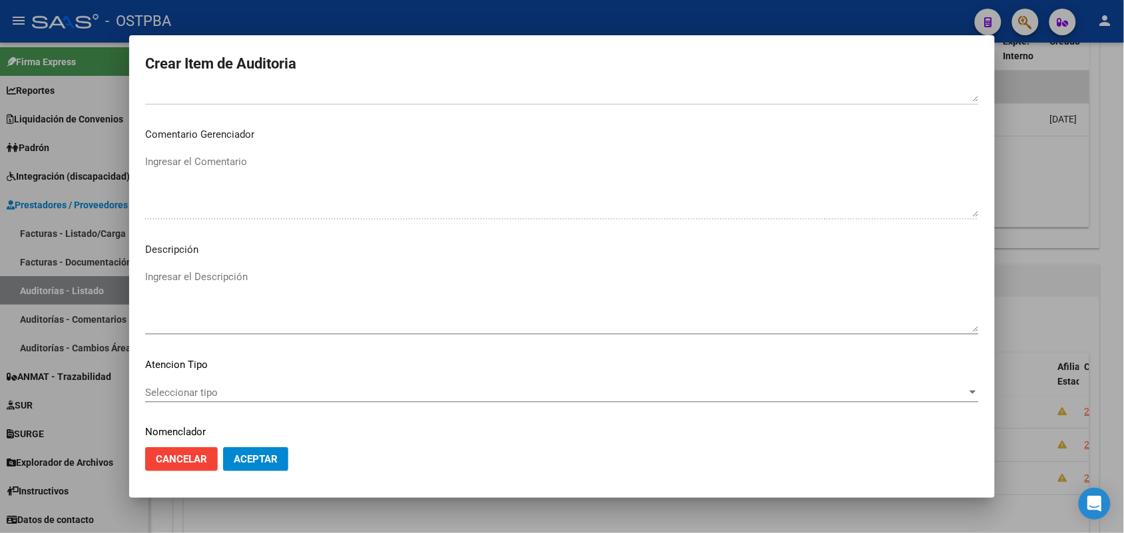
scroll to position [751, 0]
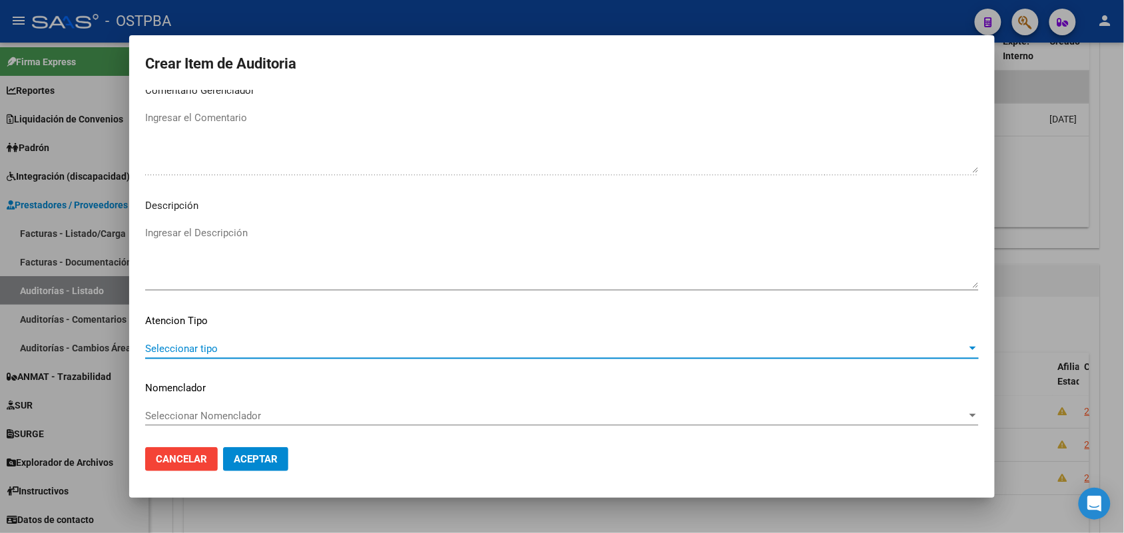
click at [190, 349] on span "Seleccionar tipo" at bounding box center [555, 349] width 821 height 12
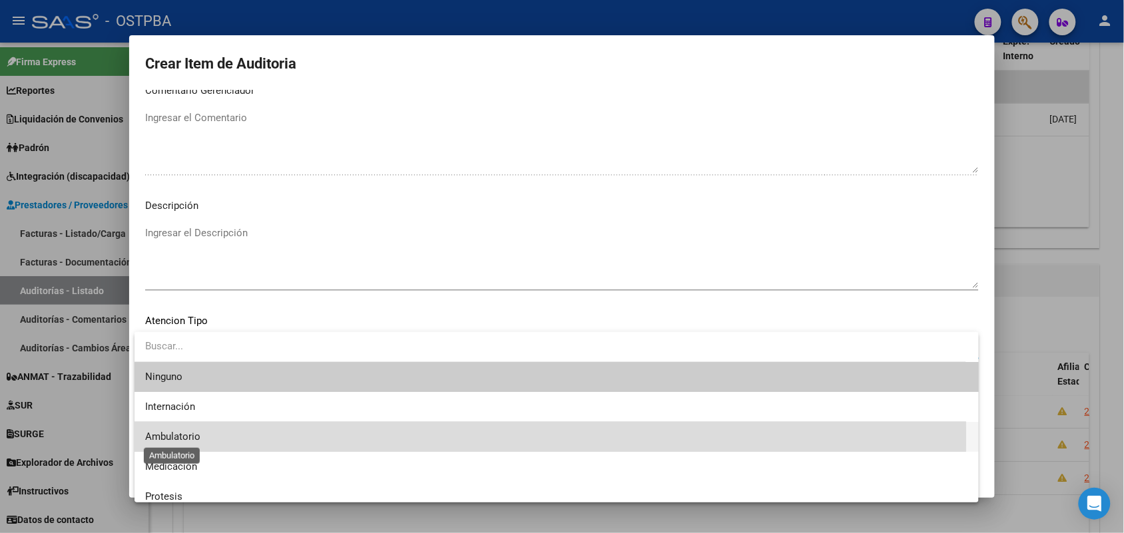
click at [188, 437] on span "Ambulatorio" at bounding box center [172, 437] width 55 height 12
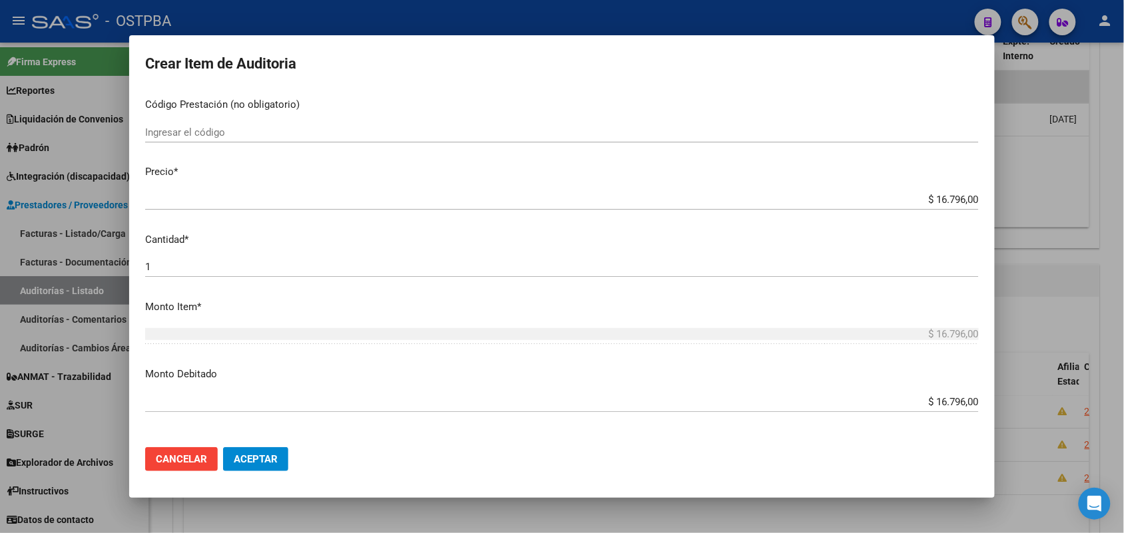
scroll to position [499, 0]
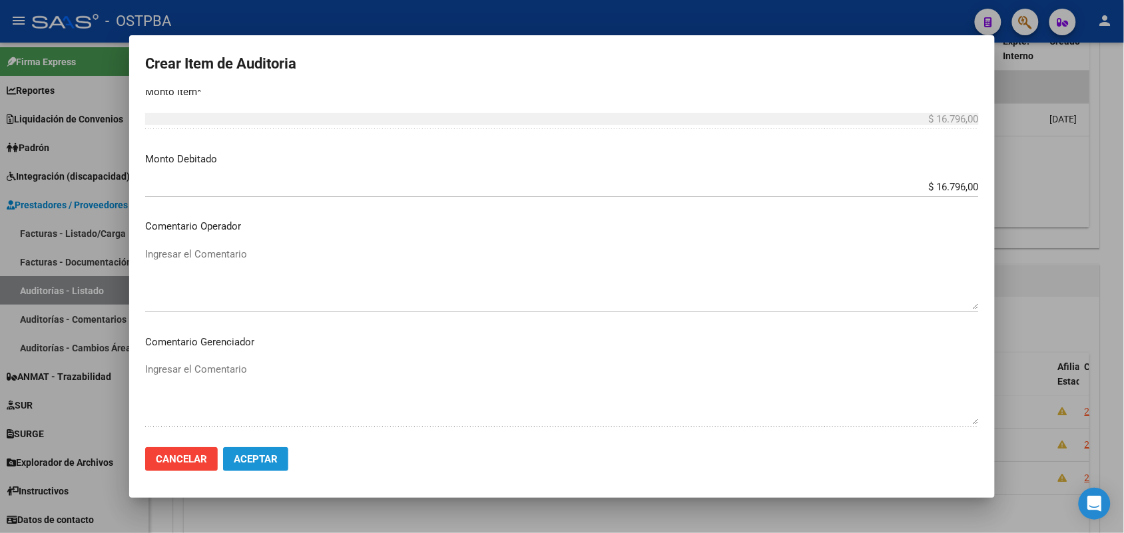
click at [264, 451] on button "Aceptar" at bounding box center [255, 459] width 65 height 24
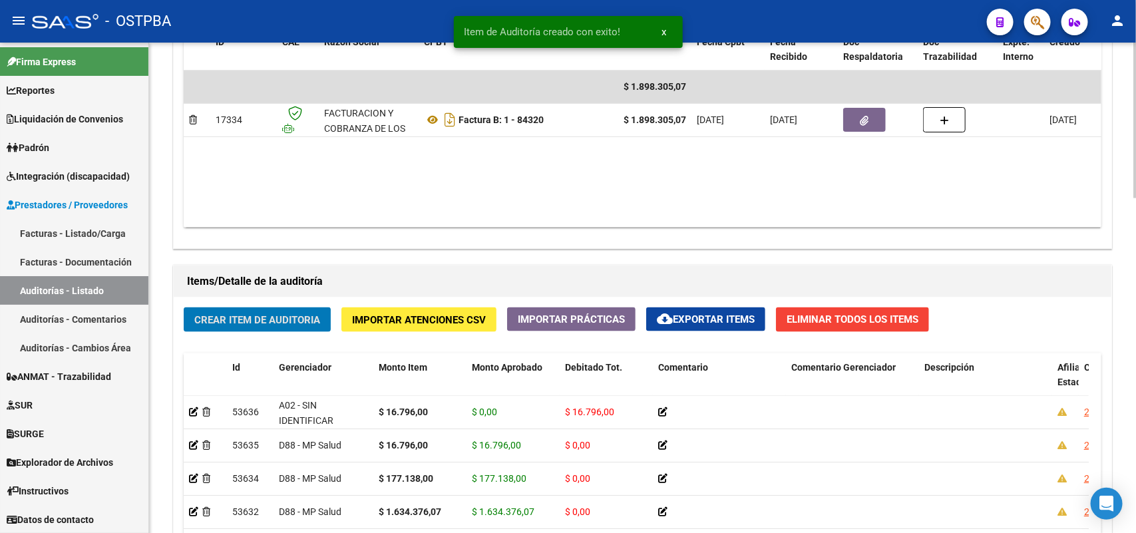
click at [282, 319] on span "Crear Item de Auditoria" at bounding box center [257, 320] width 126 height 12
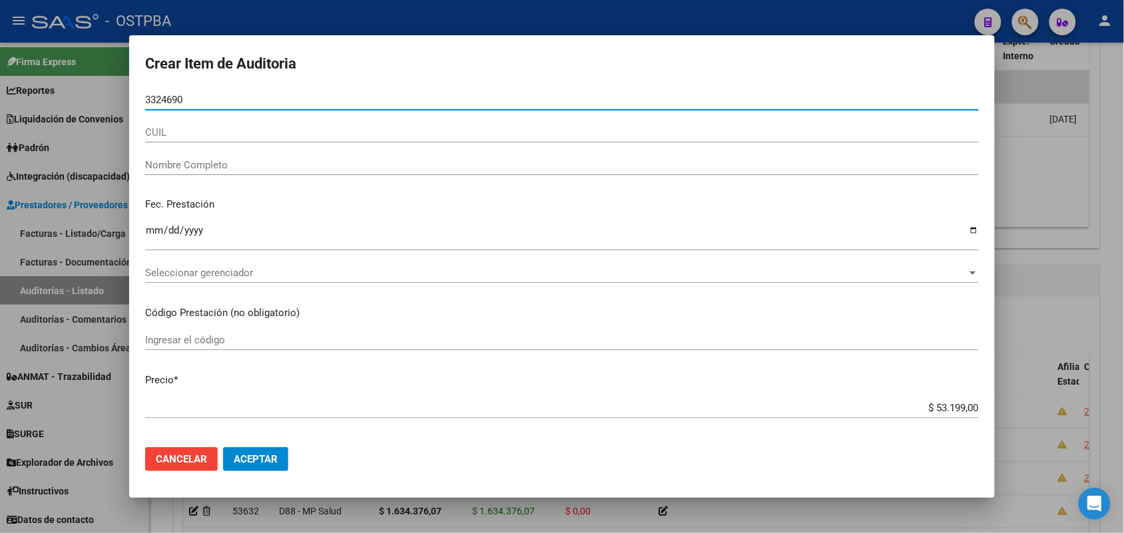
type input "33246909"
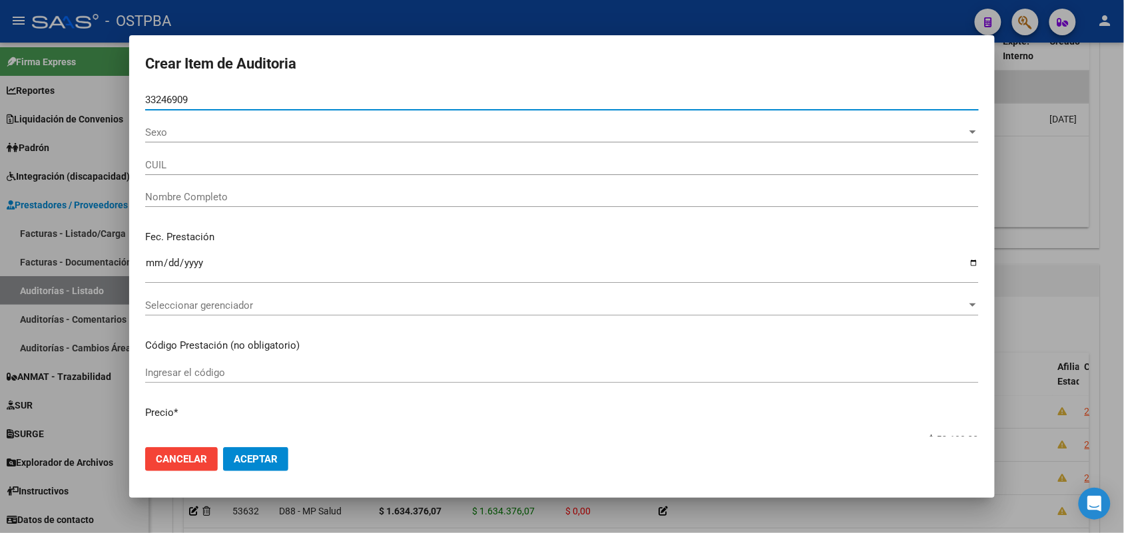
type input "20332469097"
type input "[PERSON_NAME] -"
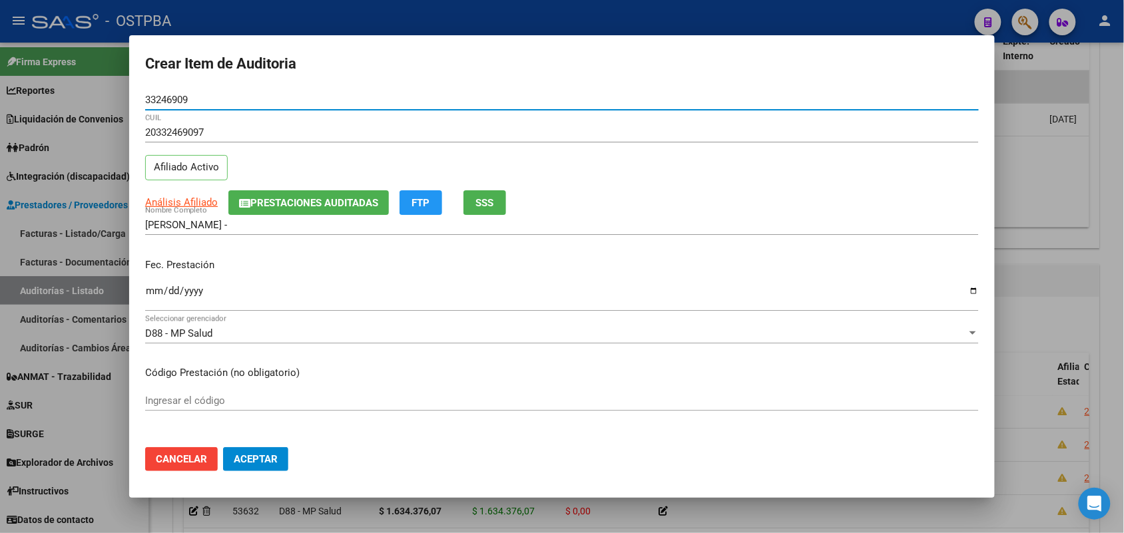
type input "33246909"
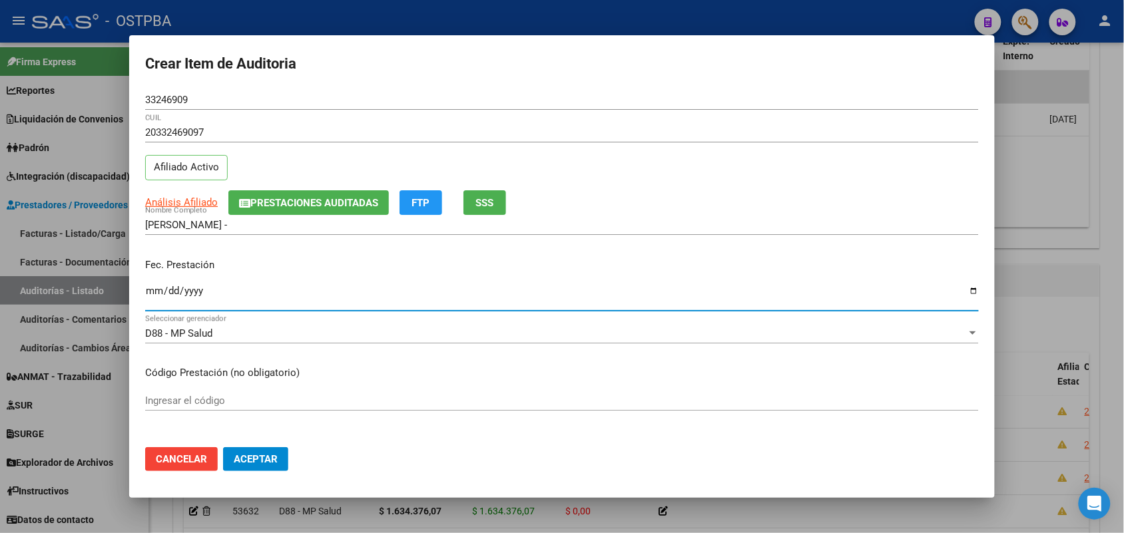
click at [154, 295] on input "Ingresar la fecha" at bounding box center [561, 296] width 833 height 21
type input "[DATE]"
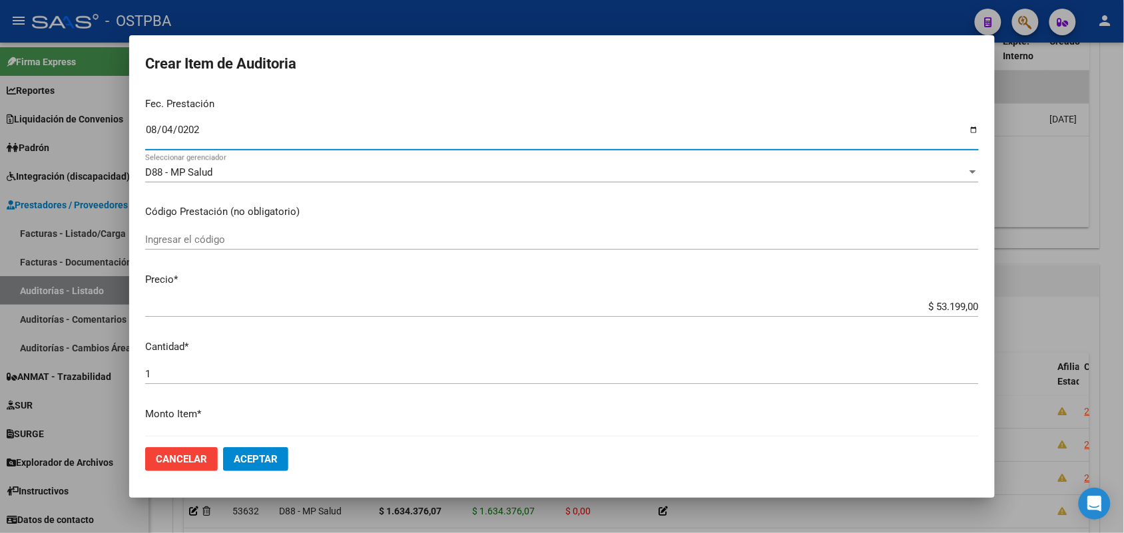
scroll to position [250, 0]
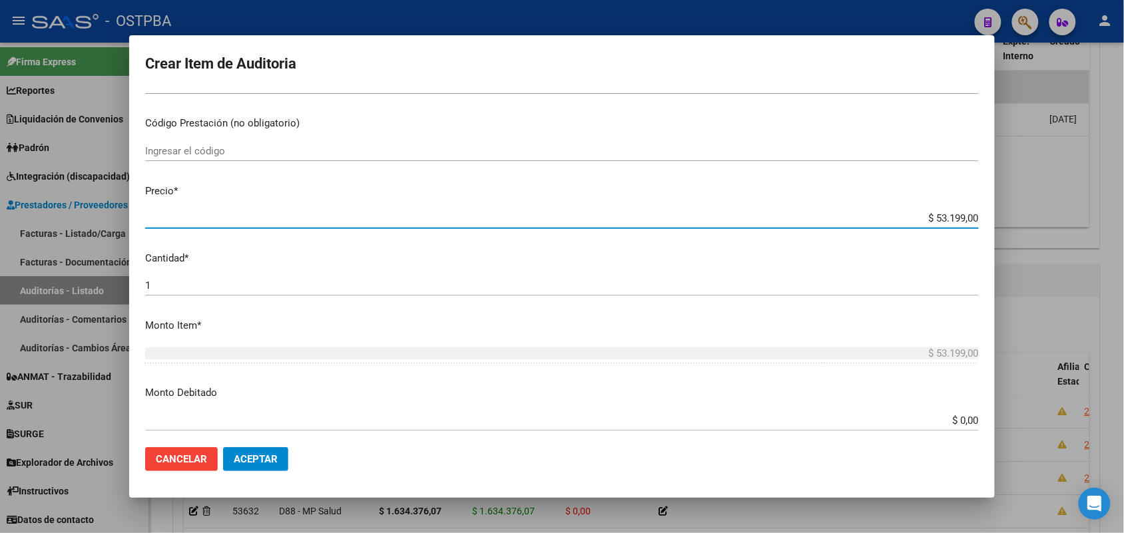
drag, startPoint x: 907, startPoint y: 220, endPoint x: 995, endPoint y: 213, distance: 88.8
click at [995, 213] on div "Crear Item de Auditoria 33246909 Nro Documento 20332469097 CUIL Afiliado Activo…" at bounding box center [562, 266] width 1124 height 533
type input "$ 0,01"
type input "$ 0,17"
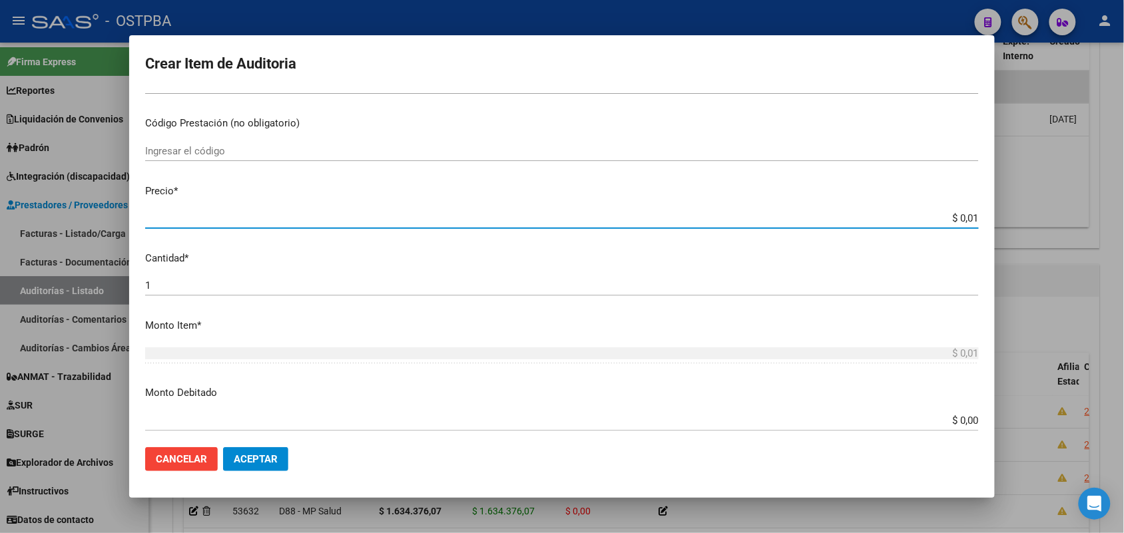
type input "$ 0,17"
type input "$ 1,77"
type input "$ 17,73"
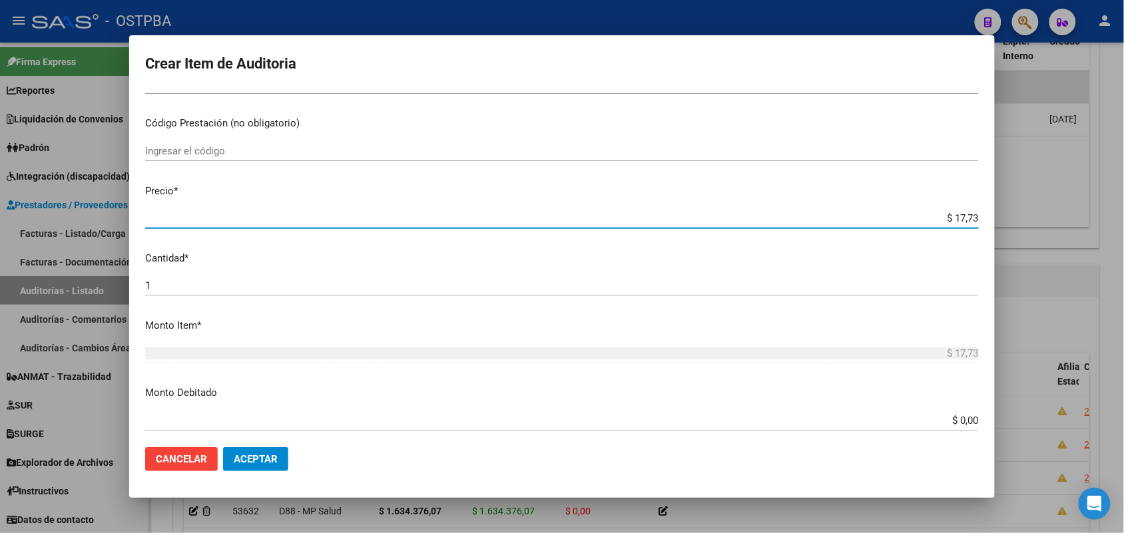
type input "$ 177,33"
type input "$ 1.773,30"
type input "$ 17.733,00"
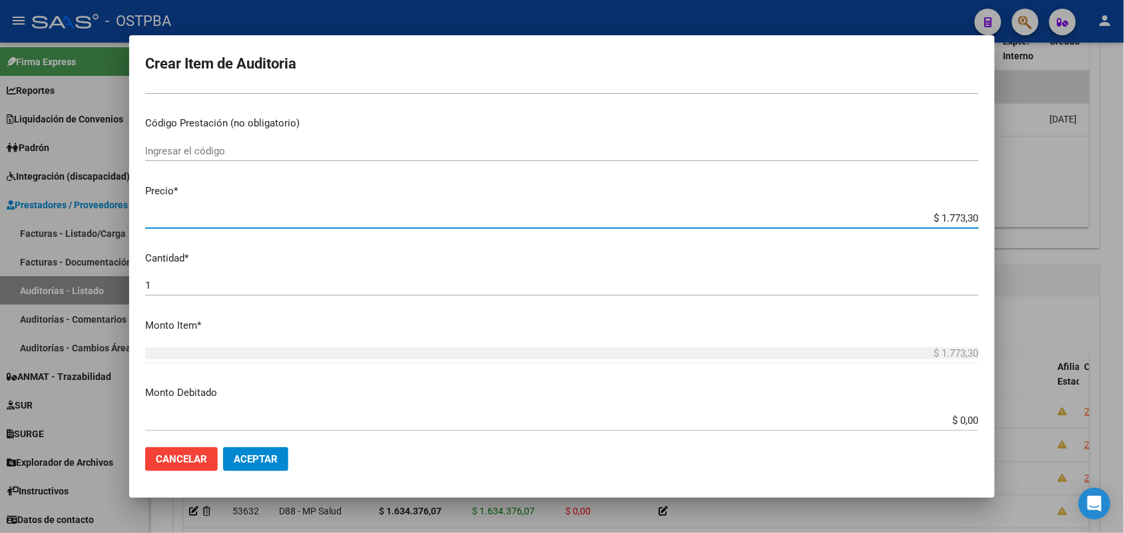
type input "$ 17.733,00"
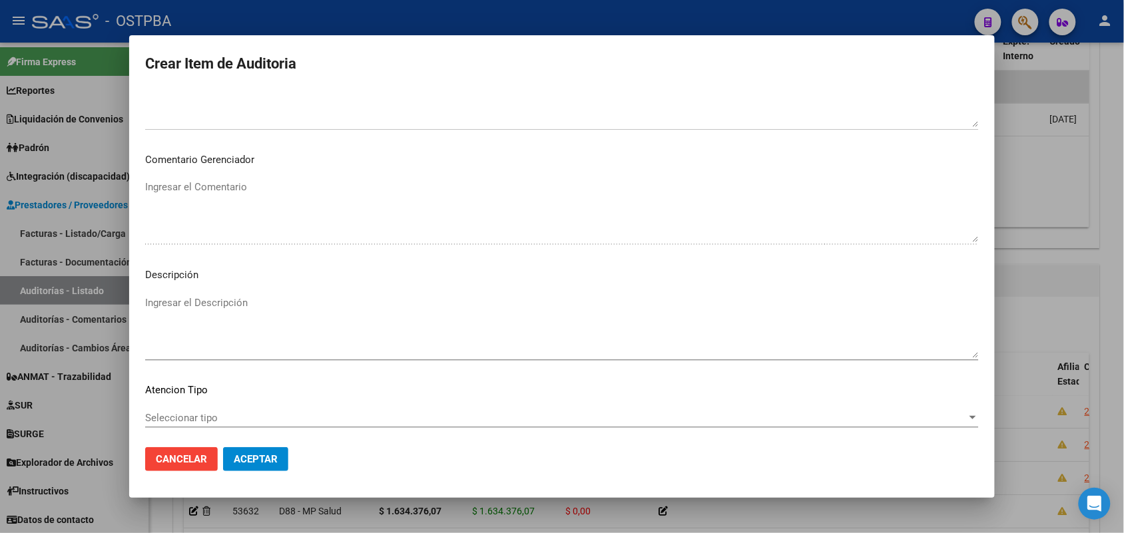
scroll to position [736, 0]
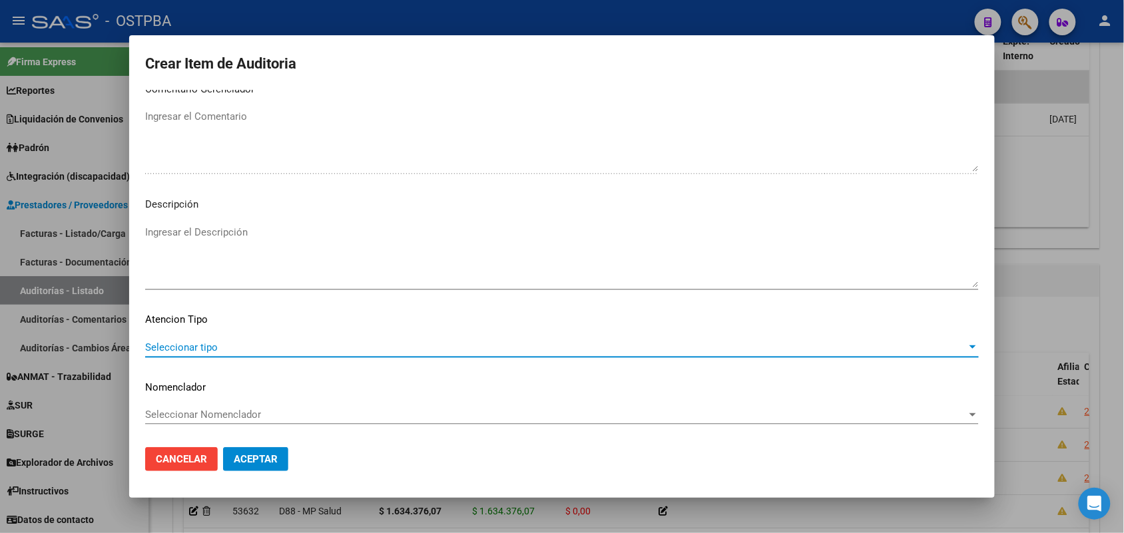
click at [204, 348] on span "Seleccionar tipo" at bounding box center [555, 347] width 821 height 12
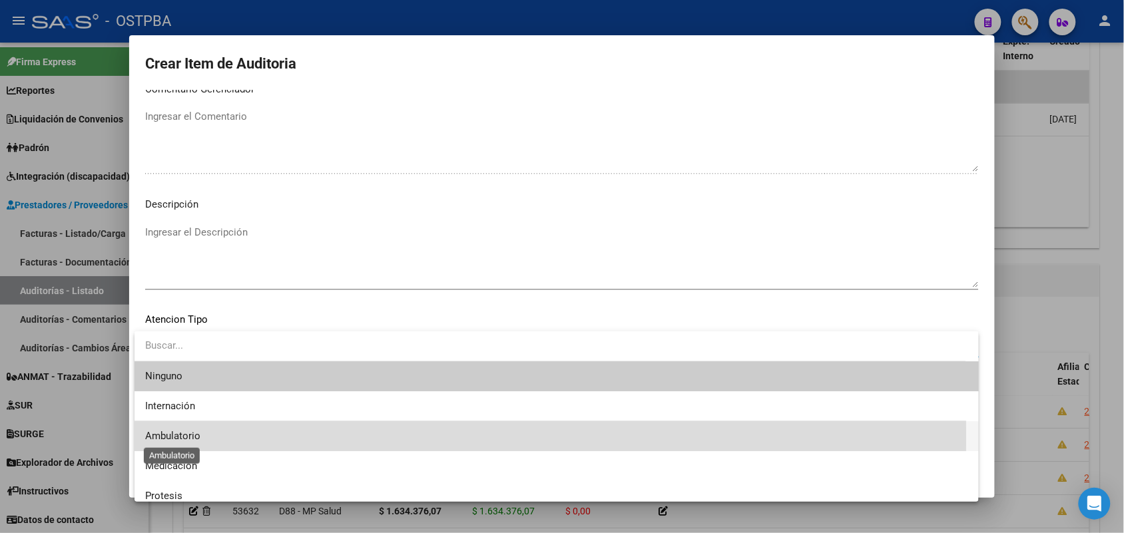
click at [196, 437] on span "Ambulatorio" at bounding box center [172, 436] width 55 height 12
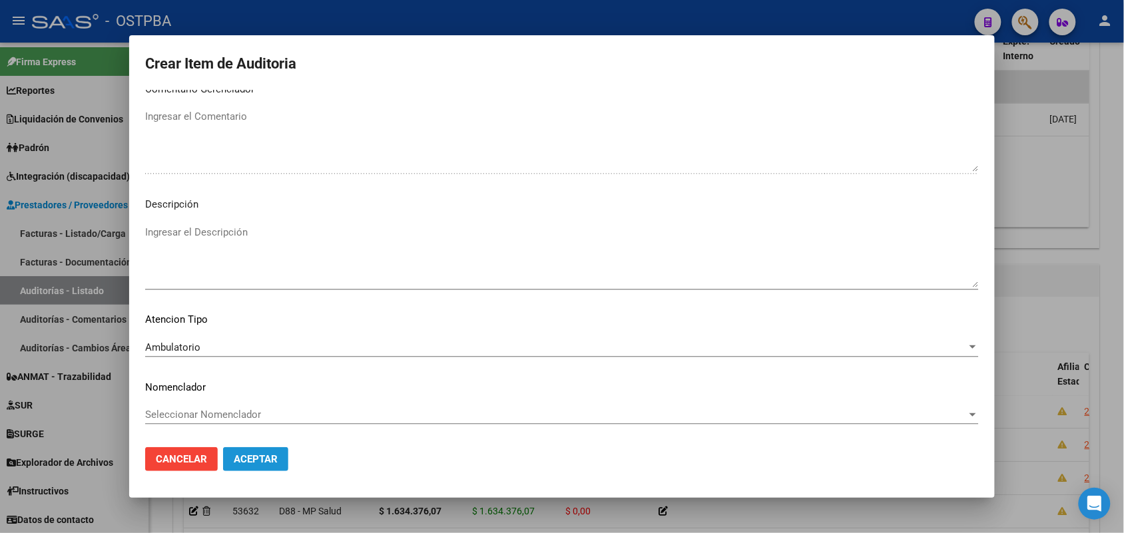
click at [270, 461] on span "Aceptar" at bounding box center [256, 459] width 44 height 12
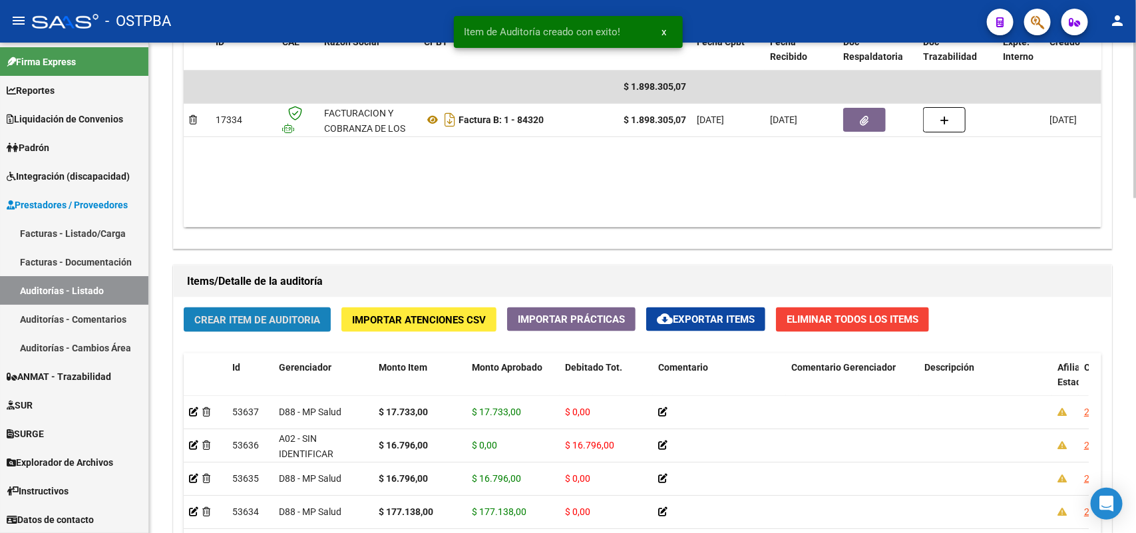
click at [266, 317] on span "Crear Item de Auditoria" at bounding box center [257, 320] width 126 height 12
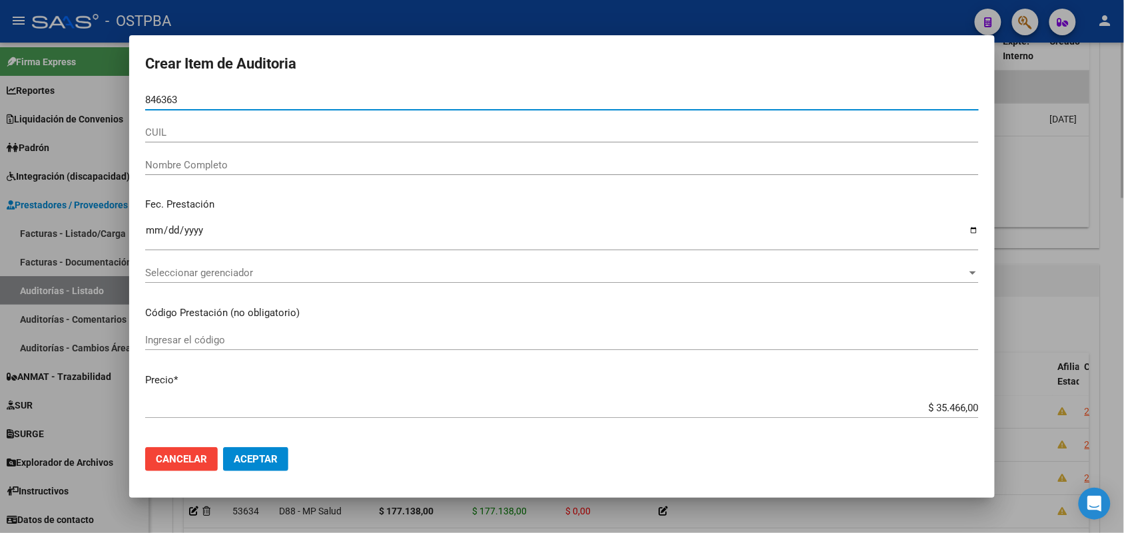
type input "8463635"
drag, startPoint x: 186, startPoint y: 100, endPoint x: 75, endPoint y: 99, distance: 111.8
click at [75, 99] on div "Crear Item de Auditoria 8463635 Nro Documento CUIL Nombre Completo Fec. Prestac…" at bounding box center [562, 266] width 1124 height 533
type input "08463635"
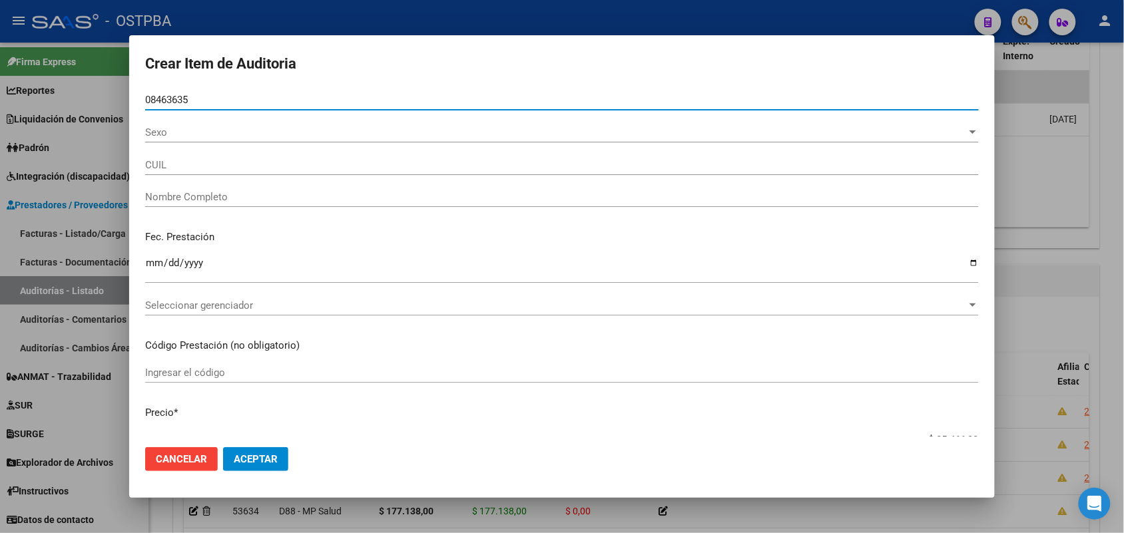
type input "20084636356"
type input "BLANCO [PERSON_NAME]"
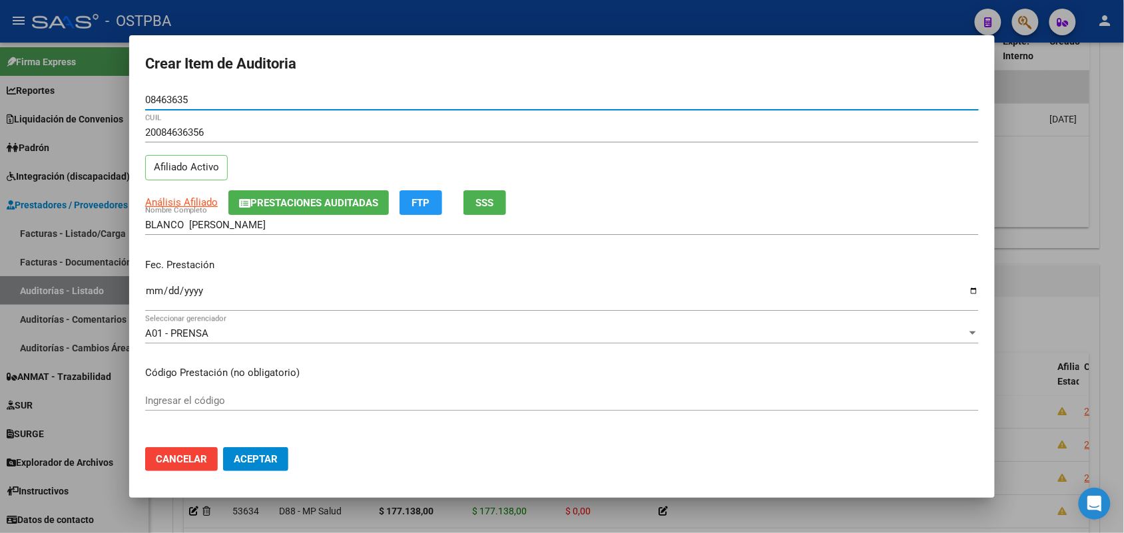
type input "08463635"
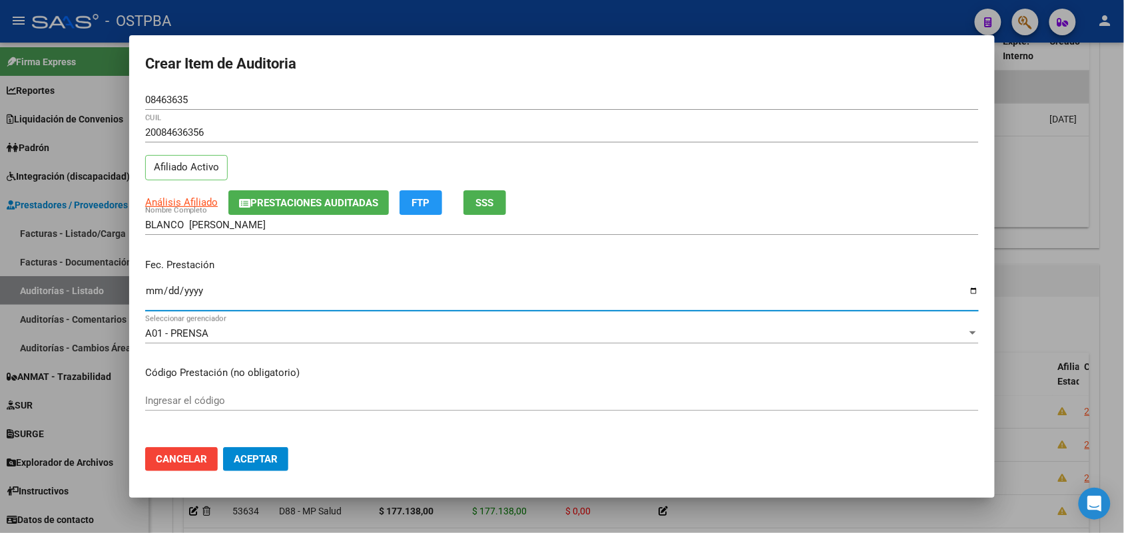
click at [157, 296] on input "Ingresar la fecha" at bounding box center [561, 296] width 833 height 21
type input "[DATE]"
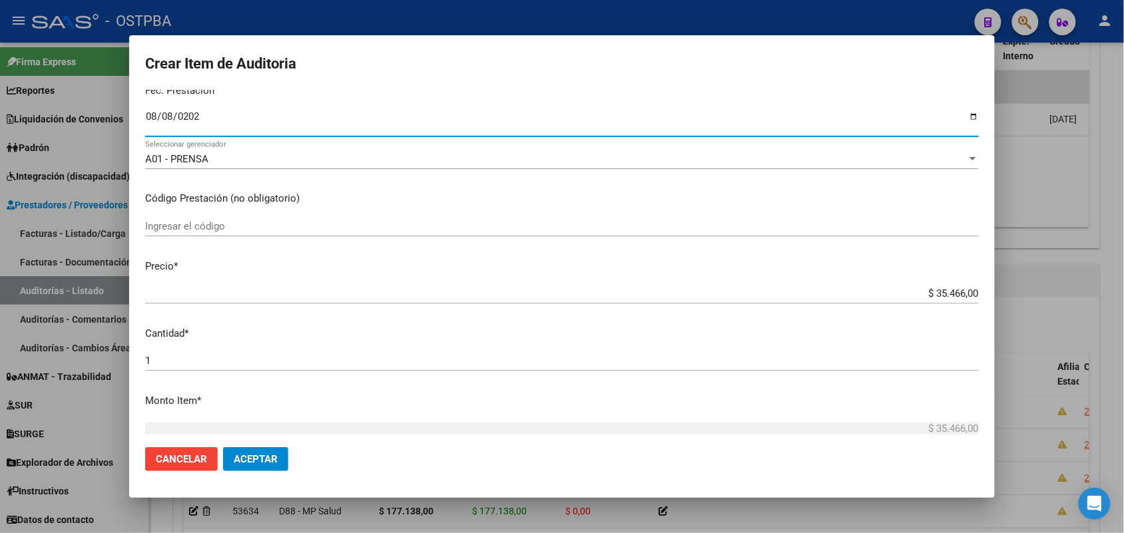
scroll to position [250, 0]
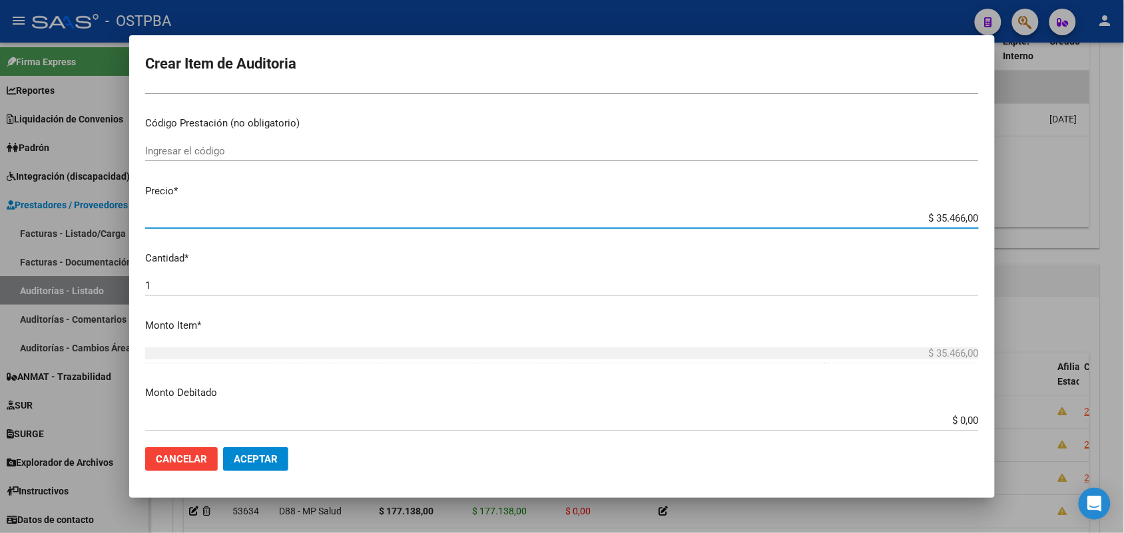
drag, startPoint x: 904, startPoint y: 218, endPoint x: 1020, endPoint y: 217, distance: 115.8
click at [1018, 217] on div "Crear Item de Auditoria 08463635 Nro Documento 20084636356 CUIL Afiliado Activo…" at bounding box center [562, 266] width 1124 height 533
type input "$ 0,01"
type input "$ 0,17"
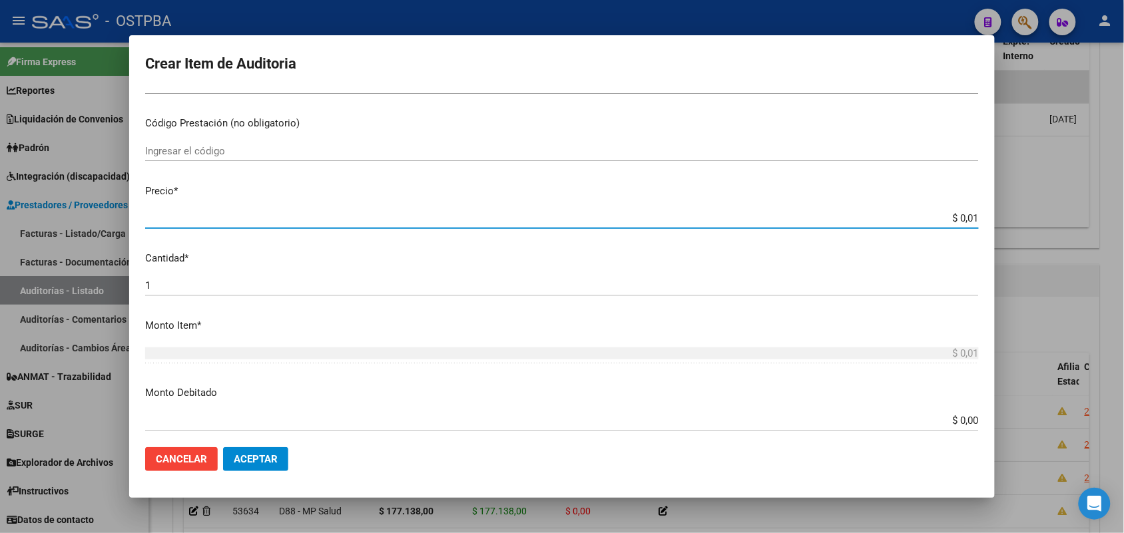
type input "$ 0,17"
type input "$ 1,77"
type input "$ 17,73"
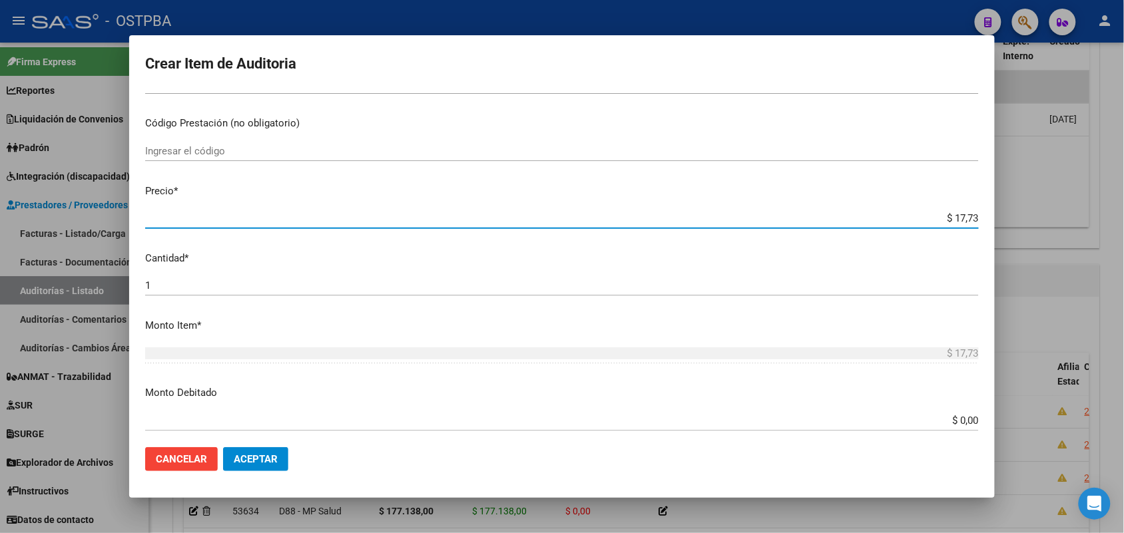
type input "$ 177,33"
type input "$ 1.773,30"
type input "$ 17.733,00"
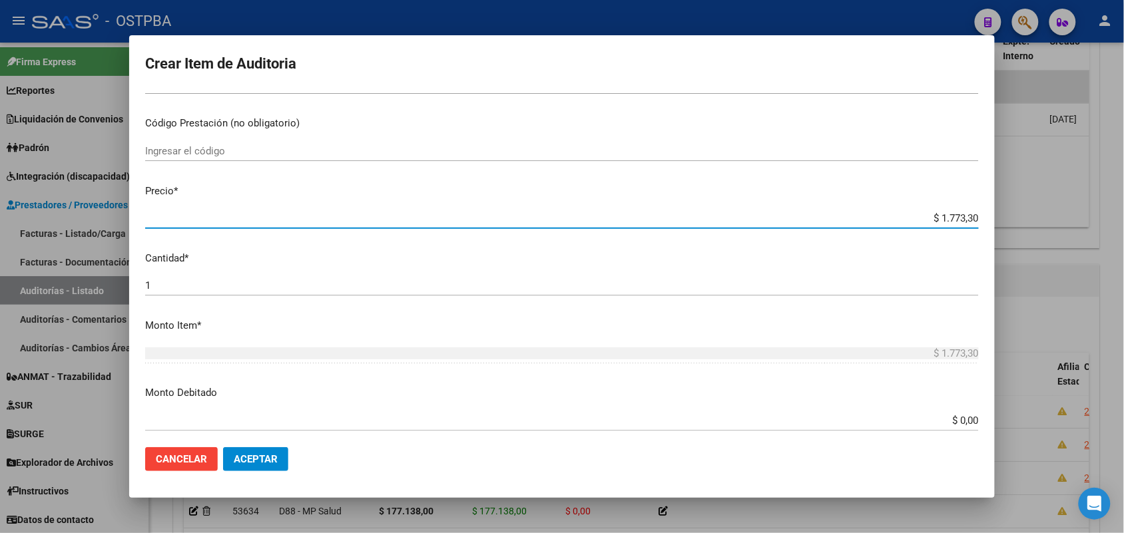
type input "$ 17.733,00"
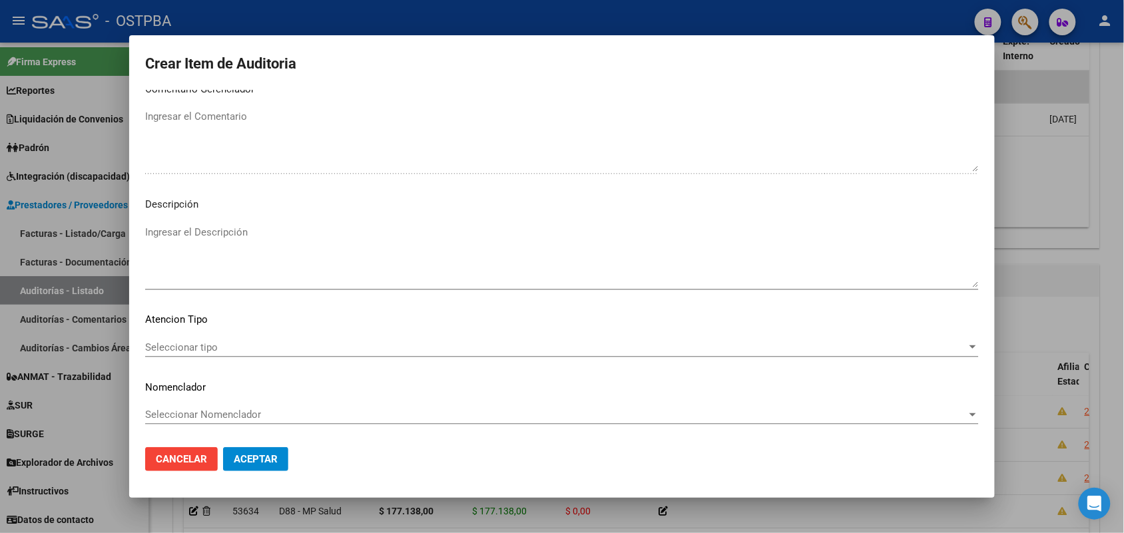
click at [200, 346] on span "Seleccionar tipo" at bounding box center [555, 347] width 821 height 12
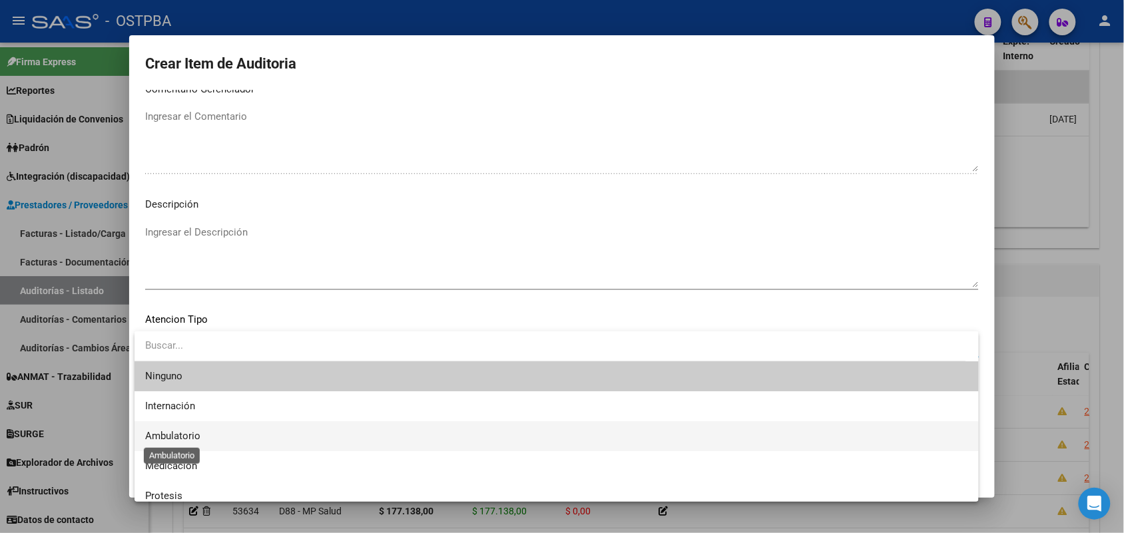
click at [191, 438] on span "Ambulatorio" at bounding box center [172, 436] width 55 height 12
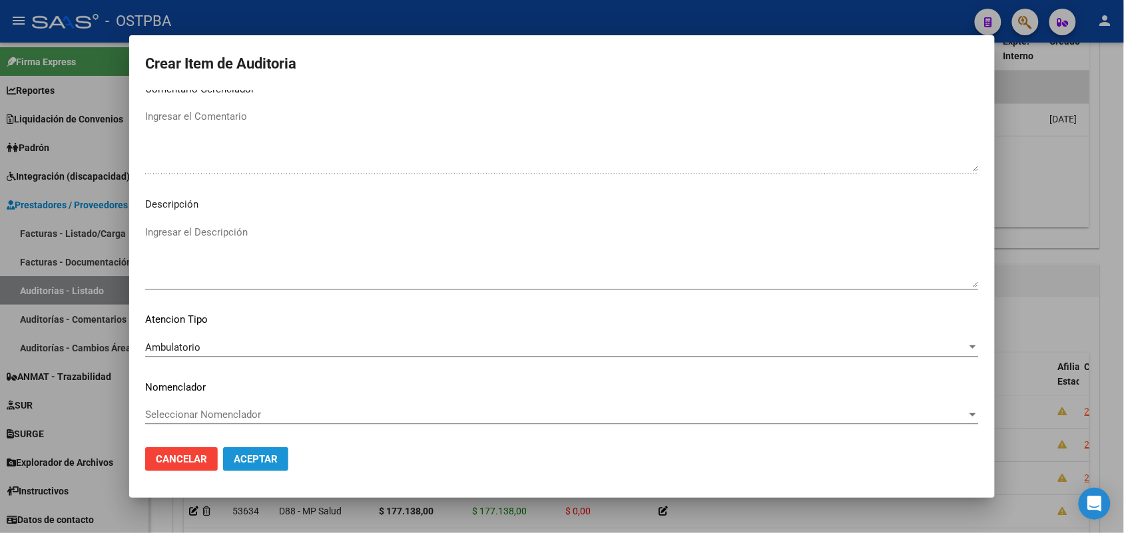
click at [270, 457] on span "Aceptar" at bounding box center [256, 459] width 44 height 12
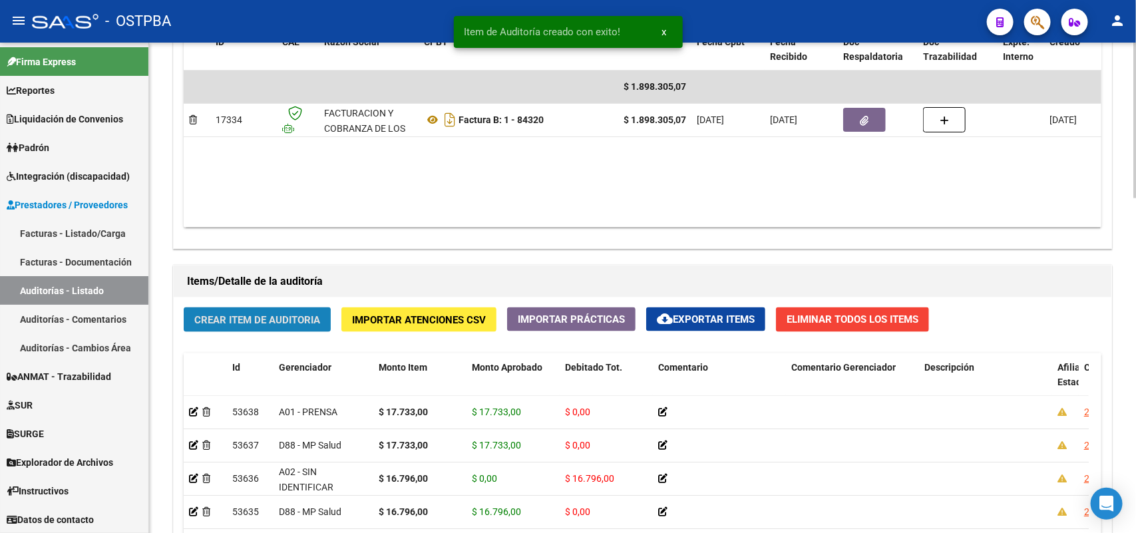
click at [274, 323] on span "Crear Item de Auditoria" at bounding box center [257, 320] width 126 height 12
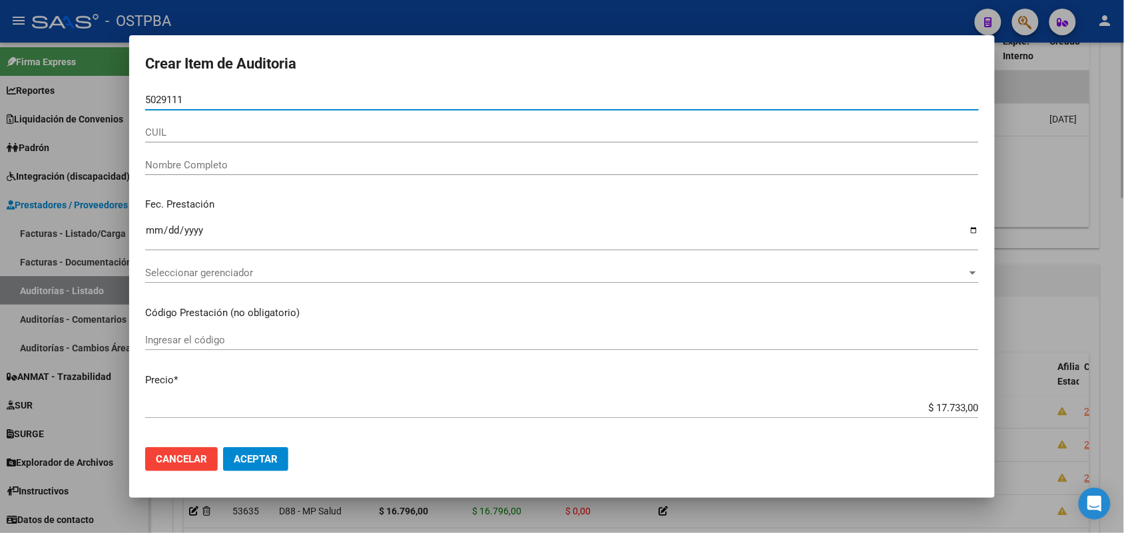
type input "50291111"
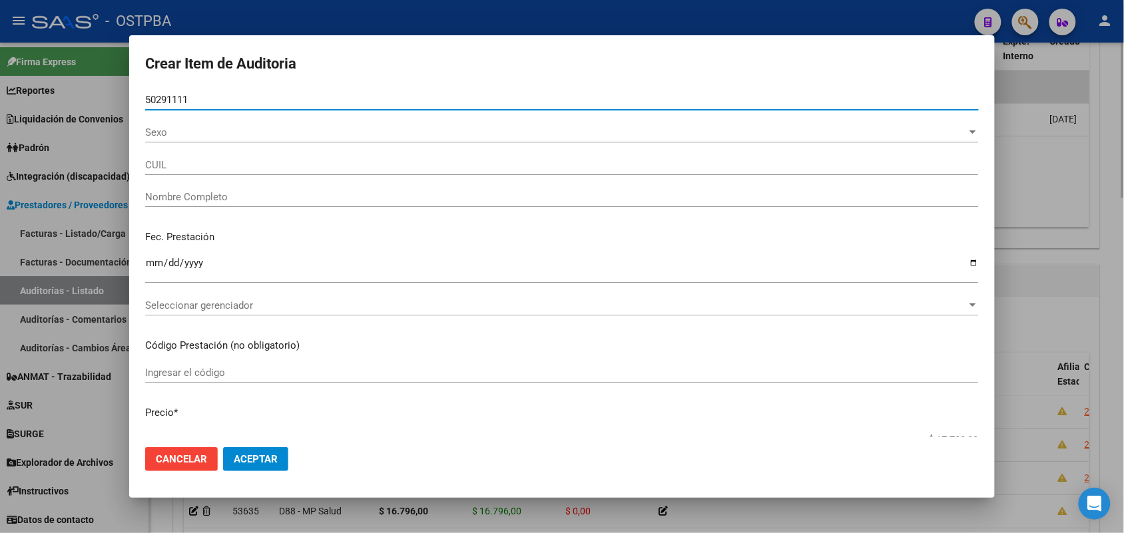
type input "27502911118"
type input "[PERSON_NAME][DATE]"
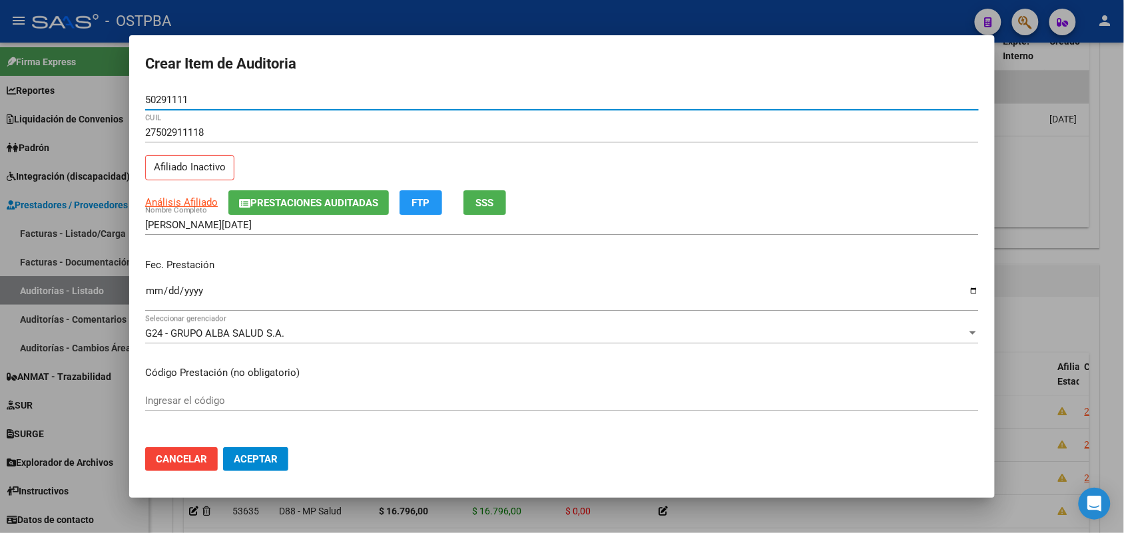
type input "50291111"
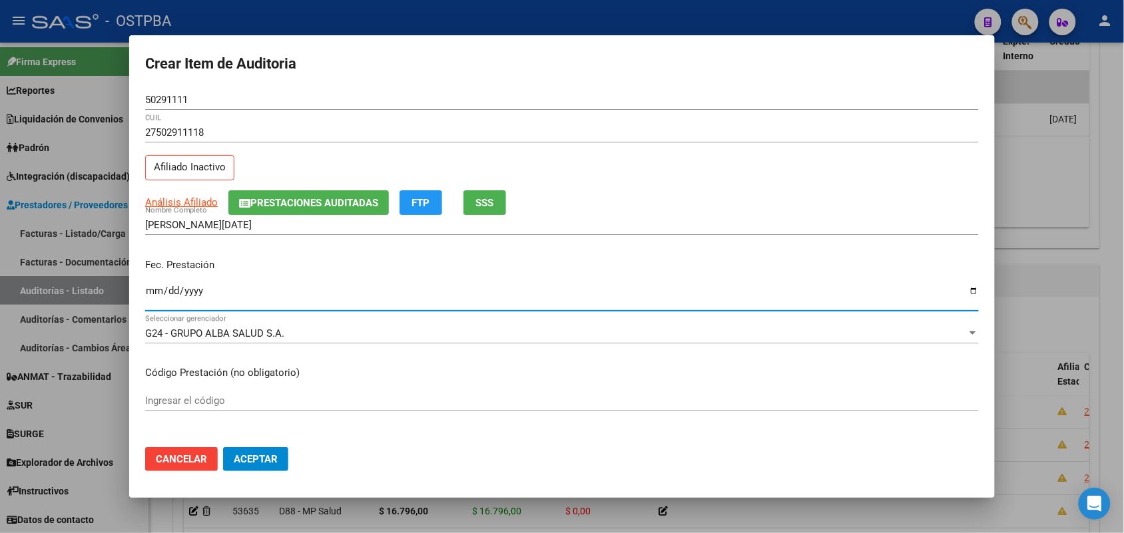
click at [151, 293] on input "Ingresar la fecha" at bounding box center [561, 296] width 833 height 21
type input "[DATE]"
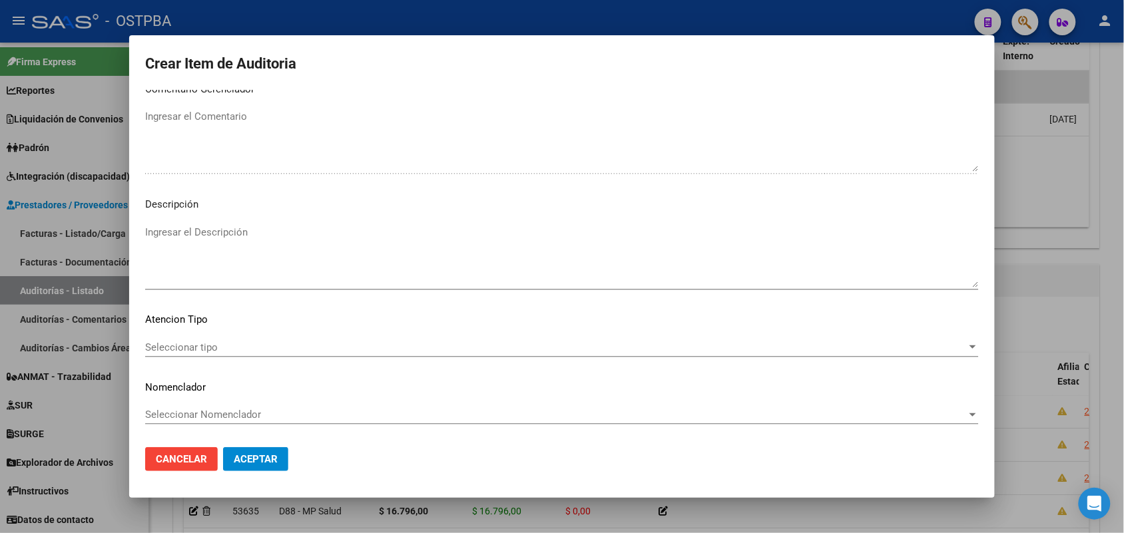
click at [207, 344] on span "Seleccionar tipo" at bounding box center [555, 347] width 821 height 12
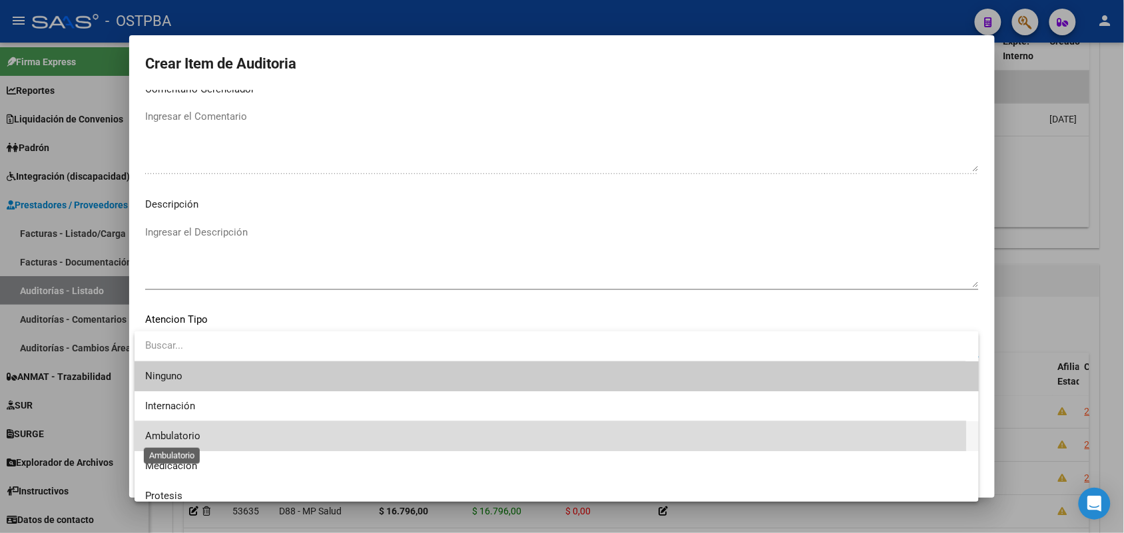
click at [184, 437] on span "Ambulatorio" at bounding box center [172, 436] width 55 height 12
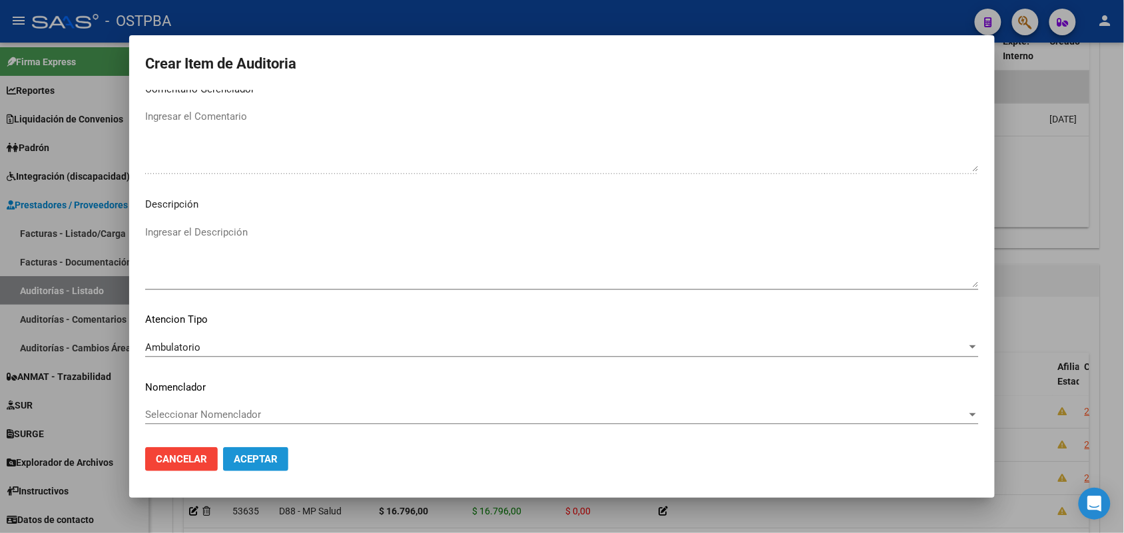
click at [255, 461] on span "Aceptar" at bounding box center [256, 459] width 44 height 12
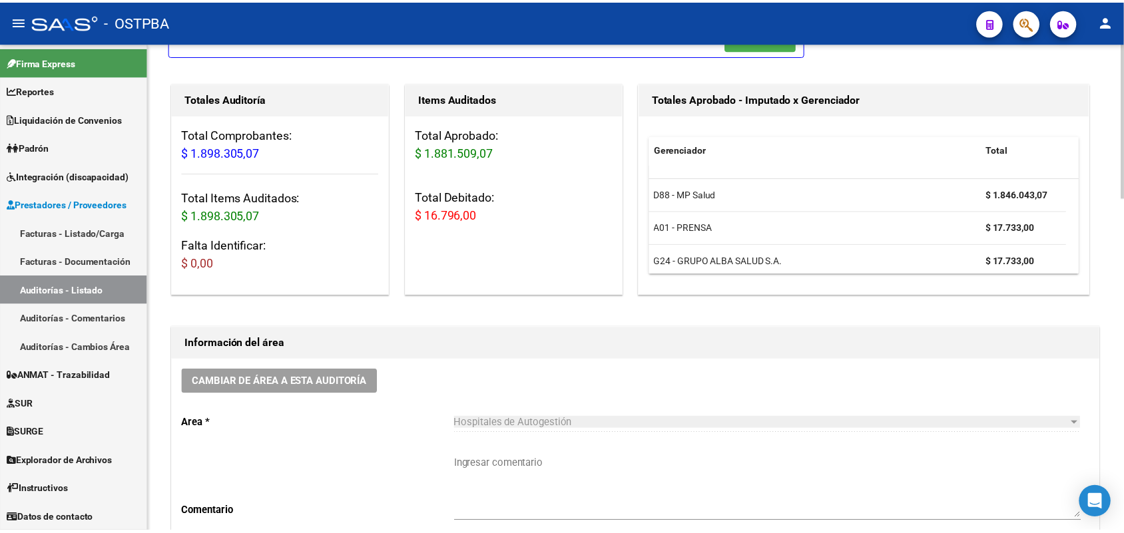
scroll to position [0, 0]
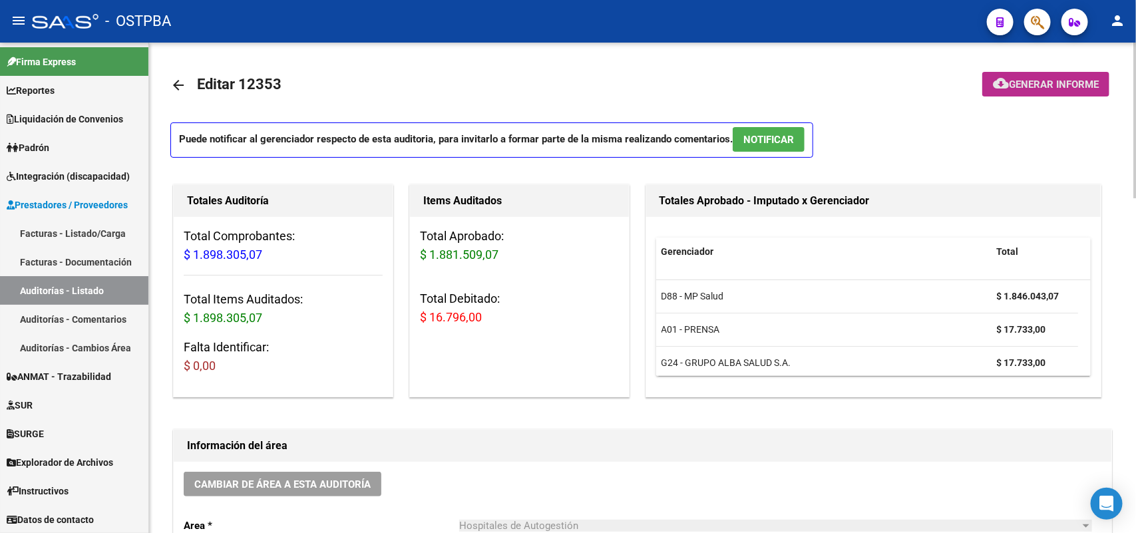
click at [1019, 81] on span "Generar informe" at bounding box center [1054, 85] width 90 height 12
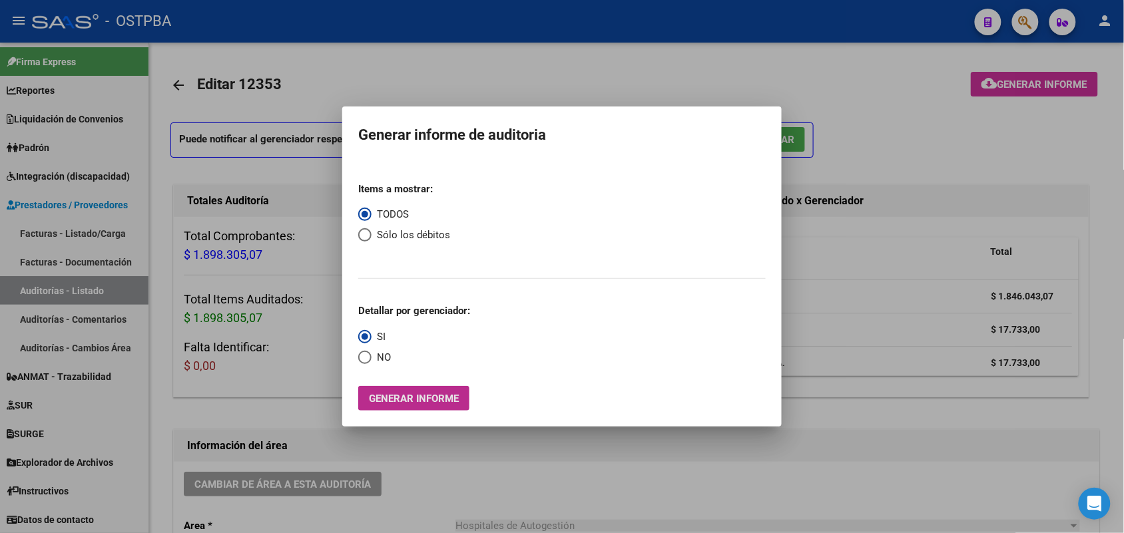
click at [430, 403] on span "Generar informe" at bounding box center [414, 399] width 90 height 12
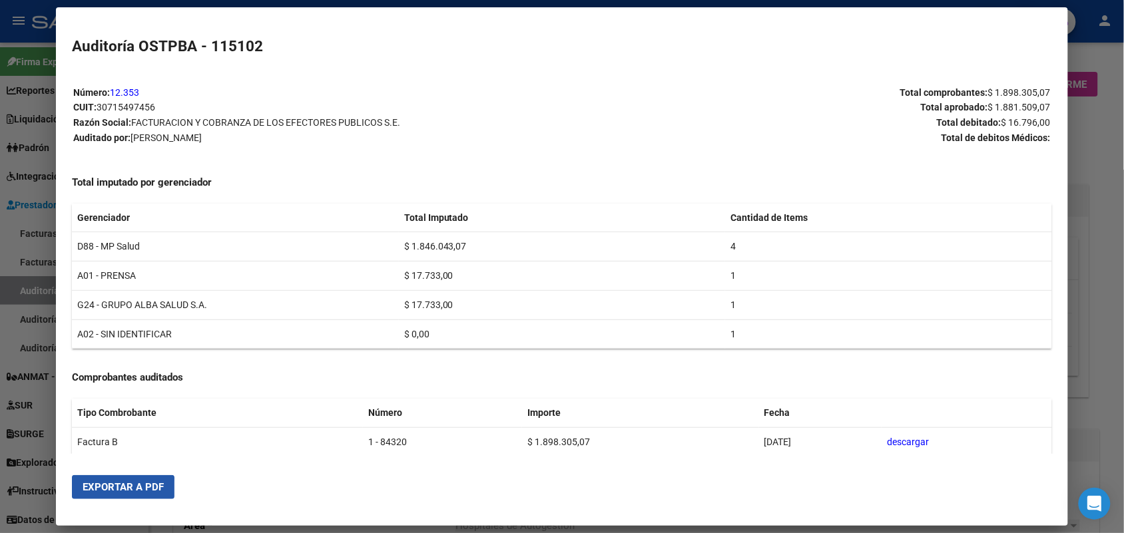
click at [108, 490] on span "Exportar a PDF" at bounding box center [123, 487] width 81 height 12
click at [1110, 187] on div at bounding box center [562, 266] width 1124 height 533
